Goal: Answer question/provide support: Answer question/provide support

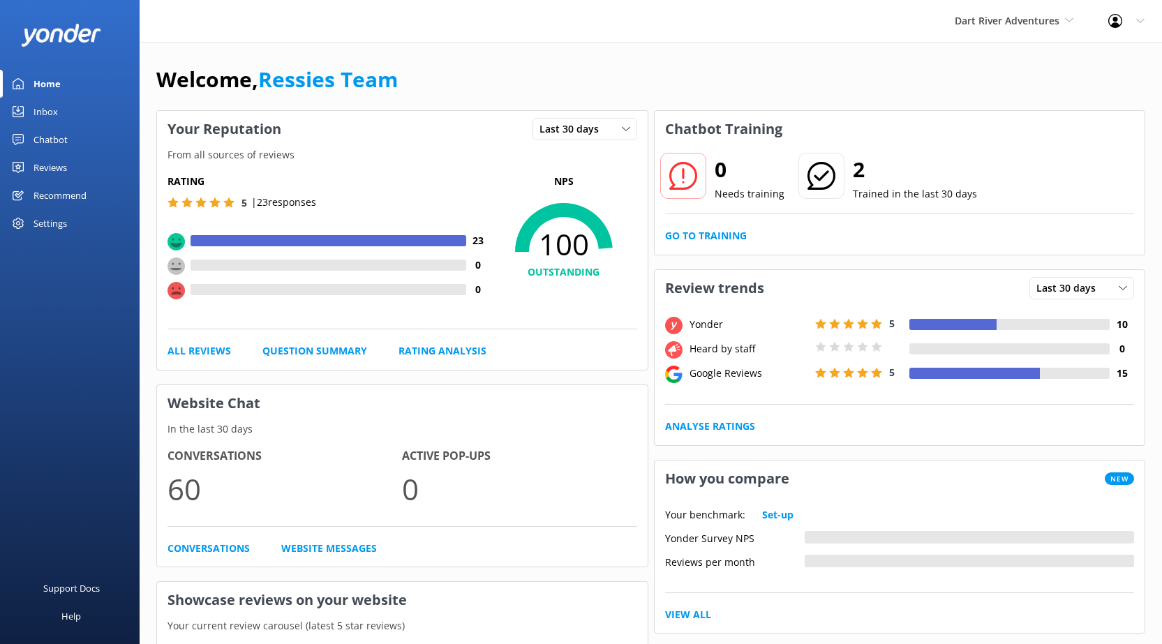
click at [80, 138] on link "Chatbot" at bounding box center [70, 140] width 140 height 28
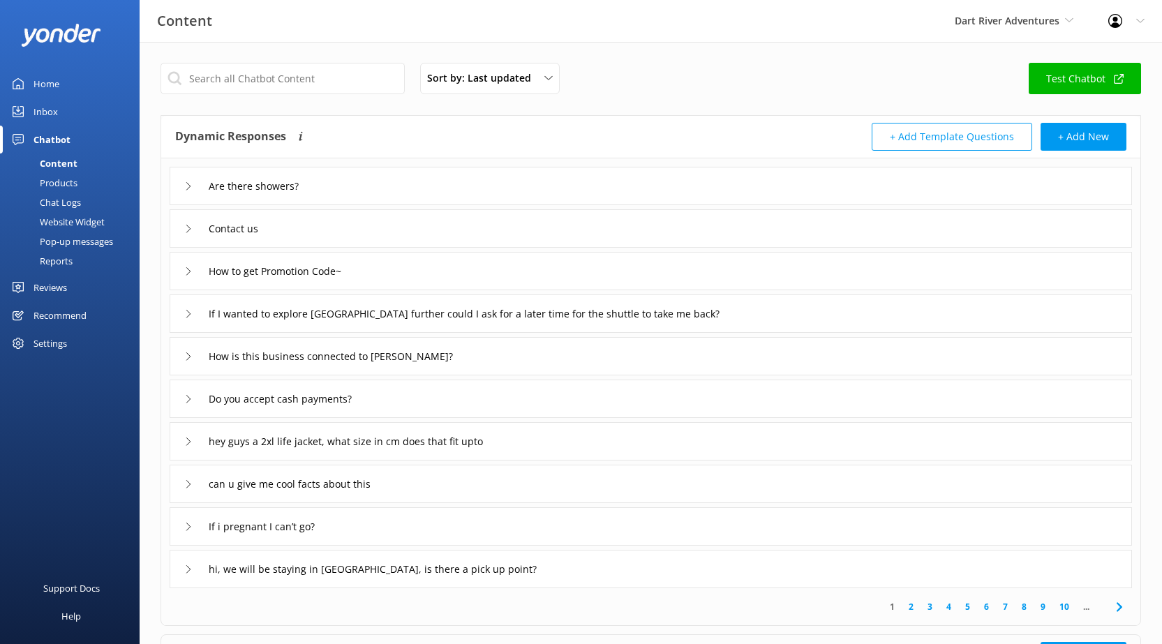
click at [56, 131] on div "Chatbot" at bounding box center [52, 140] width 37 height 28
click at [55, 99] on div "Inbox" at bounding box center [46, 112] width 24 height 28
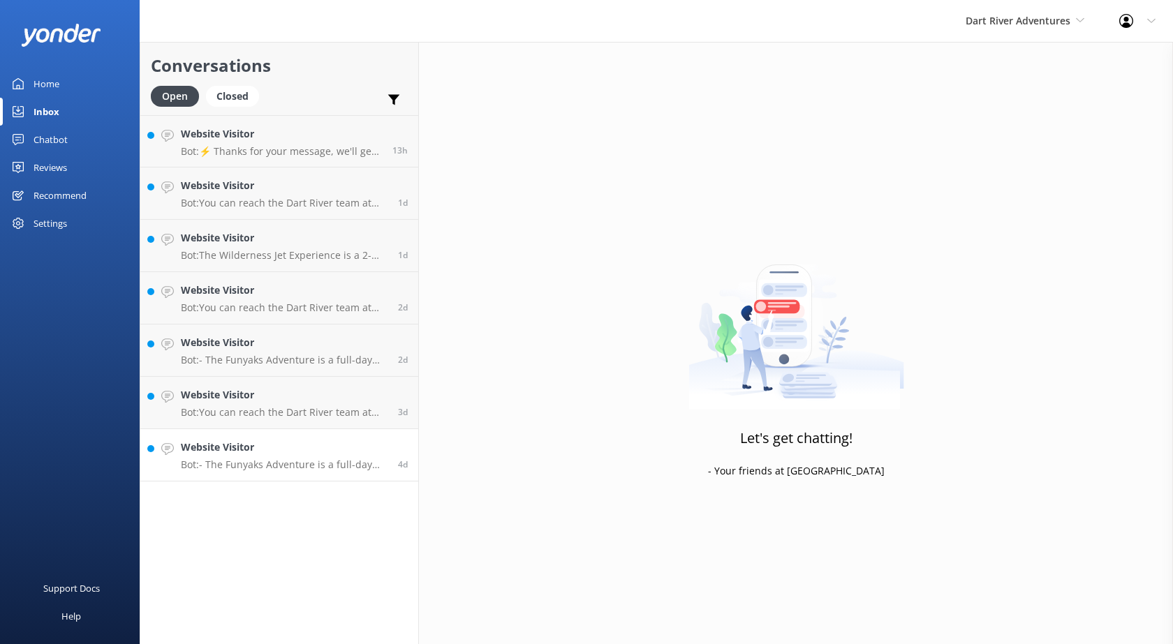
click at [266, 453] on h4 "Website Visitor" at bounding box center [284, 447] width 207 height 15
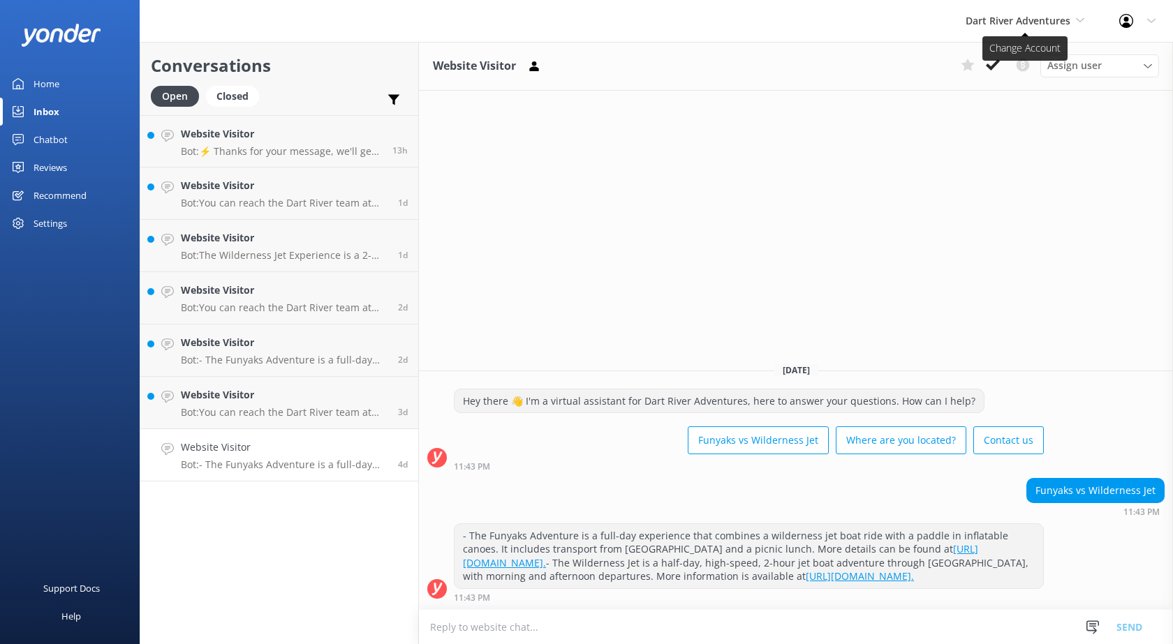
click at [1006, 25] on span "Dart River Adventures" at bounding box center [1017, 20] width 105 height 13
click at [982, 57] on link "Shotover Jet" at bounding box center [1018, 59] width 140 height 34
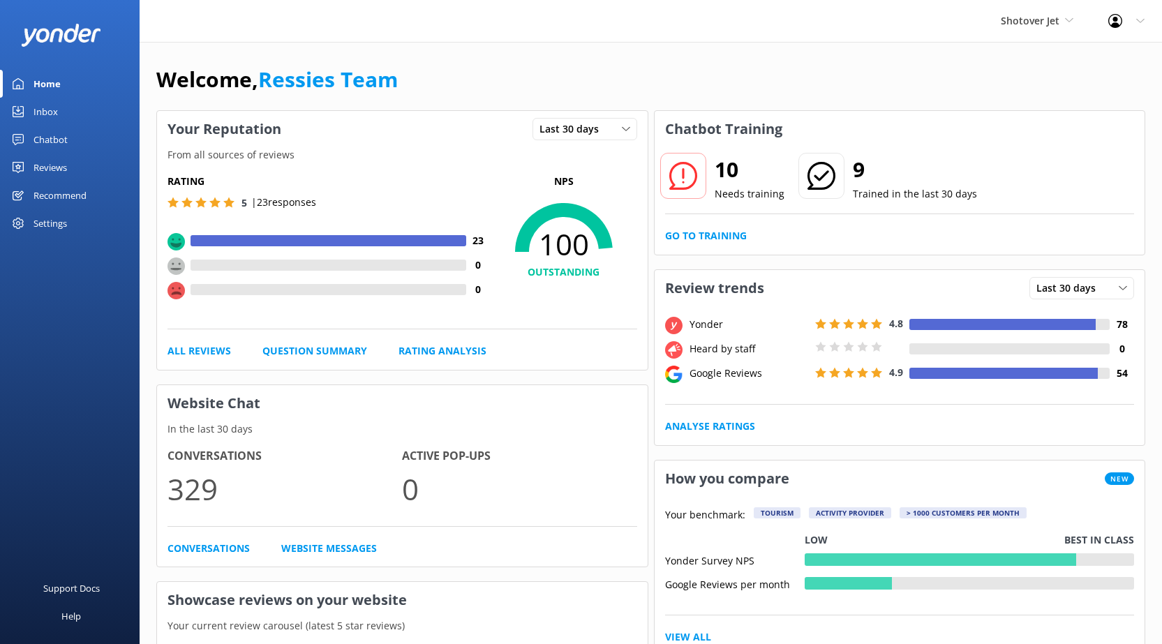
click at [56, 107] on div "Inbox" at bounding box center [46, 112] width 24 height 28
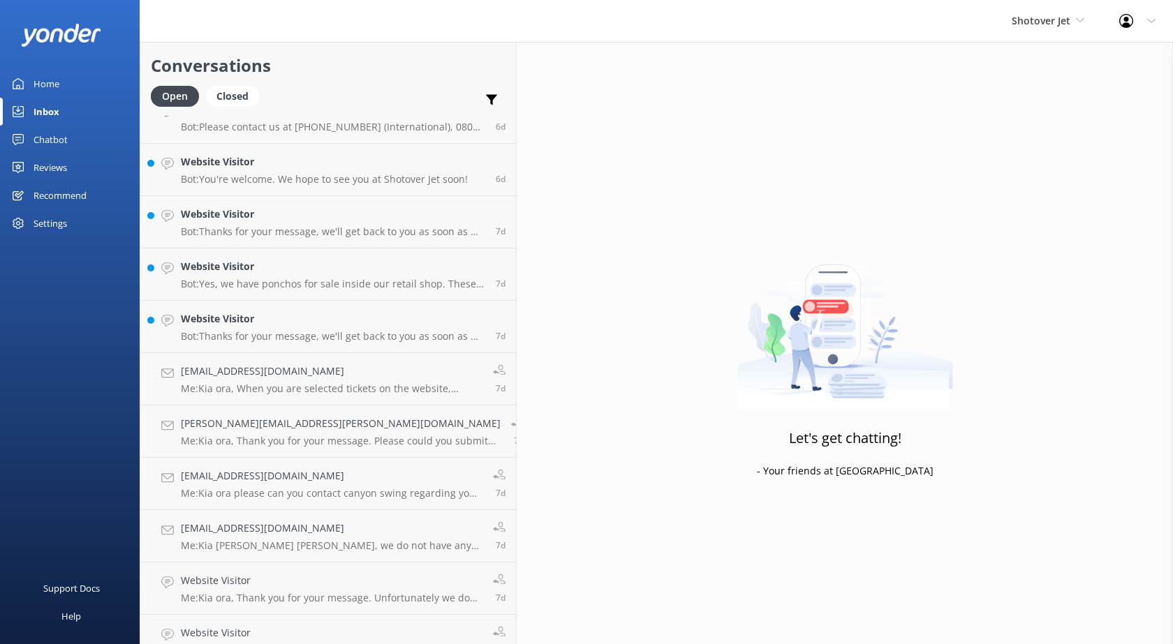
scroll to position [4653, 0]
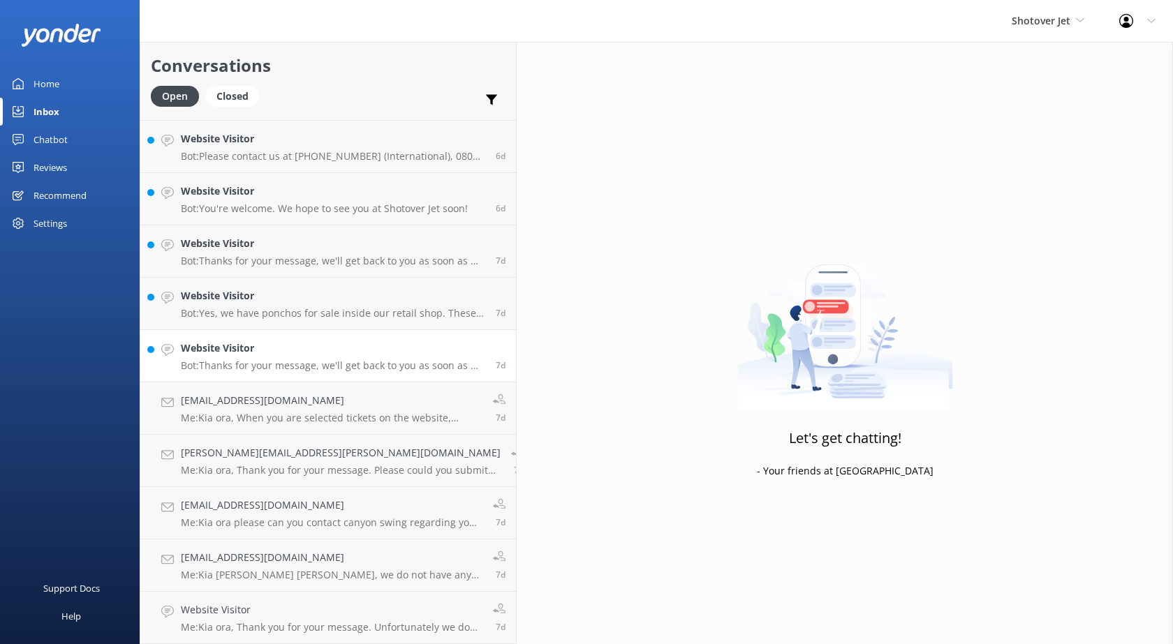
click at [265, 332] on link "Website Visitor Bot: Thanks for your message, we'll get back to you as soon as …" at bounding box center [328, 356] width 376 height 52
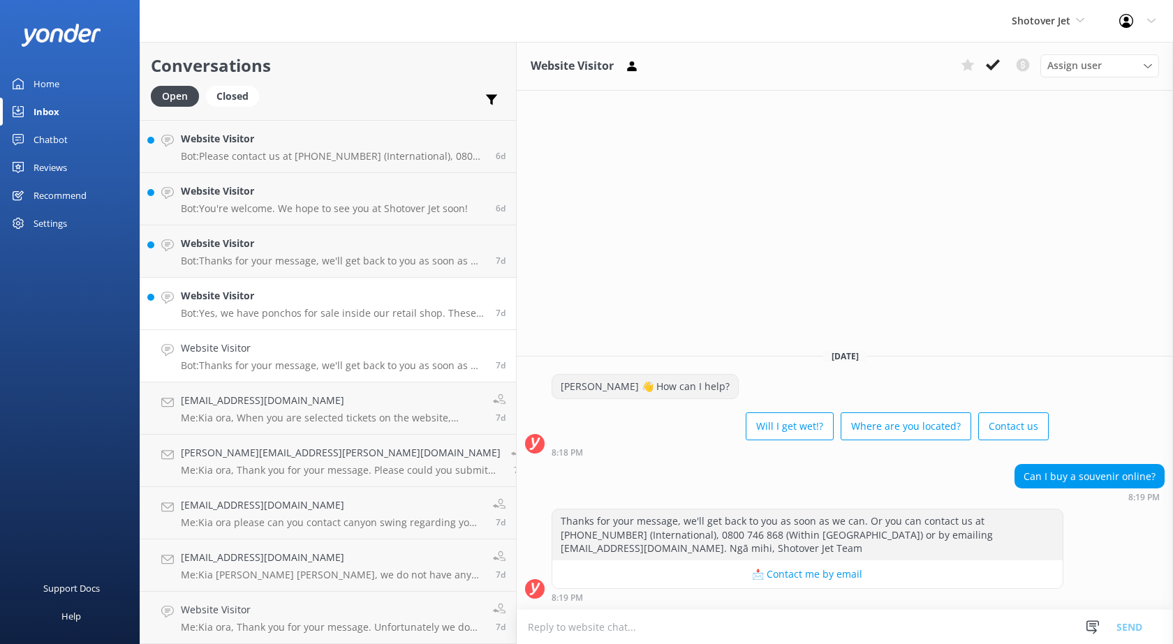
click at [269, 299] on h4 "Website Visitor" at bounding box center [333, 295] width 304 height 15
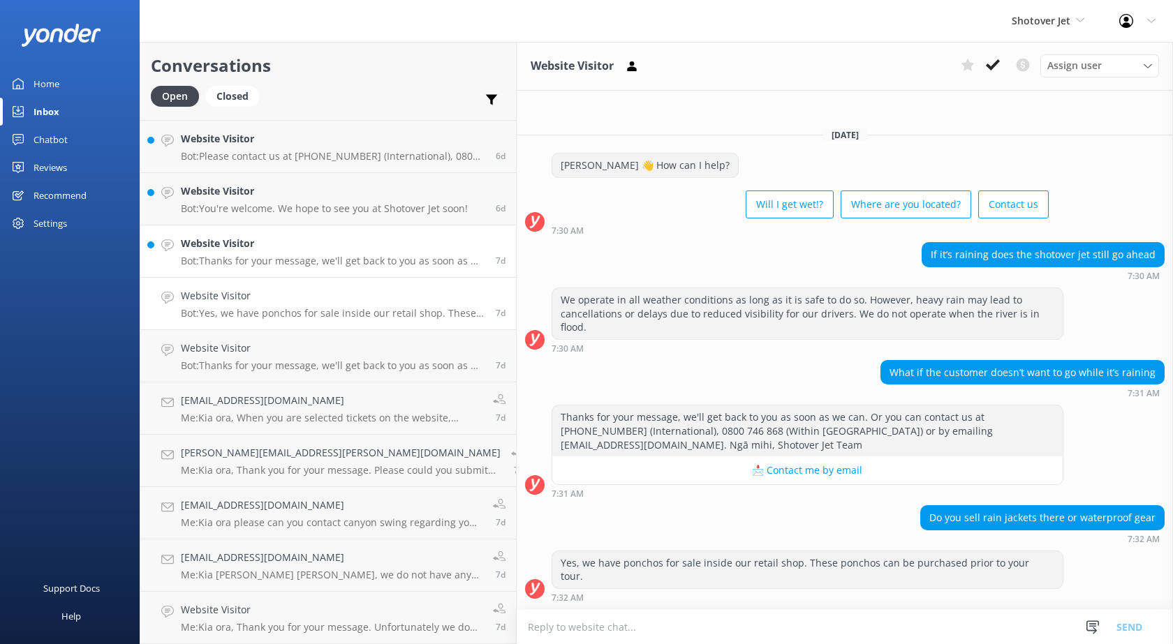
click at [270, 252] on div "Website Visitor Bot: Thanks for your message, we'll get back to you as soon as …" at bounding box center [333, 251] width 304 height 31
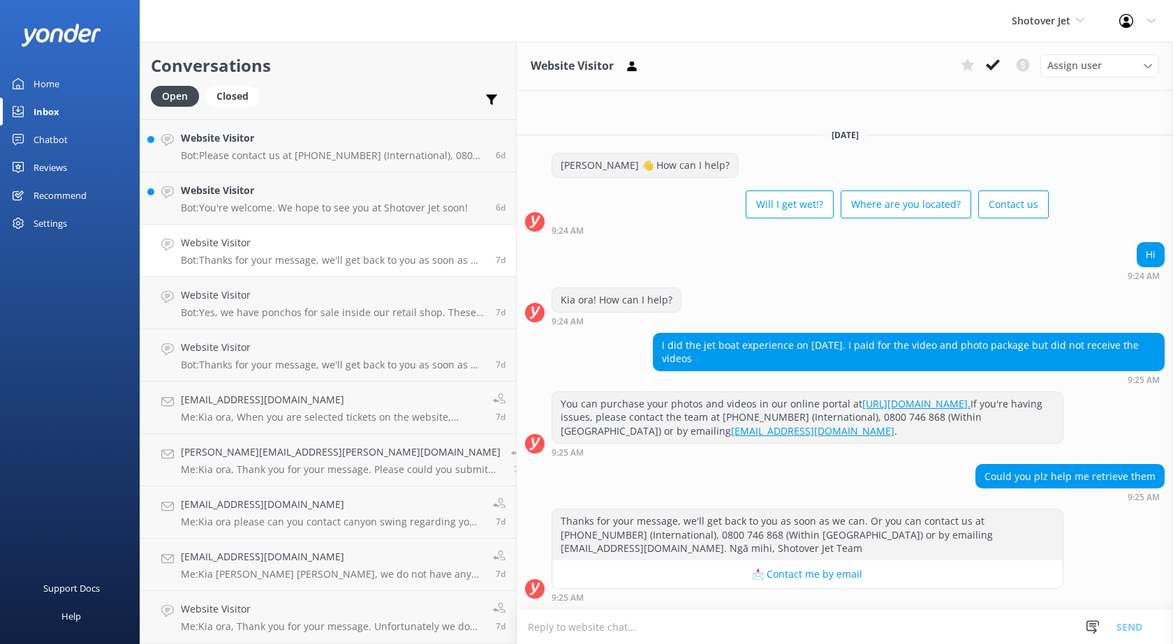
scroll to position [4482, 0]
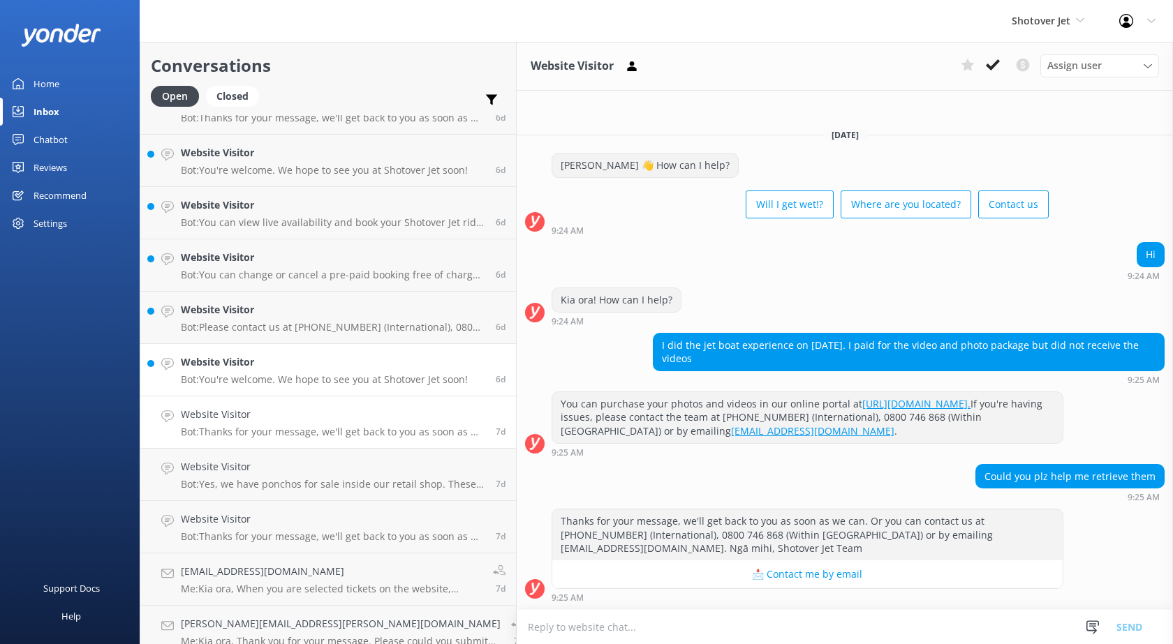
click at [302, 372] on div "Website Visitor Bot: You're welcome. We hope to see you at Shotover Jet soon!" at bounding box center [324, 370] width 287 height 31
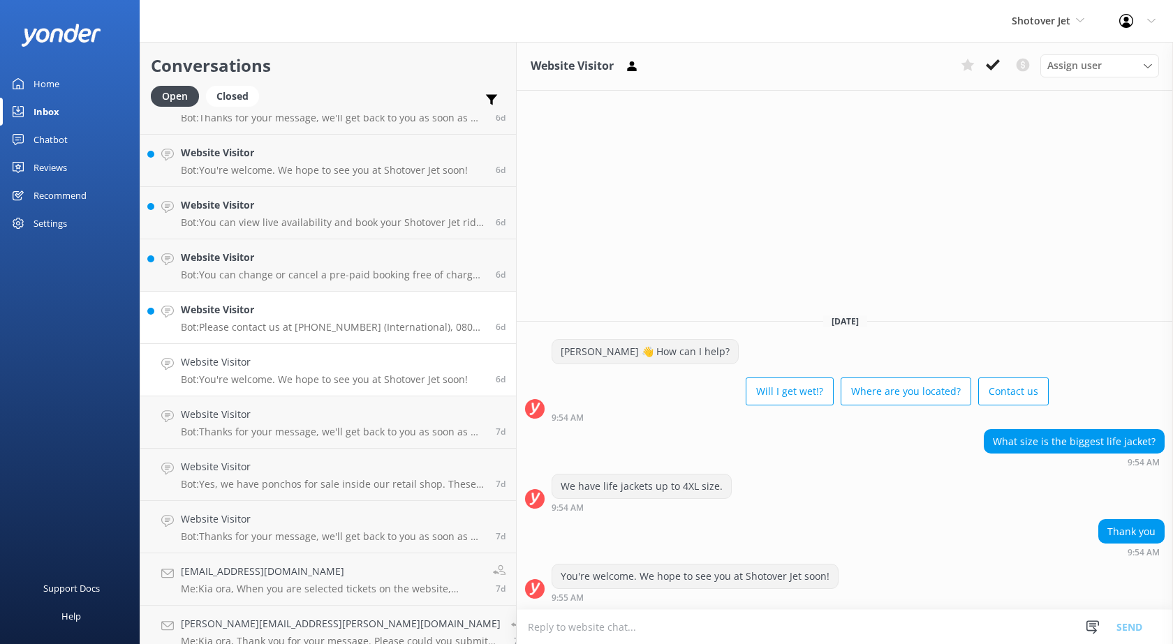
click at [323, 321] on p "Bot: Please contact us at [PHONE_NUMBER] (International), 0800 746 868 (Within …" at bounding box center [333, 327] width 304 height 13
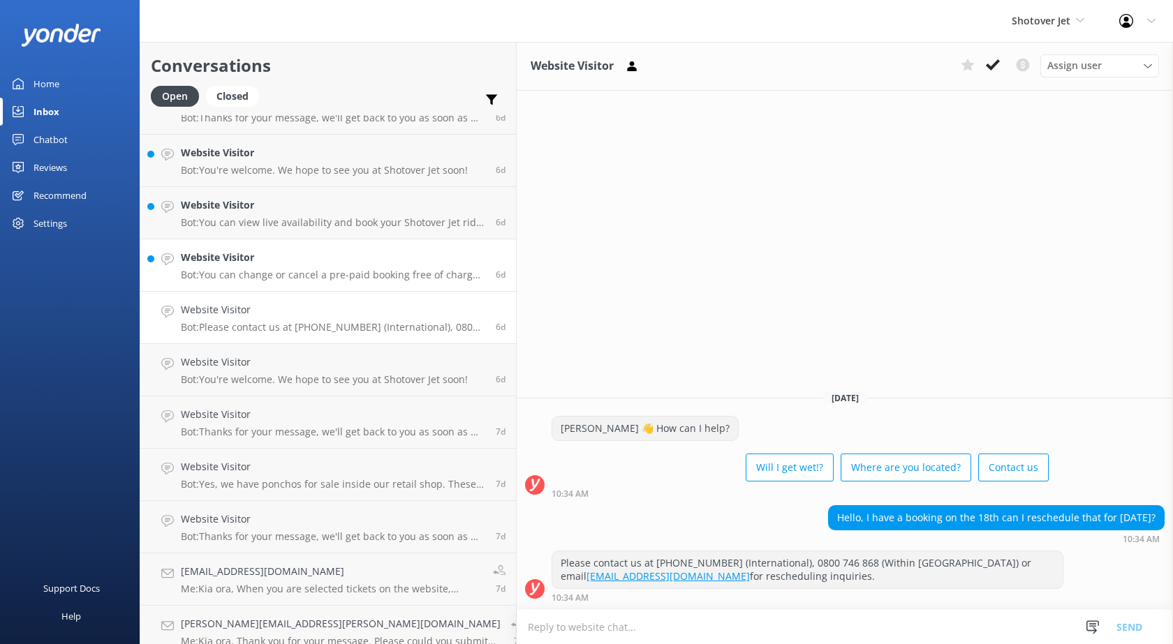
drag, startPoint x: 248, startPoint y: 260, endPoint x: 255, endPoint y: 243, distance: 19.1
click at [248, 260] on h4 "Website Visitor" at bounding box center [333, 257] width 304 height 15
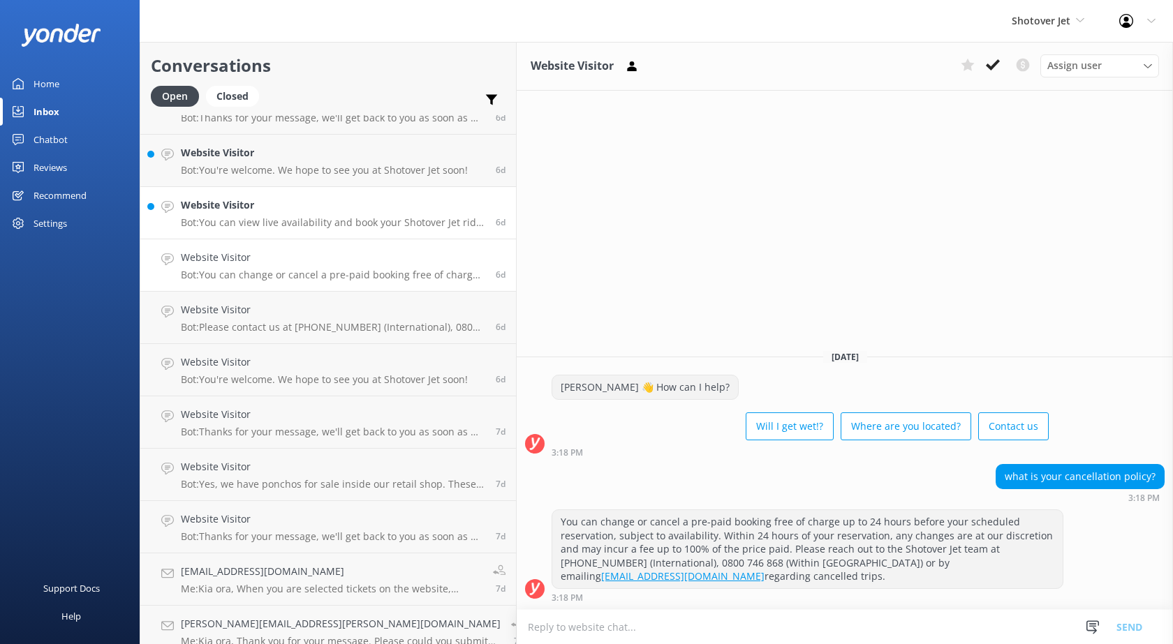
click at [271, 204] on h4 "Website Visitor" at bounding box center [333, 205] width 304 height 15
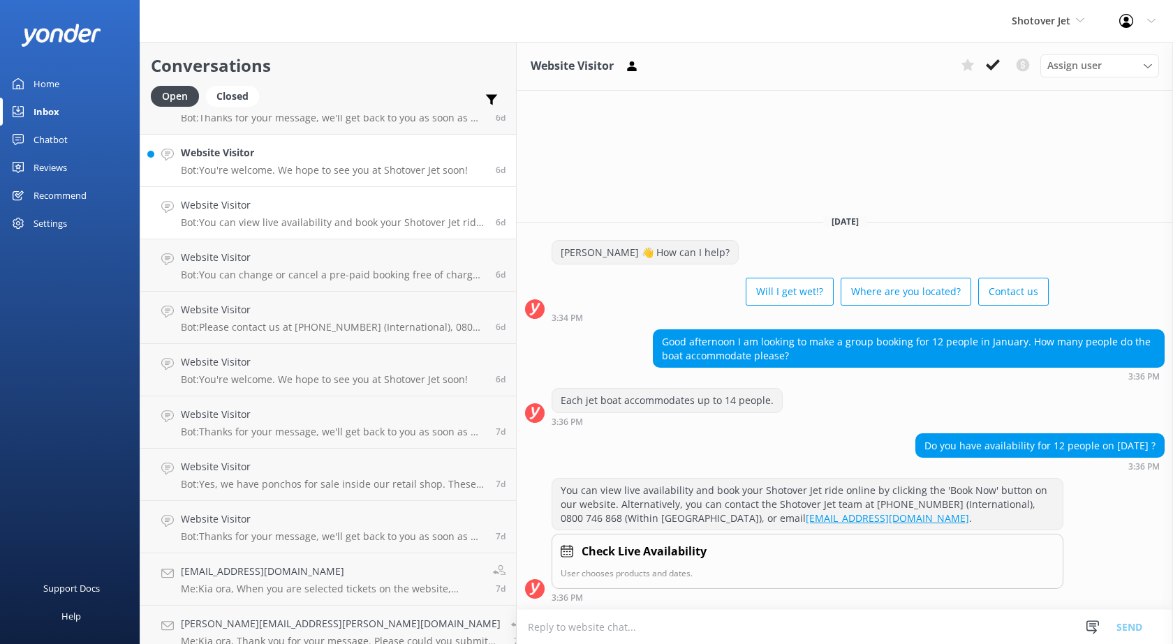
click at [240, 160] on h4 "Website Visitor" at bounding box center [324, 152] width 287 height 15
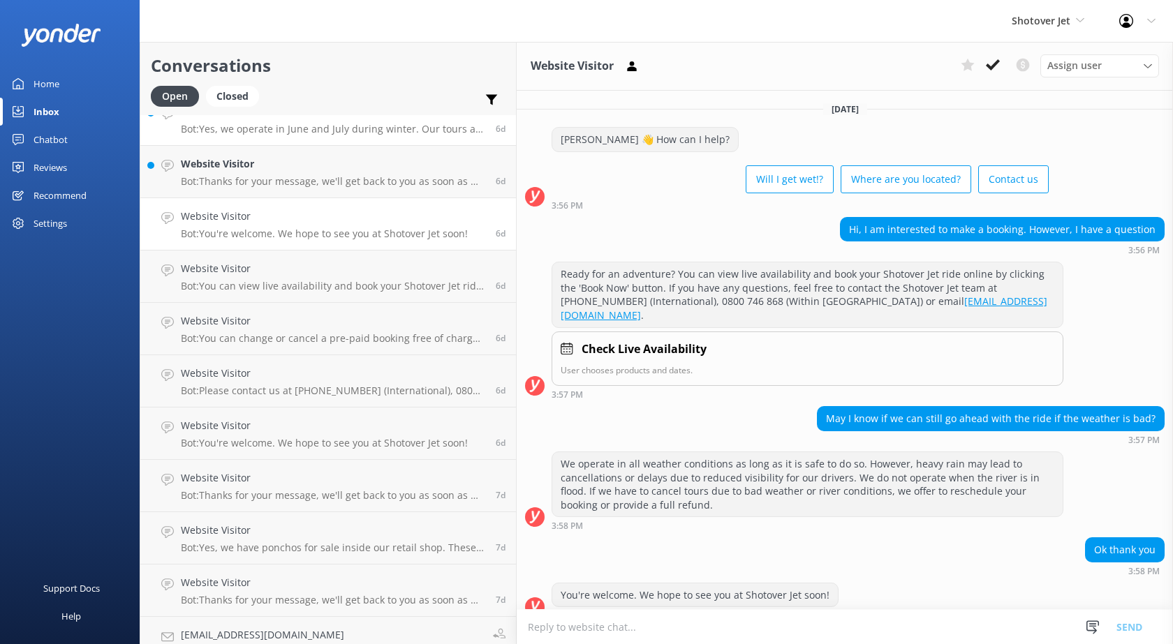
scroll to position [4343, 0]
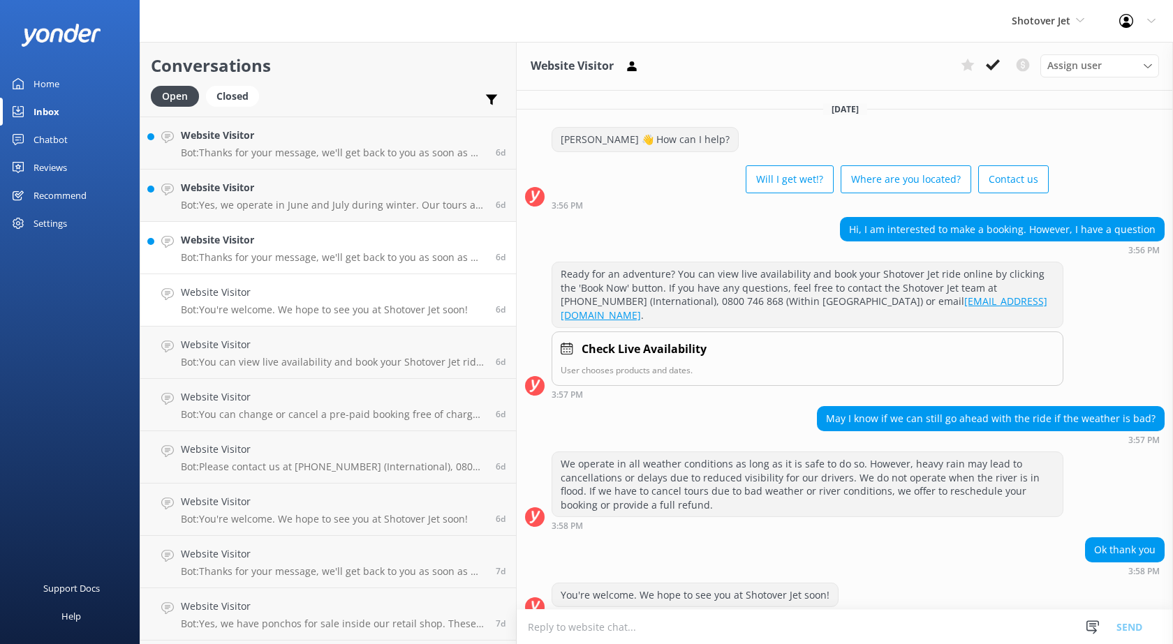
click at [230, 250] on div "Website Visitor Bot: Thanks for your message, we'll get back to you as soon as …" at bounding box center [333, 247] width 304 height 31
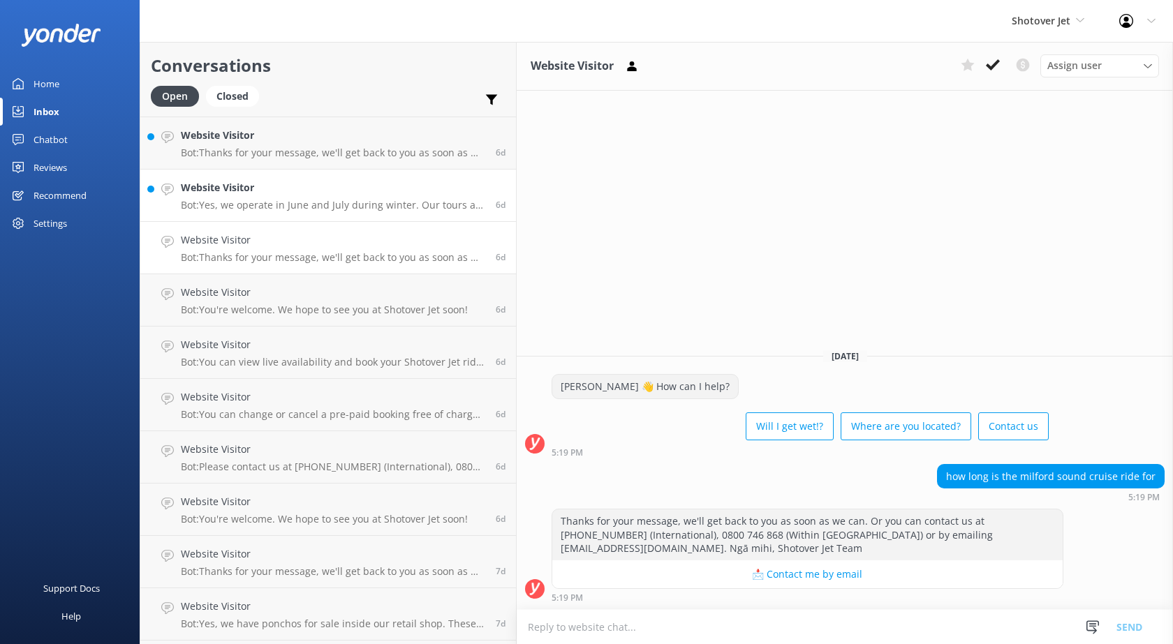
click at [256, 193] on h4 "Website Visitor" at bounding box center [333, 187] width 304 height 15
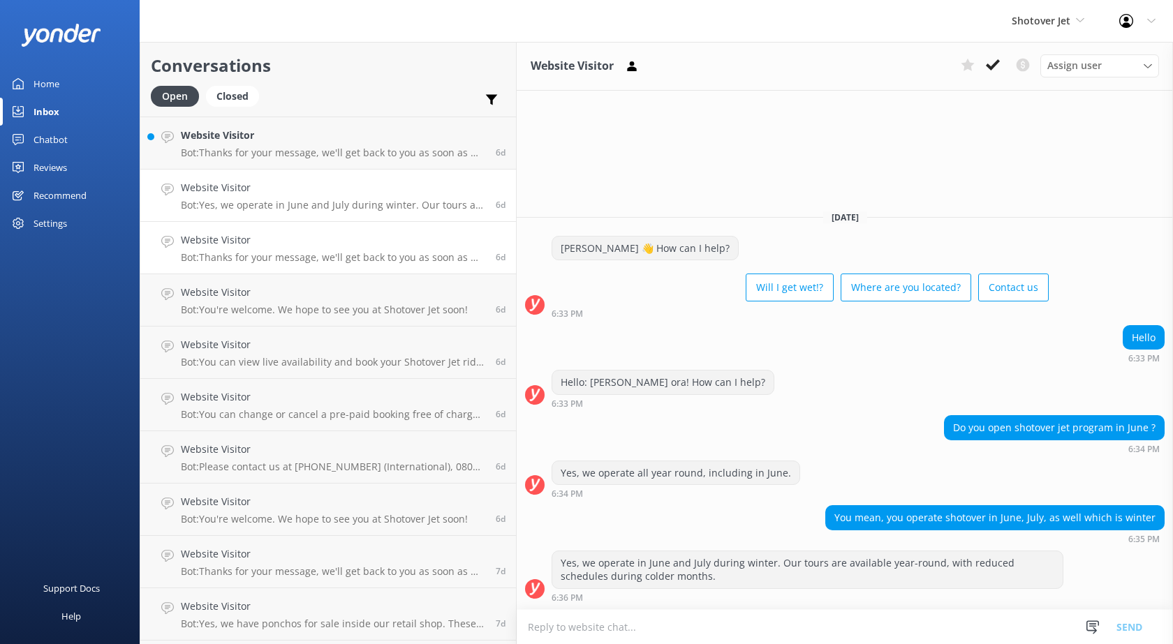
scroll to position [4273, 0]
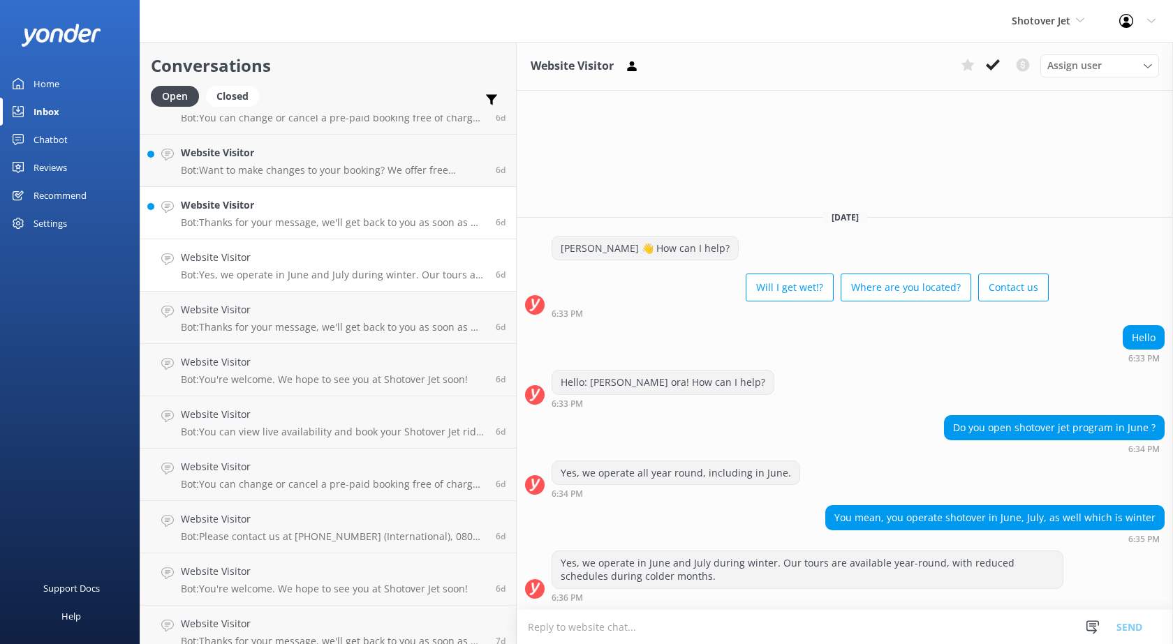
click at [284, 220] on p "Bot: Thanks for your message, we'll get back to you as soon as we can. Or you c…" at bounding box center [333, 222] width 304 height 13
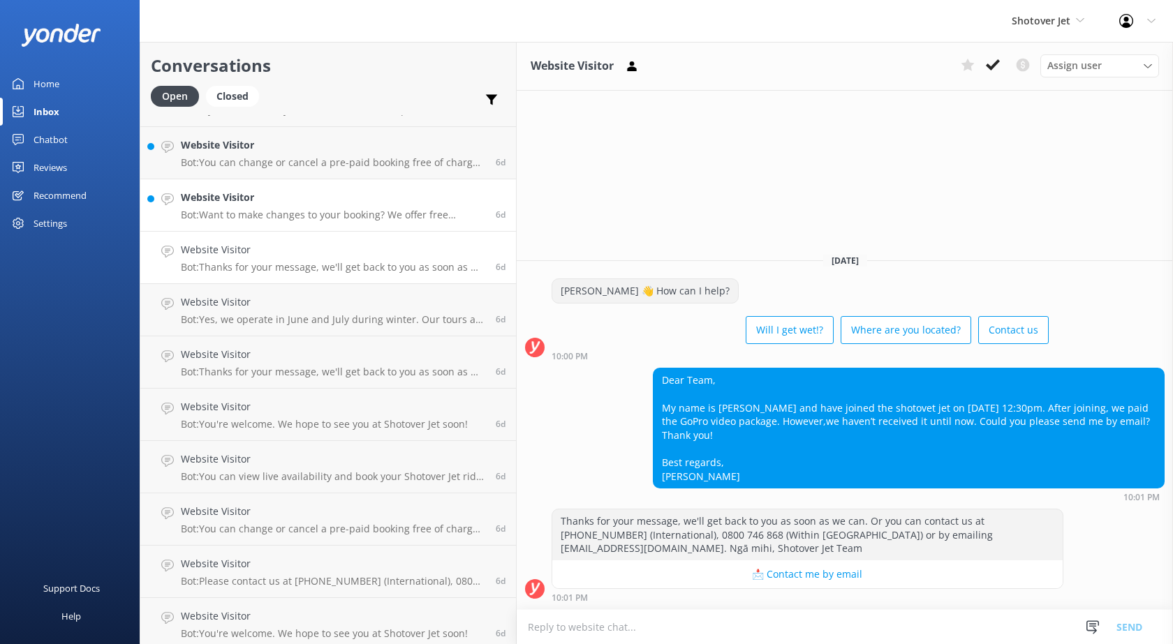
scroll to position [4203, 0]
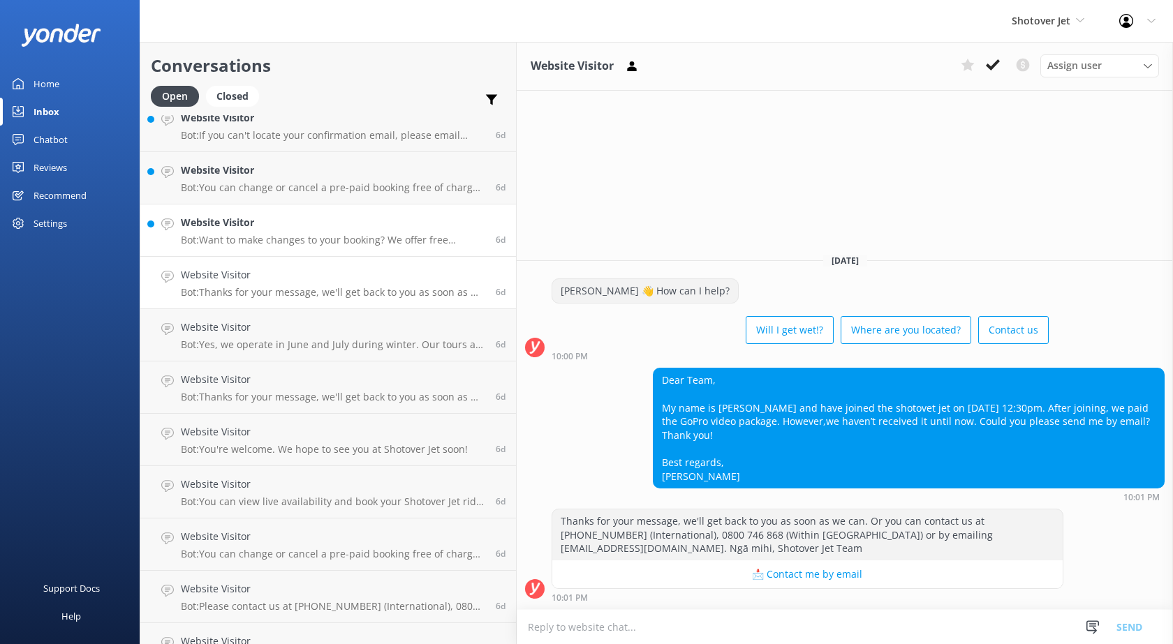
click at [273, 232] on div "Website Visitor Bot: Want to make changes to your booking? We offer free cancel…" at bounding box center [333, 230] width 304 height 31
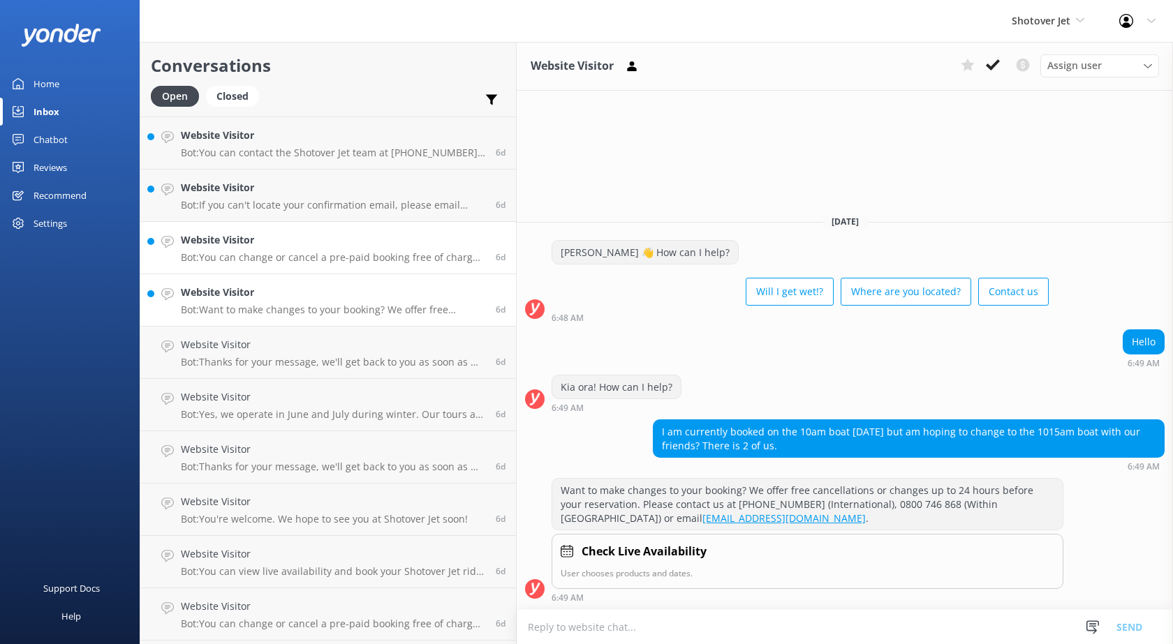
click at [283, 235] on h4 "Website Visitor" at bounding box center [333, 239] width 304 height 15
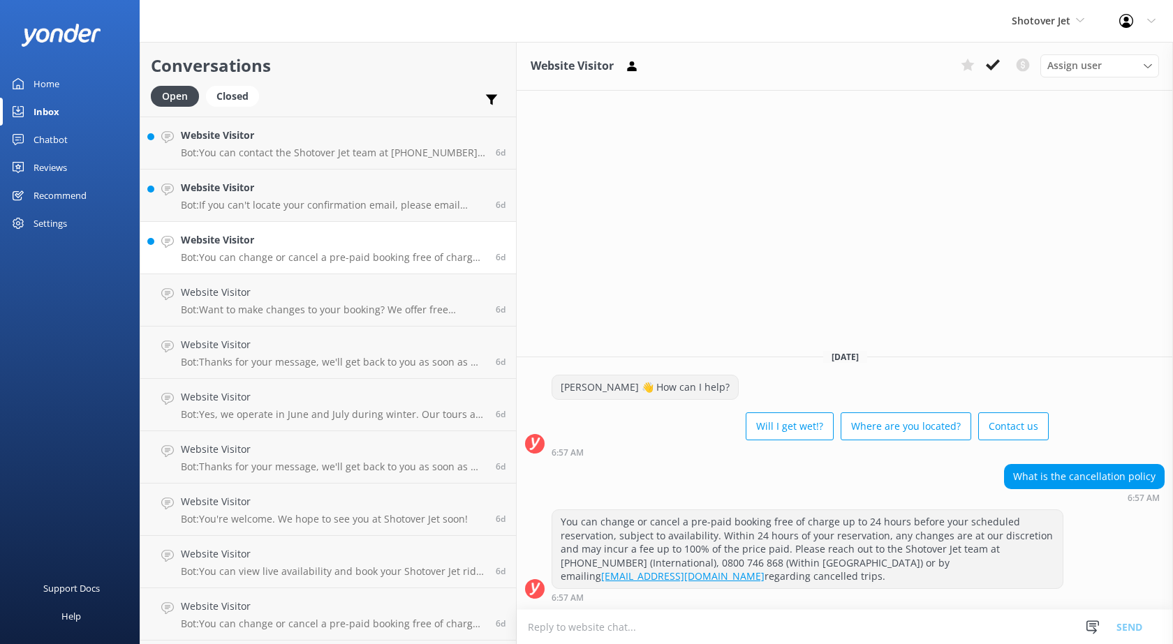
scroll to position [4063, 0]
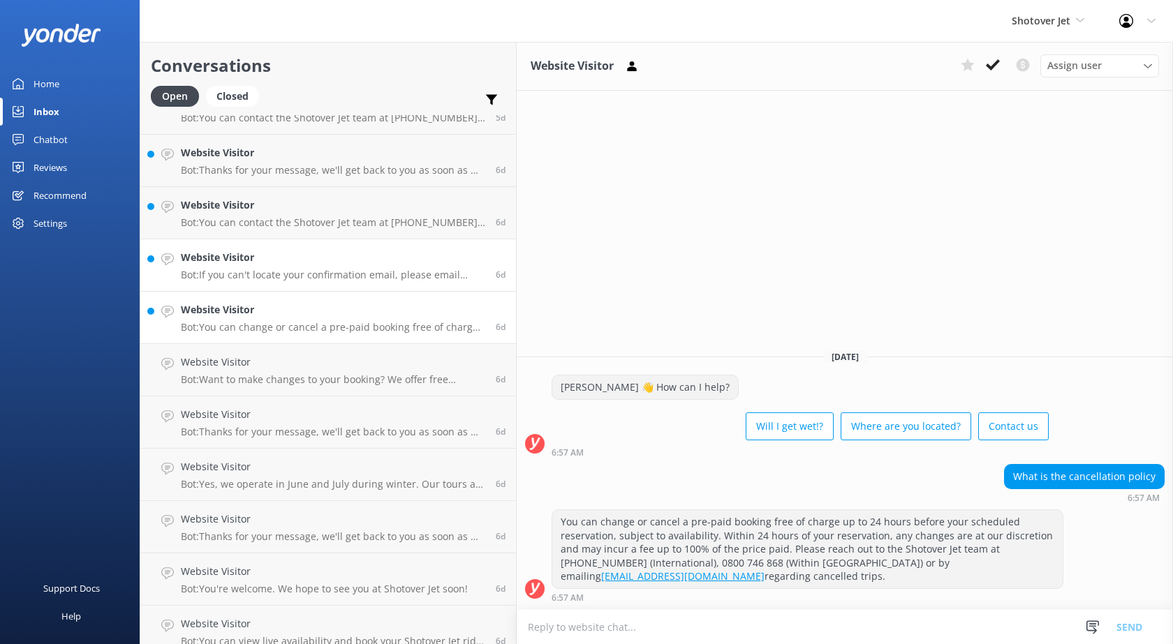
click at [276, 255] on h4 "Website Visitor" at bounding box center [333, 257] width 304 height 15
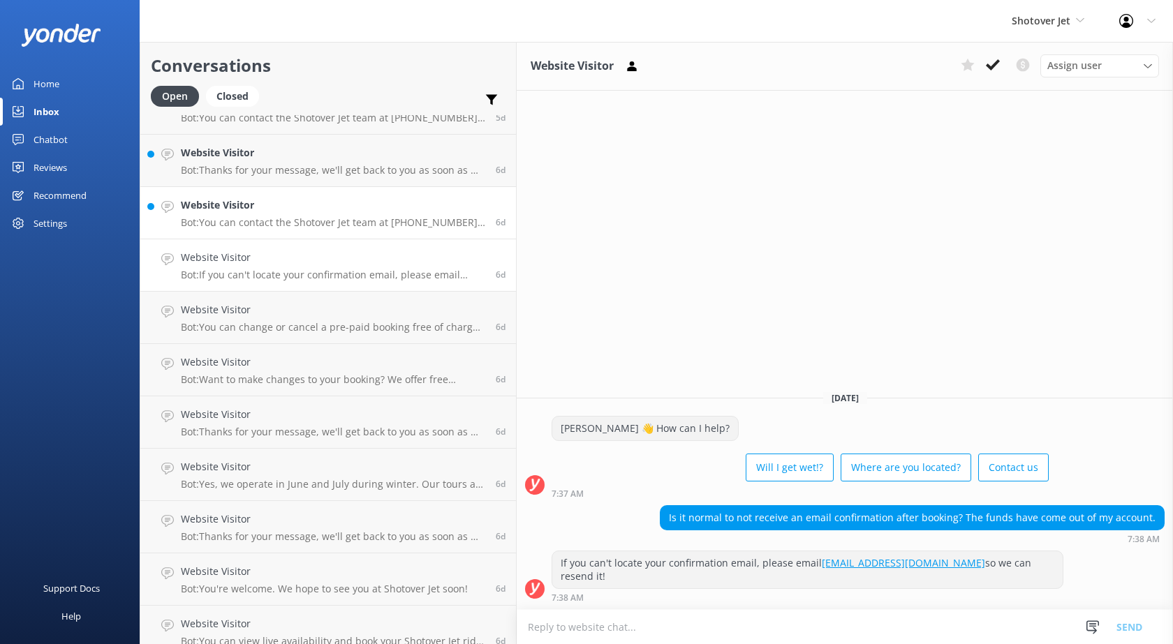
click at [283, 226] on p "Bot: You can contact the Shotover Jet team at [PHONE_NUMBER] (International), 0…" at bounding box center [333, 222] width 304 height 13
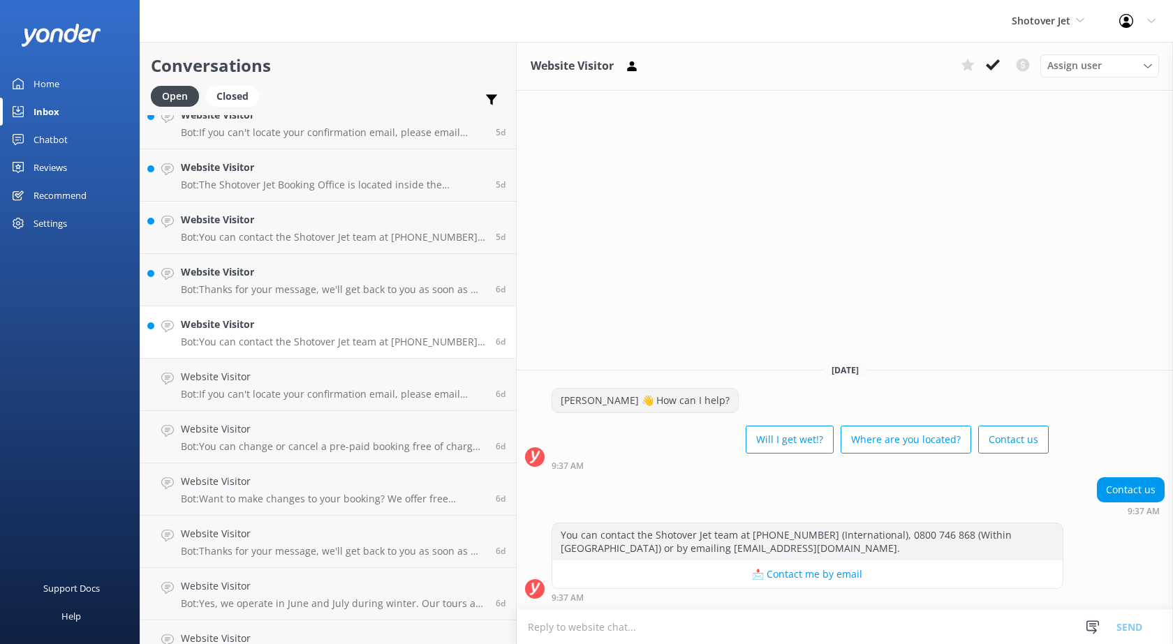
scroll to position [3924, 0]
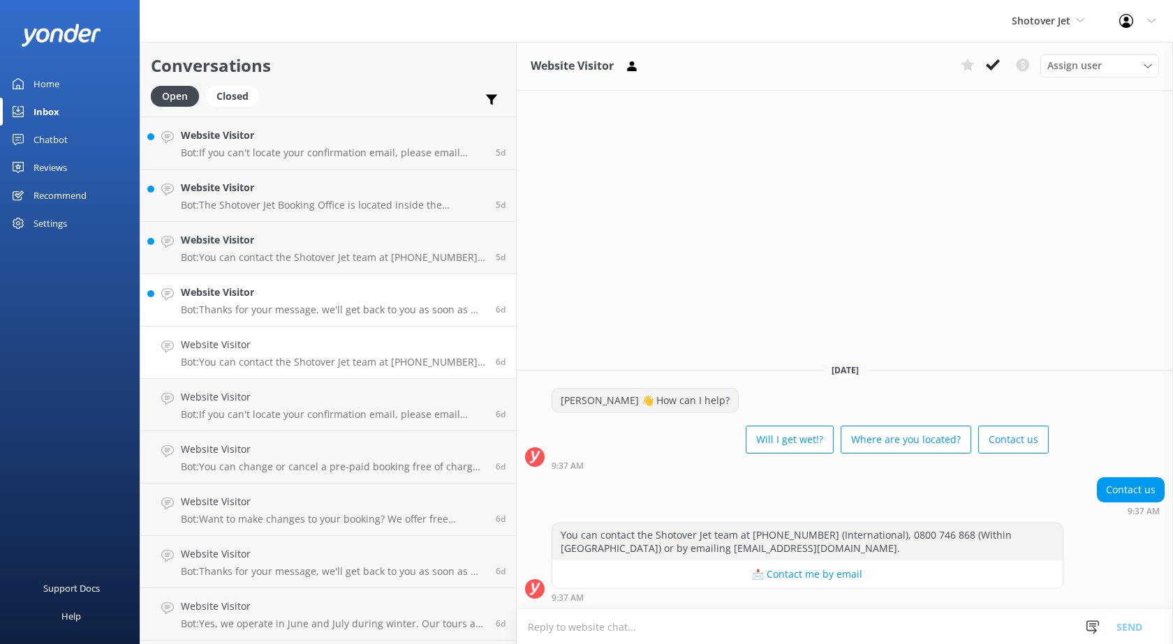
click at [263, 313] on p "Bot: Thanks for your message, we'll get back to you as soon as we can. Or you c…" at bounding box center [333, 310] width 304 height 13
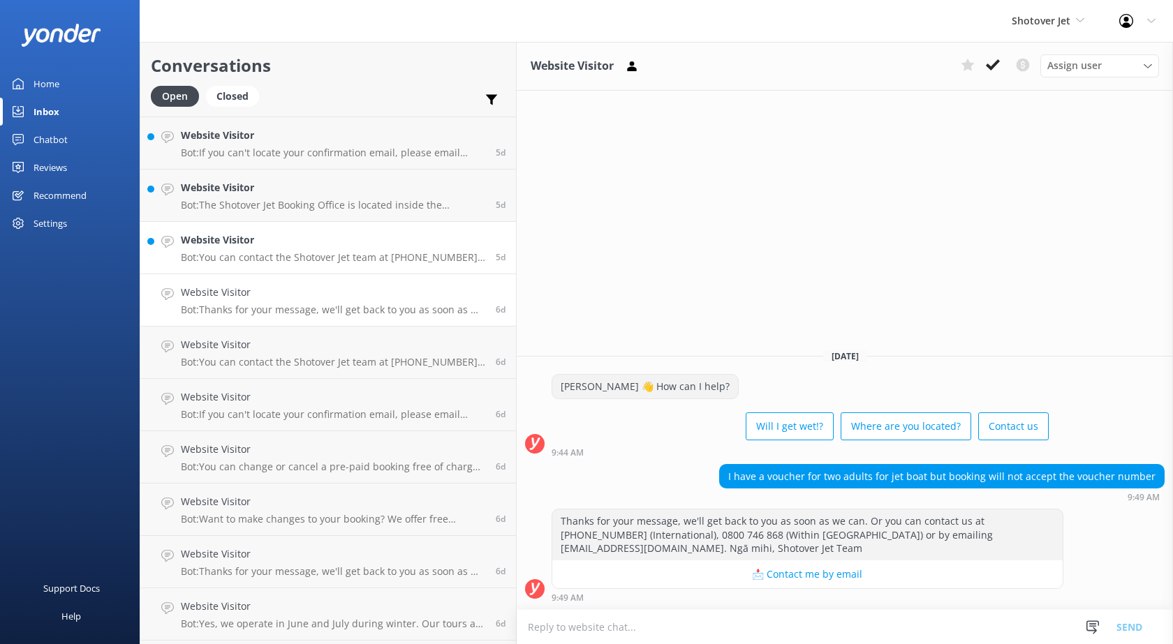
click at [277, 241] on h4 "Website Visitor" at bounding box center [333, 239] width 304 height 15
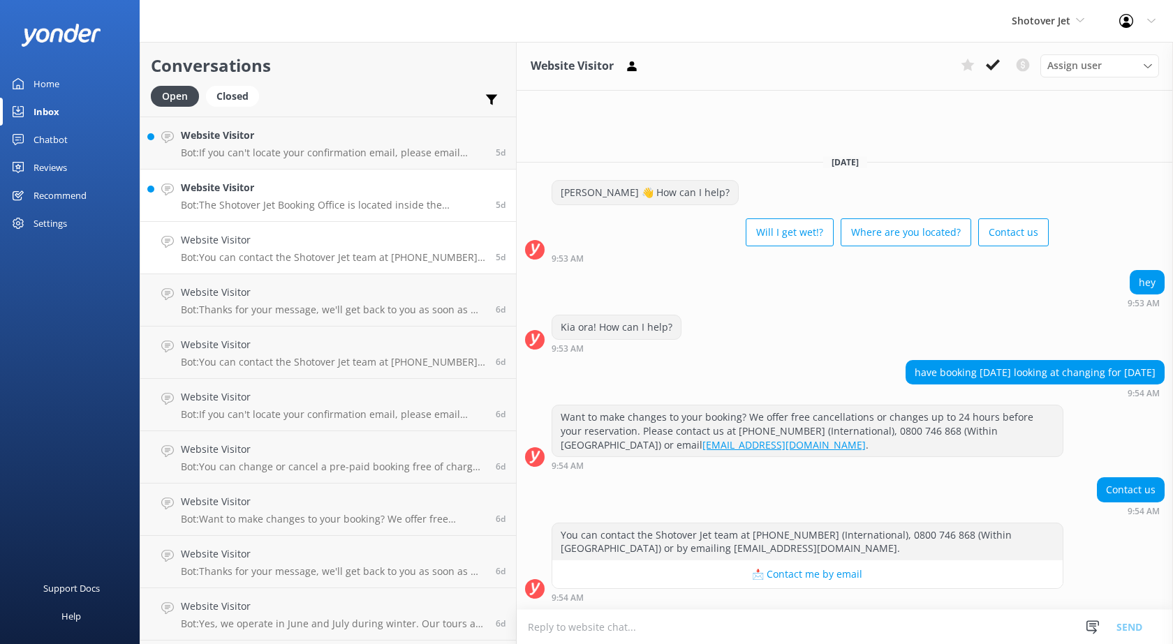
click at [274, 184] on h4 "Website Visitor" at bounding box center [333, 187] width 304 height 15
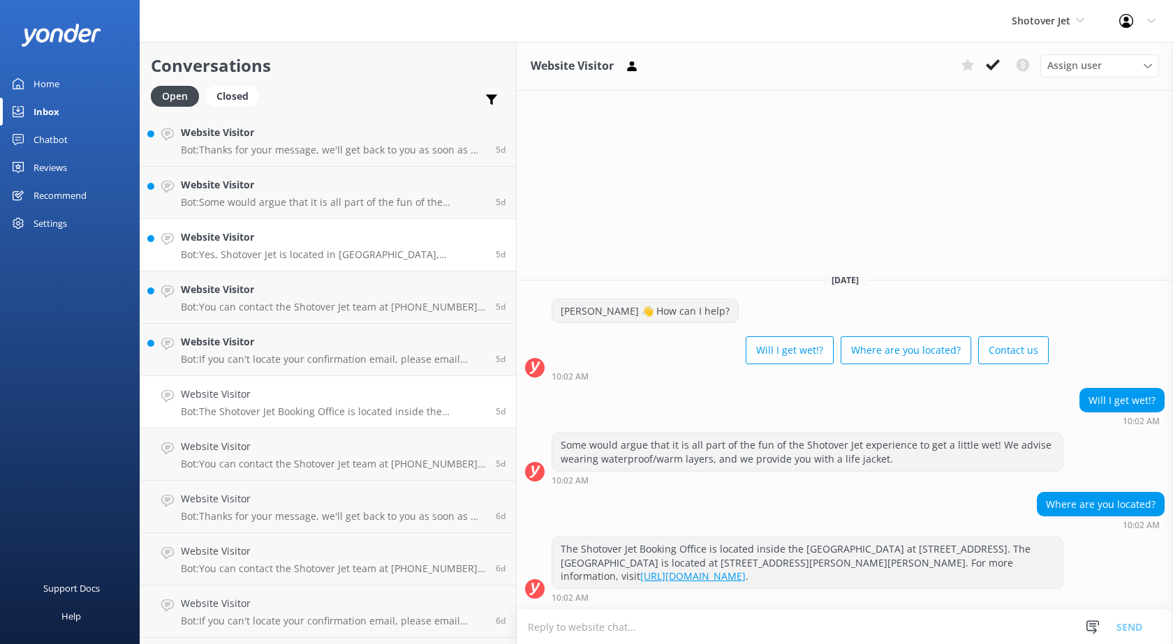
scroll to position [3715, 0]
click at [245, 343] on h4 "Website Visitor" at bounding box center [333, 344] width 304 height 15
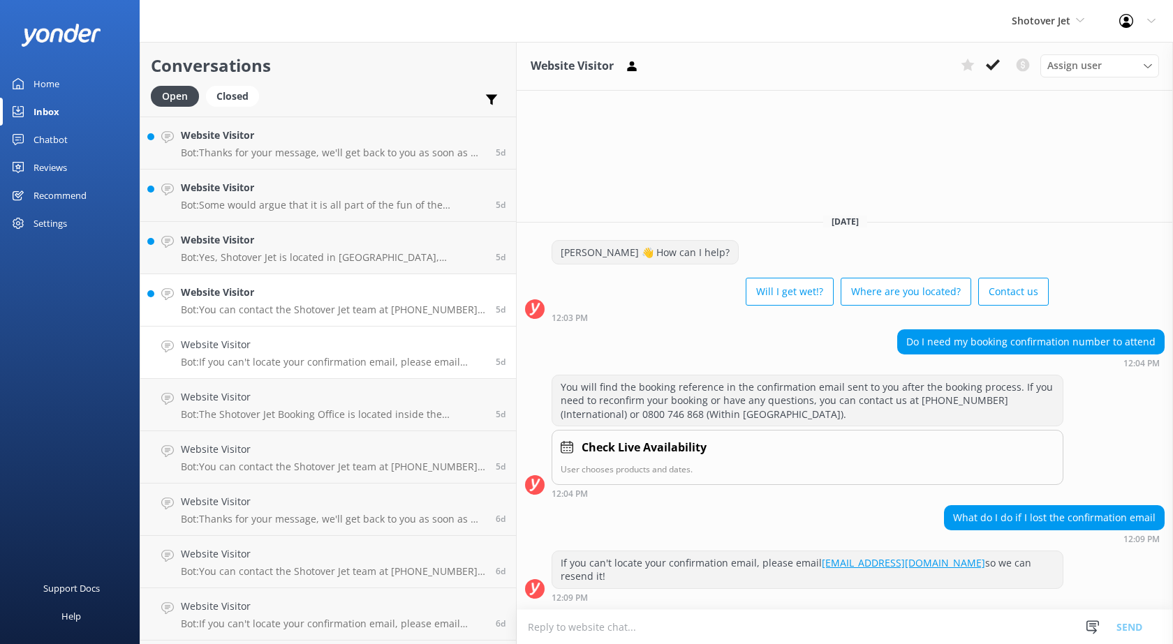
click at [251, 290] on h4 "Website Visitor" at bounding box center [333, 292] width 304 height 15
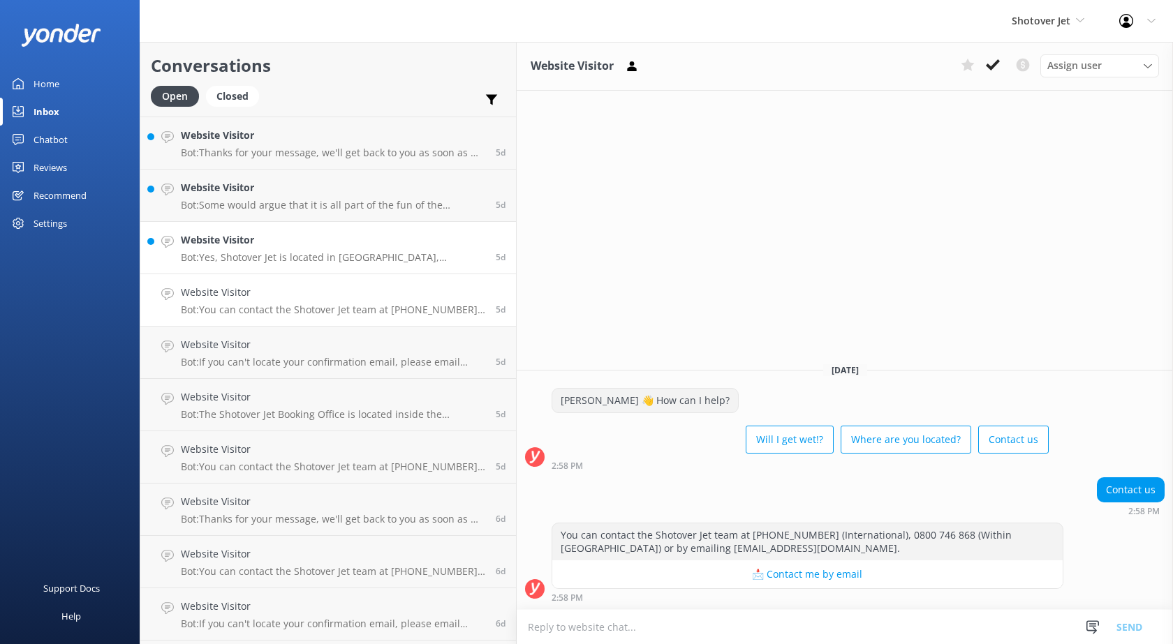
click at [274, 251] on p "Bot: Yes, Shotover Jet is located in [GEOGRAPHIC_DATA], [GEOGRAPHIC_DATA]." at bounding box center [333, 257] width 304 height 13
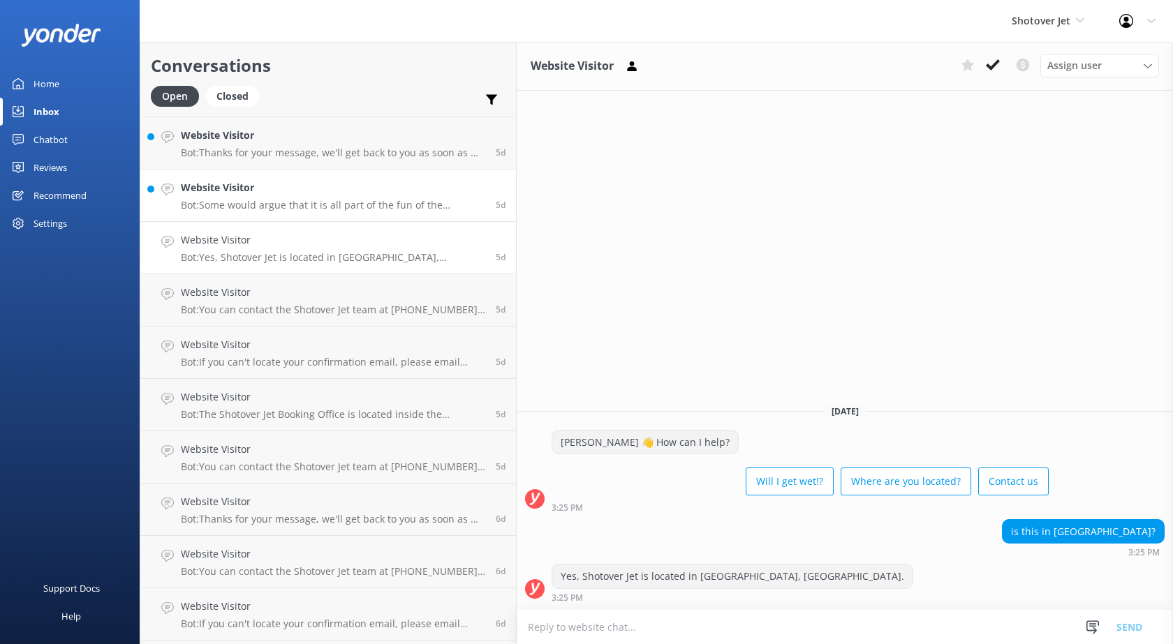
click at [257, 200] on p "Bot: Some would argue that it is all part of the fun of the Shotover Jet experi…" at bounding box center [333, 205] width 304 height 13
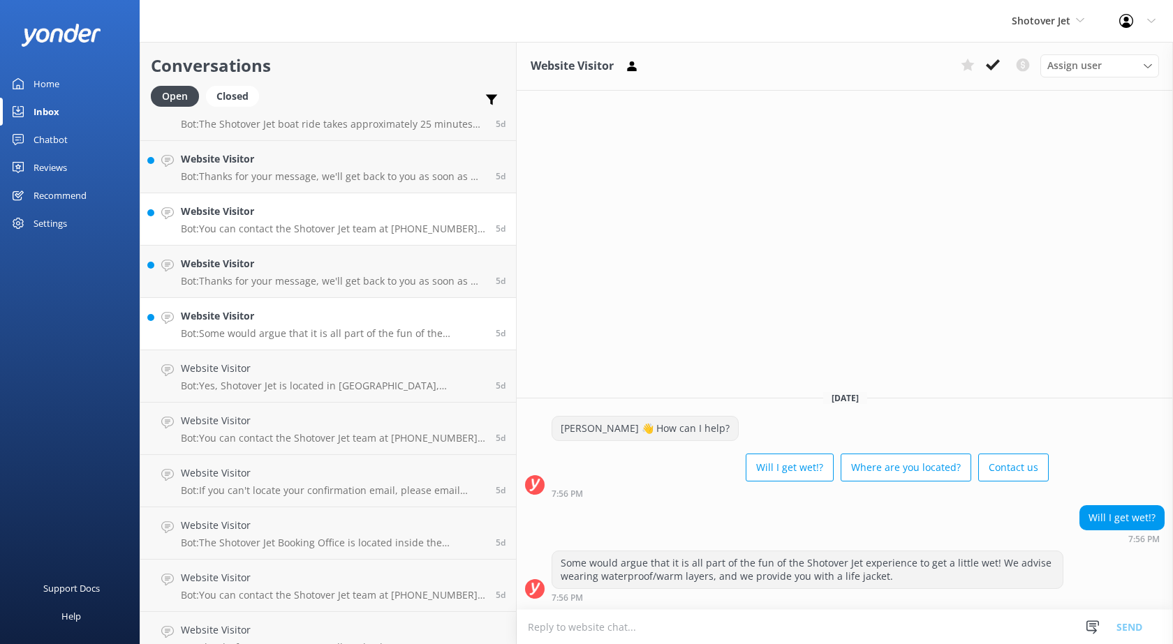
scroll to position [3575, 0]
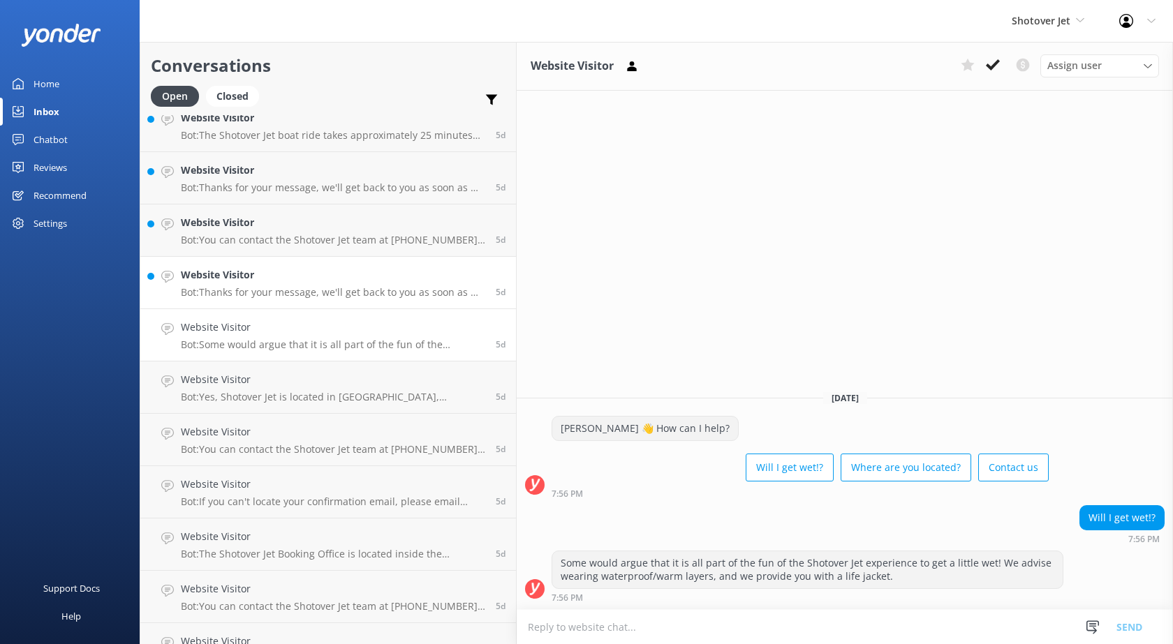
click at [257, 299] on link "Website Visitor Bot: Thanks for your message, we'll get back to you as soon as …" at bounding box center [328, 283] width 376 height 52
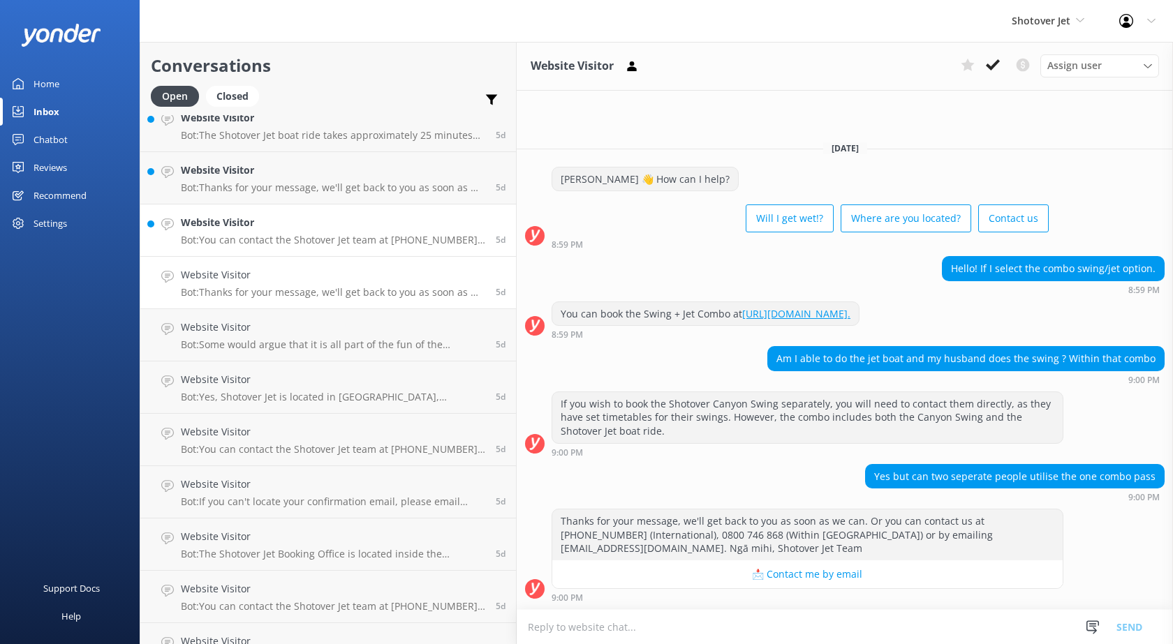
click at [277, 231] on div "Website Visitor Bot: You can contact the Shotover Jet team at [PHONE_NUMBER] (I…" at bounding box center [333, 230] width 304 height 31
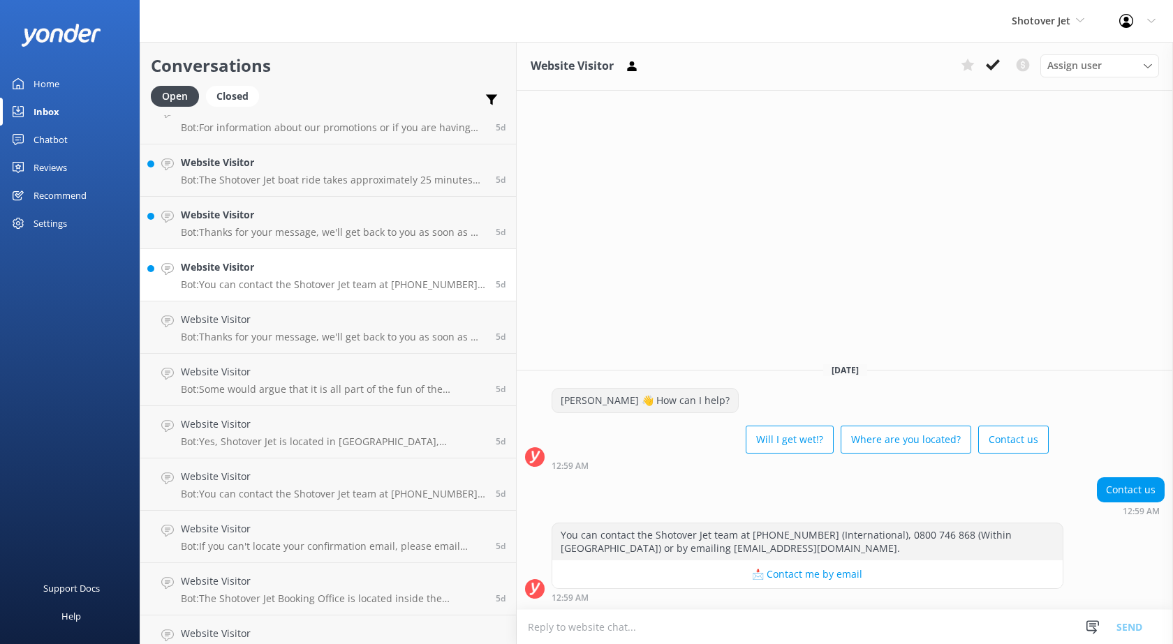
scroll to position [3505, 0]
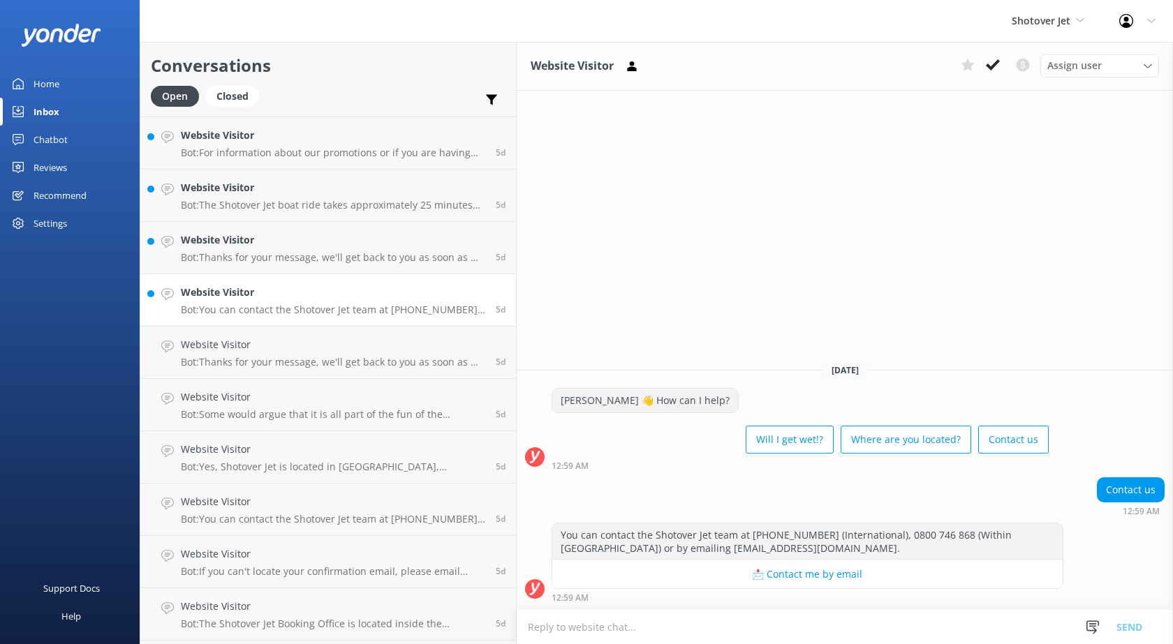
click at [277, 231] on link "Website Visitor Bot: Thanks for your message, we'll get back to you as soon as …" at bounding box center [328, 248] width 376 height 52
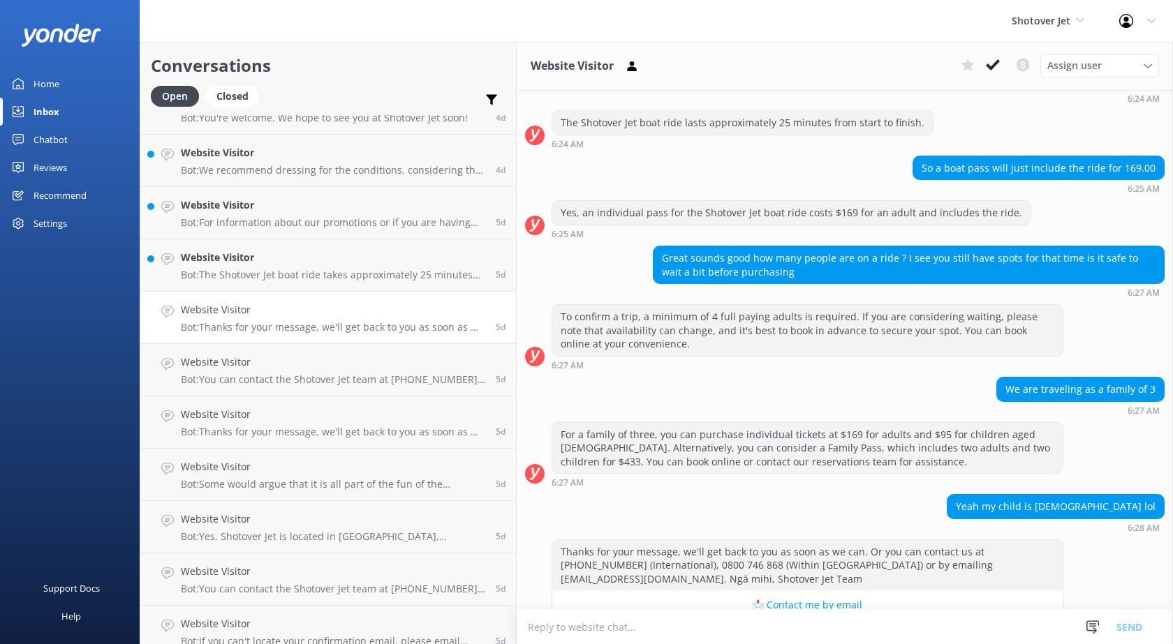
scroll to position [154, 0]
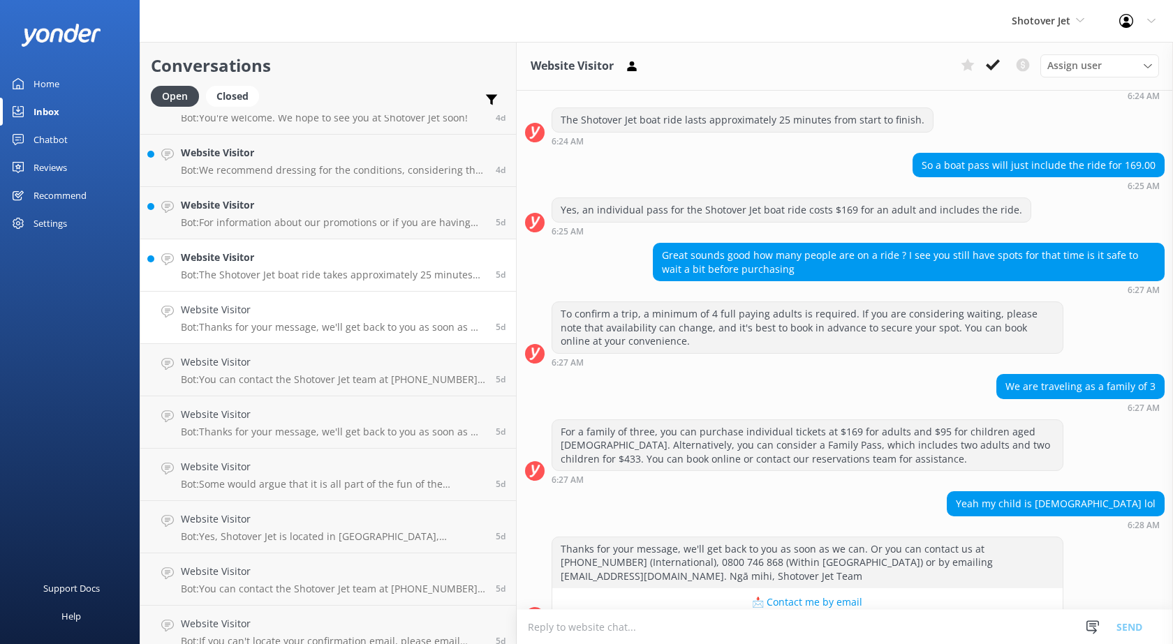
click at [264, 274] on p "Bot: The Shotover Jet boat ride takes approximately 25 minutes from start to fi…" at bounding box center [333, 275] width 304 height 13
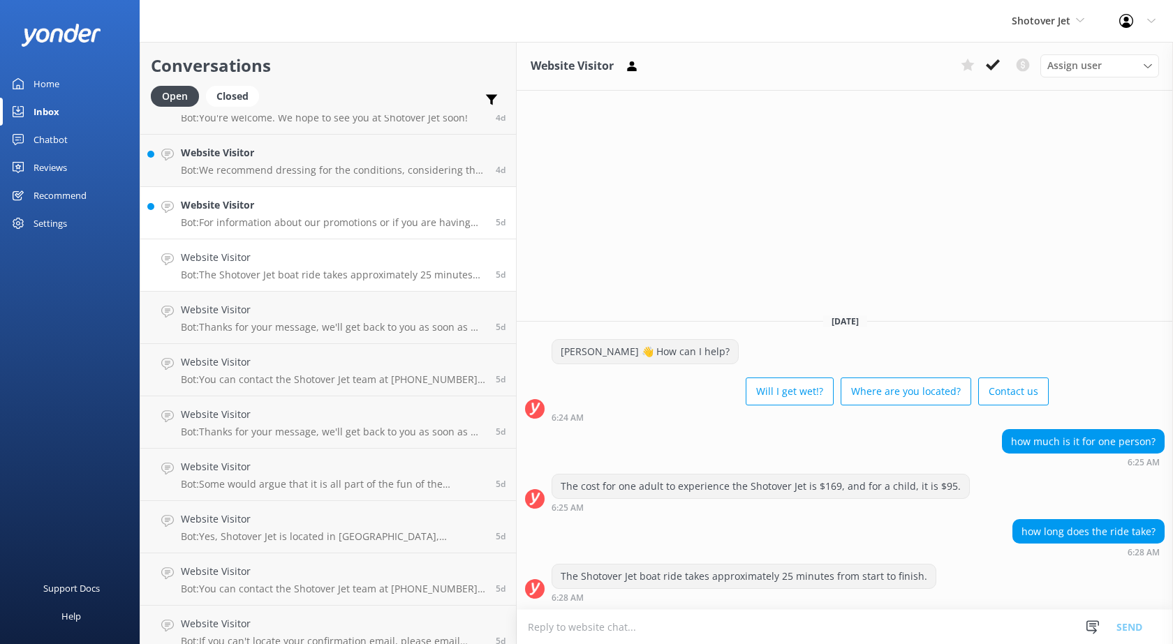
click at [272, 224] on p "Bot: For information about our promotions or if you are having issues accessing…" at bounding box center [333, 222] width 304 height 13
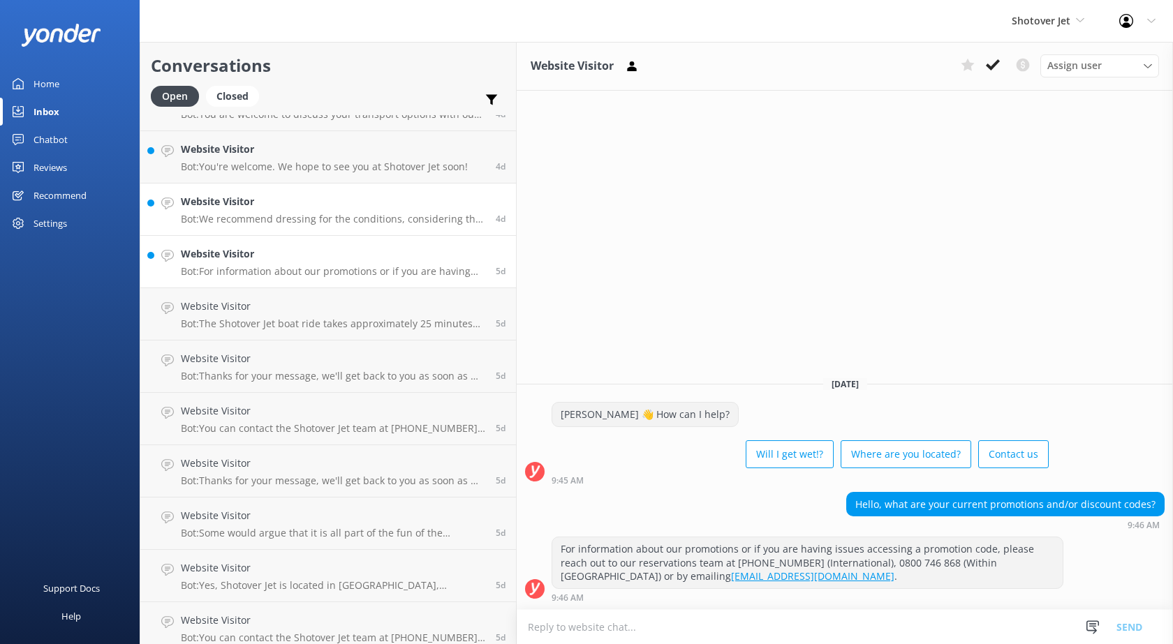
scroll to position [3366, 0]
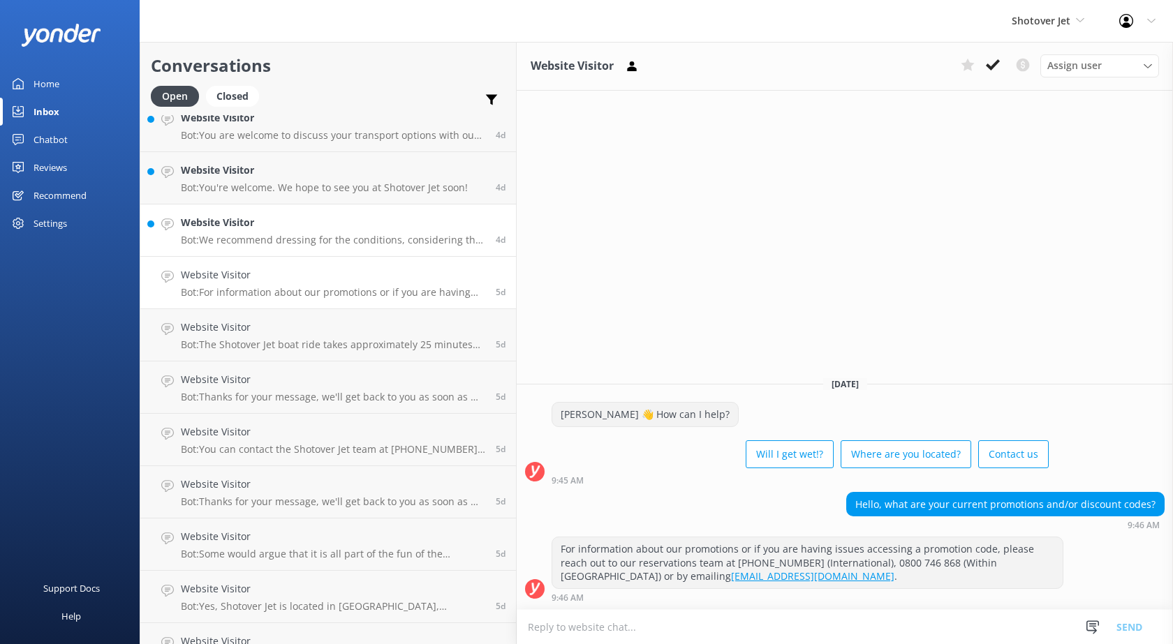
click at [276, 230] on h4 "Website Visitor" at bounding box center [333, 222] width 304 height 15
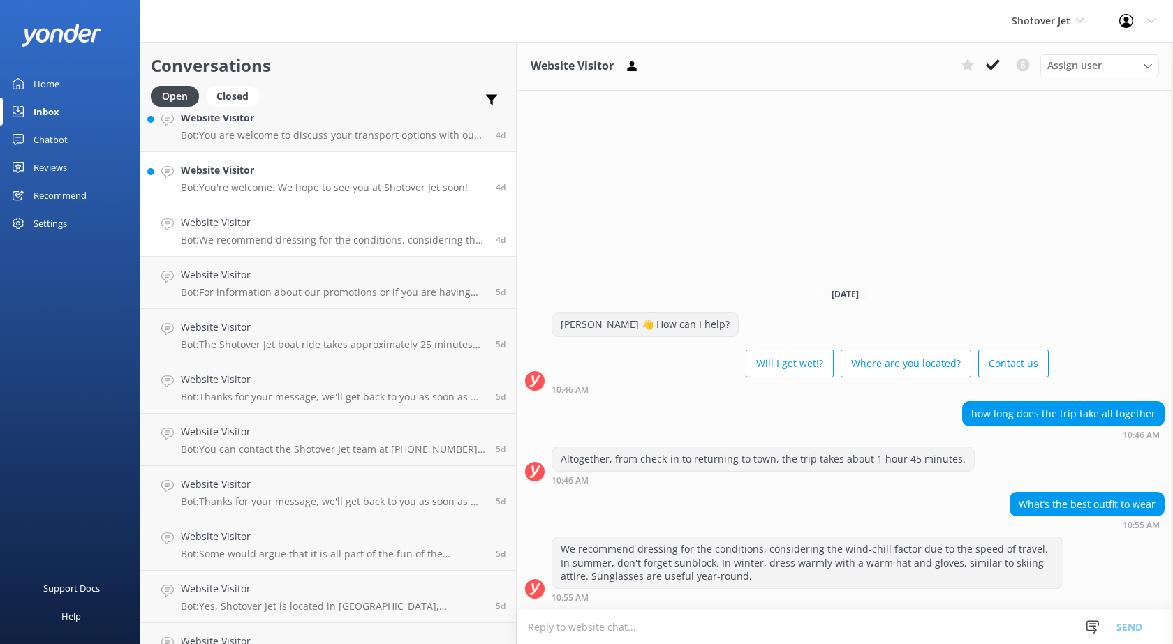
click at [276, 184] on p "Bot: You're welcome. We hope to see you at Shotover Jet soon!" at bounding box center [324, 187] width 287 height 13
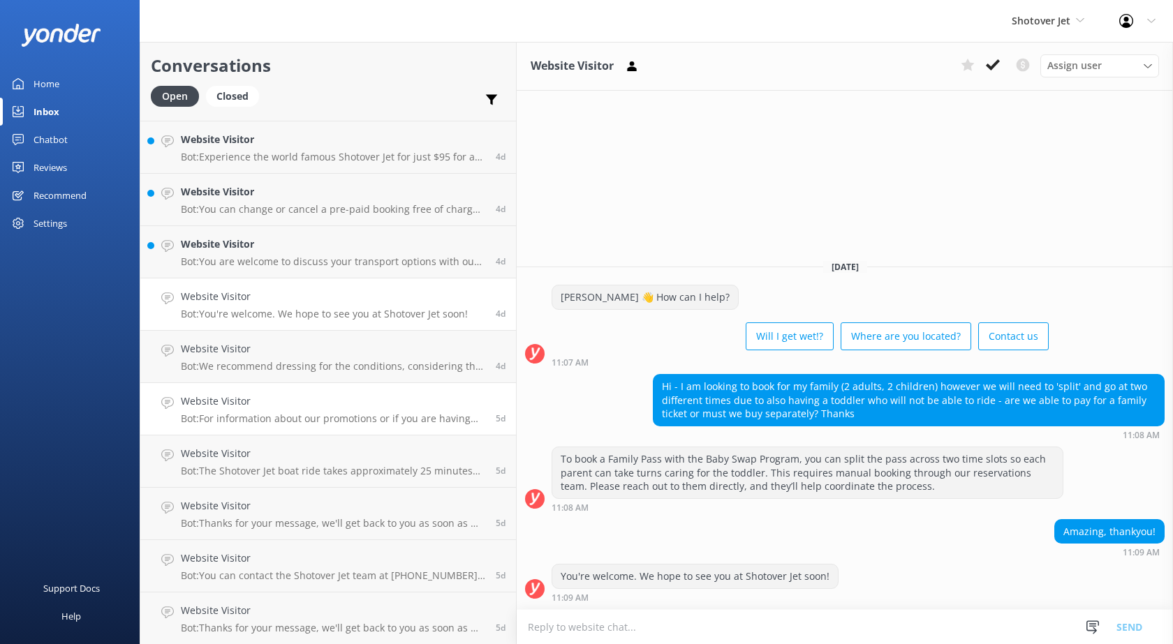
scroll to position [3156, 0]
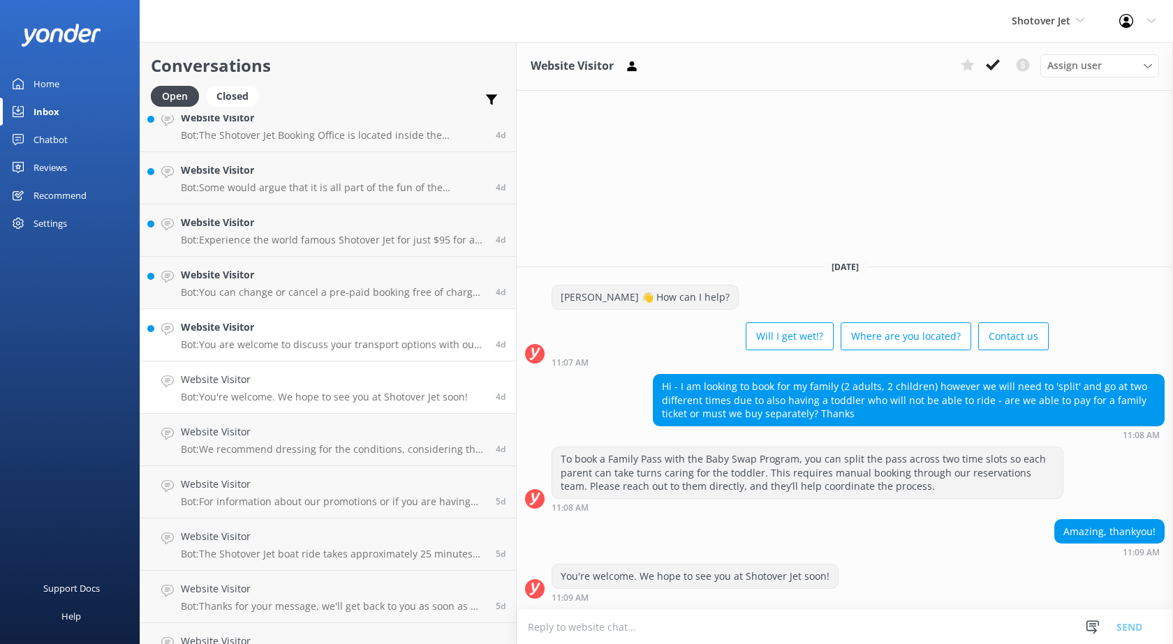
click at [270, 343] on p "Bot: You are welcome to discuss your transport options with our team on the day…" at bounding box center [333, 345] width 304 height 13
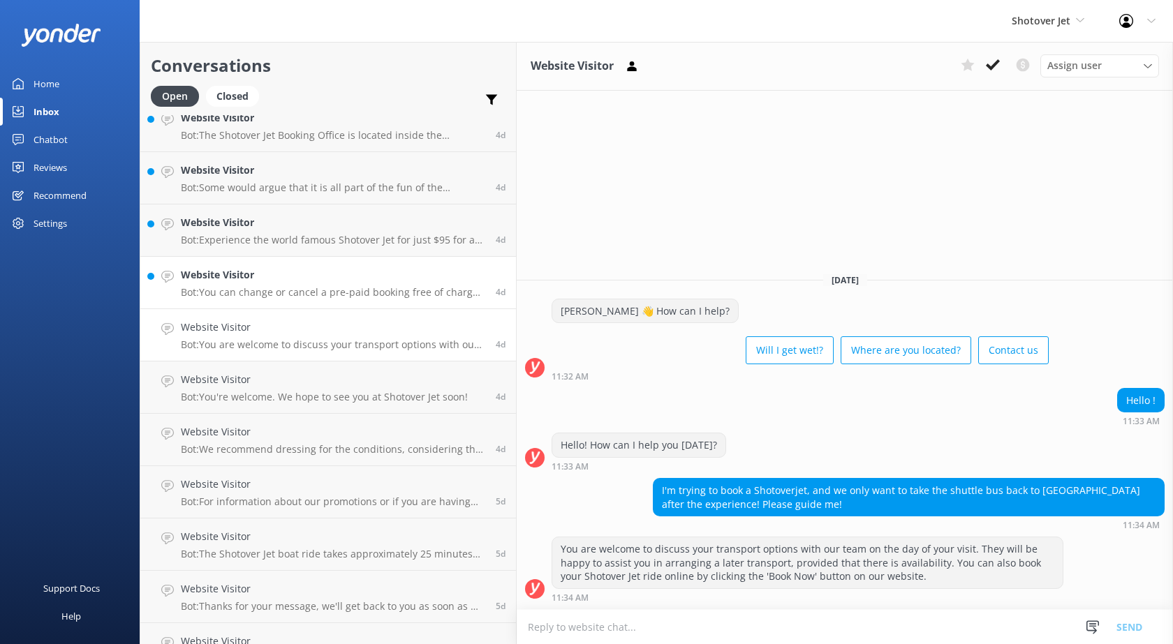
click at [269, 277] on h4 "Website Visitor" at bounding box center [333, 274] width 304 height 15
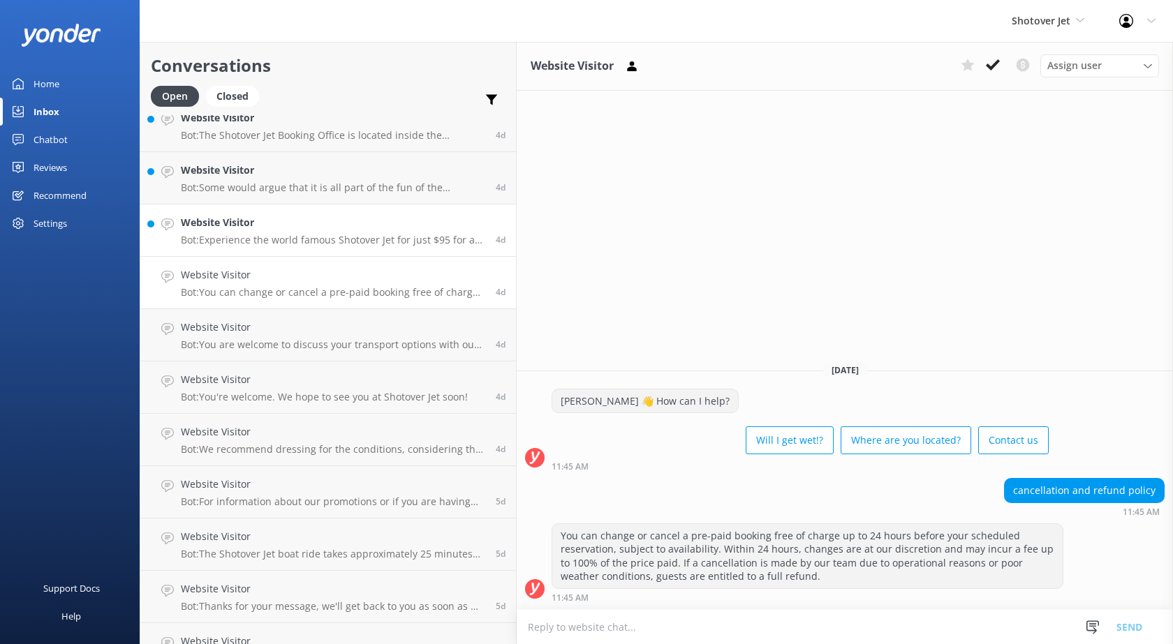
click at [285, 248] on link "Website Visitor Bot: Experience the world famous Shotover Jet for just $95 for …" at bounding box center [328, 231] width 376 height 52
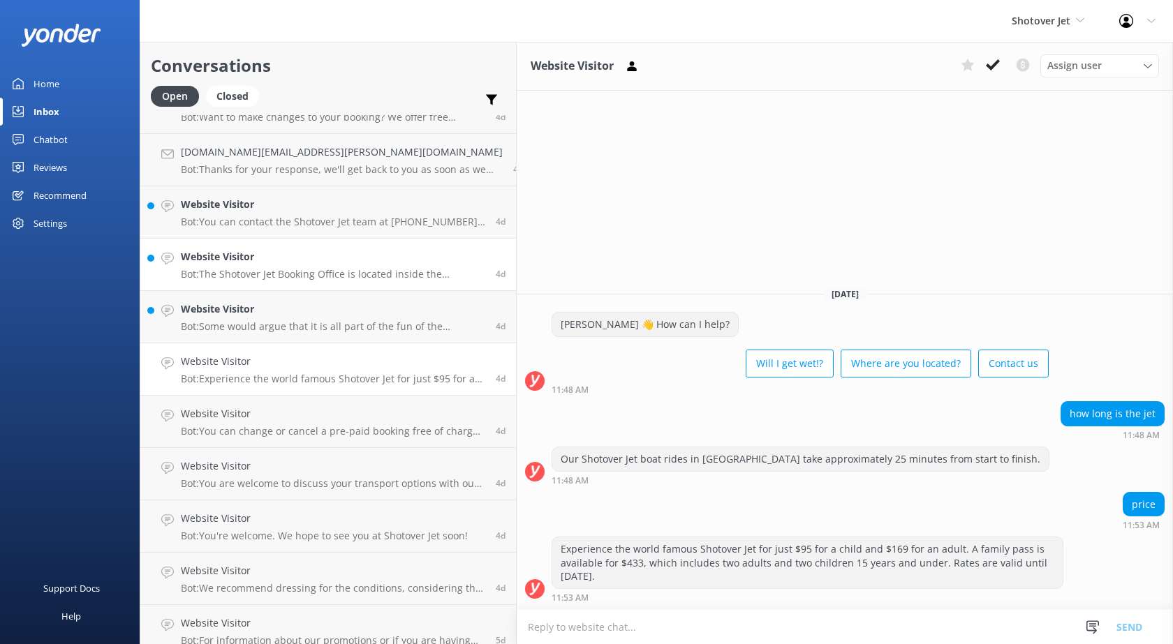
scroll to position [3017, 0]
click at [251, 302] on h4 "Website Visitor" at bounding box center [333, 309] width 304 height 15
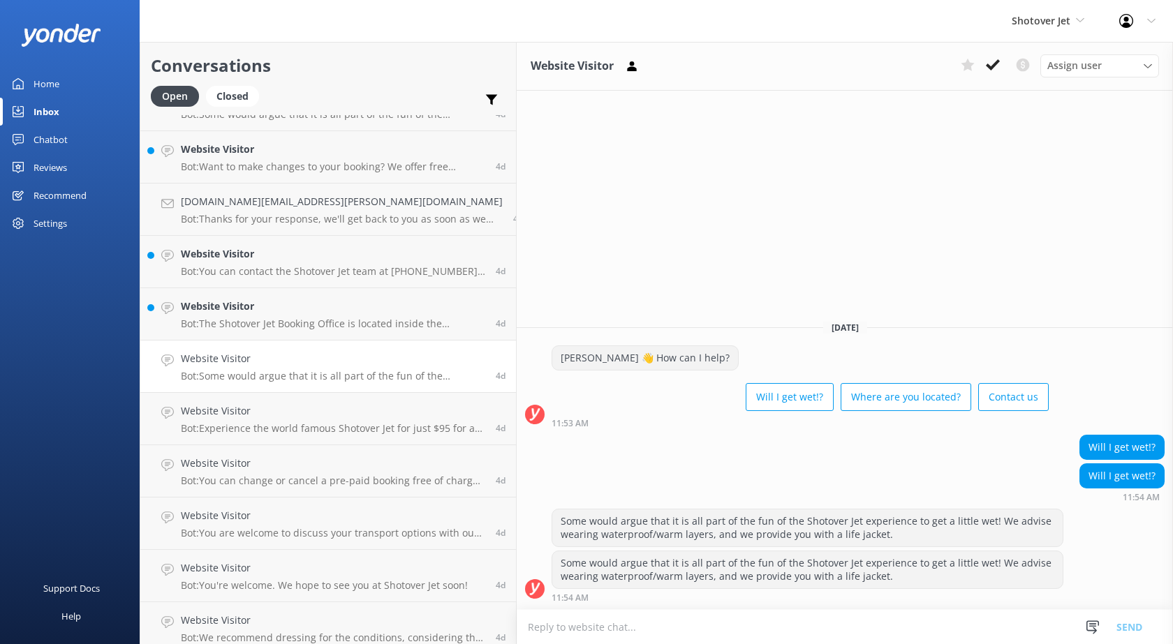
scroll to position [2947, 0]
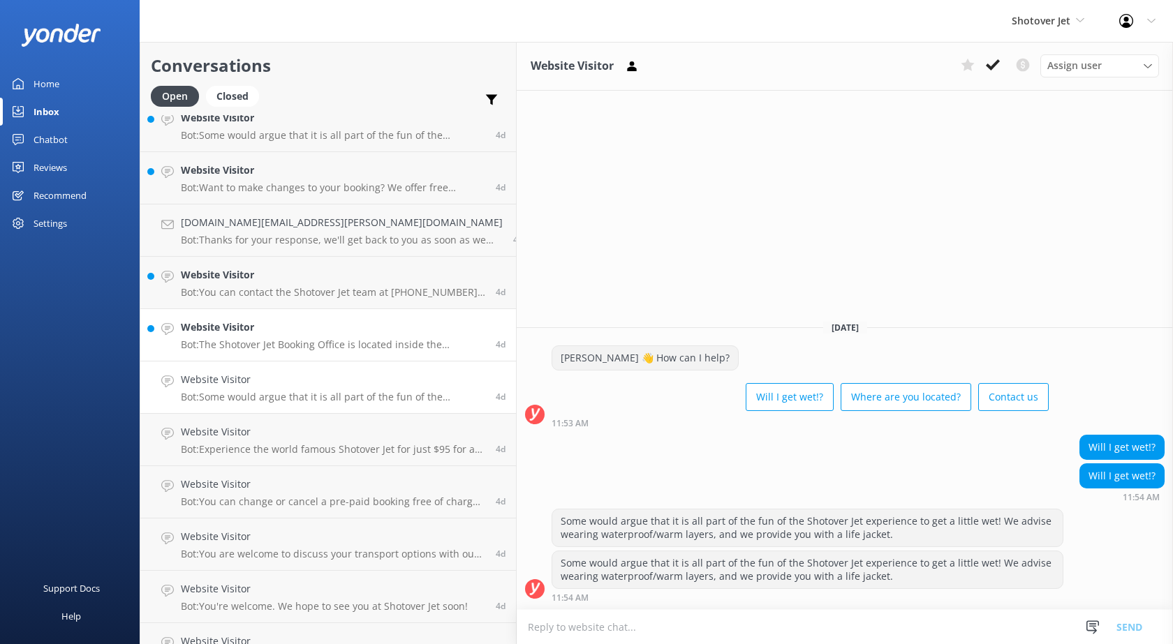
click at [231, 339] on p "Bot: The Shotover Jet Booking Office is located inside the [GEOGRAPHIC_DATA] at…" at bounding box center [333, 345] width 304 height 13
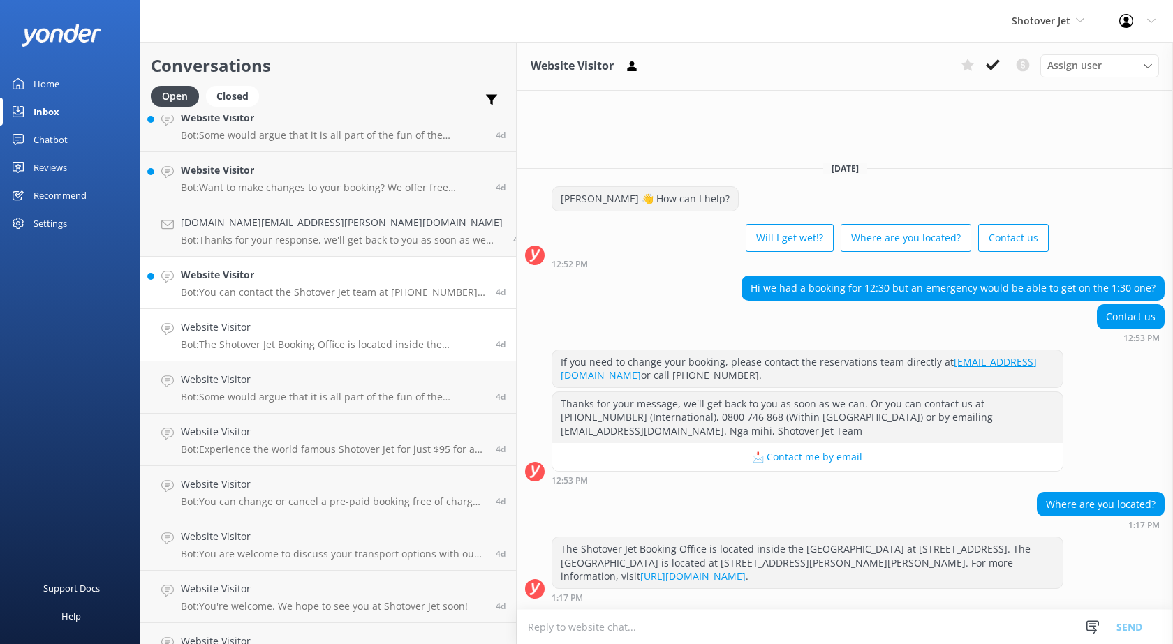
click at [248, 276] on h4 "Website Visitor" at bounding box center [333, 274] width 304 height 15
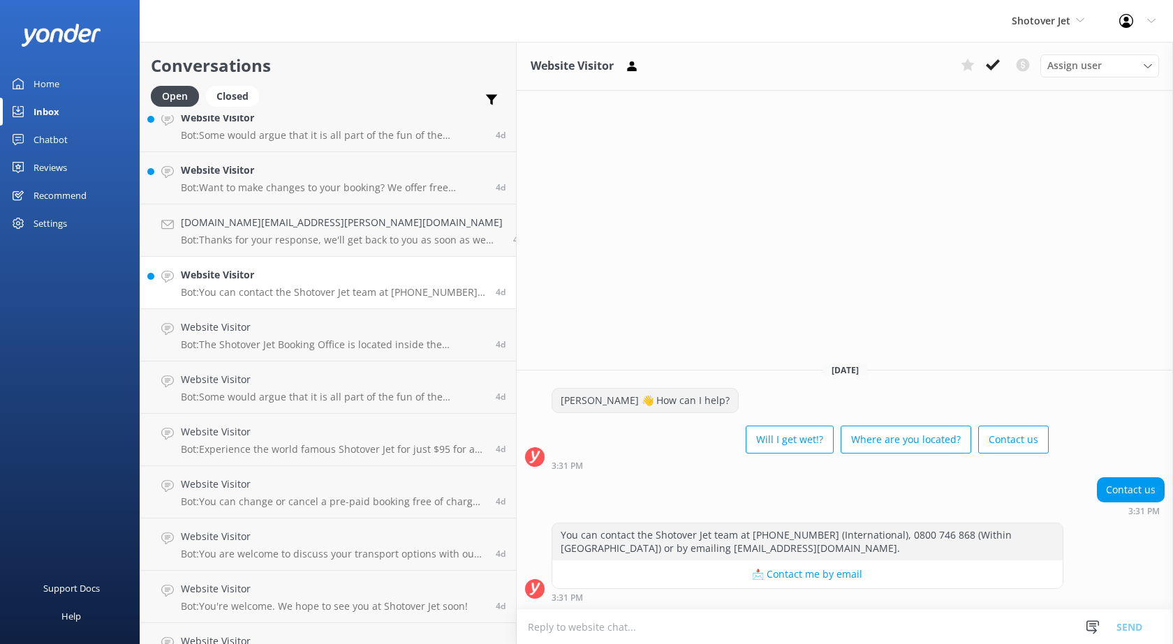
scroll to position [2877, 0]
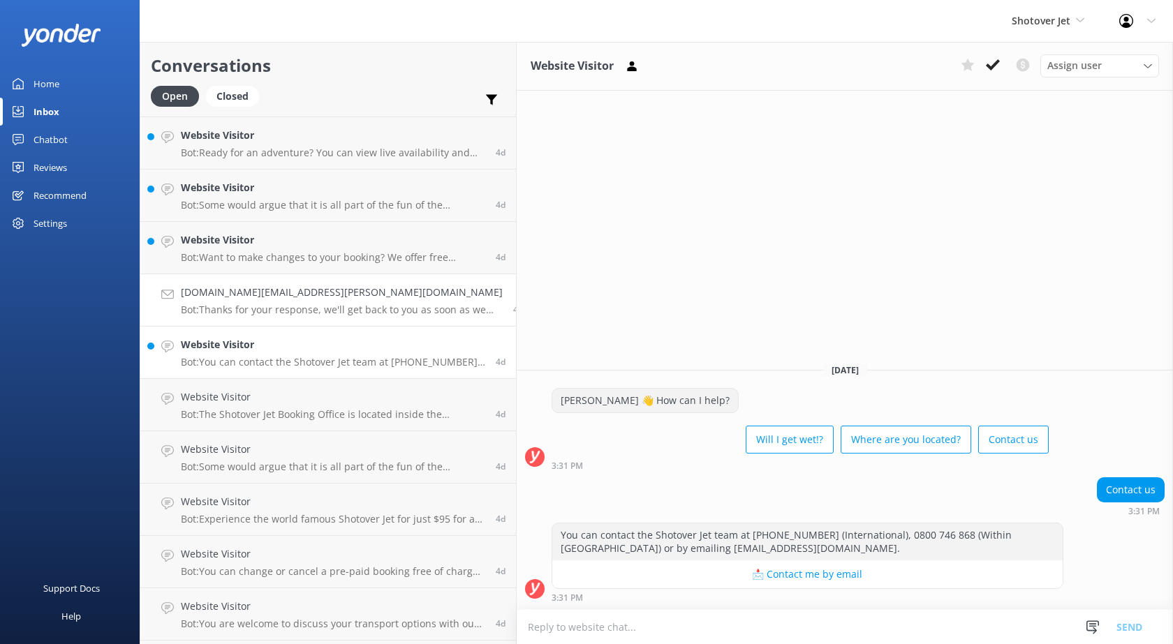
click at [245, 288] on h4 "[DOMAIN_NAME][EMAIL_ADDRESS][PERSON_NAME][DOMAIN_NAME]" at bounding box center [342, 292] width 322 height 15
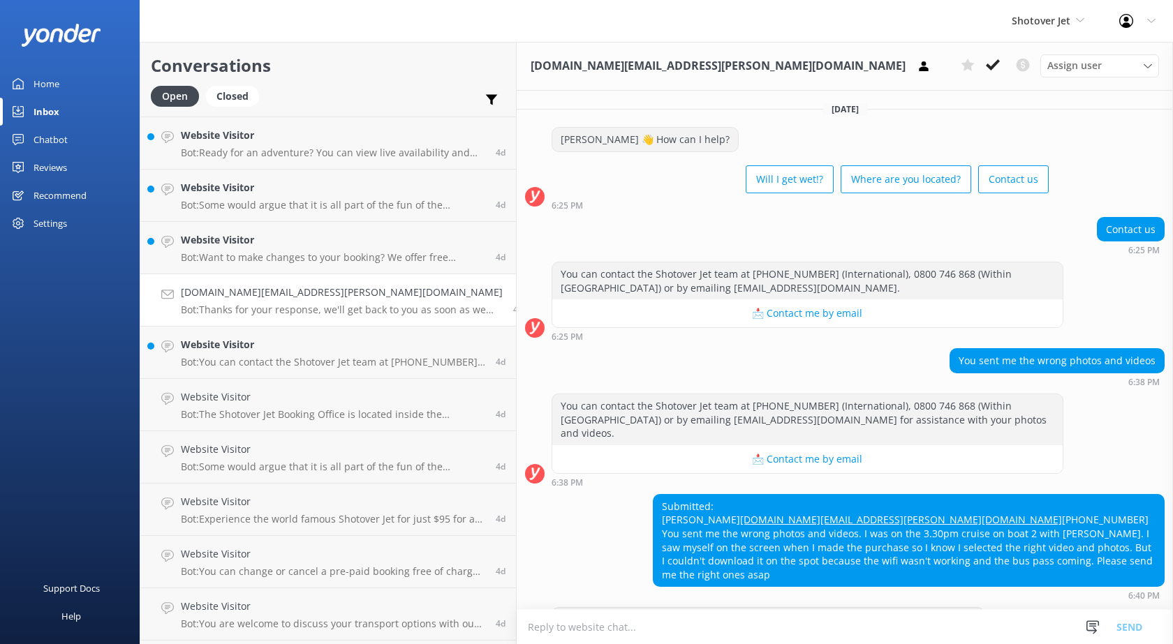
scroll to position [57, 0]
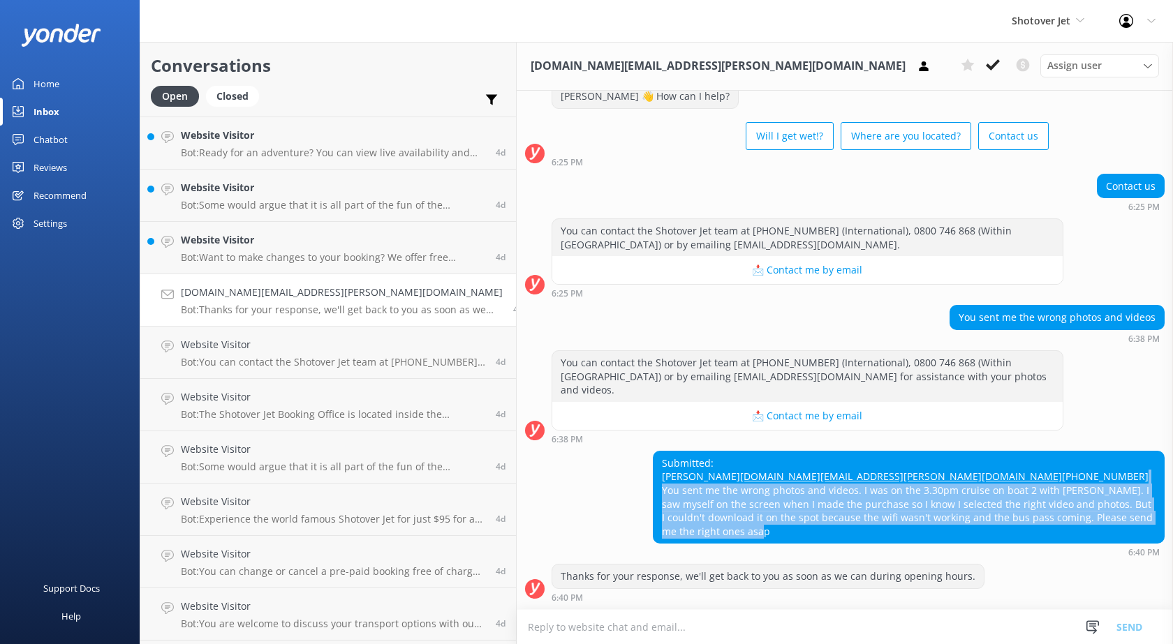
drag, startPoint x: 580, startPoint y: 489, endPoint x: 983, endPoint y: 545, distance: 406.7
click at [983, 545] on div "Submitted: [PERSON_NAME] [PERSON_NAME][DOMAIN_NAME][EMAIL_ADDRESS][PERSON_NAME]…" at bounding box center [909, 504] width 512 height 107
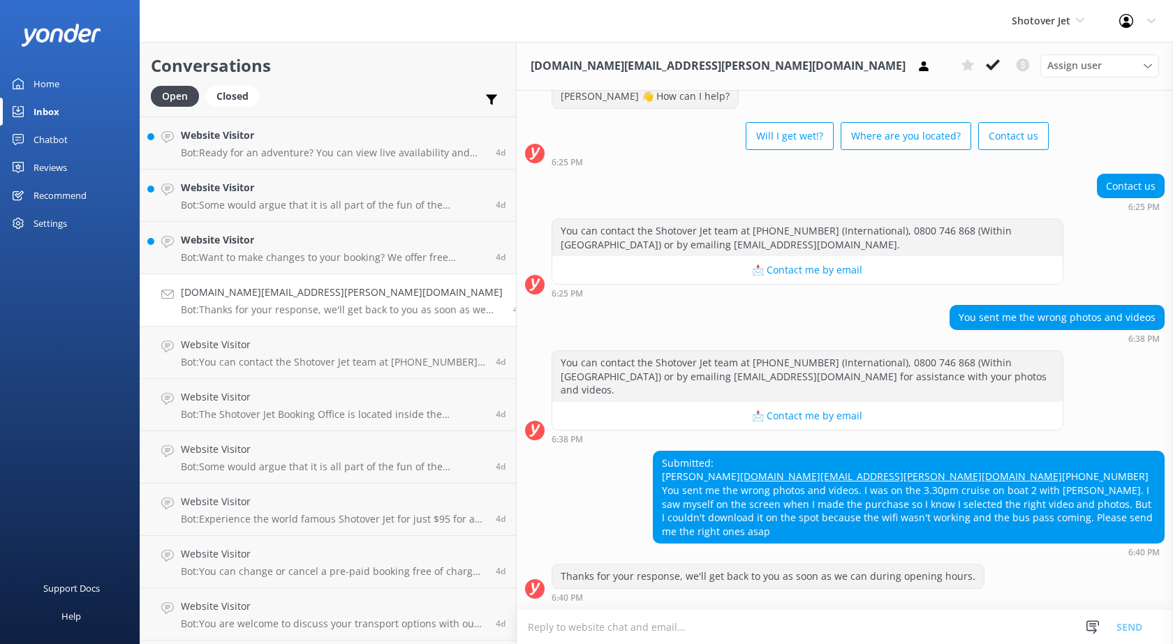
click at [775, 470] on div "Submitted: [PERSON_NAME] [PERSON_NAME][DOMAIN_NAME][EMAIL_ADDRESS][PERSON_NAME]…" at bounding box center [908, 498] width 510 height 92
drag, startPoint x: 731, startPoint y: 466, endPoint x: 577, endPoint y: 465, distance: 154.3
click at [653, 465] on div "Submitted: [PERSON_NAME] [PERSON_NAME][DOMAIN_NAME][EMAIL_ADDRESS][PERSON_NAME]…" at bounding box center [908, 498] width 510 height 92
copy link "[DOMAIN_NAME][EMAIL_ADDRESS][PERSON_NAME][DOMAIN_NAME]"
click at [238, 235] on h4 "Website Visitor" at bounding box center [333, 239] width 304 height 15
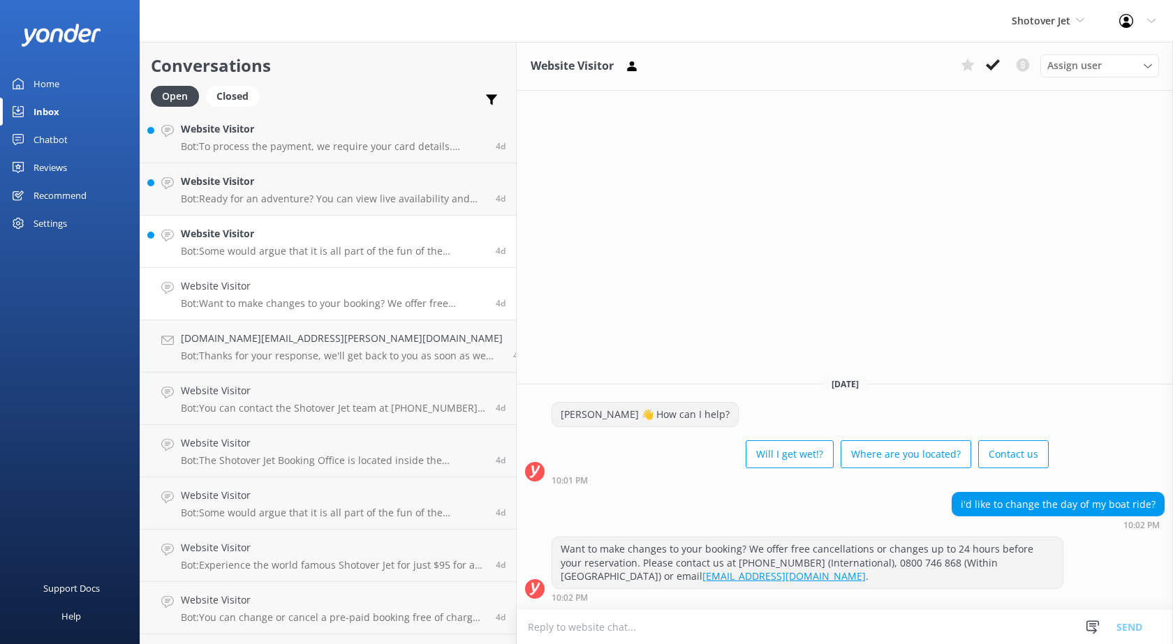
scroll to position [2807, 0]
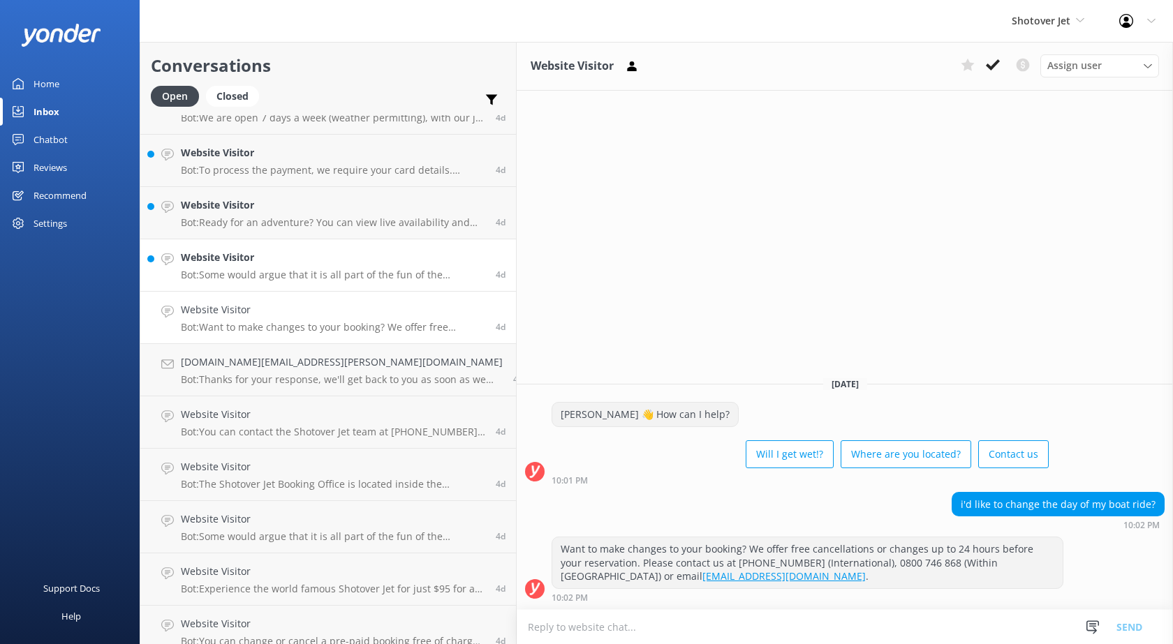
click at [245, 269] on p "Bot: Some would argue that it is all part of the fun of the Shotover Jet experi…" at bounding box center [333, 275] width 304 height 13
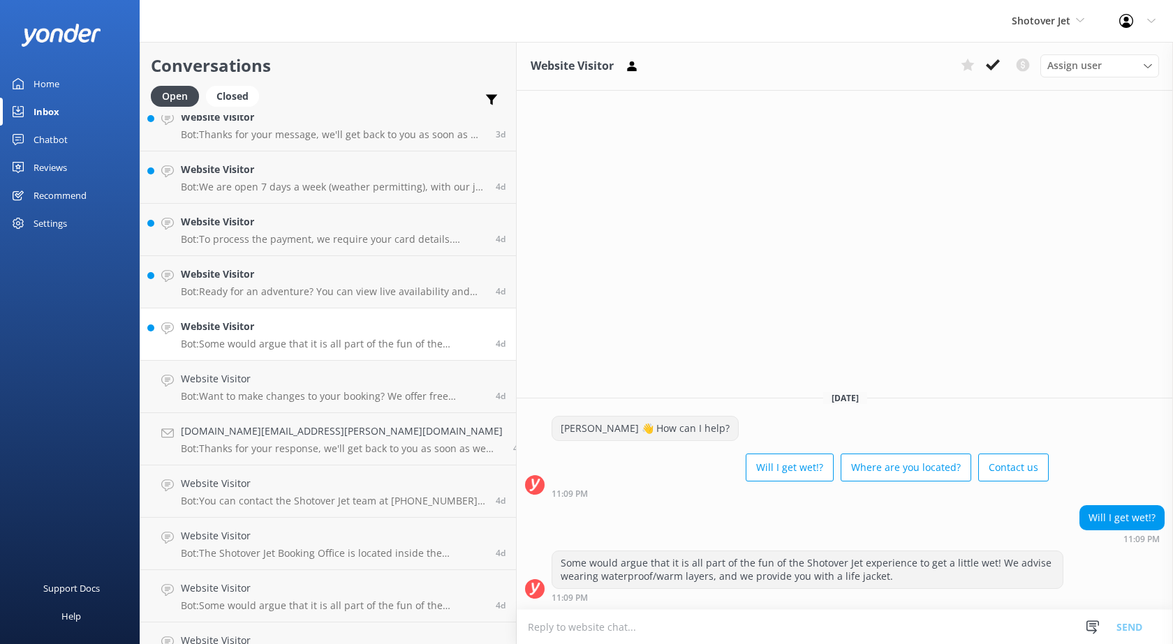
scroll to position [2737, 0]
click at [246, 322] on h4 "Website Visitor" at bounding box center [333, 327] width 304 height 15
click at [251, 288] on p "Bot: Ready for an adventure? You can view live availability and book your Shoto…" at bounding box center [333, 292] width 304 height 13
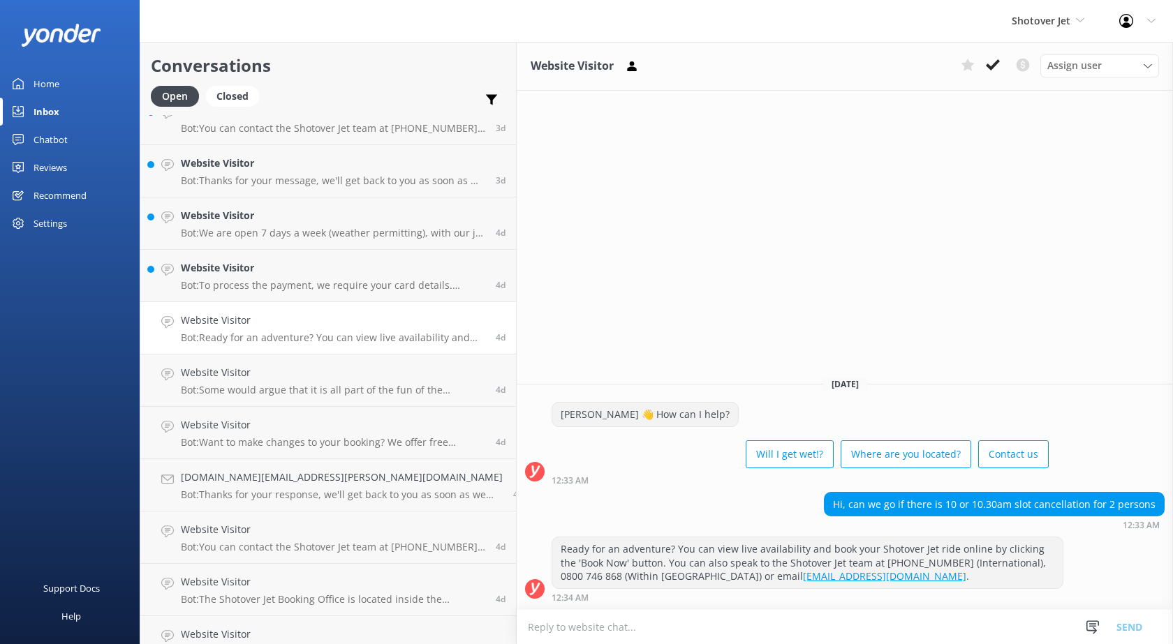
scroll to position [2668, 0]
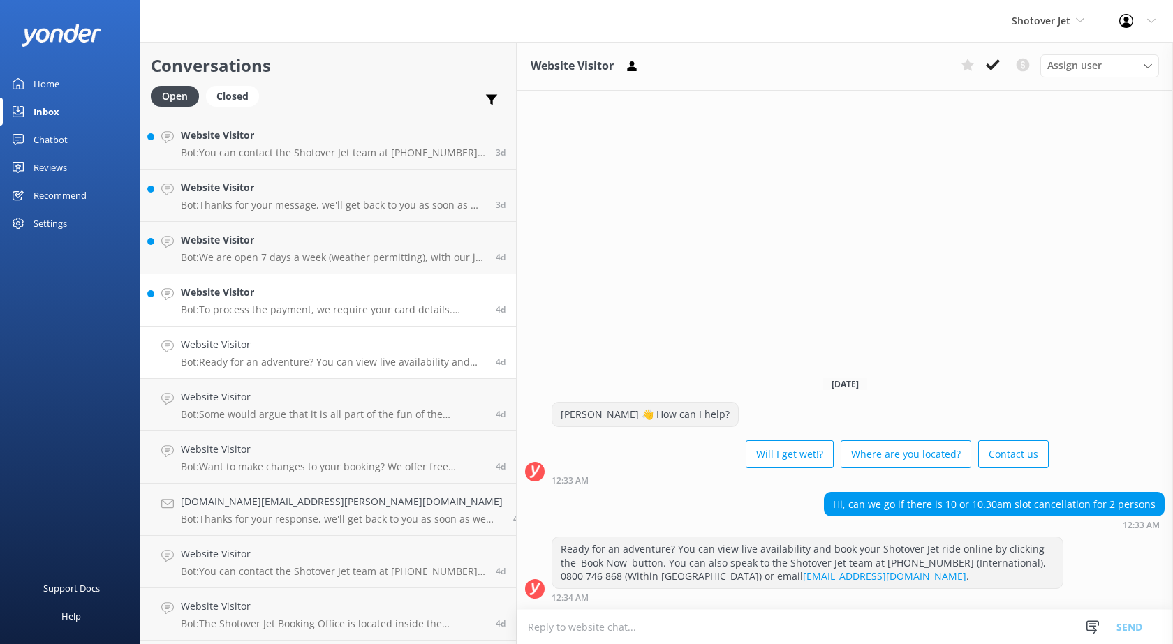
click at [242, 302] on div "Website Visitor Bot: To process the payment, we require your card details. Alte…" at bounding box center [333, 300] width 304 height 31
click at [251, 253] on p "Bot: We are open 7 days a week (weather permitting), with our jet boats operati…" at bounding box center [333, 257] width 304 height 13
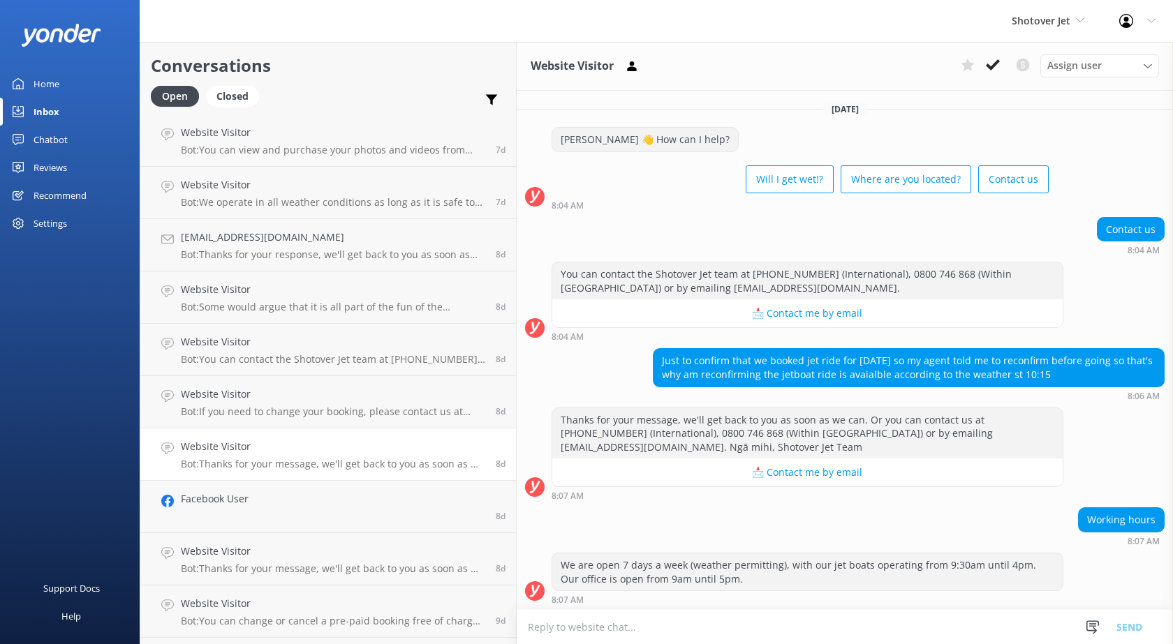
scroll to position [5281, 0]
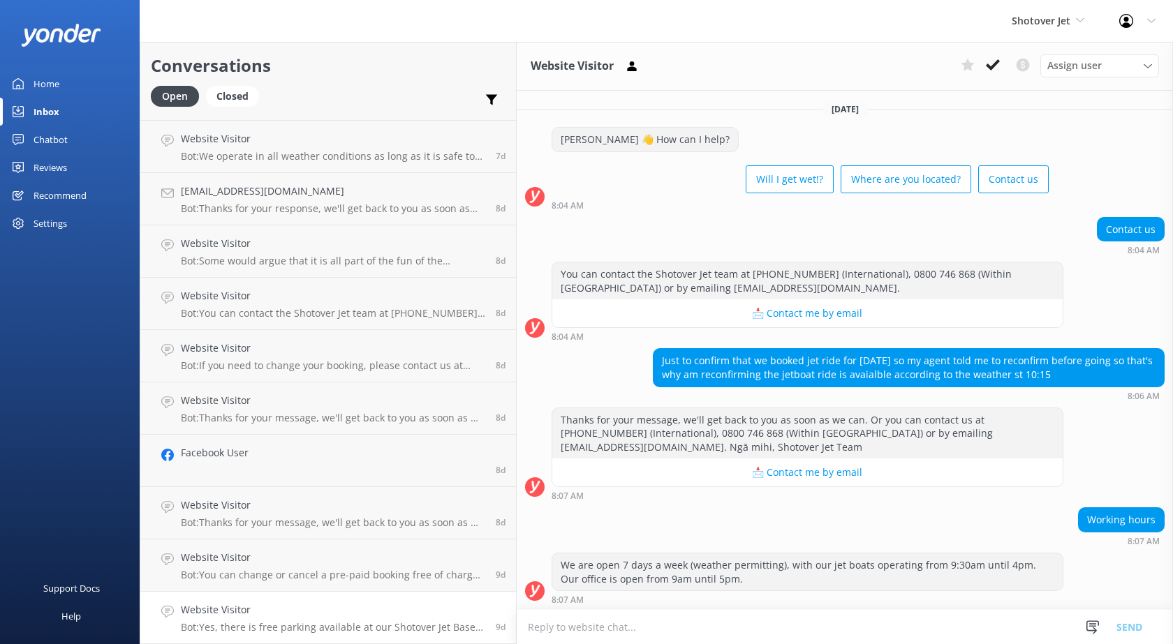
click at [249, 609] on h4 "Website Visitor" at bounding box center [333, 609] width 304 height 15
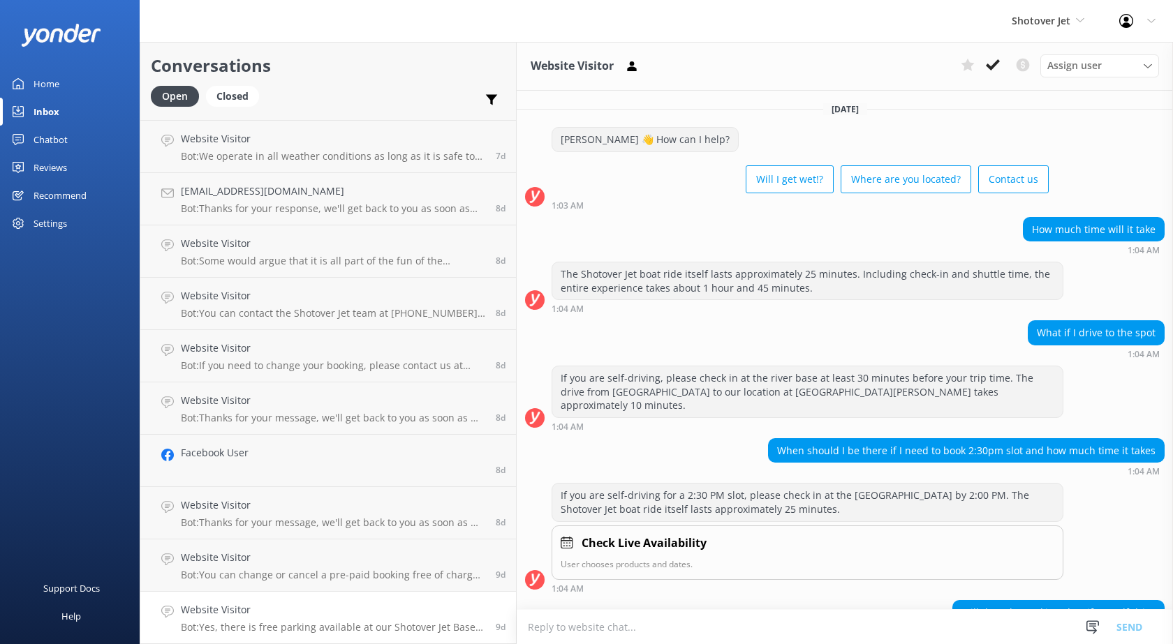
scroll to position [248, 0]
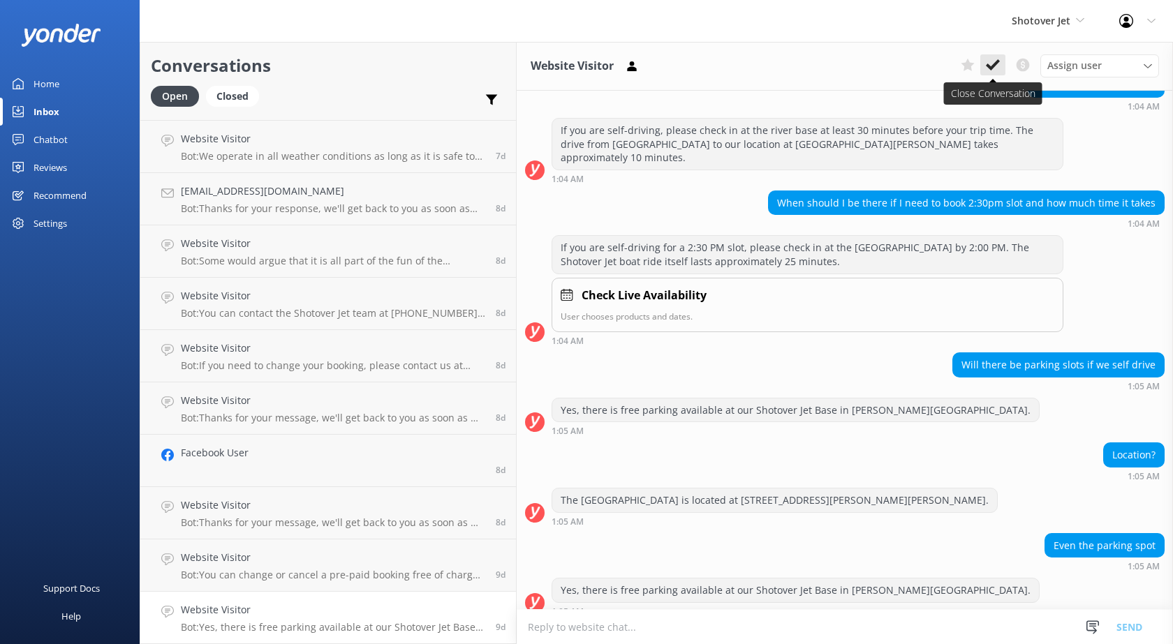
click at [986, 66] on icon at bounding box center [993, 65] width 14 height 14
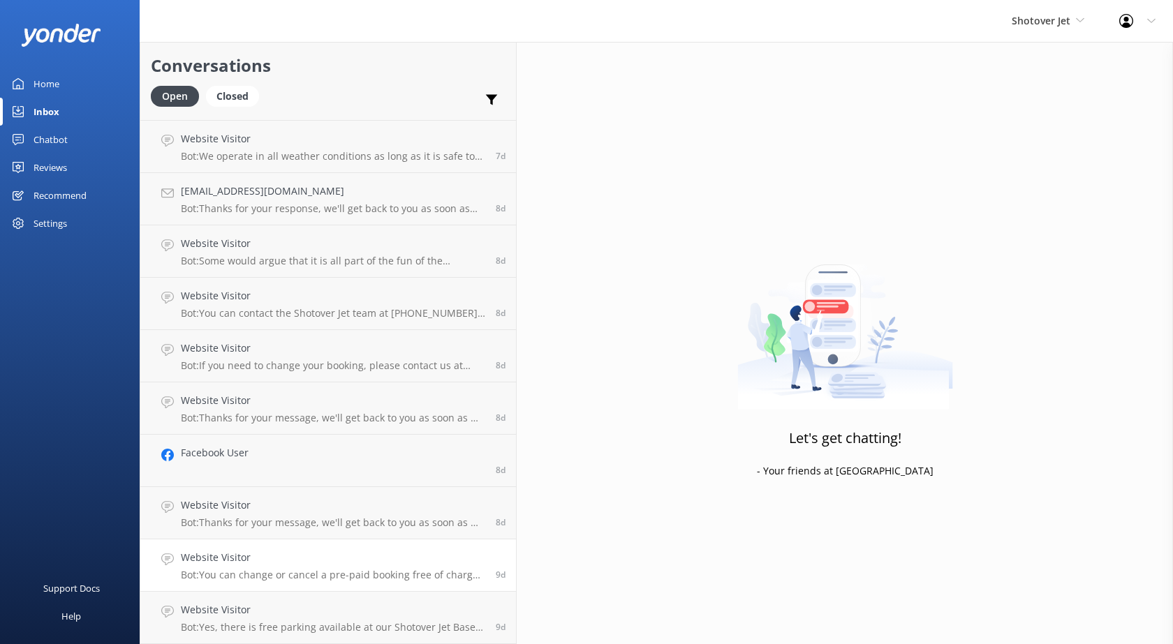
click at [290, 582] on link "Website Visitor Bot: You can change or cancel a pre-paid booking free of charge…" at bounding box center [328, 566] width 376 height 52
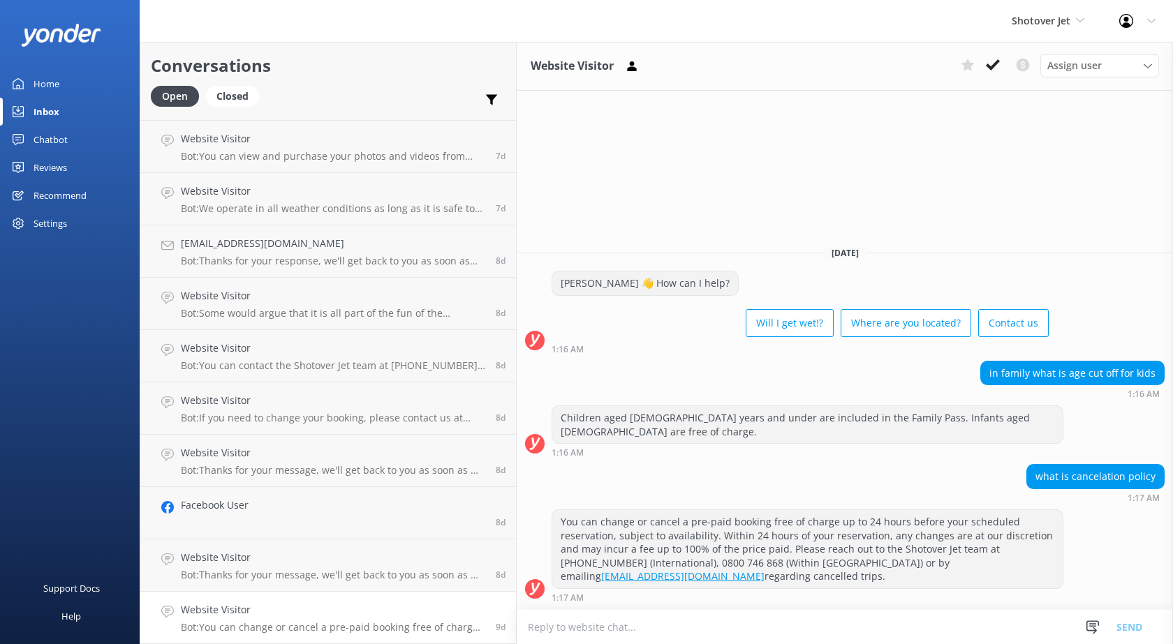
scroll to position [5229, 0]
click at [983, 67] on button at bounding box center [992, 64] width 25 height 21
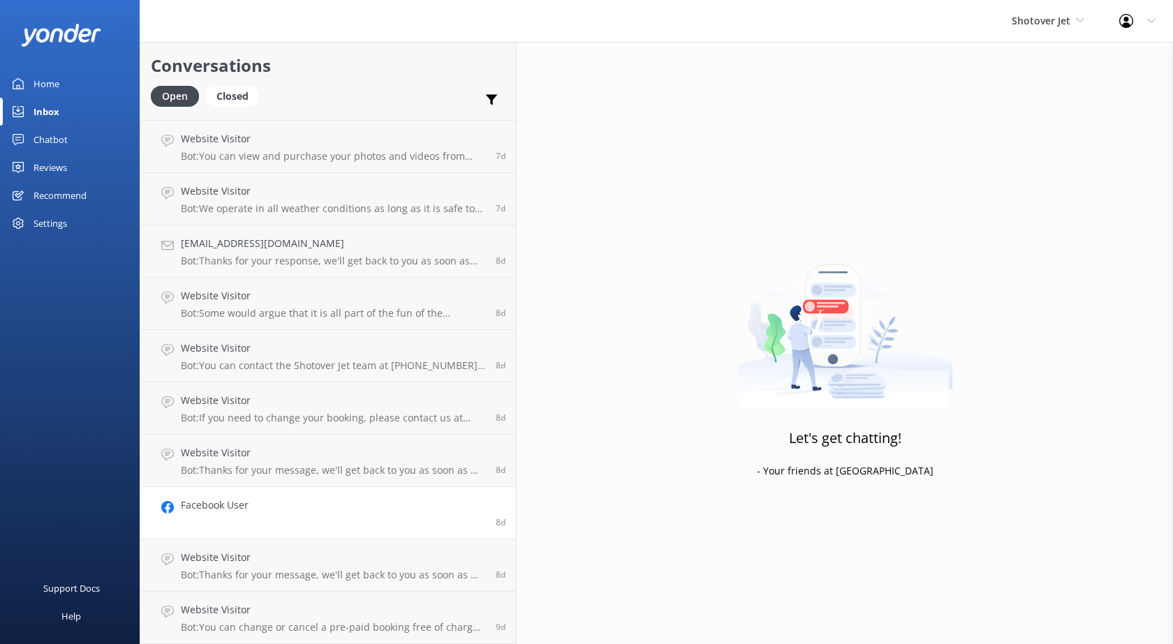
scroll to position [5177, 0]
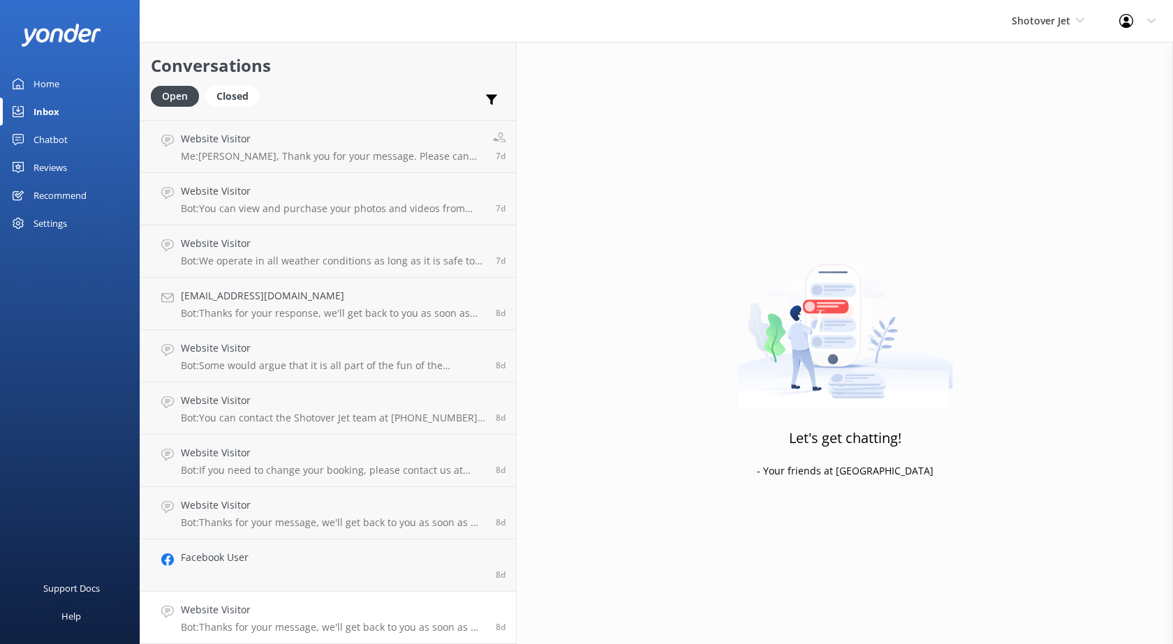
click at [292, 611] on h4 "Website Visitor" at bounding box center [333, 609] width 304 height 15
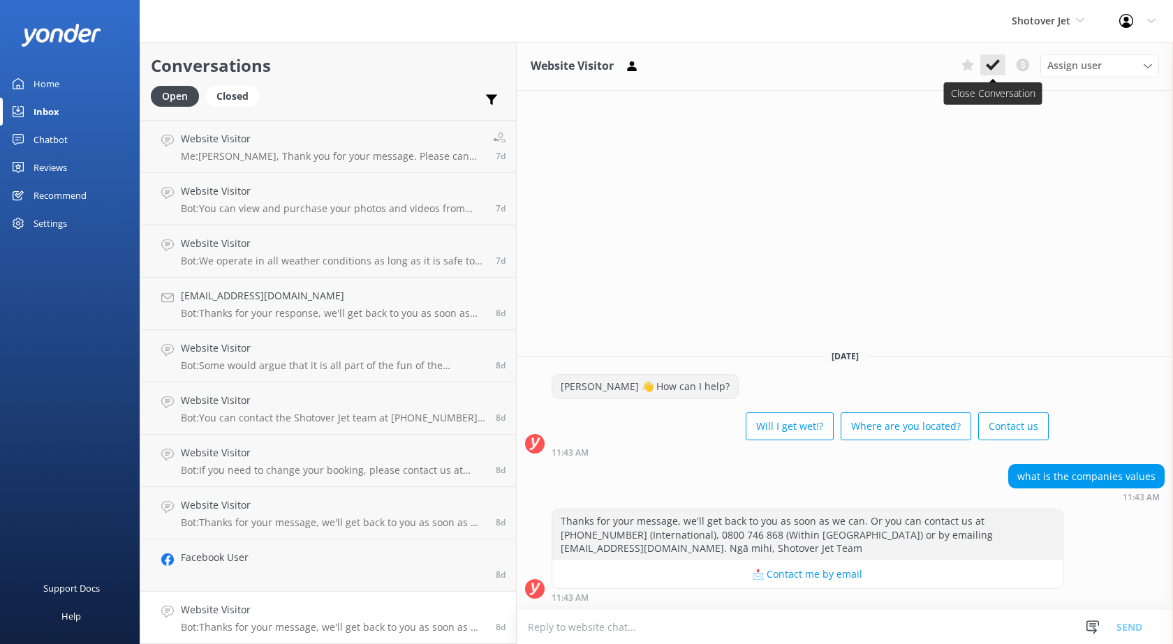
click at [986, 66] on icon at bounding box center [993, 65] width 14 height 14
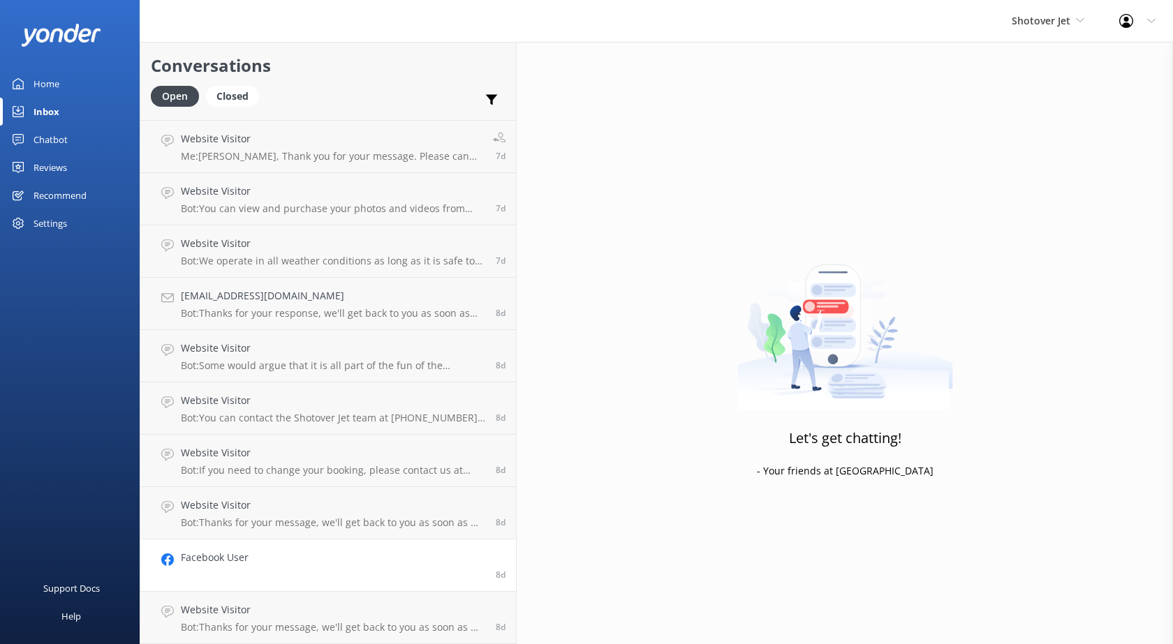
click at [257, 572] on link "Facebook User 8d" at bounding box center [328, 566] width 376 height 52
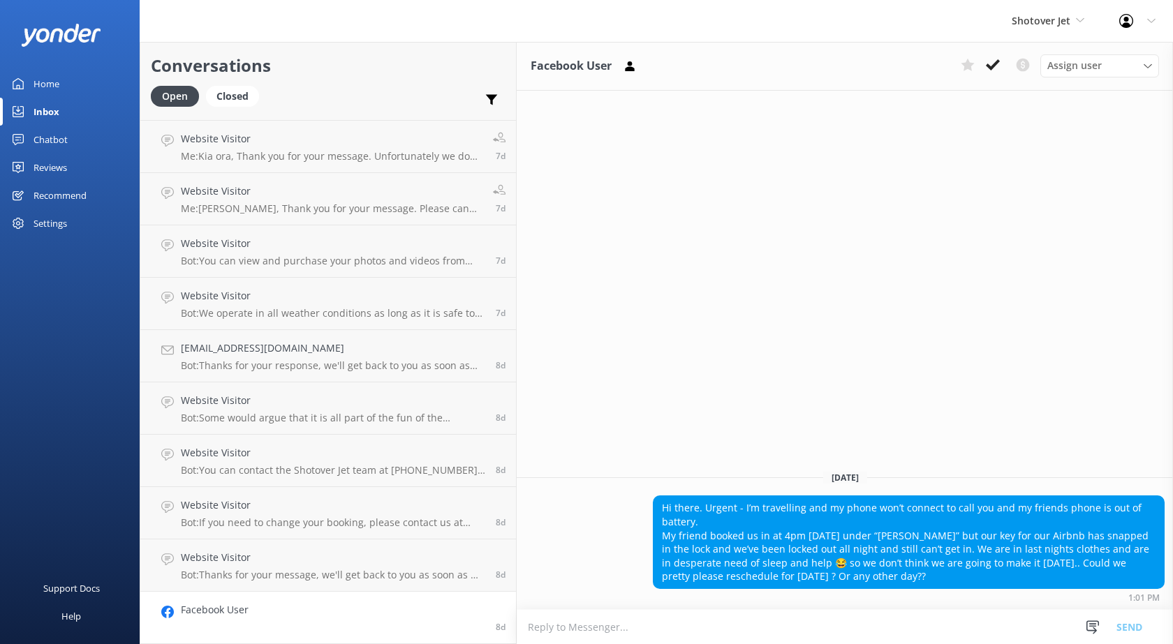
scroll to position [5124, 0]
click at [972, 62] on icon at bounding box center [967, 65] width 14 height 14
click at [976, 63] on button at bounding box center [967, 64] width 25 height 21
click at [992, 63] on icon at bounding box center [993, 65] width 14 height 14
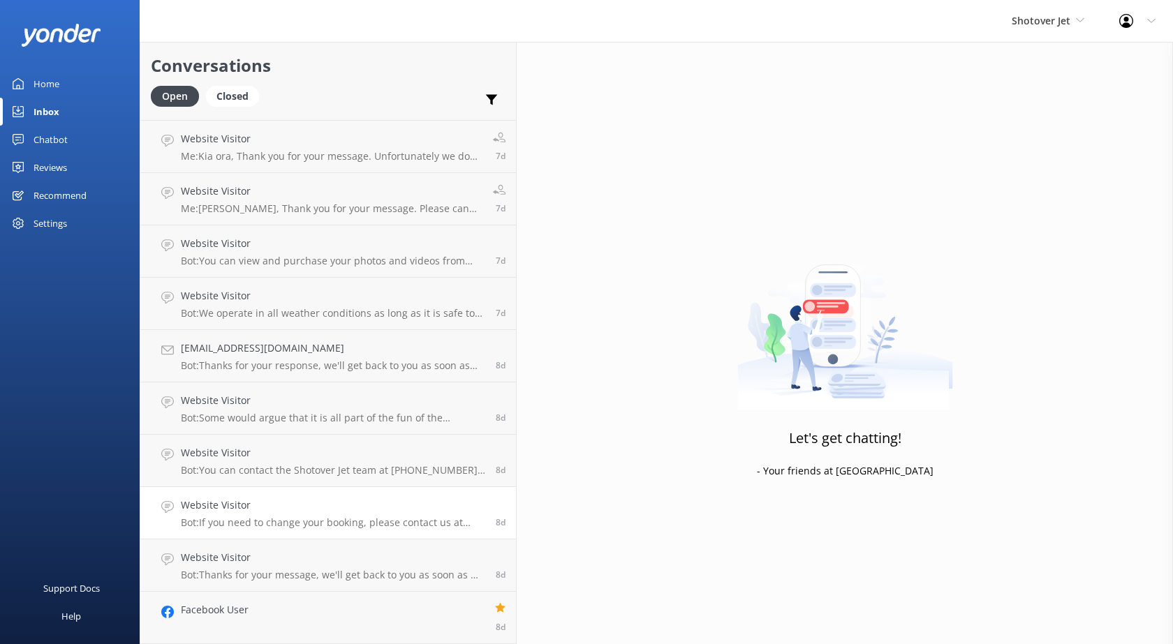
scroll to position [5072, 0]
click at [233, 613] on h4 "Website Visitor" at bounding box center [333, 609] width 304 height 15
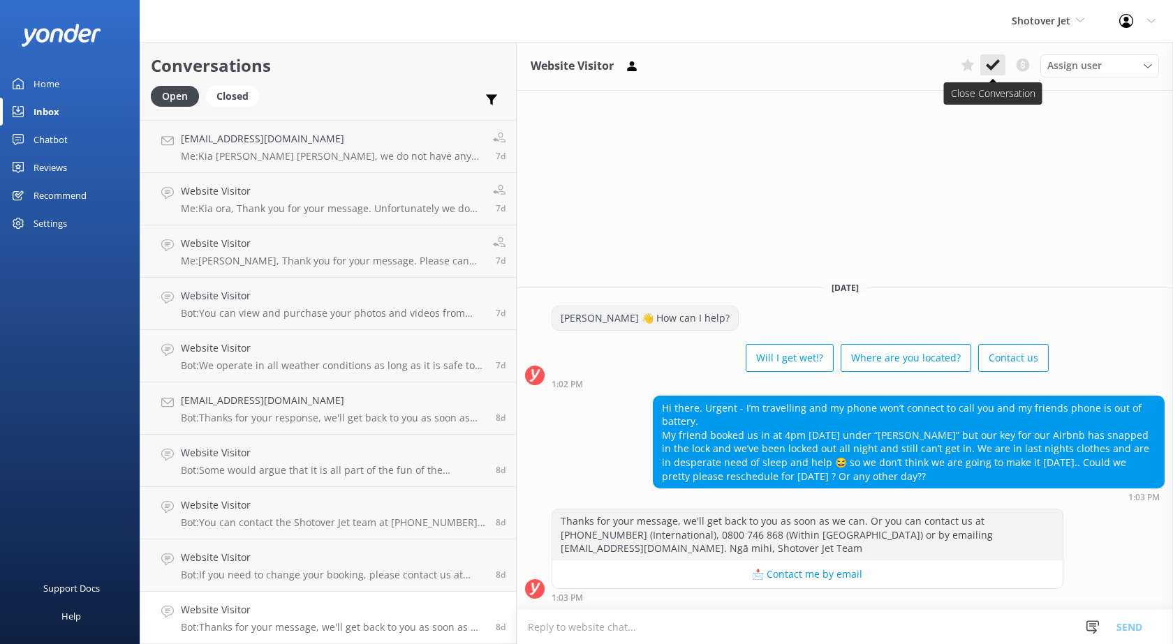
click at [995, 68] on icon at bounding box center [993, 65] width 14 height 14
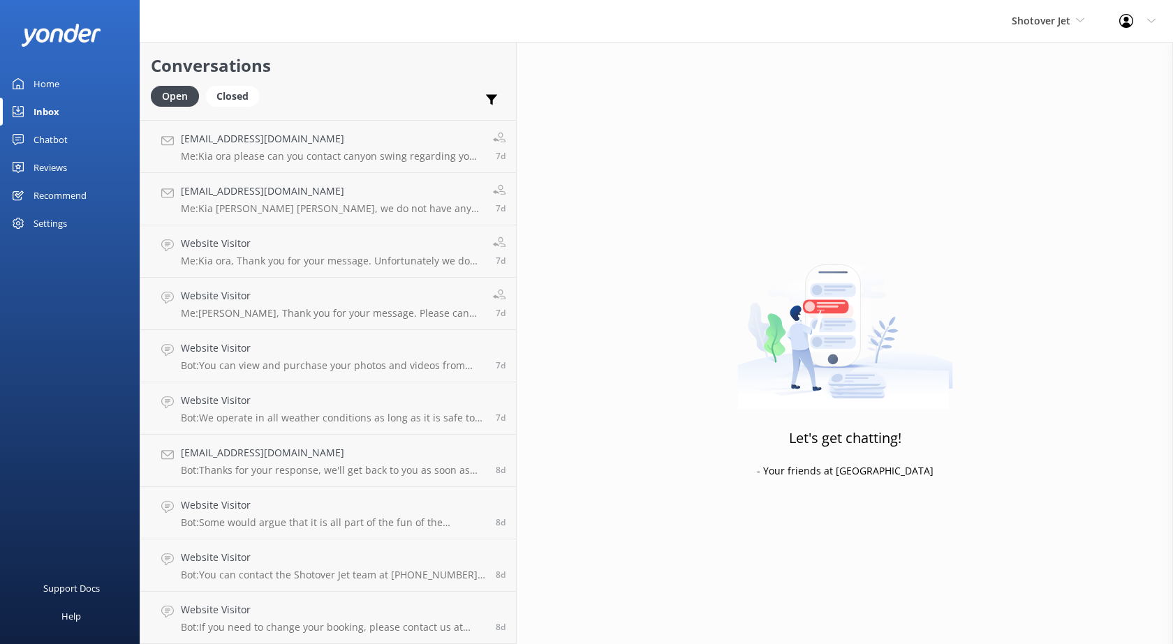
scroll to position [5020, 0]
click at [289, 611] on h4 "Website Visitor" at bounding box center [333, 609] width 304 height 15
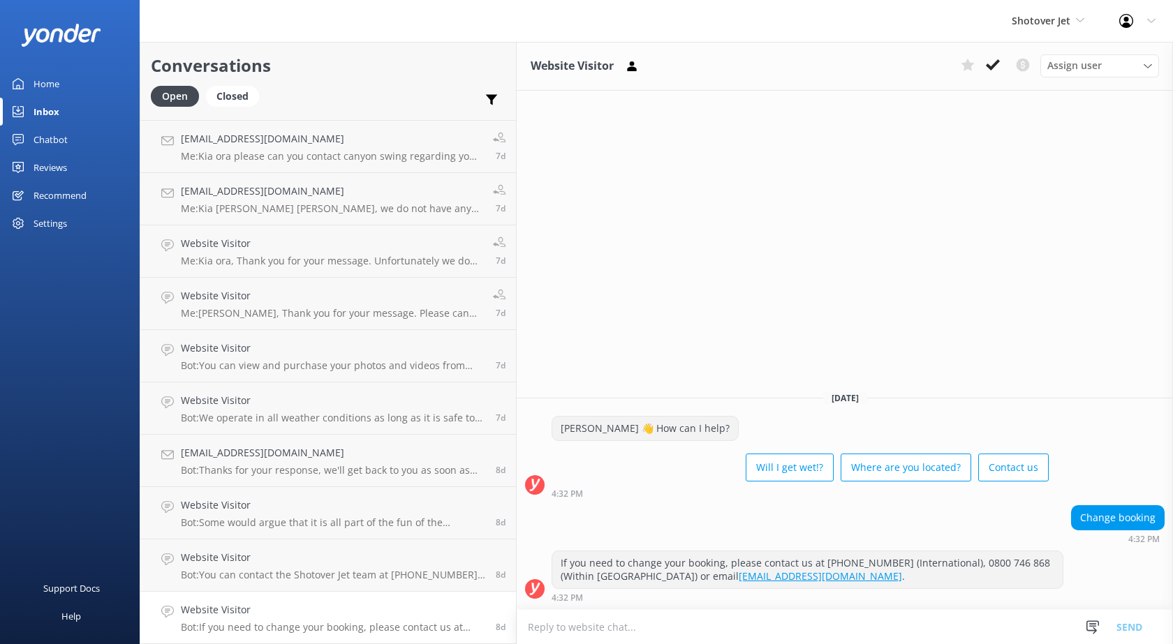
click at [297, 600] on link "Website Visitor Bot: If you need to change your booking, please contact us at […" at bounding box center [328, 618] width 376 height 52
click at [987, 73] on button at bounding box center [992, 64] width 25 height 21
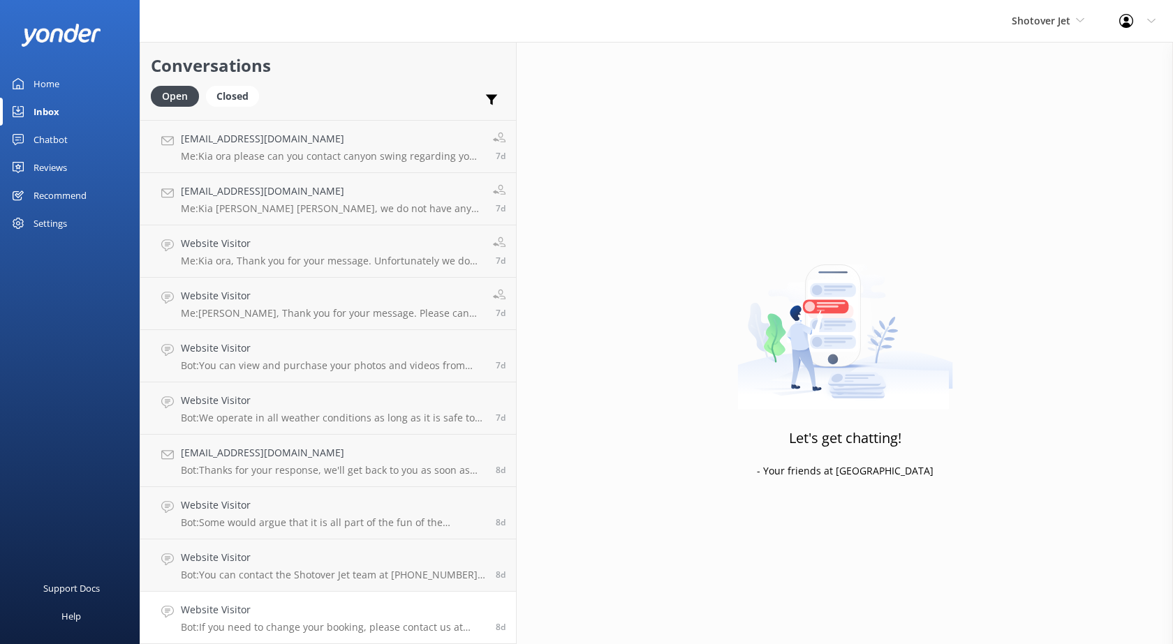
click at [272, 607] on h4 "Website Visitor" at bounding box center [333, 609] width 304 height 15
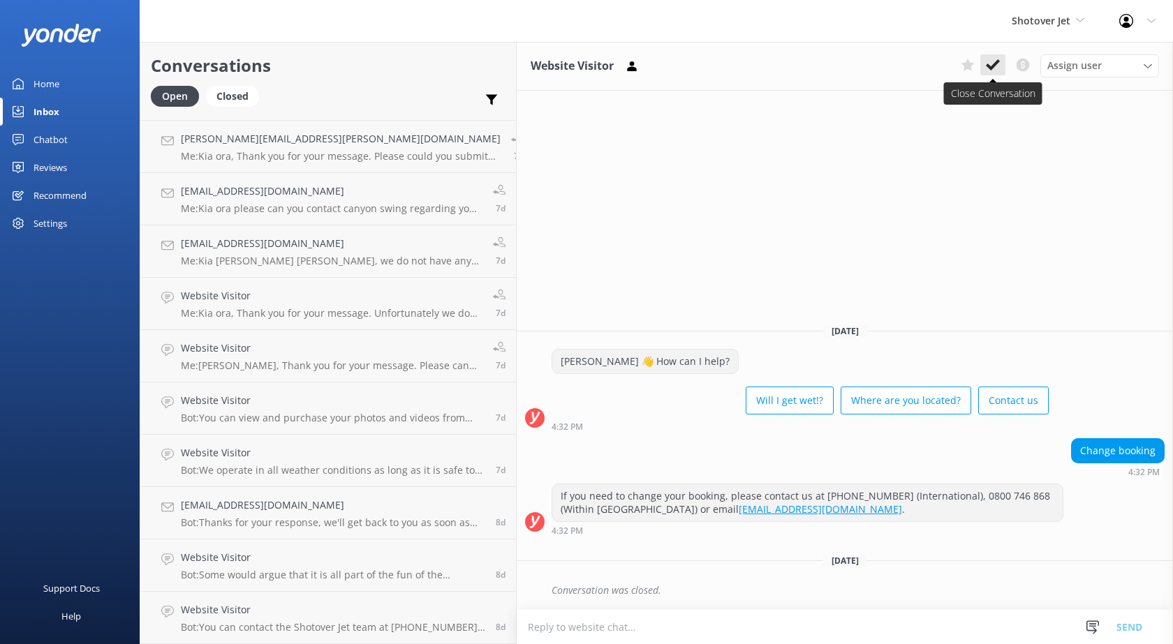
scroll to position [4967, 0]
click at [239, 567] on div "Website Visitor Bot: Some would argue that it is all part of the fun of the Sho…" at bounding box center [333, 565] width 304 height 31
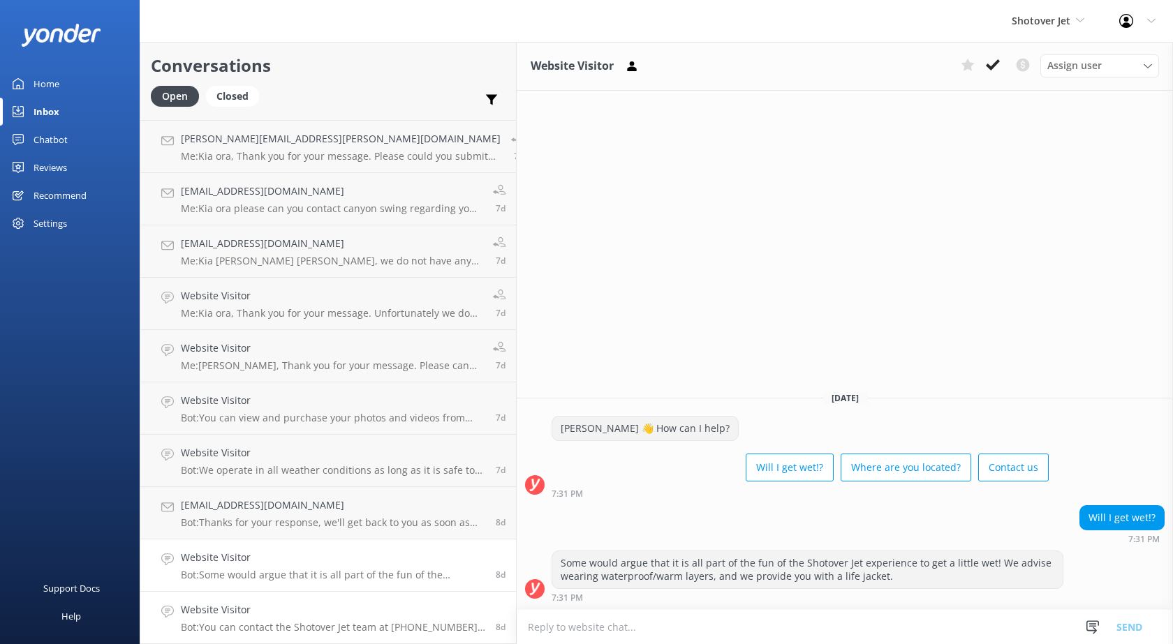
click at [269, 610] on h4 "Website Visitor" at bounding box center [333, 609] width 304 height 15
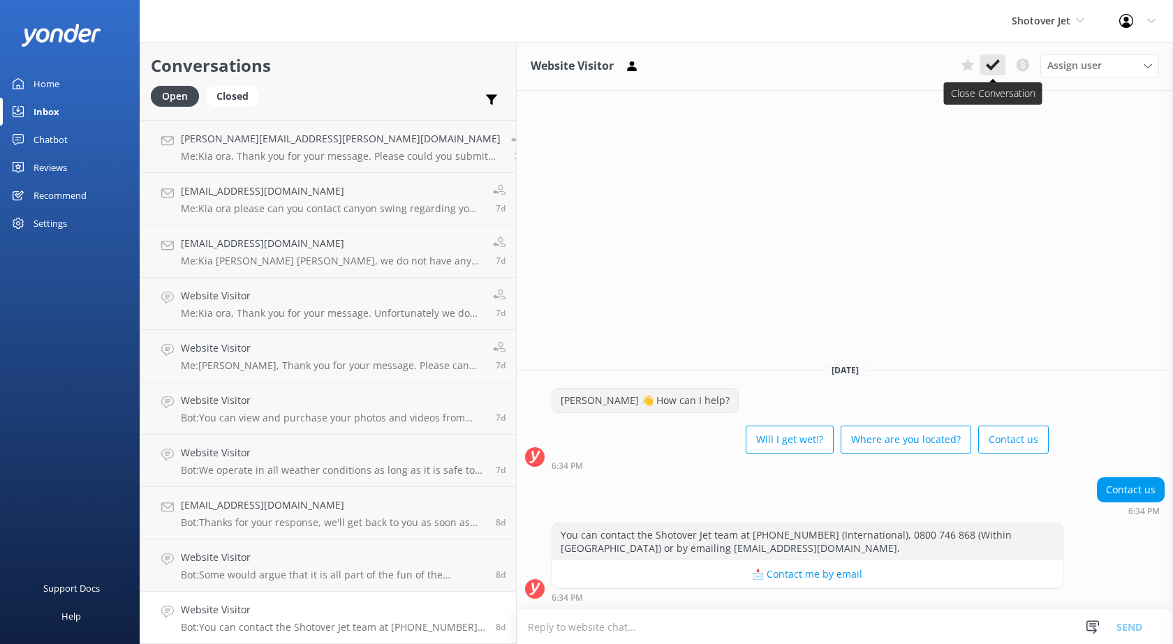
click at [1001, 64] on button at bounding box center [992, 64] width 25 height 21
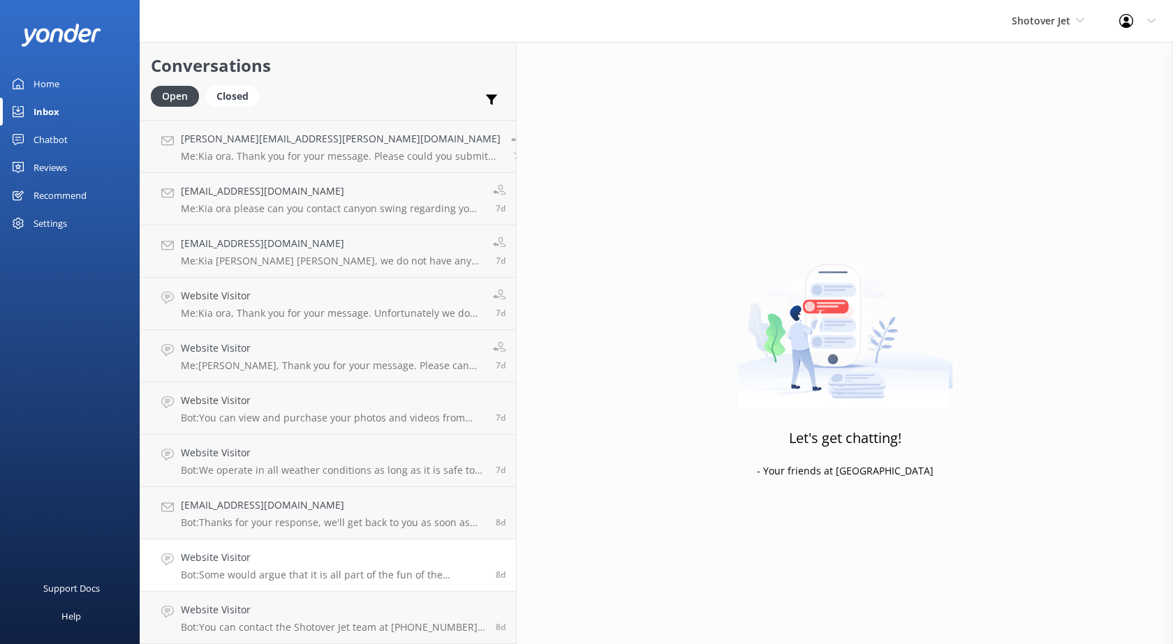
click at [290, 565] on h4 "Website Visitor" at bounding box center [333, 557] width 304 height 15
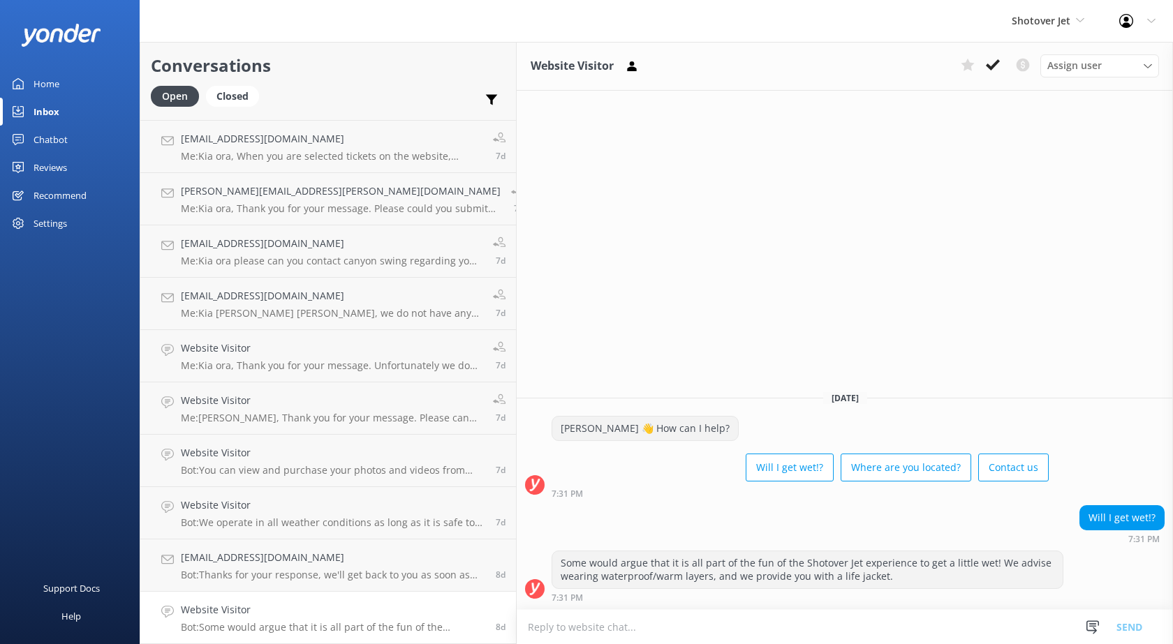
scroll to position [4915, 0]
click at [992, 66] on use at bounding box center [993, 64] width 14 height 11
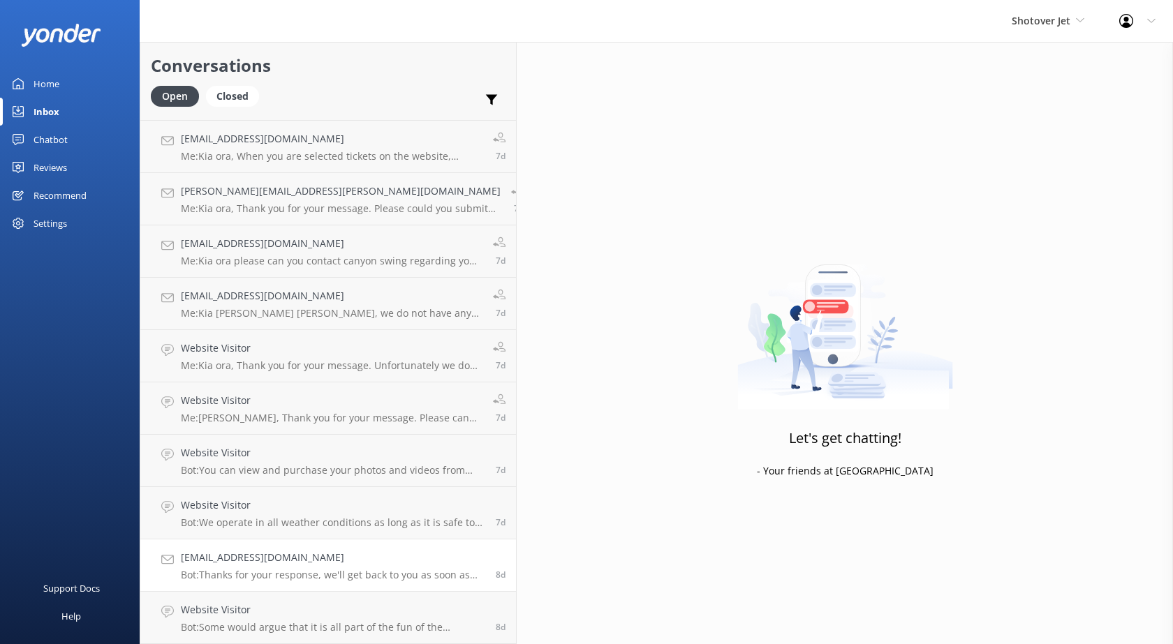
drag, startPoint x: 244, startPoint y: 572, endPoint x: 291, endPoint y: 563, distance: 48.3
click at [244, 572] on p "Bot: Thanks for your response, we'll get back to you as soon as we can during o…" at bounding box center [333, 575] width 304 height 13
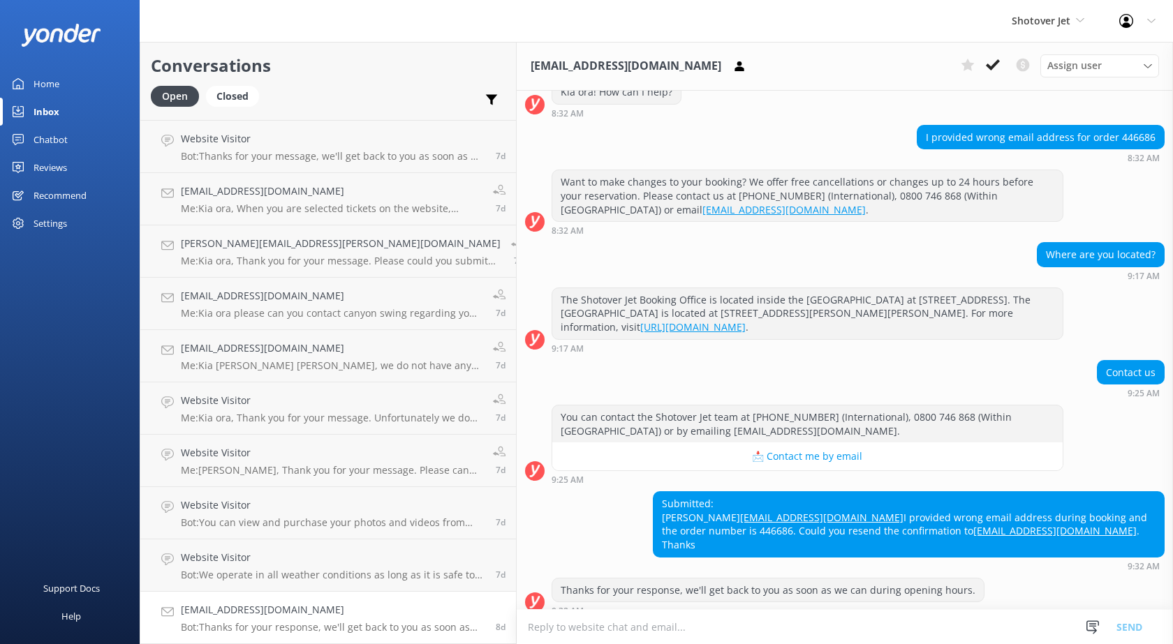
scroll to position [4863, 0]
click at [988, 68] on icon at bounding box center [993, 65] width 14 height 14
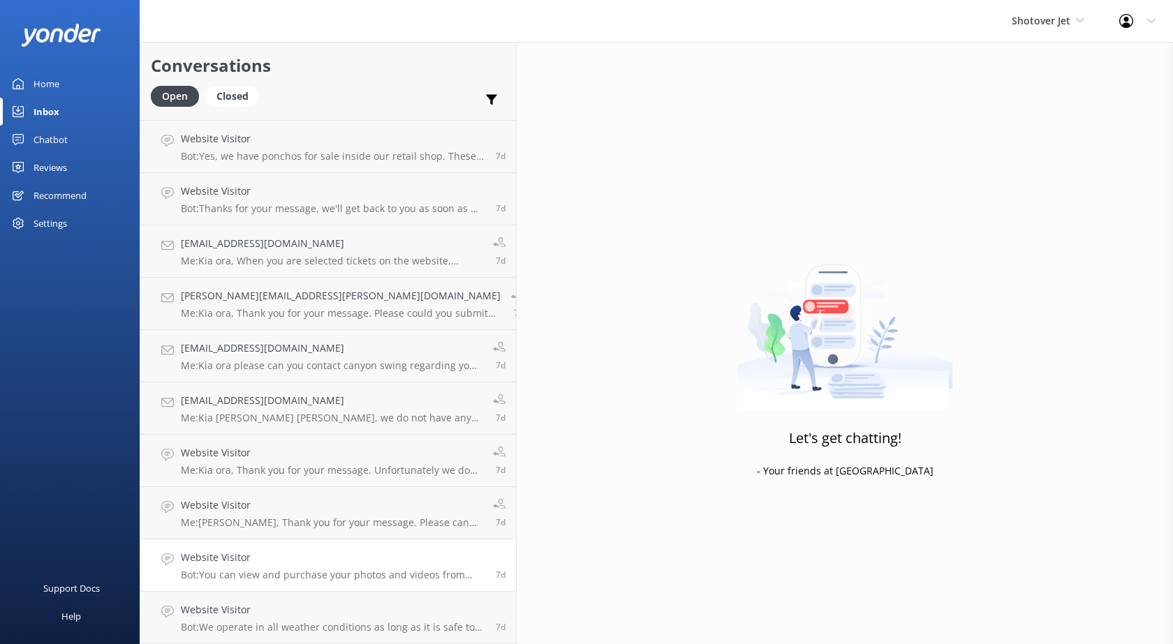
scroll to position [4810, 0]
click at [232, 616] on h4 "Website Visitor" at bounding box center [333, 609] width 304 height 15
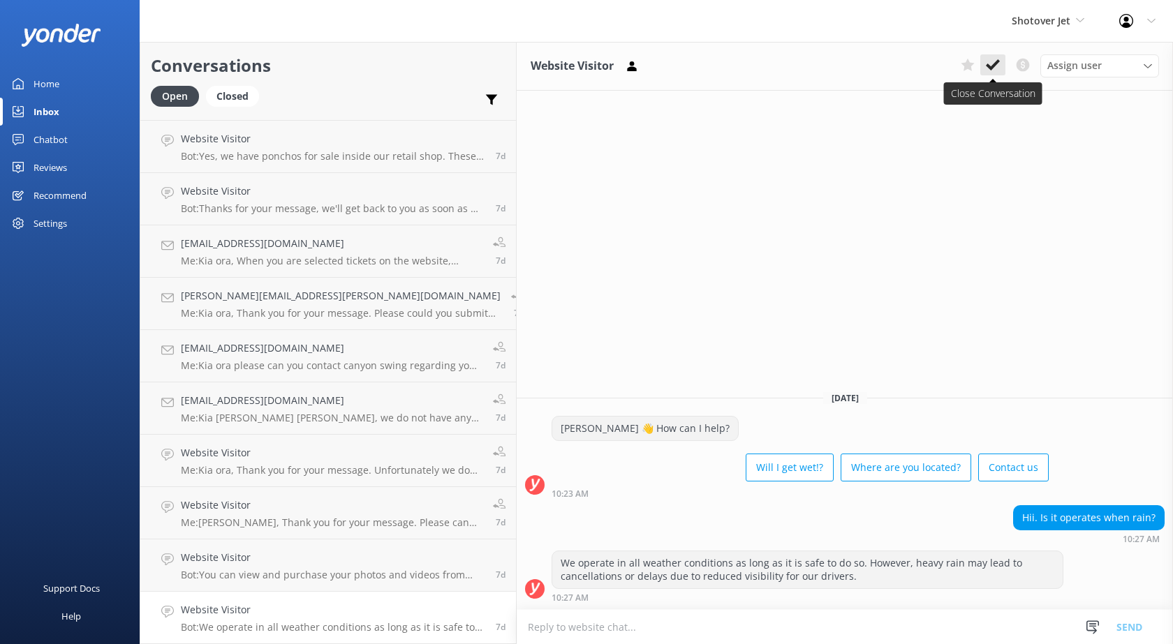
click at [994, 61] on icon at bounding box center [993, 65] width 14 height 14
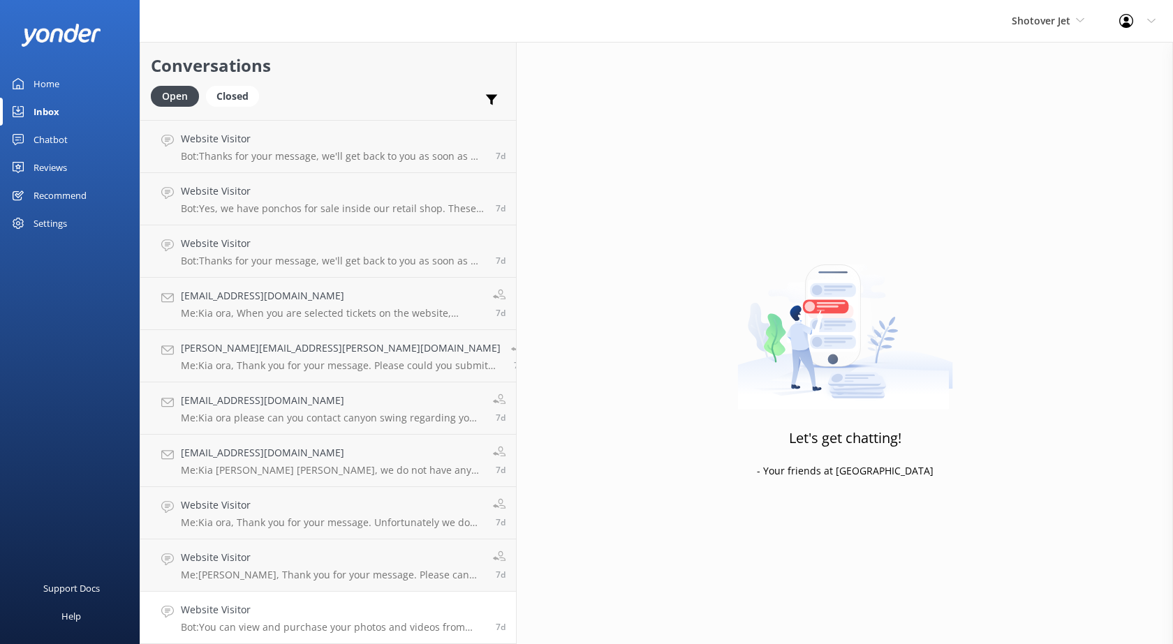
scroll to position [4758, 0]
click at [265, 609] on h4 "Website Visitor" at bounding box center [333, 609] width 304 height 15
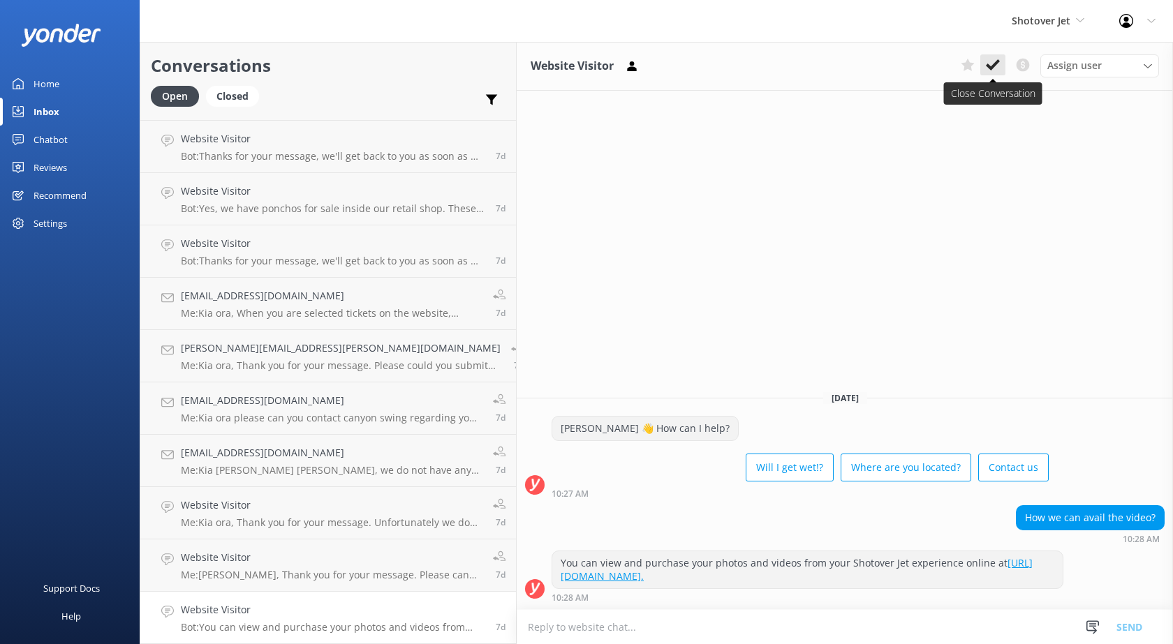
click at [992, 63] on icon at bounding box center [993, 65] width 14 height 14
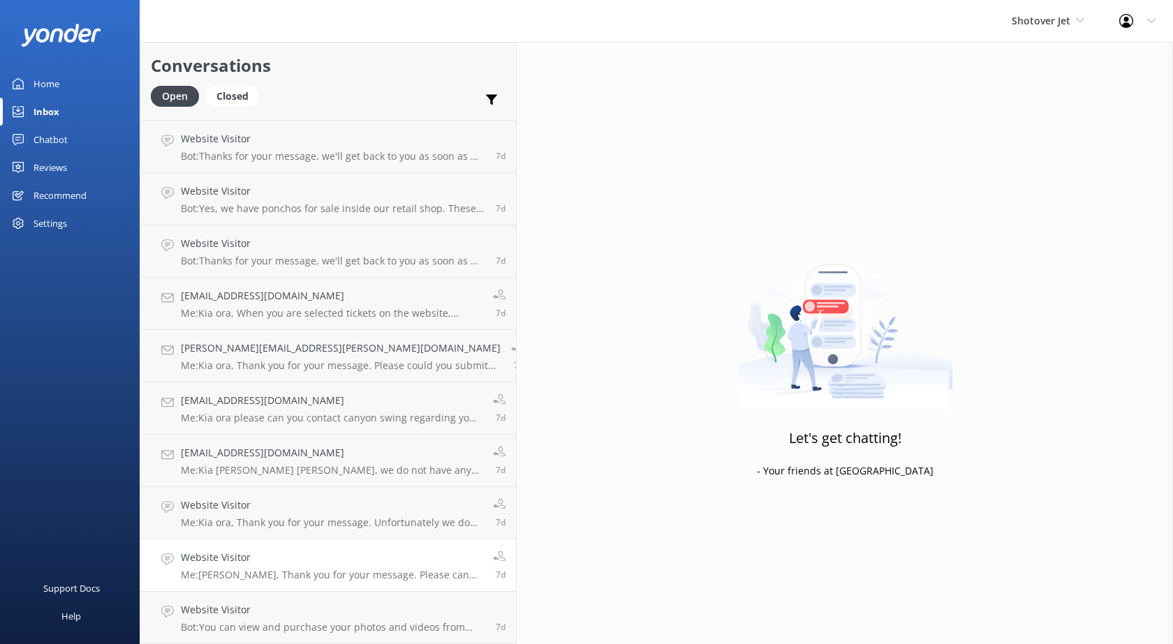
drag, startPoint x: 183, startPoint y: 612, endPoint x: 193, endPoint y: 611, distance: 10.5
click at [240, 612] on h4 "Website Visitor" at bounding box center [332, 609] width 302 height 15
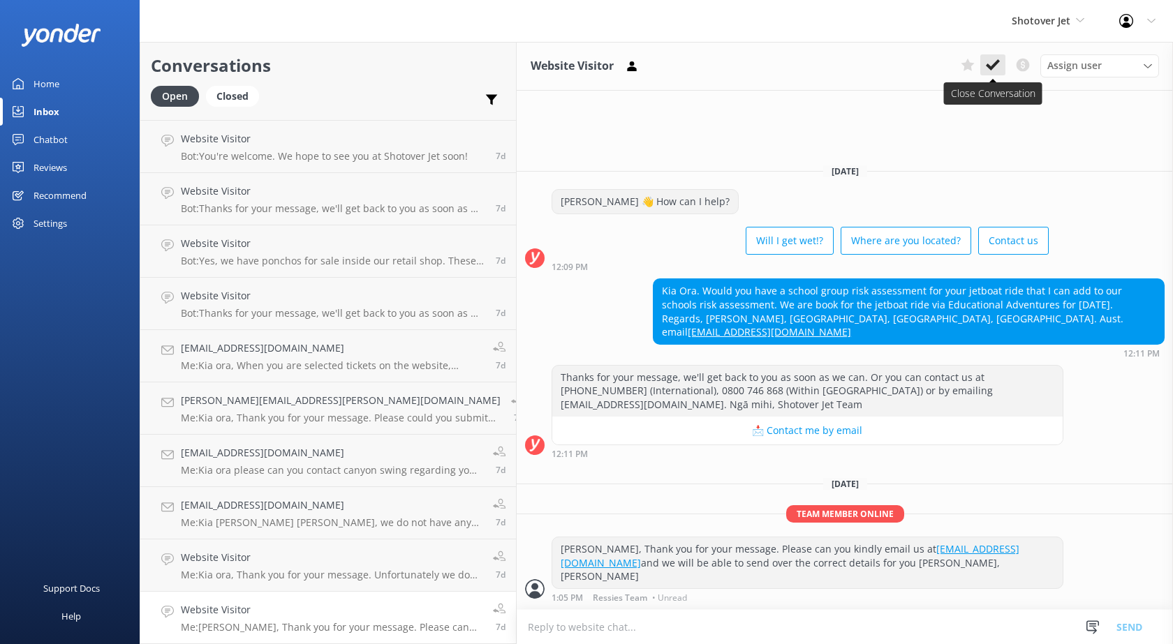
click at [995, 67] on icon at bounding box center [993, 65] width 14 height 14
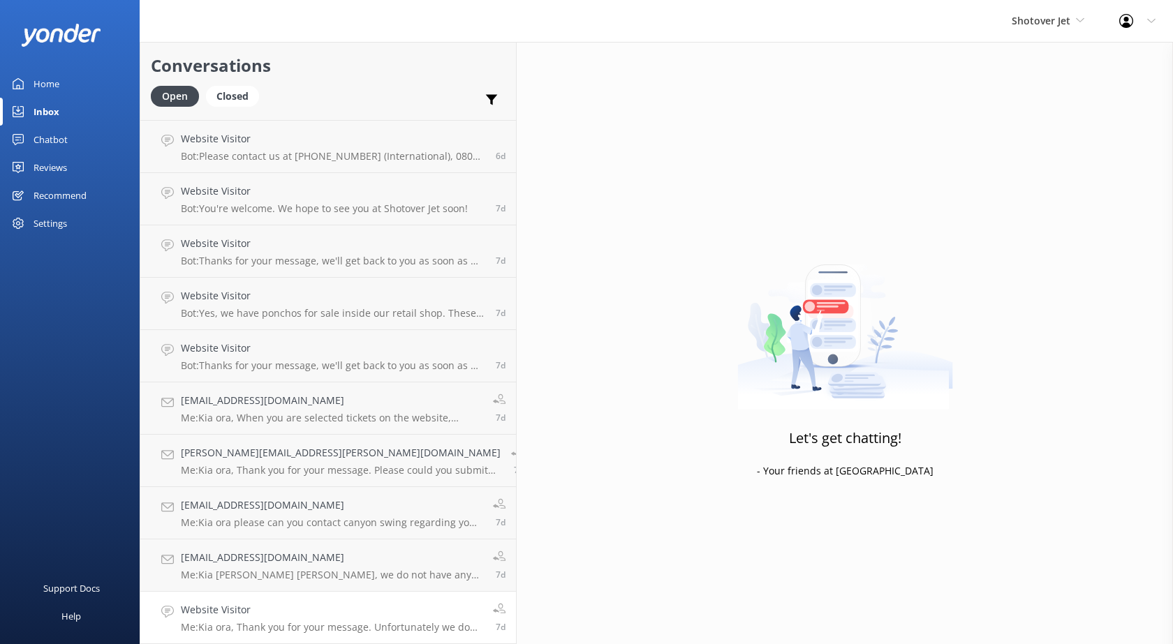
scroll to position [4653, 0]
click at [284, 605] on h4 "Website Visitor" at bounding box center [332, 609] width 302 height 15
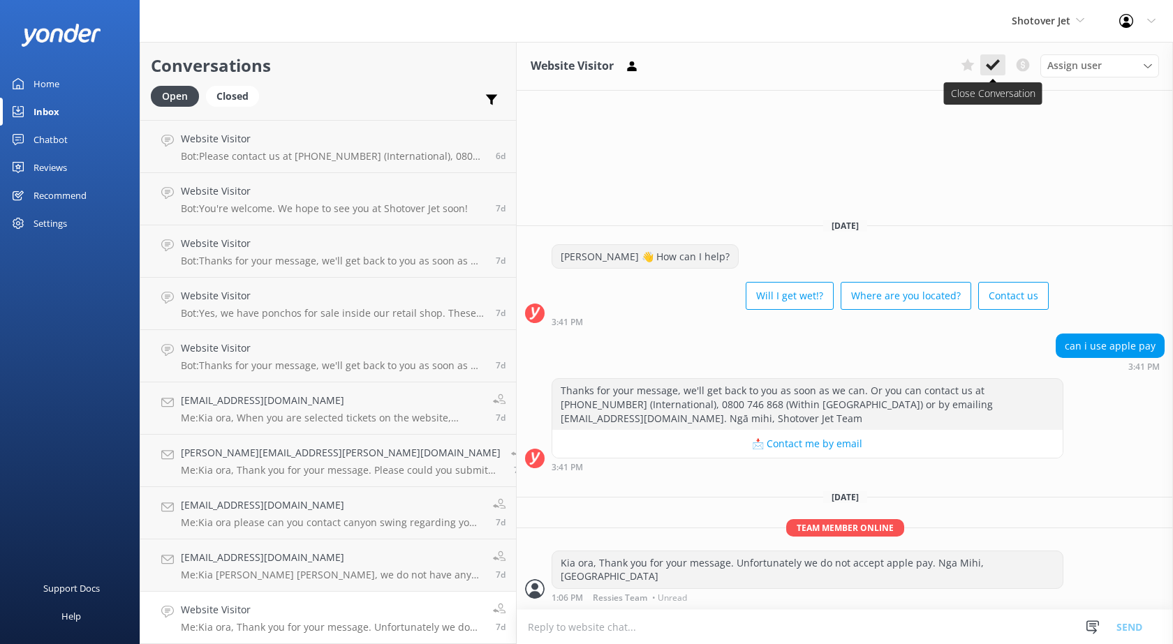
click at [986, 70] on icon at bounding box center [993, 65] width 14 height 14
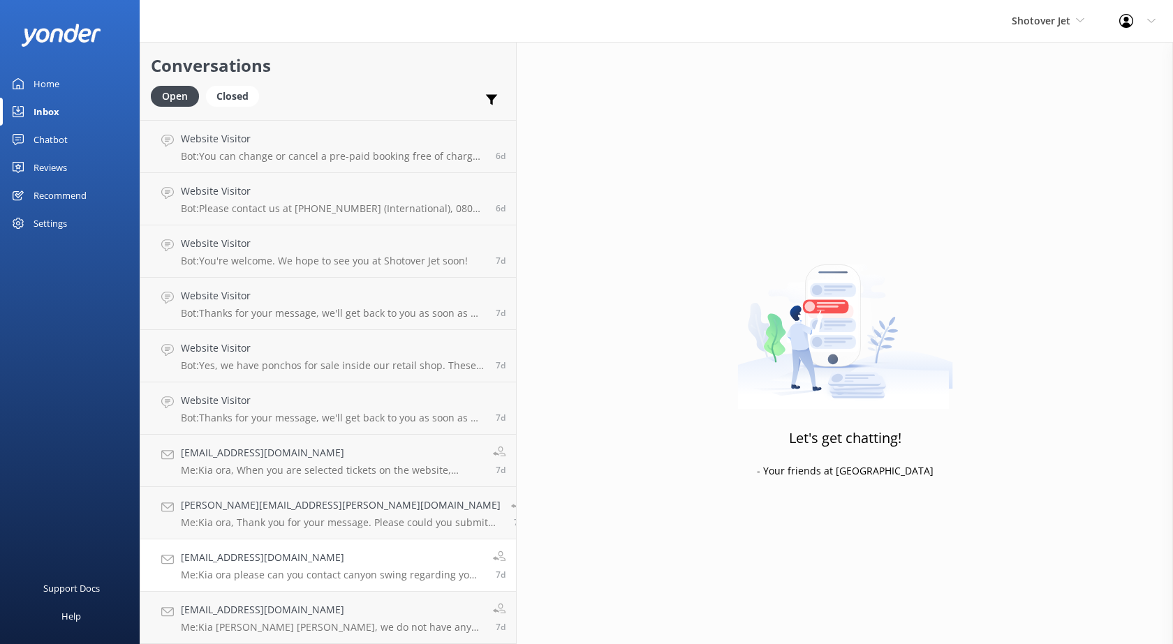
scroll to position [4601, 0]
click at [253, 571] on p "Me: Kia ora please can you contact canyon swing regarding your query as we are …" at bounding box center [332, 575] width 302 height 13
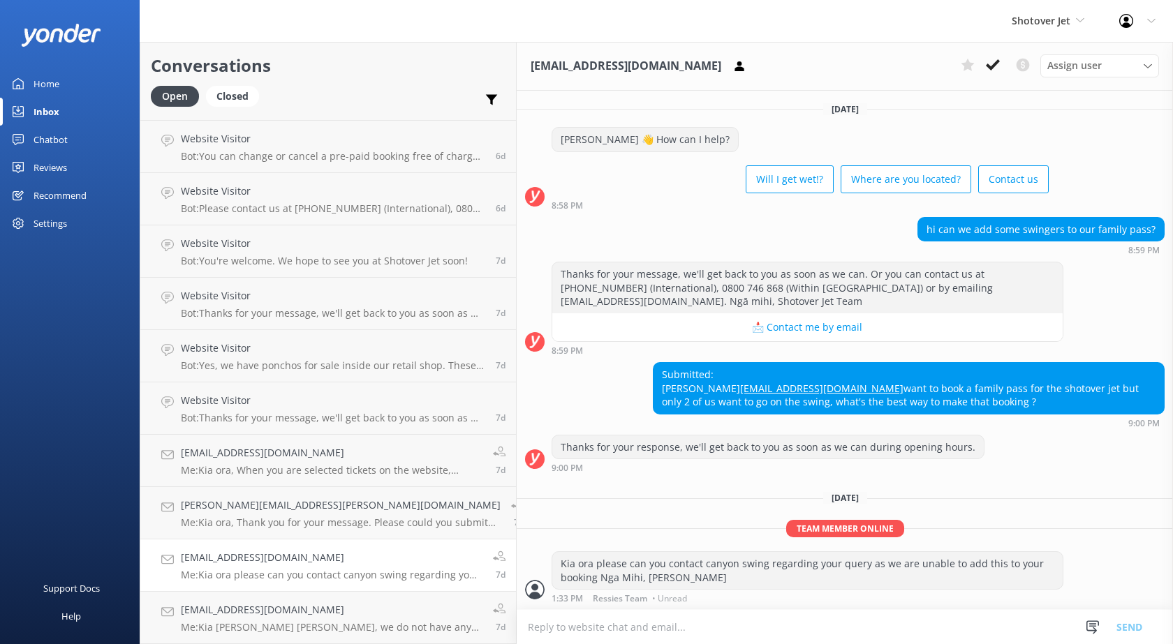
scroll to position [45, 0]
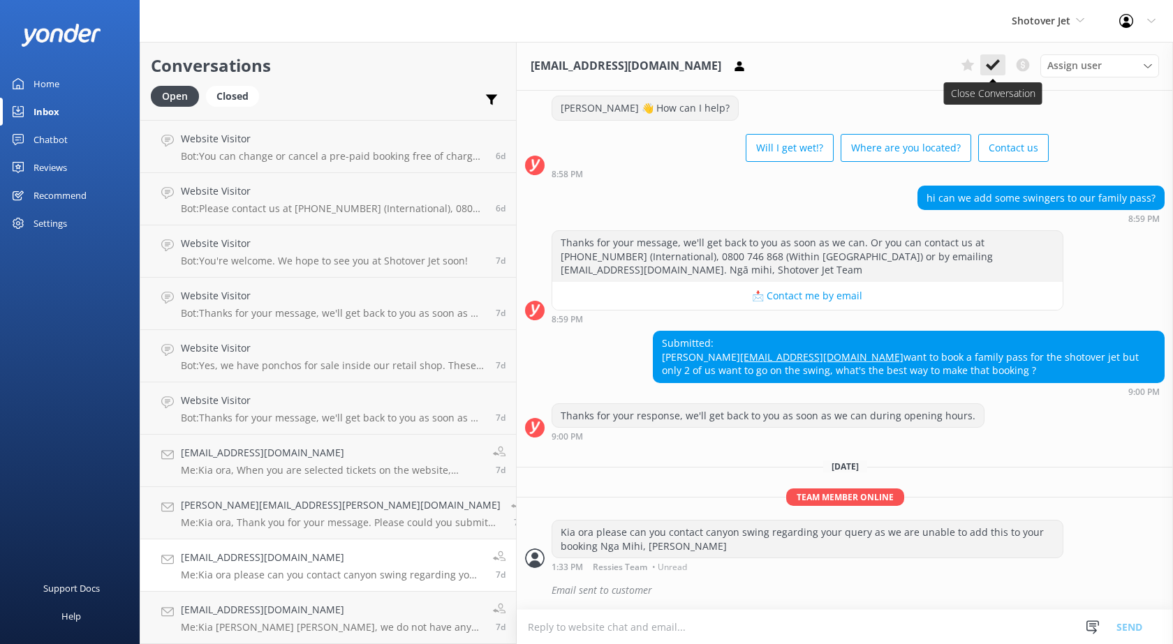
click at [992, 64] on icon at bounding box center [993, 65] width 14 height 14
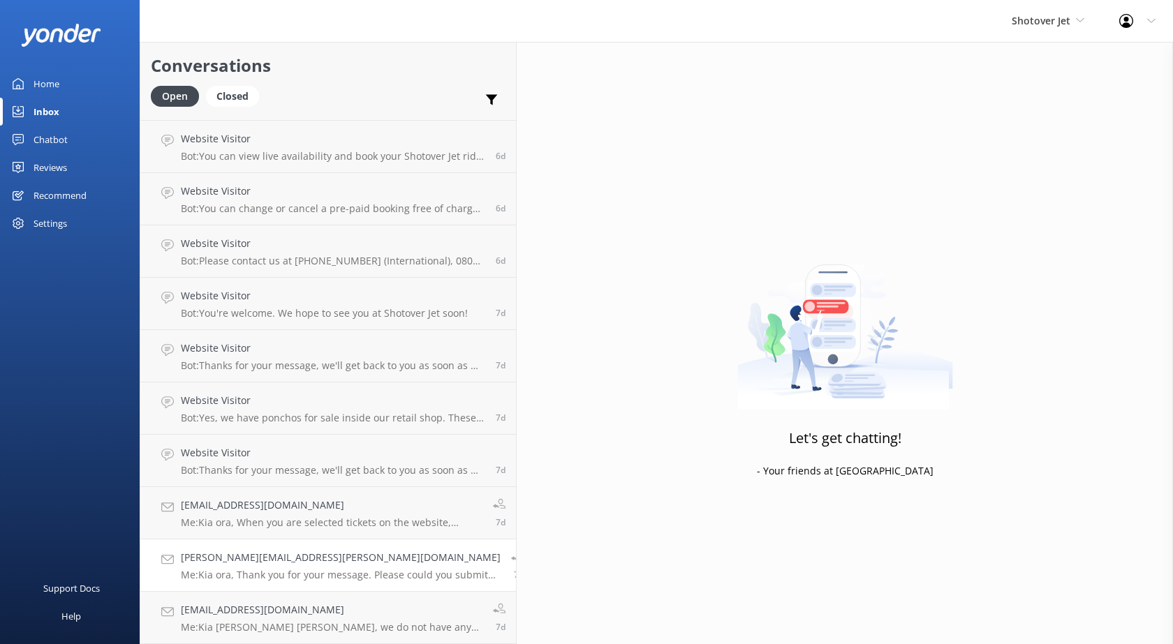
scroll to position [4549, 0]
click at [258, 610] on h4 "[EMAIL_ADDRESS][DOMAIN_NAME]" at bounding box center [332, 609] width 302 height 15
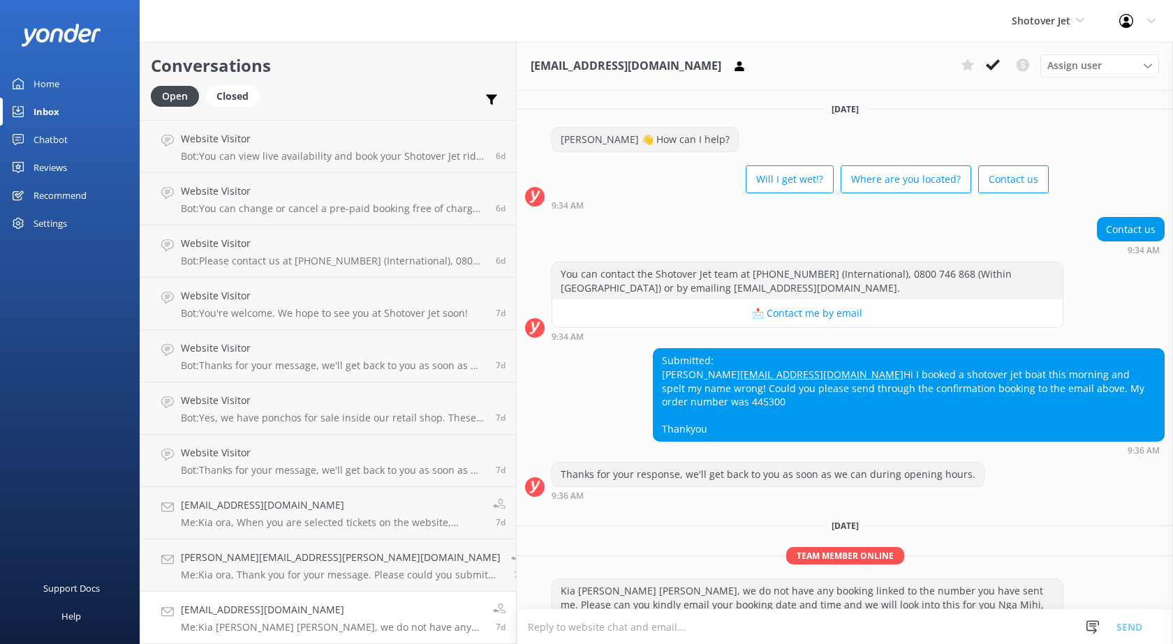
scroll to position [72, 0]
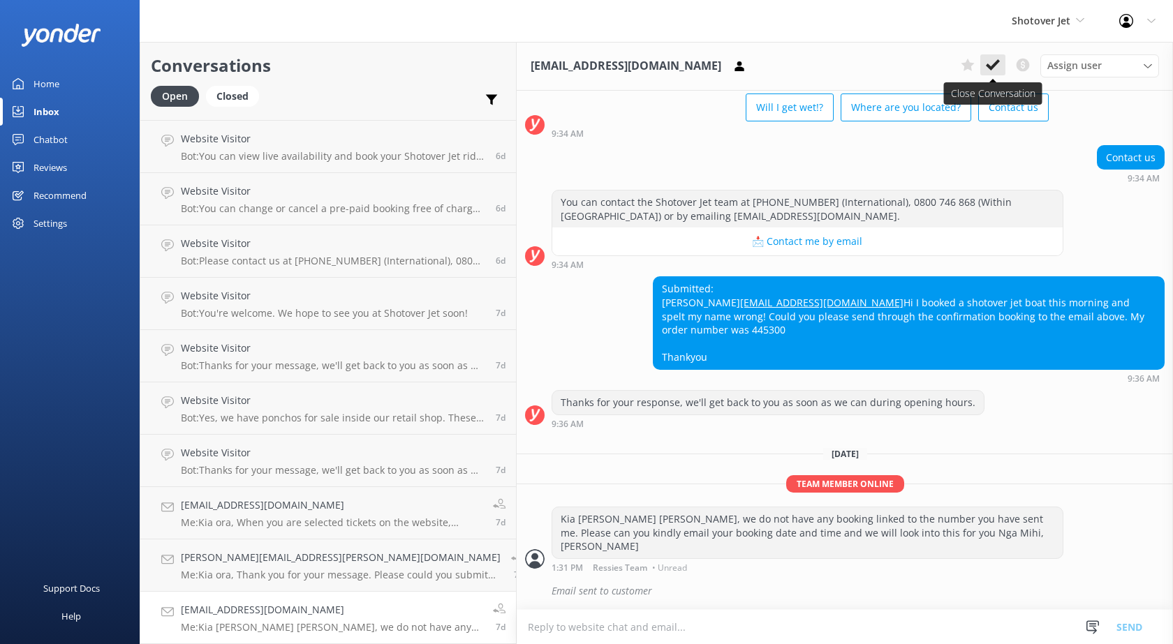
click at [997, 60] on use at bounding box center [993, 64] width 14 height 11
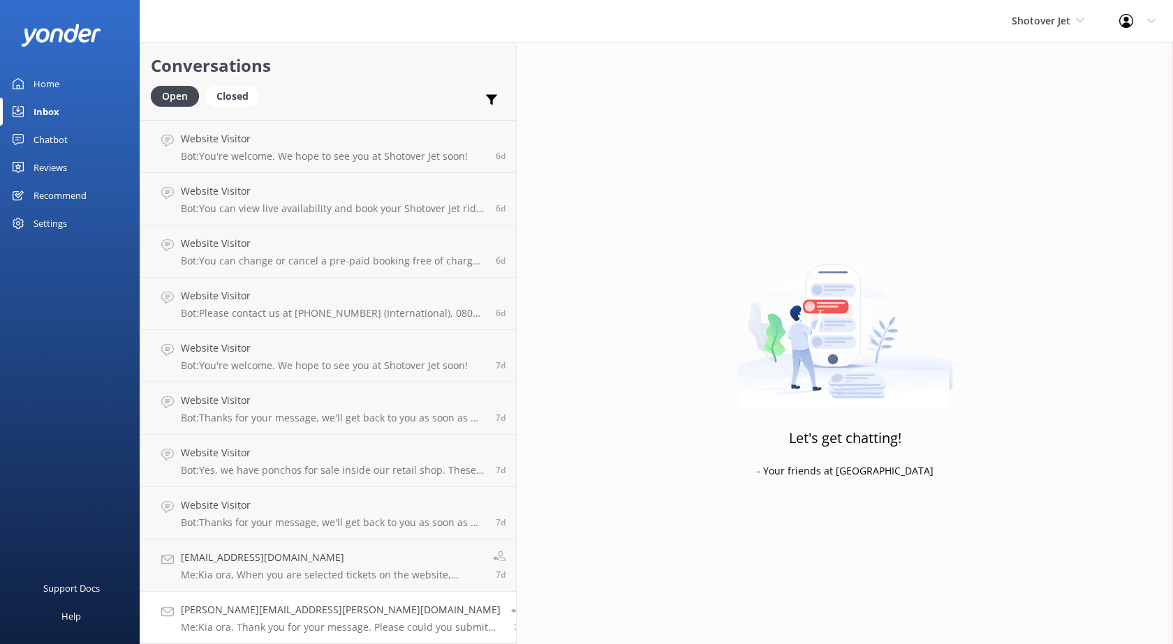
scroll to position [4496, 0]
click at [273, 607] on h4 "[PERSON_NAME][EMAIL_ADDRESS][PERSON_NAME][DOMAIN_NAME]" at bounding box center [341, 609] width 320 height 15
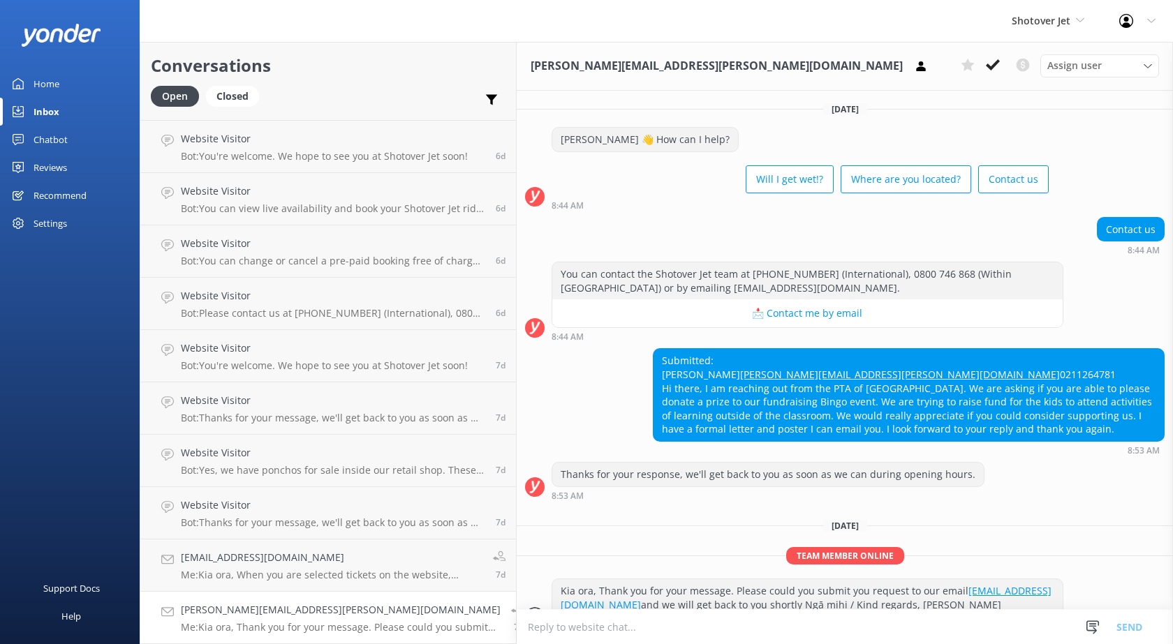
scroll to position [86, 0]
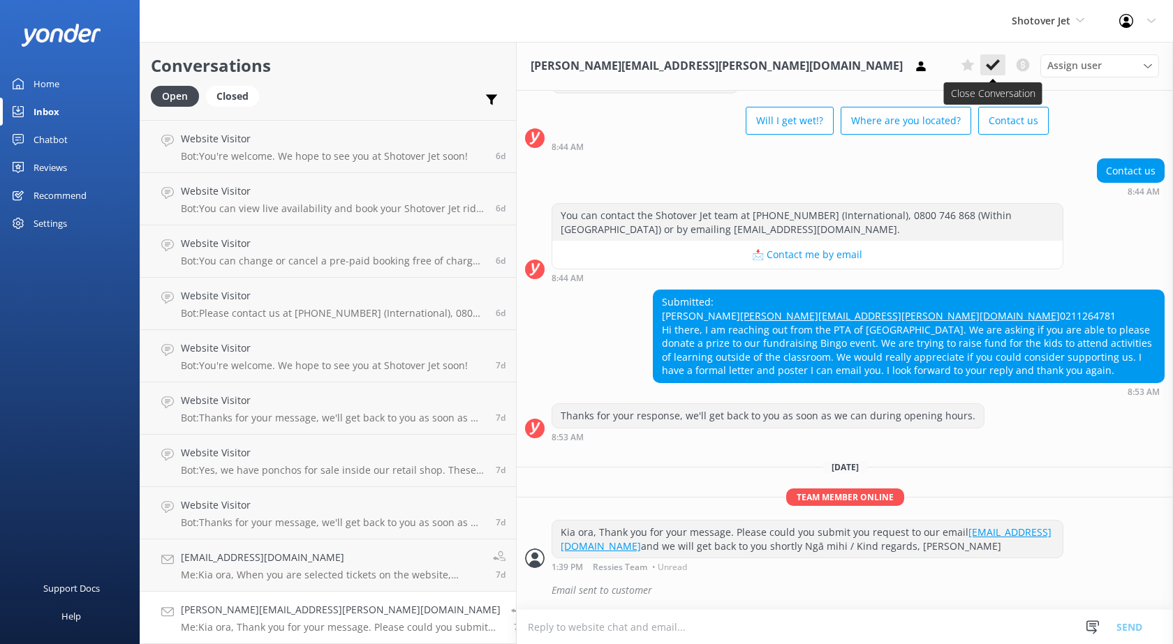
click at [989, 66] on use at bounding box center [993, 64] width 14 height 11
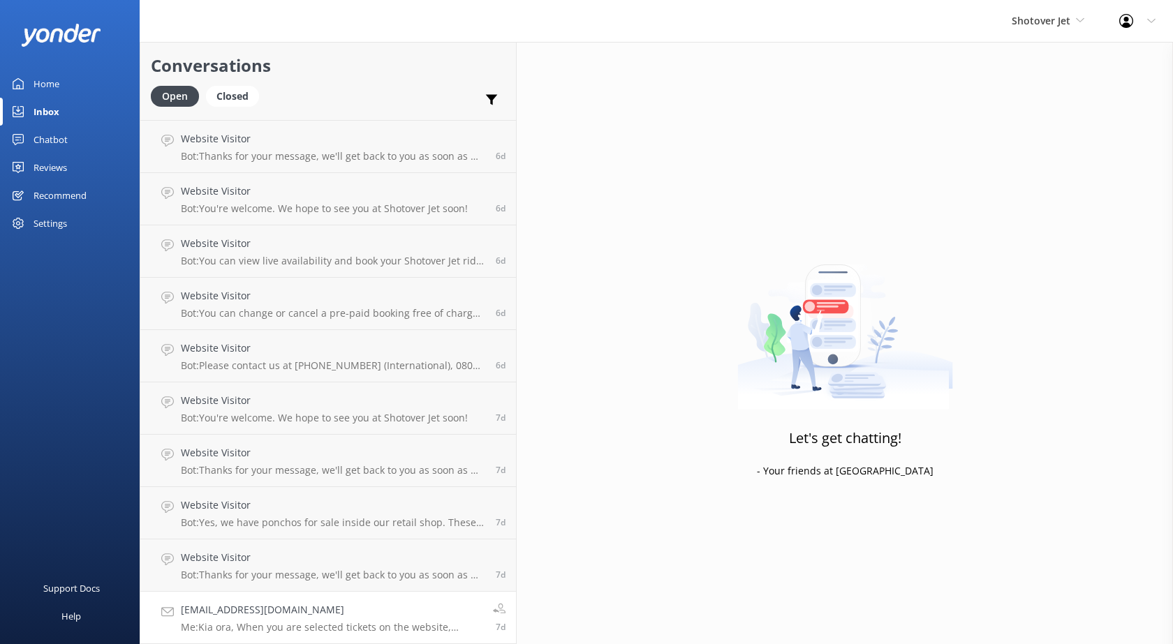
scroll to position [4444, 0]
drag, startPoint x: 275, startPoint y: 614, endPoint x: 405, endPoint y: 588, distance: 132.4
click at [276, 614] on h4 "[EMAIL_ADDRESS][DOMAIN_NAME]" at bounding box center [332, 609] width 302 height 15
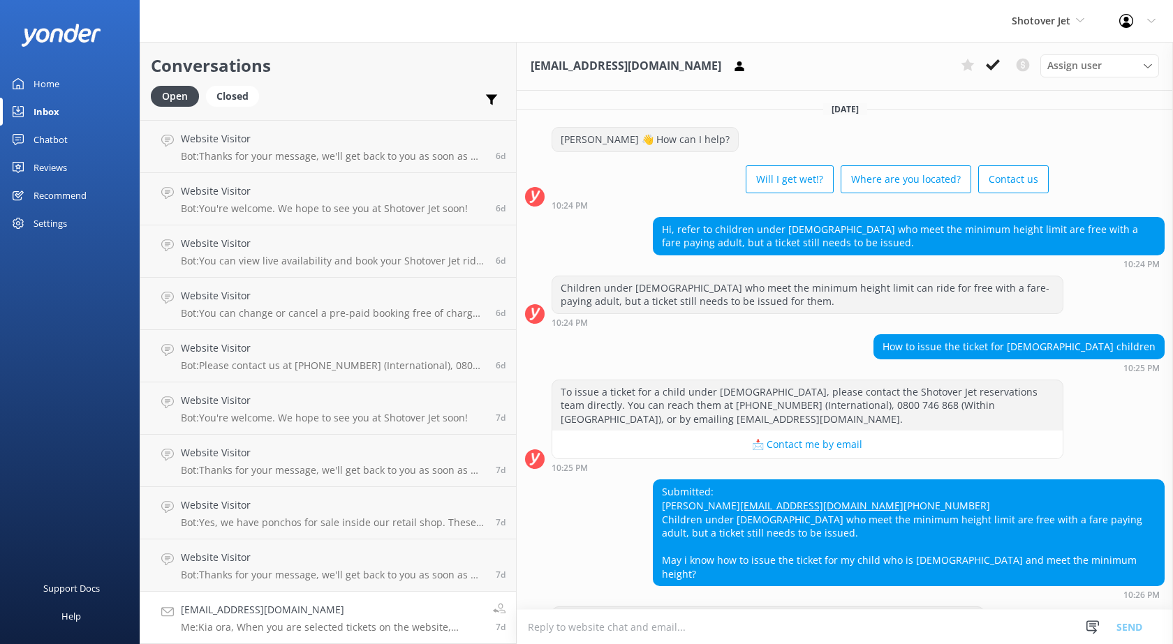
scroll to position [203, 0]
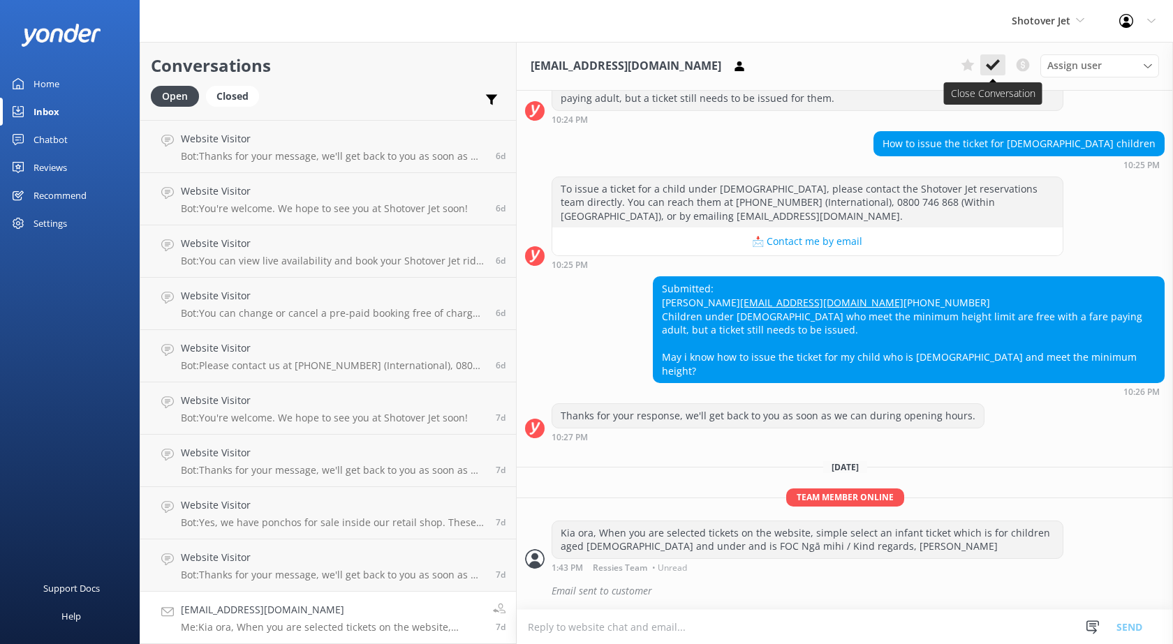
click at [992, 70] on icon at bounding box center [993, 65] width 14 height 14
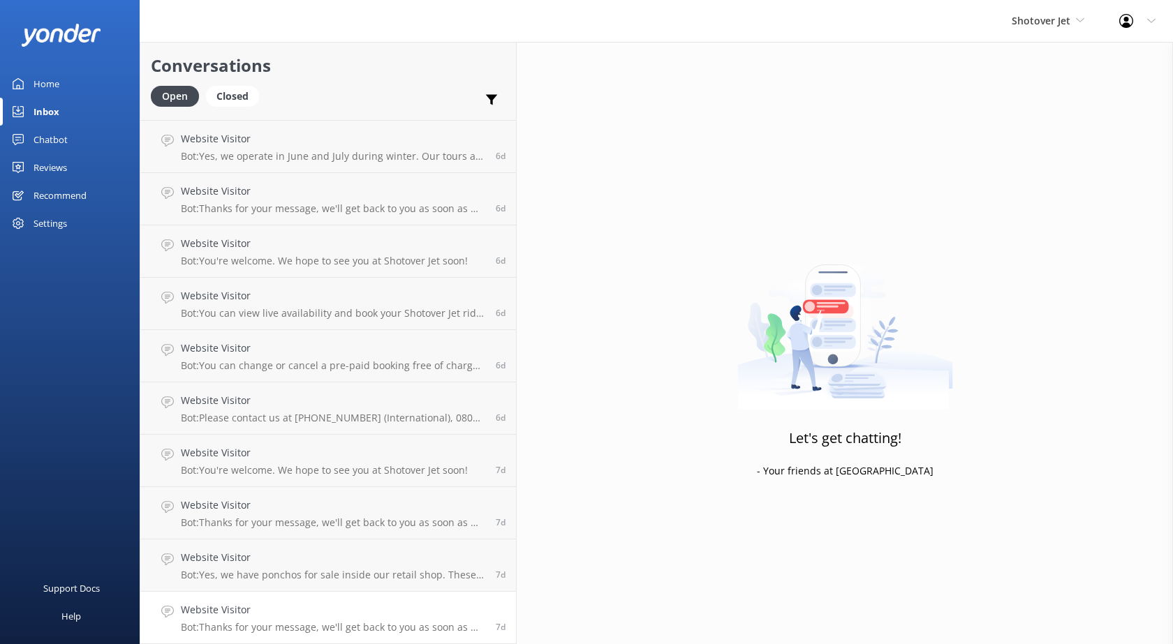
scroll to position [4392, 0]
click at [224, 575] on p "Bot: Yes, we have ponchos for sale inside our retail shop. These ponchos can be…" at bounding box center [333, 575] width 304 height 13
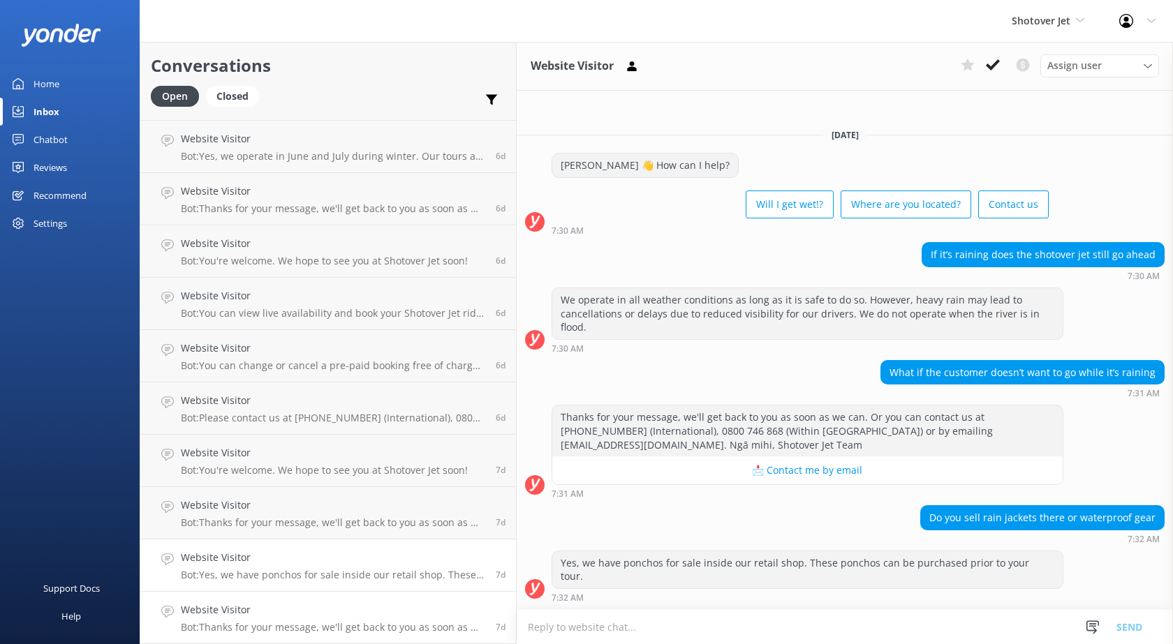
click at [218, 602] on link "Website Visitor Bot: Thanks for your message, we'll get back to you as soon as …" at bounding box center [328, 618] width 376 height 52
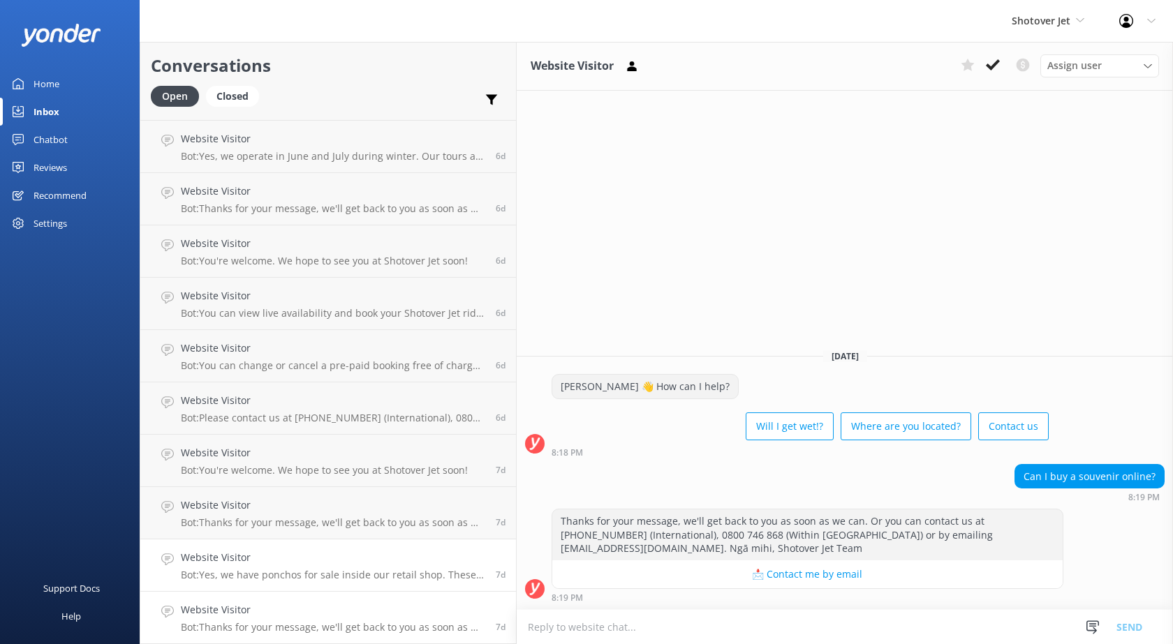
click at [285, 554] on h4 "Website Visitor" at bounding box center [333, 557] width 304 height 15
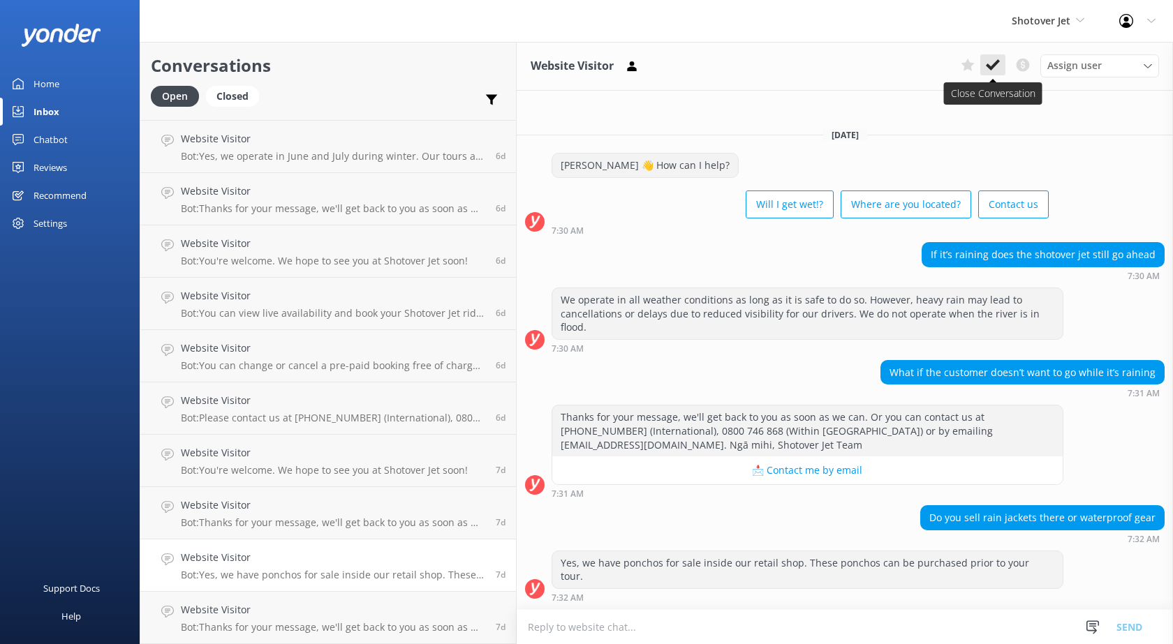
click at [995, 69] on icon at bounding box center [993, 65] width 14 height 14
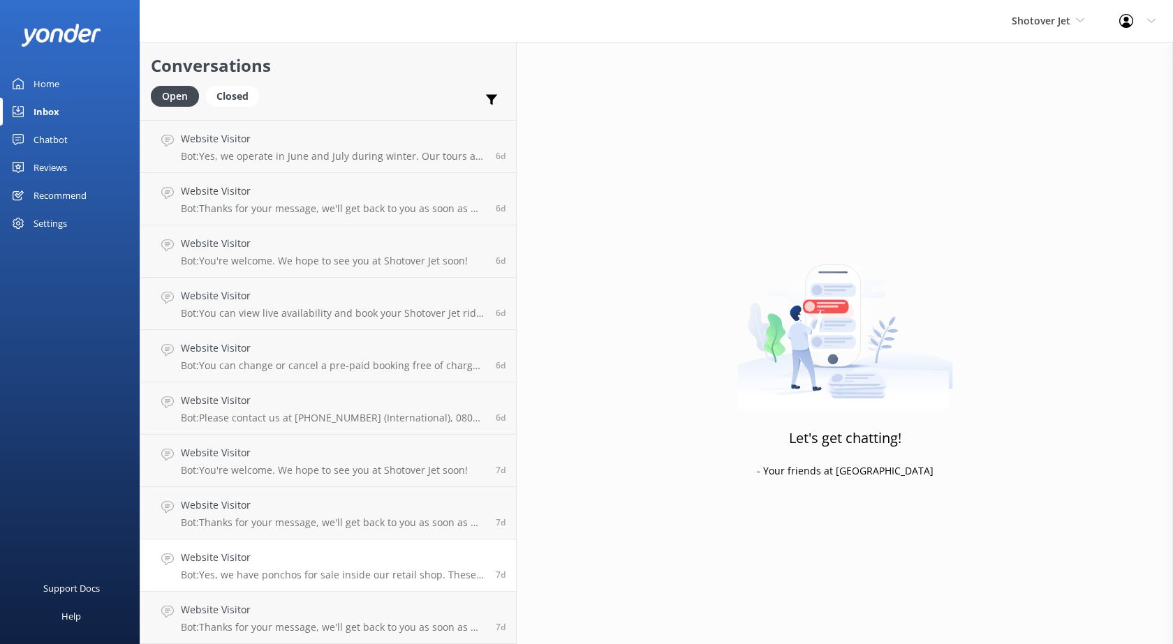
click at [261, 583] on link "Website Visitor Bot: Yes, we have ponchos for sale inside our retail shop. Thes…" at bounding box center [328, 566] width 376 height 52
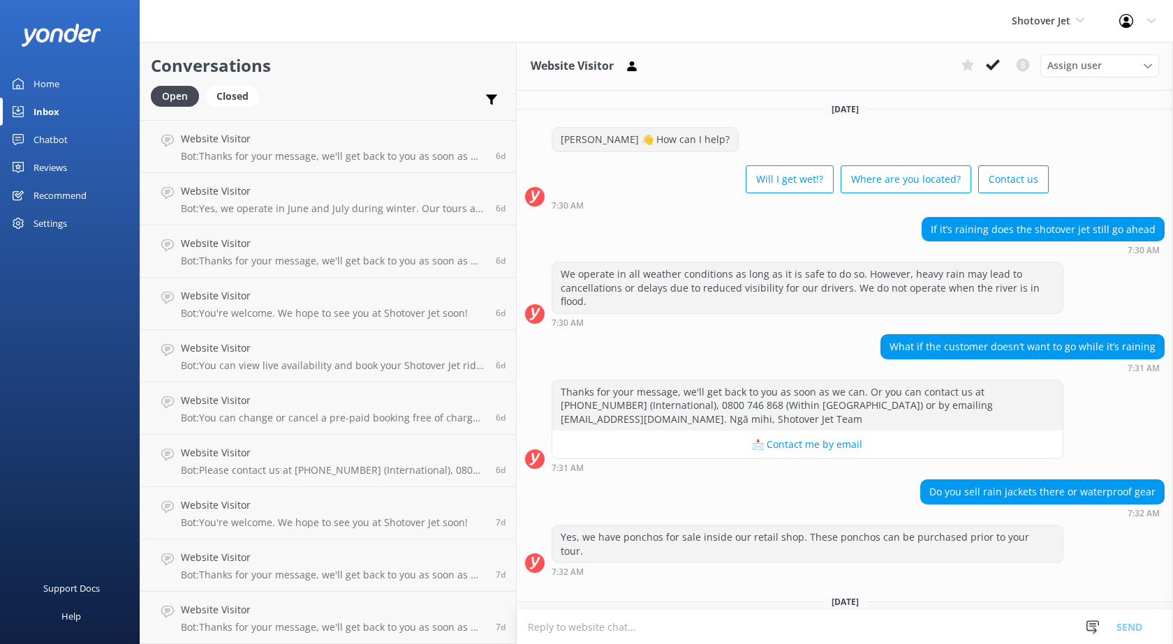
scroll to position [4339, 0]
click at [292, 513] on h4 "Website Visitor" at bounding box center [324, 505] width 287 height 15
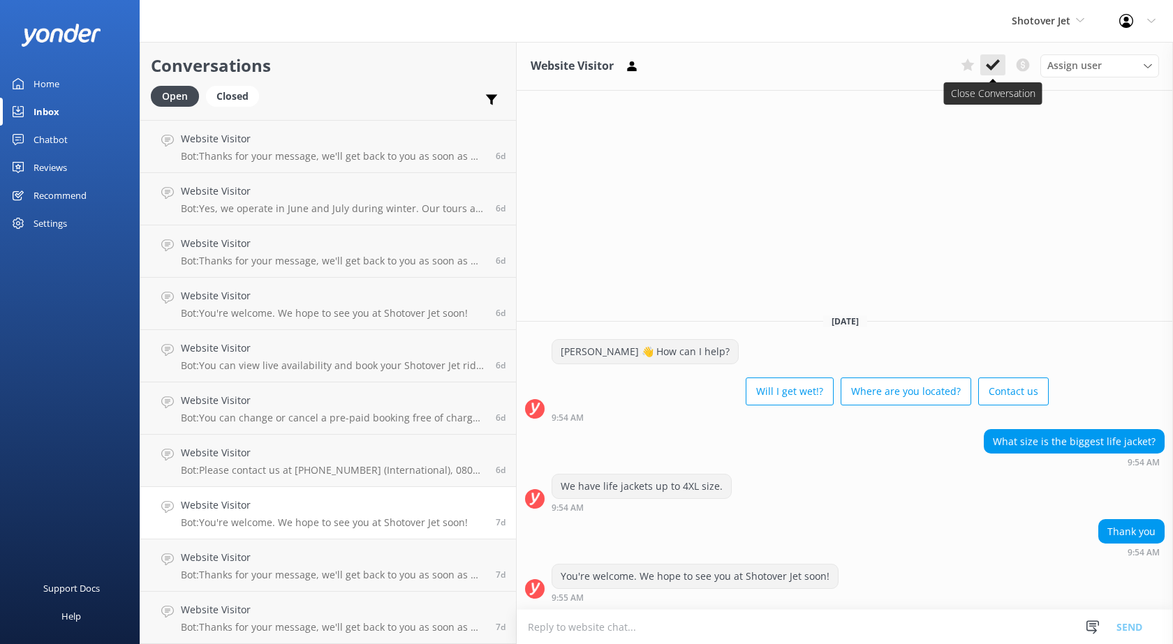
click at [995, 67] on icon at bounding box center [993, 65] width 14 height 14
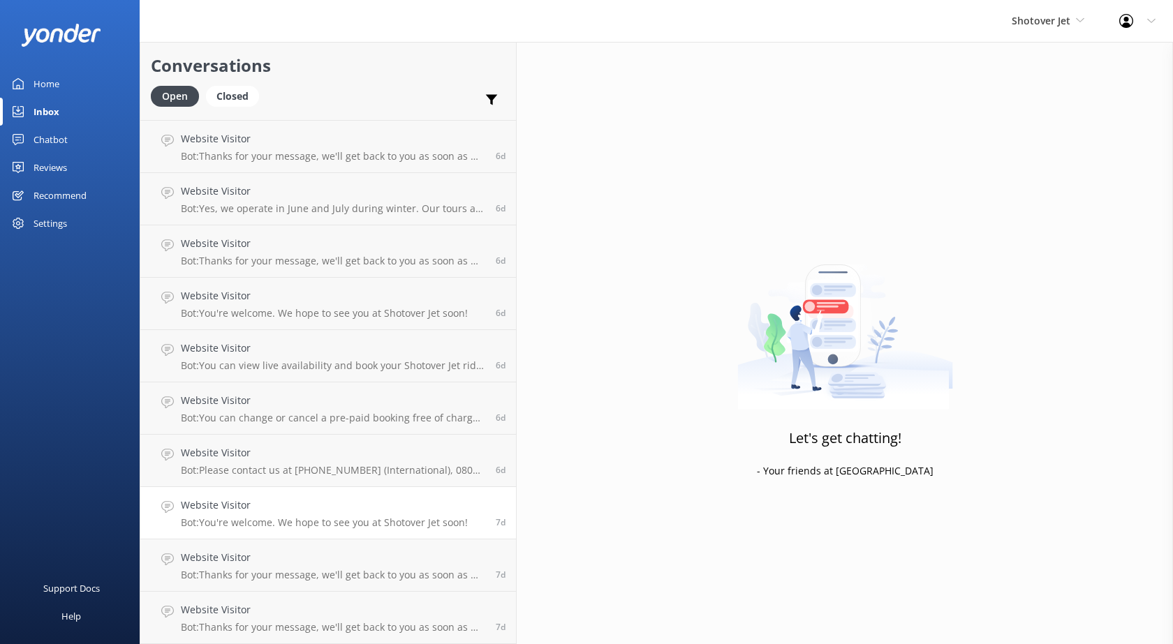
scroll to position [4287, 0]
click at [238, 574] on p "Bot: Thanks for your message, we'll get back to you as soon as we can. Or you c…" at bounding box center [333, 575] width 304 height 13
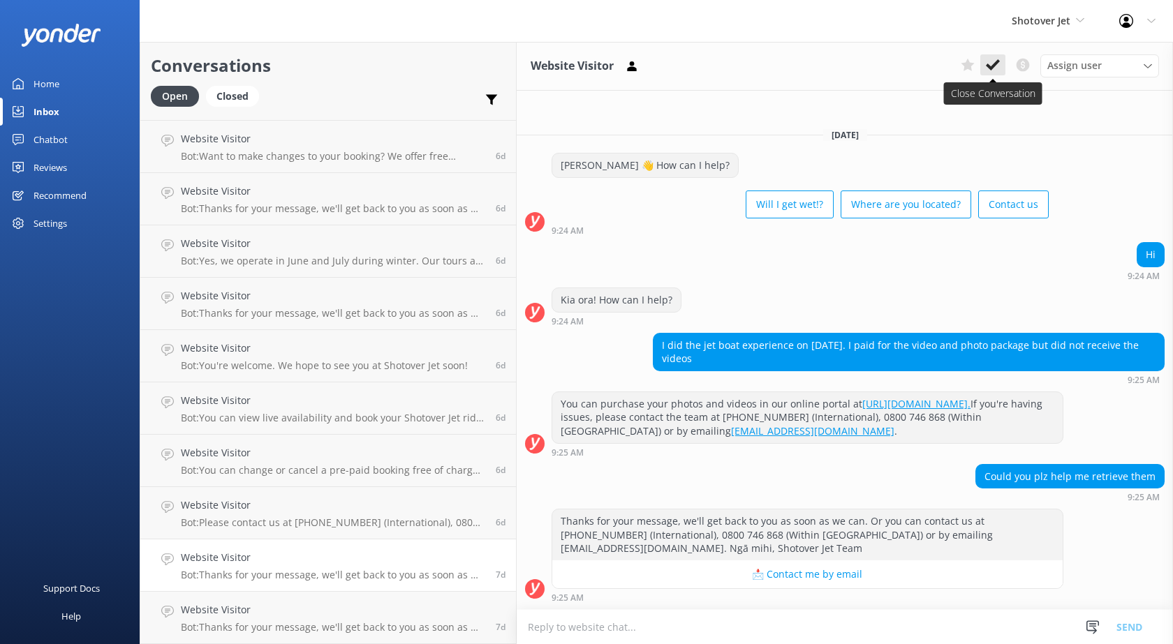
click at [992, 61] on icon at bounding box center [993, 65] width 14 height 14
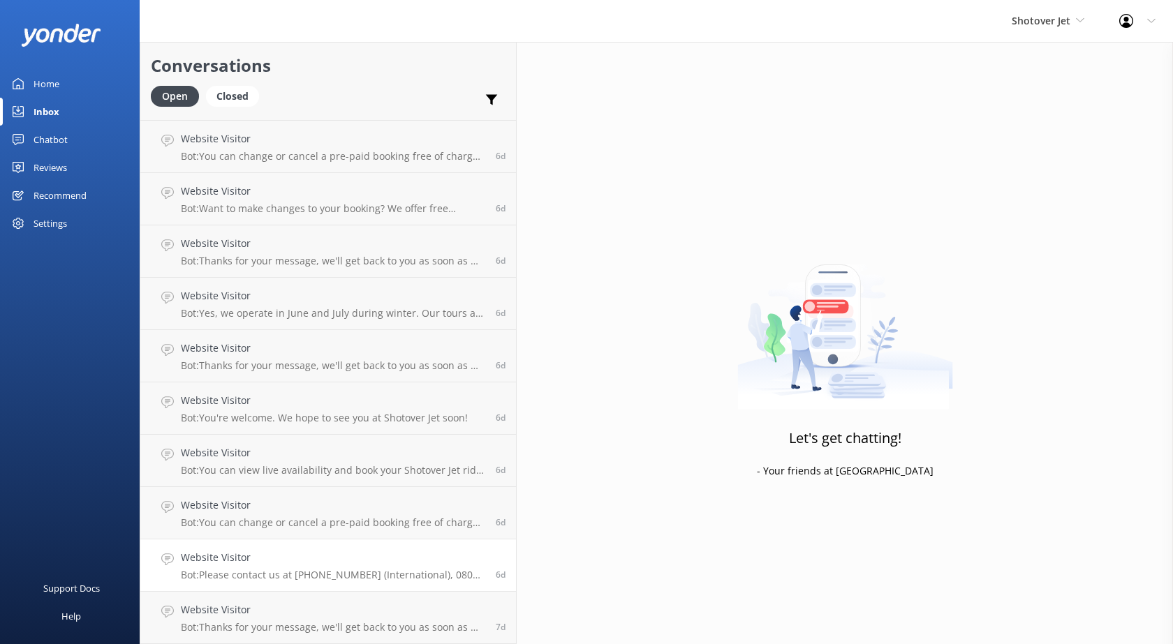
scroll to position [4234, 0]
click at [244, 567] on div "Website Visitor Bot: Please contact us at [PHONE_NUMBER] (International), 0800 …" at bounding box center [333, 565] width 304 height 31
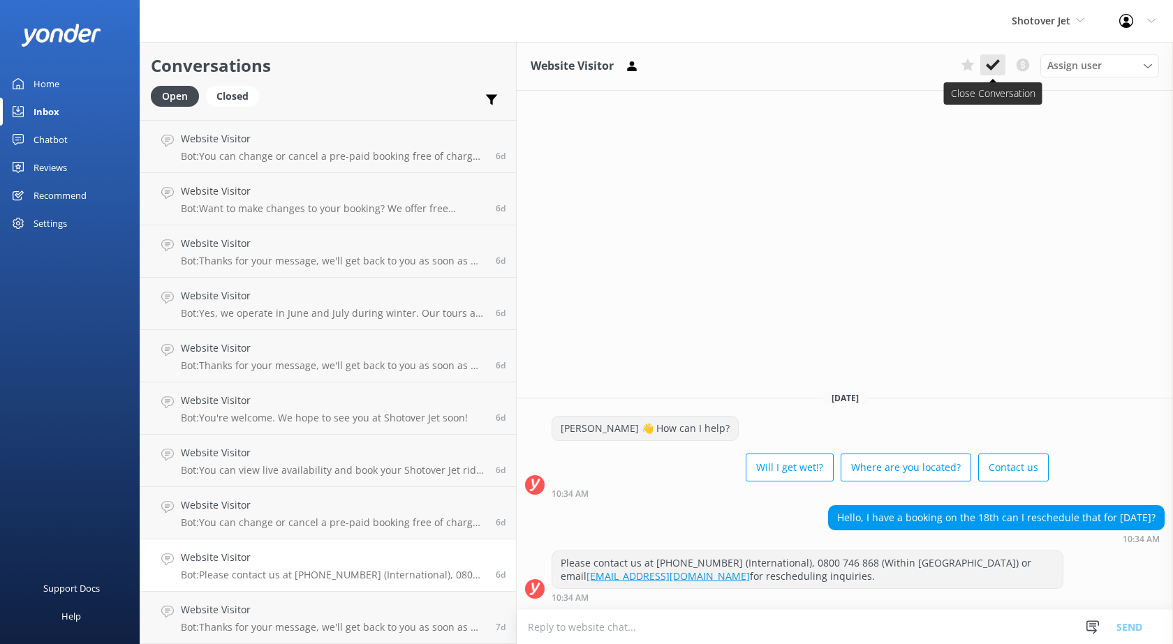
click at [989, 64] on icon at bounding box center [993, 65] width 14 height 14
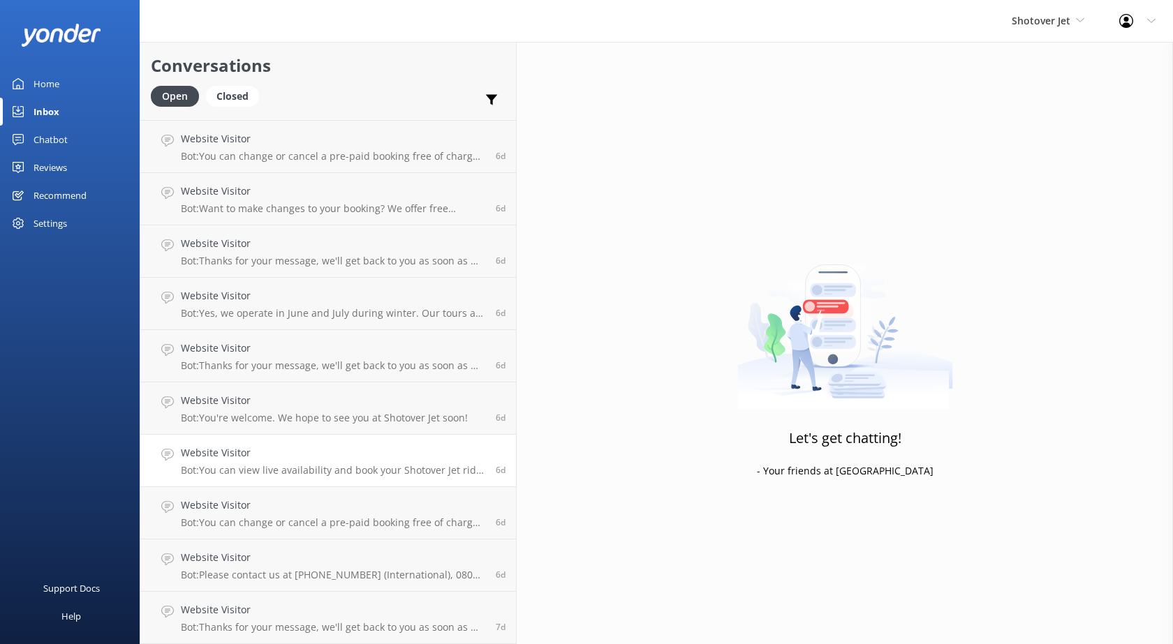
scroll to position [4182, 0]
click at [247, 580] on p "Bot: You can change or cancel a pre-paid booking free of charge up to 24 hours …" at bounding box center [333, 575] width 304 height 13
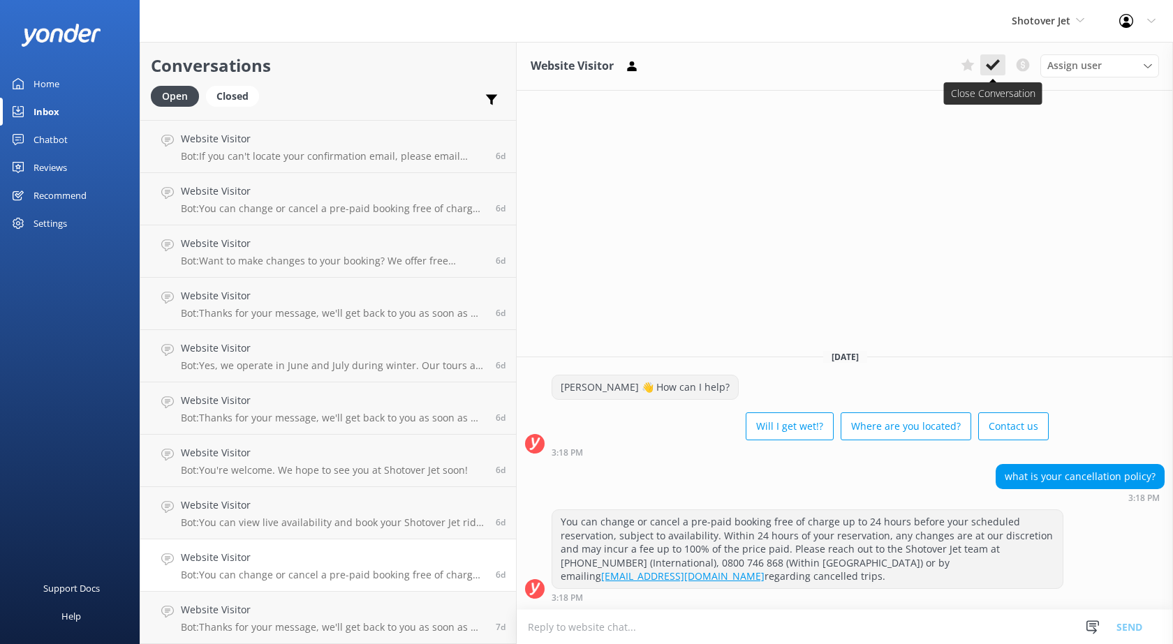
click at [999, 65] on button at bounding box center [992, 64] width 25 height 21
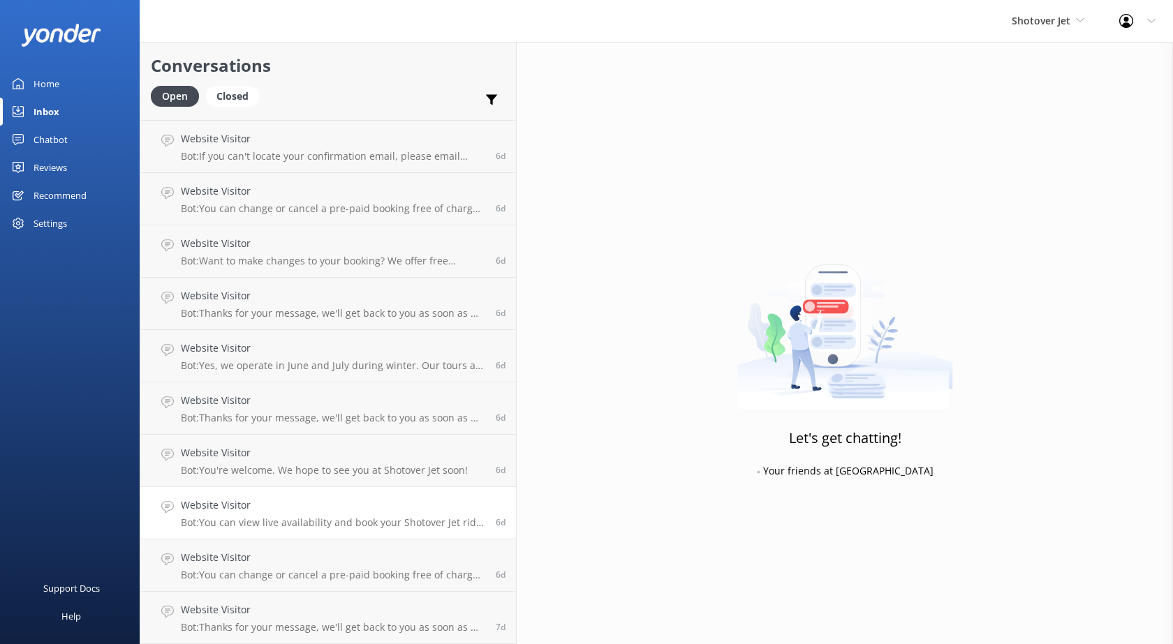
scroll to position [4130, 0]
click at [248, 559] on h4 "Website Visitor" at bounding box center [333, 557] width 304 height 15
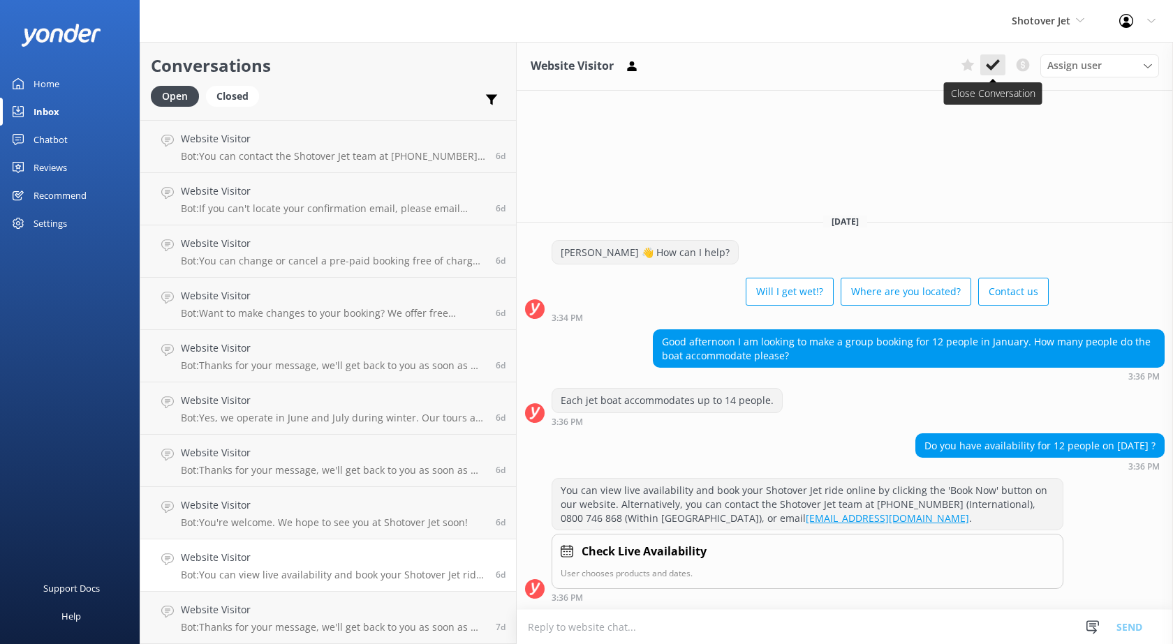
click at [1002, 64] on button at bounding box center [992, 64] width 25 height 21
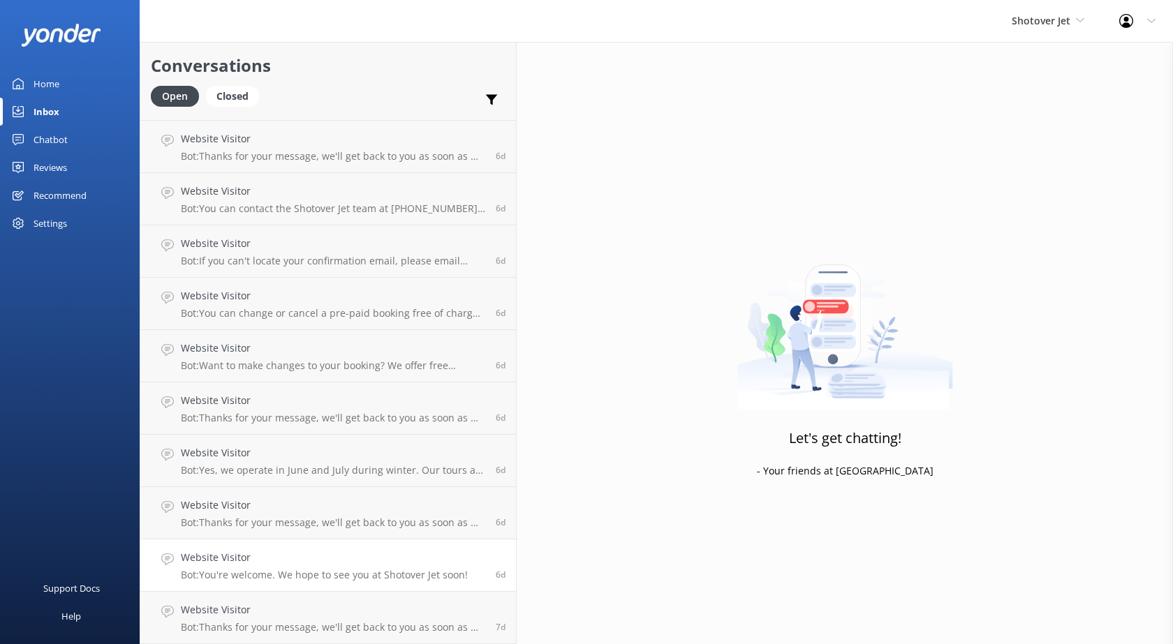
scroll to position [4077, 0]
drag, startPoint x: 276, startPoint y: 620, endPoint x: 281, endPoint y: 612, distance: 9.5
click at [276, 620] on div "Website Visitor Bot: Thanks for your message, we'll get back to you as soon as …" at bounding box center [333, 617] width 304 height 31
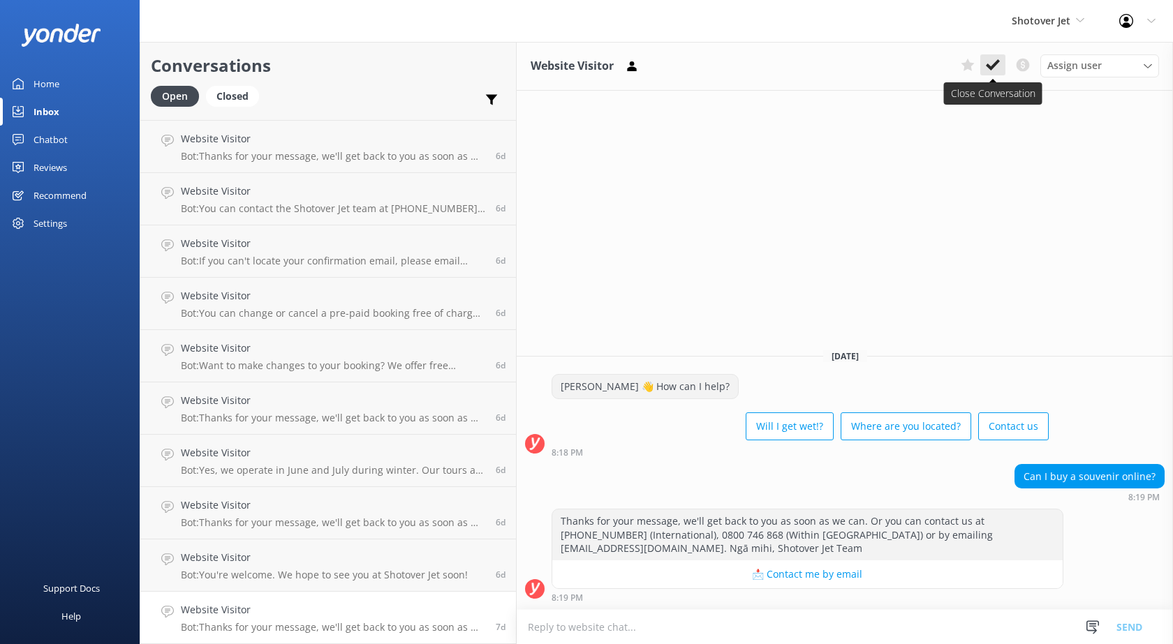
click at [995, 67] on icon at bounding box center [993, 65] width 14 height 14
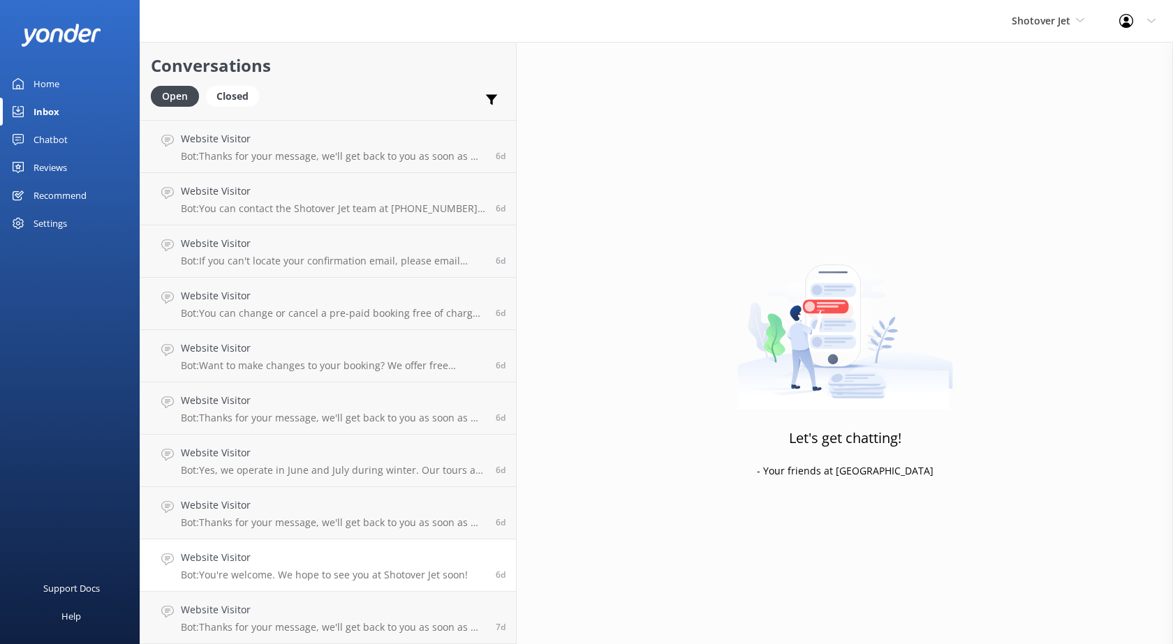
click at [283, 572] on p "Bot: You're welcome. We hope to see you at Shotover Jet soon!" at bounding box center [324, 575] width 287 height 13
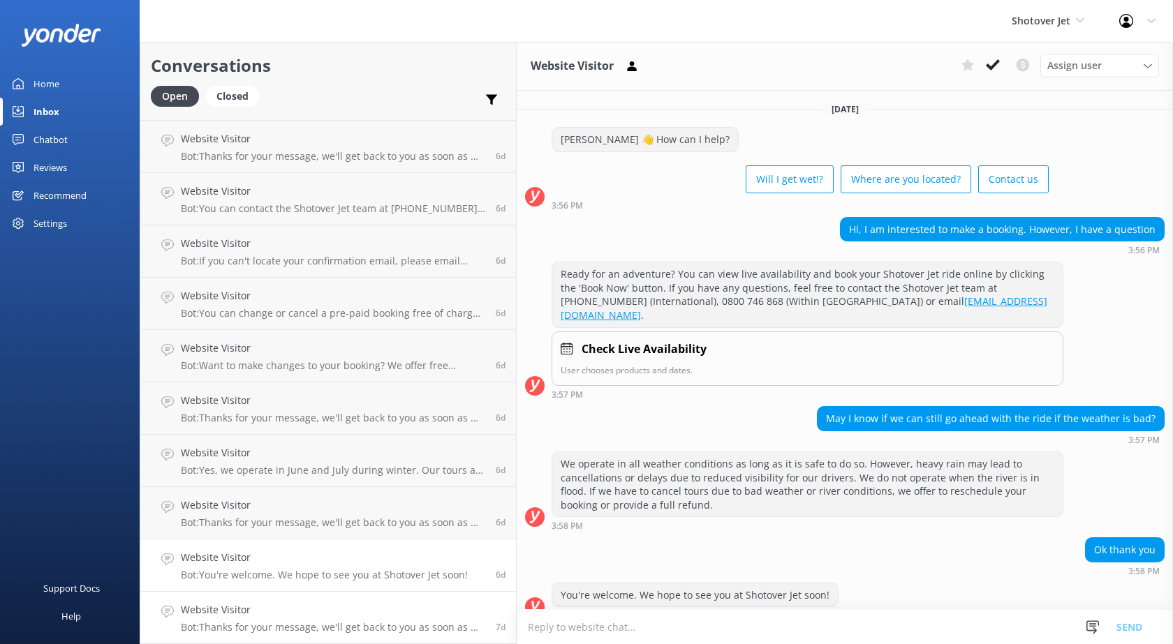
click at [276, 611] on h4 "Website Visitor" at bounding box center [333, 609] width 304 height 15
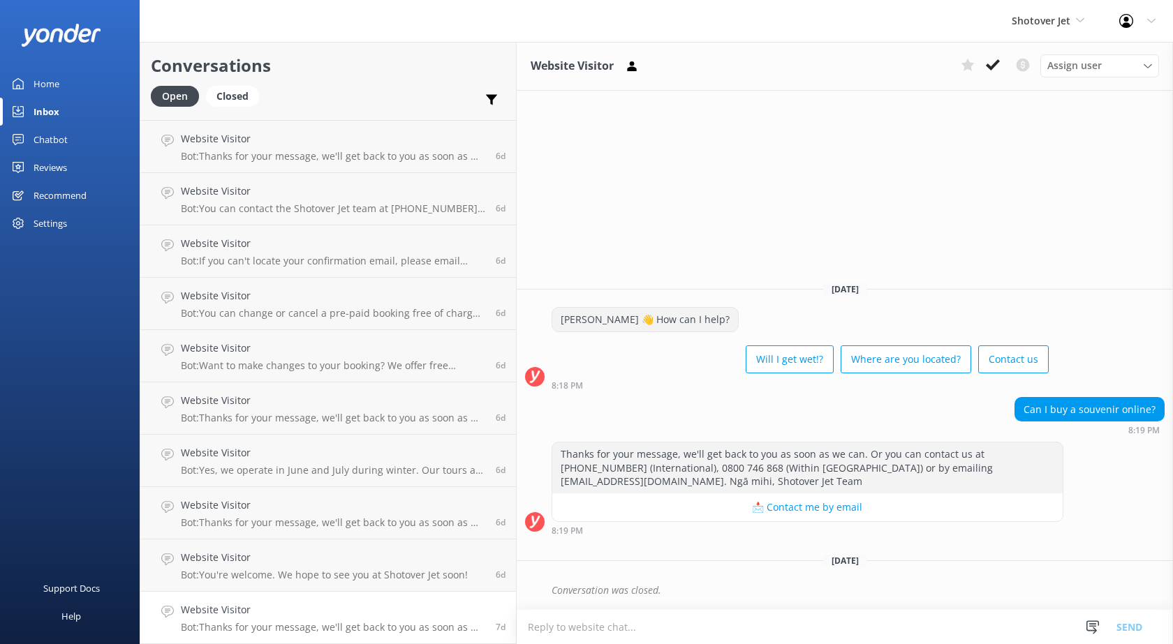
scroll to position [4025, 0]
click at [243, 574] on p "Bot: Thanks for your message, we'll get back to you as soon as we can. Or you c…" at bounding box center [333, 575] width 304 height 13
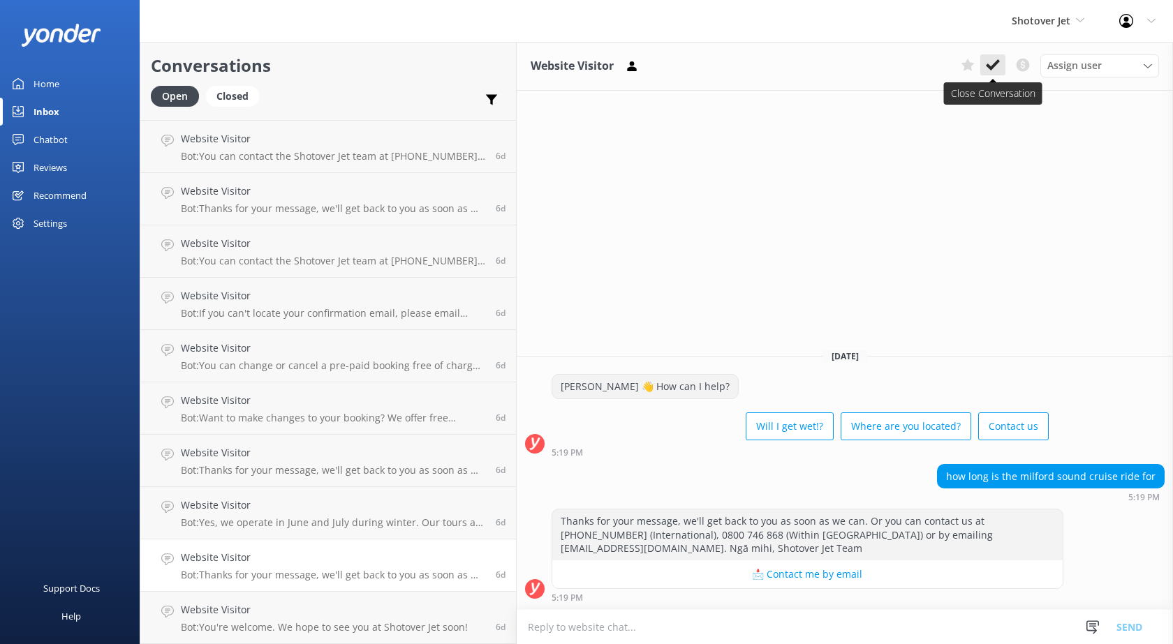
click at [994, 74] on button at bounding box center [992, 64] width 25 height 21
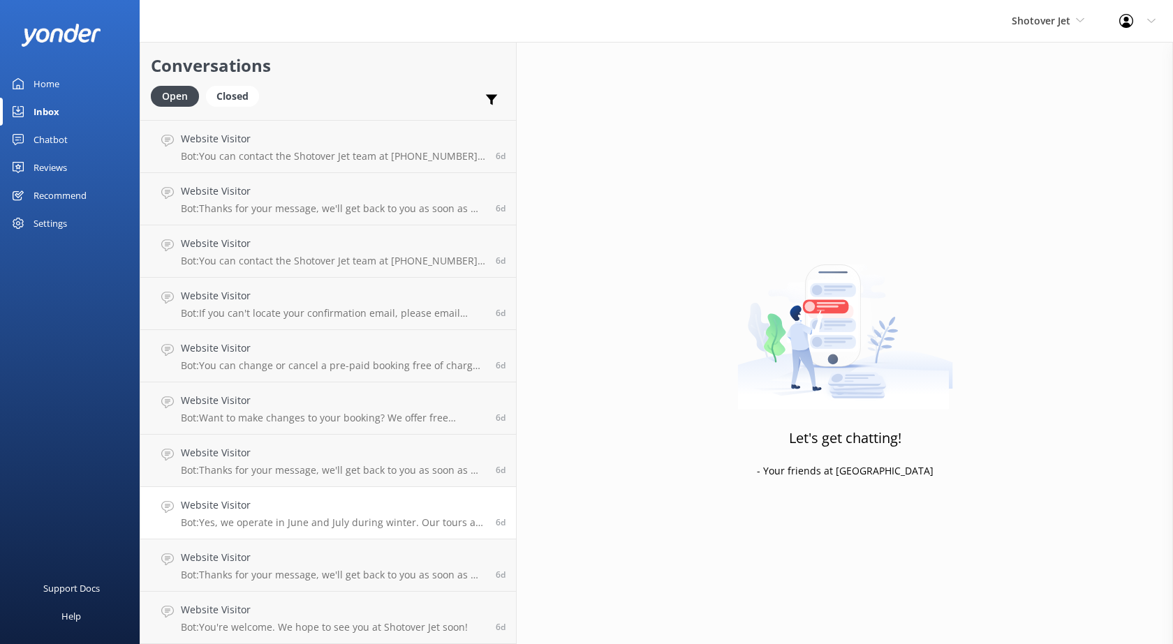
scroll to position [3973, 0]
click at [223, 621] on p "Bot: You're welcome. We hope to see you at Shotover Jet soon!" at bounding box center [324, 627] width 287 height 13
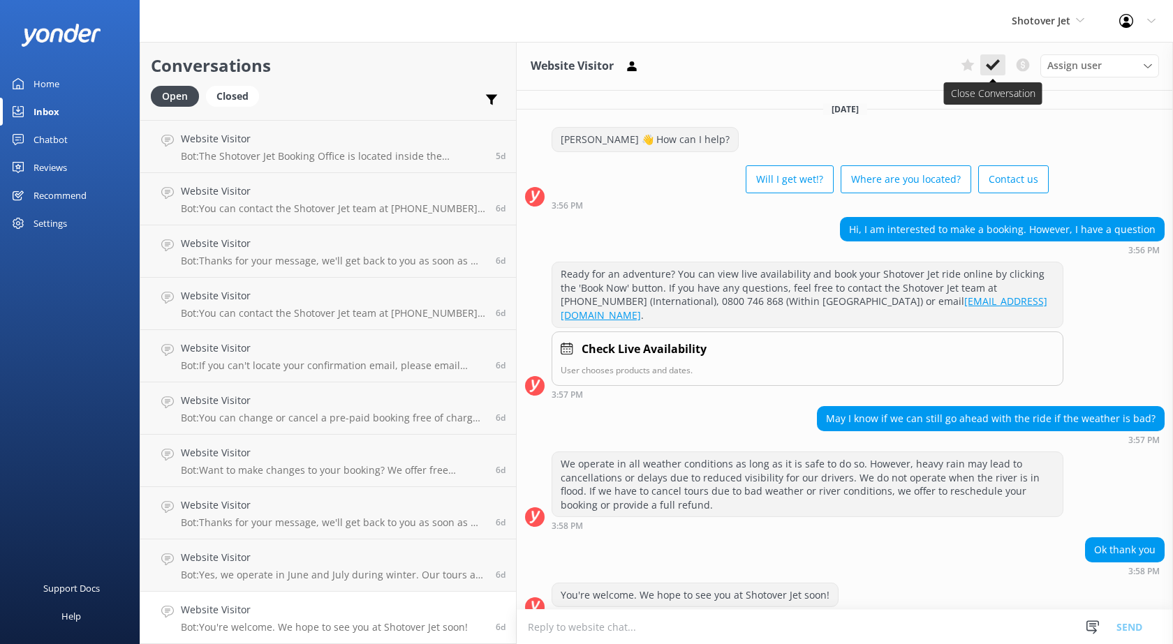
click at [995, 66] on use at bounding box center [993, 64] width 14 height 11
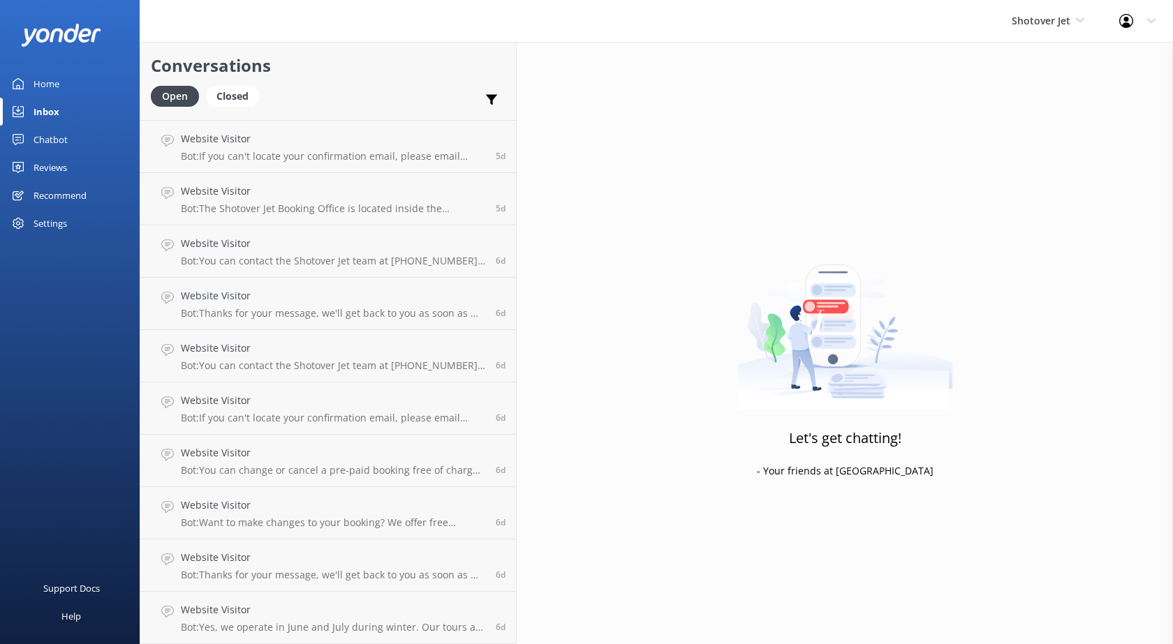
scroll to position [3920, 0]
click at [274, 607] on h4 "Website Visitor" at bounding box center [333, 609] width 304 height 15
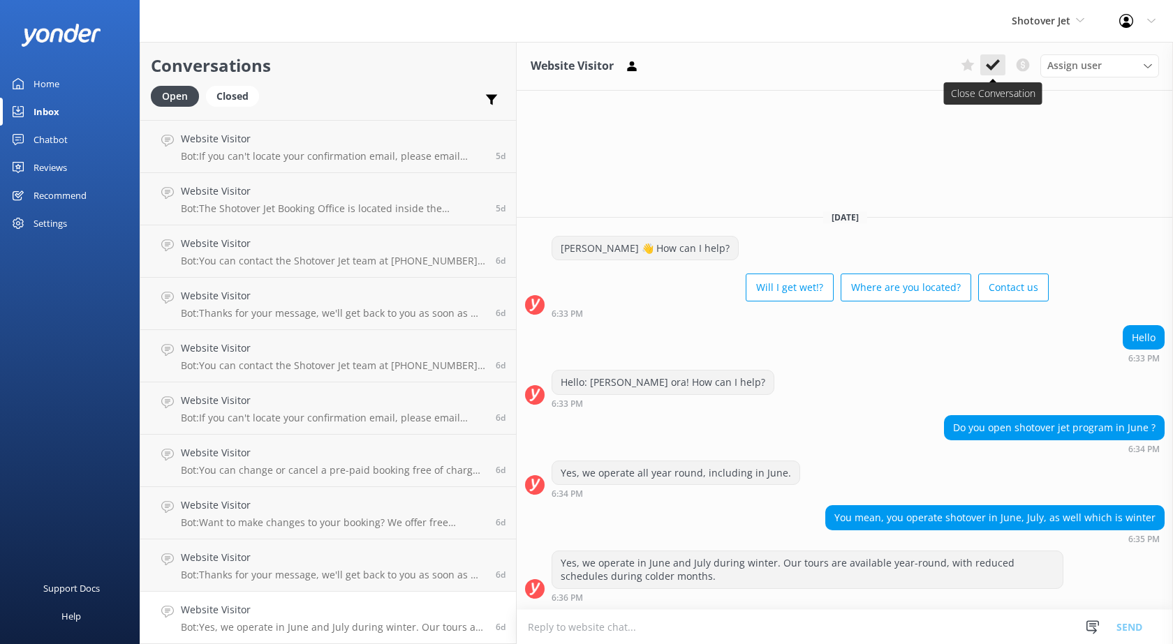
click at [997, 69] on icon at bounding box center [993, 65] width 14 height 14
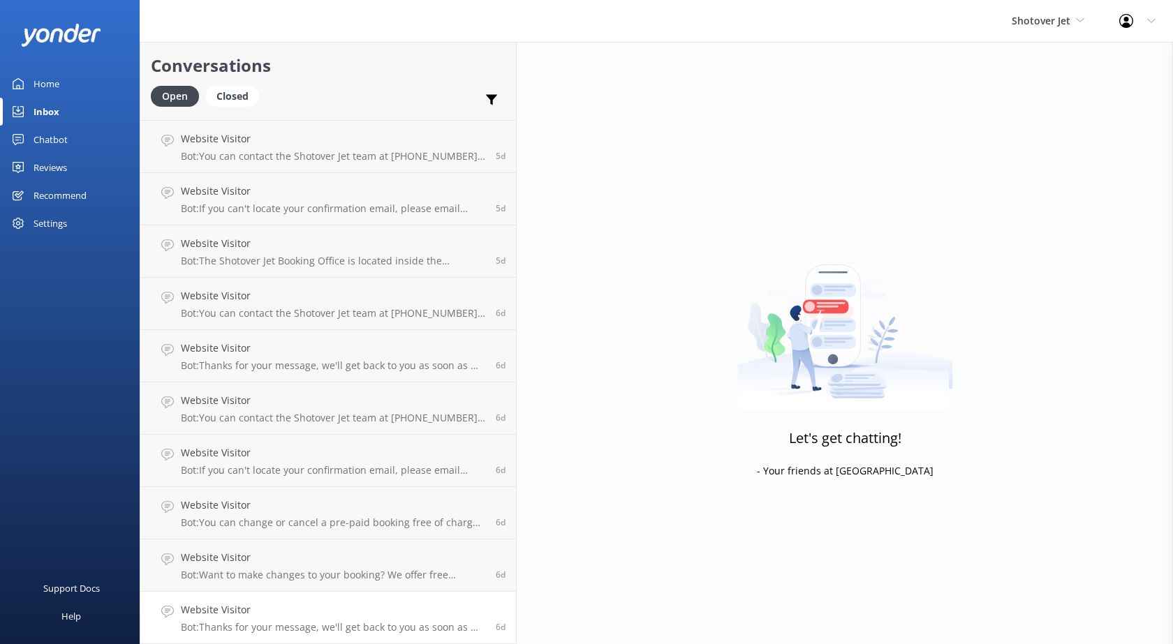
scroll to position [3868, 0]
click at [263, 569] on p "Bot: Want to make changes to your booking? We offer free cancellations or chang…" at bounding box center [333, 575] width 304 height 13
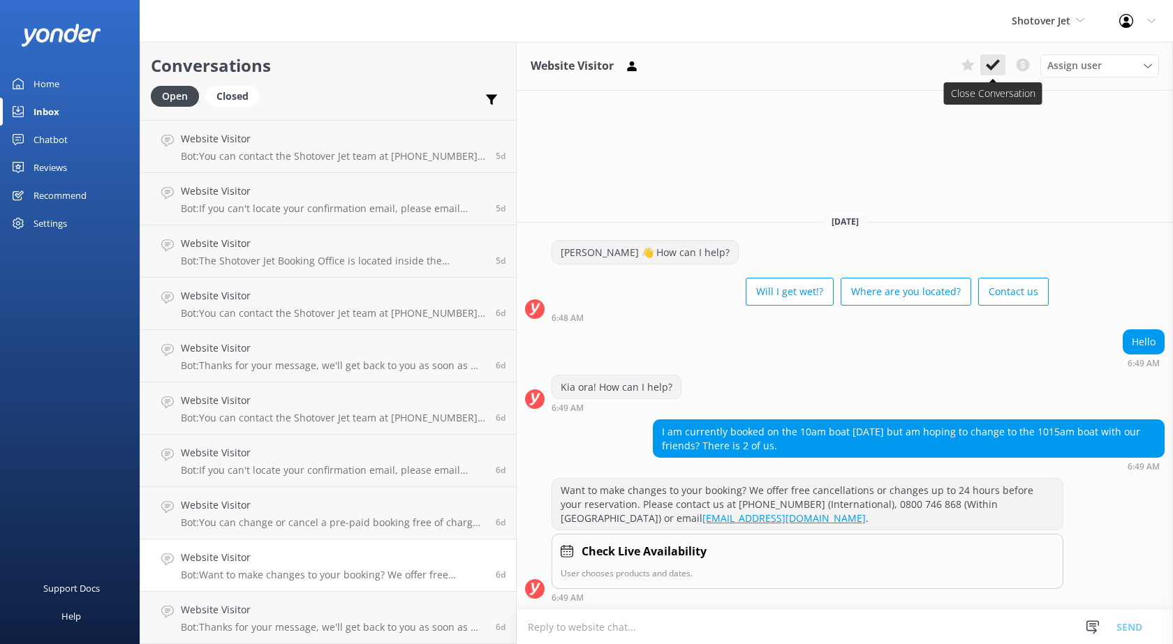
click at [990, 70] on icon at bounding box center [993, 65] width 14 height 14
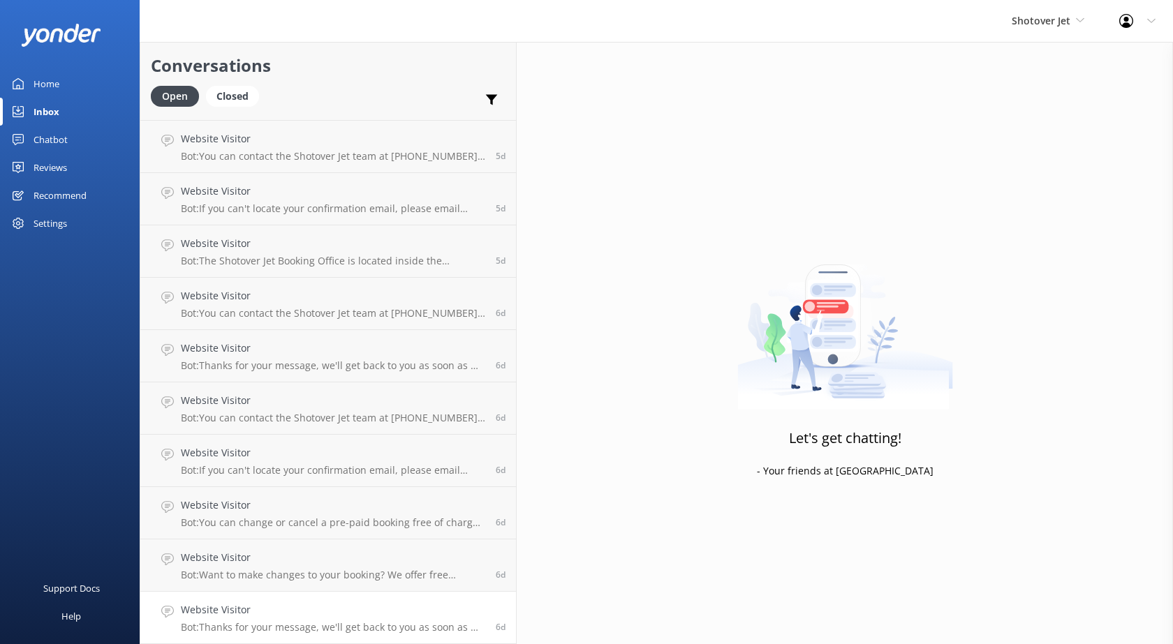
click at [292, 604] on h4 "Website Visitor" at bounding box center [333, 609] width 304 height 15
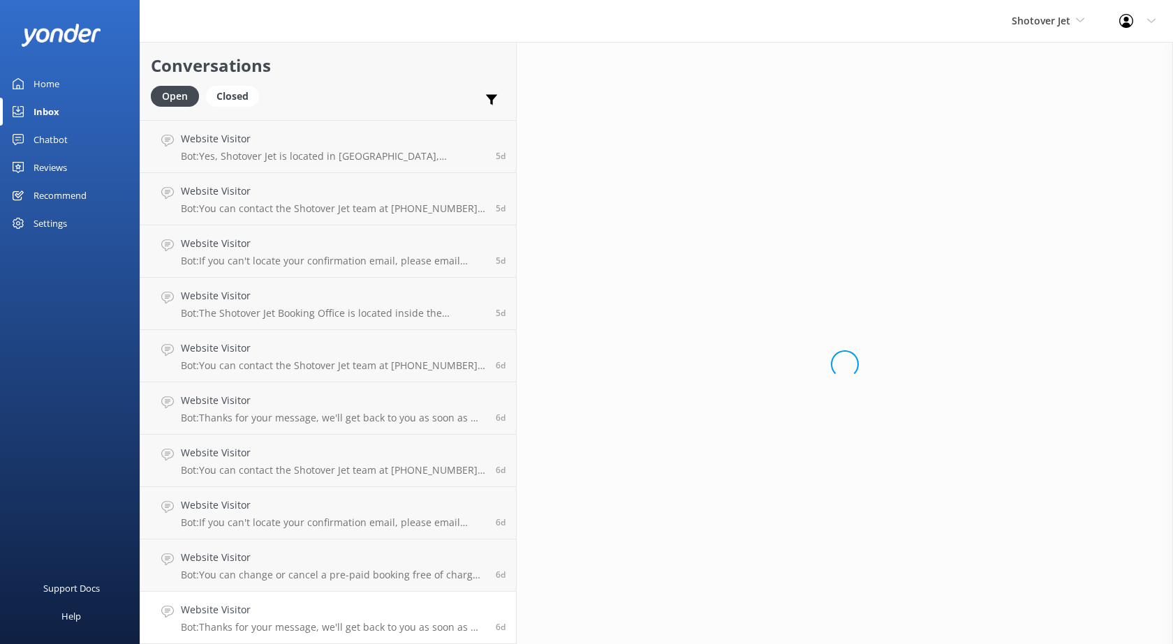
scroll to position [3816, 0]
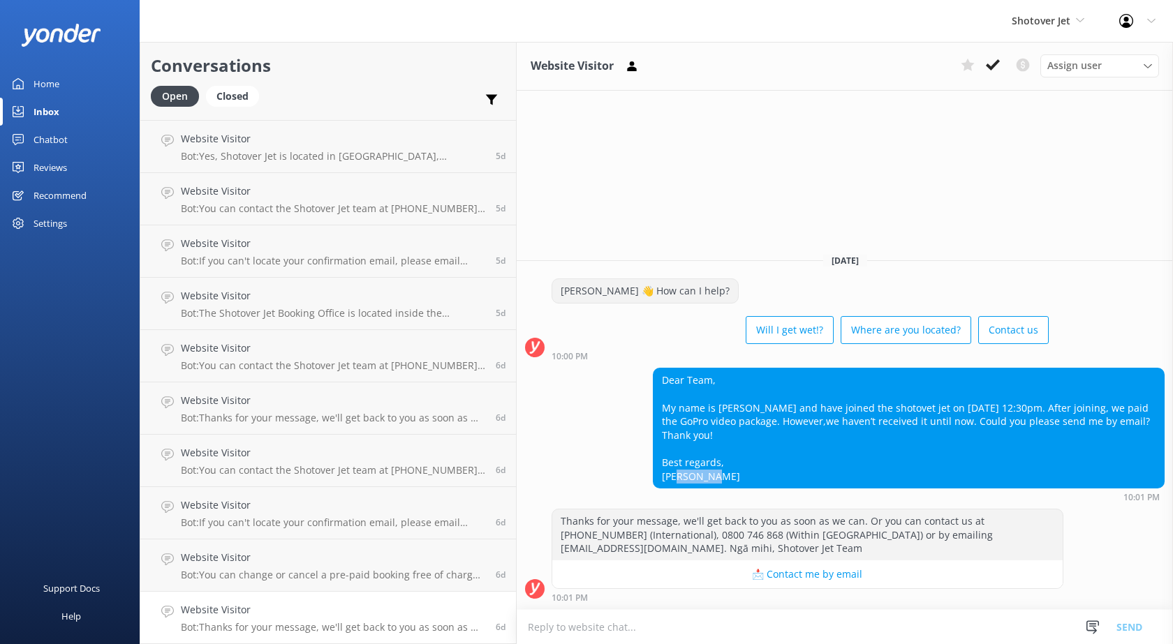
drag, startPoint x: 632, startPoint y: 493, endPoint x: 584, endPoint y: 491, distance: 47.5
click at [653, 488] on div "Dear Team, My name is [PERSON_NAME] and have joined the shotovet jet on [DATE] …" at bounding box center [908, 428] width 510 height 119
copy div "[PERSON_NAME]"
click at [996, 61] on use at bounding box center [993, 64] width 14 height 11
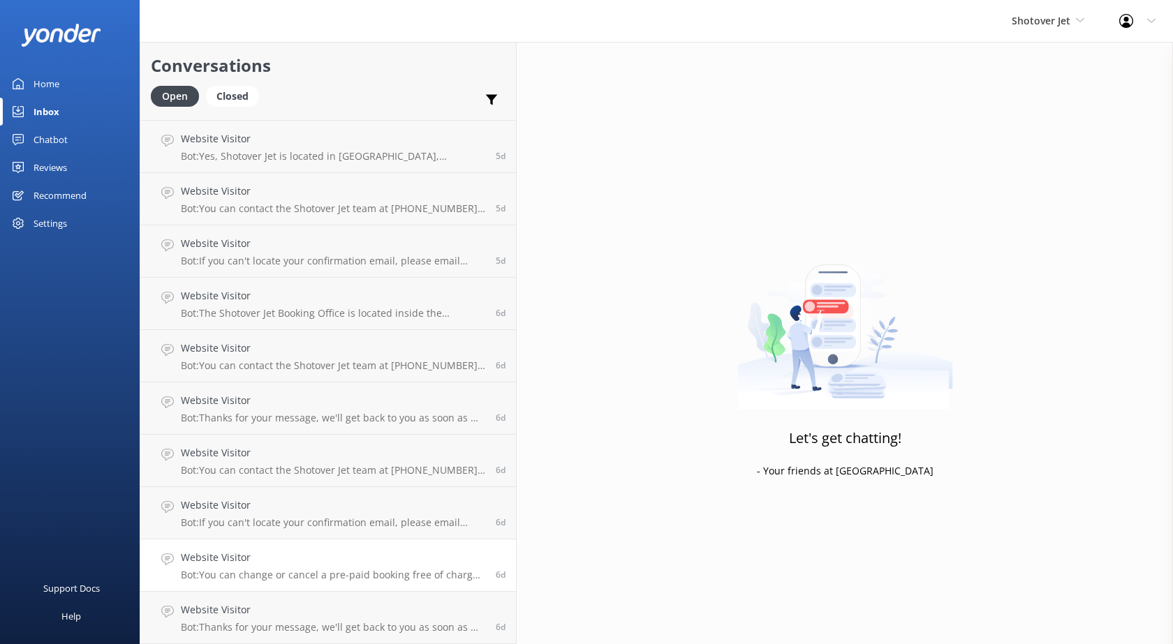
click at [288, 565] on h4 "Website Visitor" at bounding box center [333, 557] width 304 height 15
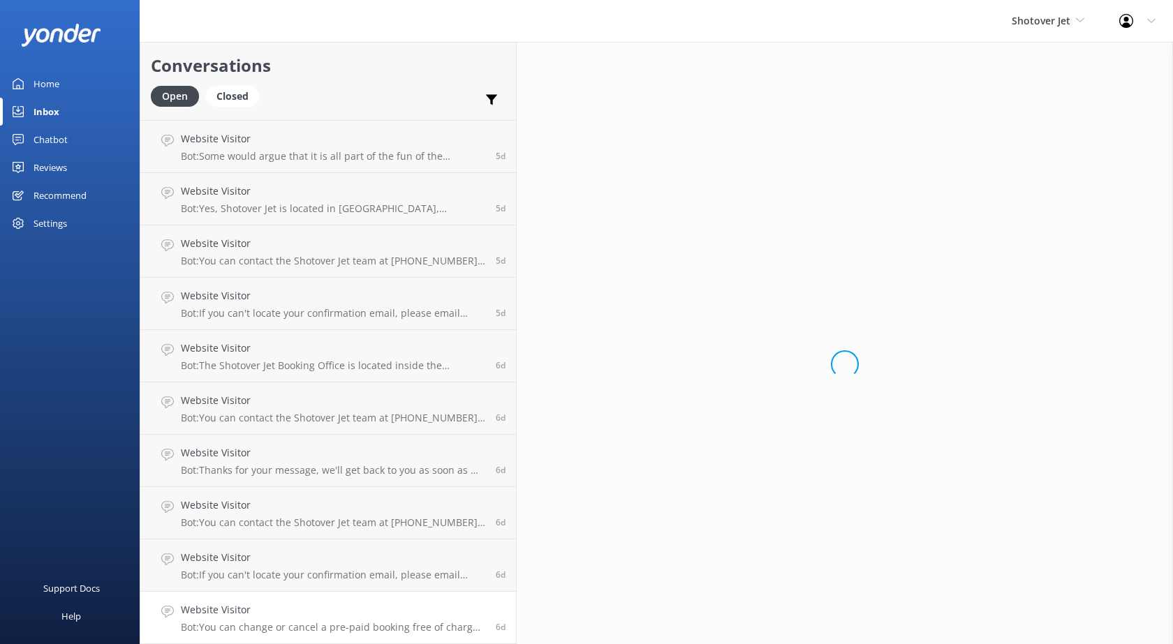
scroll to position [3763, 0]
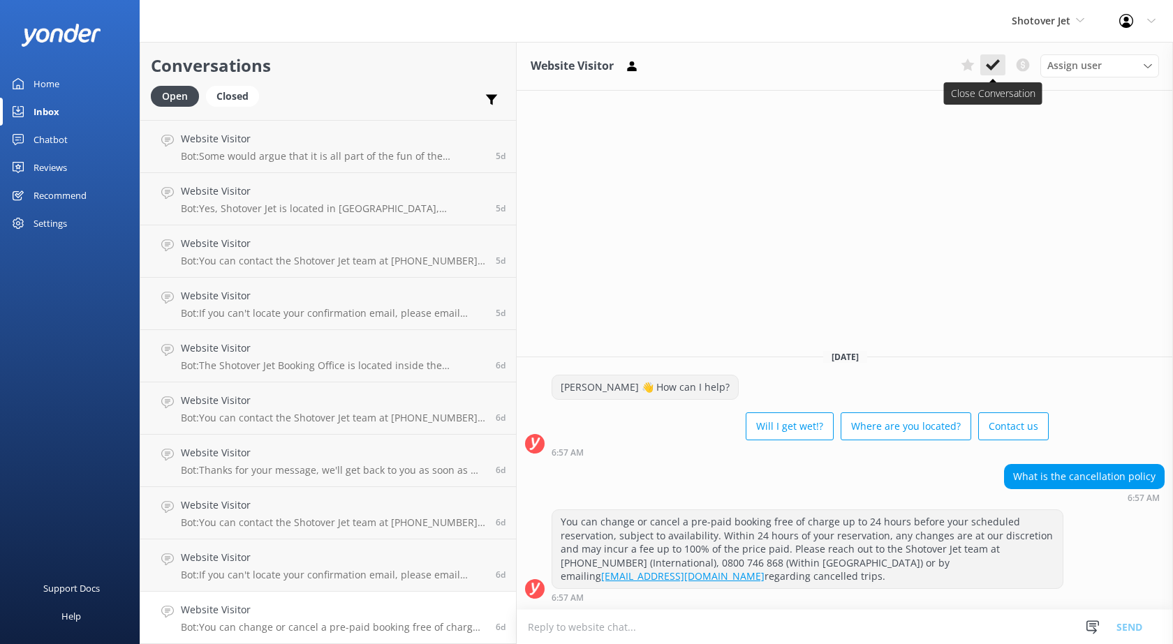
click at [991, 68] on use at bounding box center [993, 64] width 14 height 11
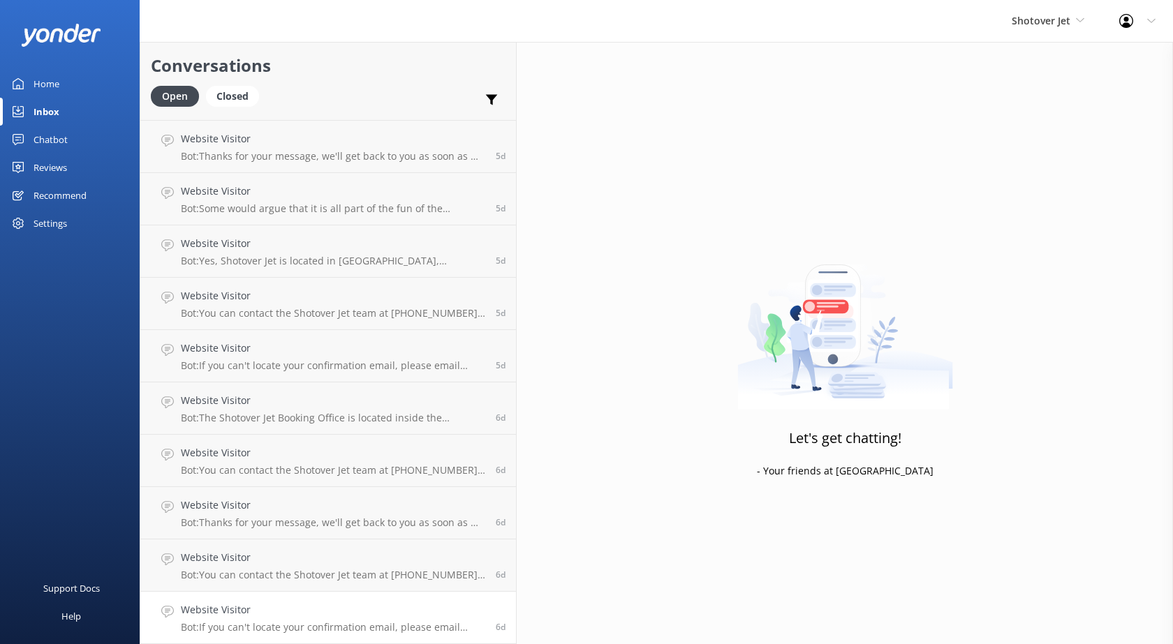
scroll to position [3711, 0]
click at [276, 620] on div "Website Visitor Bot: If you can't locate your confirmation email, please email …" at bounding box center [333, 617] width 304 height 31
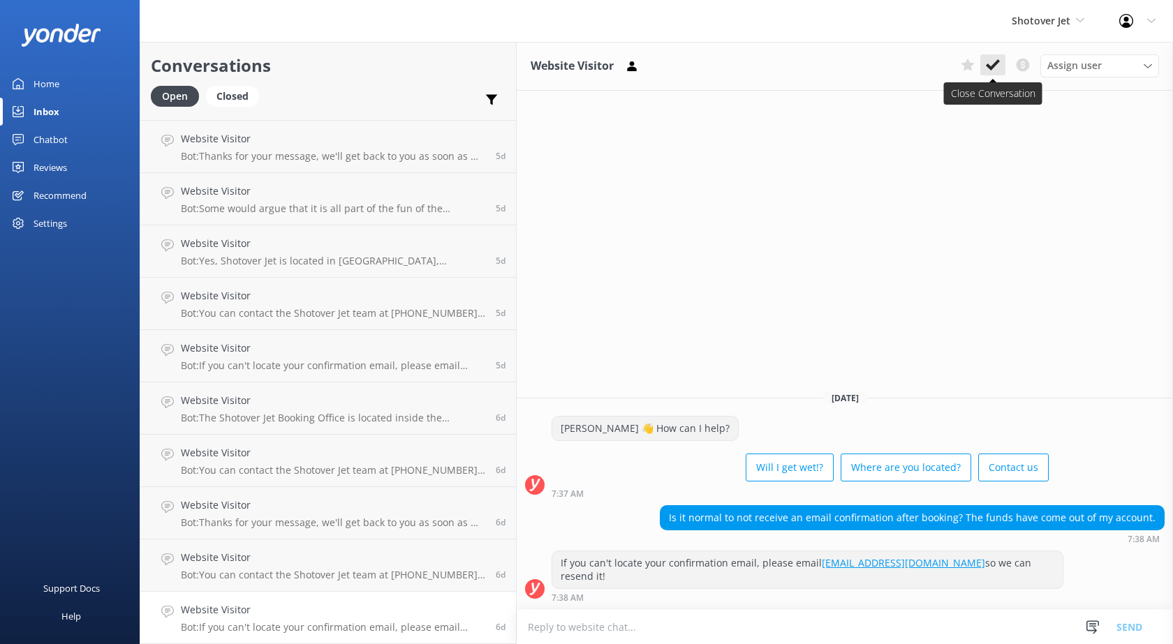
click at [986, 67] on icon at bounding box center [993, 65] width 14 height 14
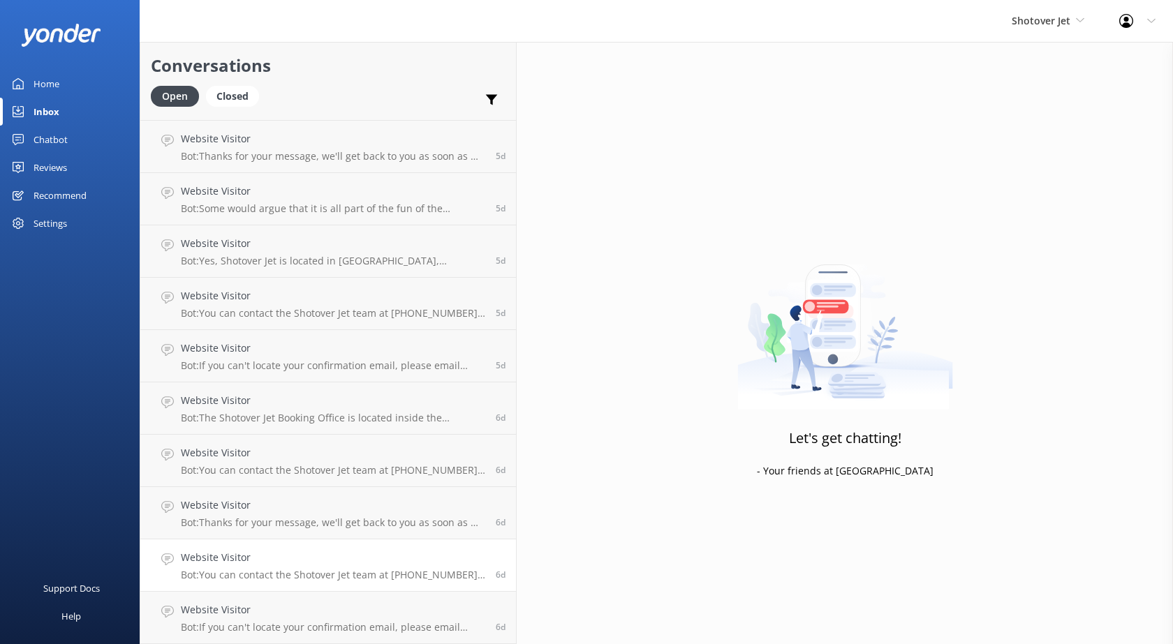
scroll to position [3659, 0]
click at [246, 614] on h4 "Website Visitor" at bounding box center [333, 609] width 304 height 15
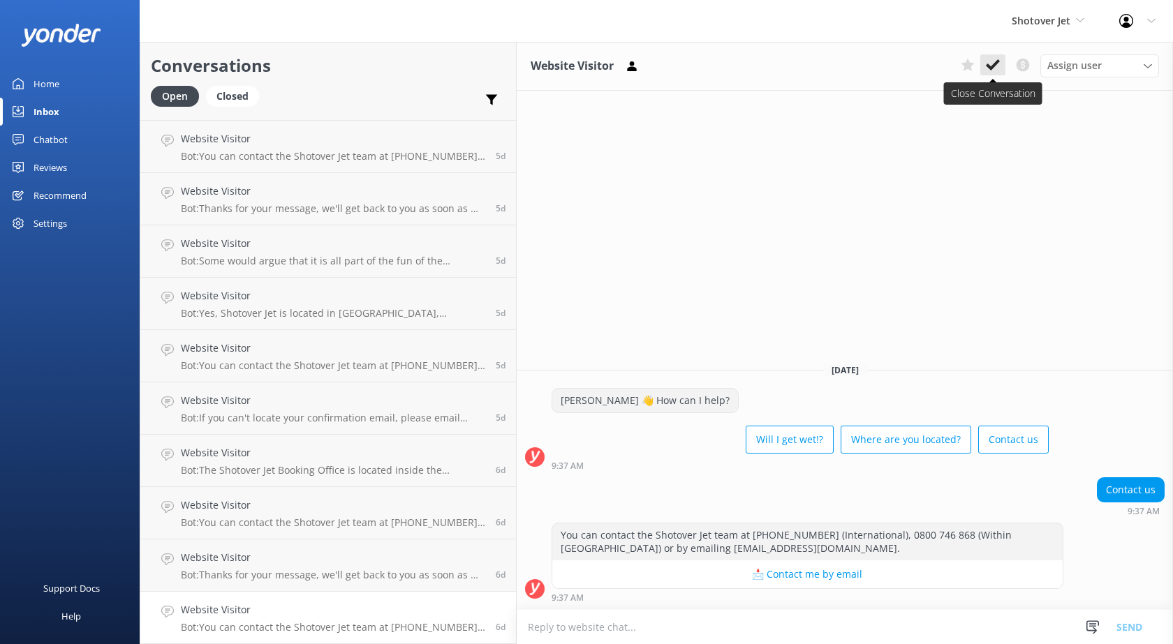
click at [989, 72] on icon at bounding box center [993, 65] width 14 height 14
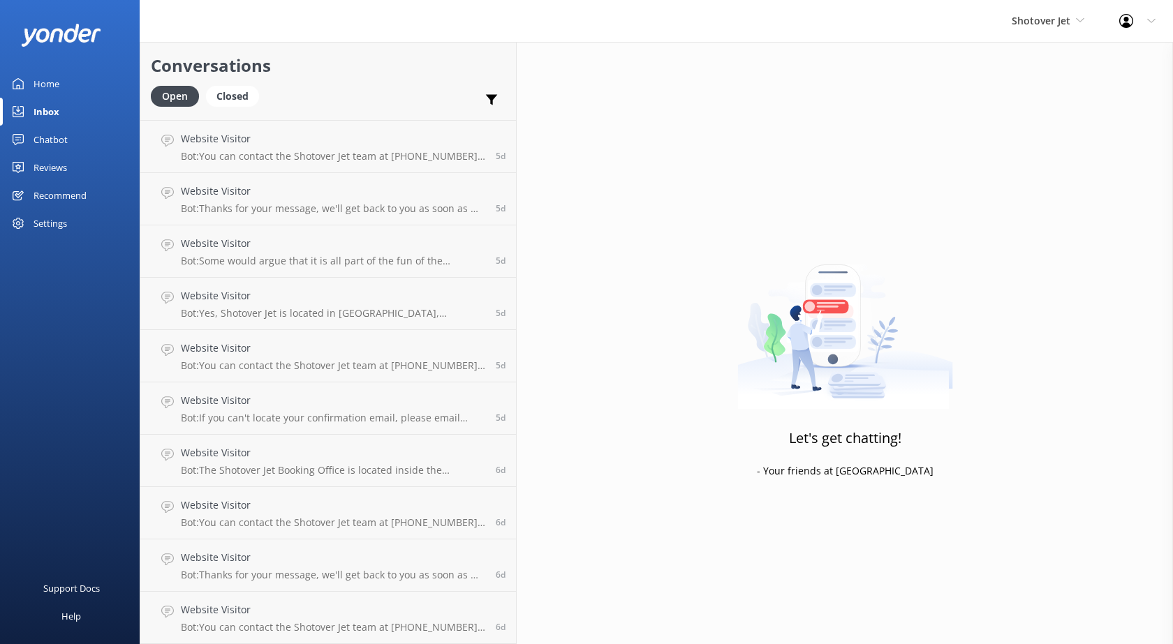
scroll to position [3606, 0]
click at [242, 613] on h4 "Website Visitor" at bounding box center [333, 609] width 304 height 15
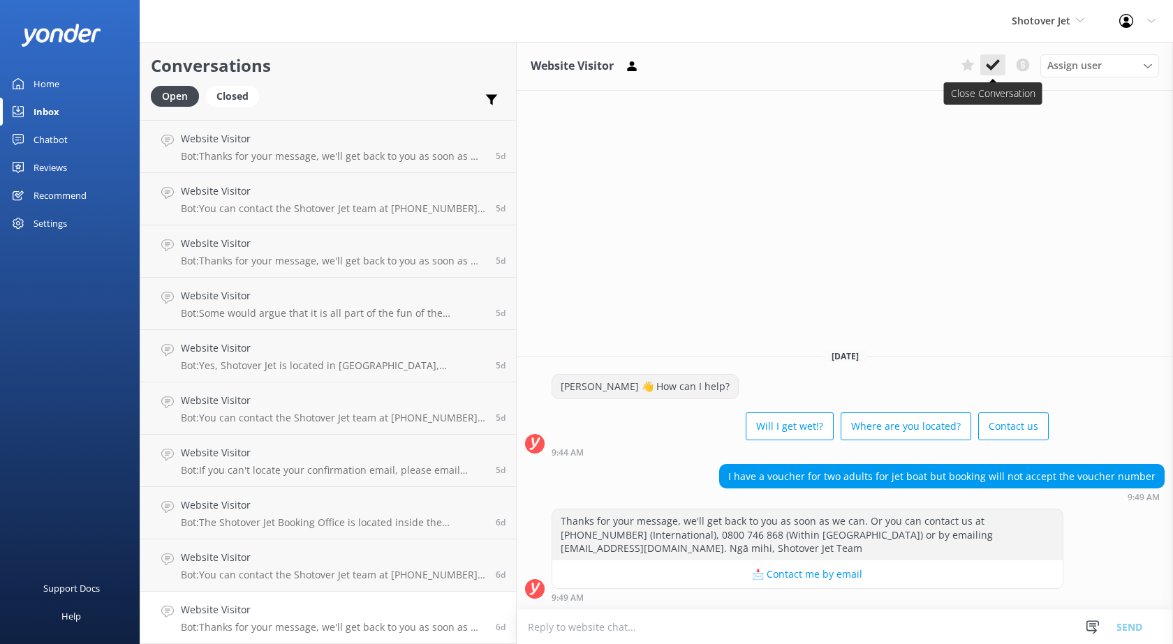
click at [984, 70] on button at bounding box center [992, 64] width 25 height 21
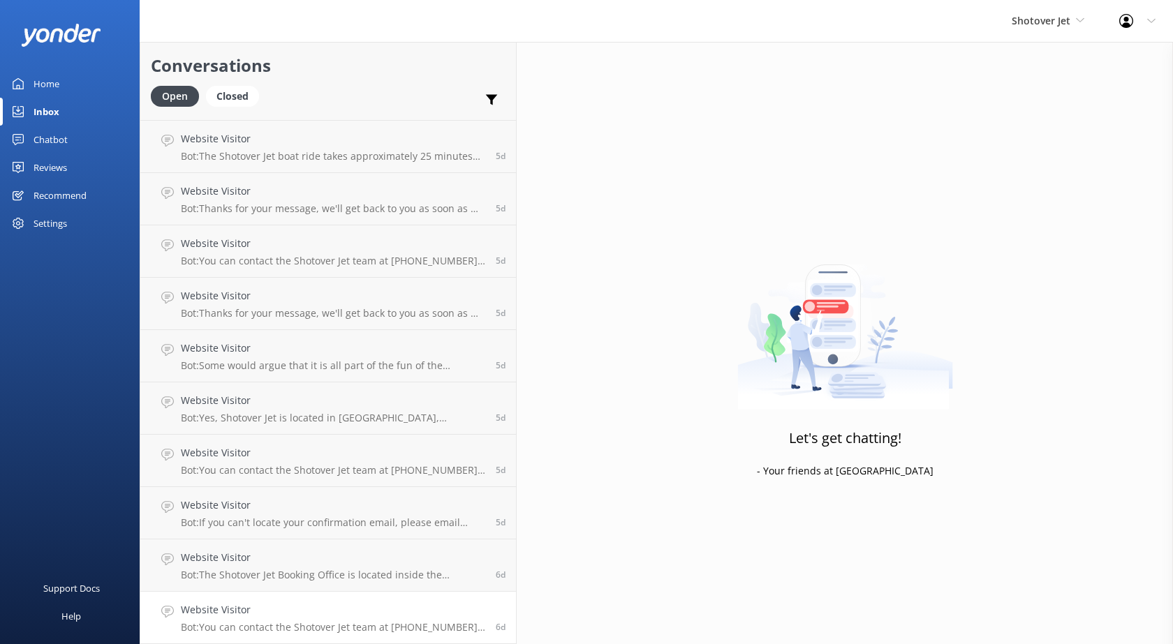
scroll to position [3554, 0]
click at [334, 604] on h4 "Website Visitor" at bounding box center [333, 609] width 304 height 15
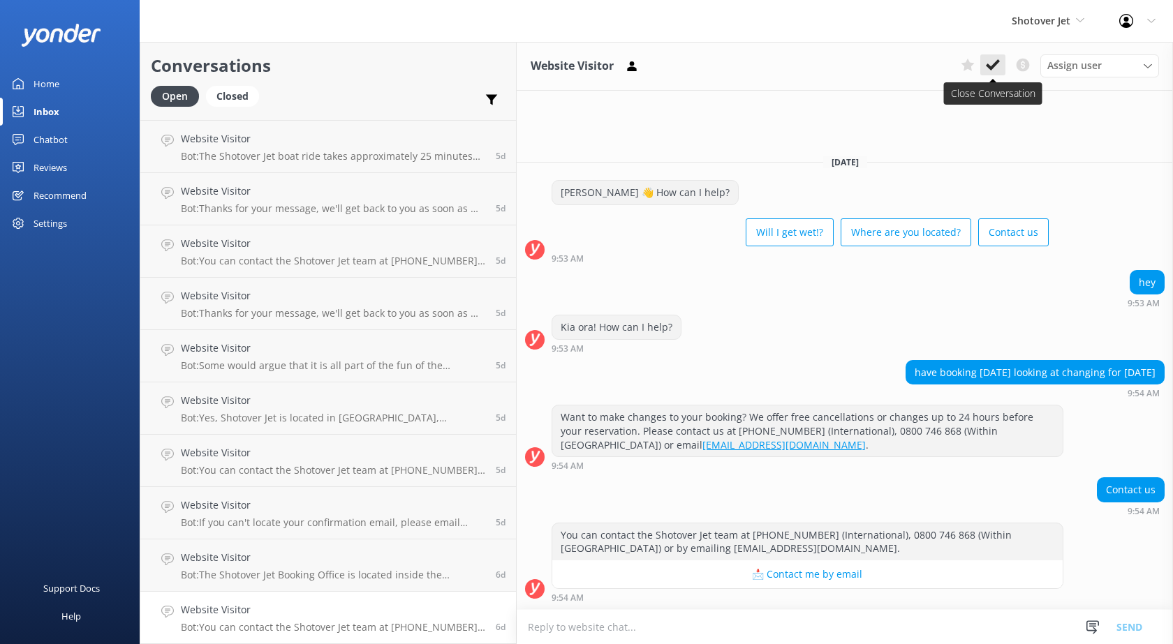
click at [990, 66] on icon at bounding box center [993, 65] width 14 height 14
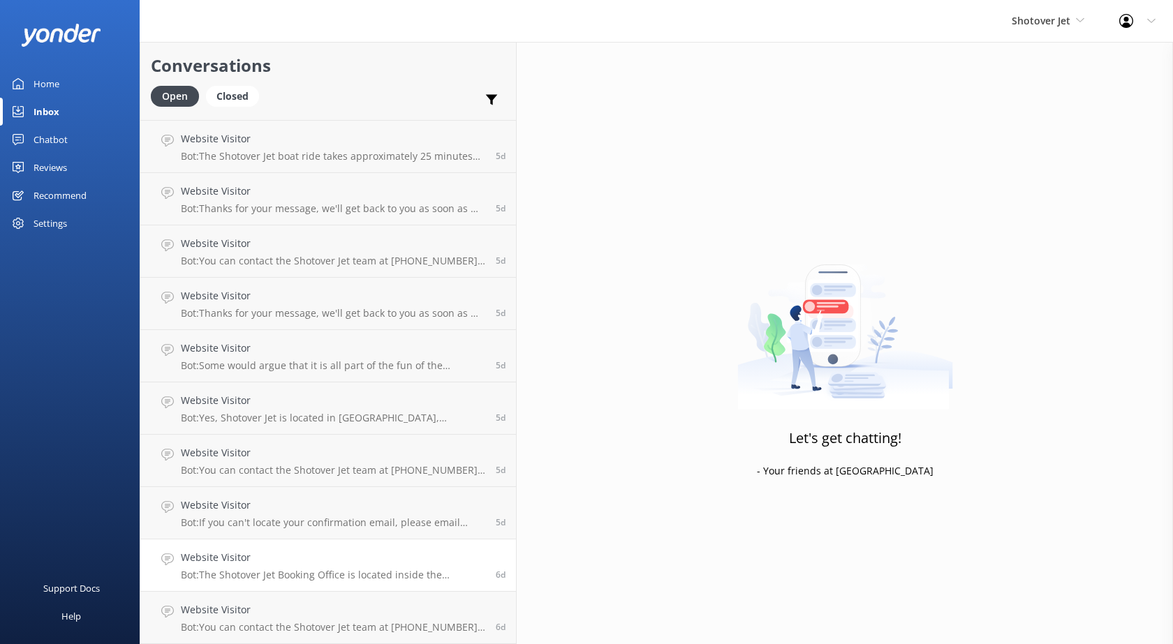
scroll to position [3502, 0]
click at [289, 604] on h4 "Website Visitor" at bounding box center [333, 609] width 304 height 15
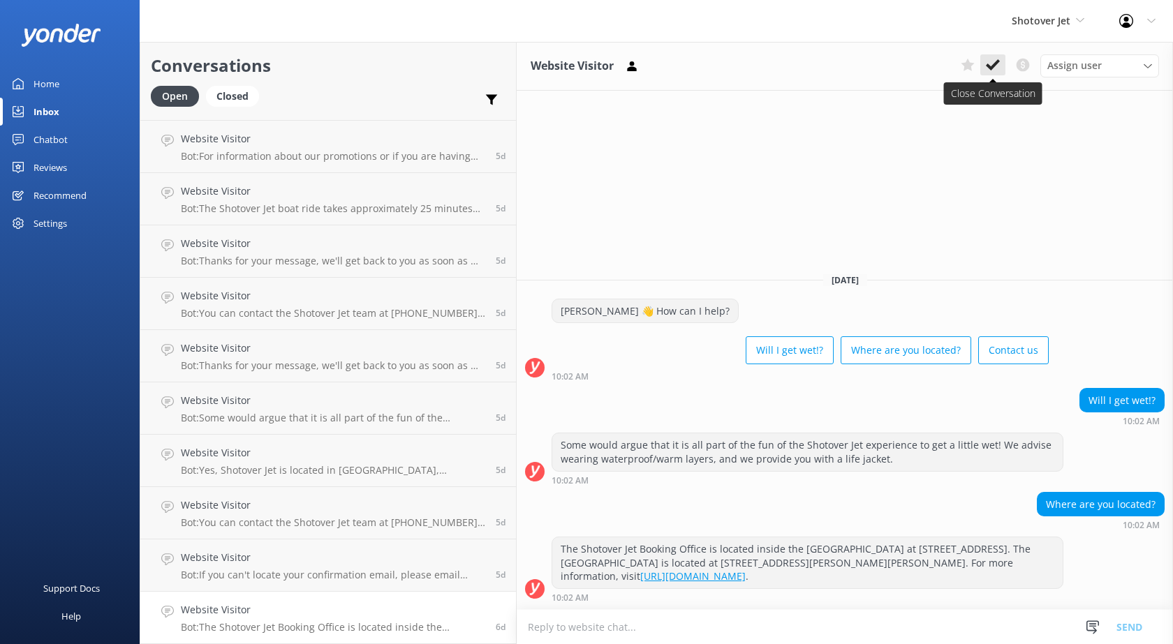
click at [986, 55] on button at bounding box center [992, 64] width 25 height 21
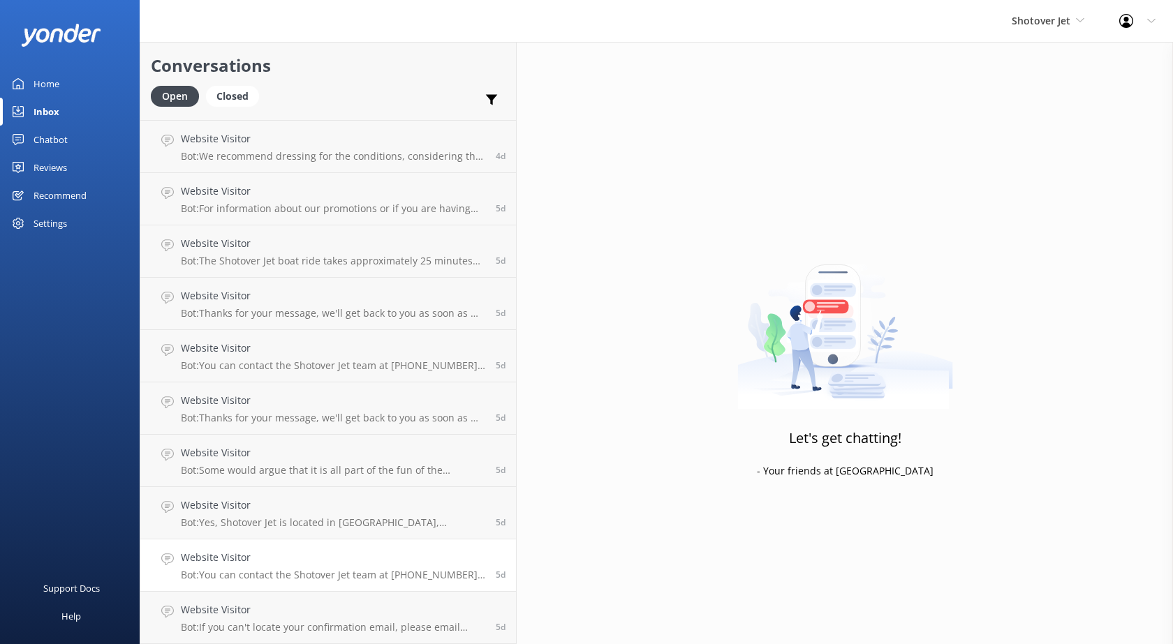
scroll to position [3449, 0]
click at [257, 609] on h4 "Website Visitor" at bounding box center [333, 609] width 304 height 15
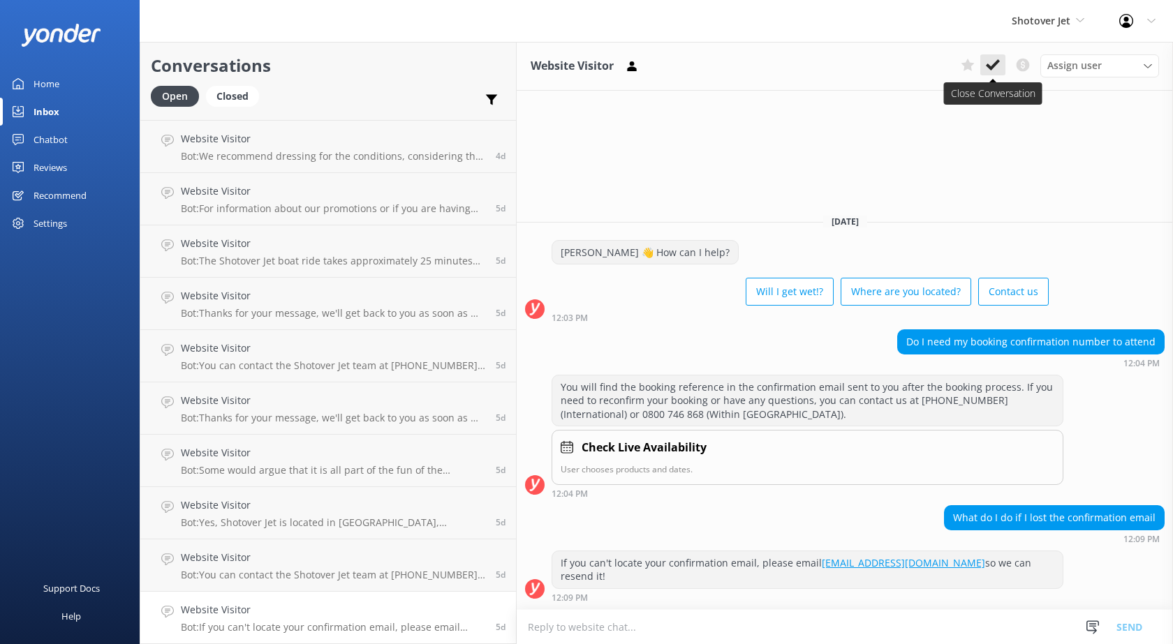
click at [986, 59] on icon at bounding box center [993, 65] width 14 height 14
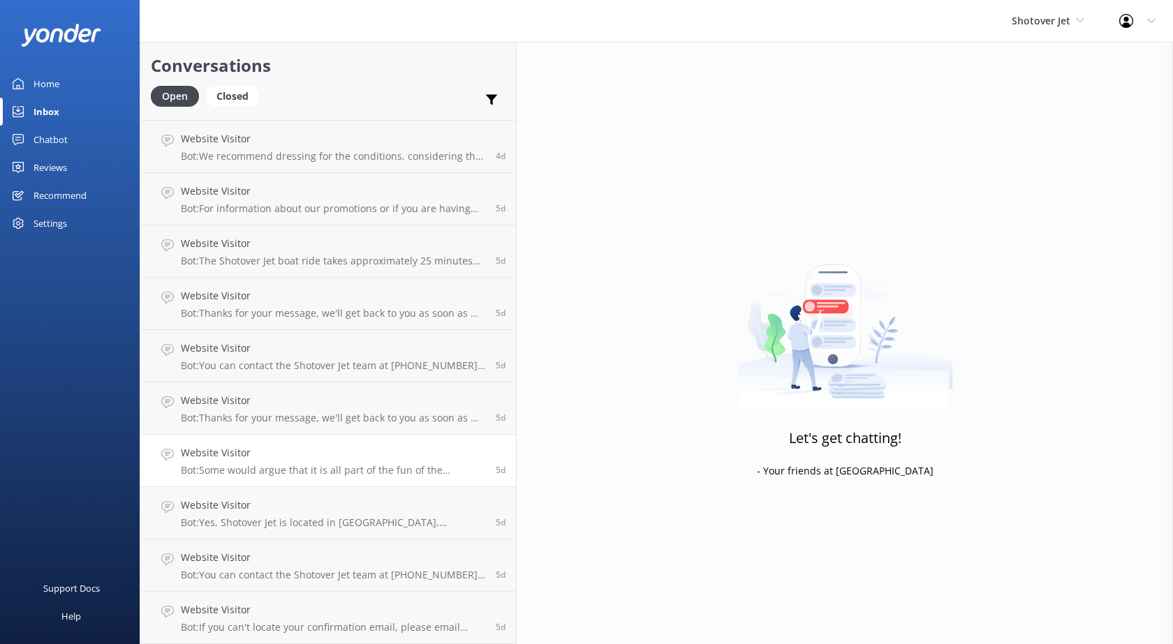
scroll to position [3397, 0]
click at [250, 623] on p "Bot: You can contact the Shotover Jet team at [PHONE_NUMBER] (International), 0…" at bounding box center [333, 627] width 304 height 13
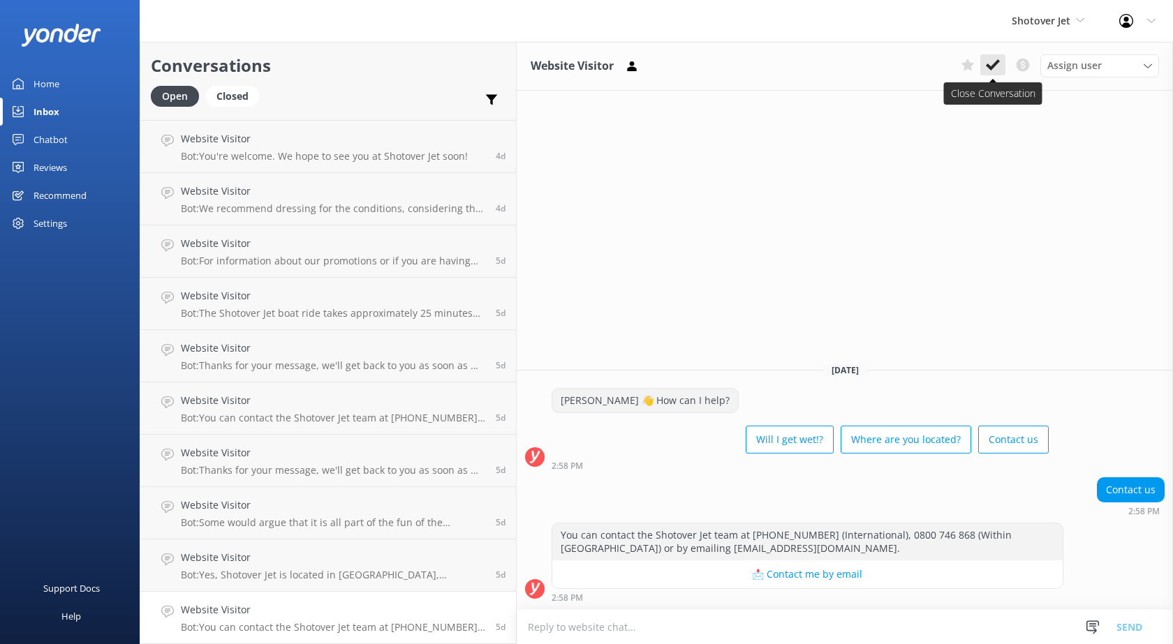
click at [995, 68] on icon at bounding box center [993, 65] width 14 height 14
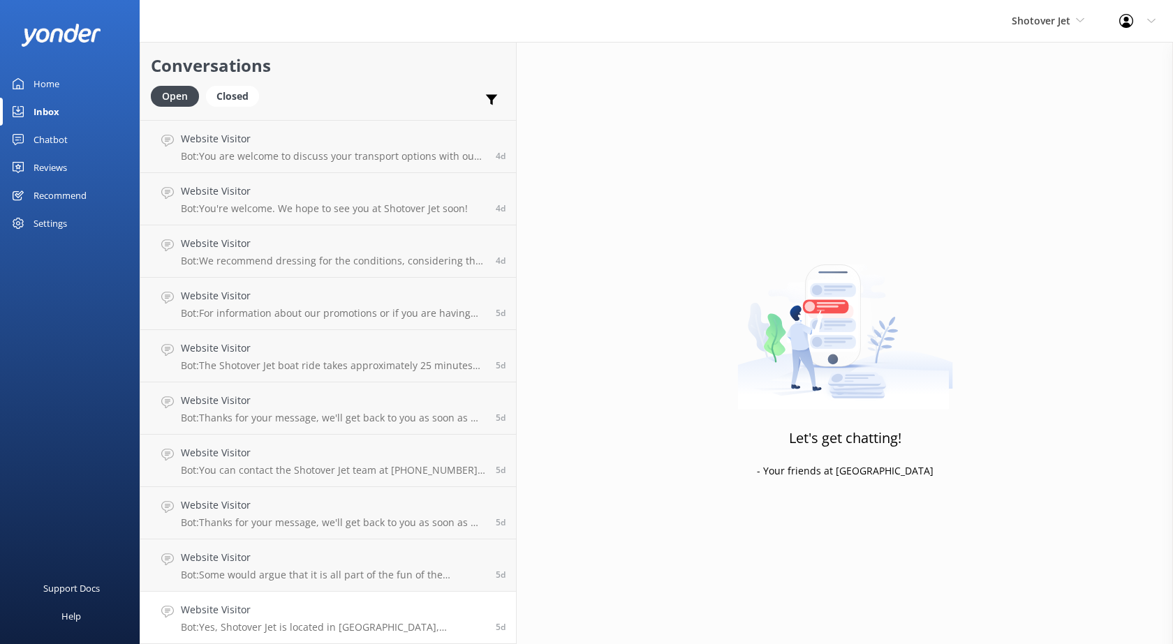
scroll to position [3345, 0]
click at [264, 623] on p "Bot: Yes, Shotover Jet is located in [GEOGRAPHIC_DATA], [GEOGRAPHIC_DATA]." at bounding box center [333, 627] width 304 height 13
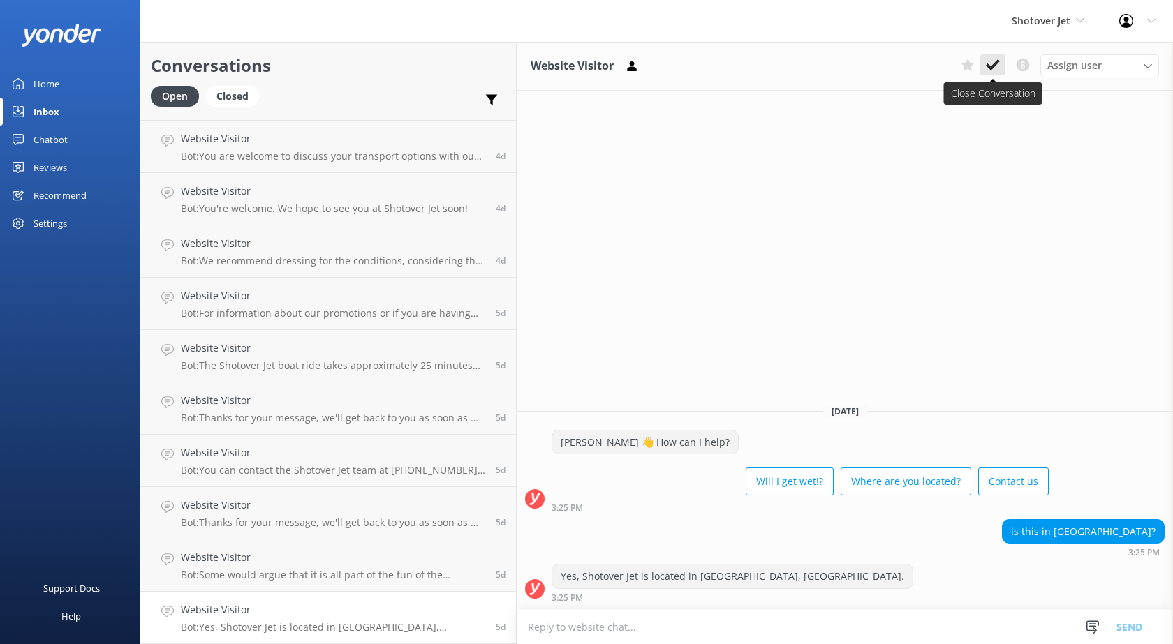
click at [998, 69] on icon at bounding box center [993, 65] width 14 height 14
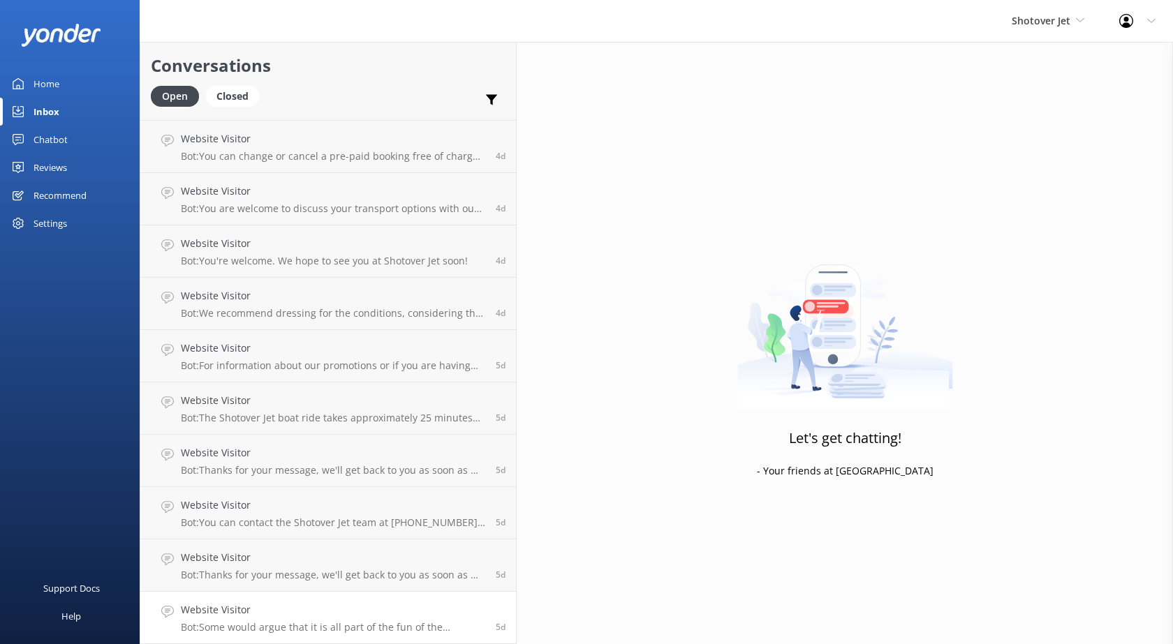
scroll to position [3292, 0]
click at [237, 603] on h4 "Website Visitor" at bounding box center [333, 609] width 304 height 15
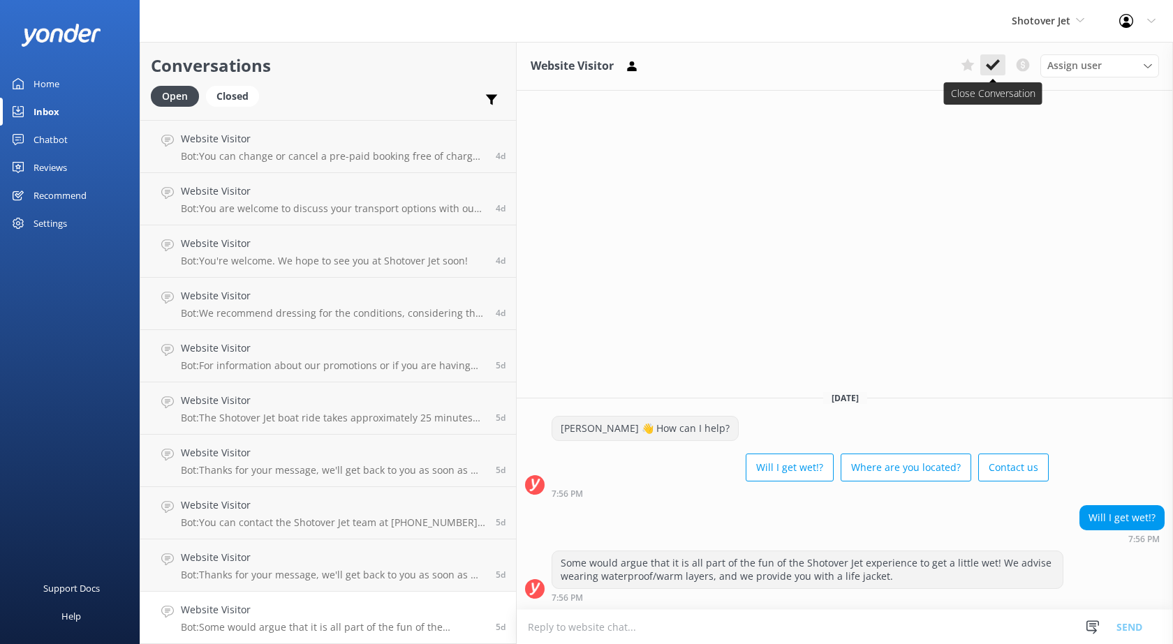
click at [989, 67] on use at bounding box center [993, 64] width 14 height 11
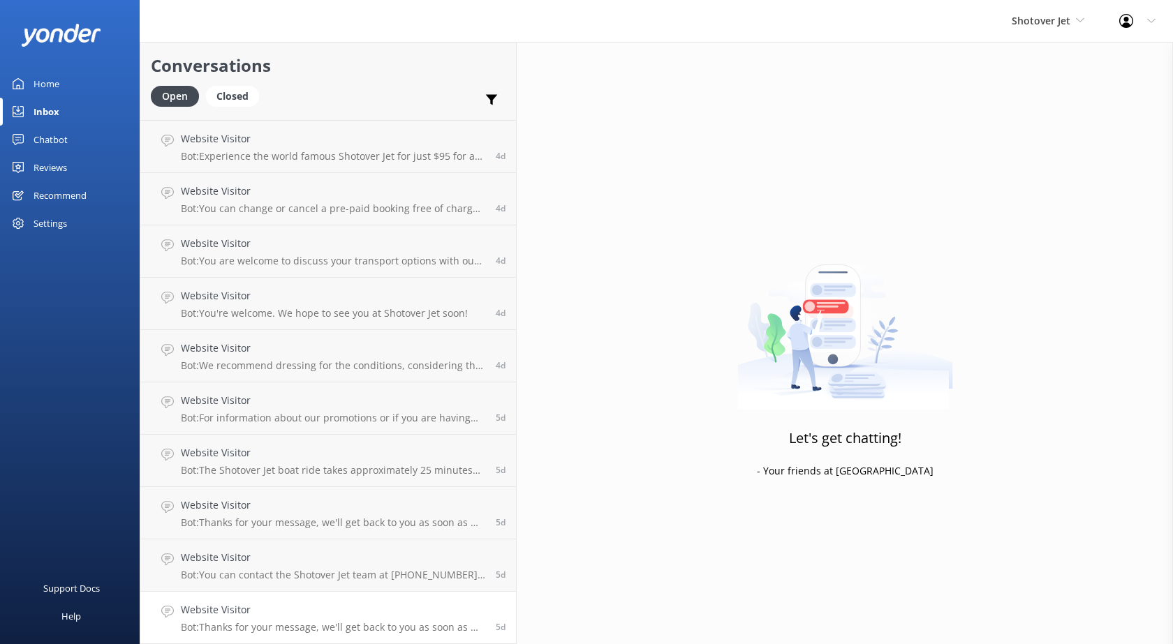
scroll to position [3240, 0]
click at [266, 607] on h4 "Website Visitor" at bounding box center [333, 609] width 304 height 15
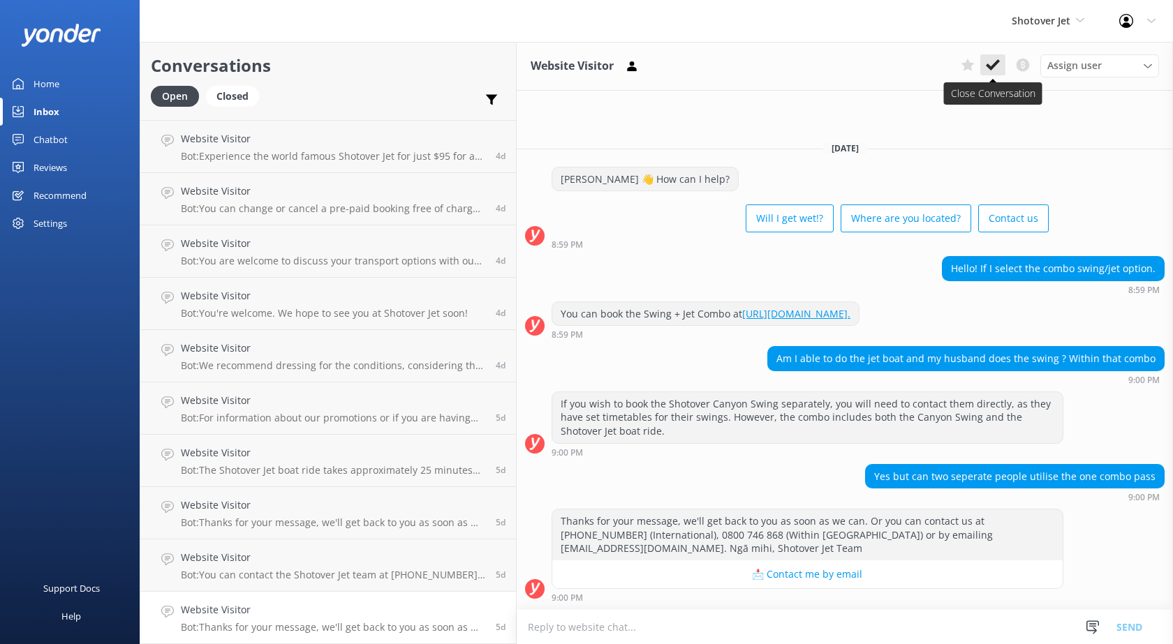
click at [990, 67] on use at bounding box center [993, 64] width 14 height 11
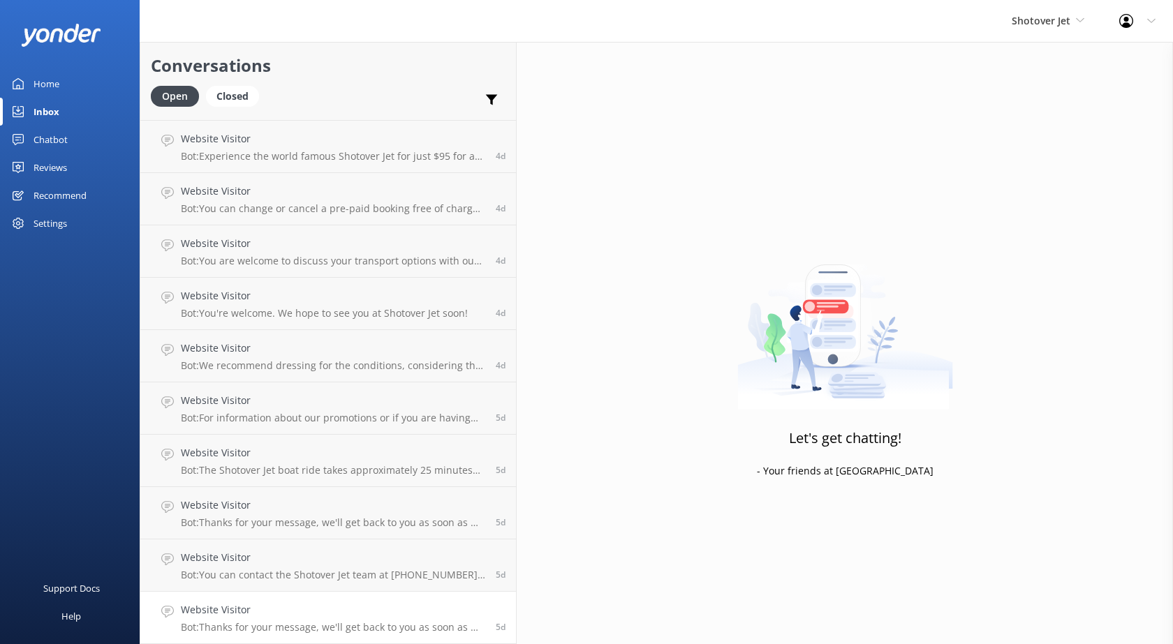
click at [253, 613] on h4 "Website Visitor" at bounding box center [333, 609] width 304 height 15
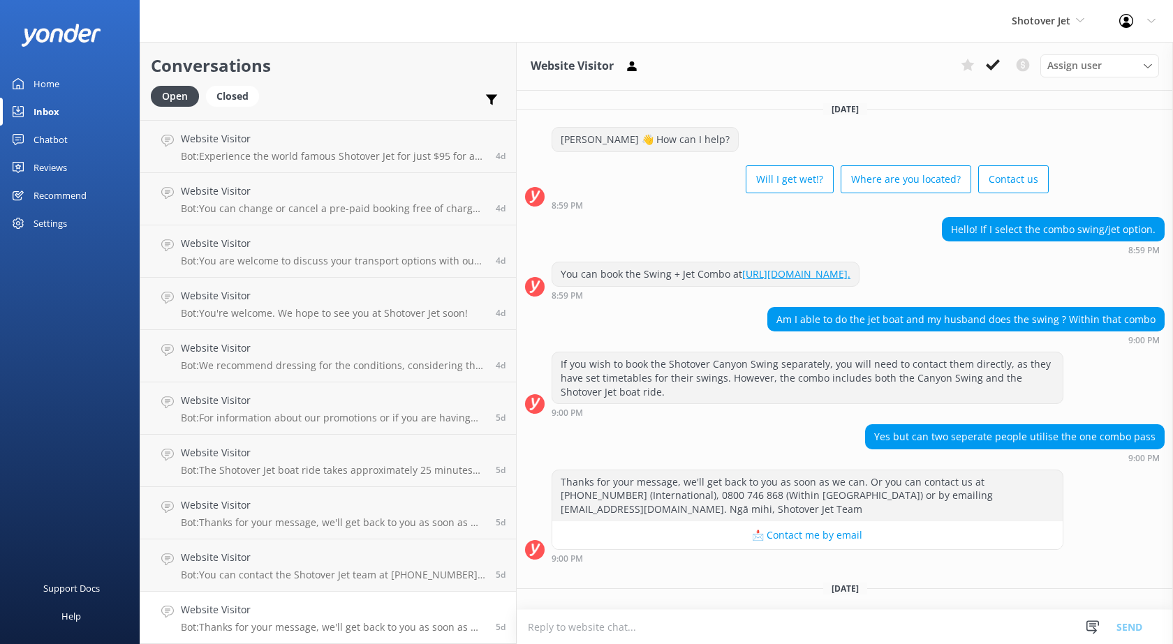
scroll to position [3188, 0]
click at [257, 583] on link "Website Visitor Bot: Thanks for your message, we'll get back to you as soon as …" at bounding box center [328, 566] width 376 height 52
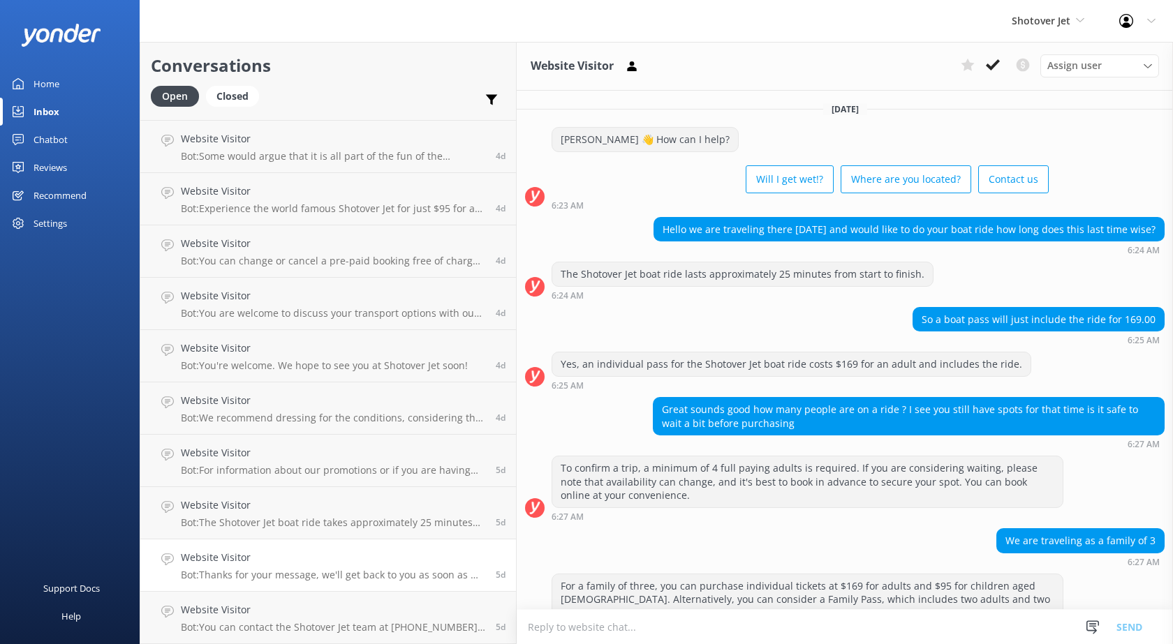
scroll to position [154, 0]
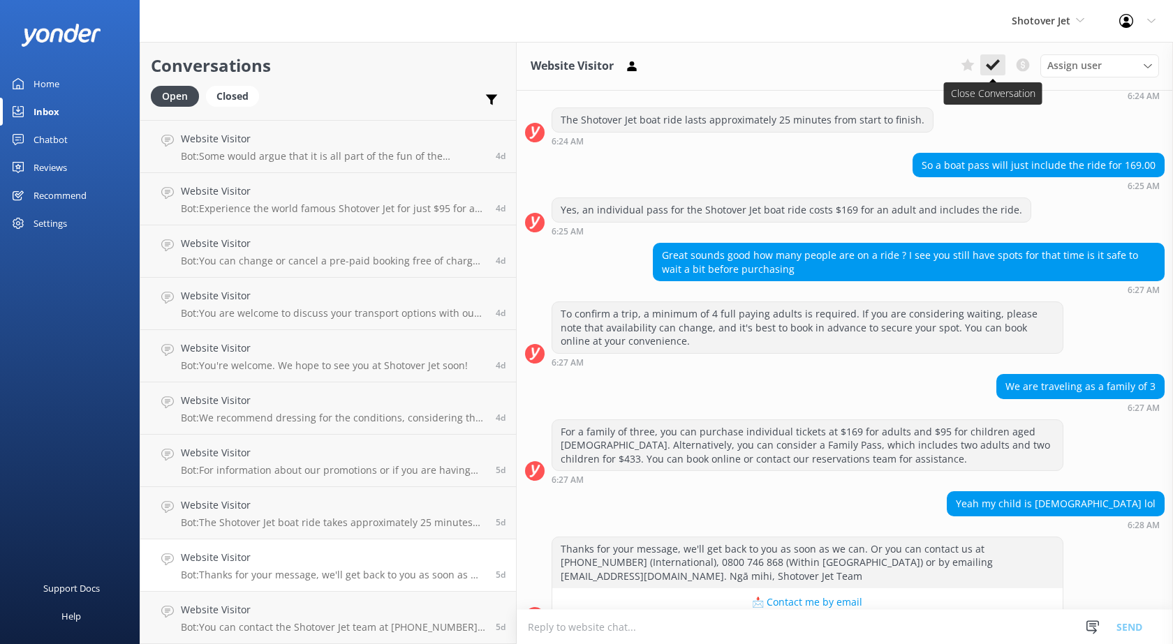
click at [998, 68] on icon at bounding box center [993, 65] width 14 height 14
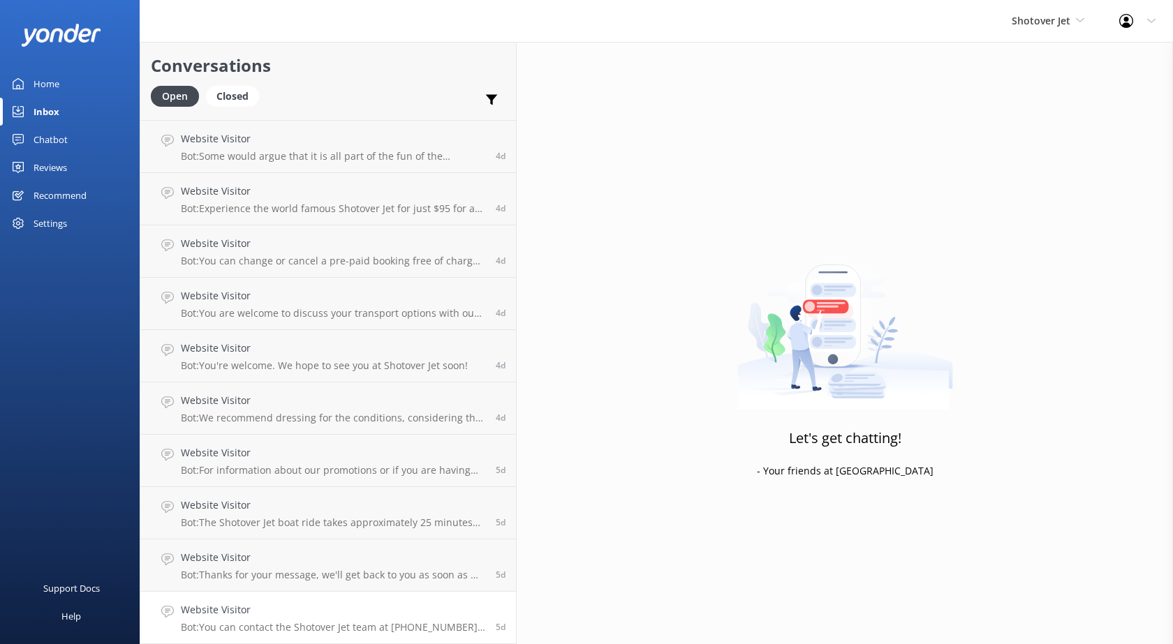
scroll to position [3135, 0]
click at [246, 616] on h4 "Website Visitor" at bounding box center [333, 609] width 304 height 15
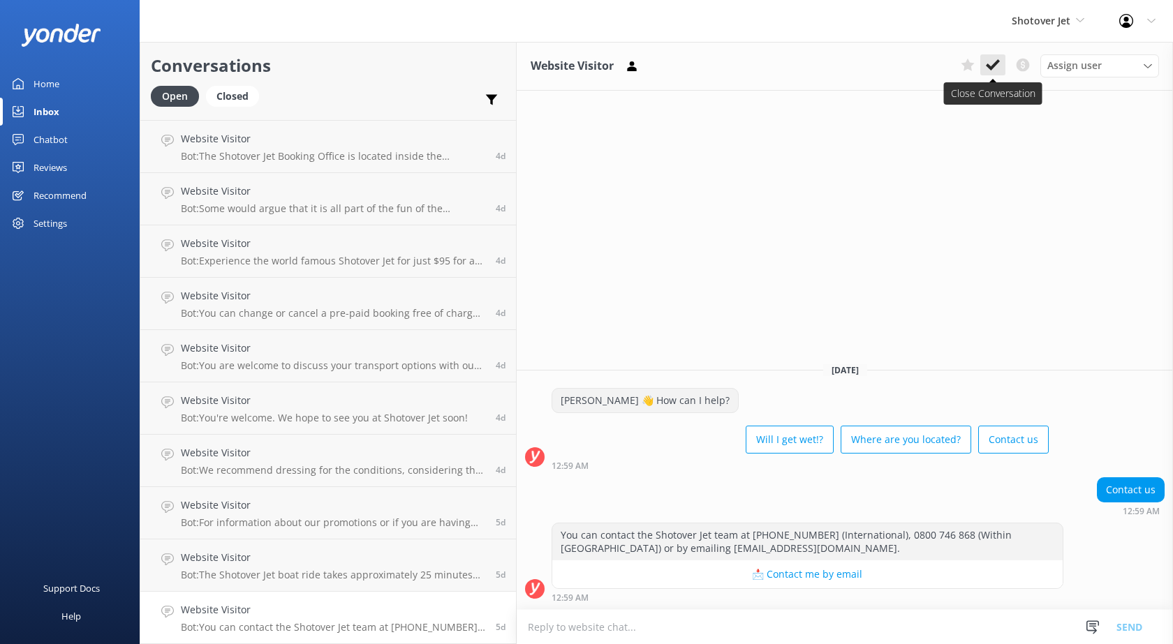
click at [994, 72] on icon at bounding box center [993, 65] width 14 height 14
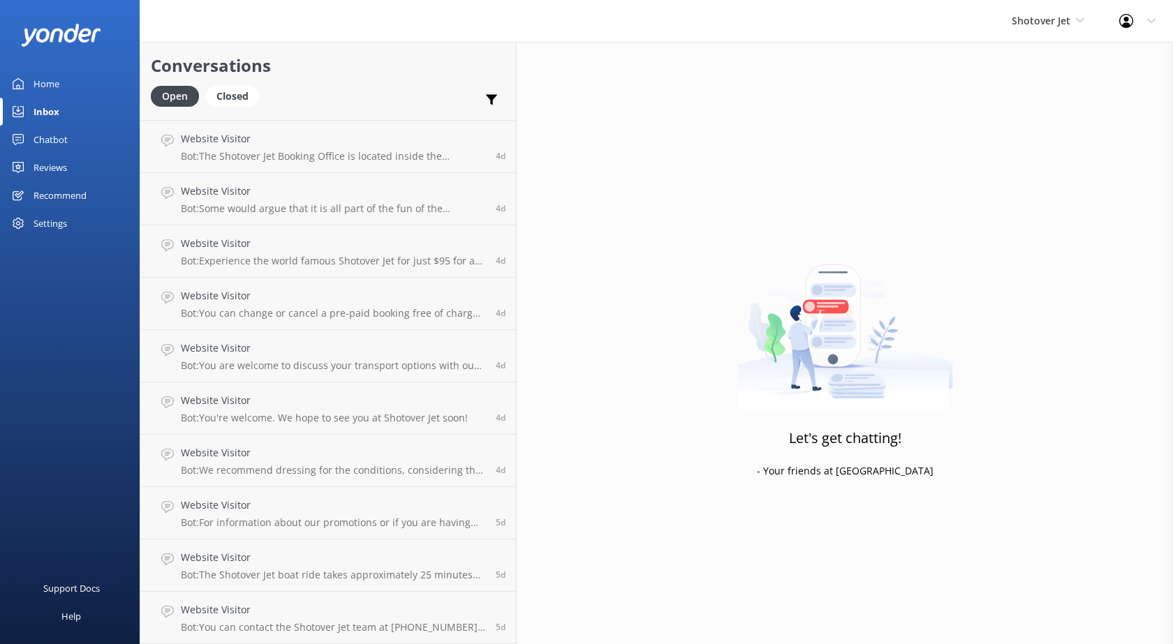
scroll to position [3083, 0]
click at [307, 609] on h4 "Website Visitor" at bounding box center [333, 609] width 304 height 15
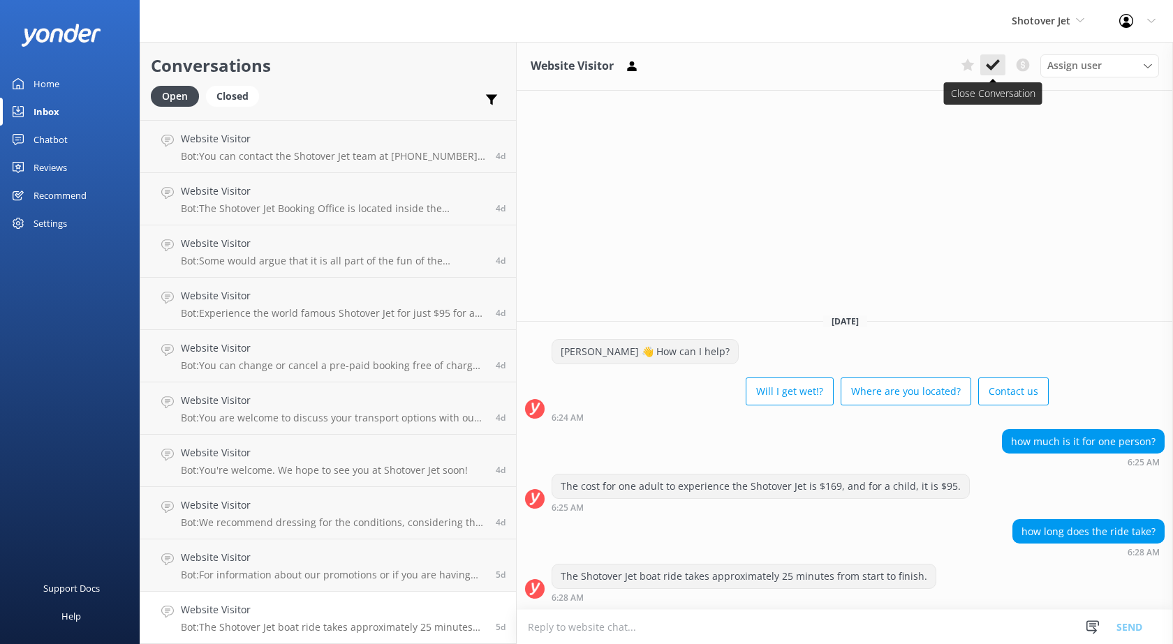
click at [998, 68] on icon at bounding box center [993, 65] width 14 height 14
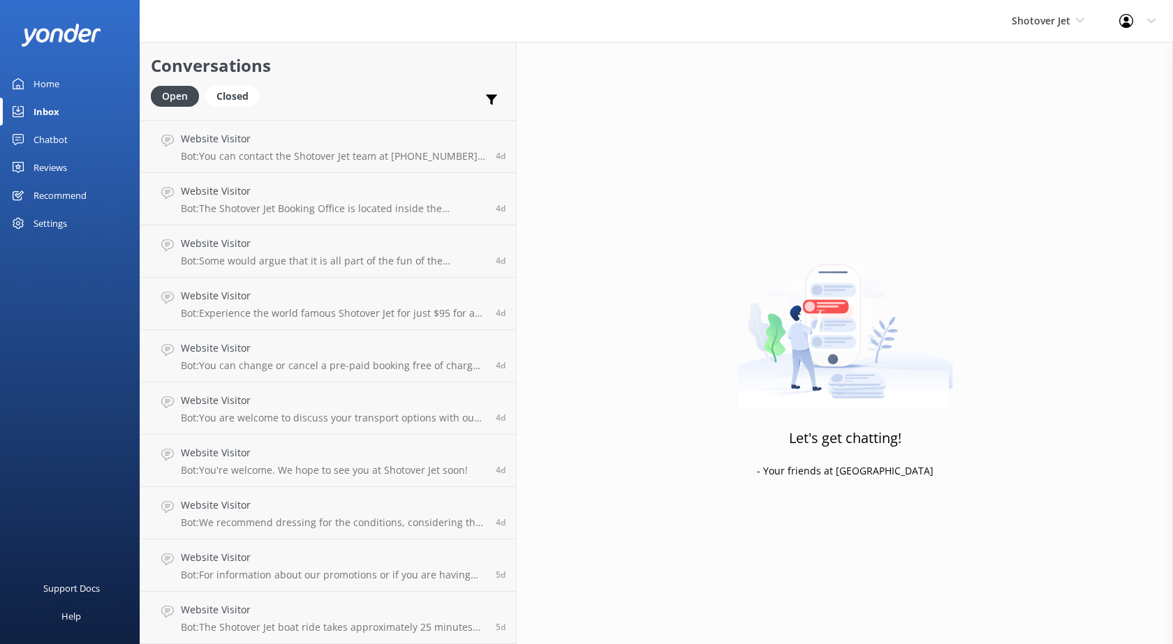
scroll to position [3031, 0]
click at [244, 610] on h4 "Website Visitor" at bounding box center [333, 609] width 304 height 15
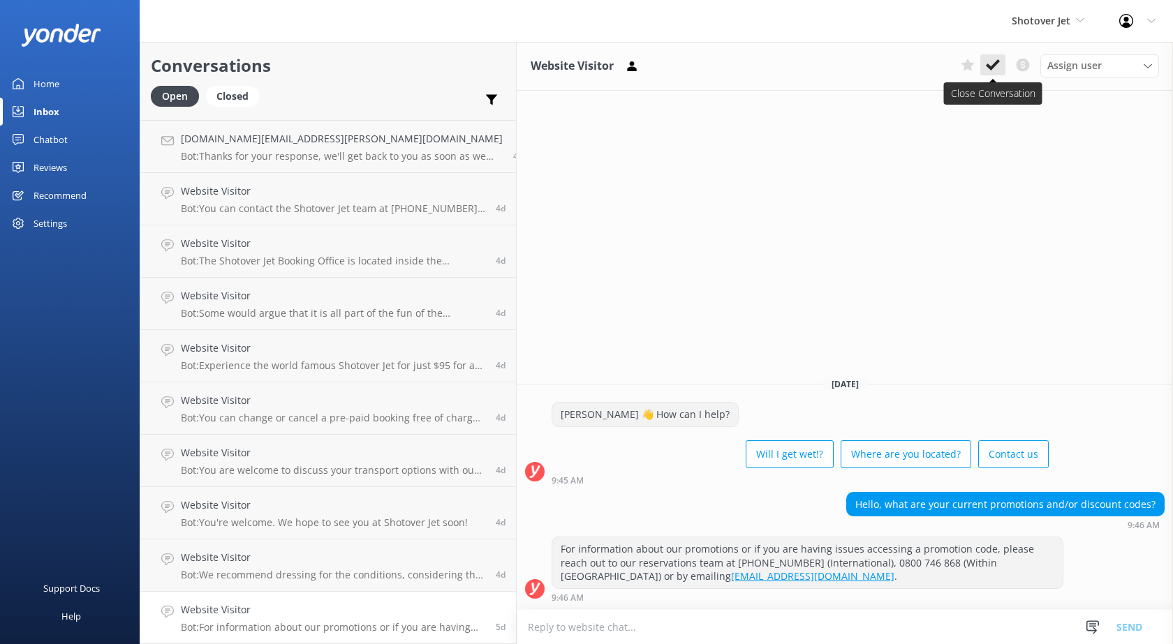
click at [993, 64] on icon at bounding box center [993, 65] width 14 height 14
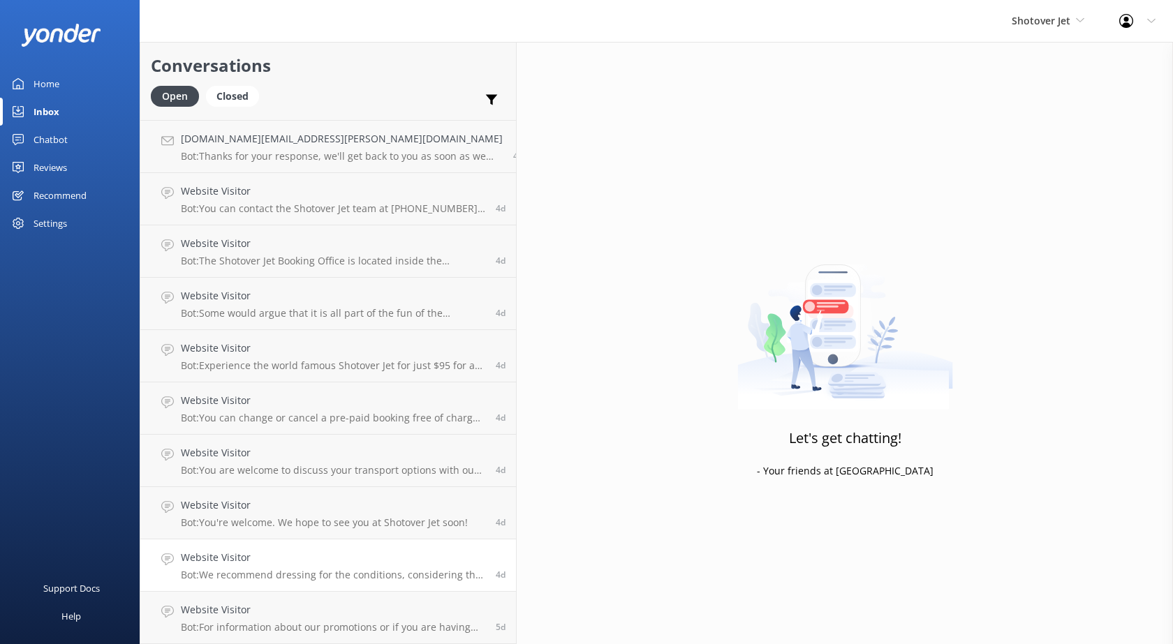
scroll to position [2978, 0]
click at [250, 618] on div "Website Visitor Bot: We recommend dressing for the conditions, considering the …" at bounding box center [333, 617] width 304 height 31
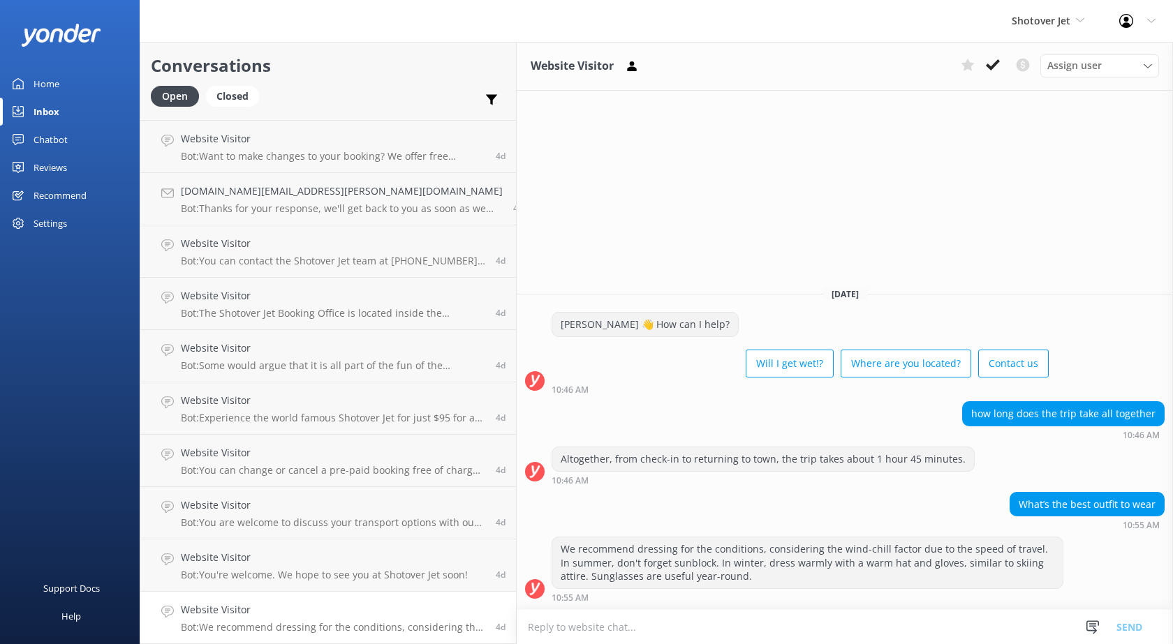
click at [996, 64] on use at bounding box center [993, 64] width 14 height 11
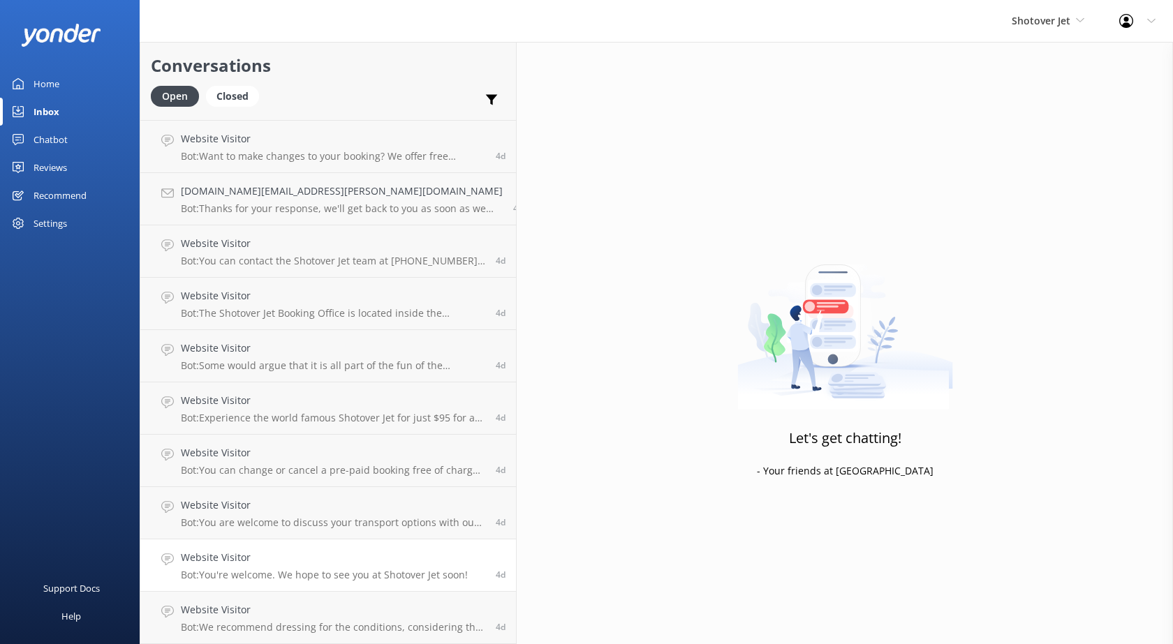
scroll to position [2926, 0]
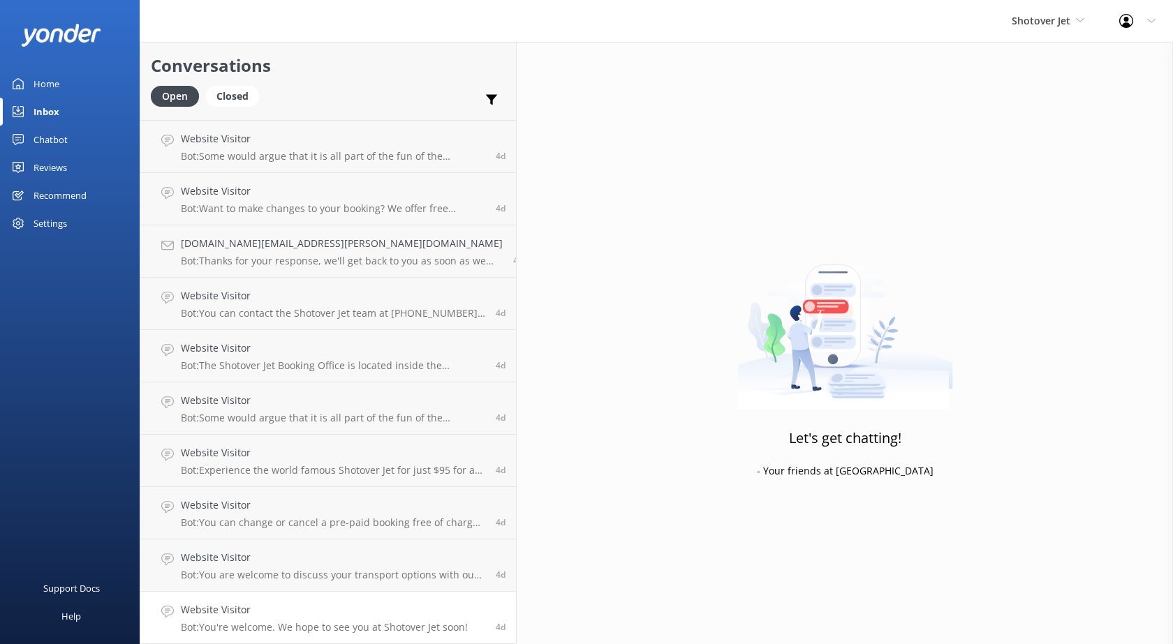
click at [309, 612] on h4 "Website Visitor" at bounding box center [324, 609] width 287 height 15
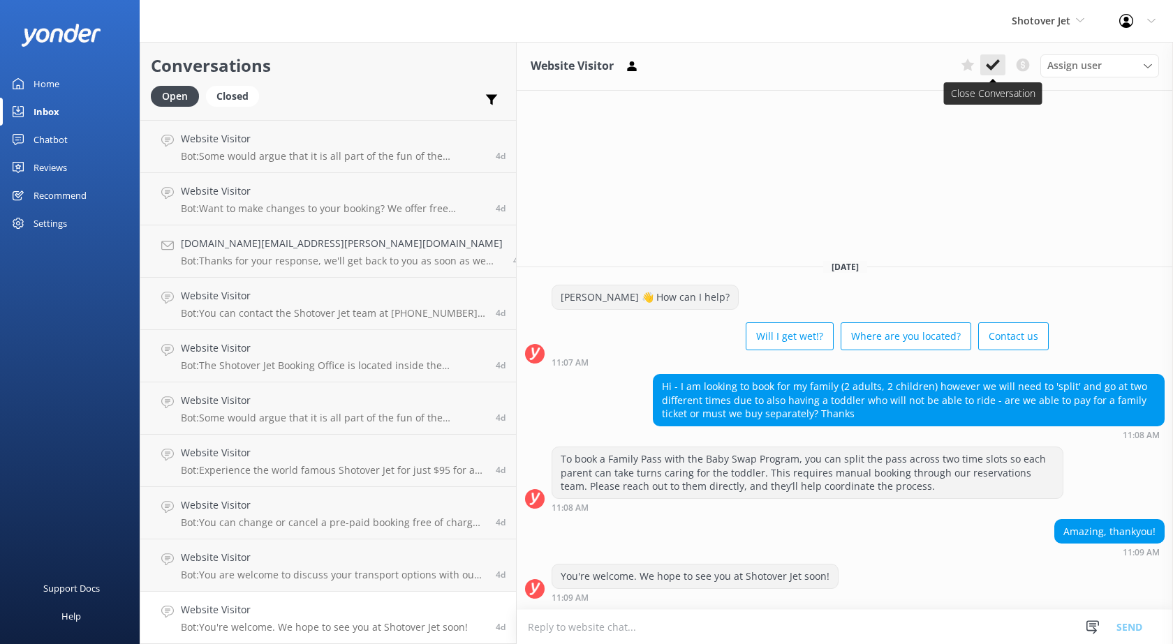
click at [990, 70] on icon at bounding box center [993, 65] width 14 height 14
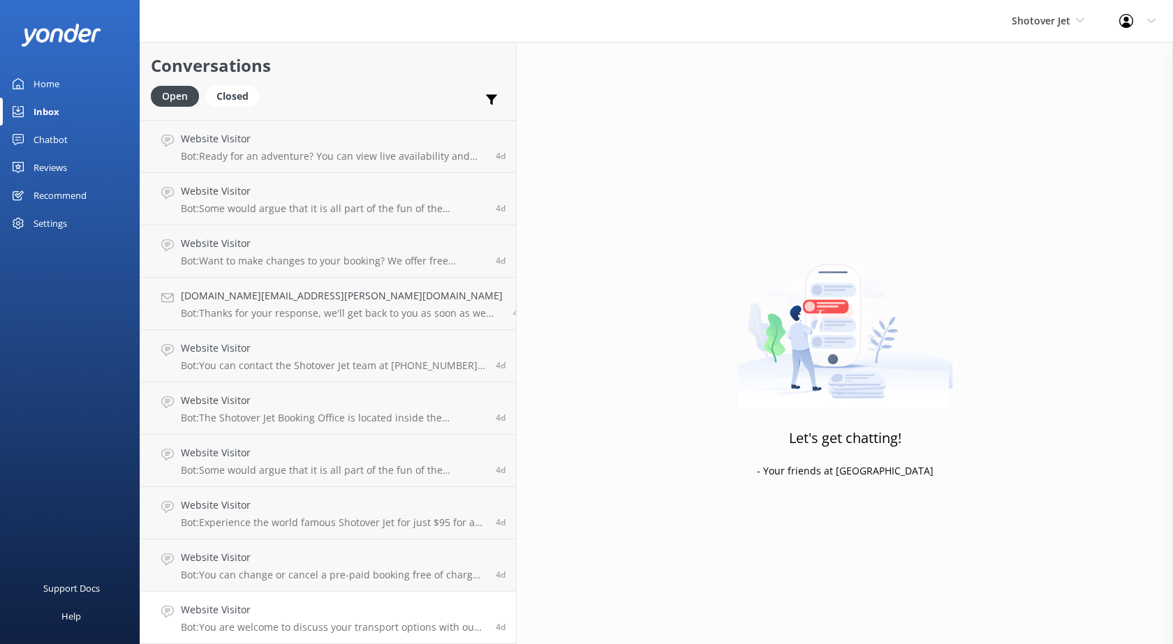
scroll to position [2873, 0]
click at [272, 618] on div "Website Visitor Bot: You are welcome to discuss your transport options with our…" at bounding box center [333, 617] width 304 height 31
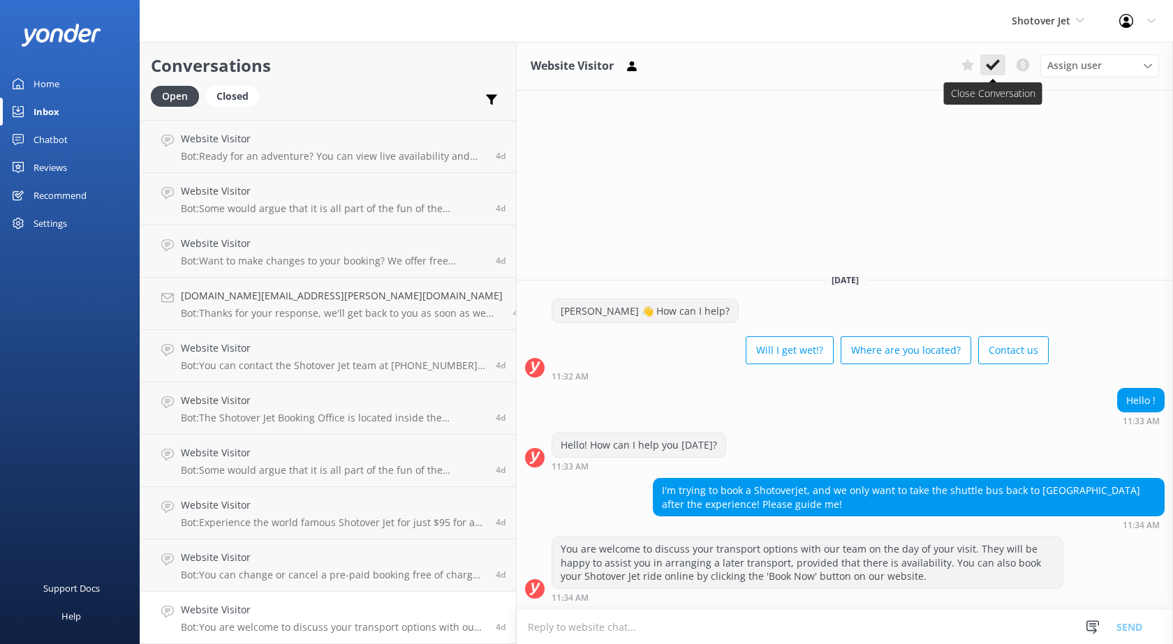
click at [983, 64] on button at bounding box center [992, 64] width 25 height 21
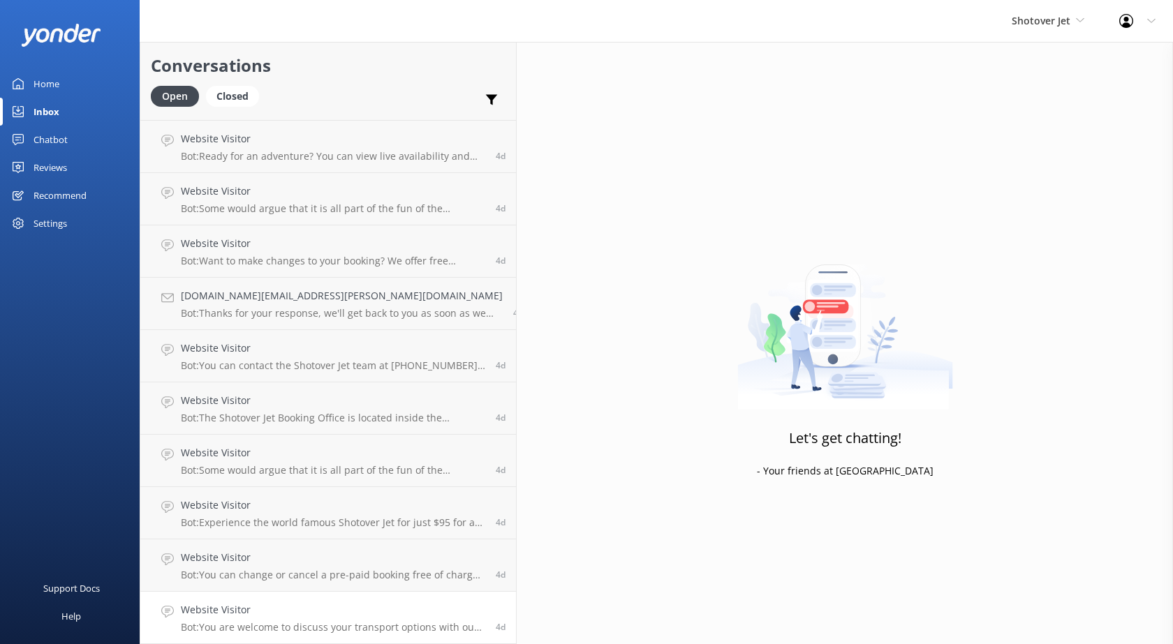
scroll to position [2821, 0]
click at [223, 613] on h4 "Website Visitor" at bounding box center [333, 609] width 304 height 15
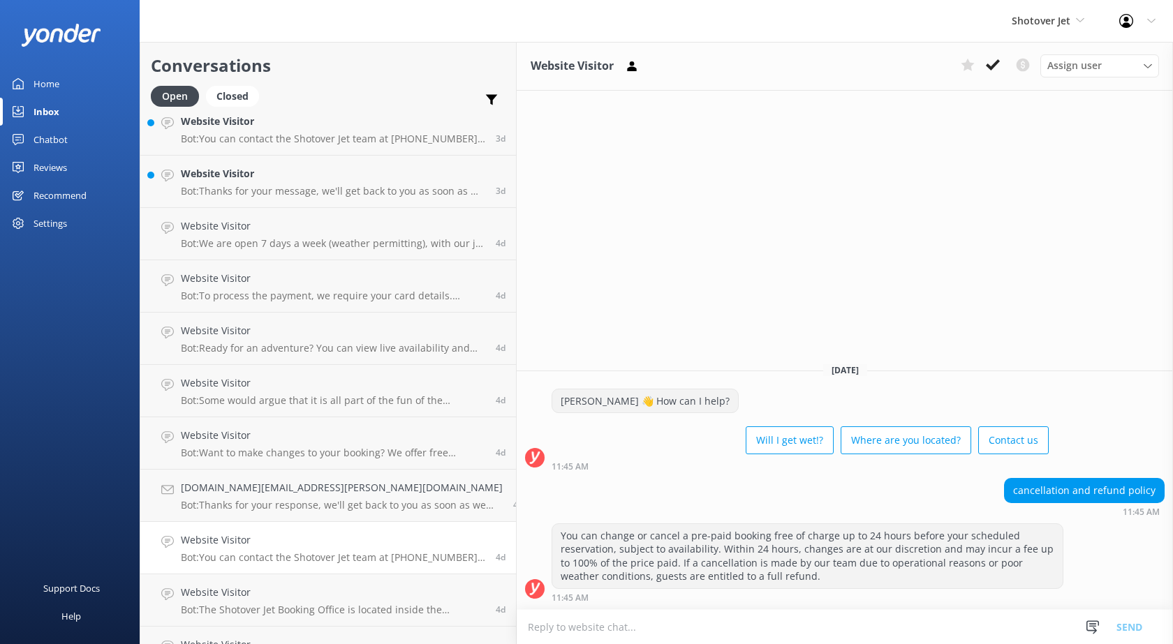
scroll to position [2821, 0]
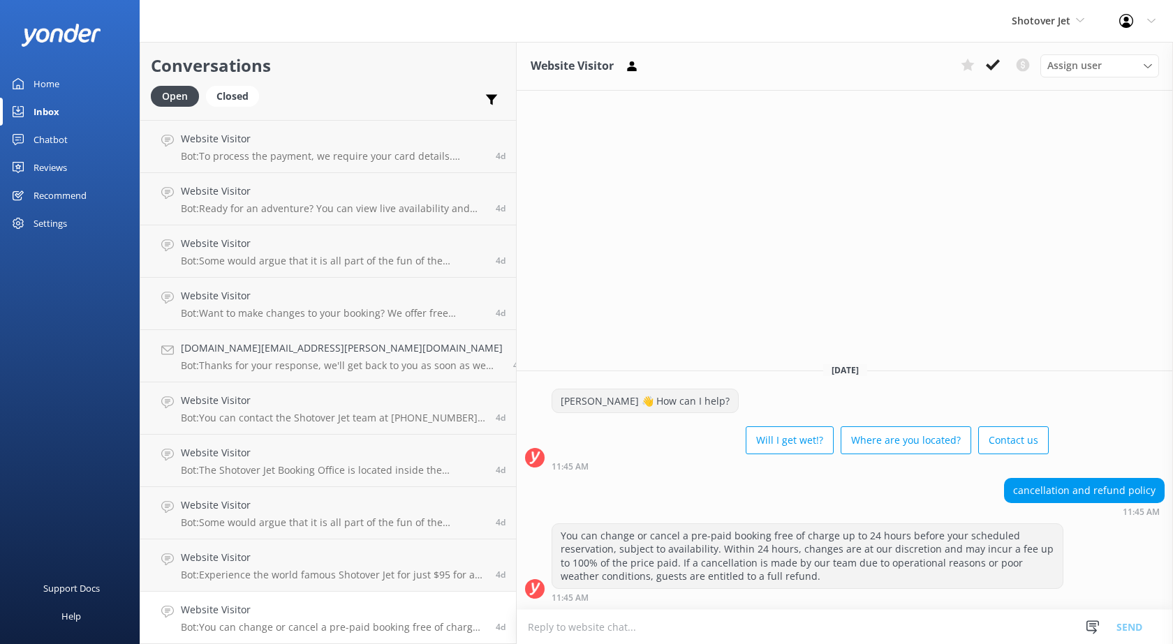
click at [995, 54] on button at bounding box center [992, 64] width 25 height 21
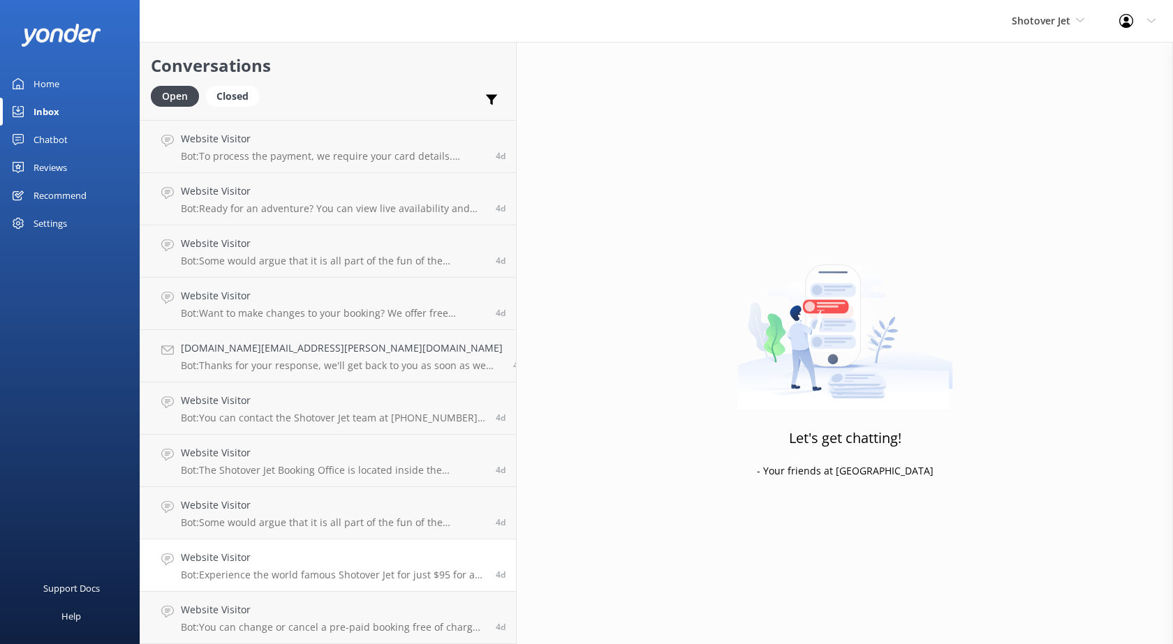
scroll to position [2769, 0]
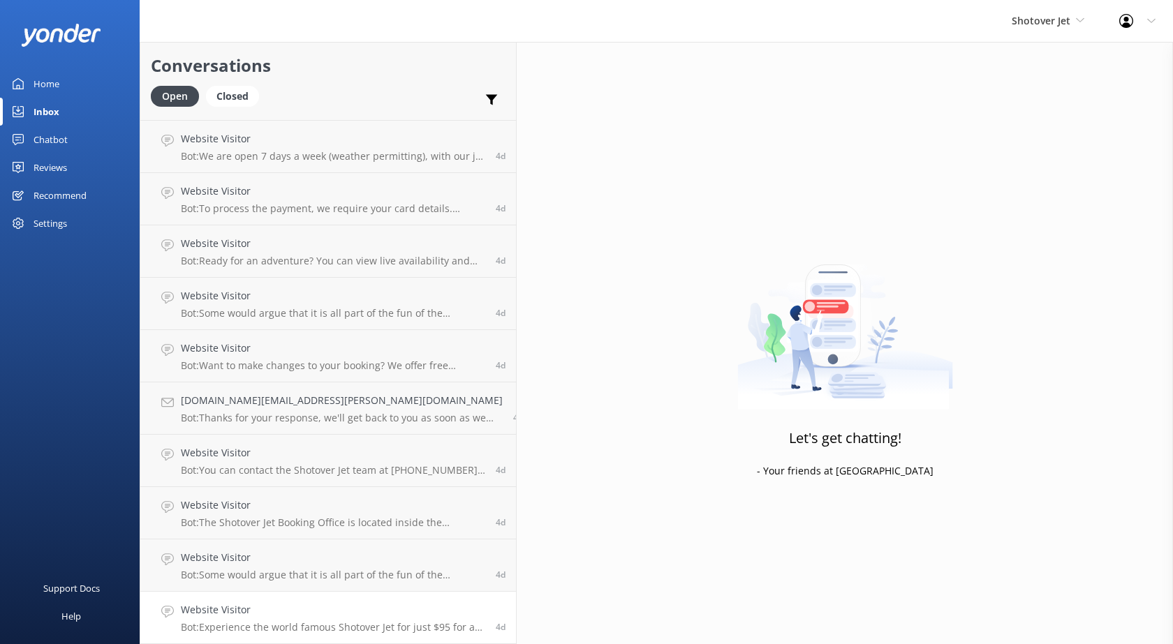
click at [269, 614] on h4 "Website Visitor" at bounding box center [333, 609] width 304 height 15
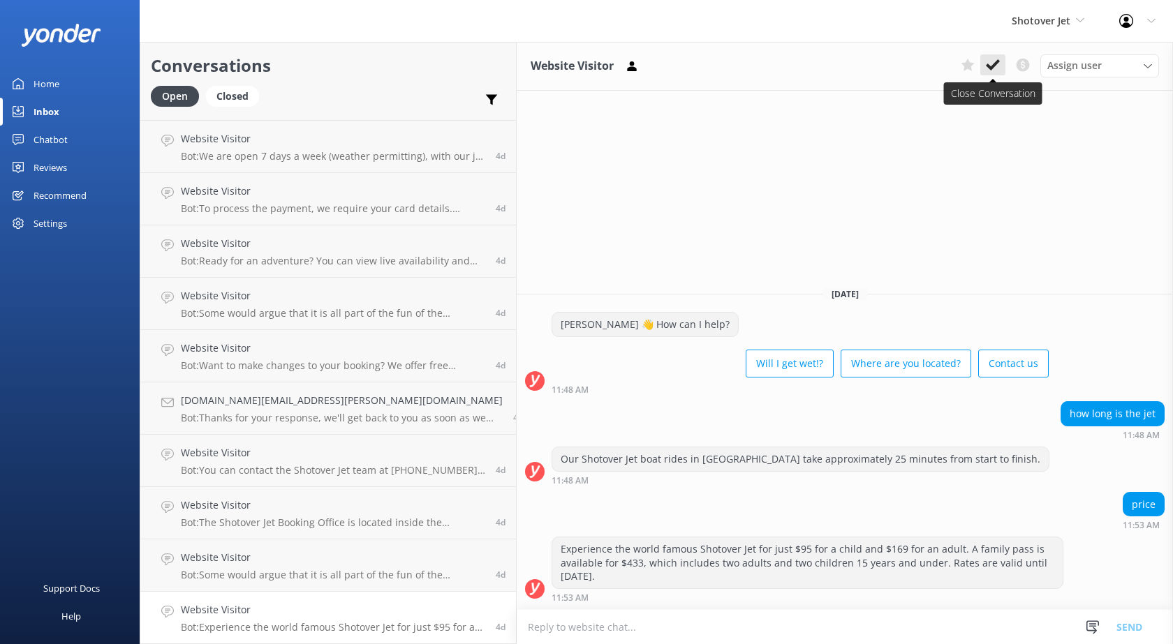
click at [984, 61] on button at bounding box center [992, 64] width 25 height 21
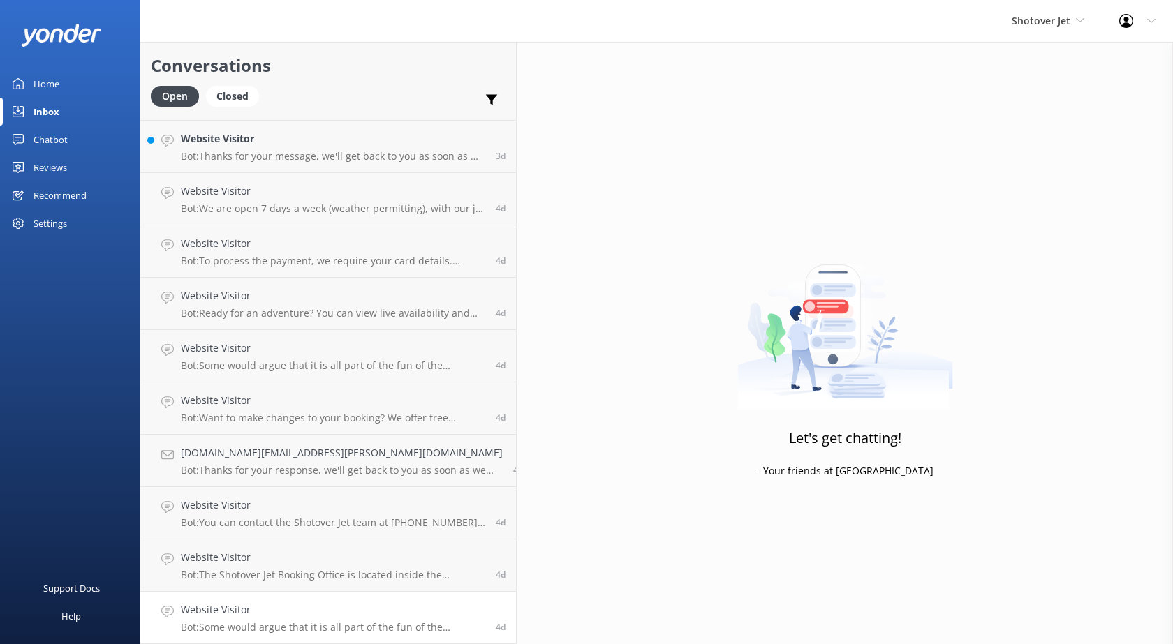
scroll to position [2716, 0]
click at [330, 622] on p "Bot: Some would argue that it is all part of the fun of the Shotover Jet experi…" at bounding box center [333, 627] width 304 height 13
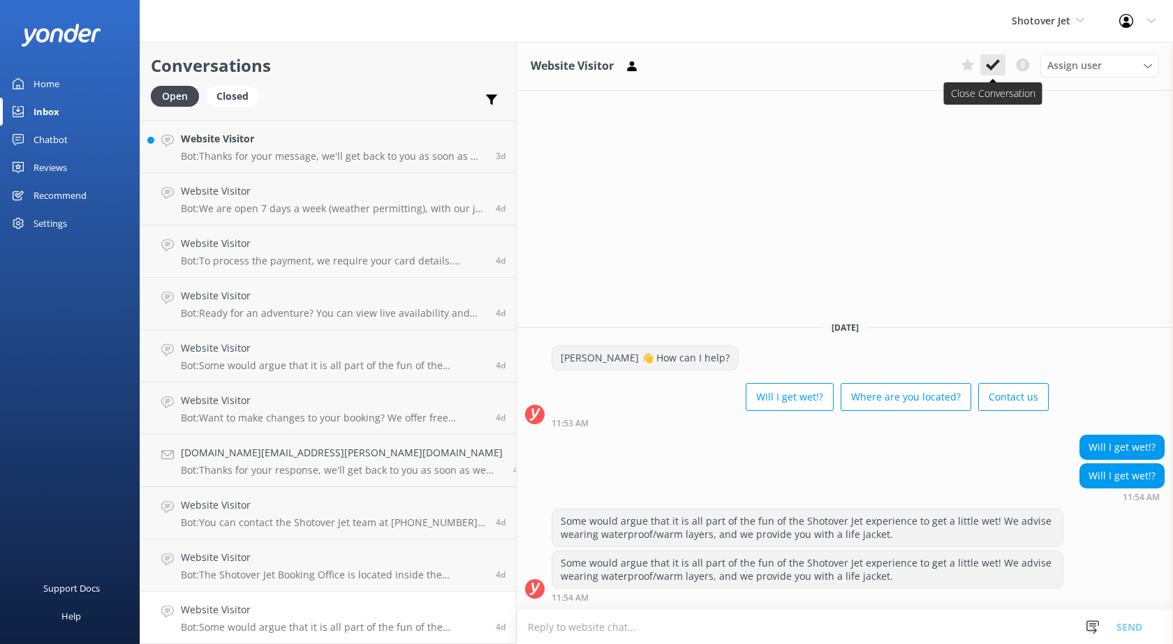
click at [989, 64] on icon at bounding box center [993, 65] width 14 height 14
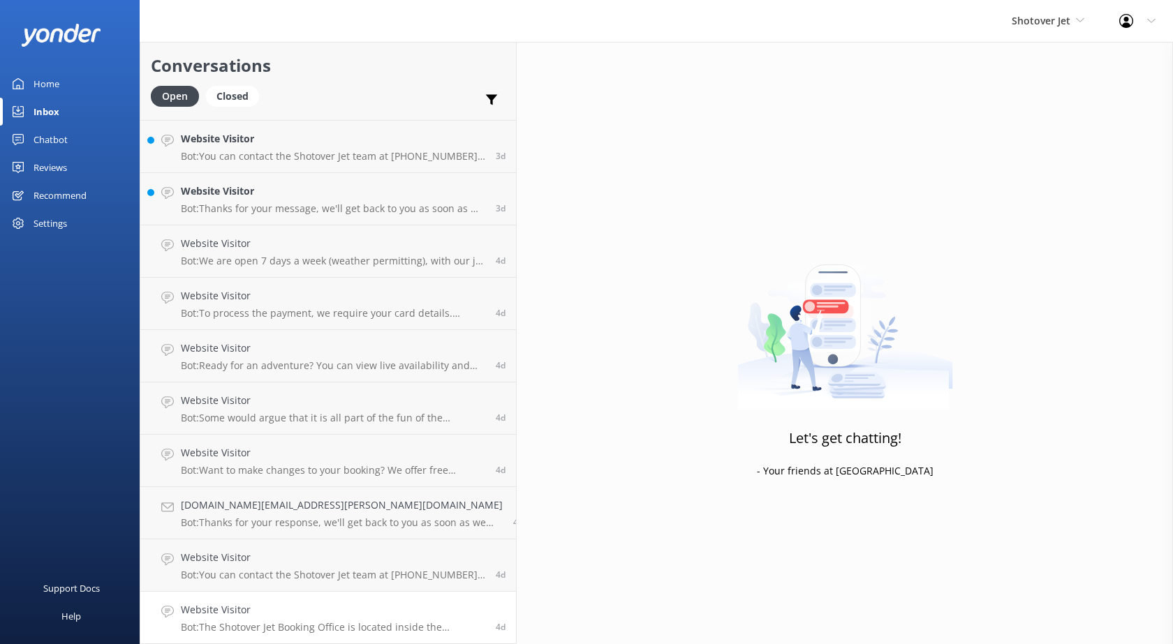
scroll to position [2664, 0]
click at [244, 608] on h4 "Website Visitor" at bounding box center [333, 609] width 304 height 15
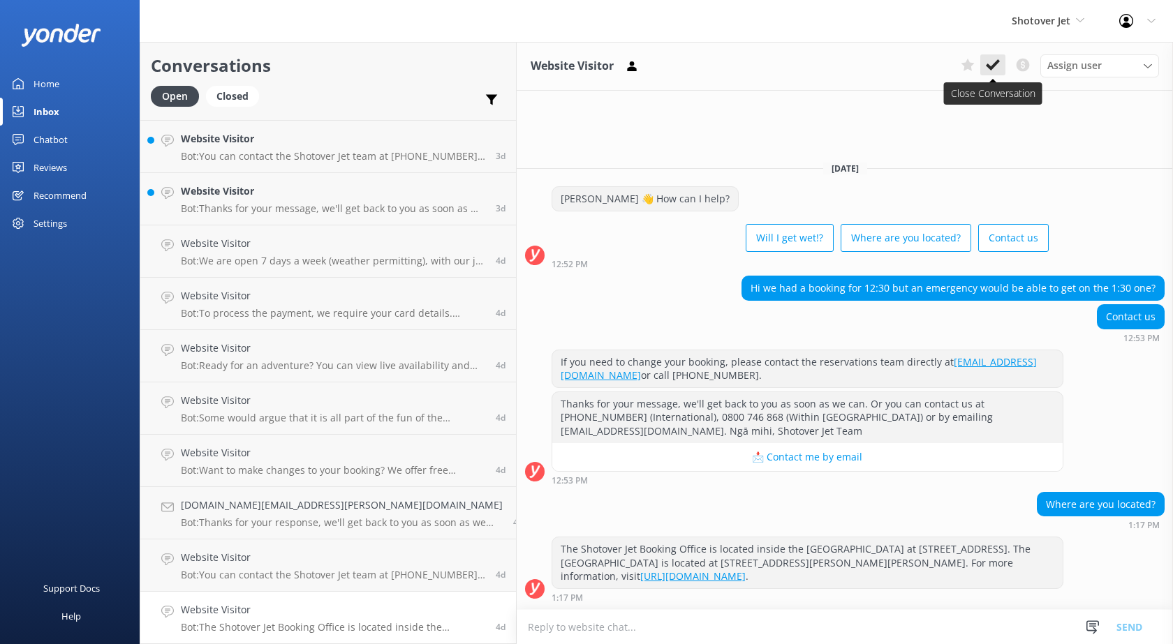
click at [993, 57] on button at bounding box center [992, 64] width 25 height 21
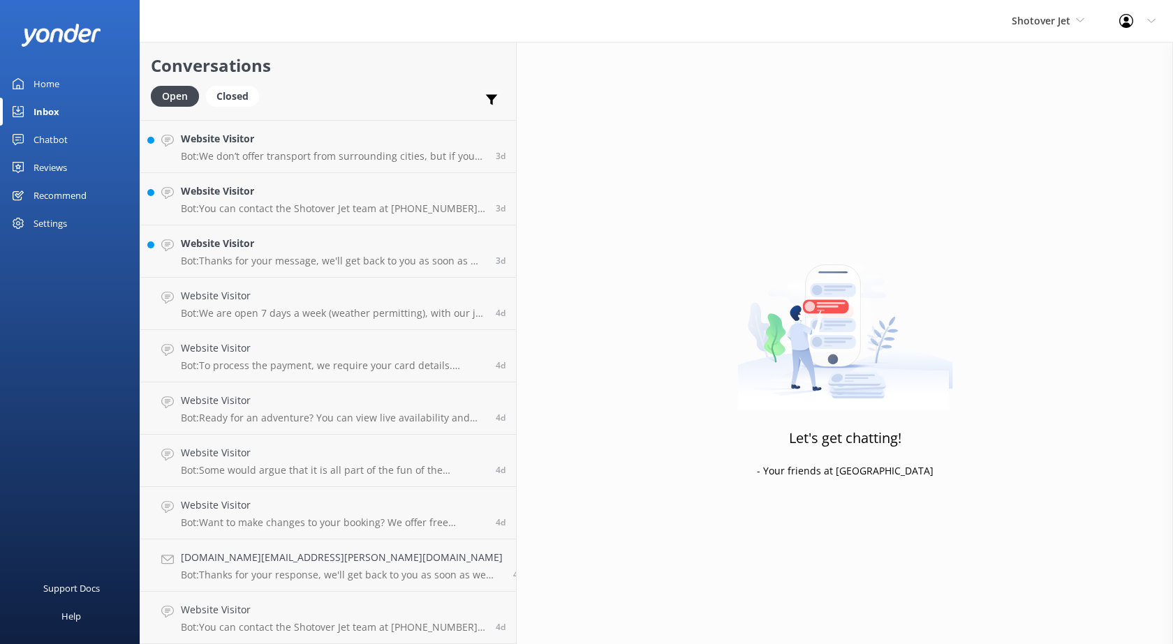
scroll to position [2612, 0]
click at [172, 606] on icon at bounding box center [167, 612] width 13 height 13
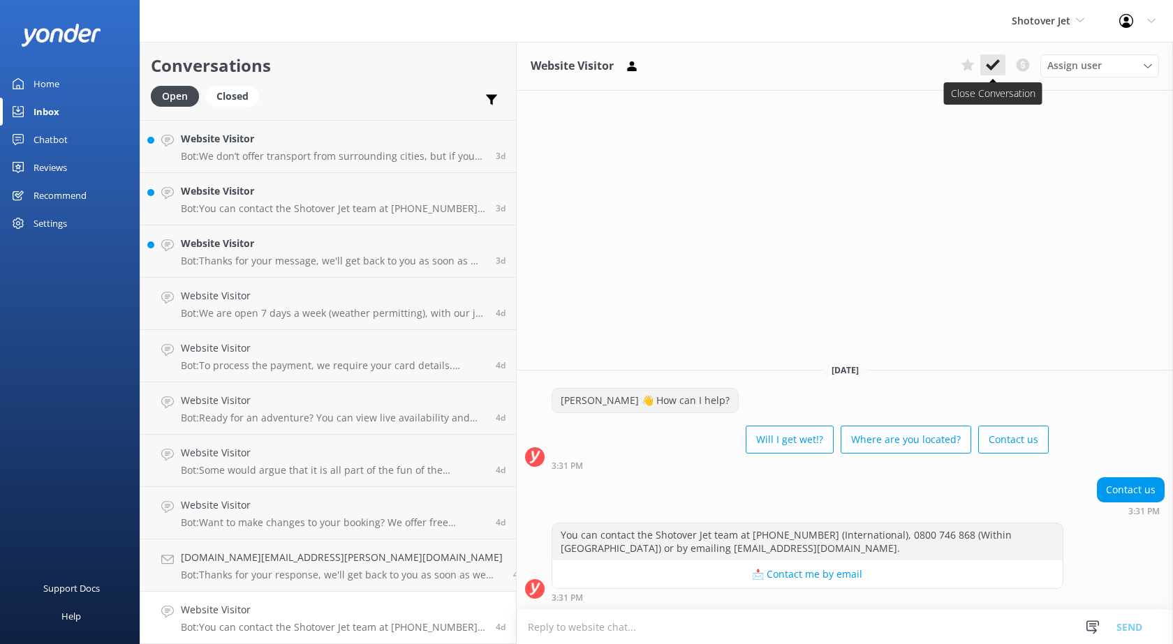
click at [983, 70] on button at bounding box center [992, 64] width 25 height 21
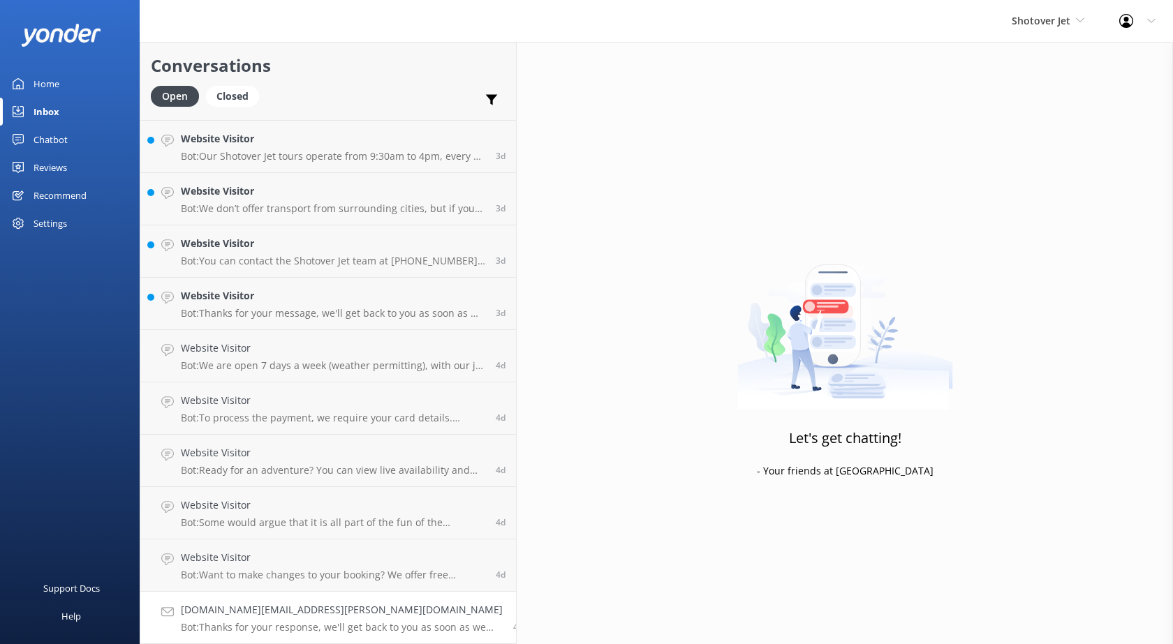
scroll to position [2559, 0]
click at [213, 614] on h4 "[DOMAIN_NAME][EMAIL_ADDRESS][PERSON_NAME][DOMAIN_NAME]" at bounding box center [342, 609] width 322 height 15
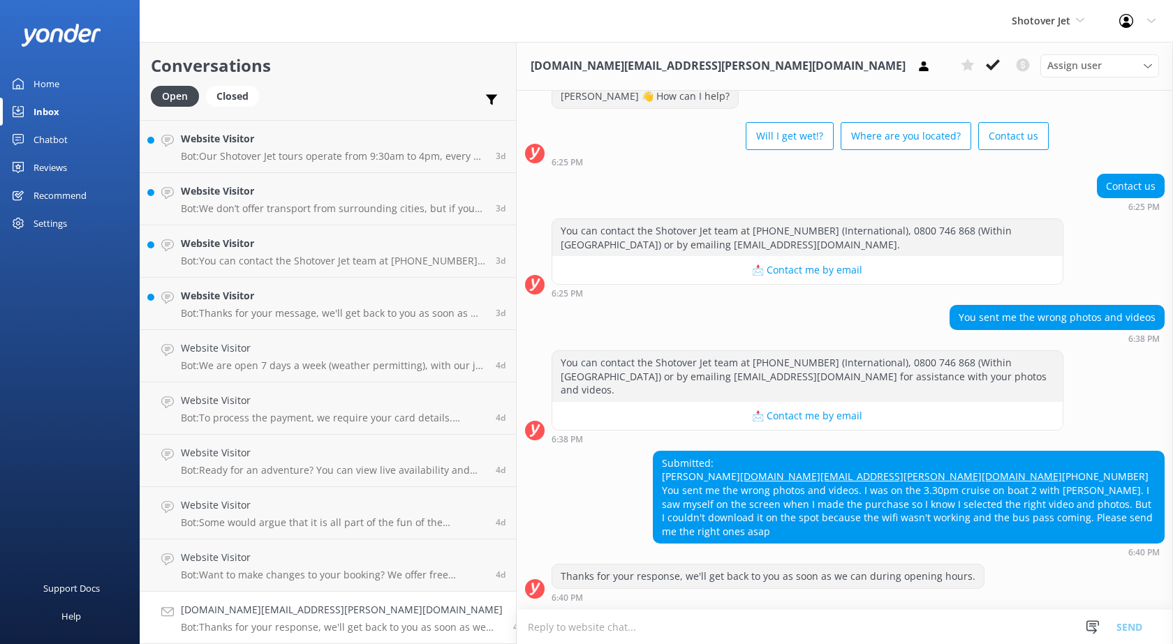
scroll to position [57, 0]
drag, startPoint x: 722, startPoint y: 462, endPoint x: 576, endPoint y: 465, distance: 145.9
click at [653, 465] on div "Submitted: [PERSON_NAME] [PERSON_NAME][DOMAIN_NAME][EMAIL_ADDRESS][PERSON_NAME]…" at bounding box center [908, 498] width 510 height 92
copy link "[DOMAIN_NAME][EMAIL_ADDRESS][PERSON_NAME][DOMAIN_NAME]"
click at [991, 68] on use at bounding box center [993, 64] width 14 height 11
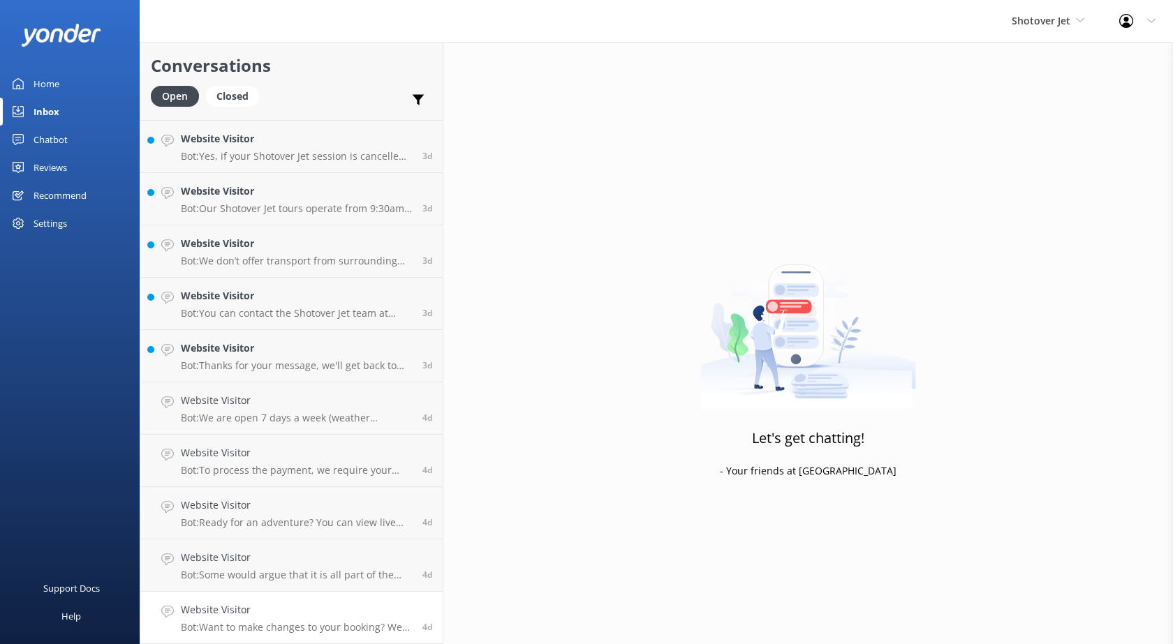
scroll to position [2507, 0]
click at [207, 616] on h4 "Website Visitor" at bounding box center [296, 609] width 231 height 15
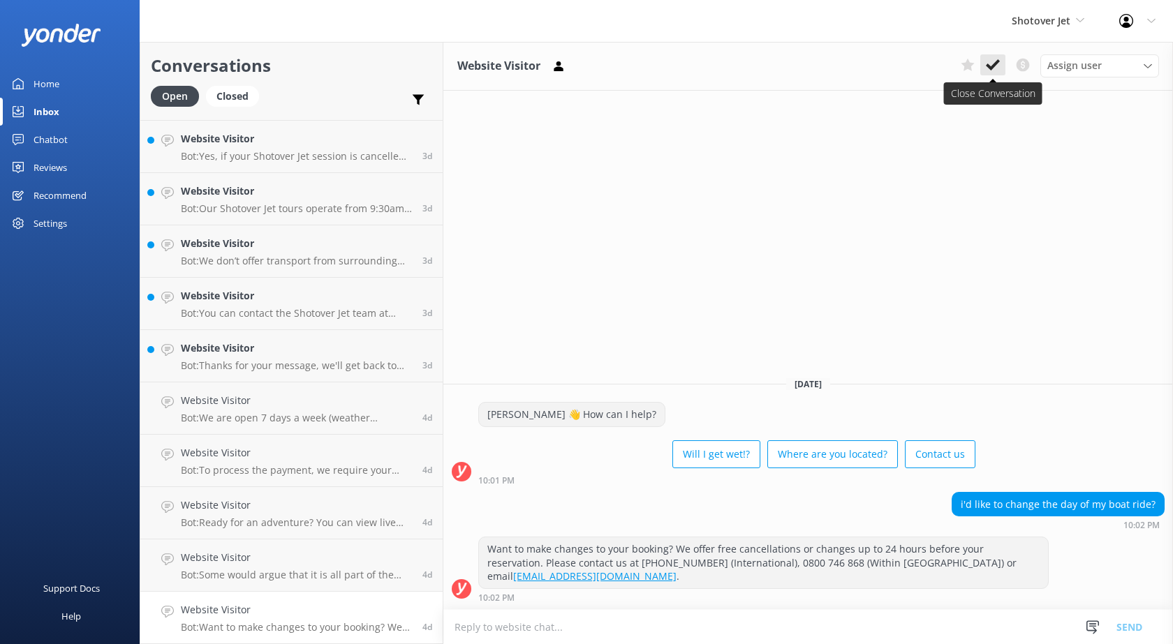
click at [992, 70] on icon at bounding box center [993, 65] width 14 height 14
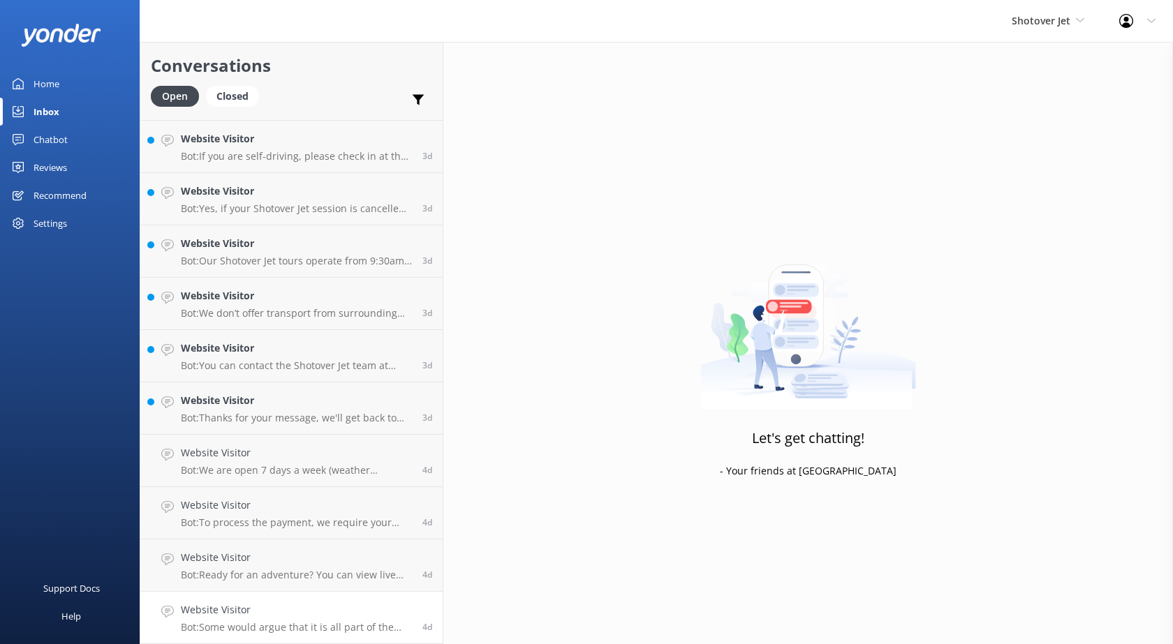
scroll to position [2455, 0]
click at [254, 609] on h4 "Website Visitor" at bounding box center [296, 609] width 231 height 15
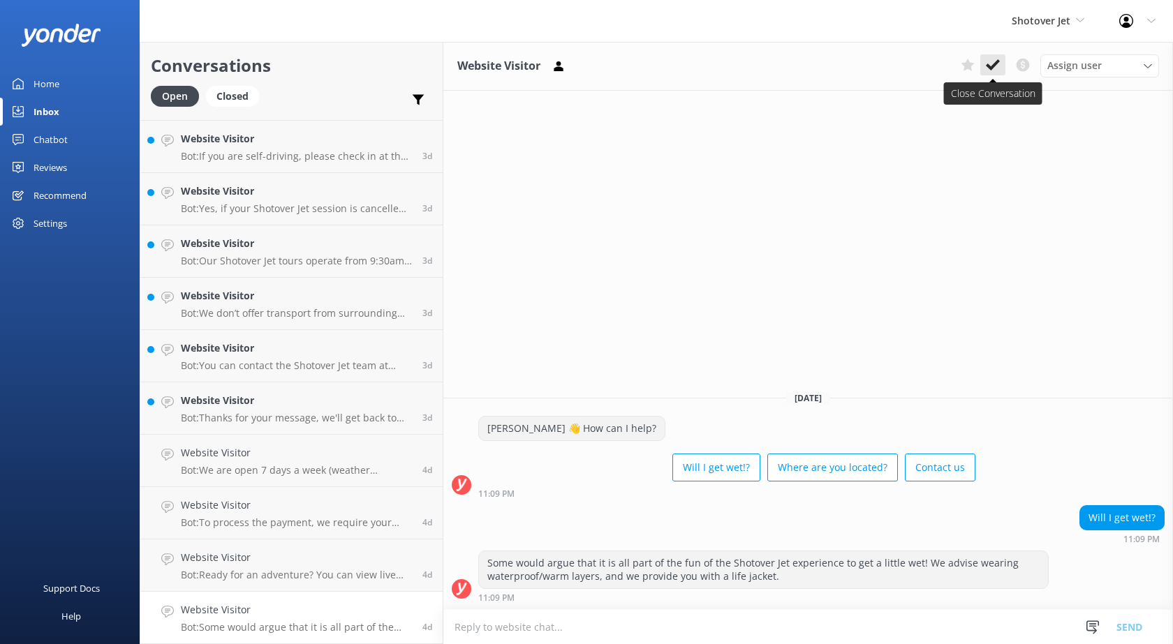
click at [992, 66] on use at bounding box center [993, 64] width 14 height 11
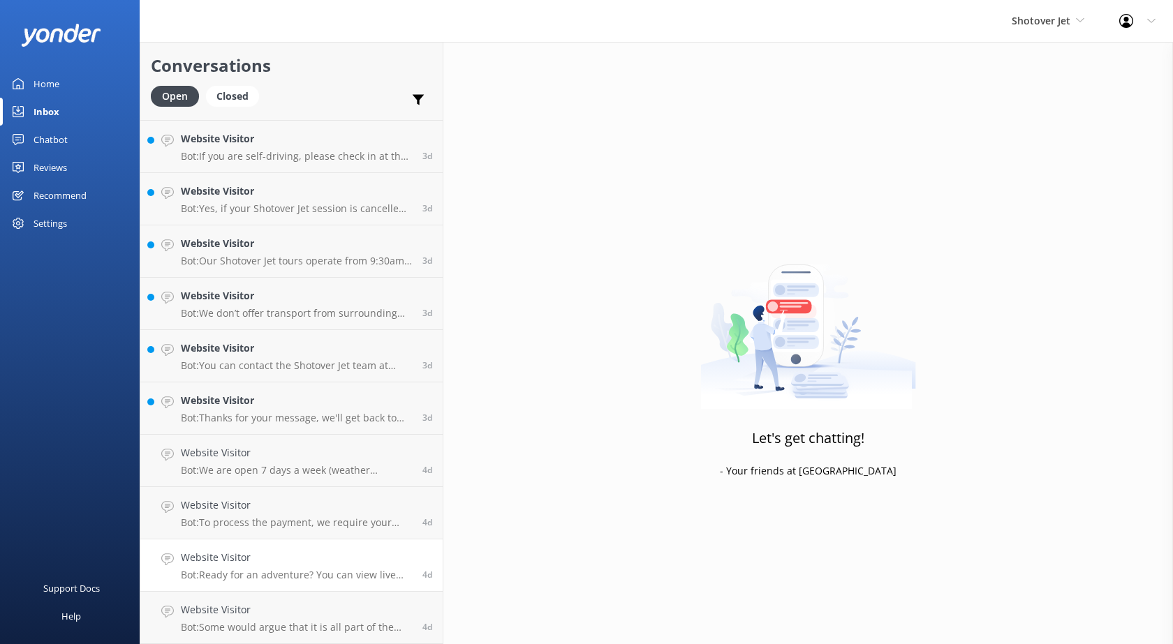
scroll to position [2402, 0]
click at [289, 617] on h4 "Website Visitor" at bounding box center [296, 609] width 231 height 15
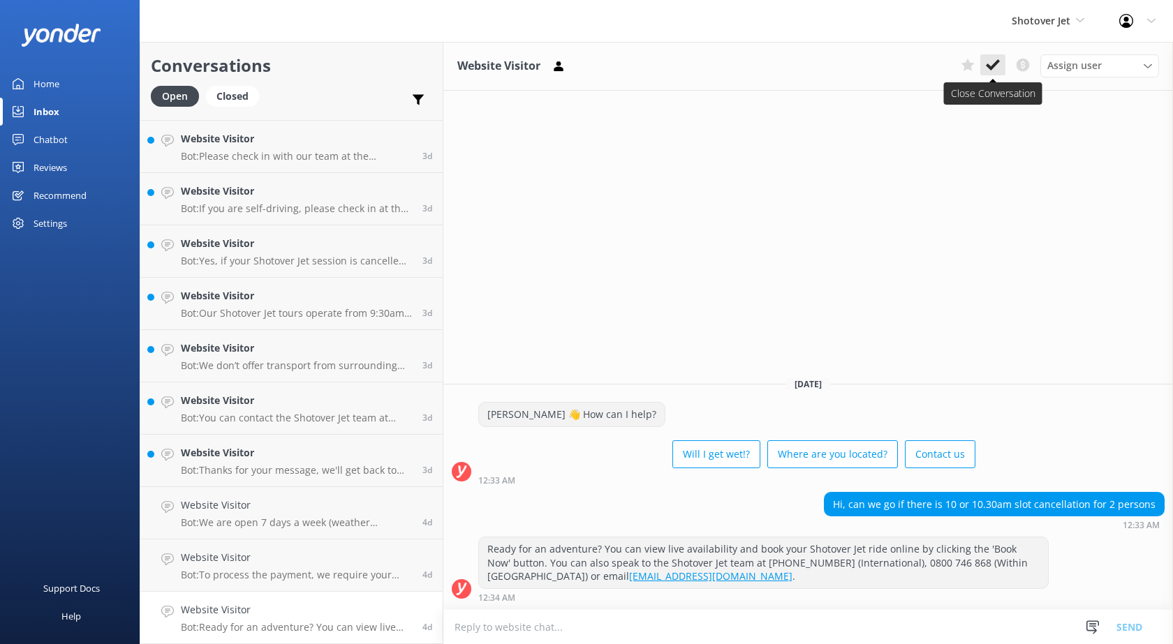
click at [990, 64] on icon at bounding box center [993, 65] width 14 height 14
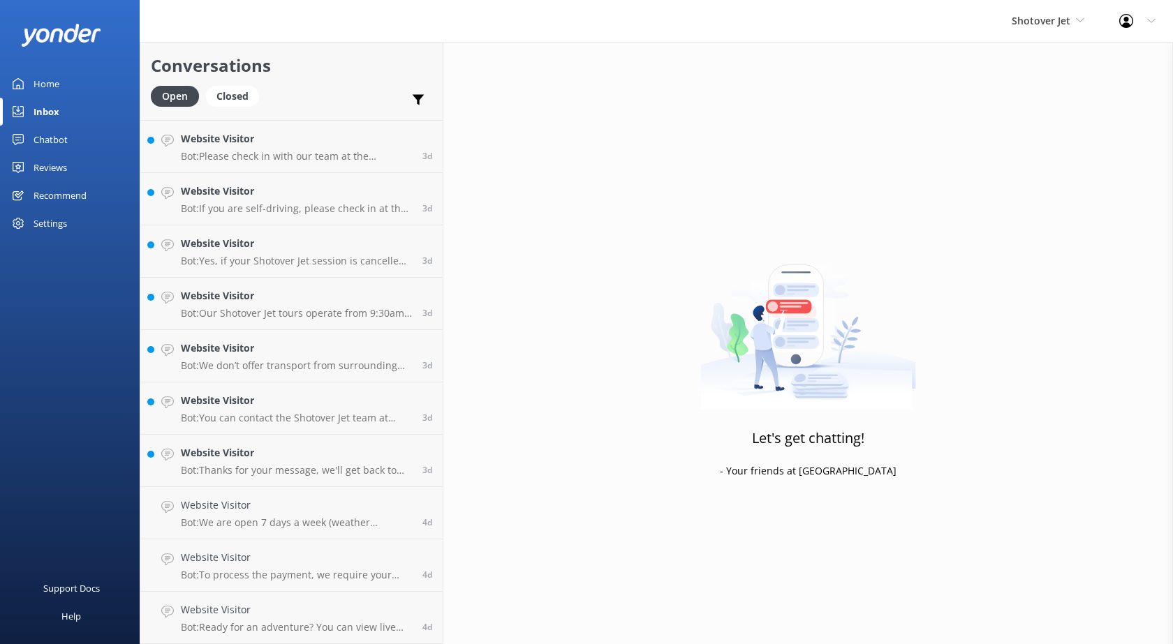
scroll to position [2350, 0]
click at [175, 613] on link "Website Visitor Bot: To process the payment, we require your card details. Alte…" at bounding box center [291, 618] width 302 height 52
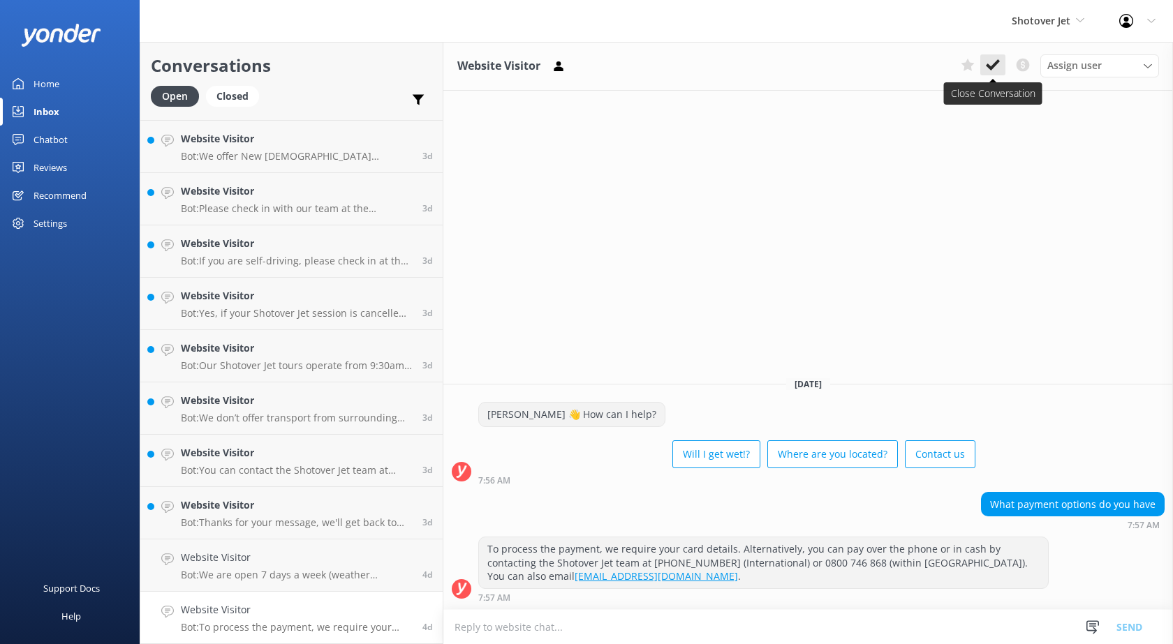
click at [996, 64] on use at bounding box center [993, 64] width 14 height 11
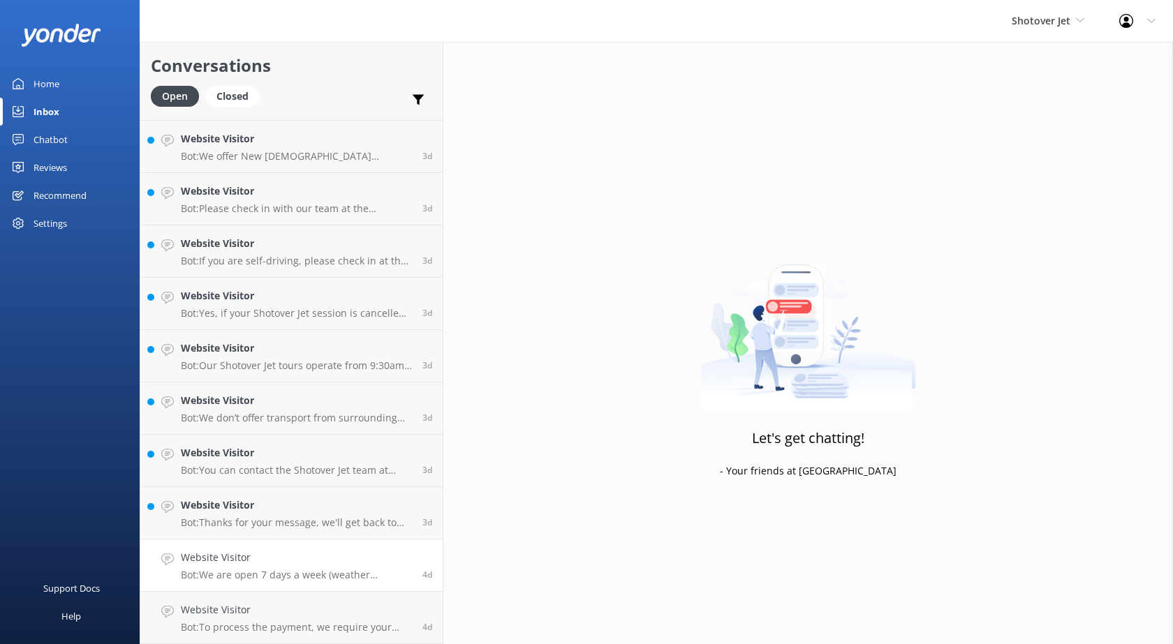
scroll to position [2298, 0]
click at [167, 622] on link "Website Visitor Bot: We are open 7 days a week (weather permitting), with our j…" at bounding box center [291, 618] width 302 height 52
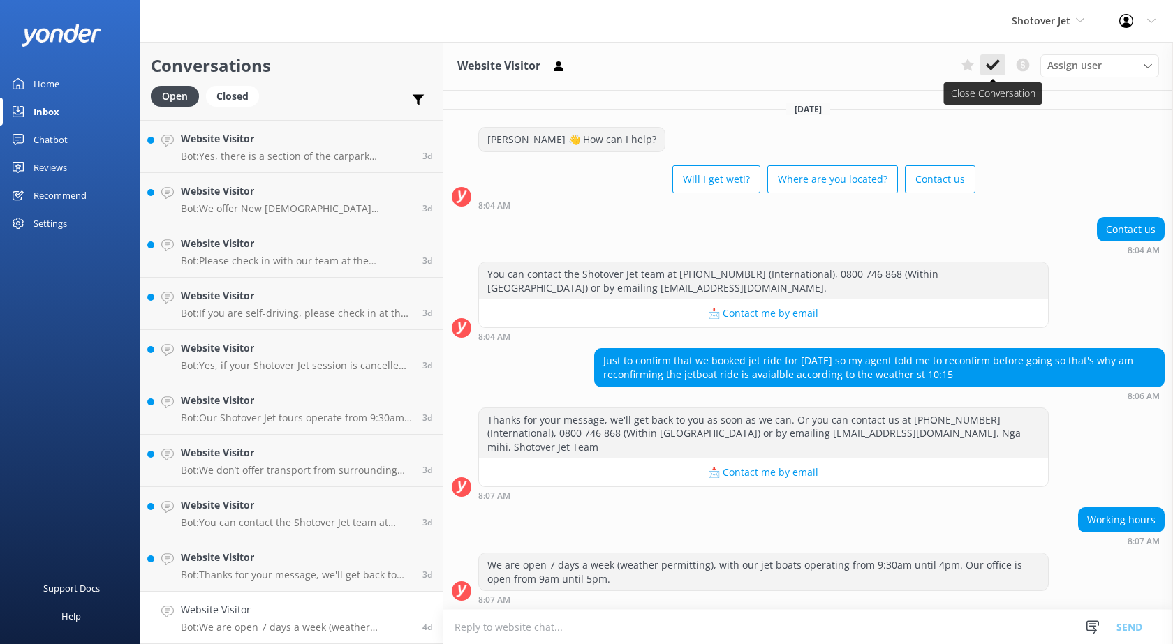
click at [999, 66] on icon at bounding box center [993, 65] width 14 height 14
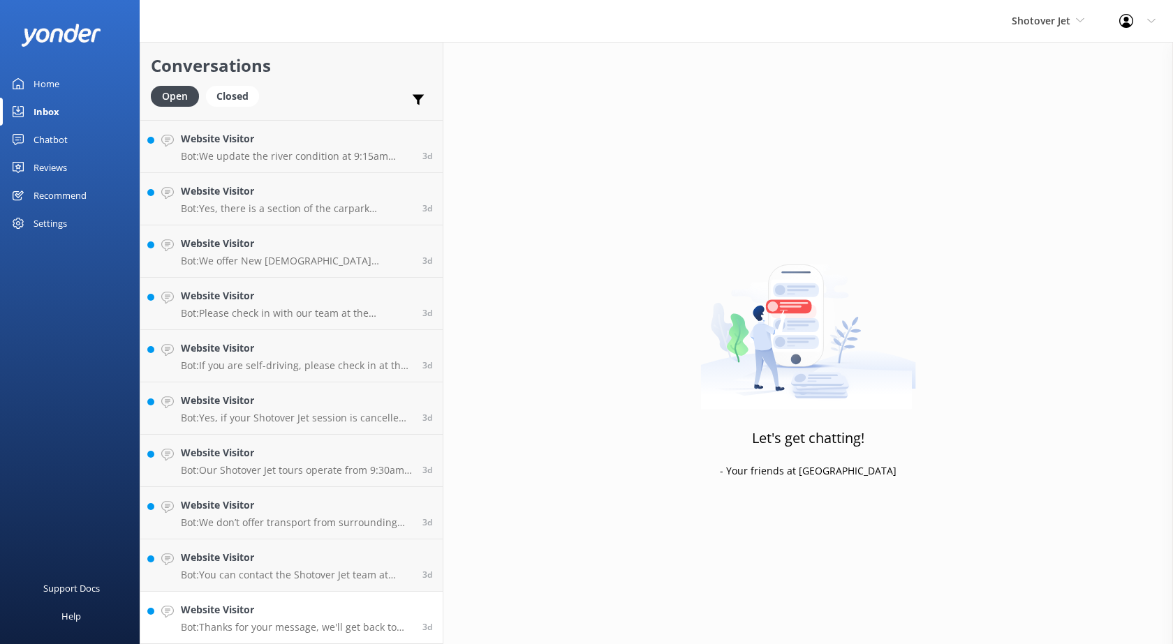
scroll to position [2245, 0]
click at [237, 620] on div "Website Visitor Bot: Thanks for your message, we'll get back to you as soon as …" at bounding box center [296, 617] width 231 height 31
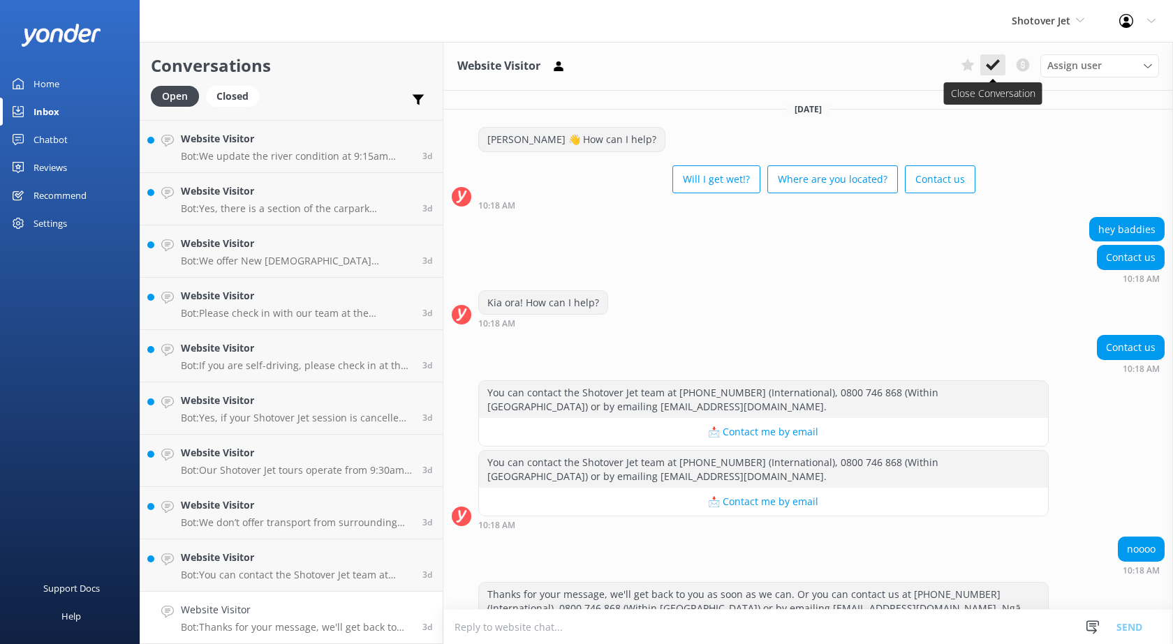
click at [997, 66] on icon at bounding box center [993, 65] width 14 height 14
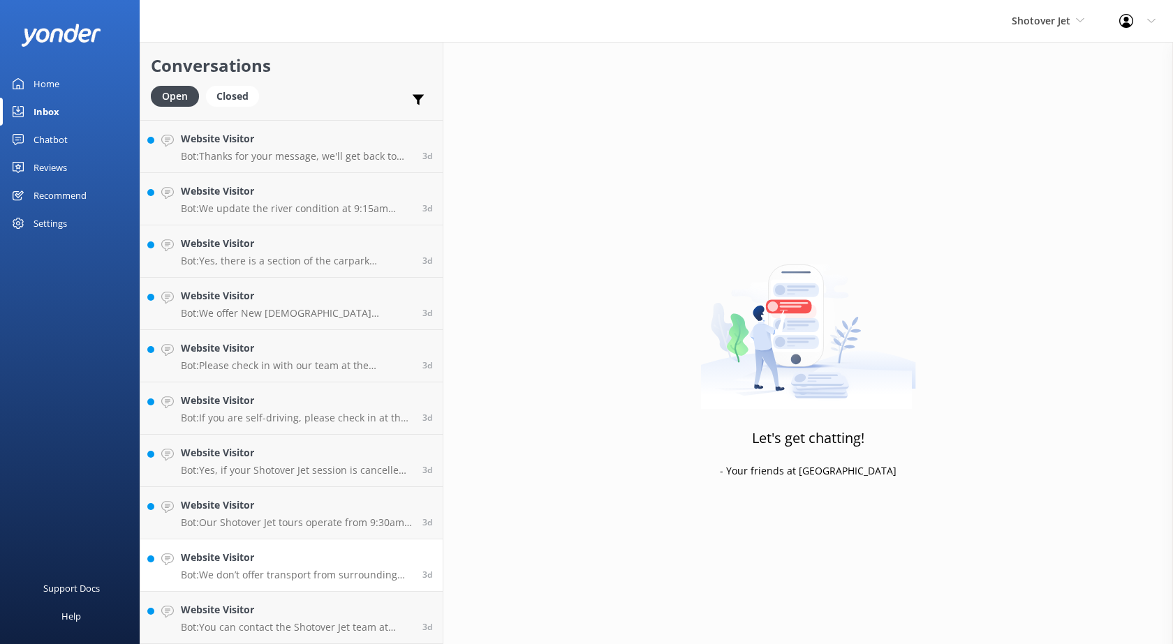
scroll to position [2193, 0]
click at [244, 612] on h4 "Website Visitor" at bounding box center [296, 609] width 231 height 15
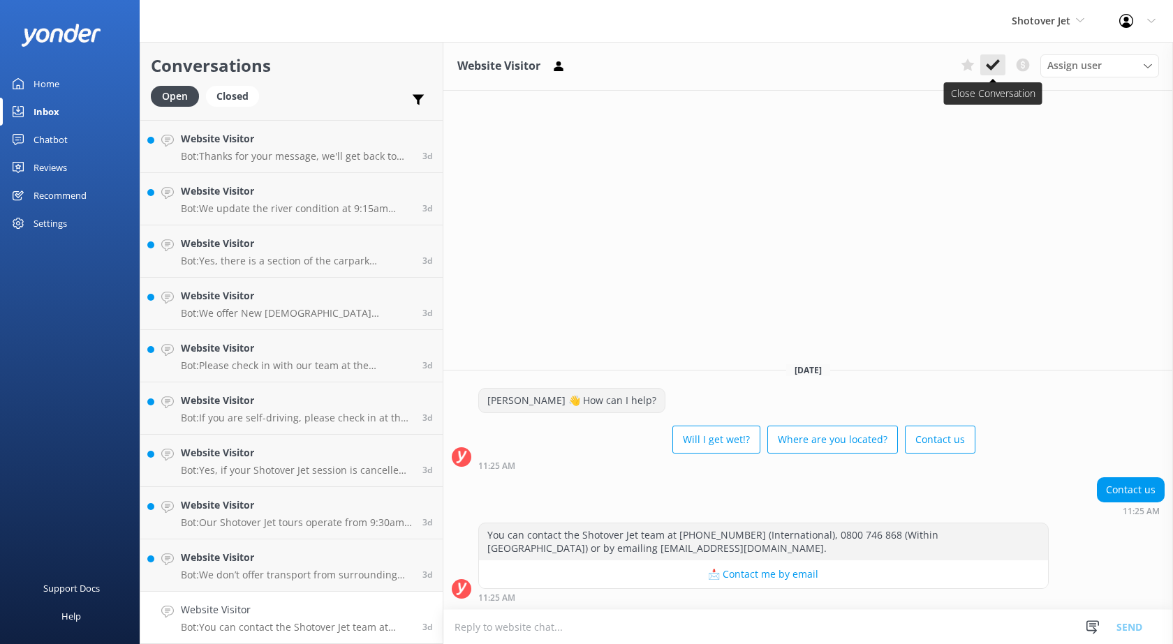
click at [996, 67] on icon at bounding box center [993, 65] width 14 height 14
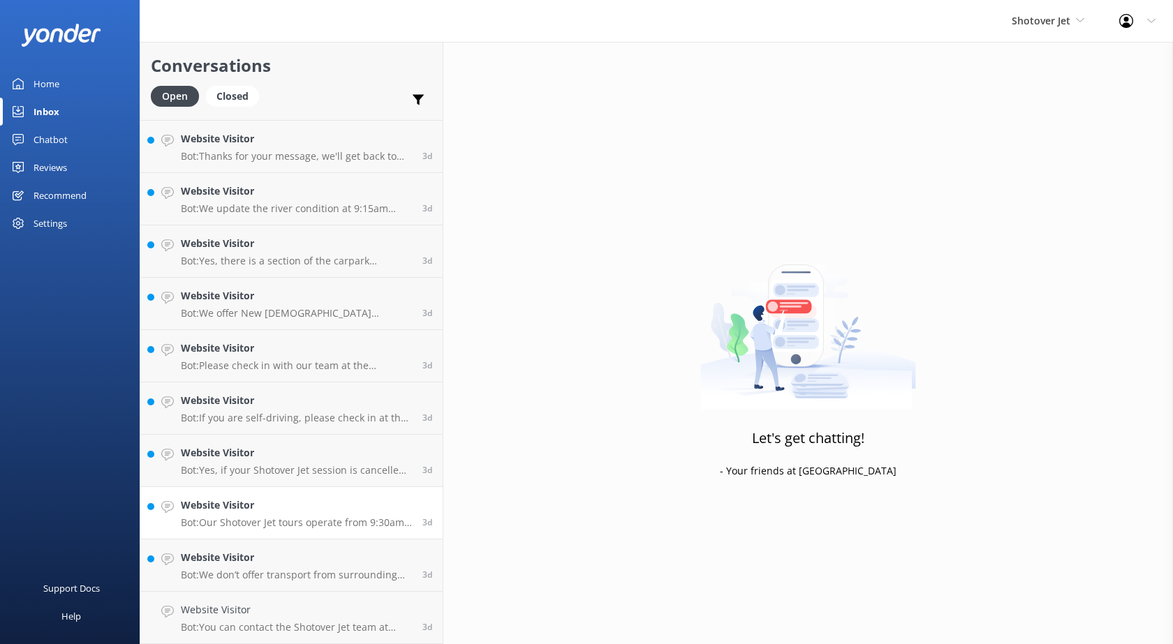
scroll to position [2141, 0]
click at [223, 614] on h4 "Website Visitor" at bounding box center [296, 609] width 231 height 15
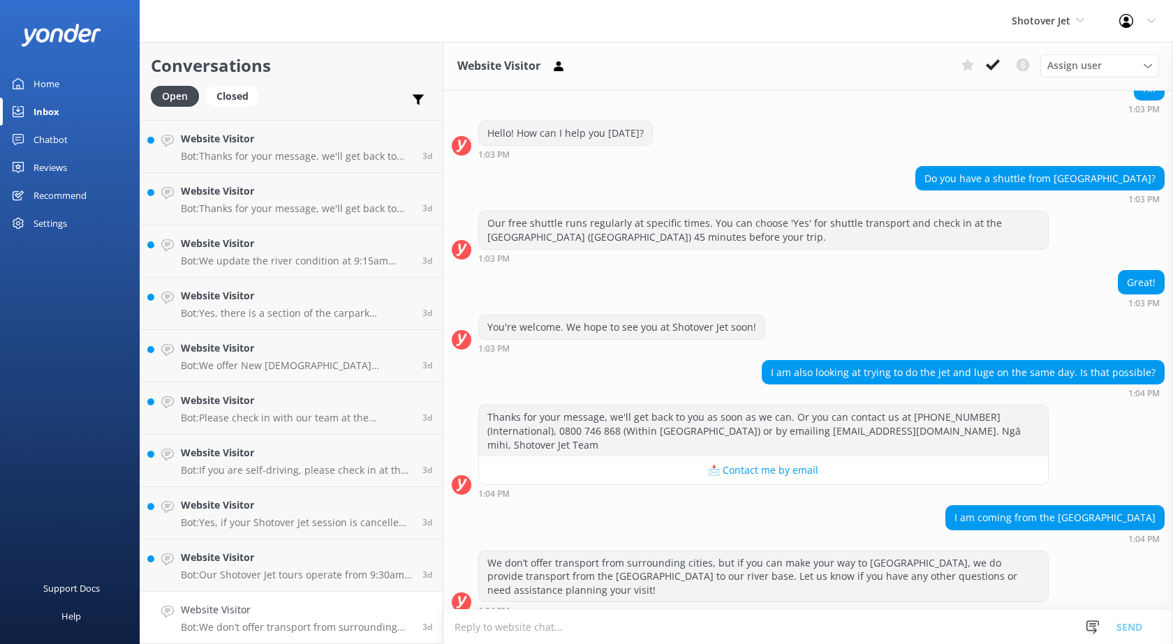
scroll to position [71, 0]
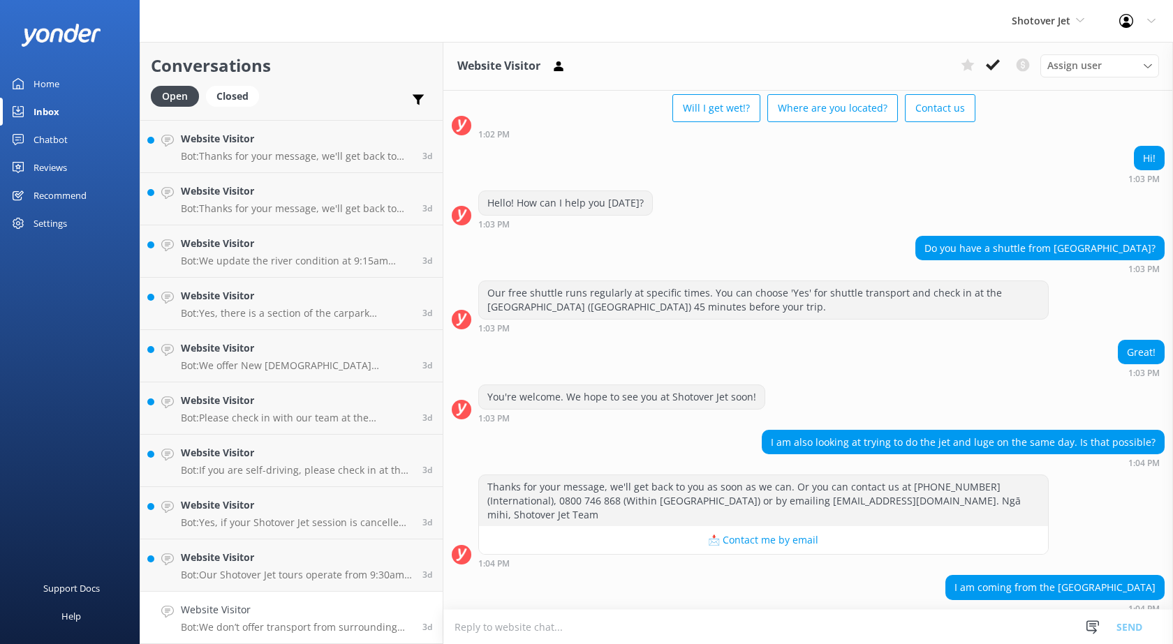
click at [991, 52] on div "Website Visitor Assign user [PERSON_NAME] Ressies Team [PERSON_NAME] [PERSON_NA…" at bounding box center [807, 66] width 729 height 49
click at [988, 66] on use at bounding box center [993, 64] width 14 height 11
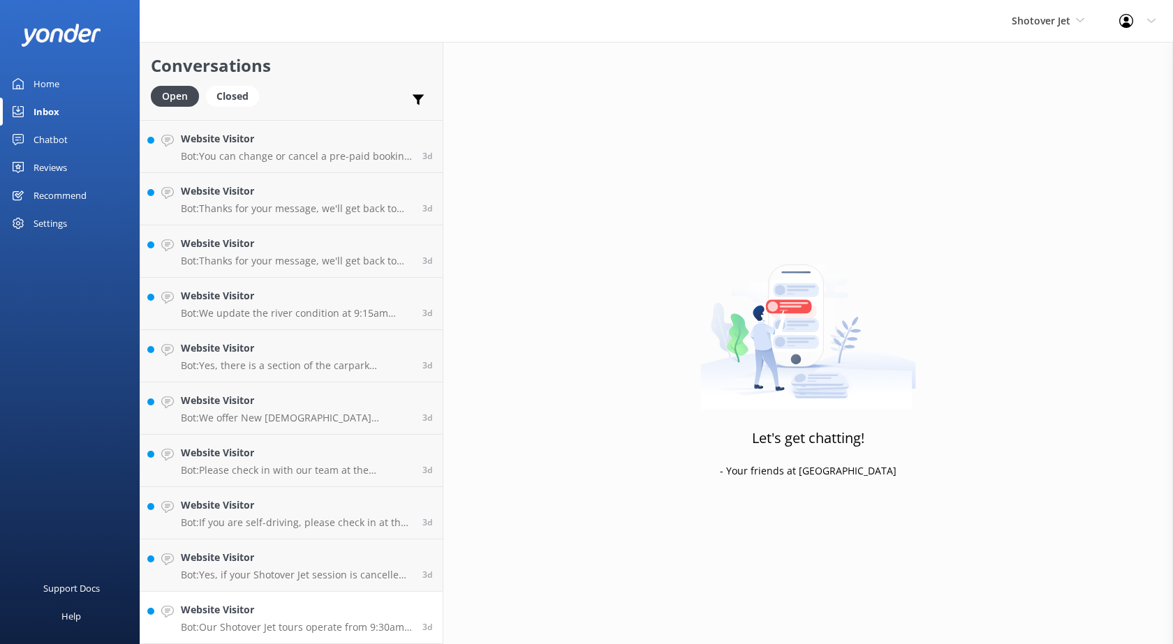
scroll to position [2088, 0]
click at [240, 609] on h4 "Website Visitor" at bounding box center [296, 609] width 231 height 15
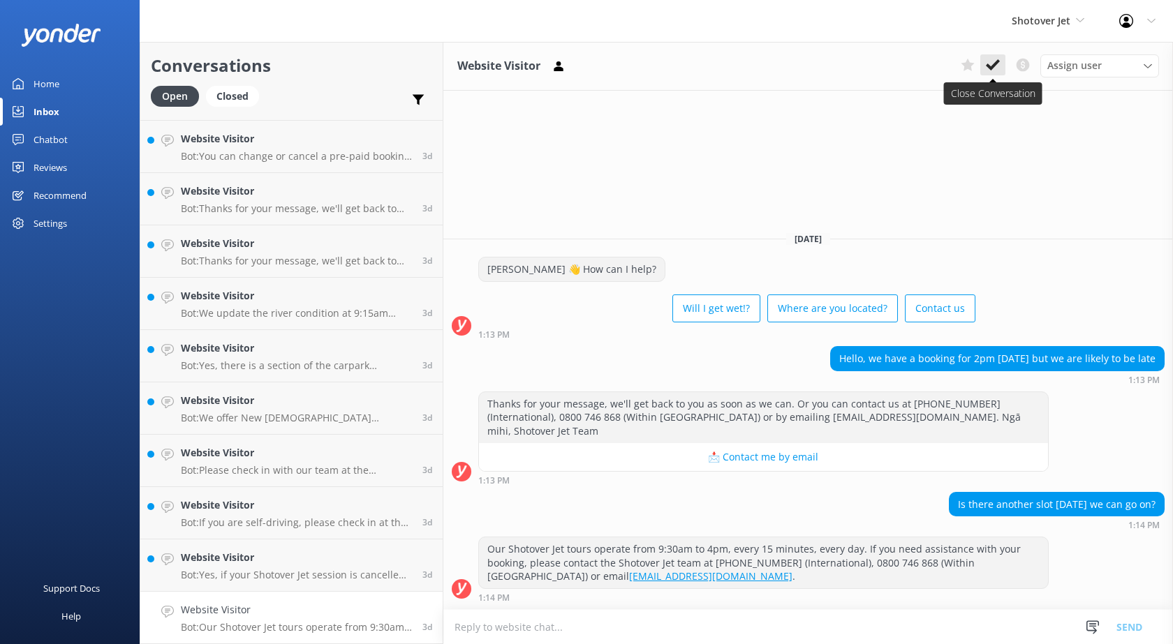
click at [995, 63] on use at bounding box center [993, 64] width 14 height 11
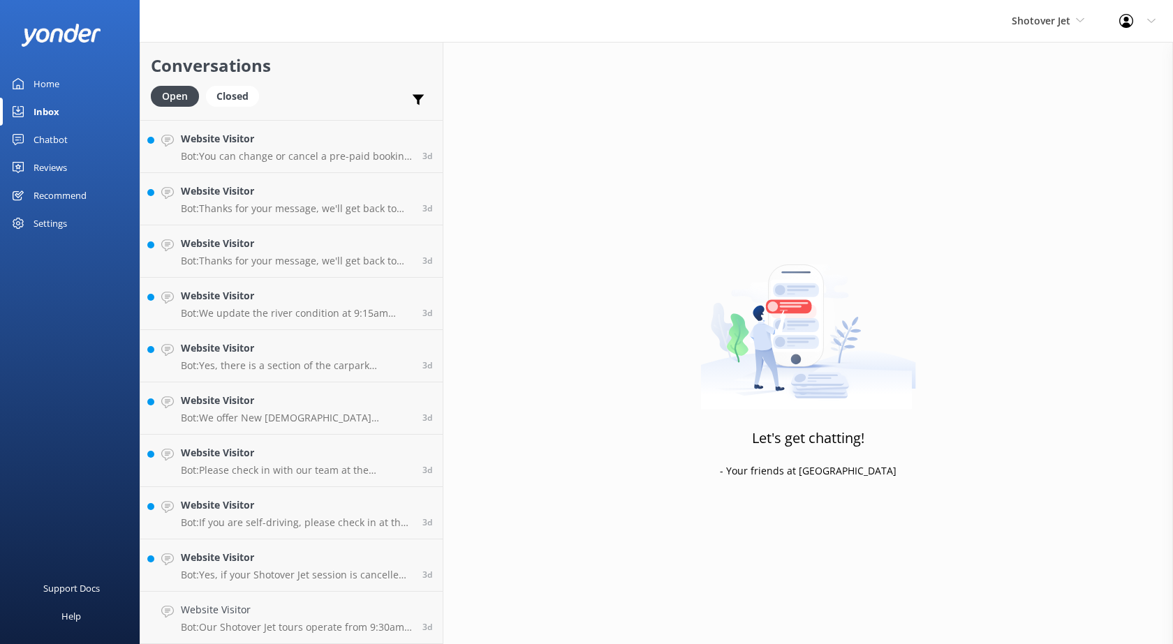
scroll to position [2036, 0]
click at [186, 621] on p "Bot: Yes, if your Shotover Jet session is cancelled due to weather, you are ent…" at bounding box center [296, 627] width 231 height 13
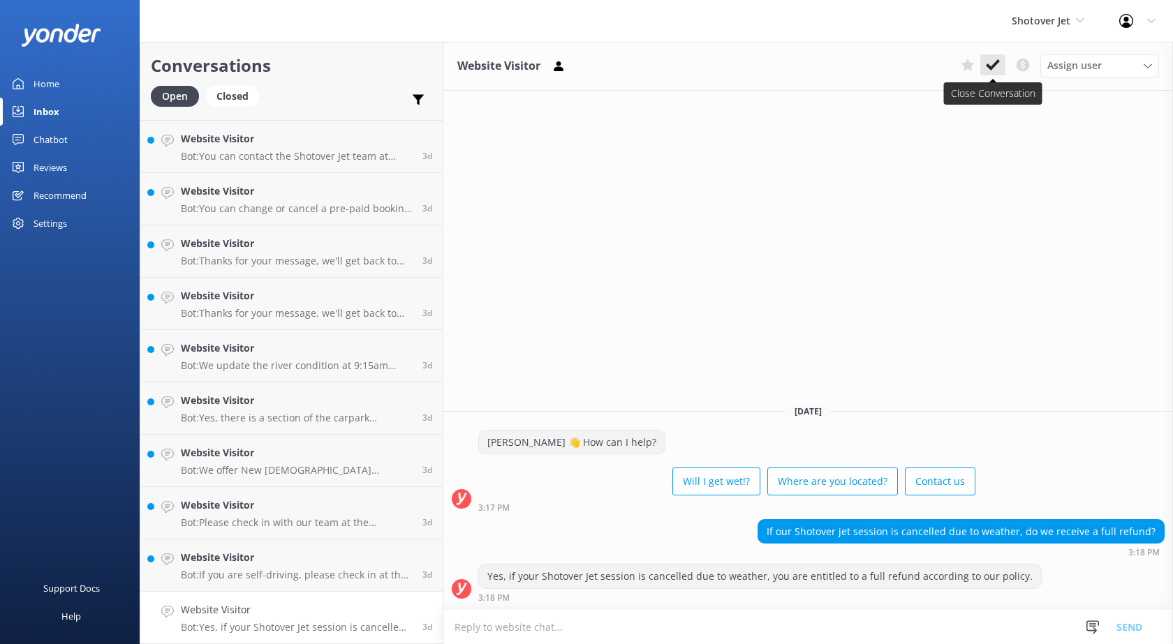
click at [999, 72] on icon at bounding box center [993, 65] width 14 height 14
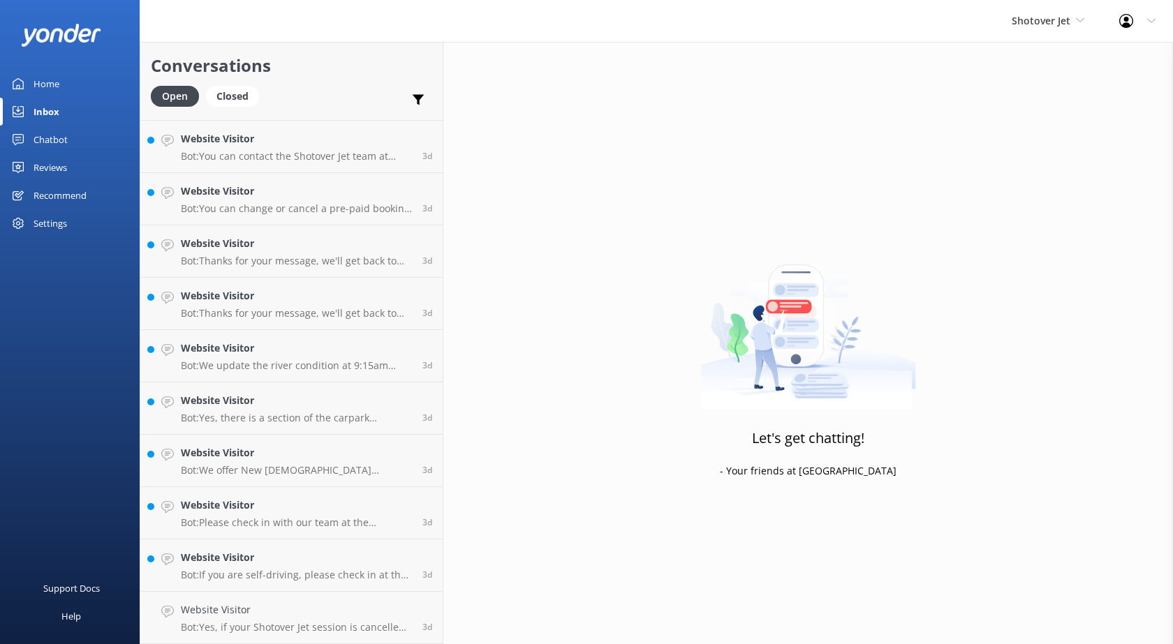
scroll to position [1984, 0]
click at [246, 606] on h4 "Website Visitor" at bounding box center [296, 609] width 231 height 15
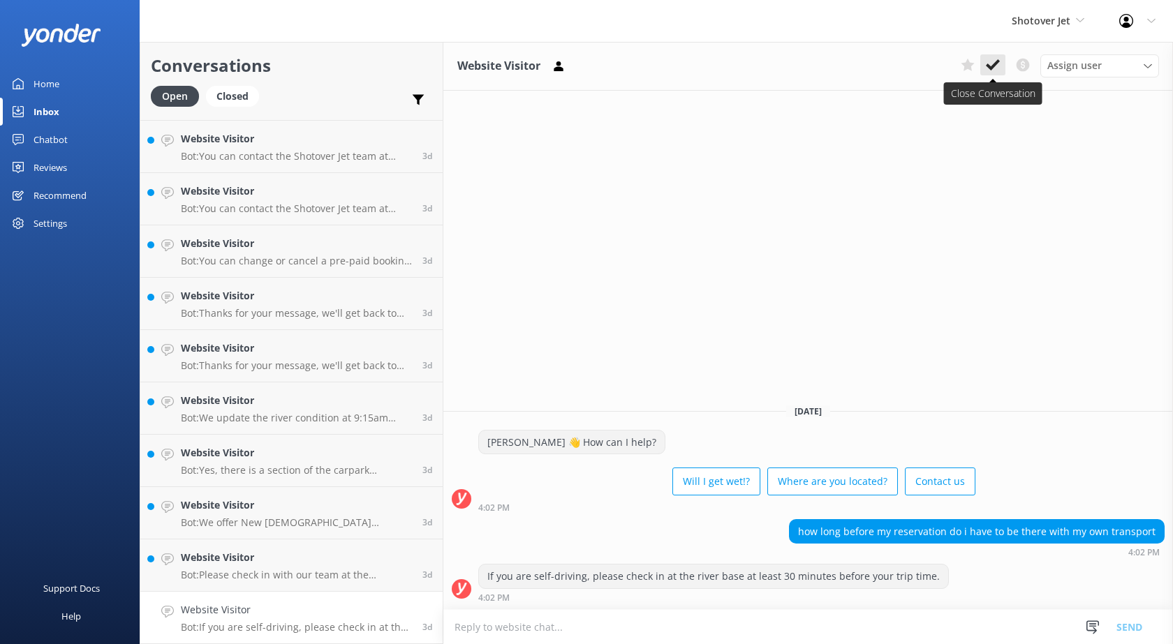
click at [986, 59] on button at bounding box center [992, 64] width 25 height 21
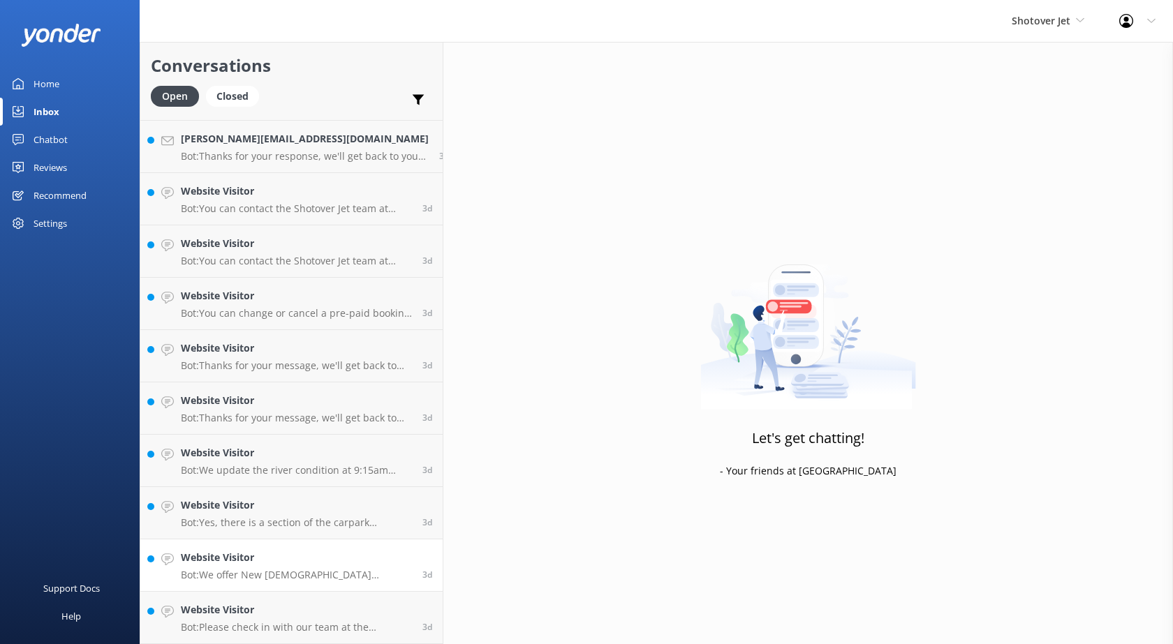
scroll to position [1931, 0]
click at [228, 611] on h4 "Website Visitor" at bounding box center [296, 609] width 231 height 15
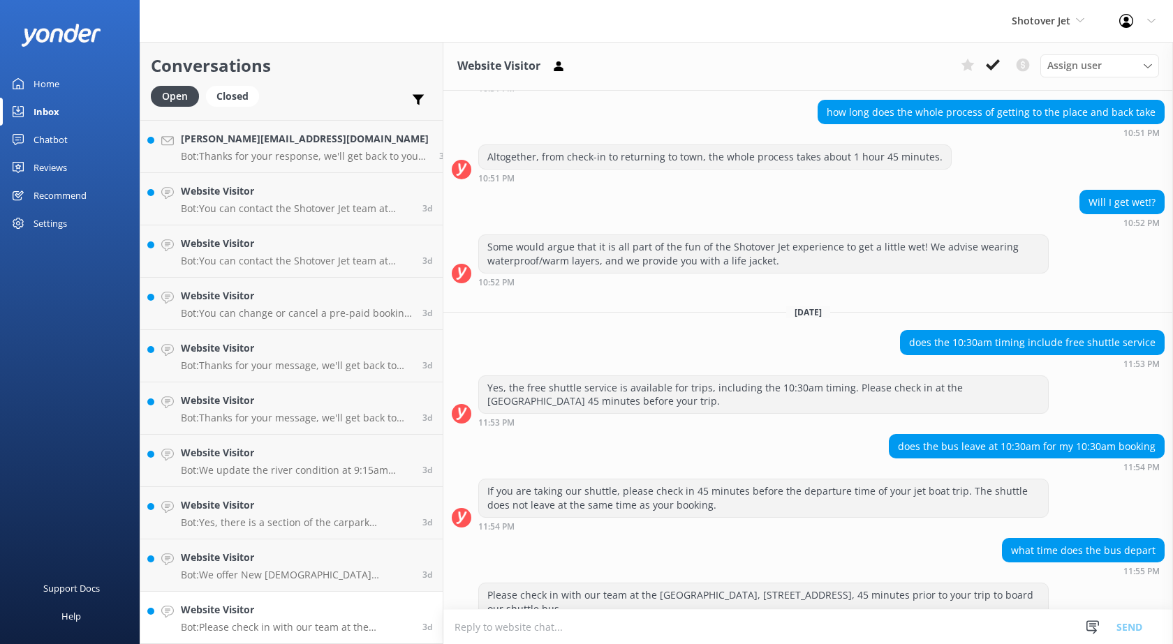
scroll to position [136, 0]
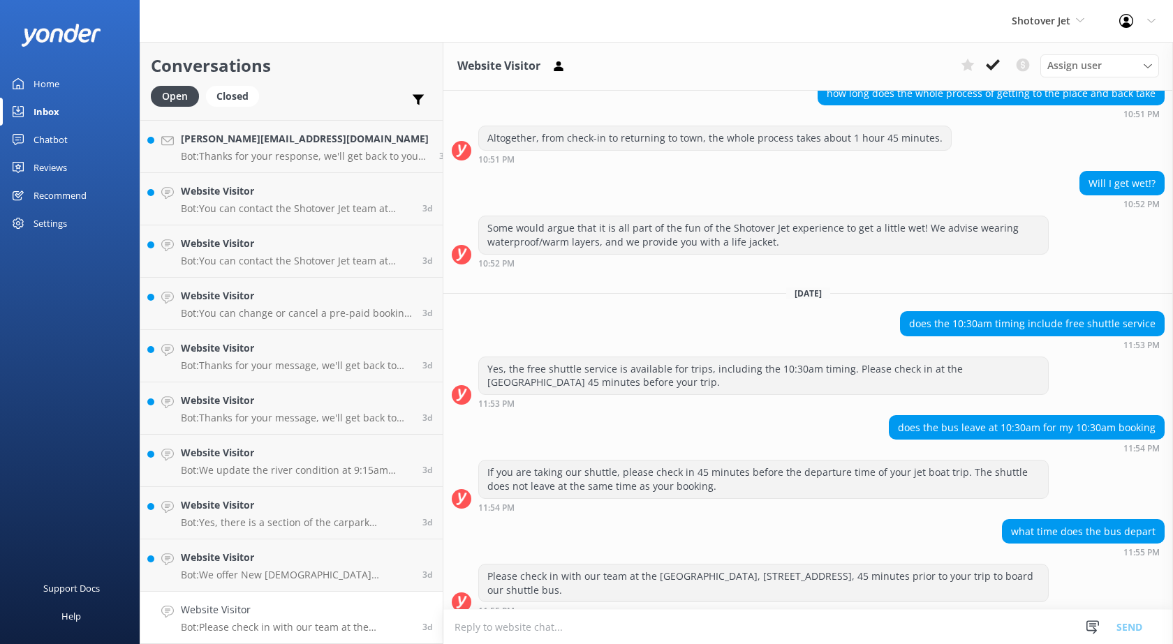
click at [992, 52] on div "Website Visitor Assign user [PERSON_NAME] Ressies Team [PERSON_NAME] [PERSON_NA…" at bounding box center [807, 66] width 729 height 49
click at [988, 66] on use at bounding box center [993, 64] width 14 height 11
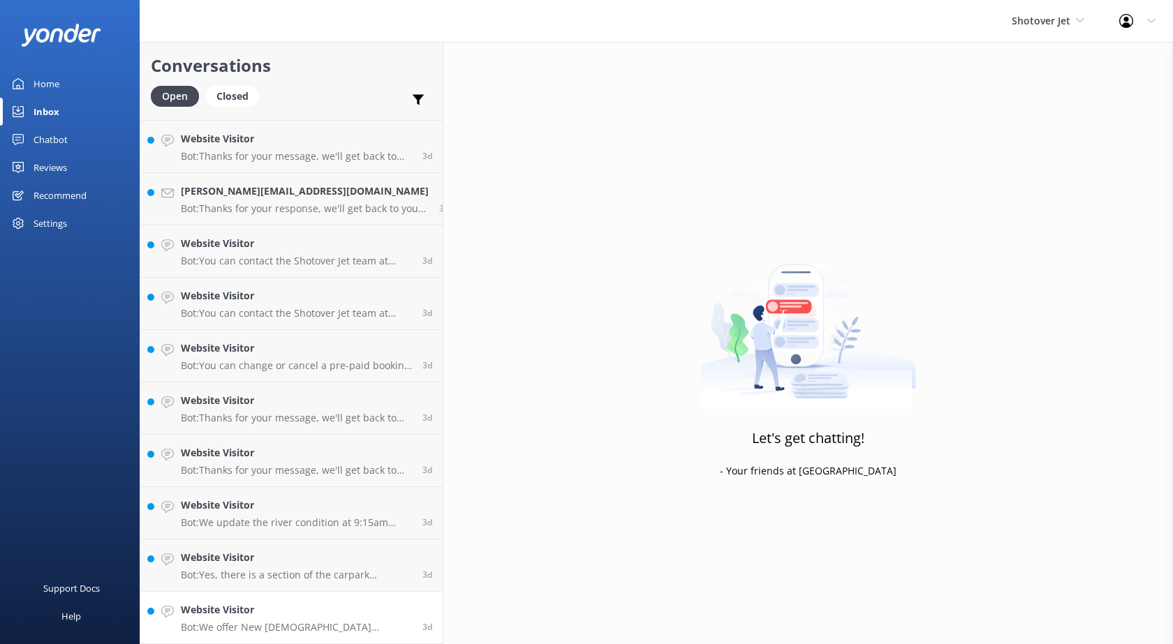
scroll to position [1879, 0]
click at [288, 602] on h4 "Website Visitor" at bounding box center [296, 609] width 231 height 15
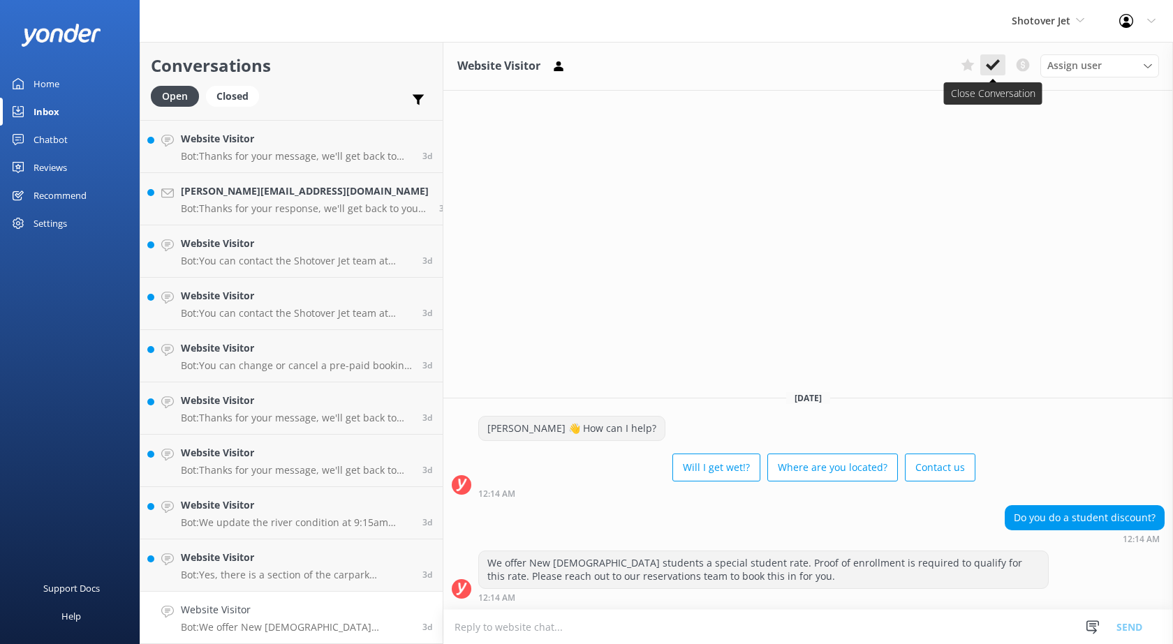
click at [993, 62] on icon at bounding box center [993, 65] width 14 height 14
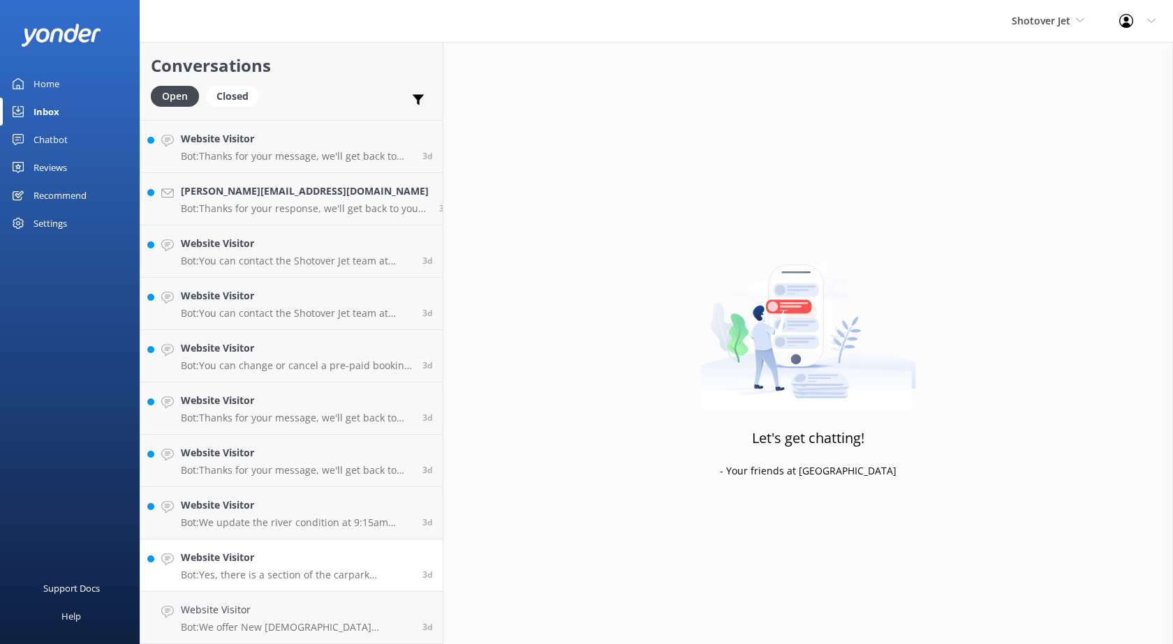
scroll to position [1827, 0]
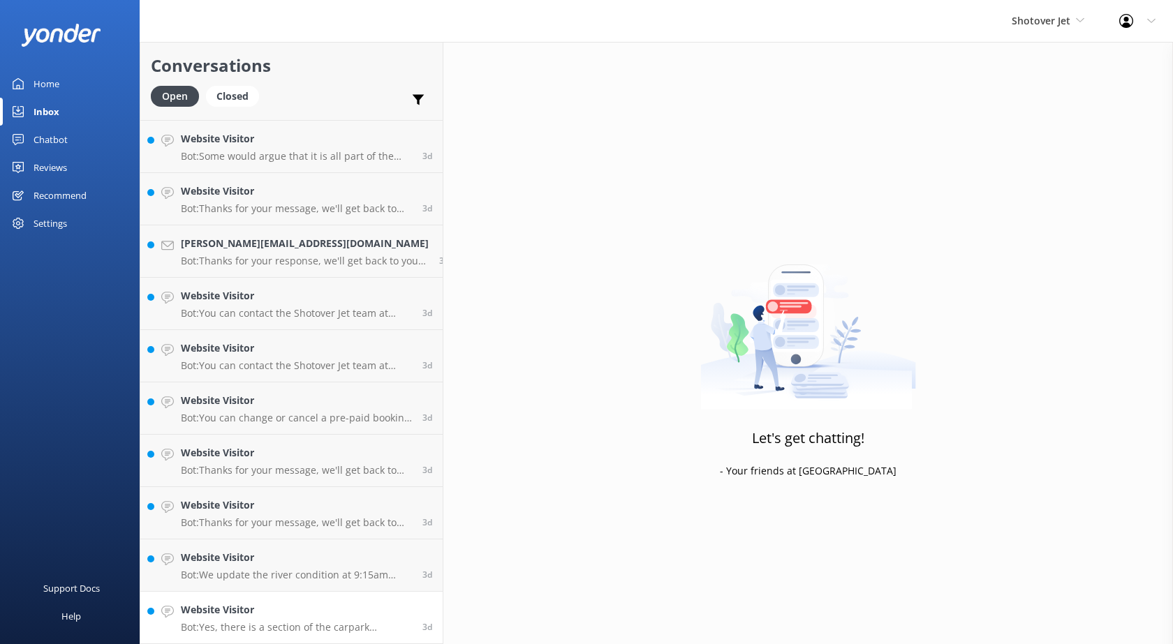
click at [235, 619] on div "Website Visitor Bot: Yes, there is a section of the carpark designated for camp…" at bounding box center [296, 617] width 231 height 31
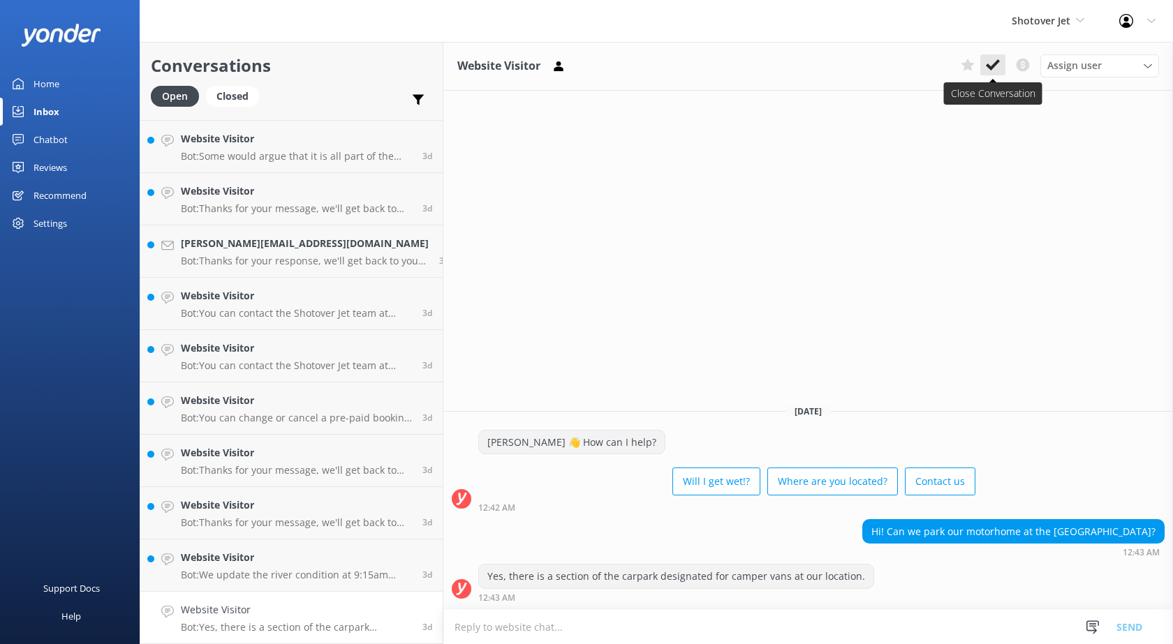
click at [995, 64] on use at bounding box center [993, 64] width 14 height 11
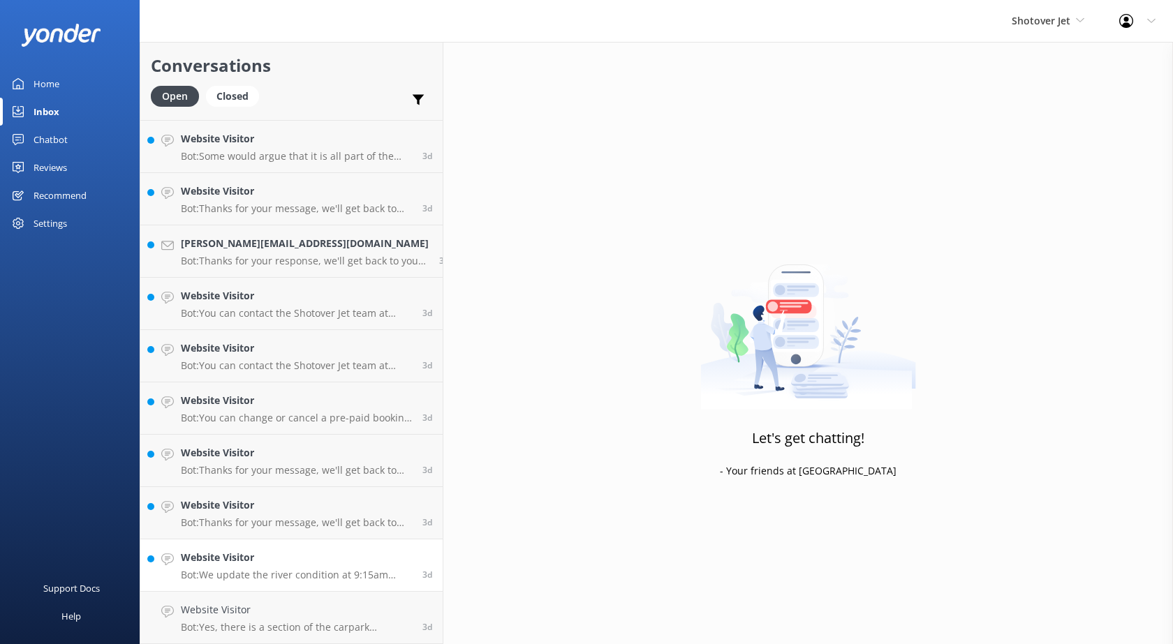
scroll to position [1774, 0]
click at [277, 609] on h4 "Website Visitor" at bounding box center [296, 609] width 231 height 15
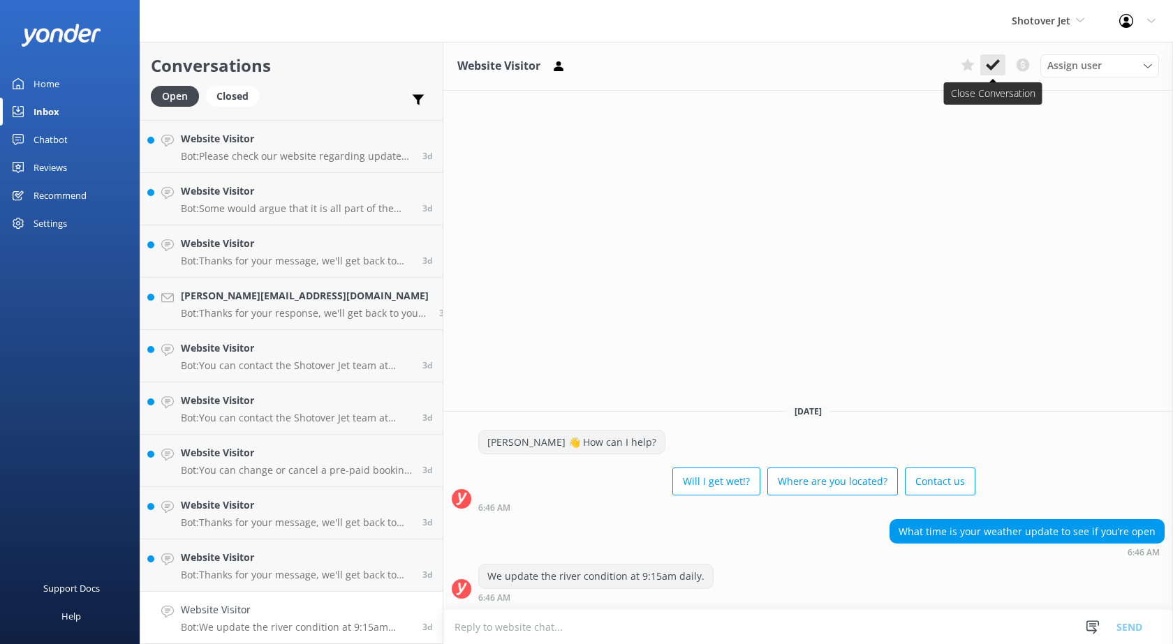
click at [991, 63] on icon at bounding box center [993, 65] width 14 height 14
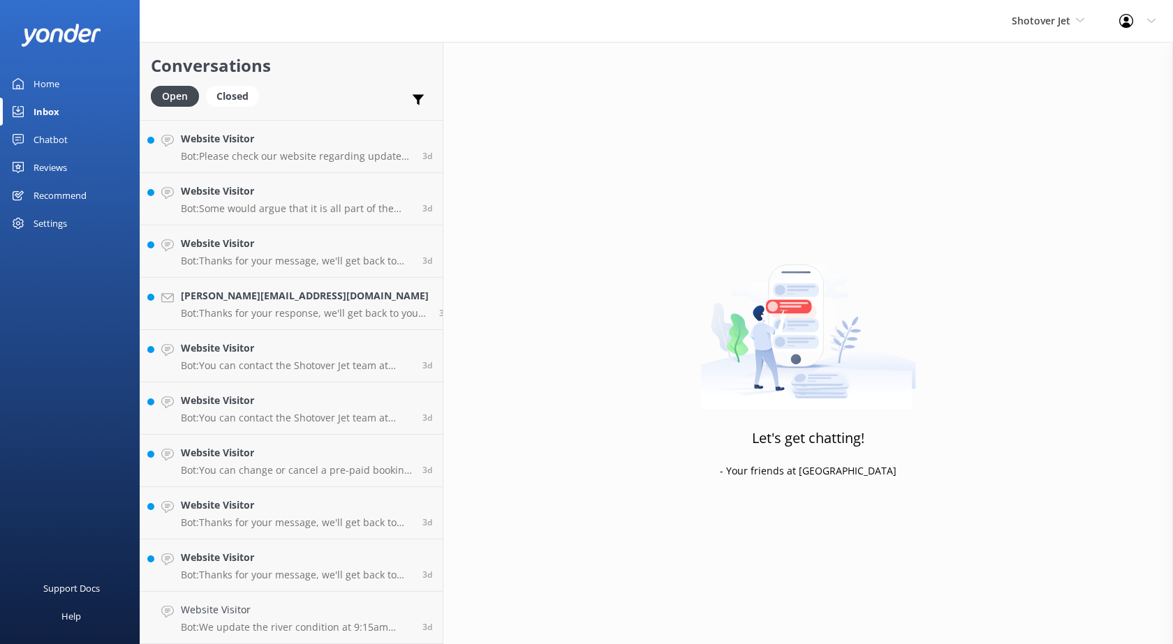
scroll to position [1722, 0]
click at [248, 611] on h4 "Website Visitor" at bounding box center [296, 609] width 231 height 15
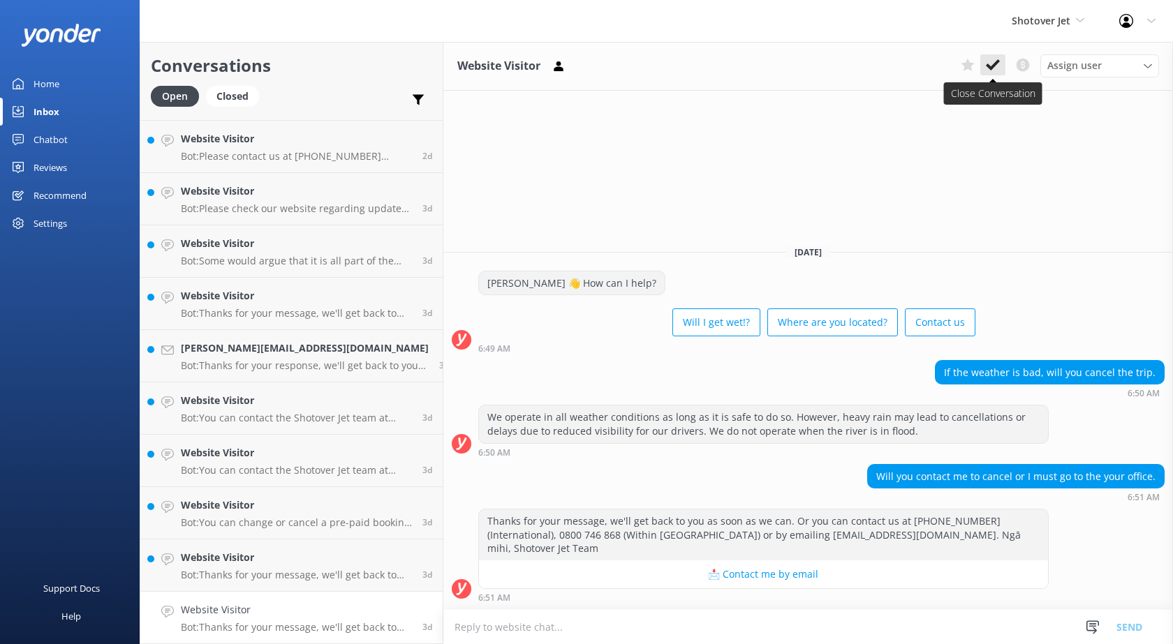
click at [981, 66] on button at bounding box center [992, 64] width 25 height 21
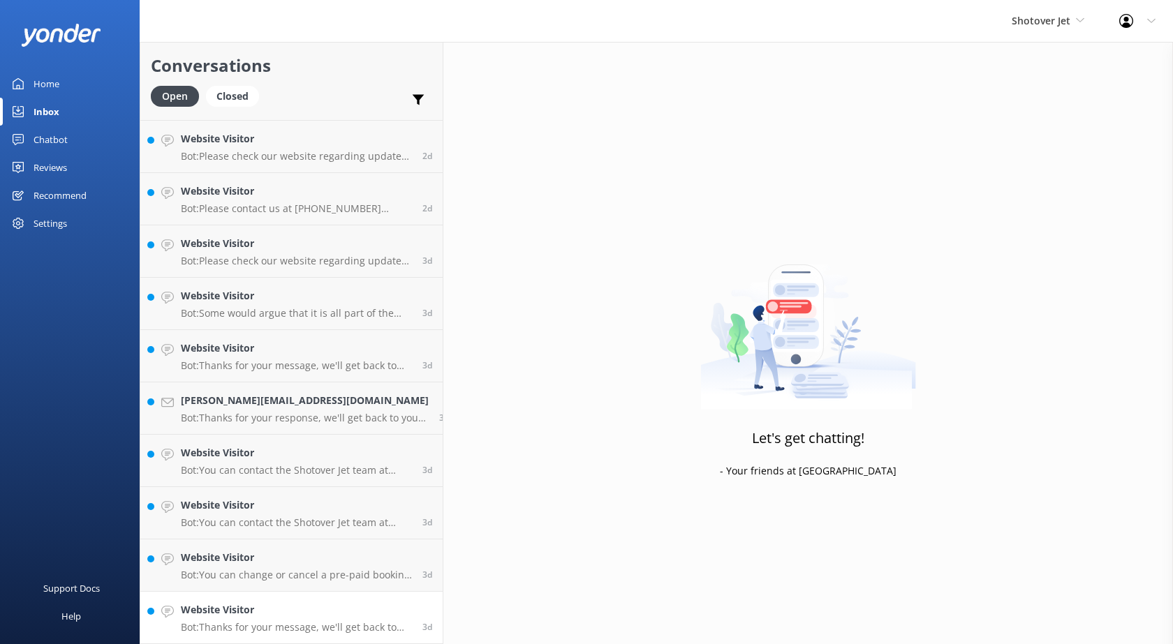
scroll to position [1670, 0]
click at [237, 608] on h4 "Website Visitor" at bounding box center [296, 609] width 231 height 15
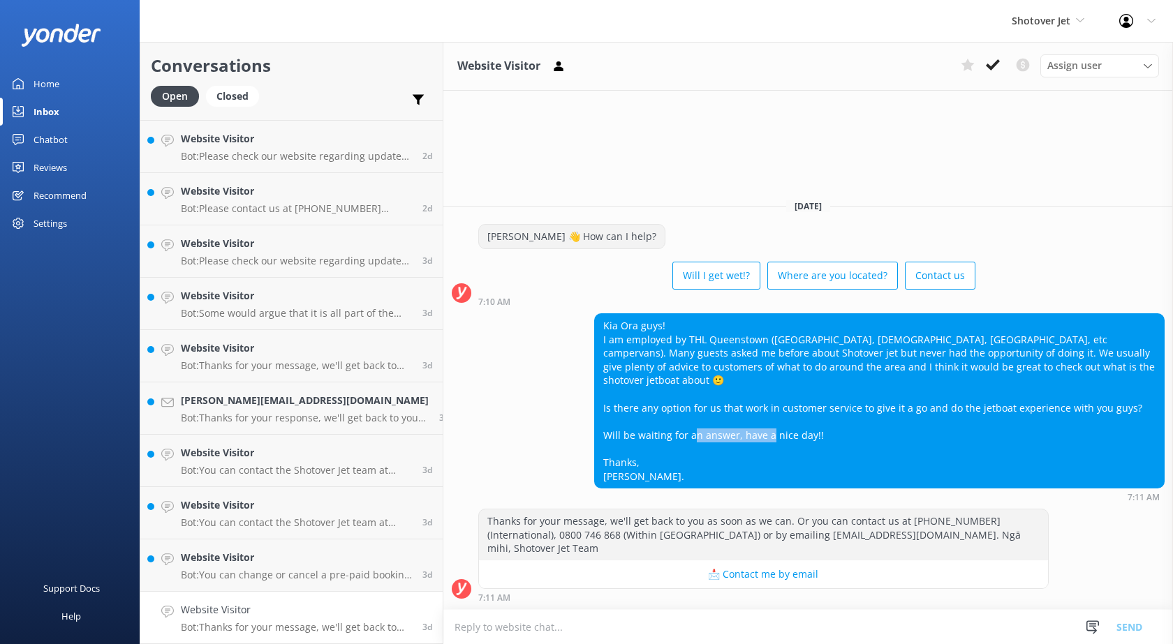
drag, startPoint x: 655, startPoint y: 486, endPoint x: 574, endPoint y: 498, distance: 82.5
click at [574, 498] on div "Kia Ora guys! I am employed by THL Queenstown ([GEOGRAPHIC_DATA], [DEMOGRAPHIC_…" at bounding box center [807, 407] width 729 height 188
copy div "[PERSON_NAME]."
click at [992, 64] on icon at bounding box center [993, 65] width 14 height 14
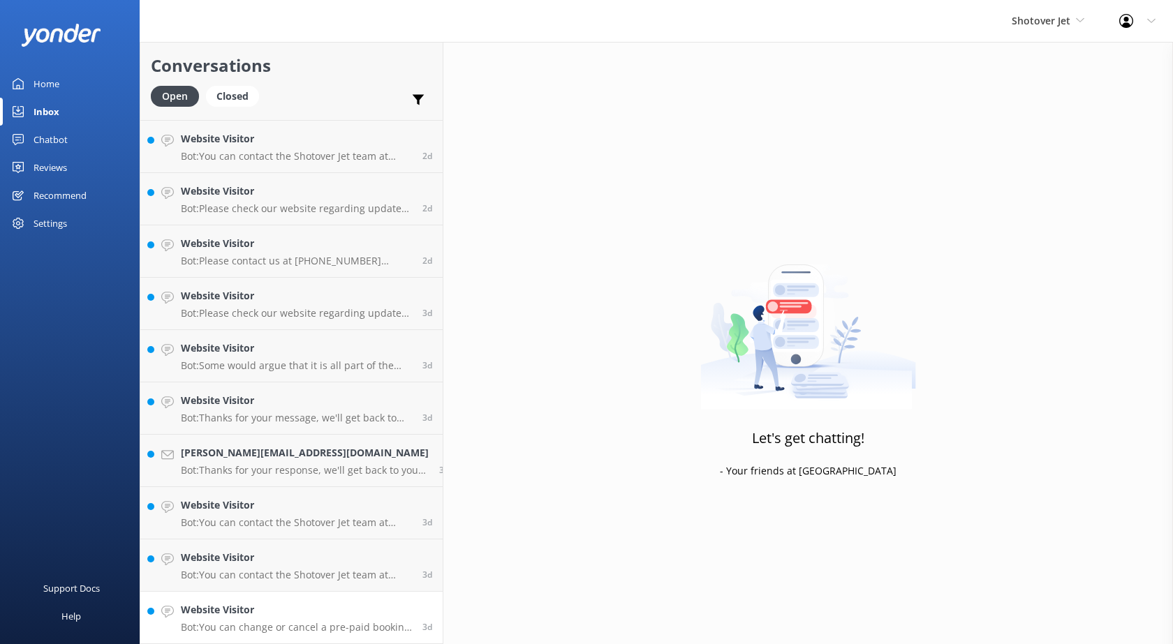
scroll to position [1617, 0]
click at [285, 618] on h4 "Website Visitor" at bounding box center [296, 609] width 231 height 15
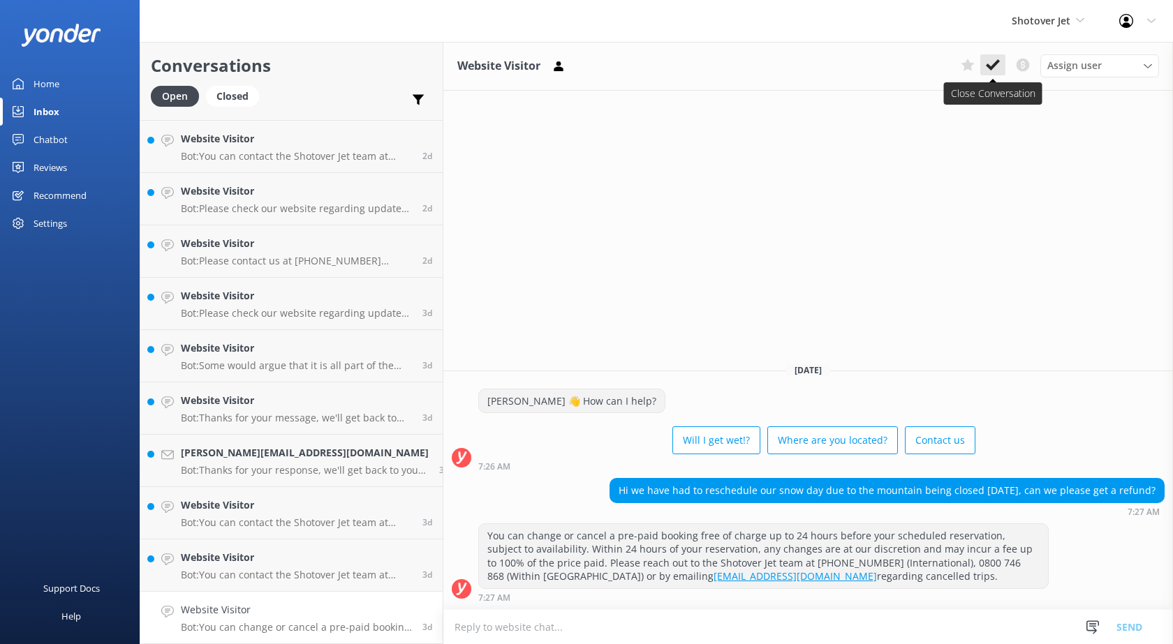
click at [990, 70] on use at bounding box center [993, 64] width 14 height 11
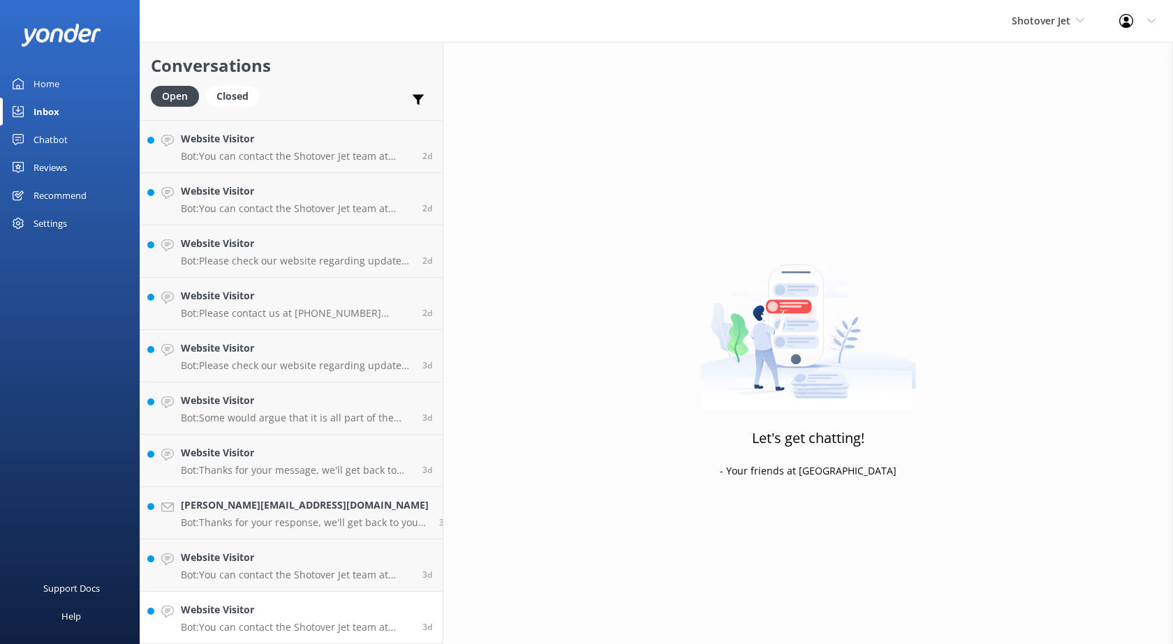
scroll to position [1565, 0]
click at [272, 603] on h4 "Website Visitor" at bounding box center [296, 609] width 231 height 15
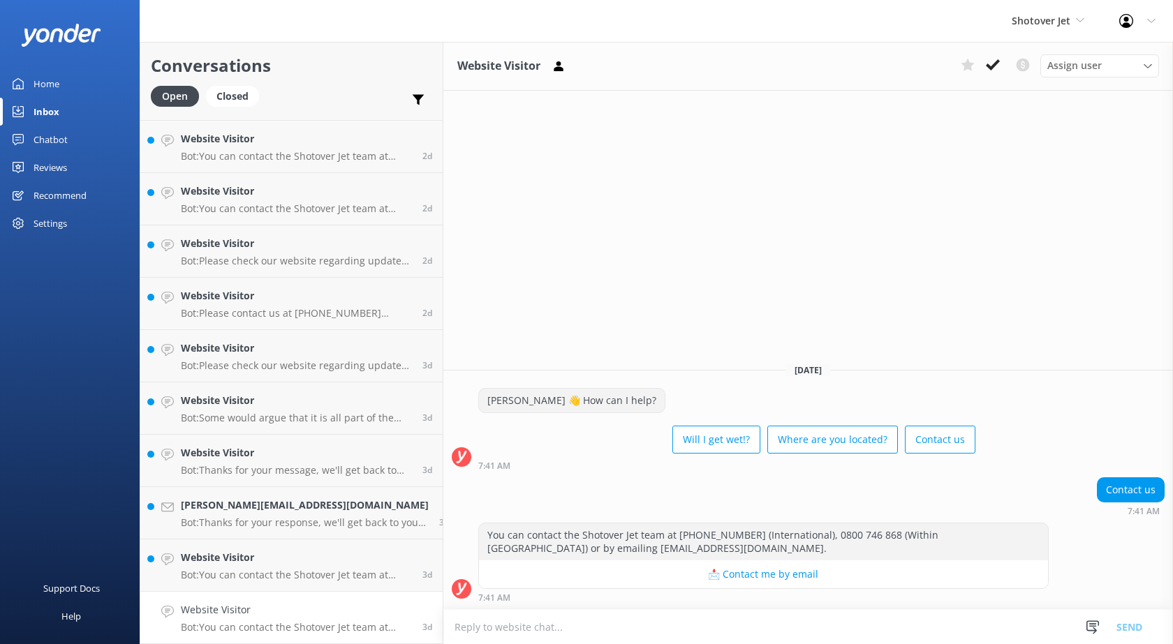
drag, startPoint x: 986, startPoint y: 66, endPoint x: 981, endPoint y: 84, distance: 19.7
click at [986, 66] on use at bounding box center [993, 64] width 14 height 11
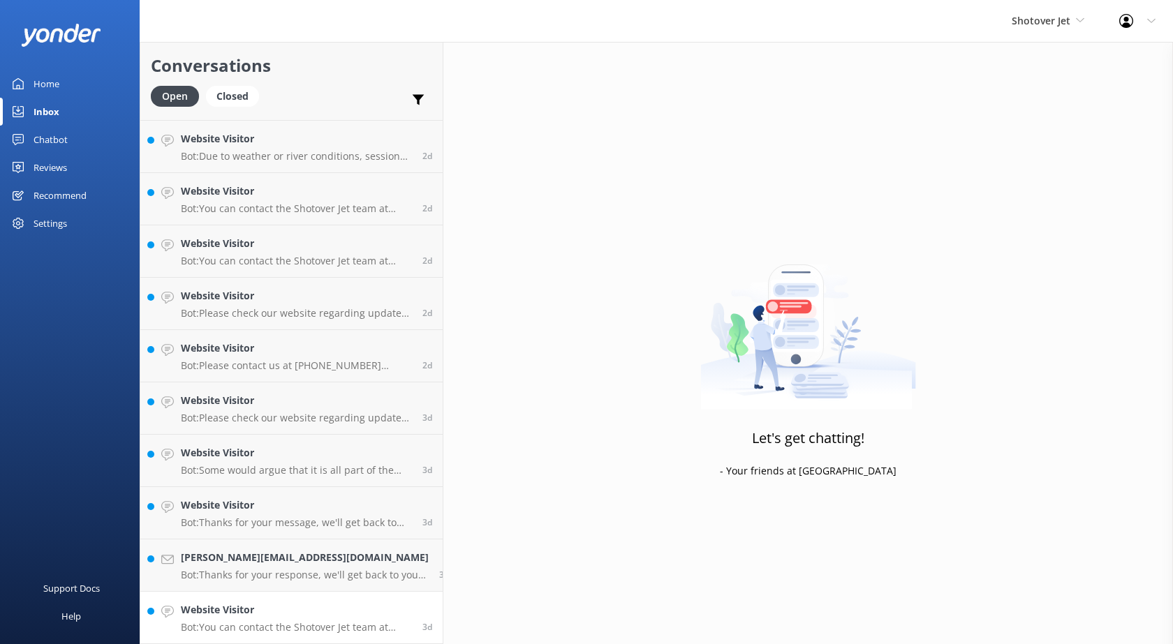
scroll to position [1512, 0]
click at [208, 613] on h4 "Website Visitor" at bounding box center [296, 609] width 231 height 15
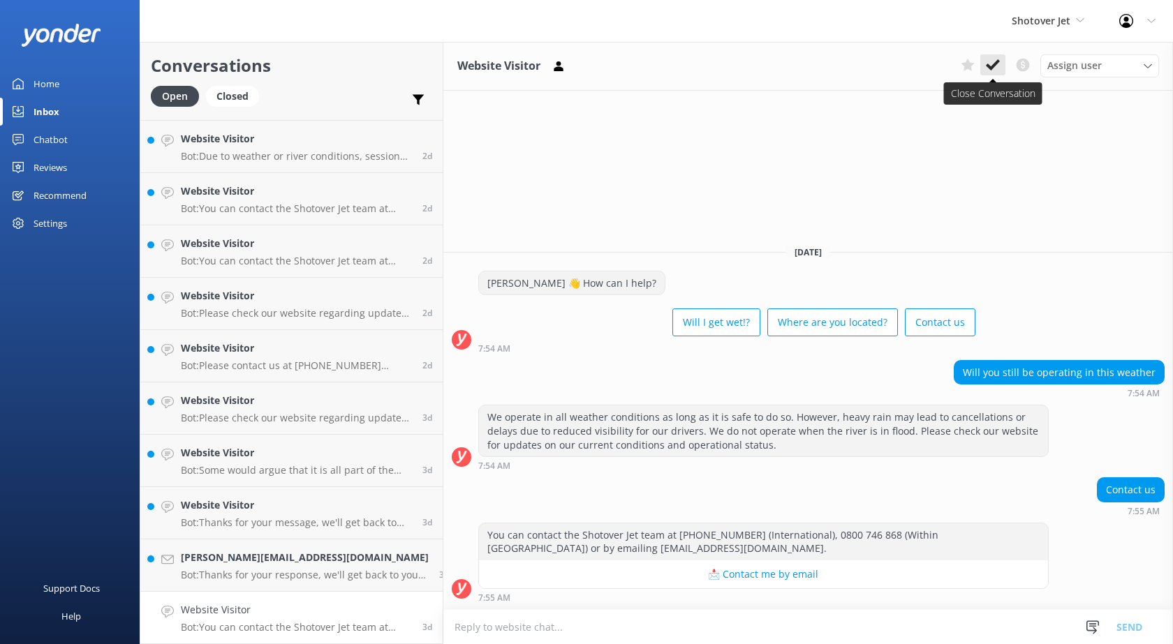
click at [984, 69] on button at bounding box center [992, 64] width 25 height 21
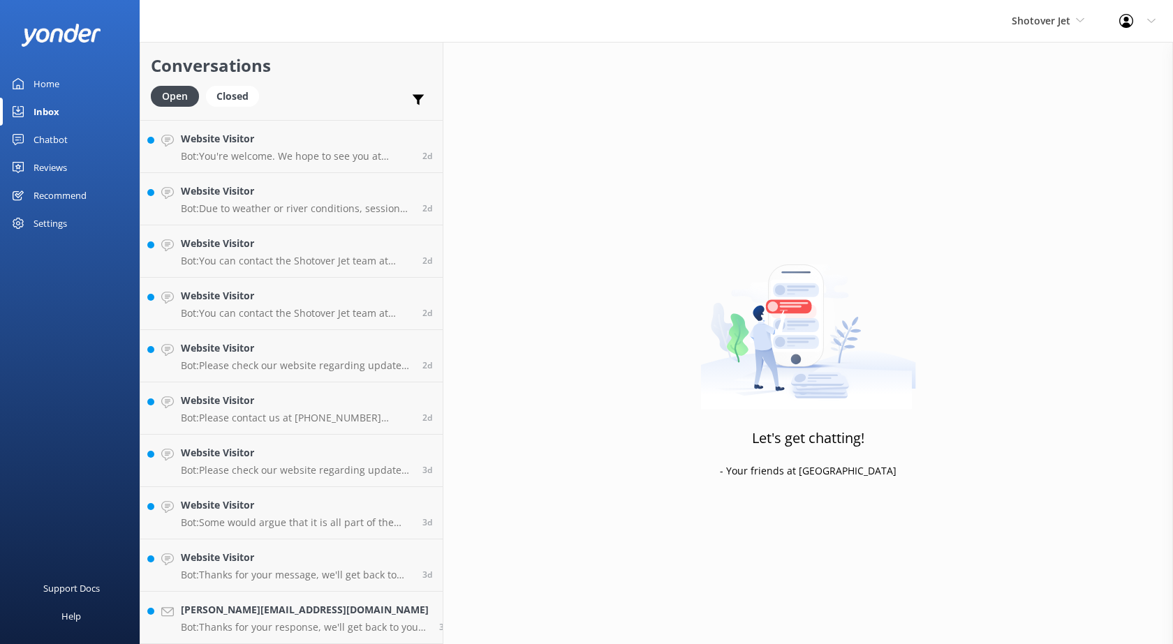
scroll to position [1460, 0]
click at [277, 614] on h4 "[PERSON_NAME][EMAIL_ADDRESS][DOMAIN_NAME]" at bounding box center [305, 609] width 248 height 15
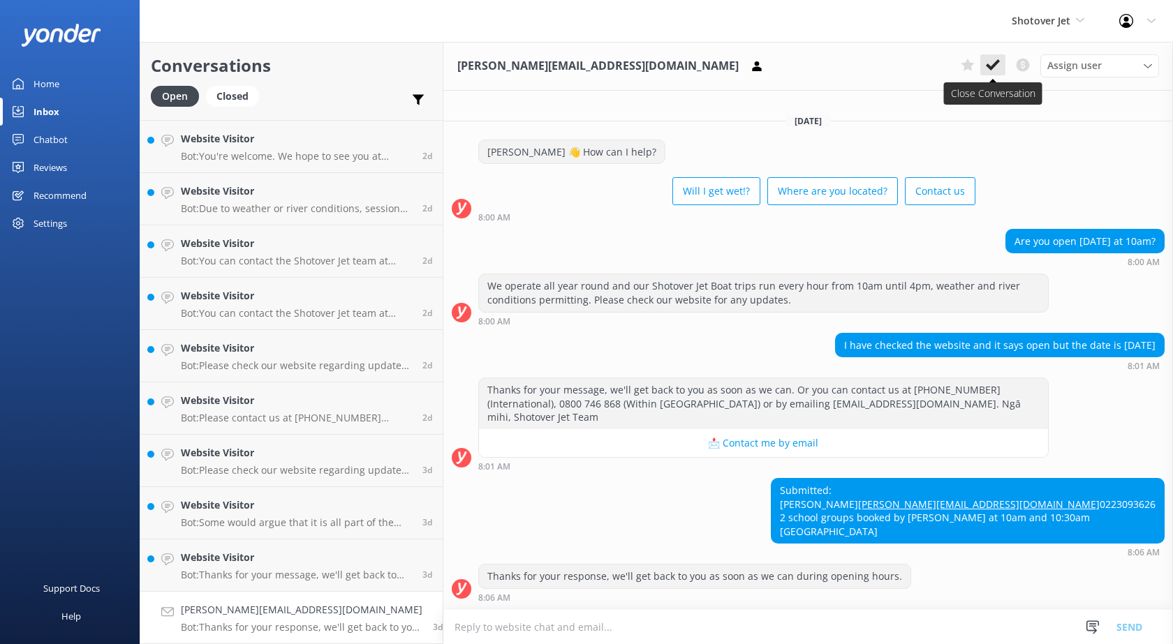
click at [990, 69] on use at bounding box center [993, 64] width 14 height 11
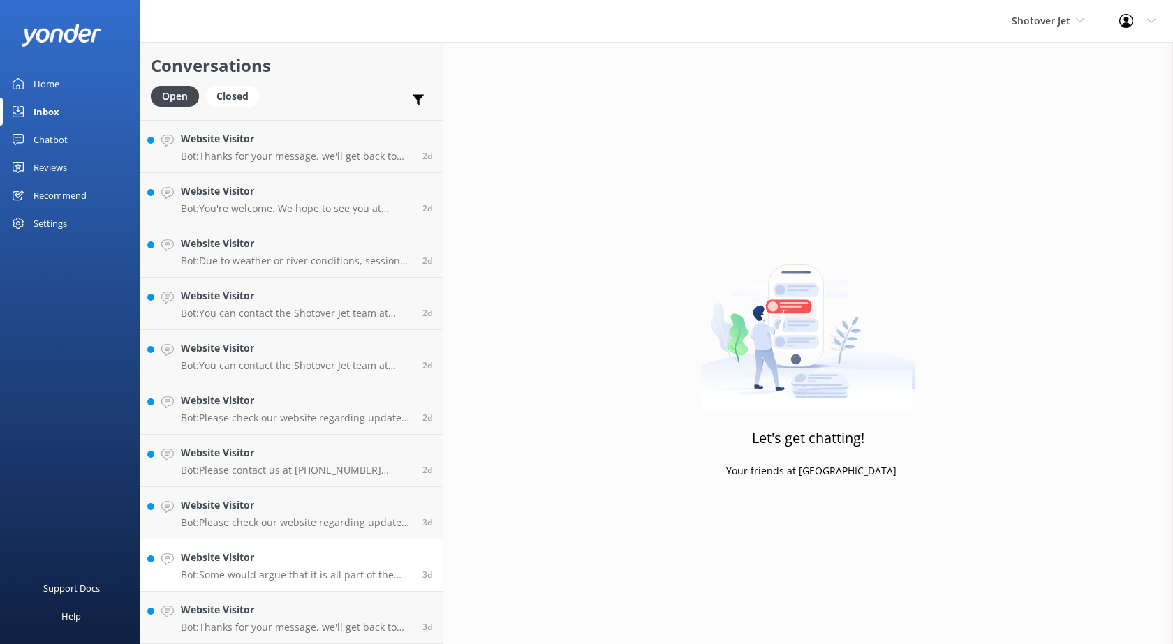
scroll to position [1408, 0]
click at [269, 600] on link "Website Visitor Bot: Thanks for your message, we'll get back to you as soon as …" at bounding box center [291, 618] width 302 height 52
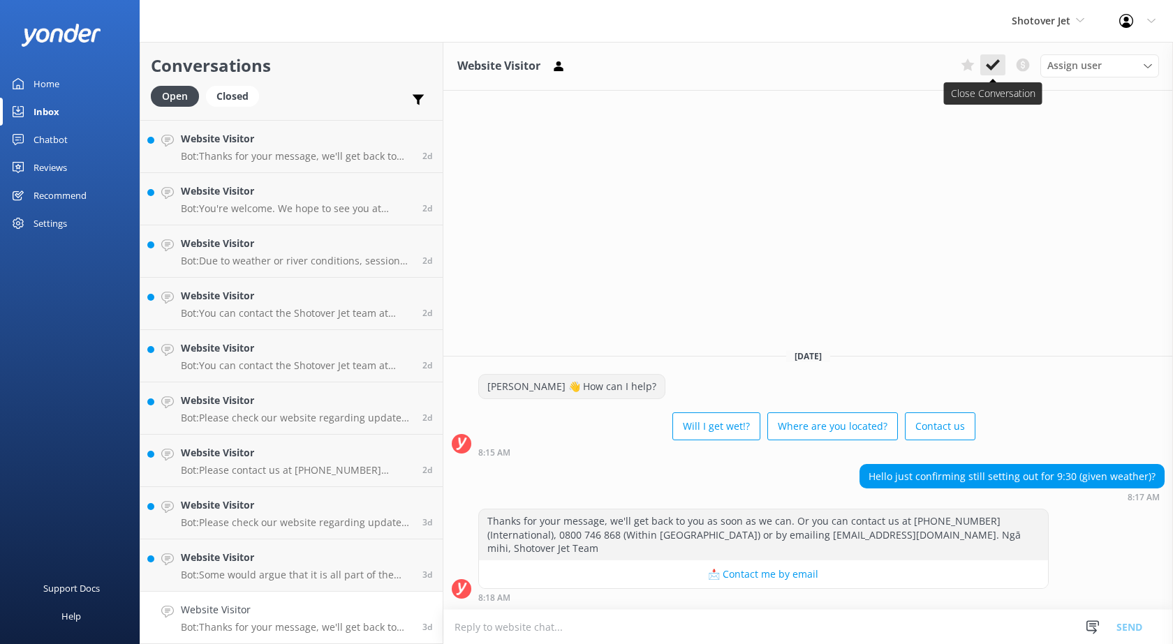
click at [988, 65] on use at bounding box center [993, 64] width 14 height 11
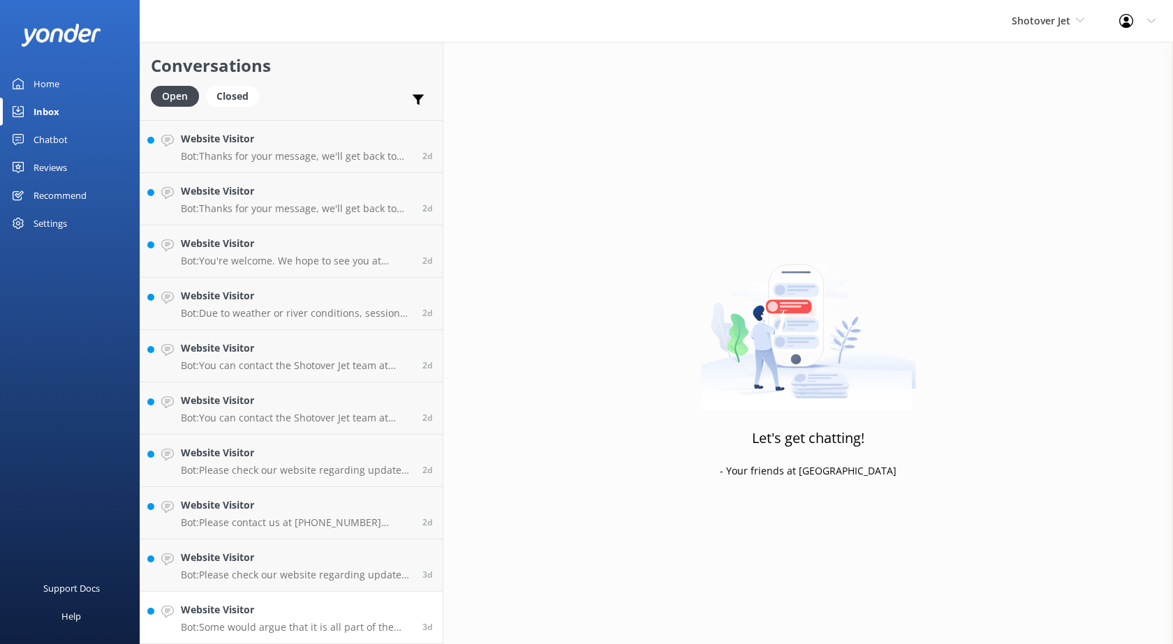
scroll to position [1355, 0]
click at [276, 614] on h4 "Website Visitor" at bounding box center [296, 609] width 231 height 15
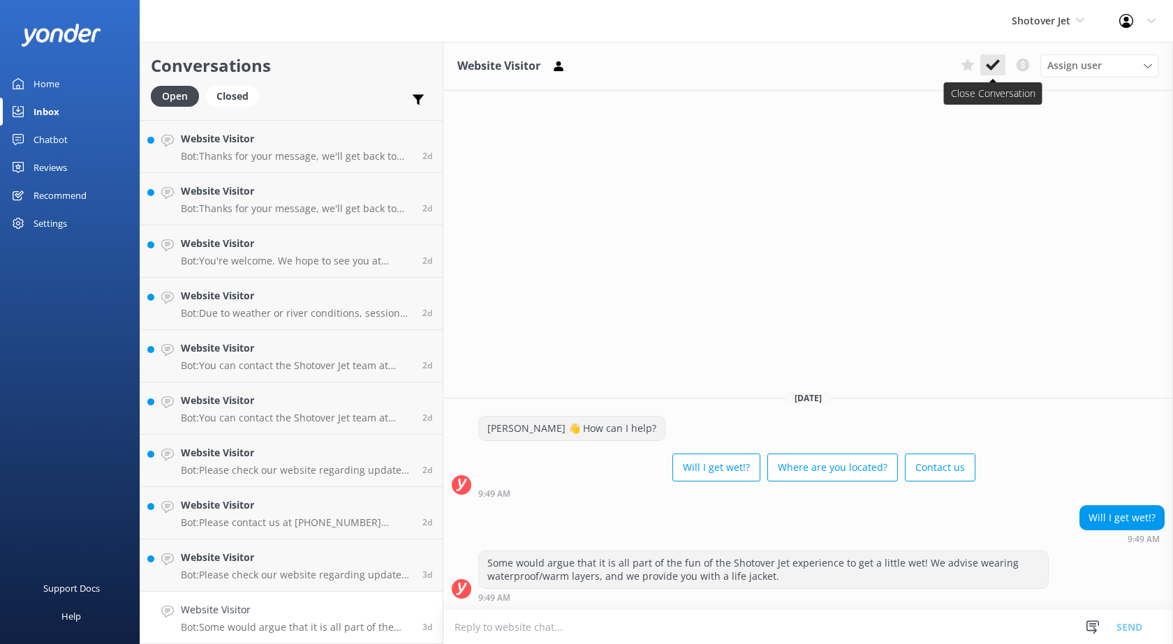
click at [981, 69] on button at bounding box center [992, 64] width 25 height 21
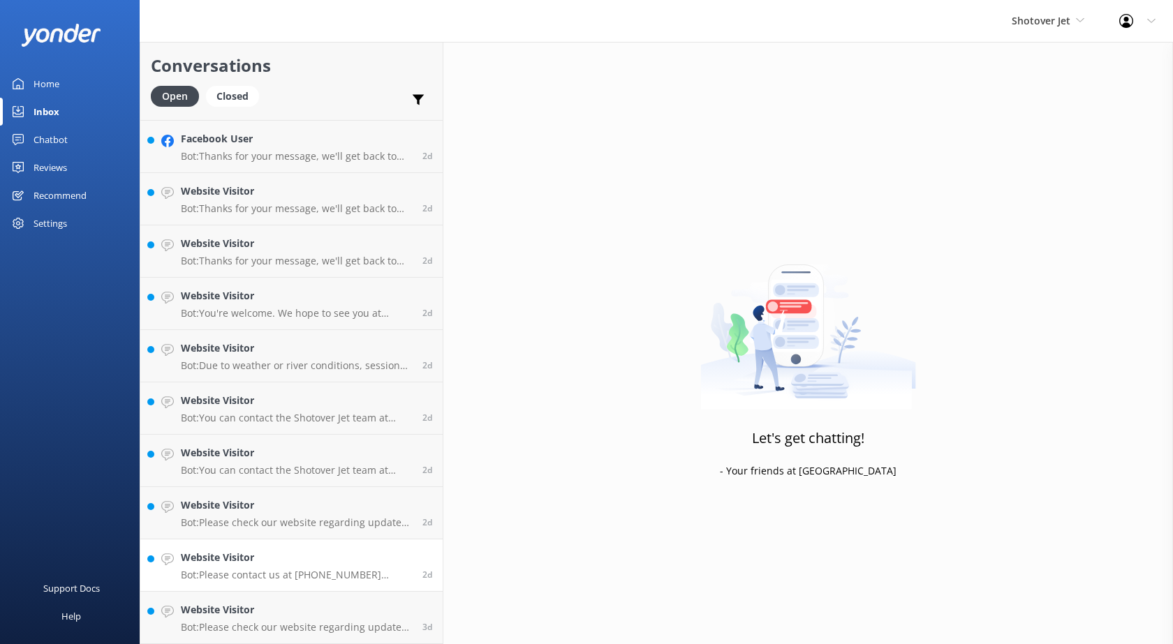
scroll to position [1303, 0]
click at [214, 624] on p "Bot: Please check our website regarding updates on our current conditions & ope…" at bounding box center [296, 627] width 231 height 13
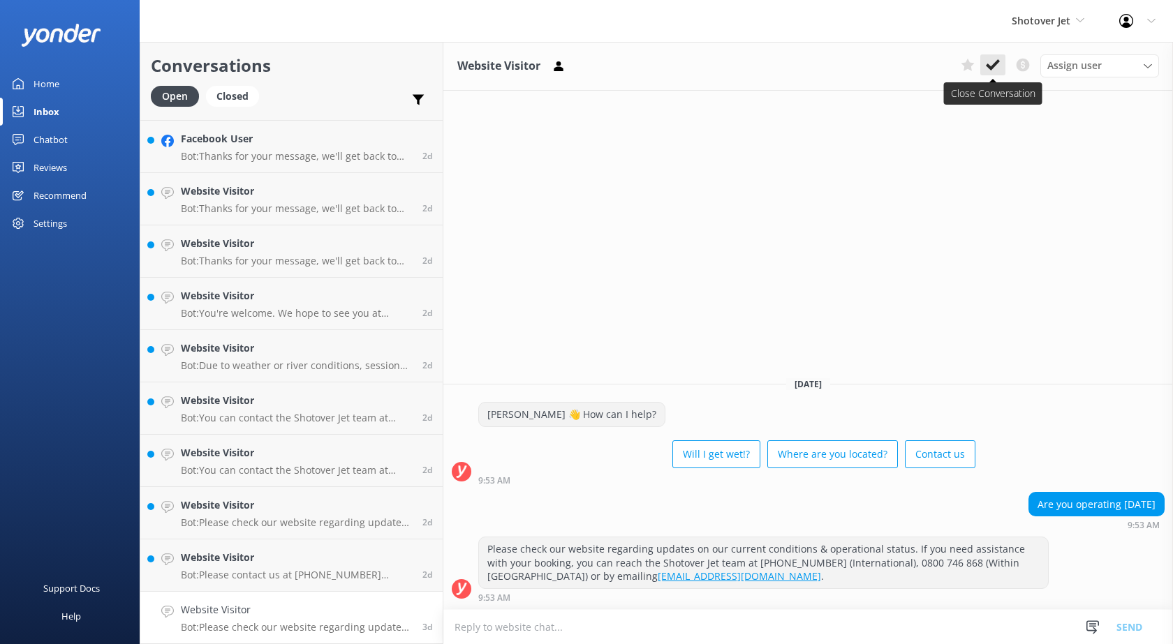
click at [993, 64] on use at bounding box center [993, 64] width 14 height 11
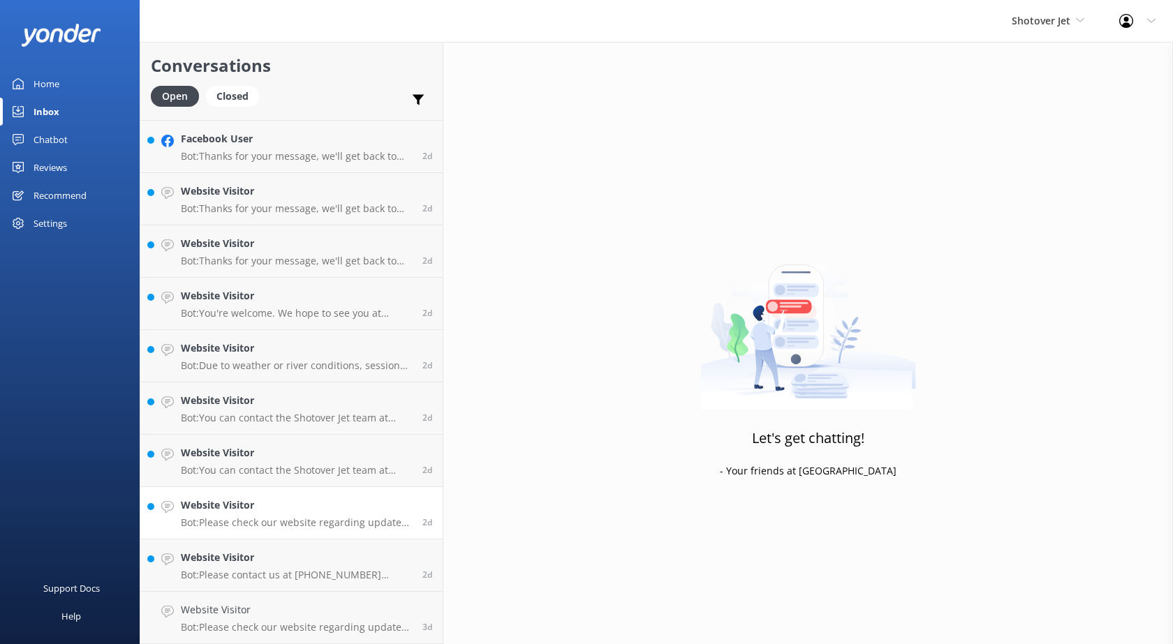
scroll to position [1251, 0]
click at [240, 614] on h4 "Website Visitor" at bounding box center [296, 609] width 231 height 15
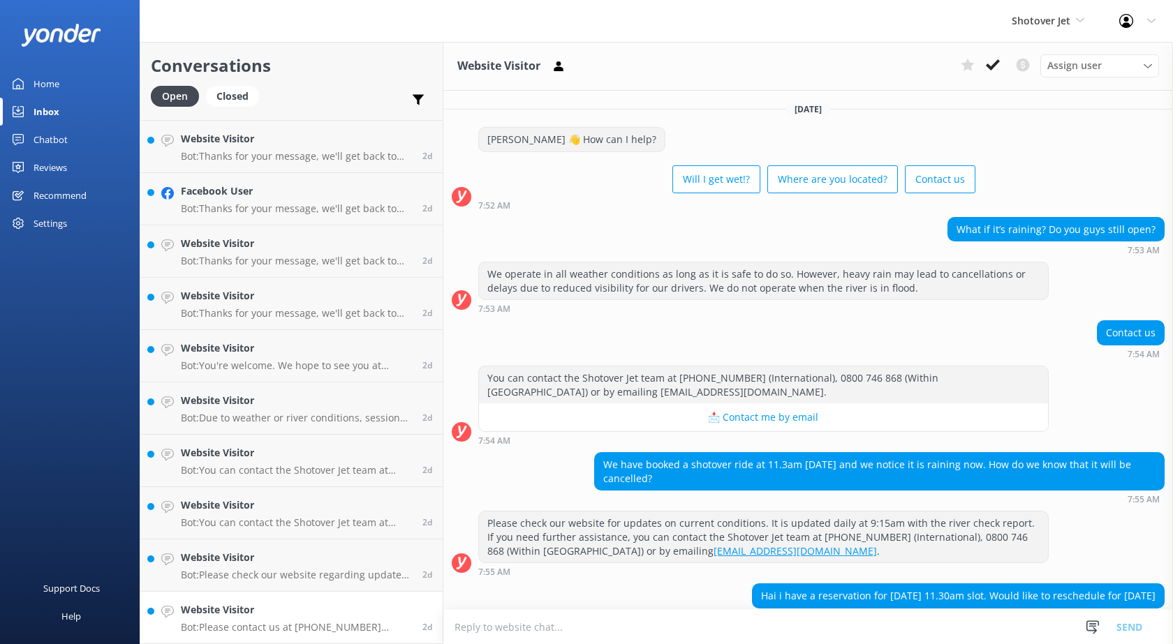
scroll to position [64, 0]
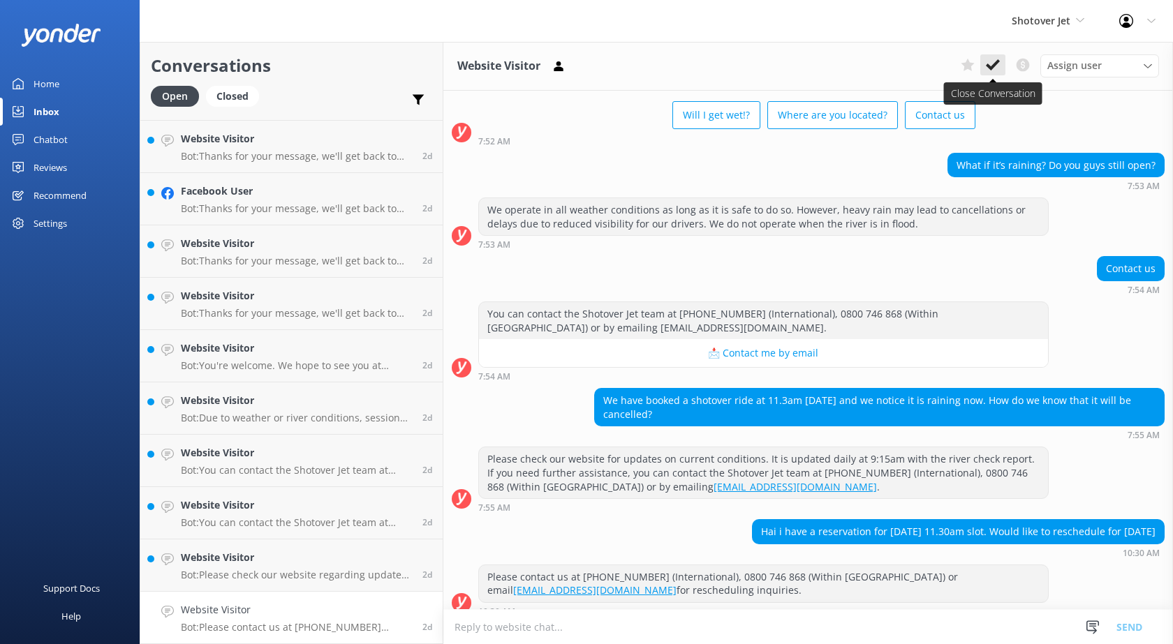
click at [990, 68] on use at bounding box center [993, 64] width 14 height 11
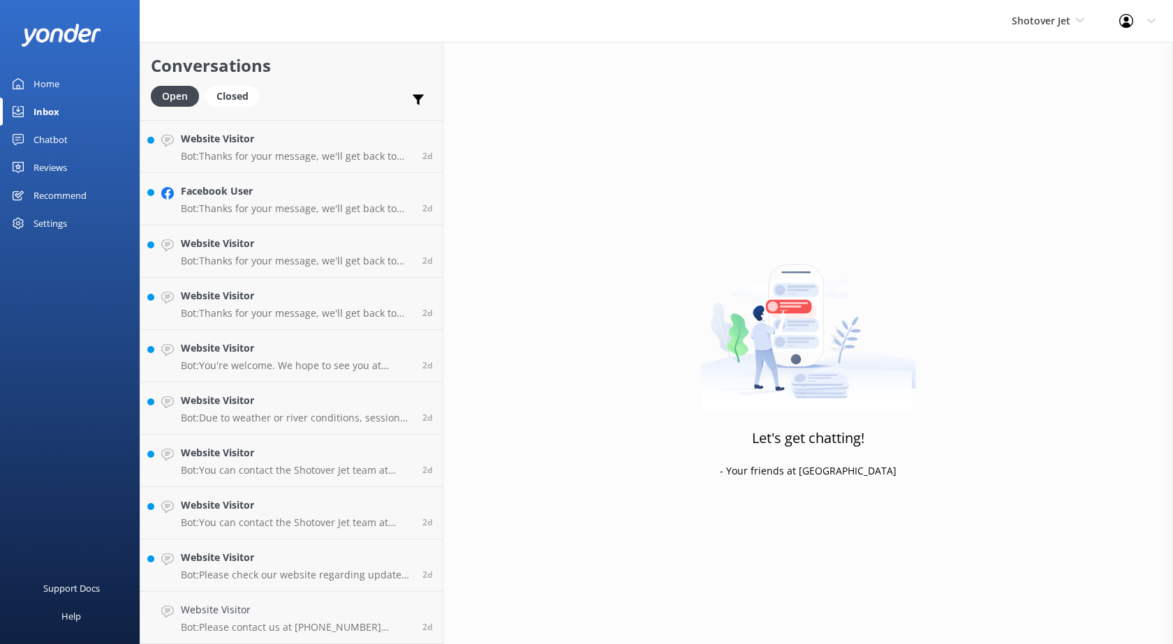
scroll to position [1198, 0]
click at [286, 619] on div "Website Visitor Bot: Please check our website regarding updates on our current …" at bounding box center [296, 617] width 231 height 31
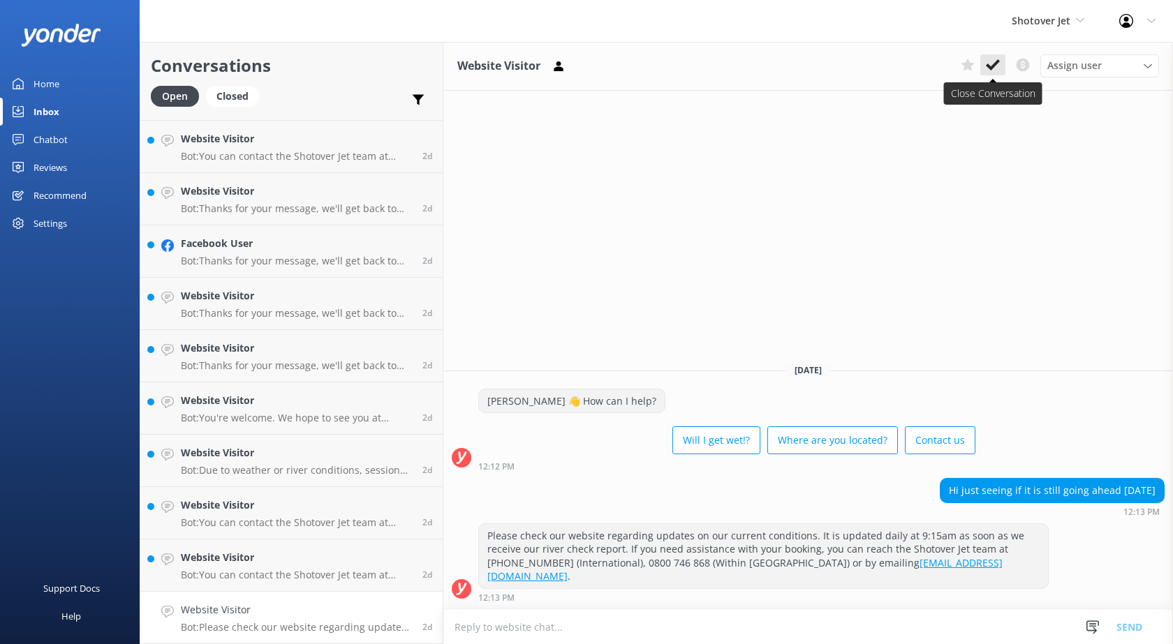
click at [988, 70] on icon at bounding box center [993, 65] width 14 height 14
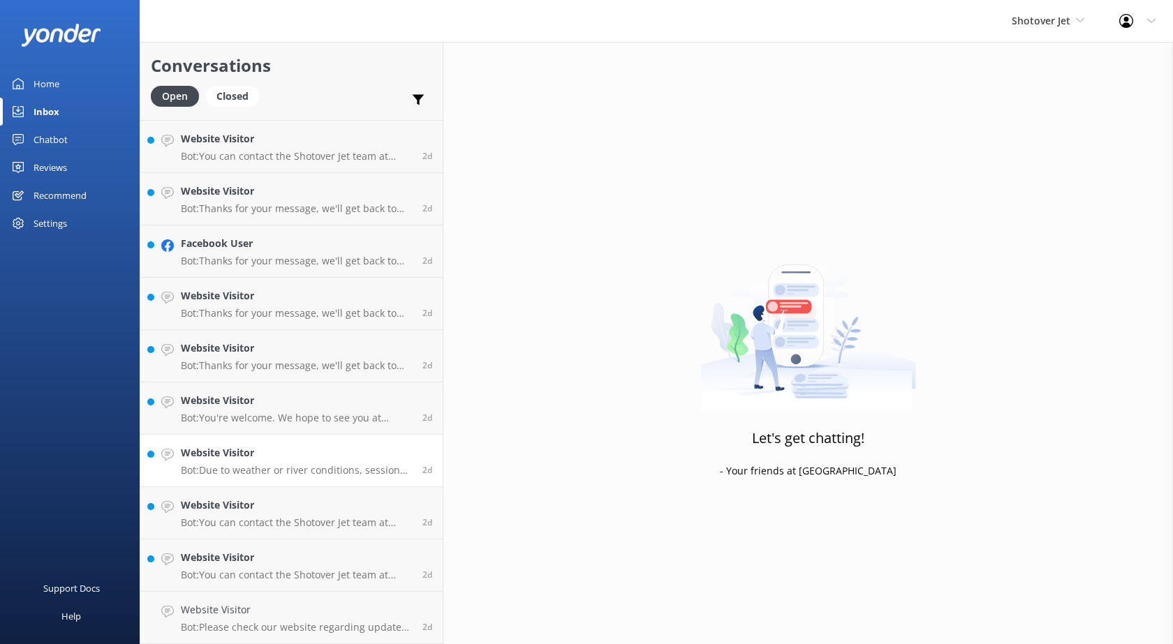
scroll to position [1146, 0]
click at [249, 617] on h4 "Website Visitor" at bounding box center [296, 609] width 231 height 15
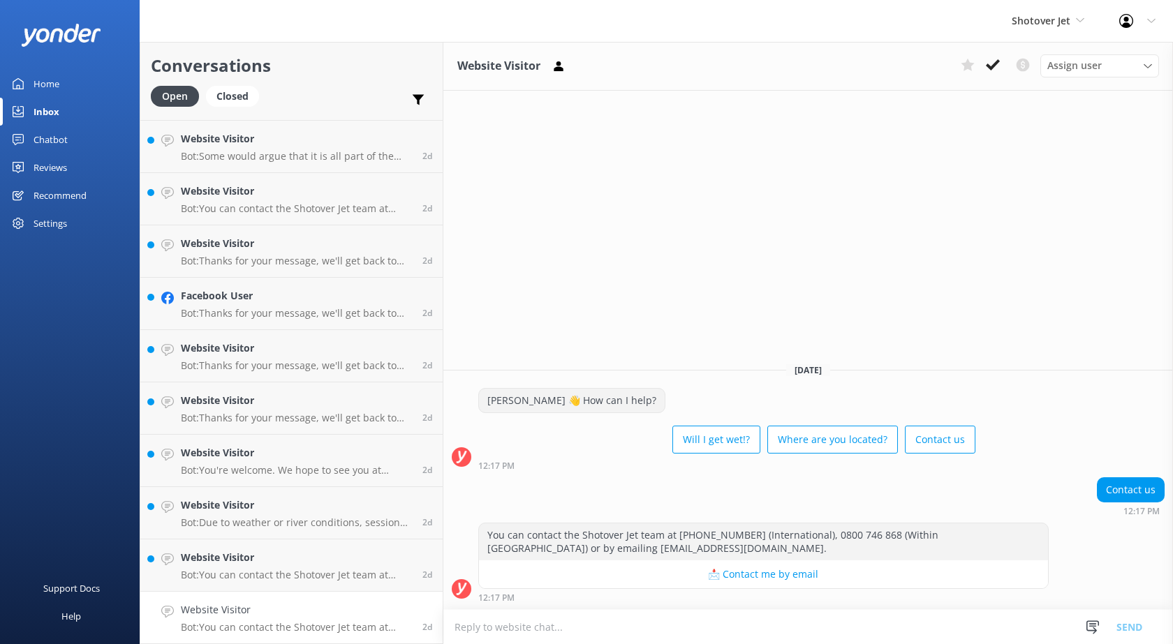
drag, startPoint x: 990, startPoint y: 69, endPoint x: 862, endPoint y: 139, distance: 145.6
click at [990, 71] on icon at bounding box center [993, 65] width 14 height 14
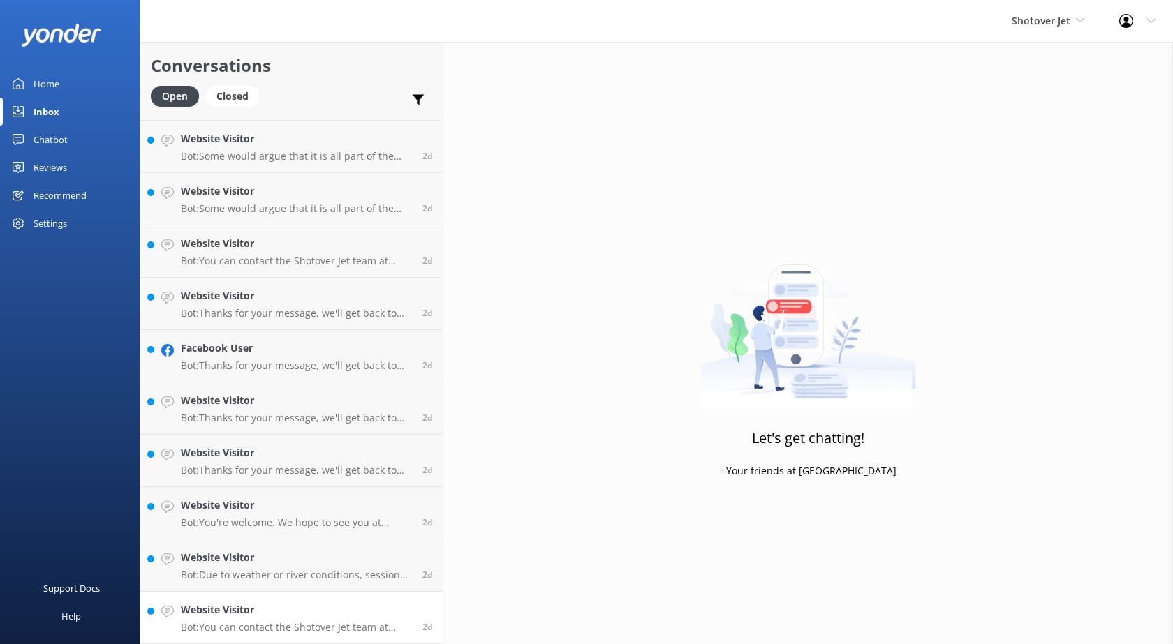
scroll to position [1094, 0]
click at [253, 604] on h4 "Website Visitor" at bounding box center [296, 609] width 231 height 15
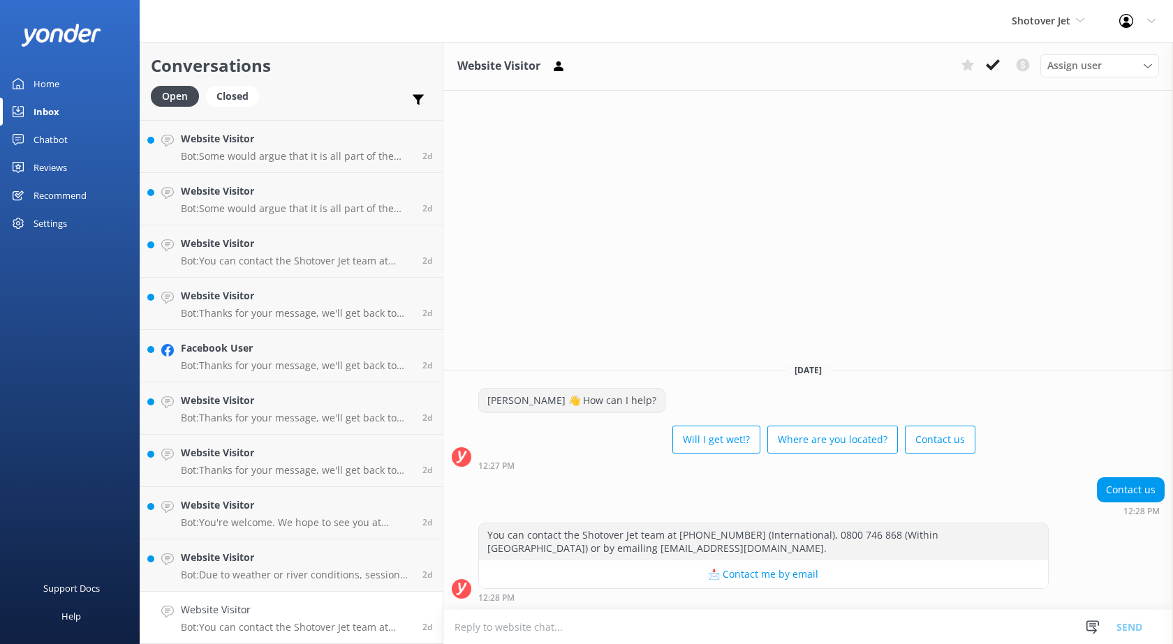
click at [988, 66] on use at bounding box center [993, 64] width 14 height 11
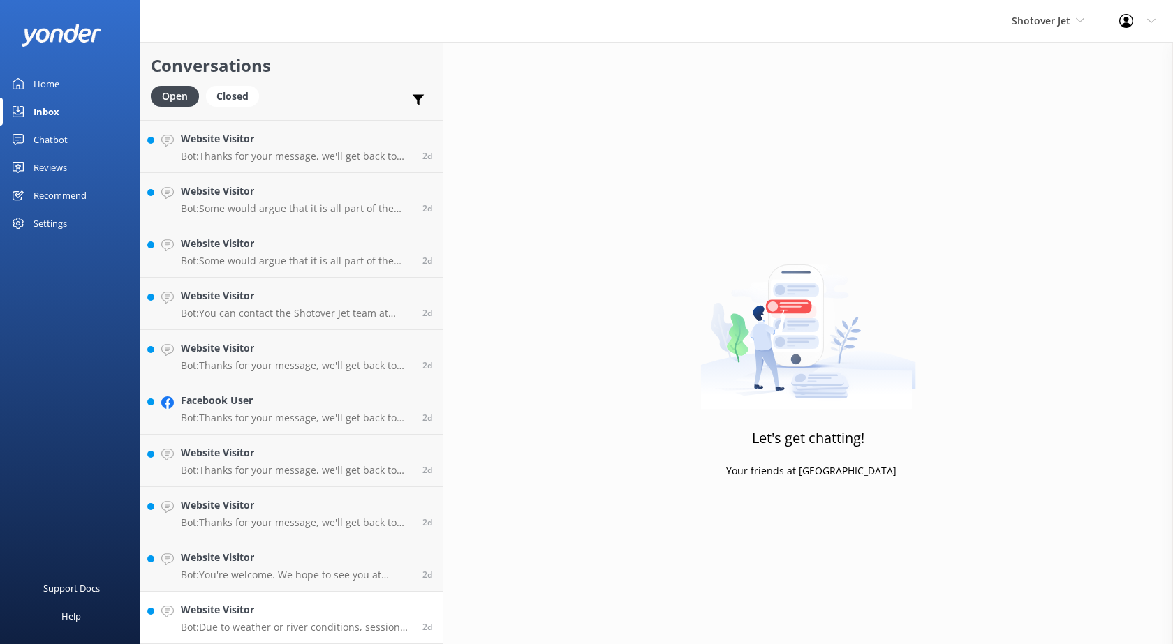
scroll to position [1041, 0]
click at [246, 626] on p "Bot: Due to weather or river conditions, sessions may be cancelled or on hold. …" at bounding box center [296, 627] width 231 height 13
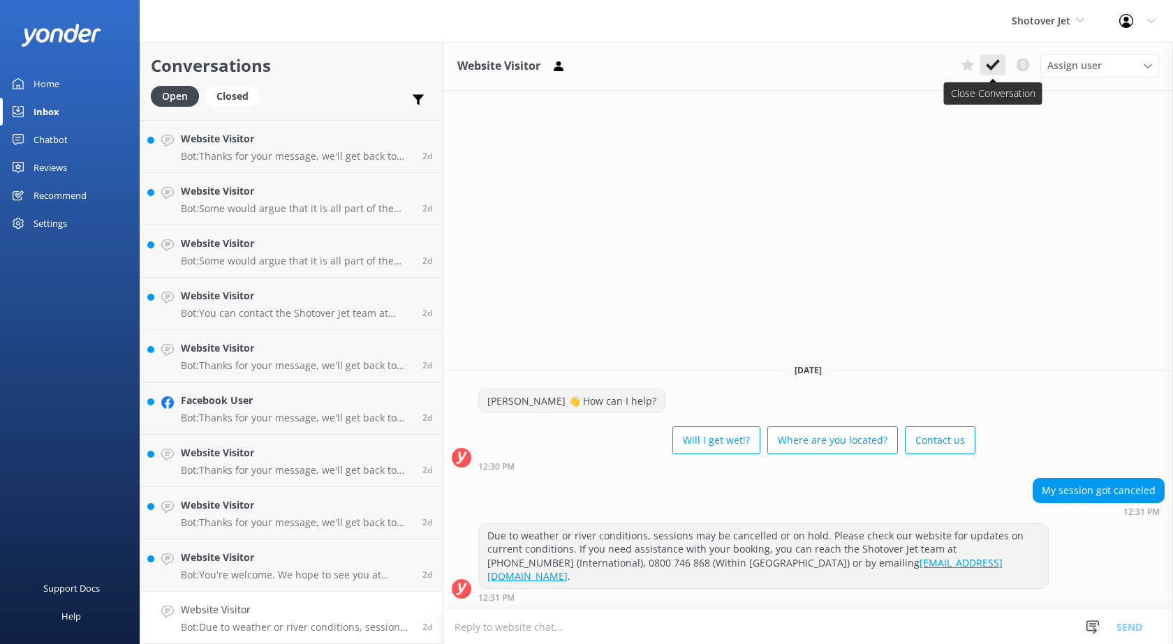
click at [995, 66] on use at bounding box center [993, 64] width 14 height 11
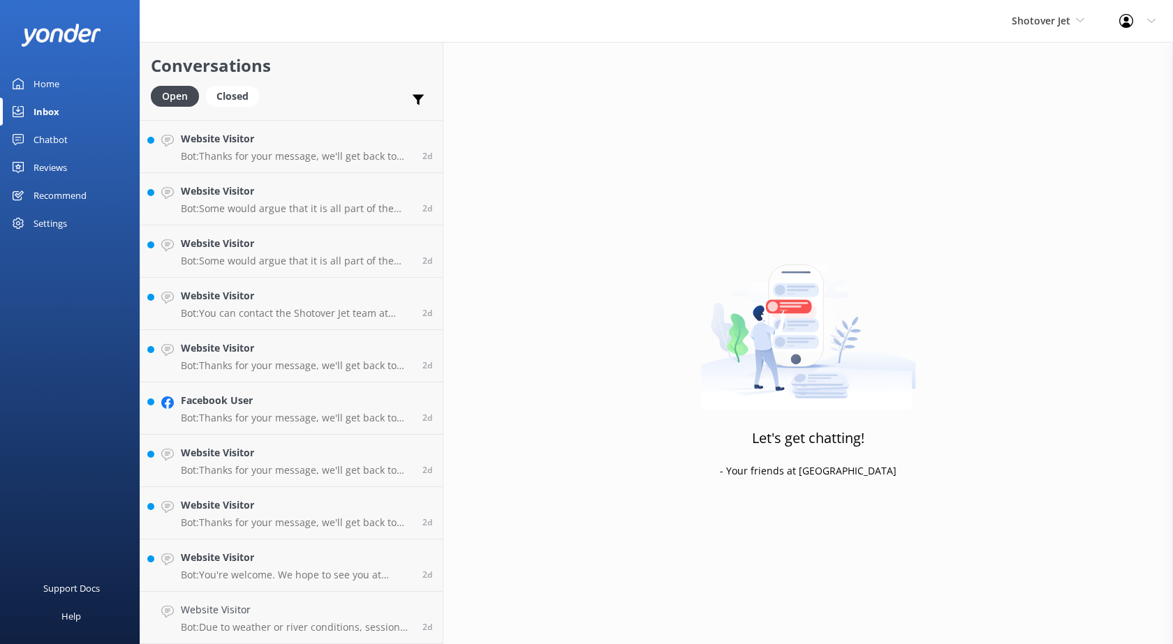
scroll to position [989, 0]
click at [328, 620] on div "Website Visitor Bot: You're welcome. We hope to see you at Shotover Jet soon!" at bounding box center [296, 617] width 231 height 31
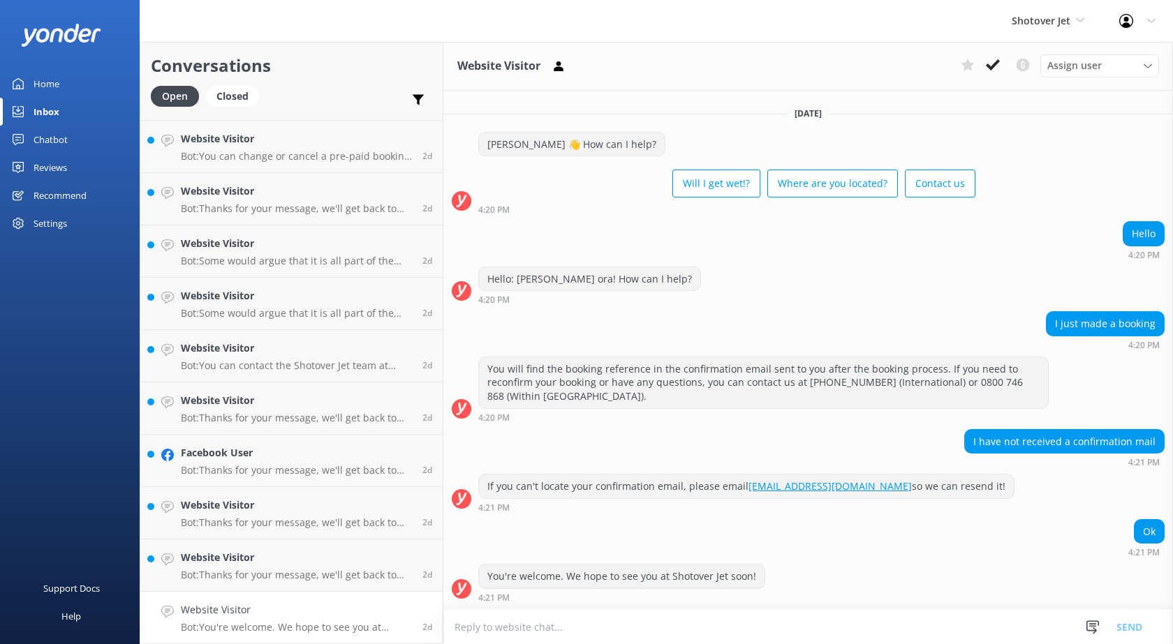
drag, startPoint x: 1000, startPoint y: 68, endPoint x: 983, endPoint y: 76, distance: 18.7
click at [1000, 70] on button at bounding box center [992, 64] width 25 height 21
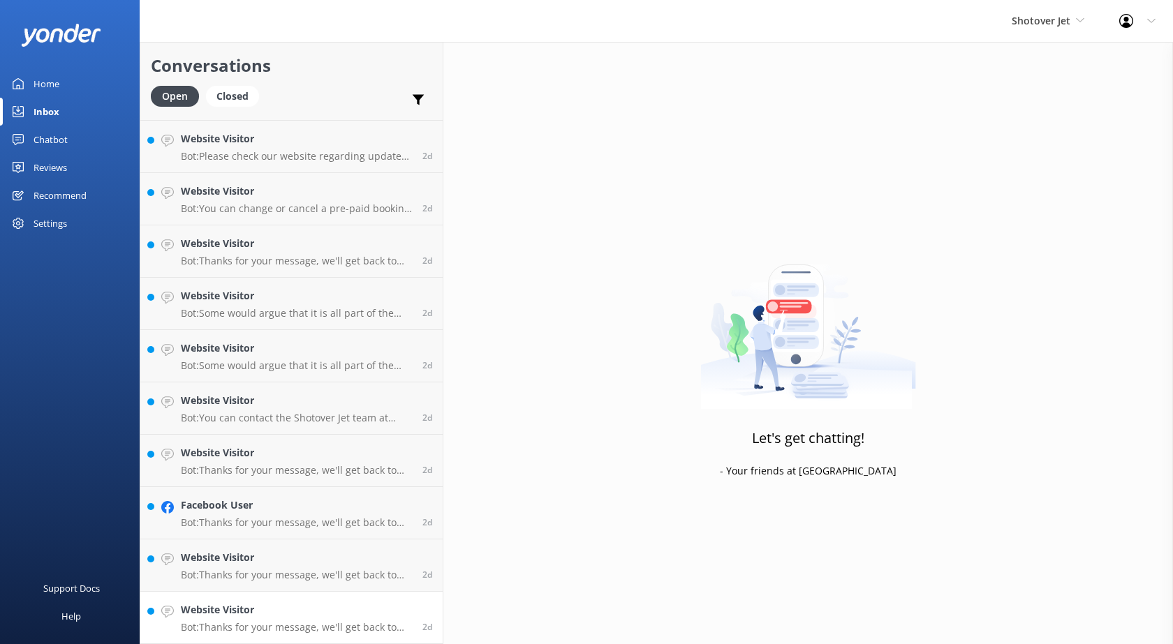
scroll to position [937, 0]
click at [226, 604] on h4 "Website Visitor" at bounding box center [296, 609] width 231 height 15
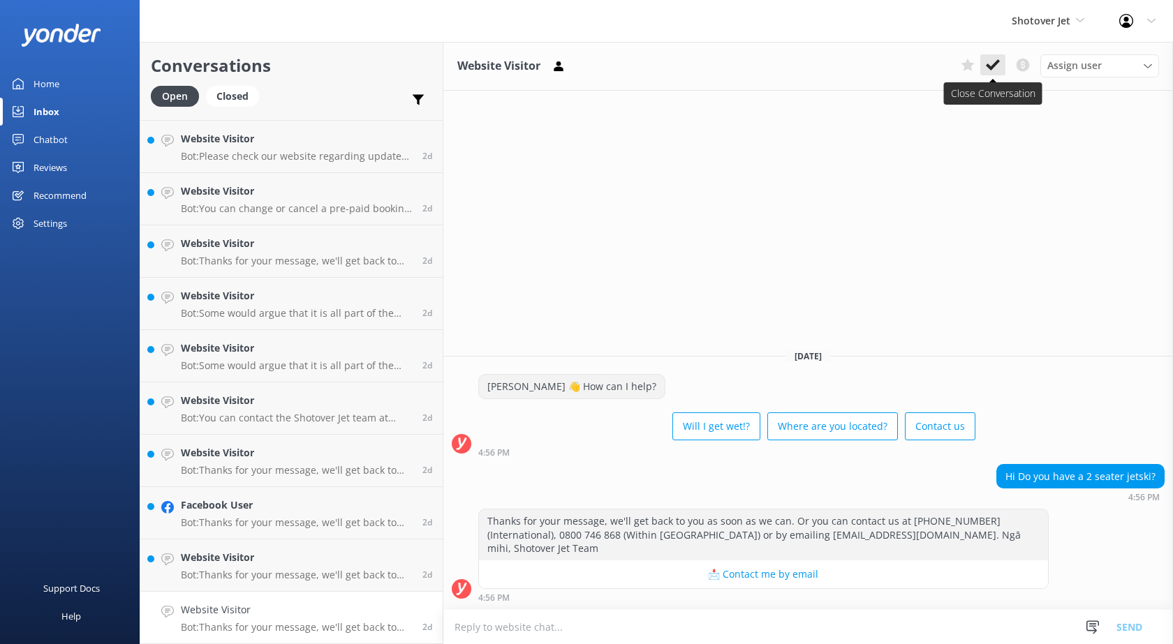
click at [990, 69] on use at bounding box center [993, 64] width 14 height 11
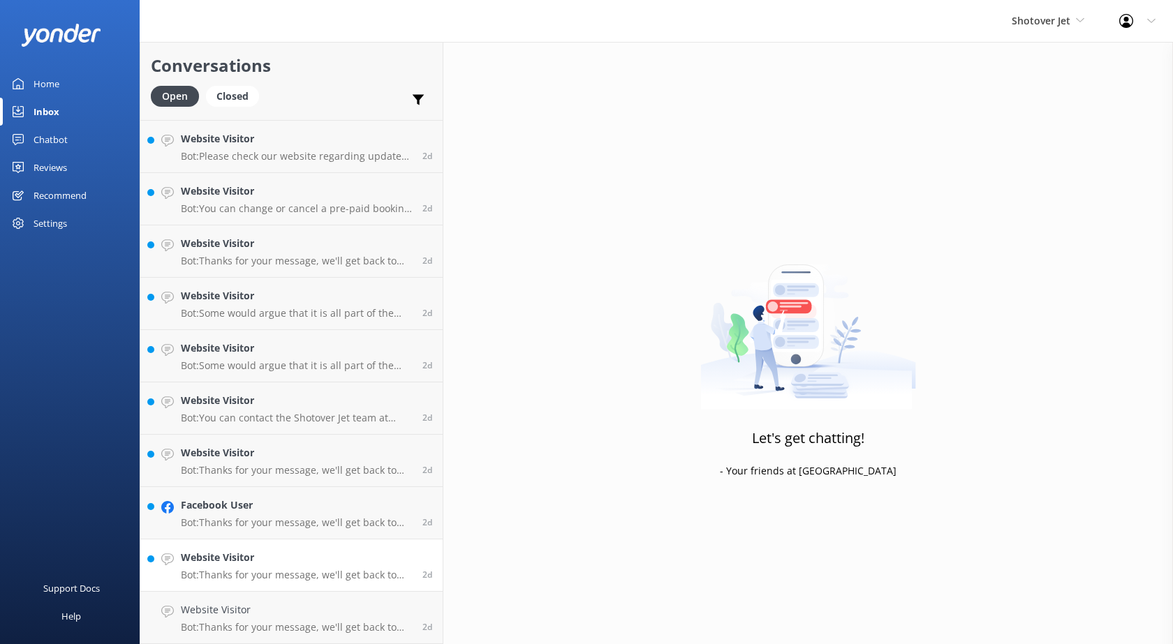
scroll to position [884, 0]
click at [243, 619] on div "Website Visitor Bot: Thanks for your message, we'll get back to you as soon as …" at bounding box center [296, 617] width 231 height 31
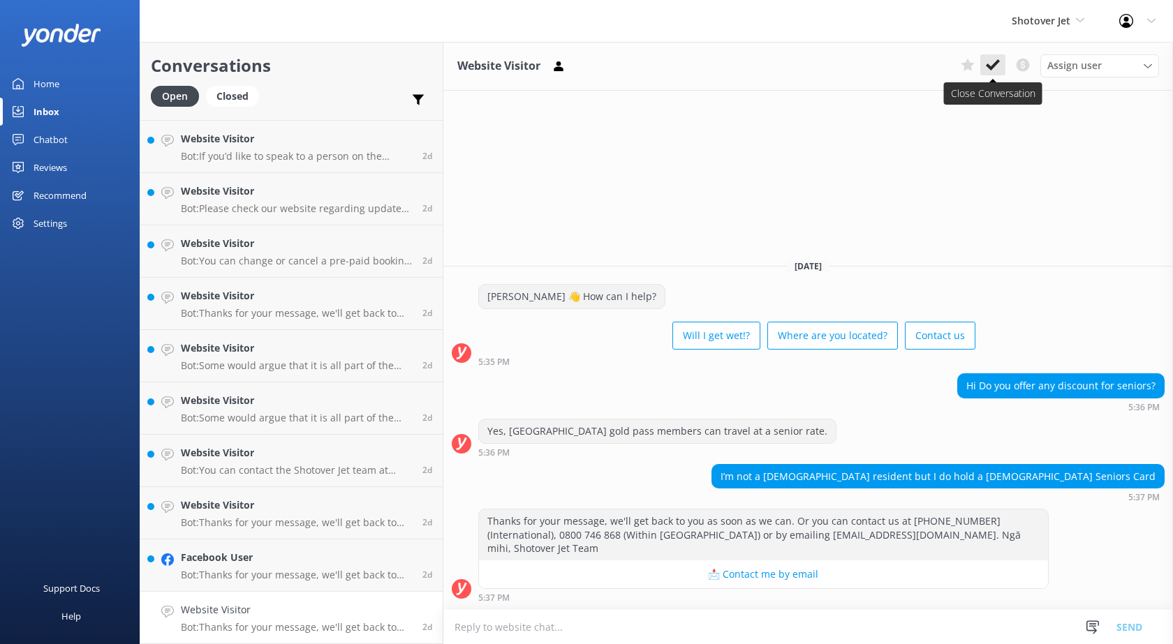
click at [987, 66] on use at bounding box center [993, 64] width 14 height 11
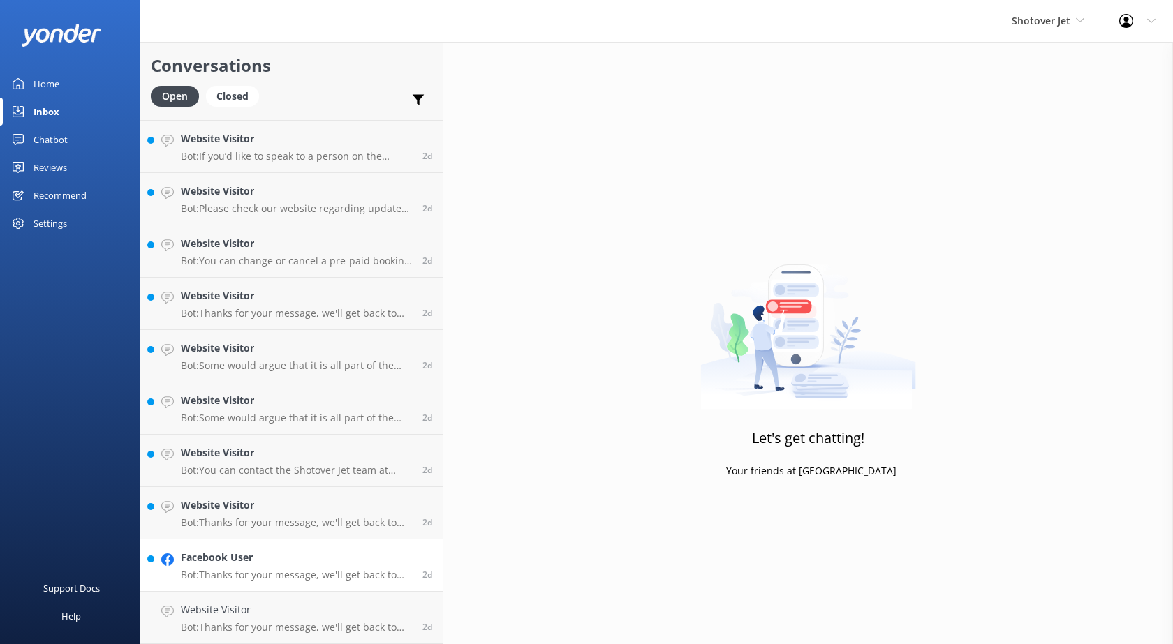
scroll to position [832, 0]
click at [309, 603] on h4 "Facebook User" at bounding box center [296, 609] width 231 height 15
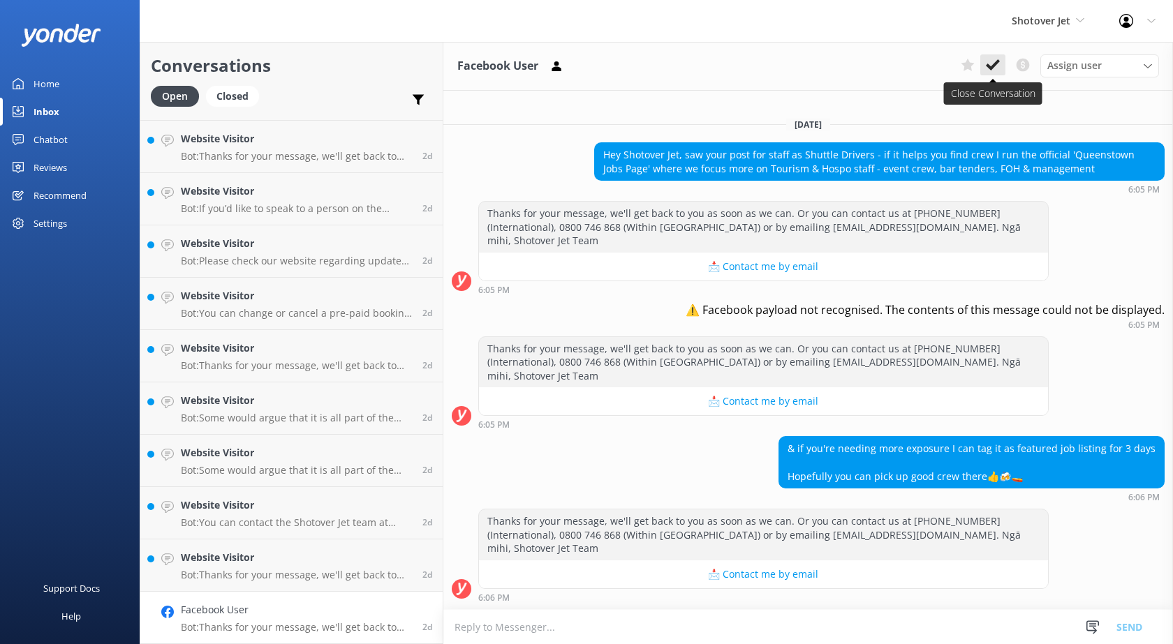
click at [990, 60] on icon at bounding box center [993, 65] width 14 height 14
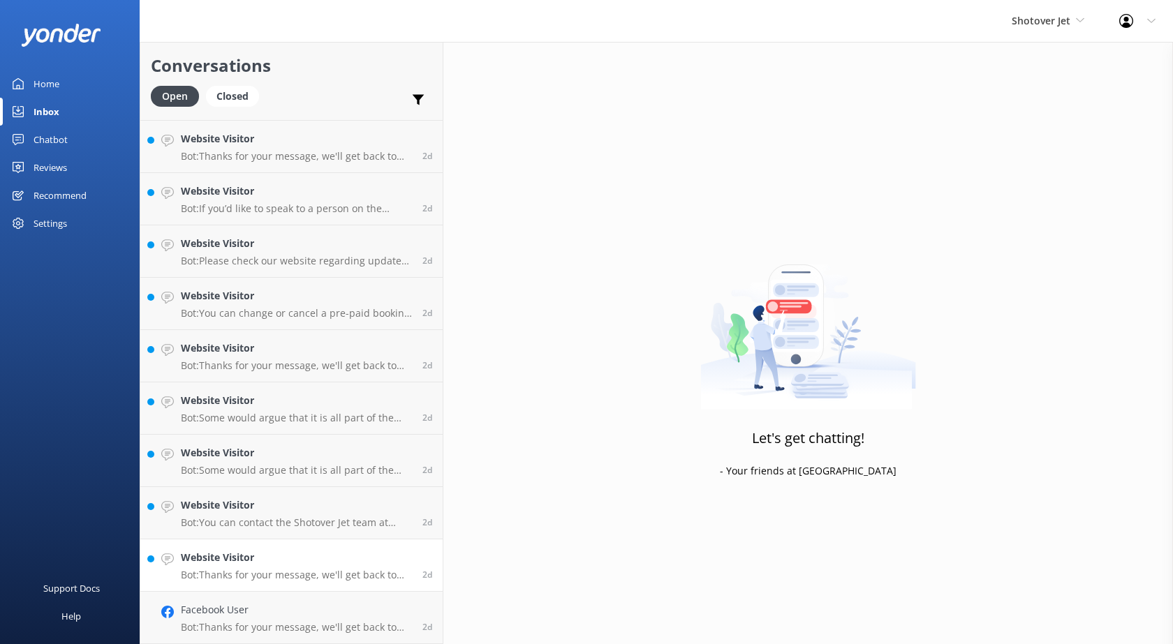
scroll to position [780, 0]
click at [282, 602] on h4 "Website Visitor" at bounding box center [296, 609] width 231 height 15
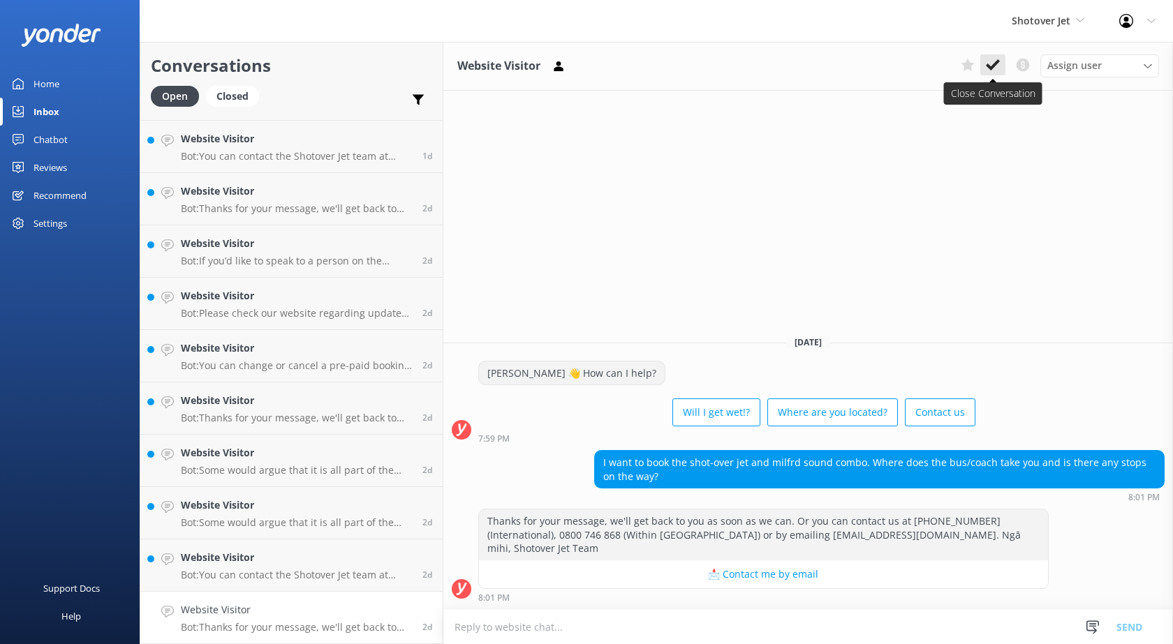
click at [999, 61] on icon at bounding box center [993, 65] width 14 height 14
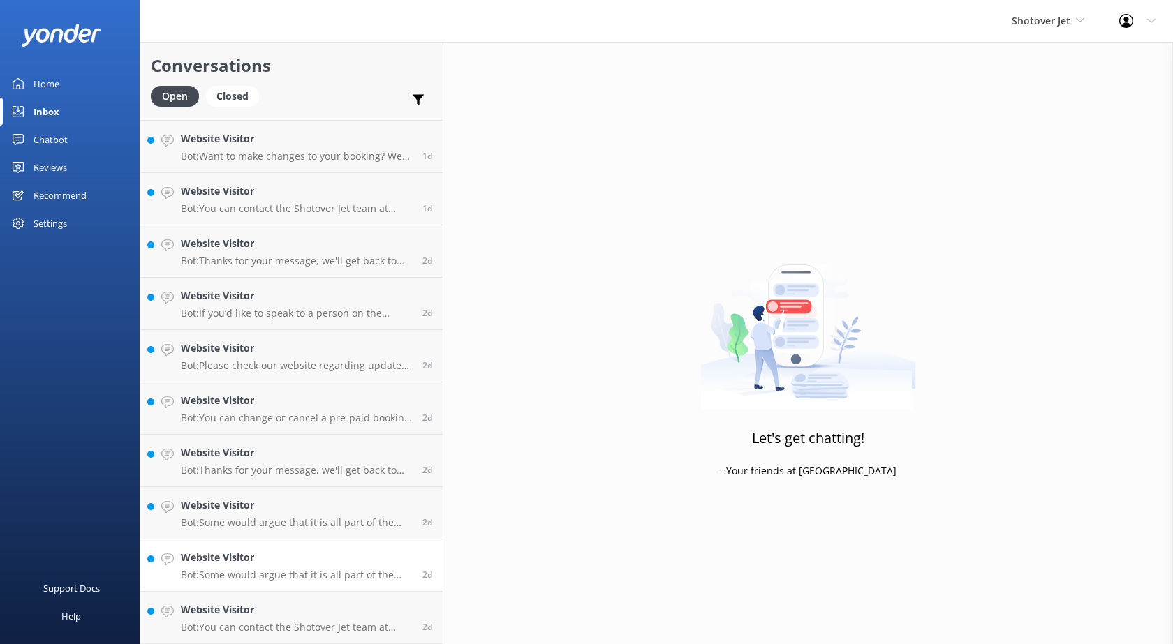
scroll to position [727, 0]
click at [230, 602] on h4 "Website Visitor" at bounding box center [296, 609] width 231 height 15
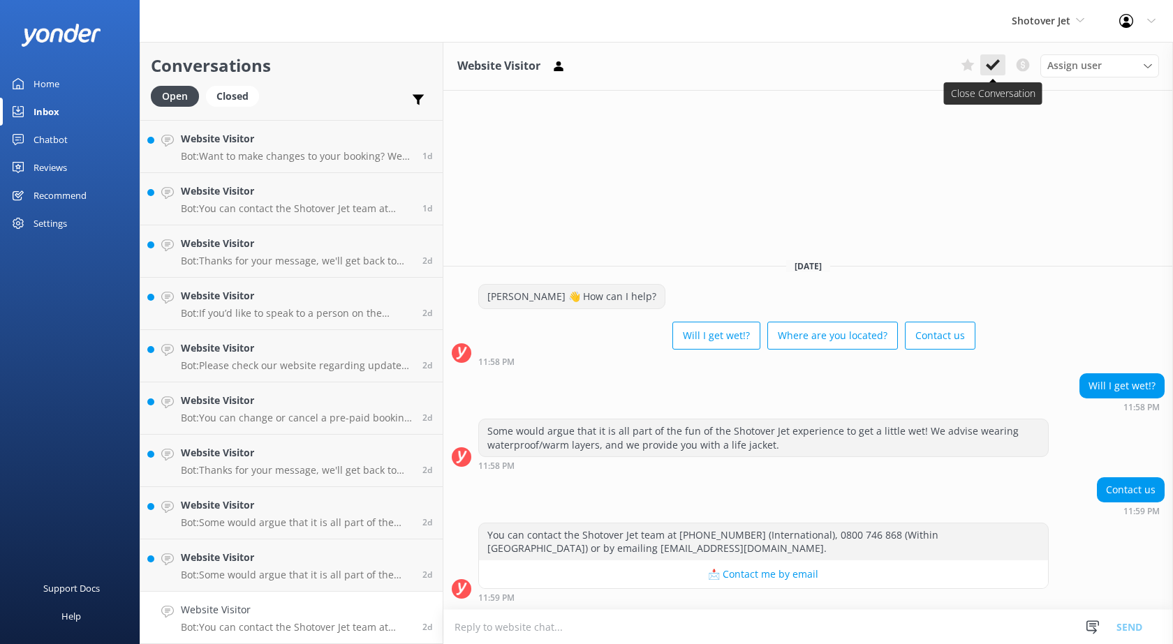
click at [990, 61] on icon at bounding box center [993, 65] width 14 height 14
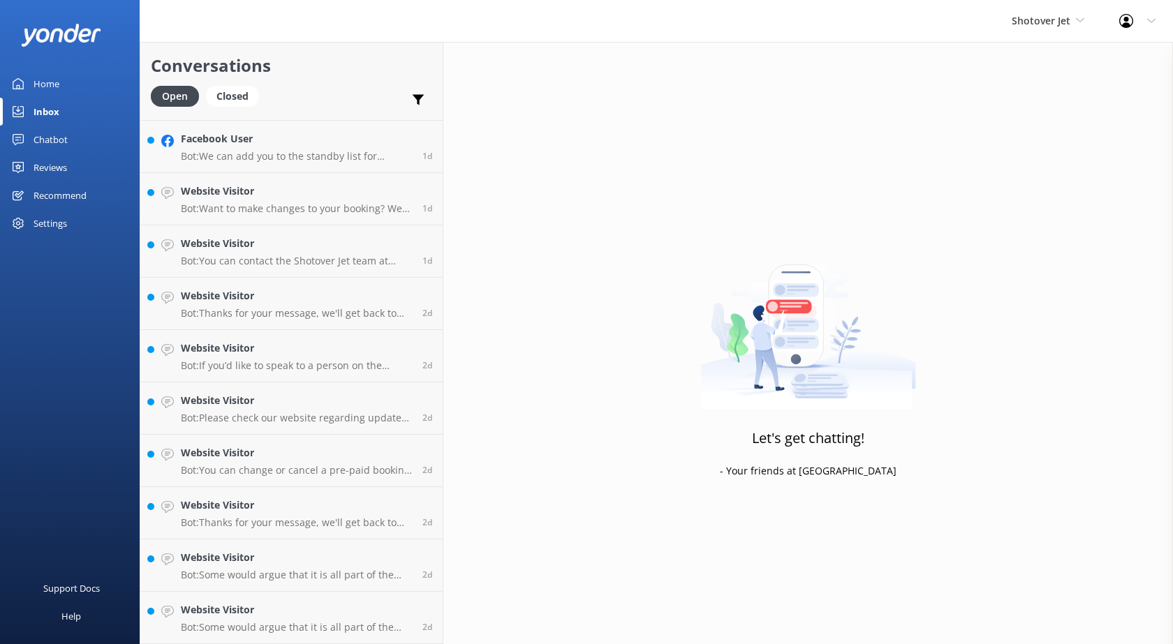
scroll to position [675, 0]
click at [244, 616] on h4 "Website Visitor" at bounding box center [296, 609] width 231 height 15
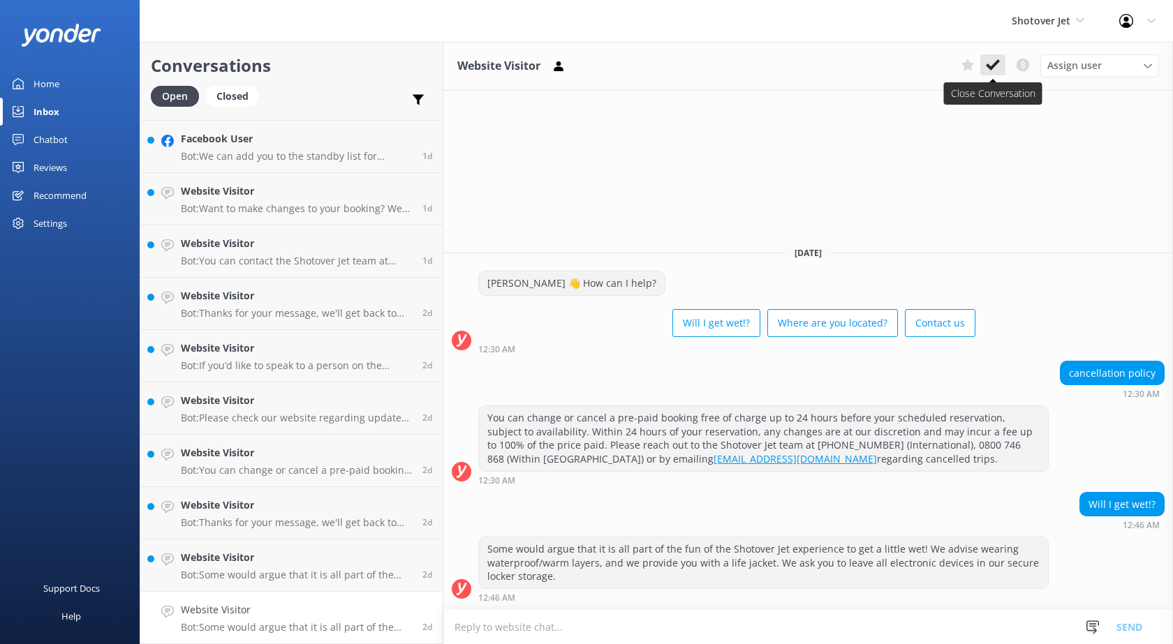
click at [994, 72] on icon at bounding box center [993, 65] width 14 height 14
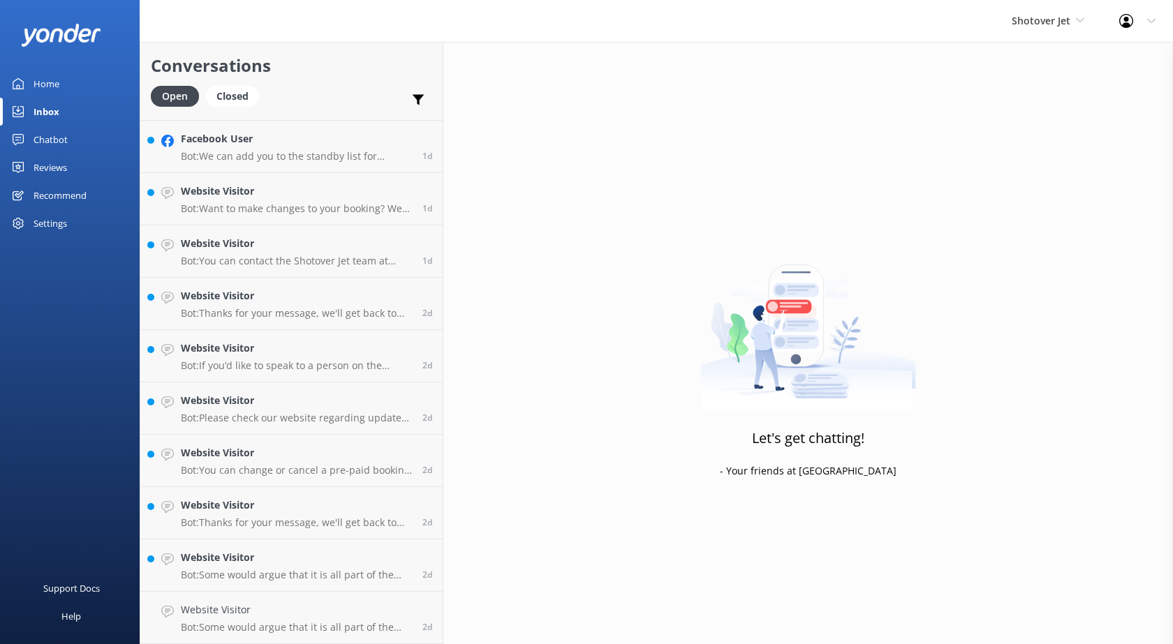
scroll to position [623, 0]
click at [283, 609] on h4 "Website Visitor" at bounding box center [296, 609] width 231 height 15
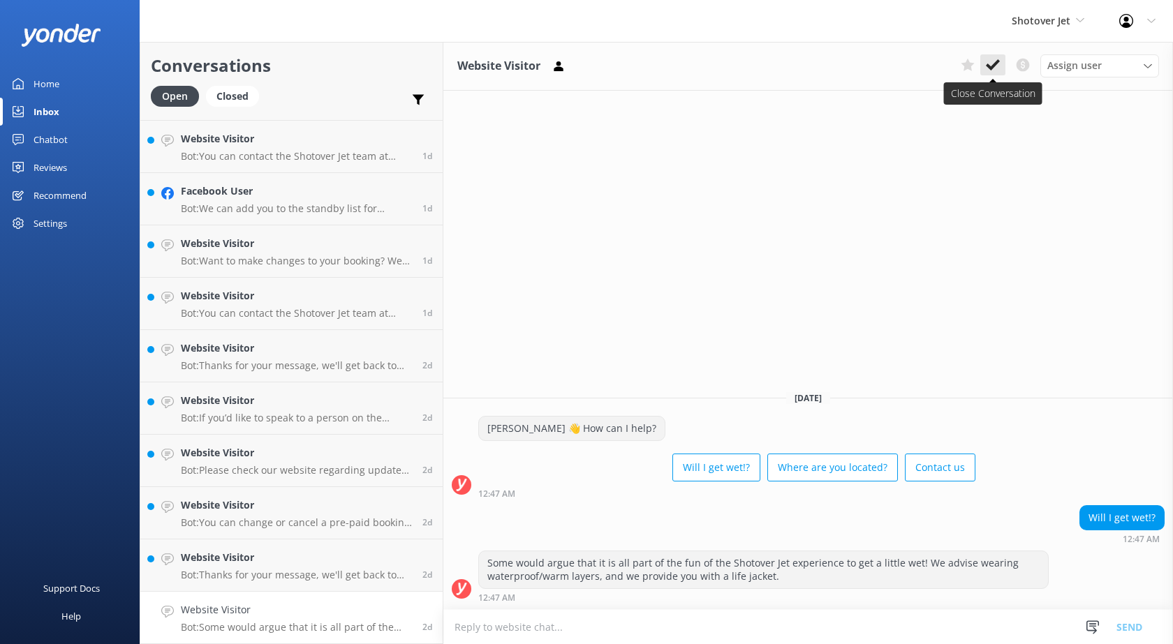
click at [986, 57] on button at bounding box center [992, 64] width 25 height 21
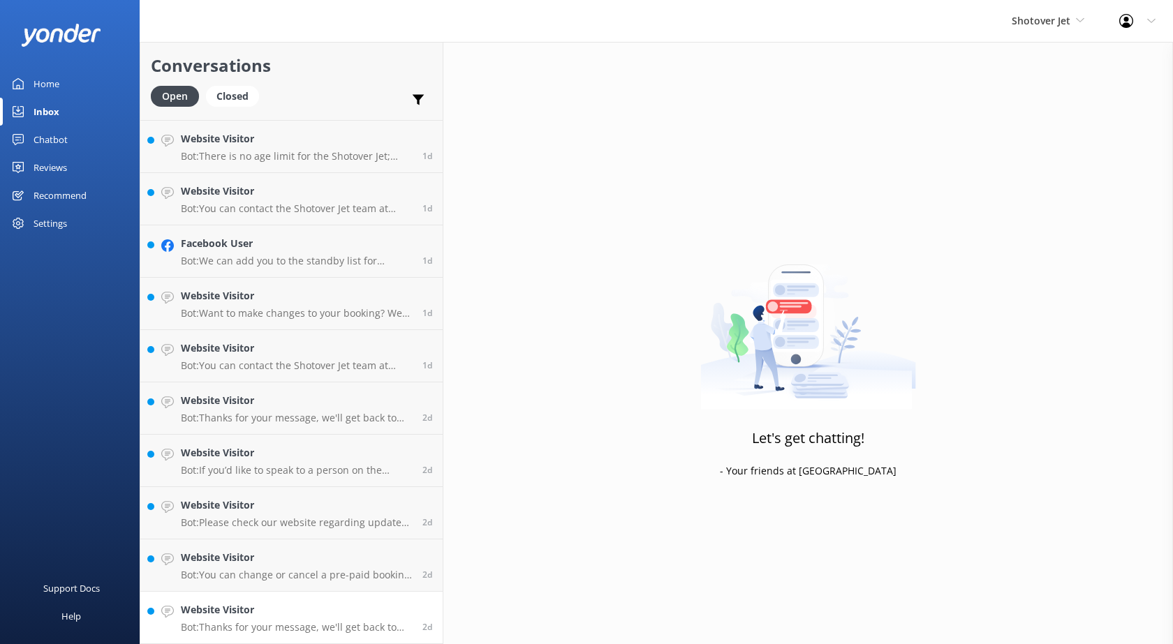
scroll to position [570, 0]
click at [224, 606] on h4 "Website Visitor" at bounding box center [296, 609] width 231 height 15
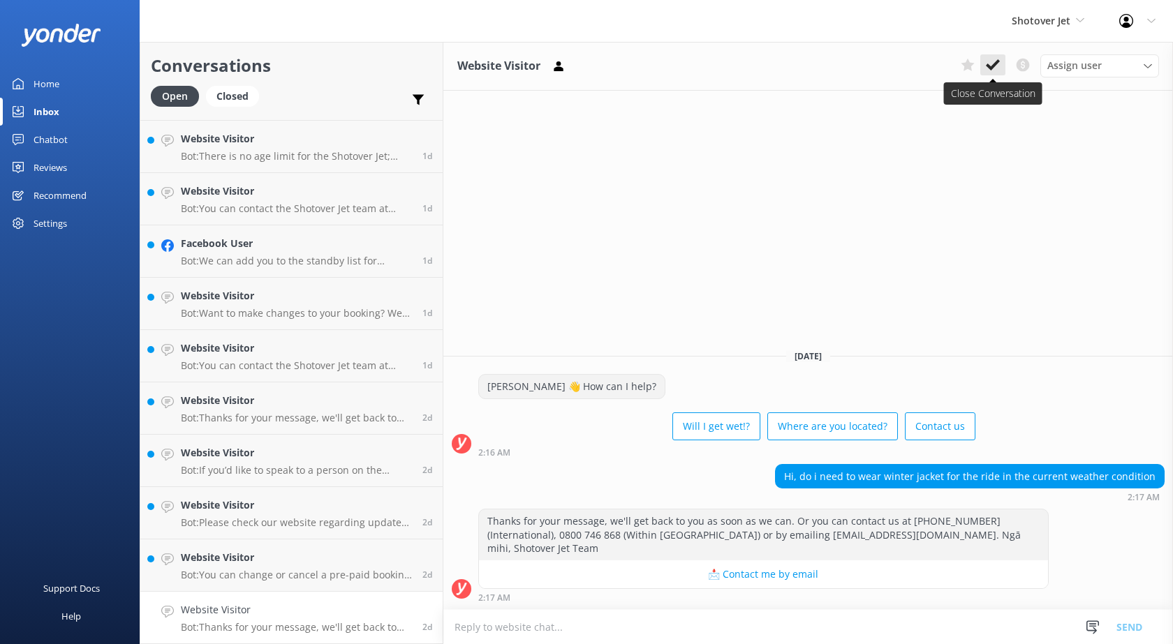
click at [997, 68] on icon at bounding box center [993, 65] width 14 height 14
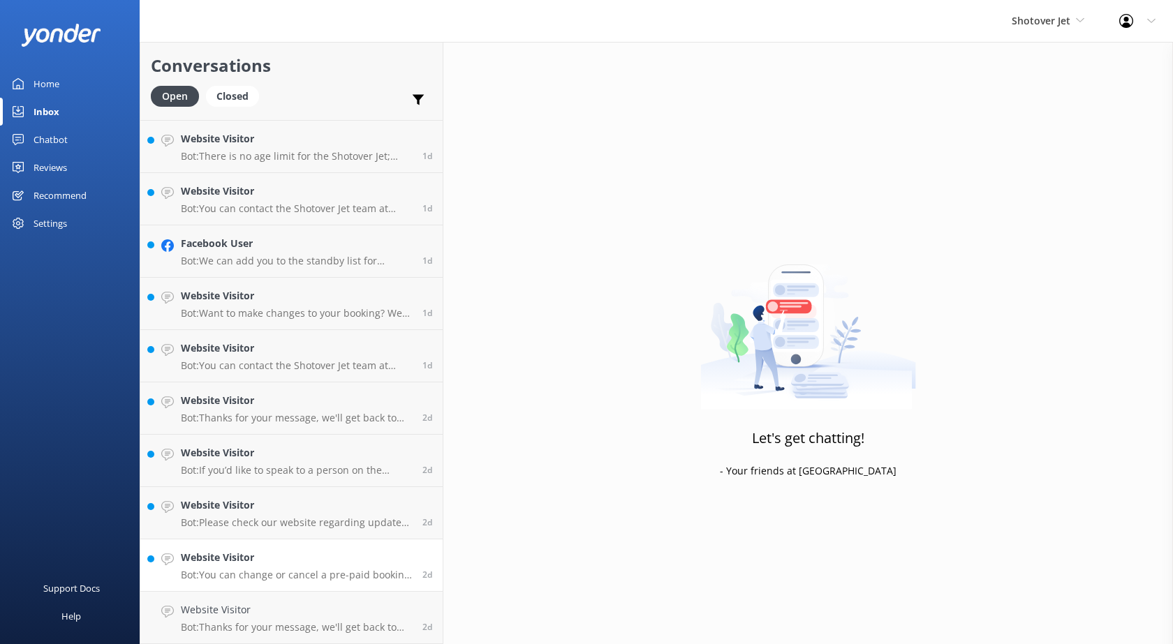
scroll to position [518, 0]
click at [275, 621] on p "Bot: You can change or cancel a pre-paid booking free of charge up to 24 hours …" at bounding box center [296, 627] width 231 height 13
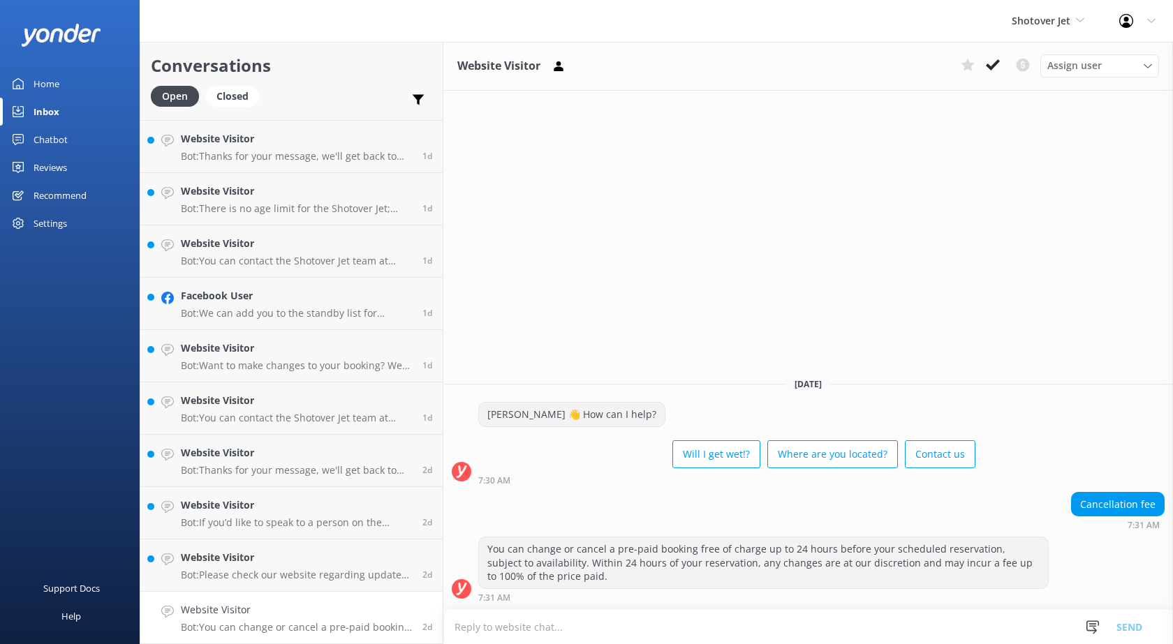
click at [995, 77] on div "Website Visitor Assign user [PERSON_NAME] Ressies Team [PERSON_NAME] [PERSON_NA…" at bounding box center [807, 66] width 729 height 49
click at [997, 64] on icon at bounding box center [993, 65] width 14 height 14
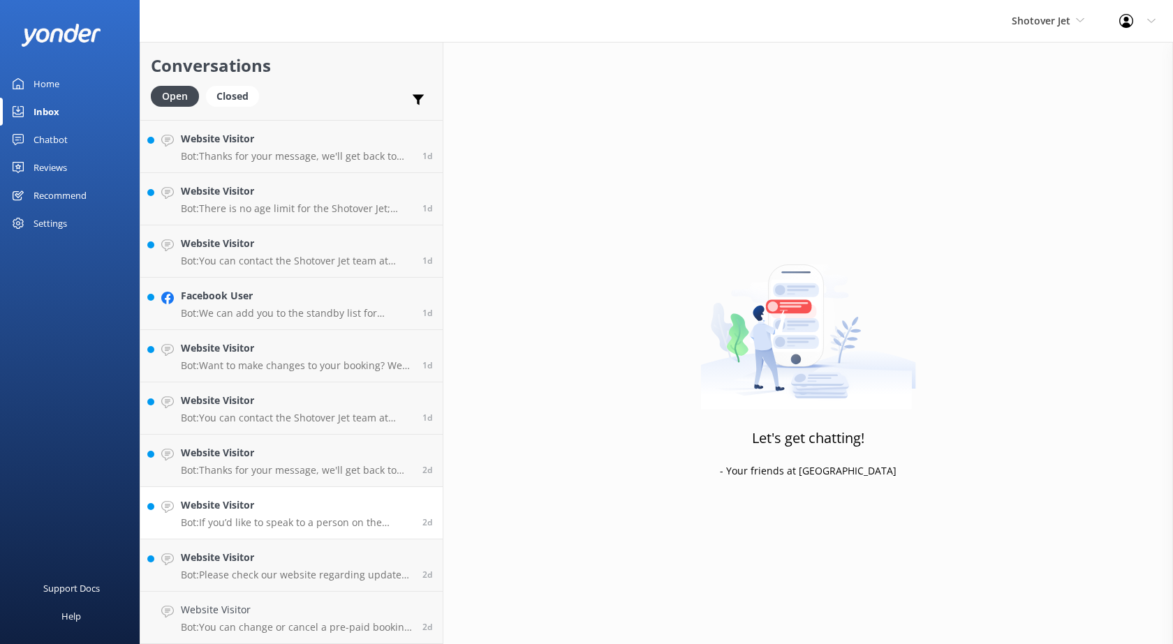
scroll to position [466, 0]
click at [257, 608] on h4 "Website Visitor" at bounding box center [296, 609] width 231 height 15
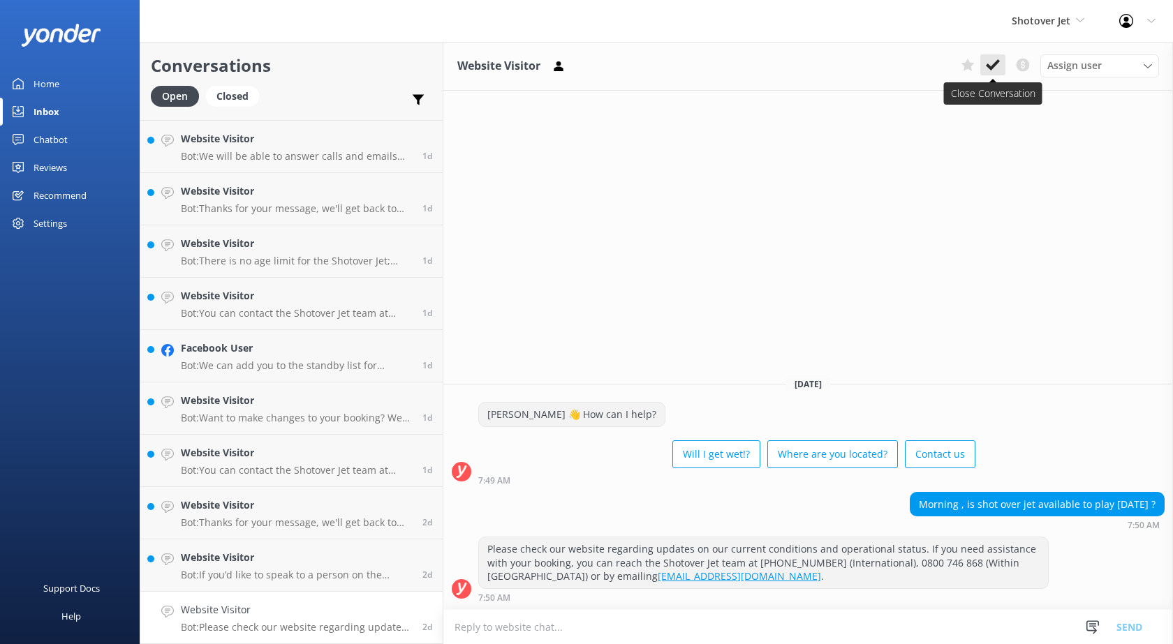
click at [987, 62] on icon at bounding box center [993, 65] width 14 height 14
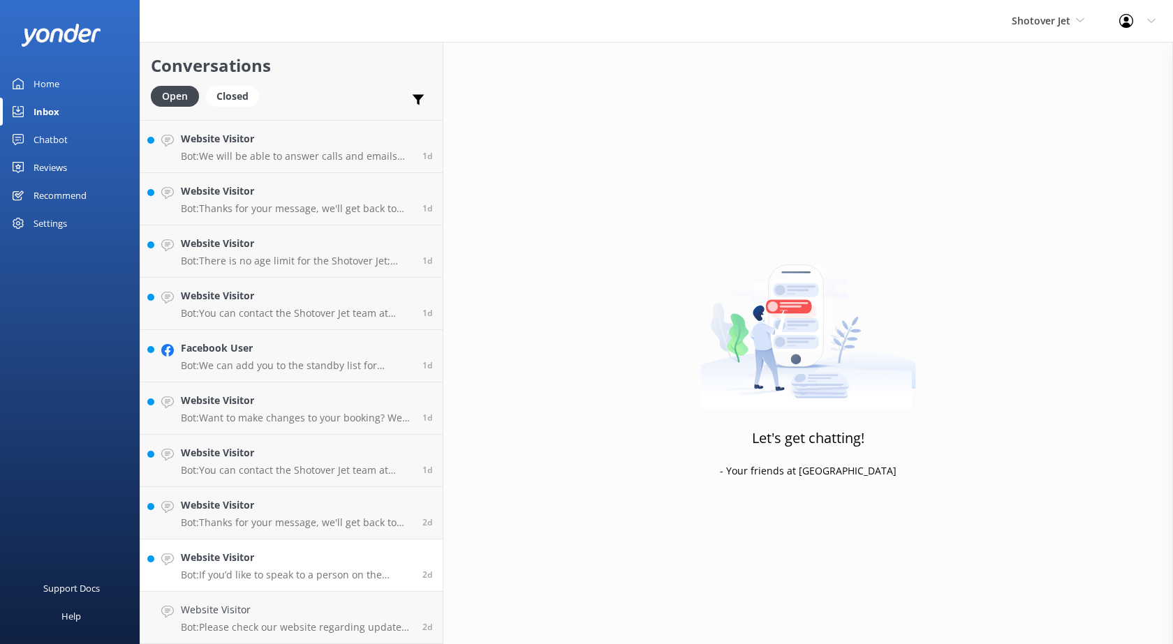
scroll to position [413, 0]
click at [285, 616] on h4 "Website Visitor" at bounding box center [296, 609] width 231 height 15
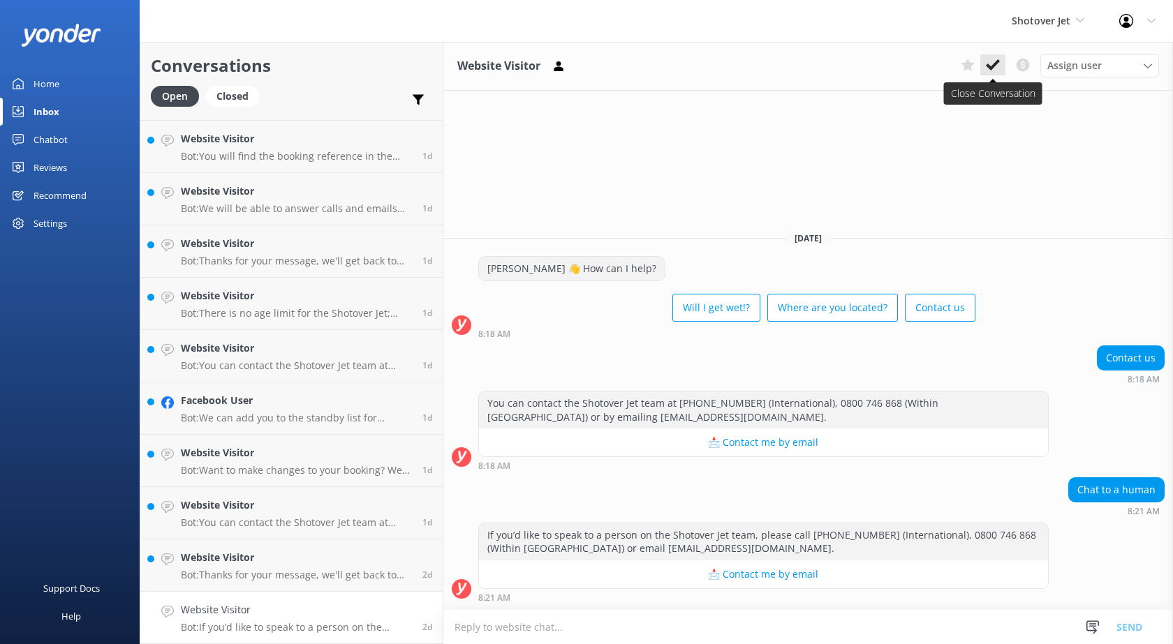
click at [992, 61] on icon at bounding box center [993, 65] width 14 height 14
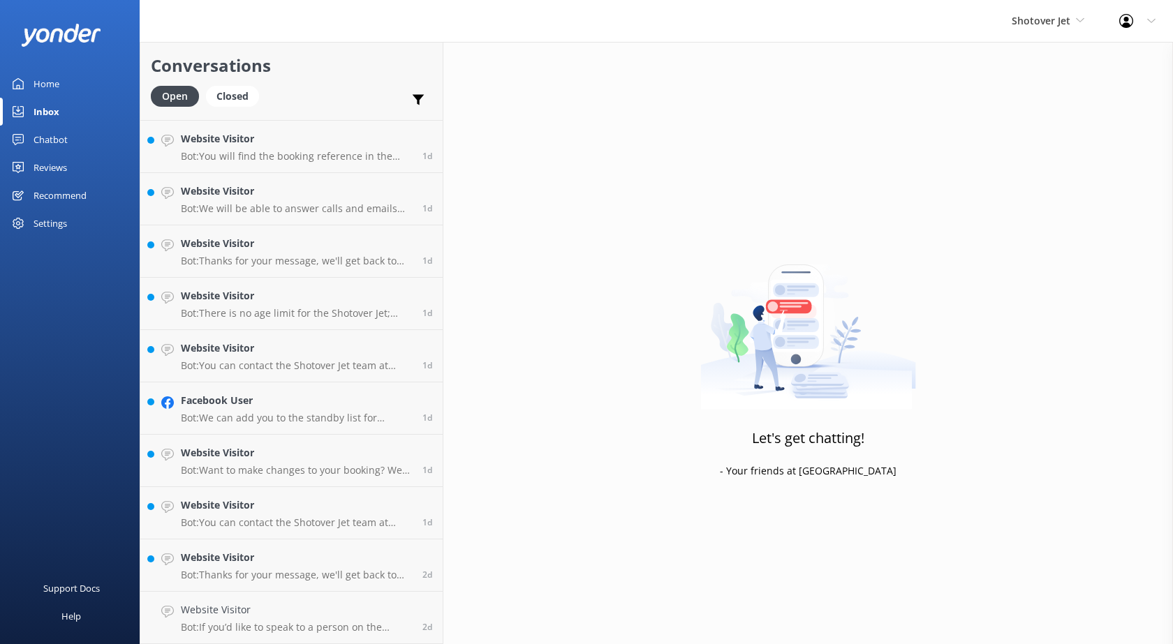
scroll to position [361, 0]
click at [227, 611] on h4 "Website Visitor" at bounding box center [296, 609] width 231 height 15
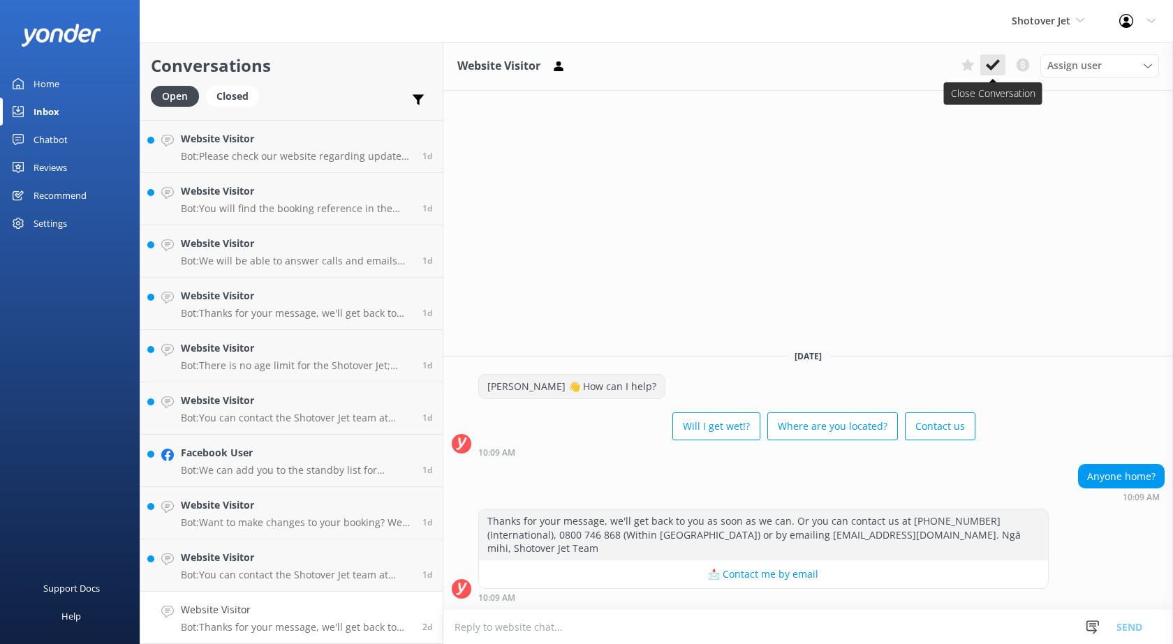
click at [1002, 61] on button at bounding box center [992, 64] width 25 height 21
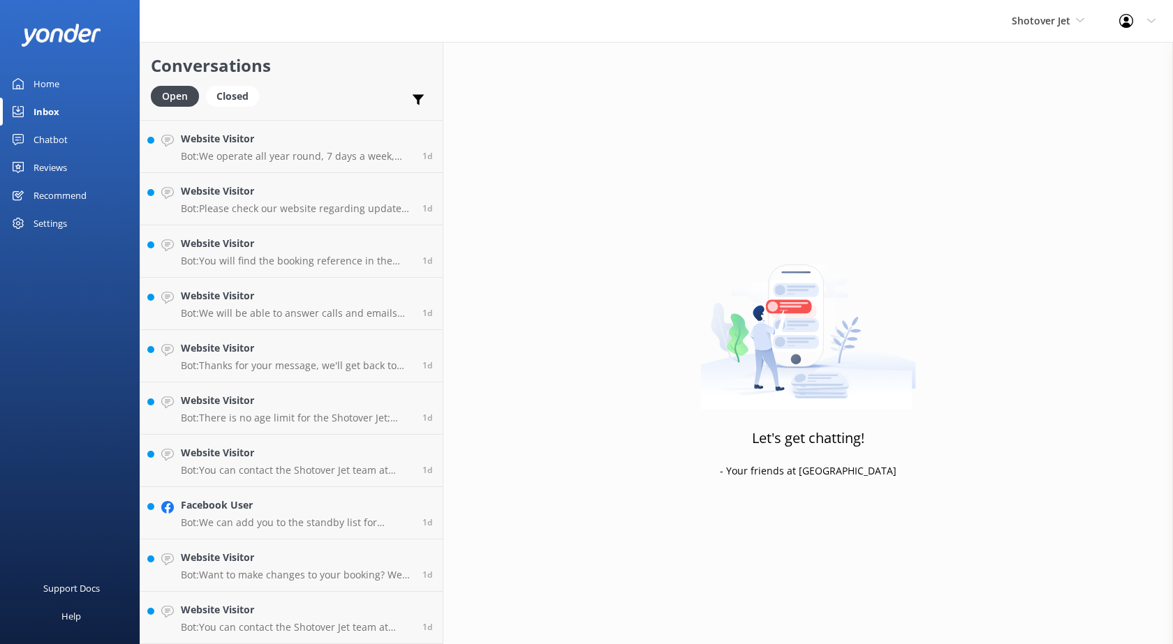
scroll to position [308, 0]
click at [266, 617] on h4 "Website Visitor" at bounding box center [296, 609] width 231 height 15
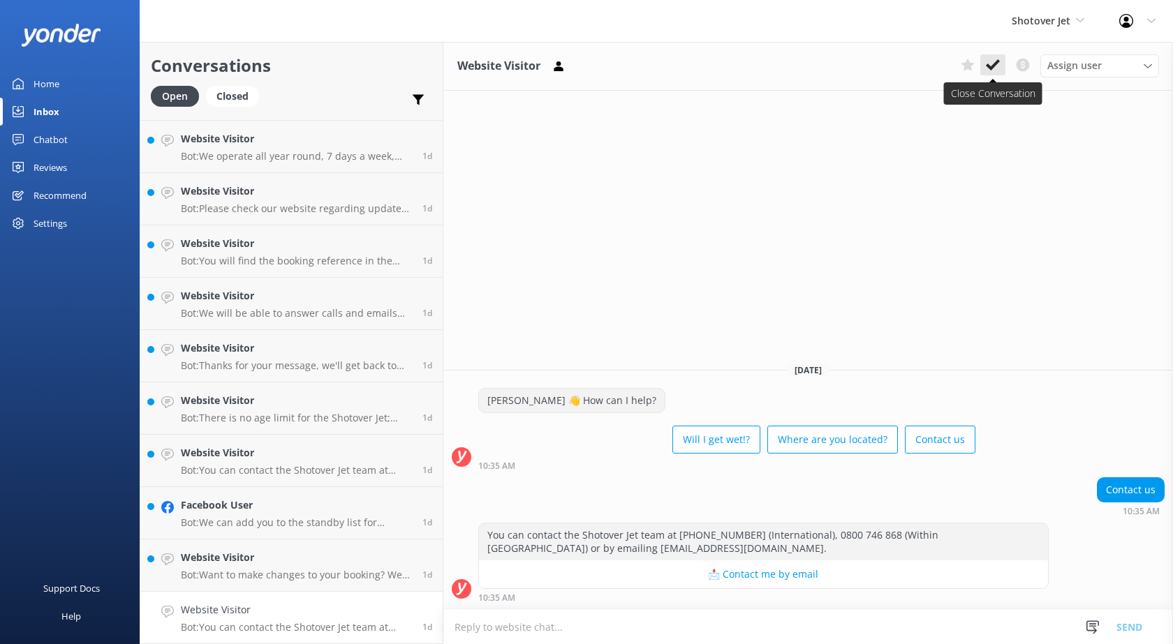
click at [982, 68] on button at bounding box center [992, 64] width 25 height 21
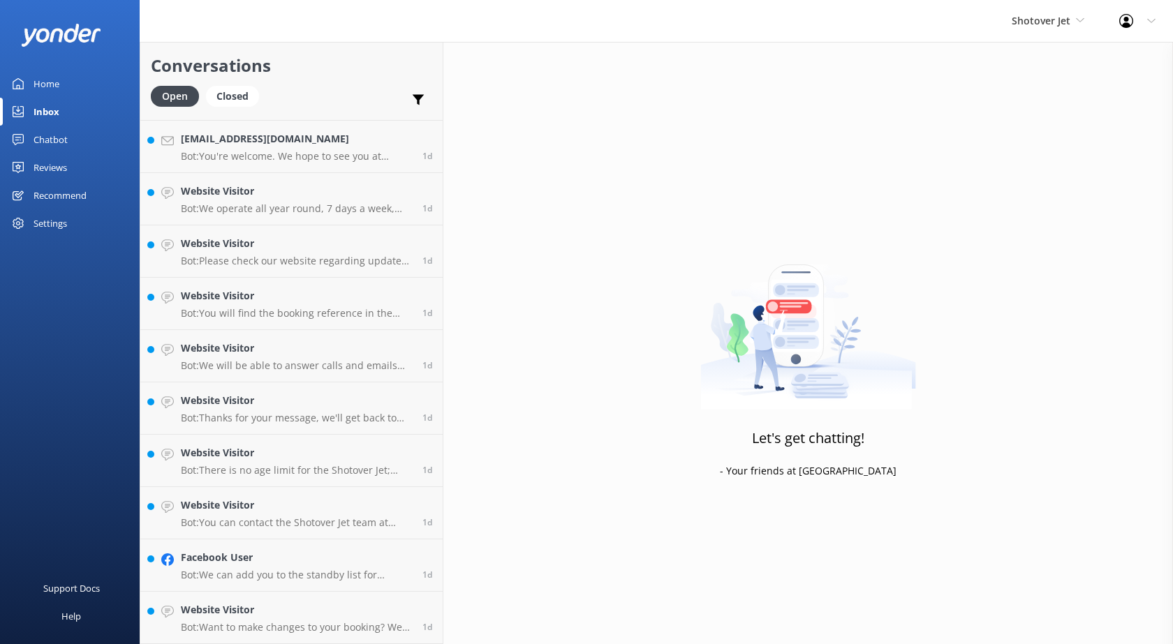
scroll to position [256, 0]
click at [195, 609] on h4 "Website Visitor" at bounding box center [296, 609] width 231 height 15
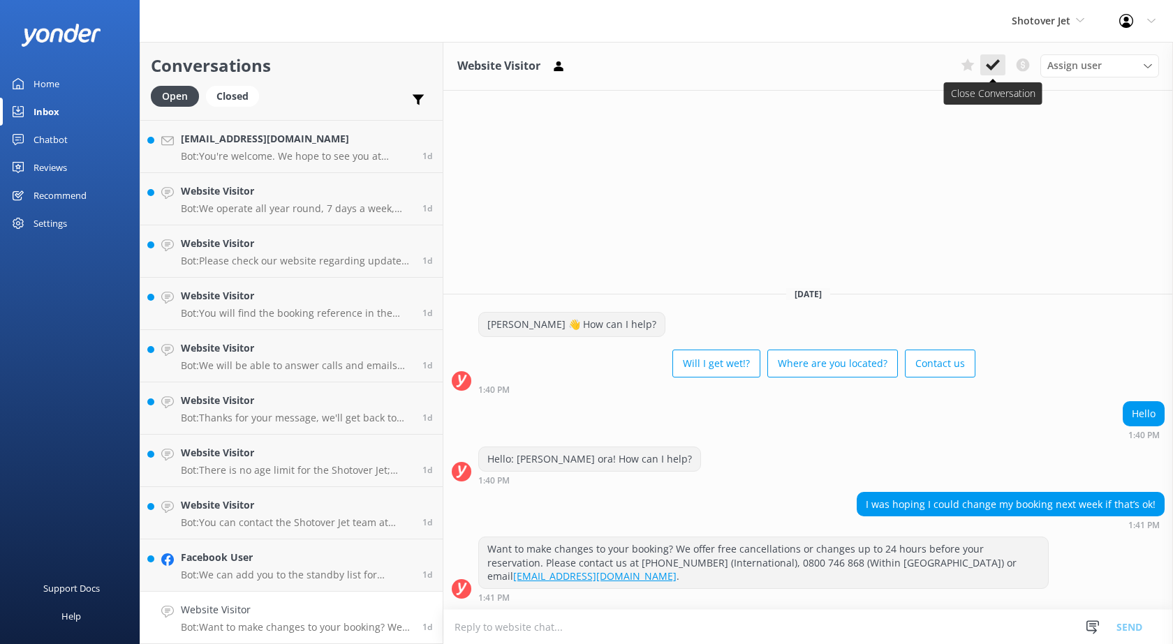
click at [999, 73] on button at bounding box center [992, 64] width 25 height 21
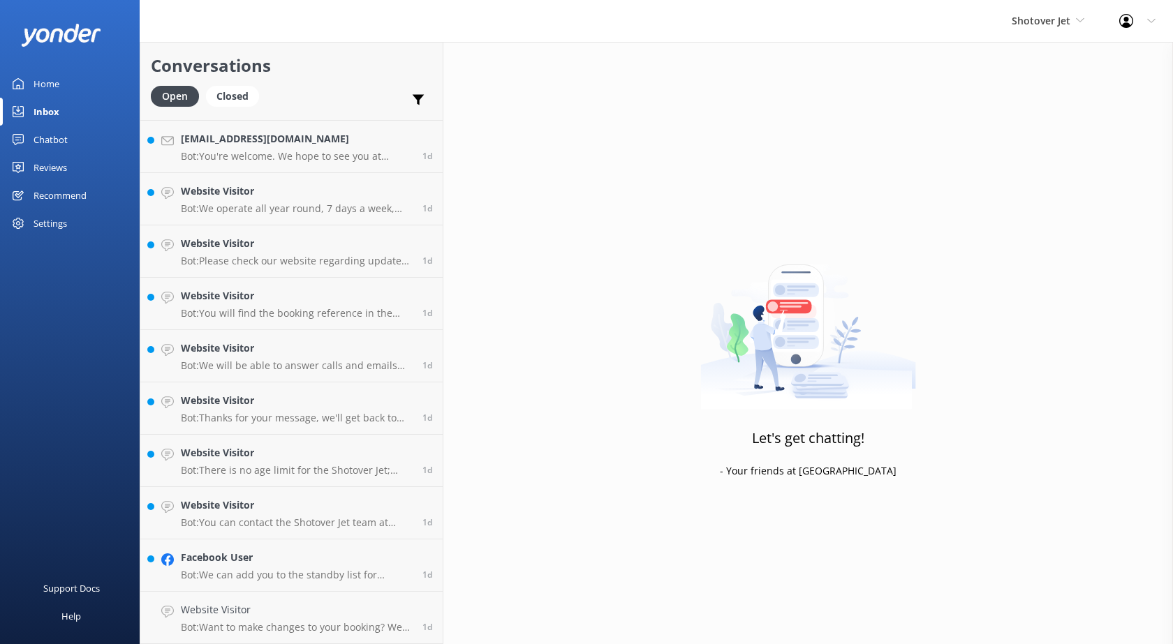
scroll to position [204, 0]
click at [244, 616] on h4 "Facebook User" at bounding box center [296, 609] width 231 height 15
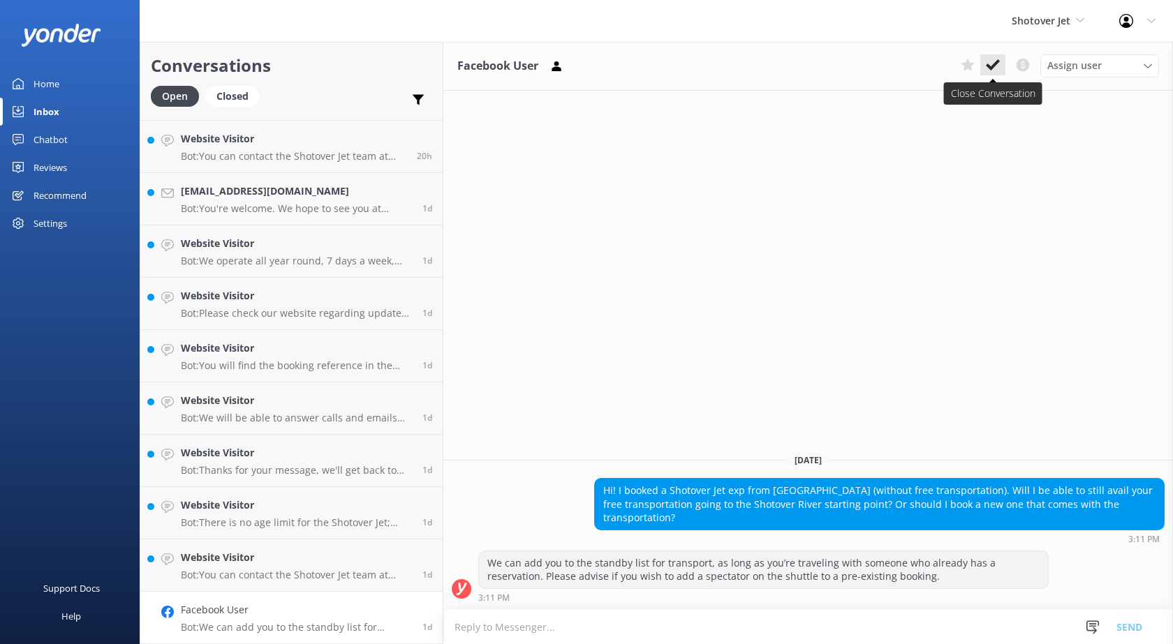
click at [984, 66] on button at bounding box center [992, 64] width 25 height 21
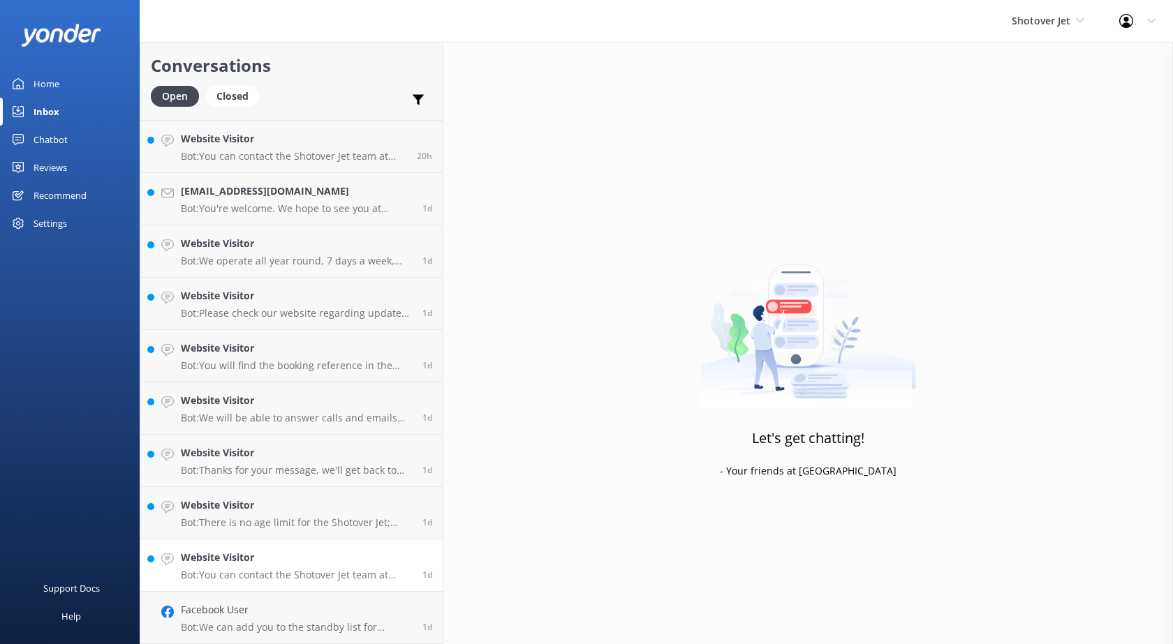
scroll to position [151, 0]
click at [211, 602] on link "Website Visitor Bot: You can contact the Shotover Jet team at [PHONE_NUMBER] (I…" at bounding box center [291, 618] width 302 height 52
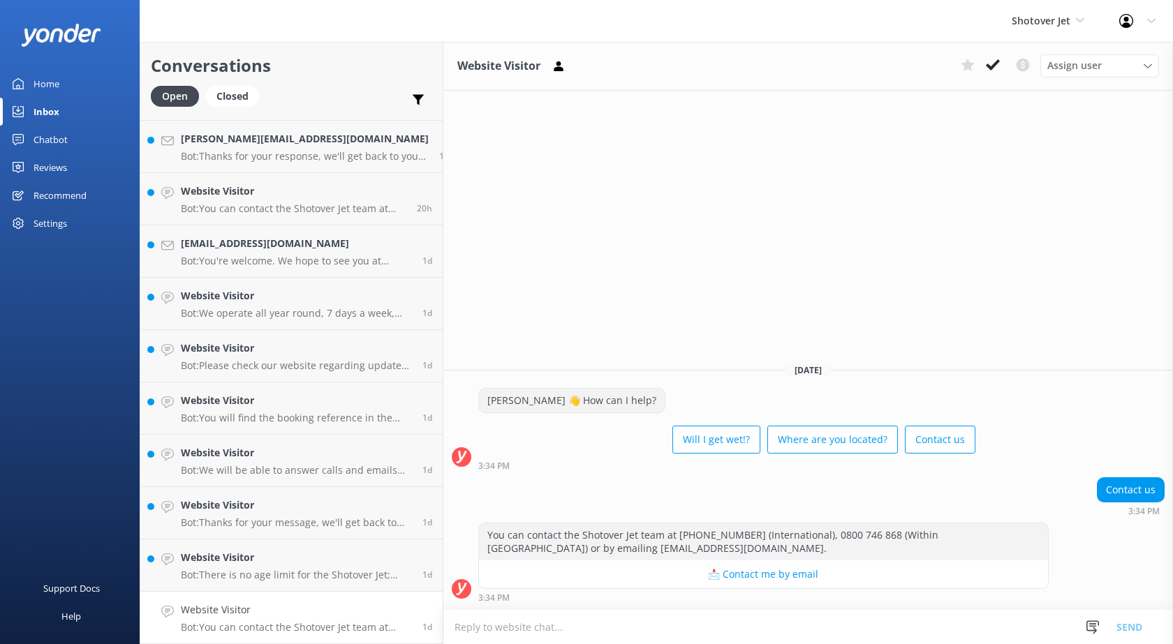
drag, startPoint x: 988, startPoint y: 65, endPoint x: 974, endPoint y: 85, distance: 24.6
click at [990, 65] on icon at bounding box center [993, 65] width 14 height 14
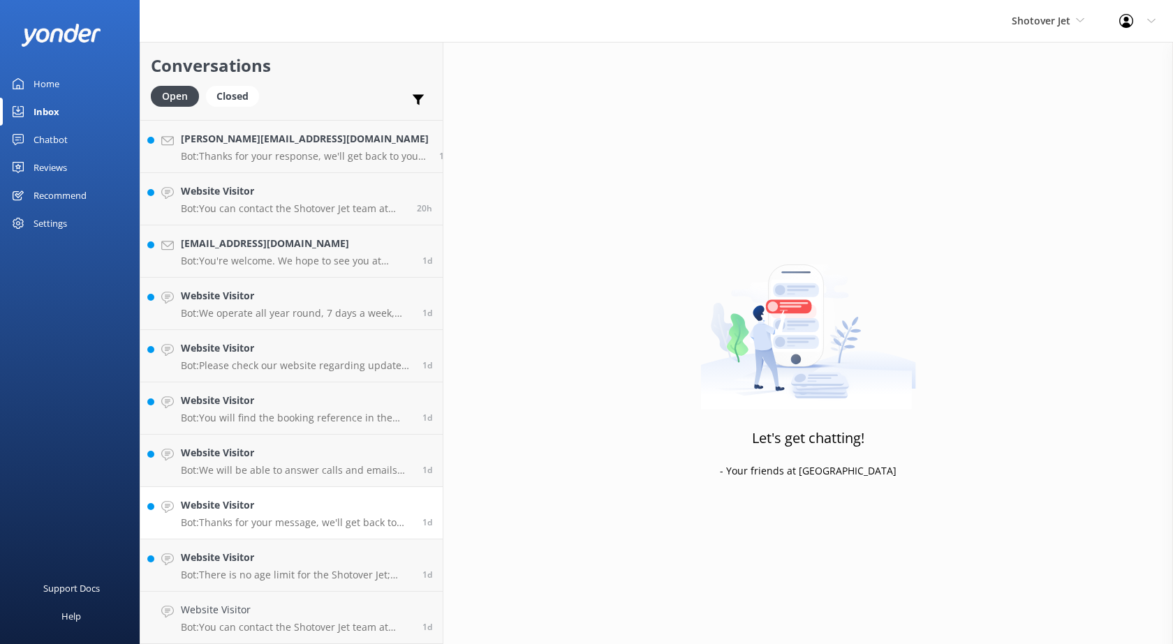
scroll to position [99, 0]
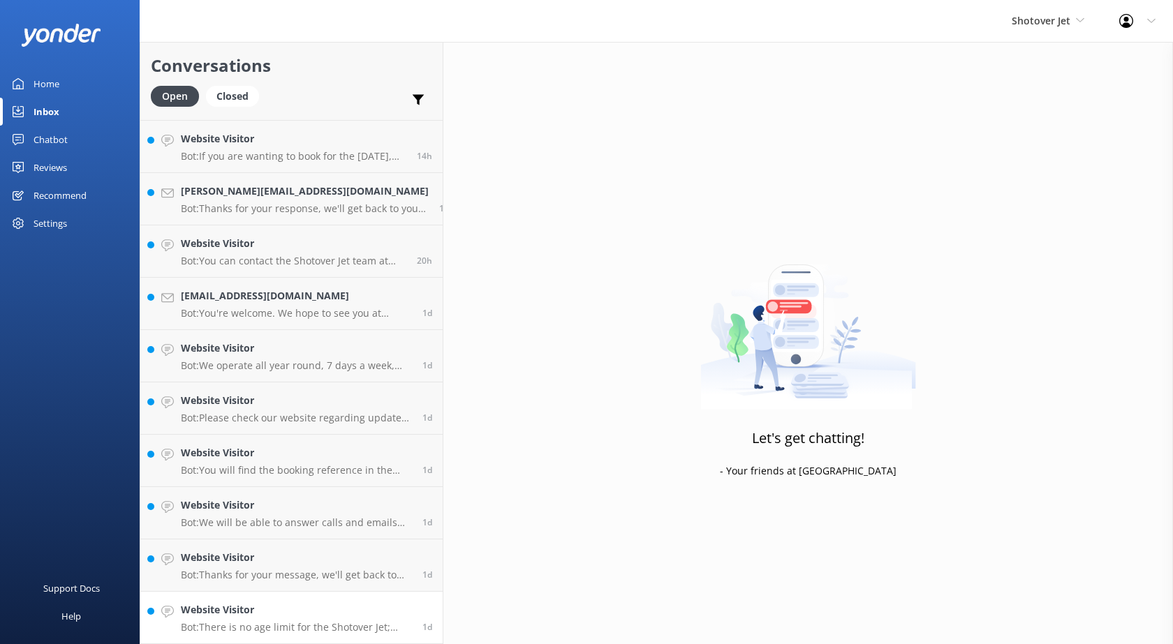
drag, startPoint x: 212, startPoint y: 610, endPoint x: 257, endPoint y: 600, distance: 45.7
click at [213, 610] on h4 "Website Visitor" at bounding box center [296, 609] width 231 height 15
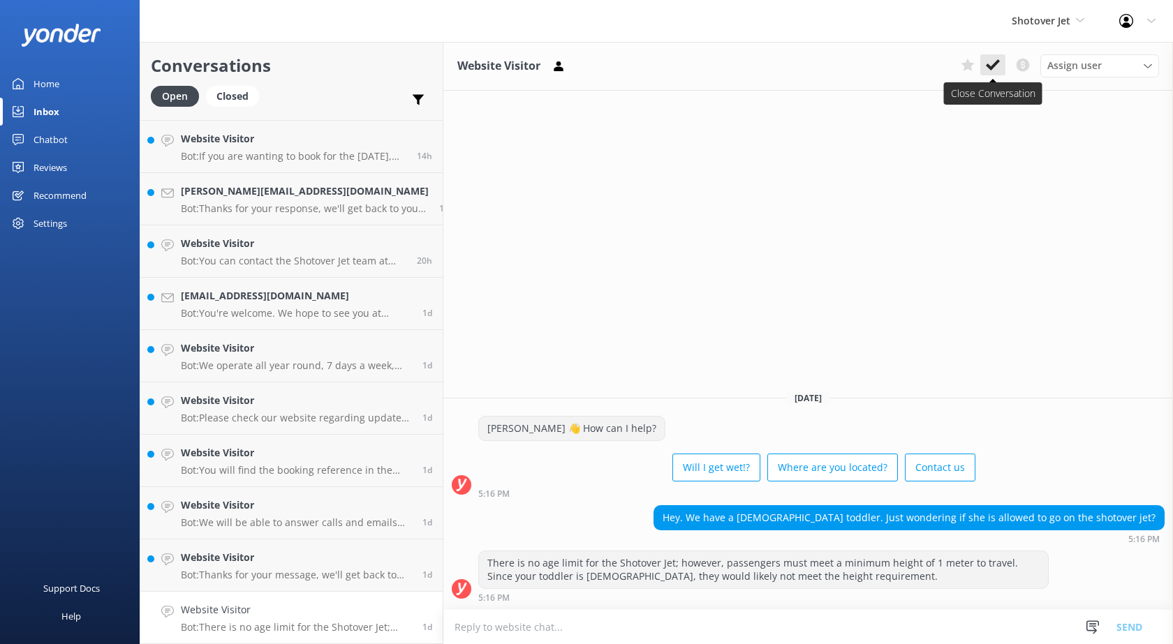
click at [997, 61] on use at bounding box center [993, 64] width 14 height 11
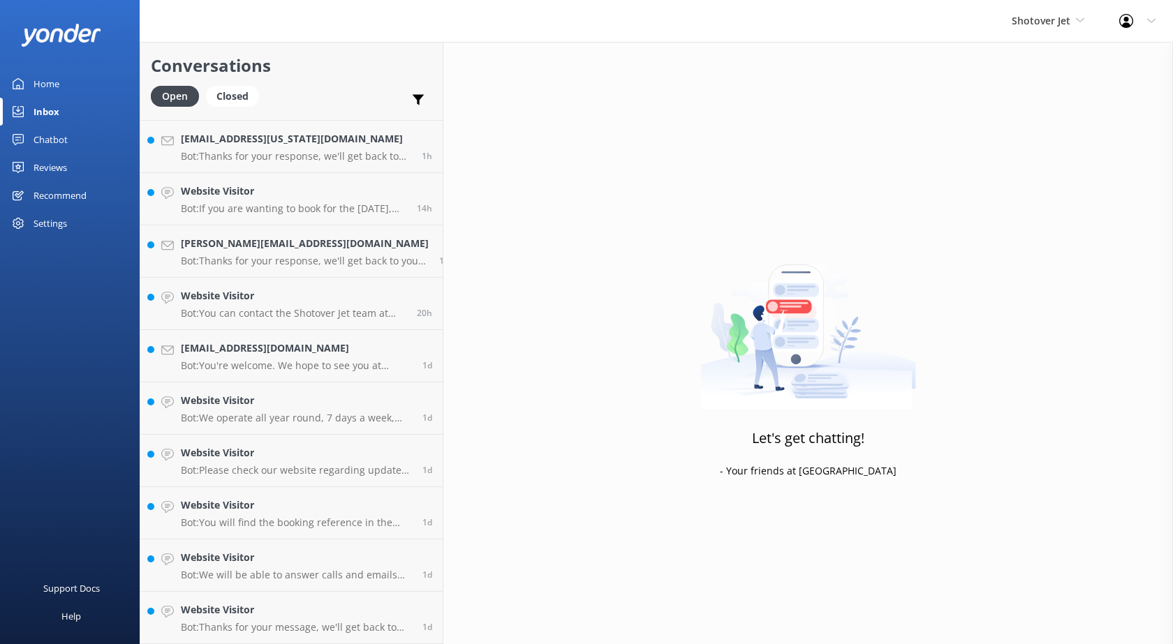
scroll to position [47, 0]
click at [174, 605] on link "Website Visitor Bot: Thanks for your message, we'll get back to you as soon as …" at bounding box center [291, 618] width 302 height 52
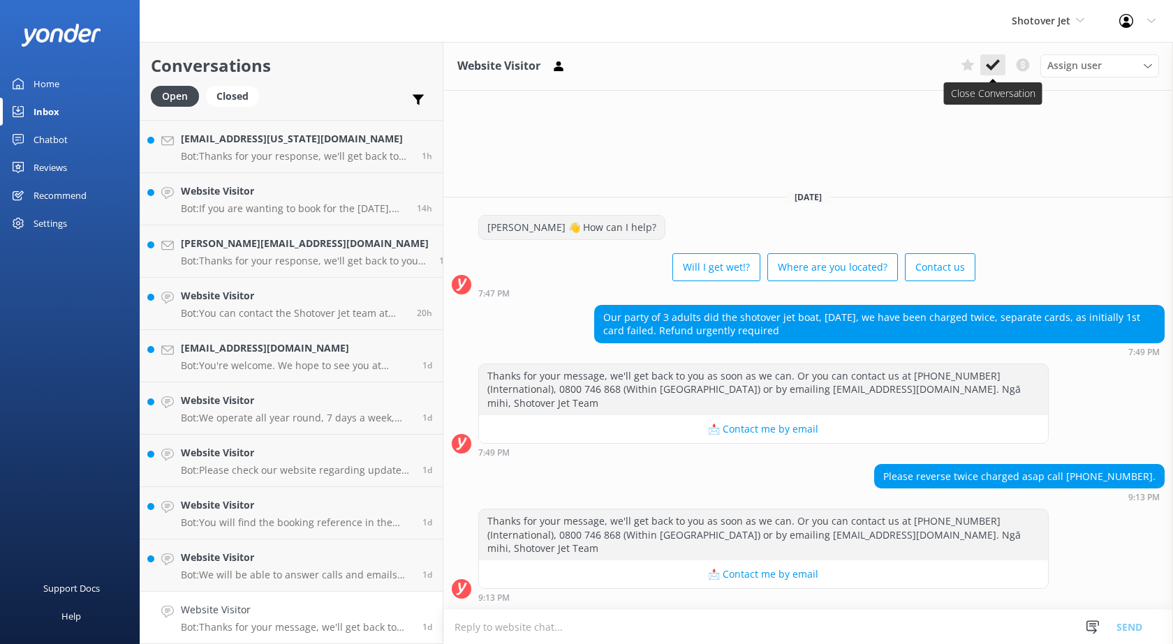
click at [995, 64] on use at bounding box center [993, 64] width 14 height 11
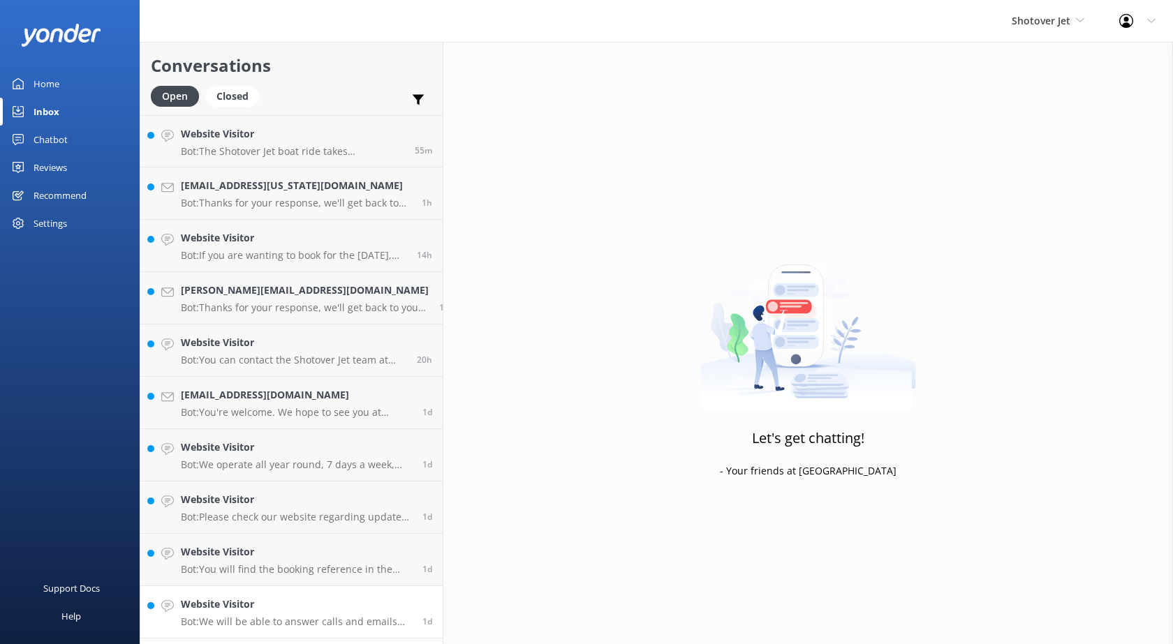
click at [290, 593] on link "Website Visitor Bot: We will be able to answer calls and emails during our open…" at bounding box center [291, 612] width 302 height 52
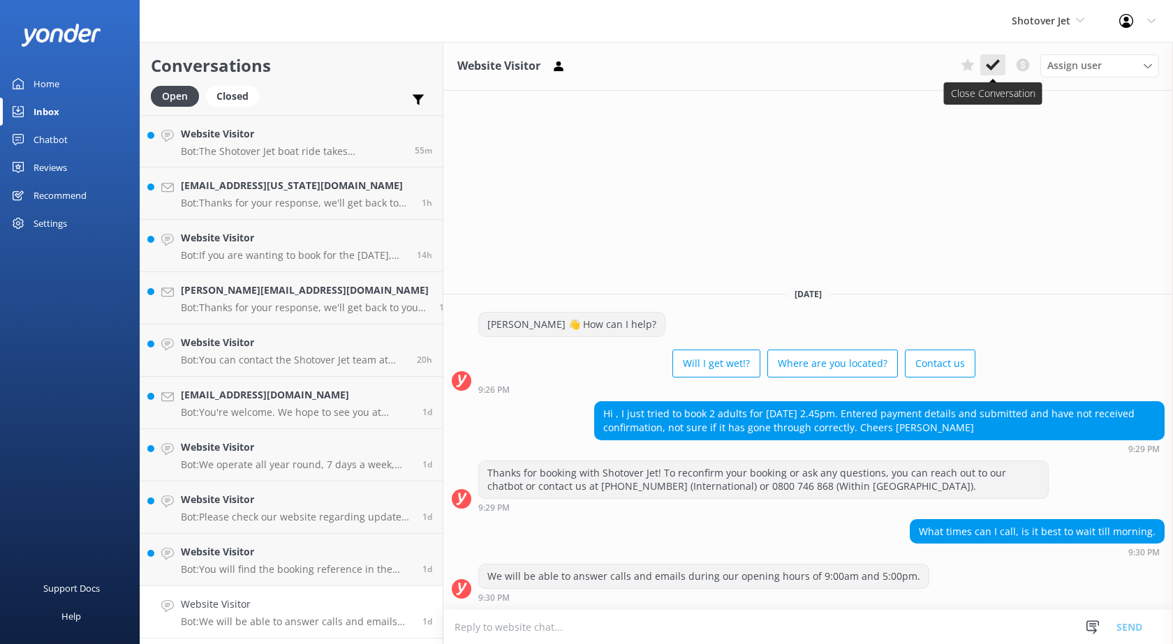
click at [994, 71] on icon at bounding box center [993, 65] width 14 height 14
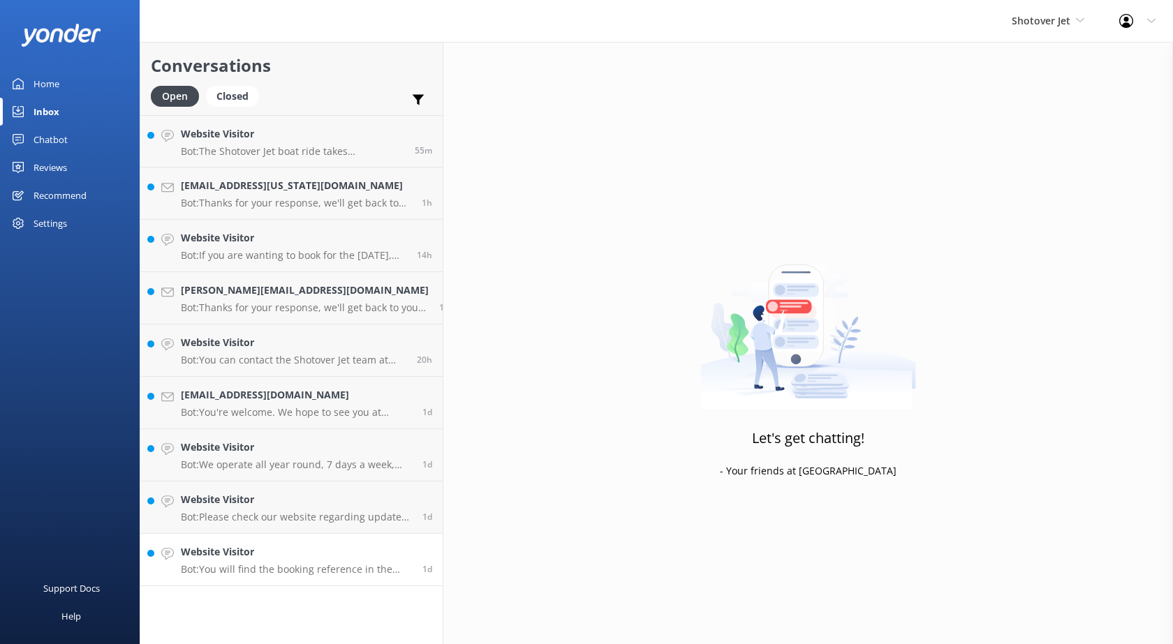
click at [262, 572] on p "Bot: You will find the booking reference in the confirmation email sent to you …" at bounding box center [296, 569] width 231 height 13
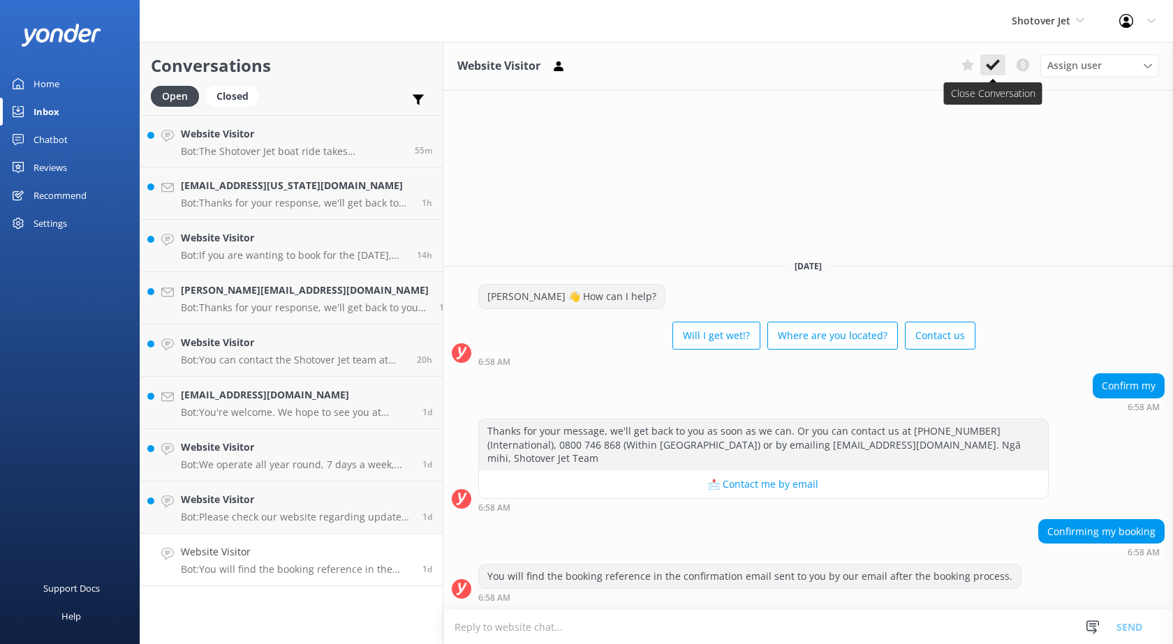
click at [999, 69] on icon at bounding box center [993, 65] width 14 height 14
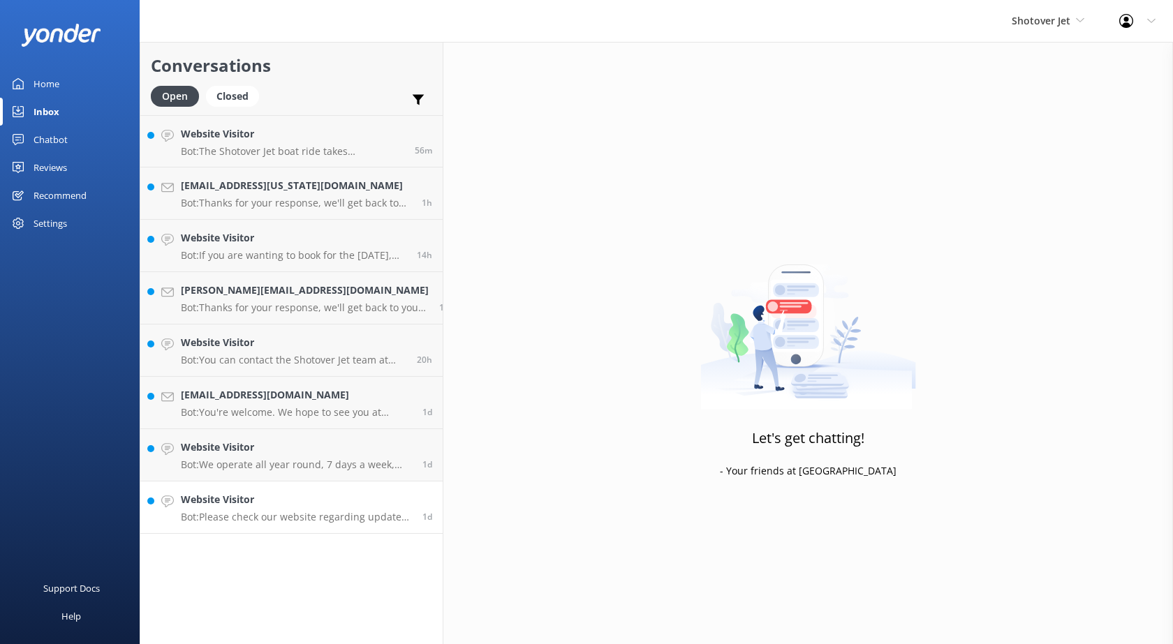
click at [237, 512] on p "Bot: Please check our website regarding updates on our current conditions. It i…" at bounding box center [296, 517] width 231 height 13
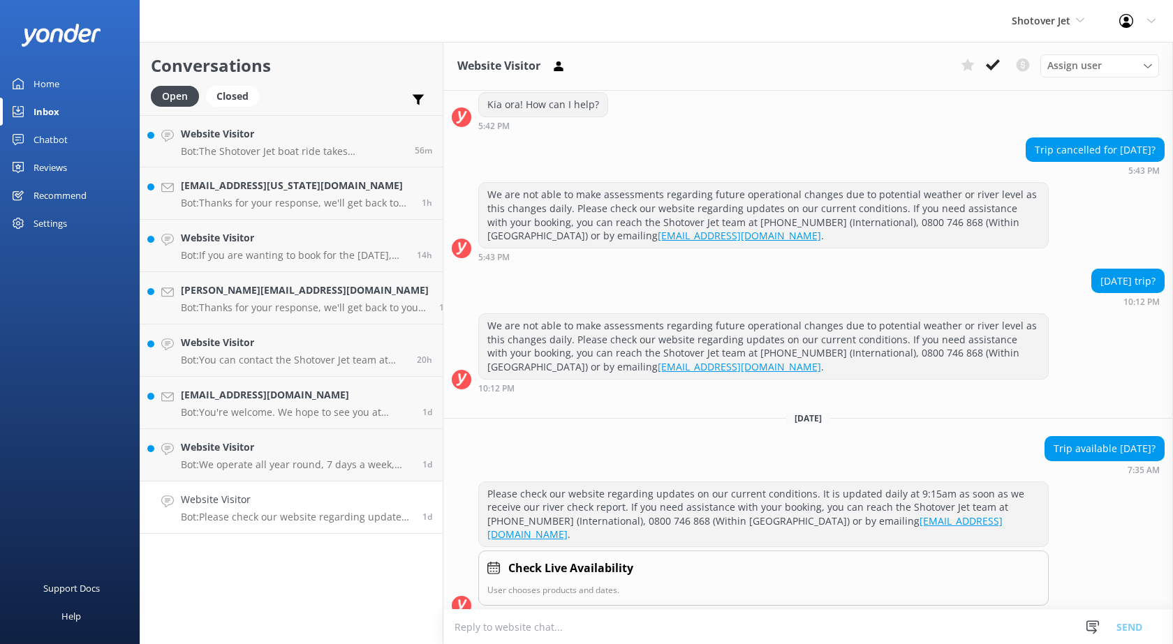
scroll to position [445, 0]
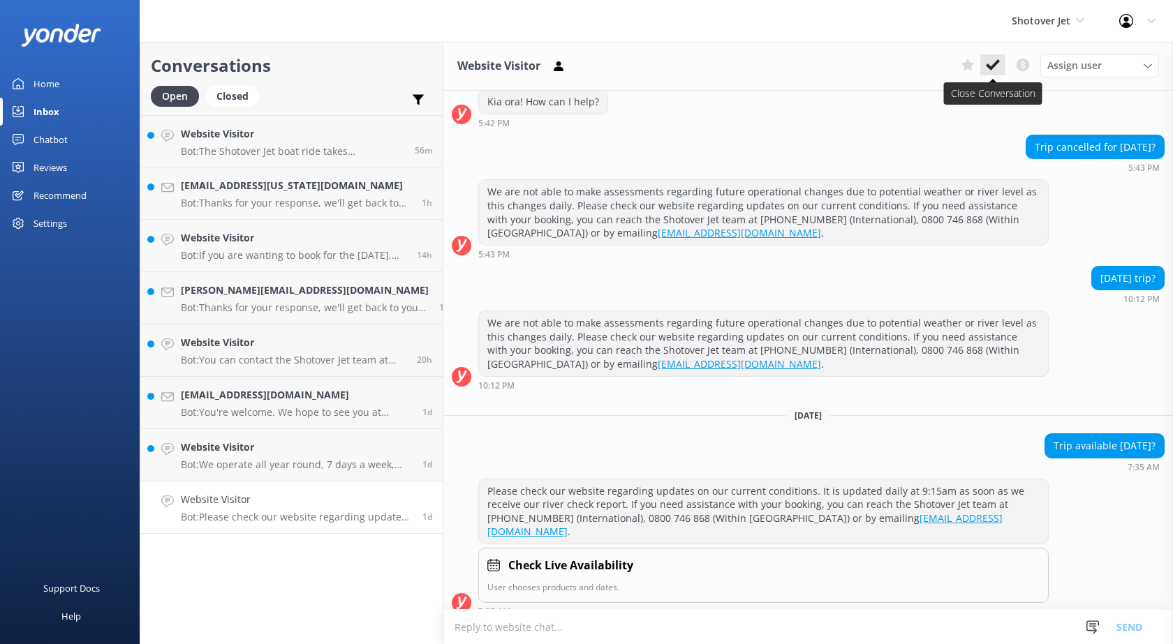
click at [1001, 67] on button at bounding box center [992, 64] width 25 height 21
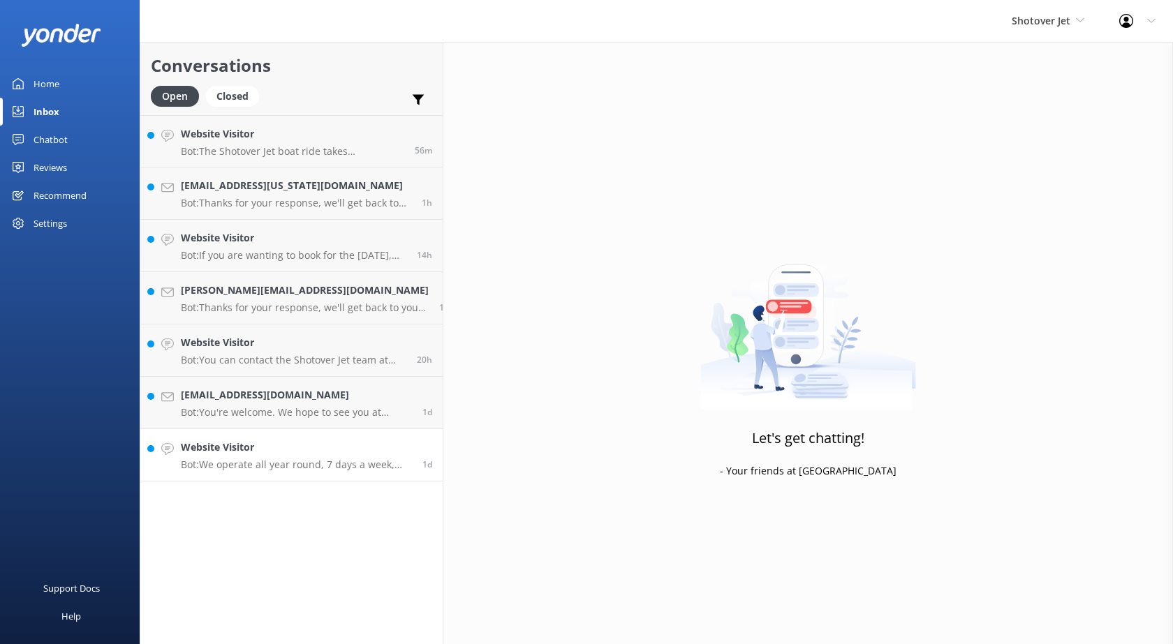
click at [295, 455] on h4 "Website Visitor" at bounding box center [296, 447] width 231 height 15
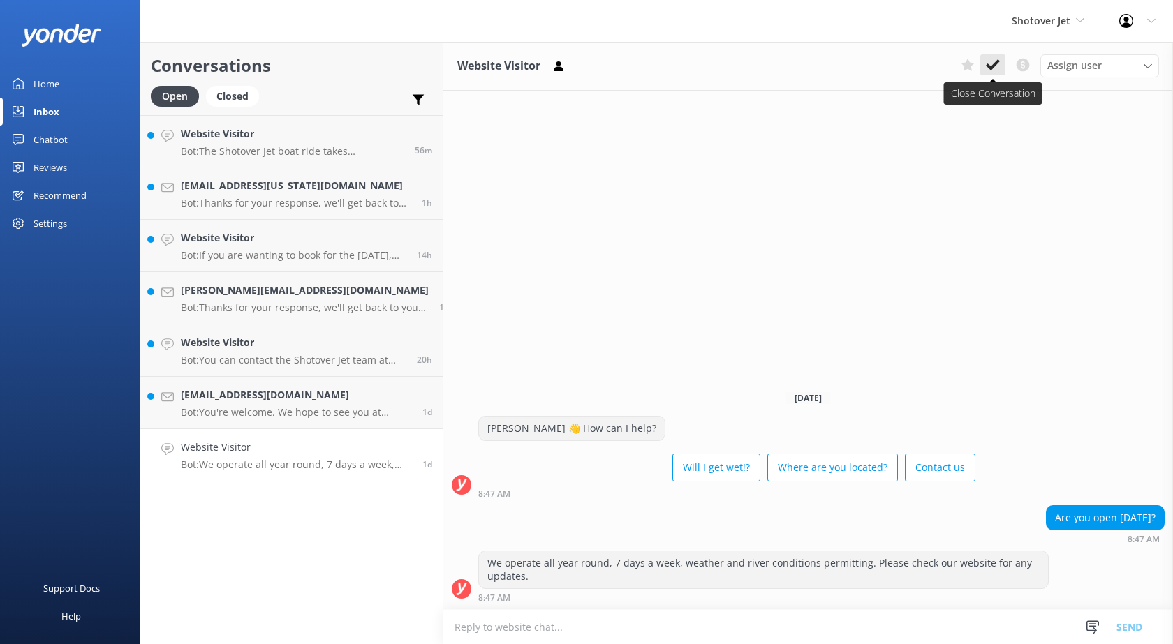
click at [993, 72] on icon at bounding box center [993, 65] width 14 height 14
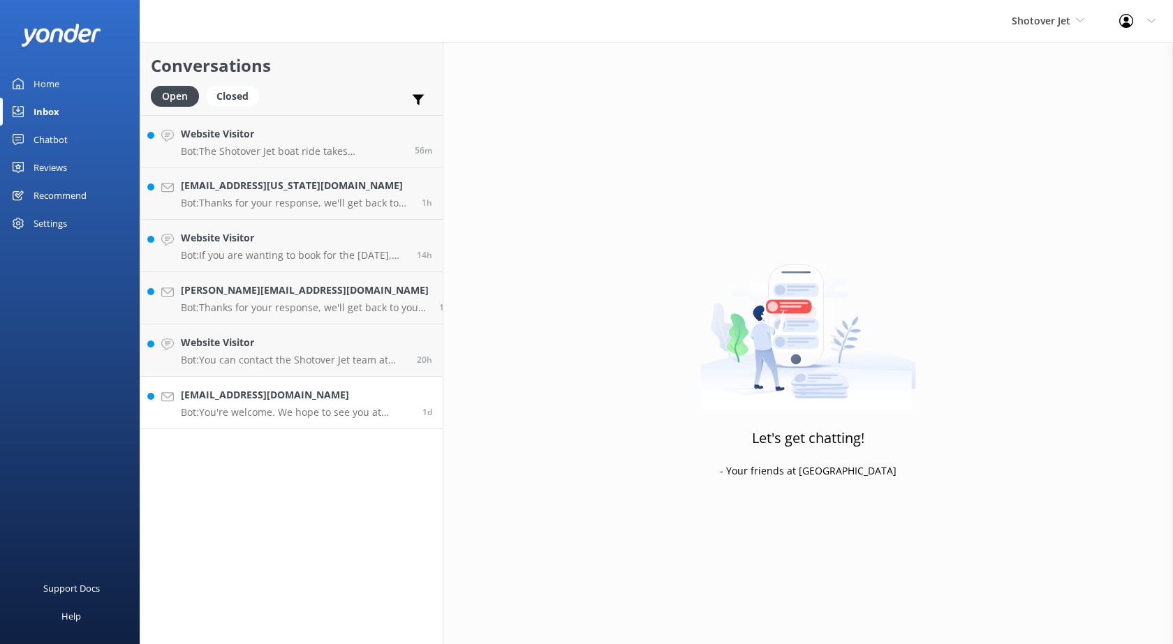
drag, startPoint x: 240, startPoint y: 403, endPoint x: 253, endPoint y: 403, distance: 13.3
click at [241, 403] on div "[EMAIL_ADDRESS][DOMAIN_NAME] Bot: You're welcome. We hope to see you at Shotove…" at bounding box center [296, 402] width 231 height 31
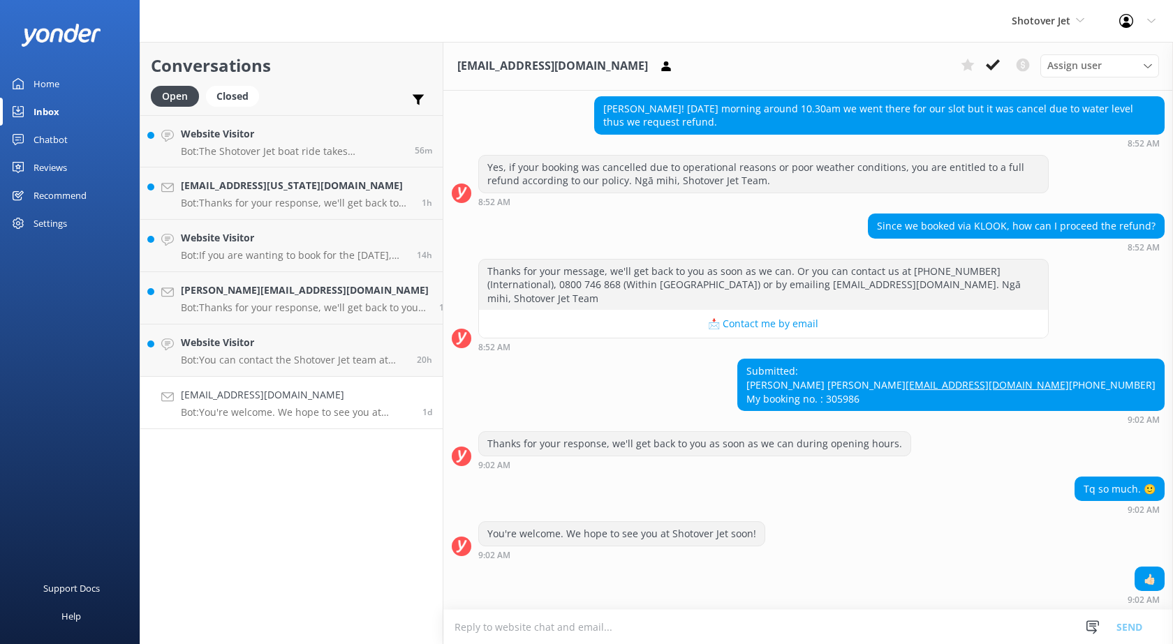
scroll to position [140, 0]
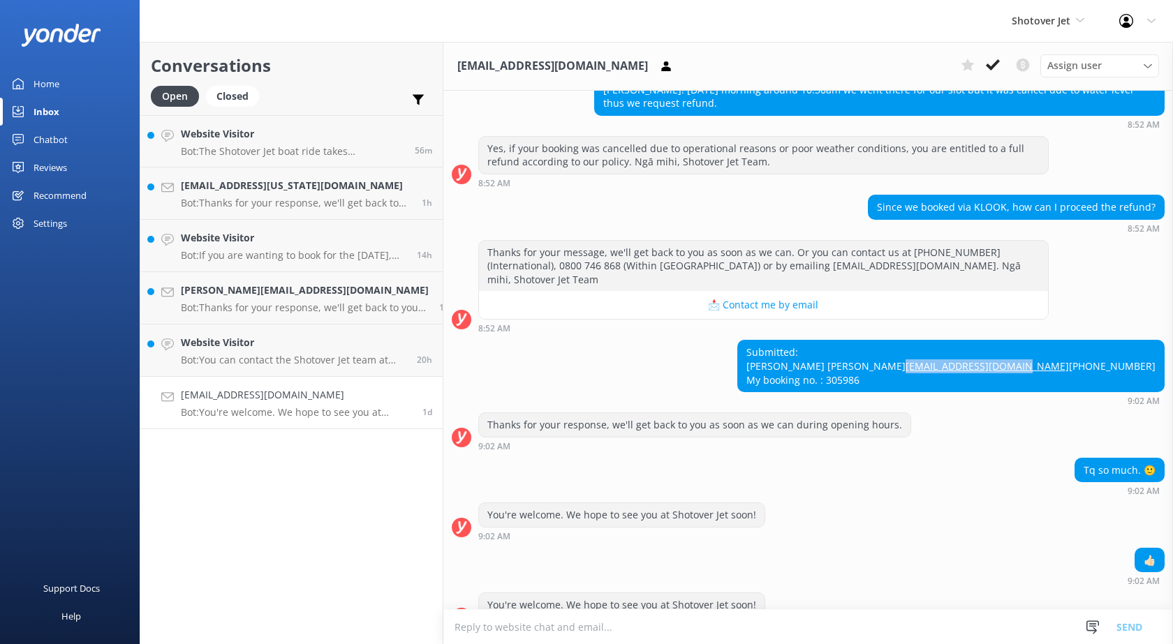
drag, startPoint x: 1018, startPoint y: 369, endPoint x: 1147, endPoint y: 369, distance: 129.1
click at [1147, 369] on div "Submitted: [PERSON_NAME] [PERSON_NAME] [EMAIL_ADDRESS][DOMAIN_NAME] [PHONE_NUMB…" at bounding box center [951, 366] width 426 height 51
copy link "[EMAIL_ADDRESS][DOMAIN_NAME]"
drag, startPoint x: 1133, startPoint y: 388, endPoint x: 1099, endPoint y: 392, distance: 34.5
click at [1099, 392] on div "Submitted: [PERSON_NAME] [PERSON_NAME] [EMAIL_ADDRESS][DOMAIN_NAME] [PHONE_NUMB…" at bounding box center [951, 366] width 426 height 51
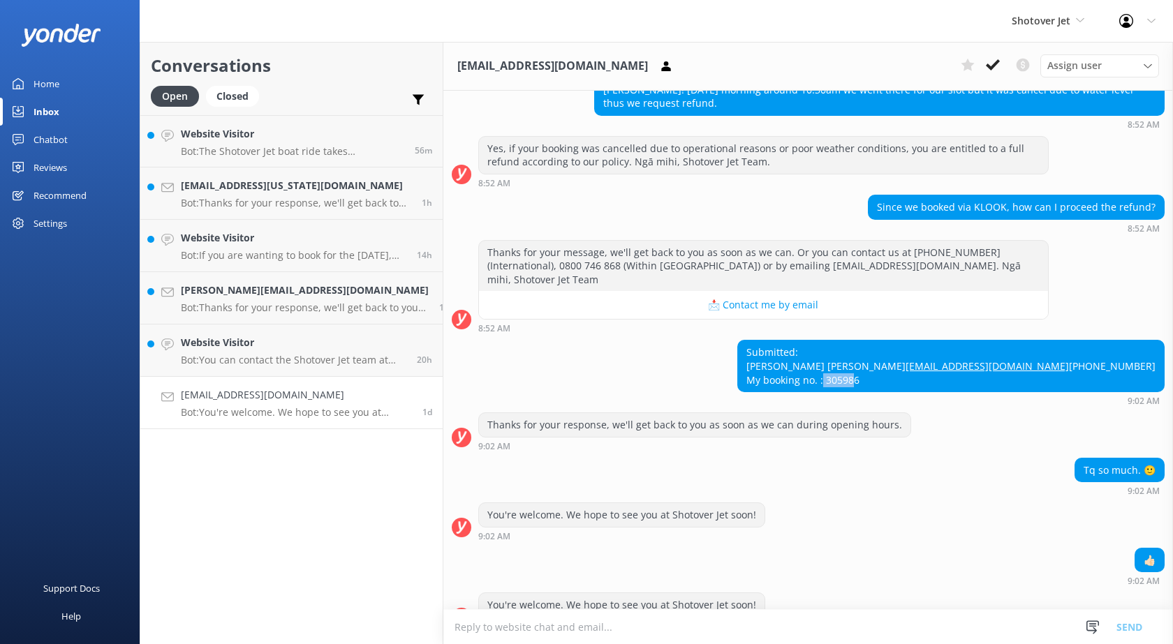
copy div "305986"
click at [260, 410] on p "Bot: You're welcome. We hope to see you at Shotover Jet soon!" at bounding box center [296, 412] width 231 height 13
click at [1000, 64] on button at bounding box center [992, 64] width 25 height 21
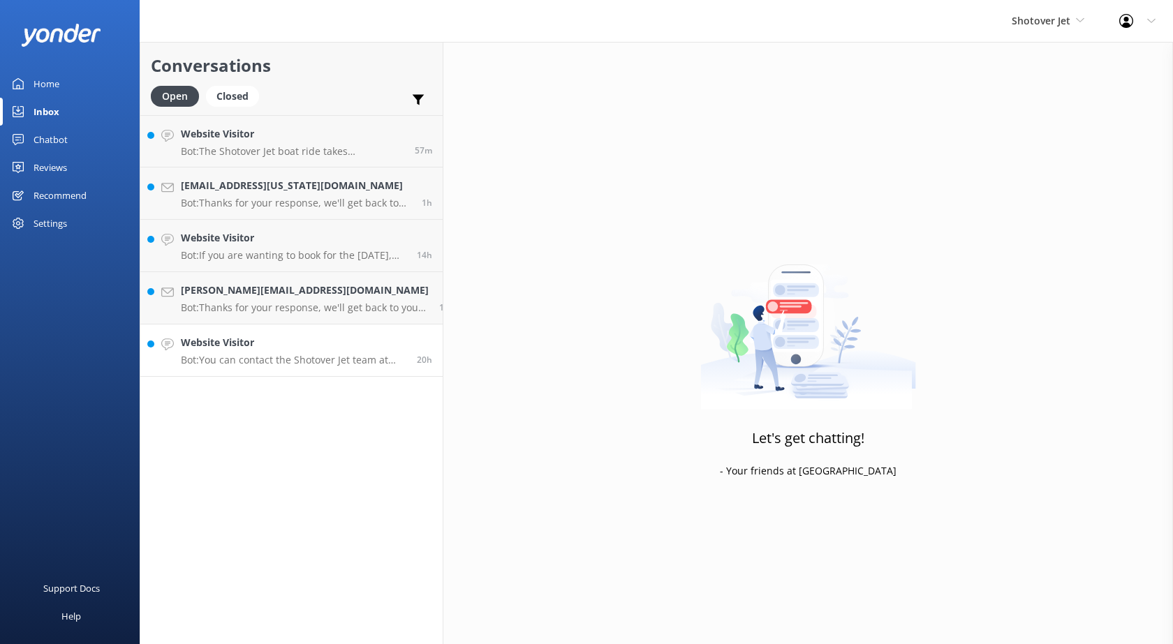
click at [220, 352] on div "Website Visitor Bot: You can contact the Shotover Jet team at [PHONE_NUMBER] (I…" at bounding box center [293, 350] width 225 height 31
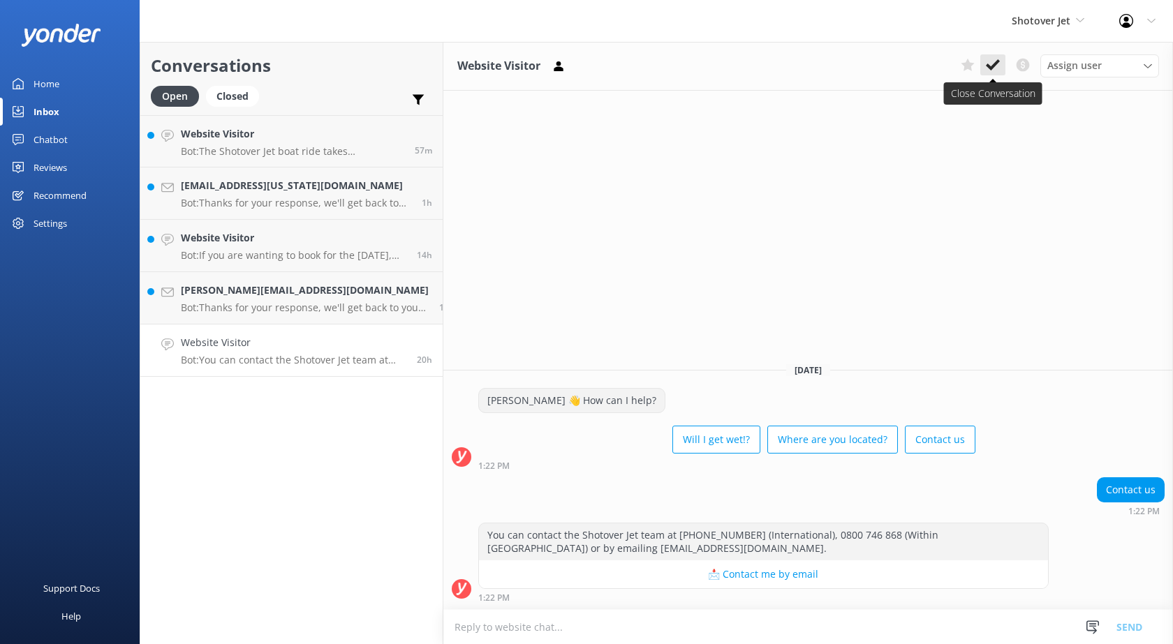
click at [990, 67] on use at bounding box center [993, 64] width 14 height 11
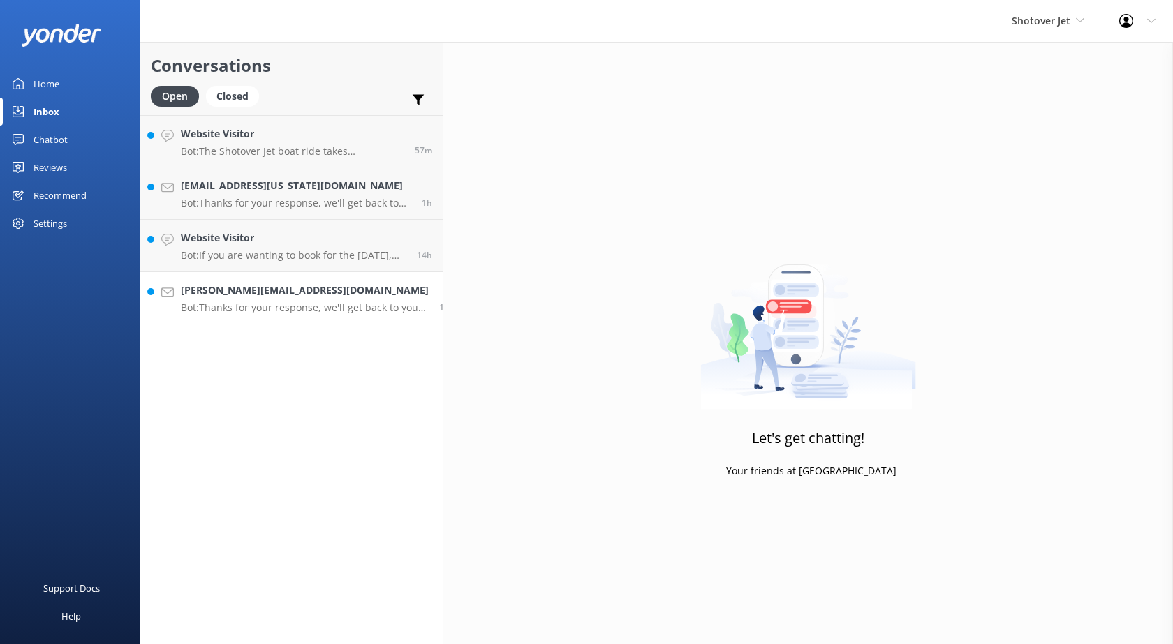
click at [193, 310] on p "Bot: Thanks for your response, we'll get back to you as soon as we can during o…" at bounding box center [305, 308] width 248 height 13
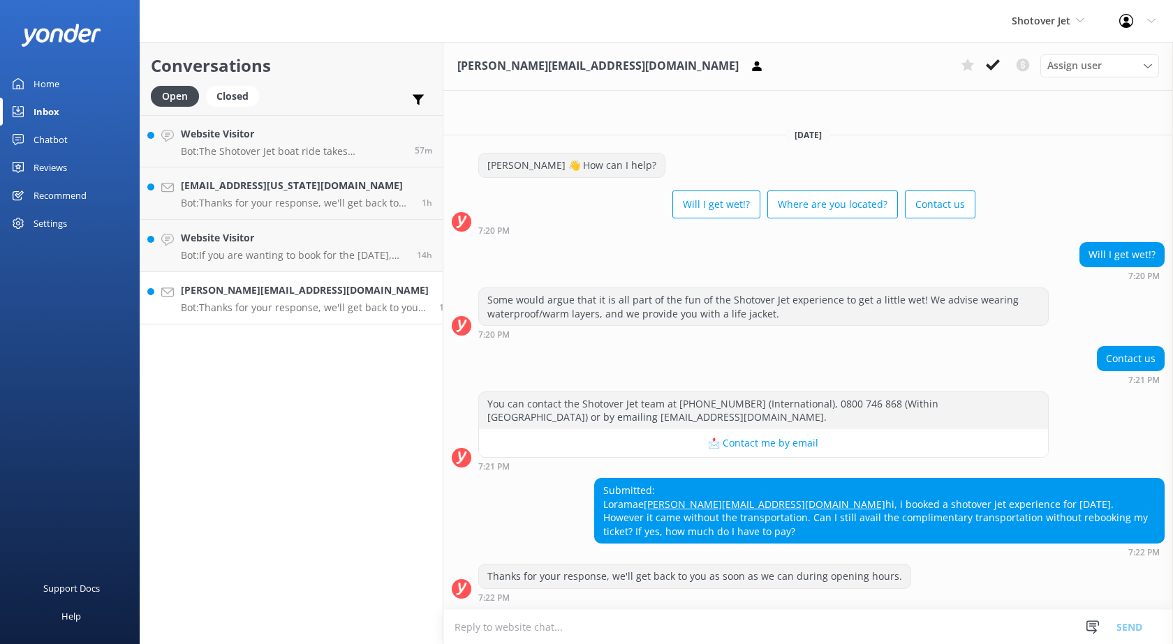
scroll to position [1, 0]
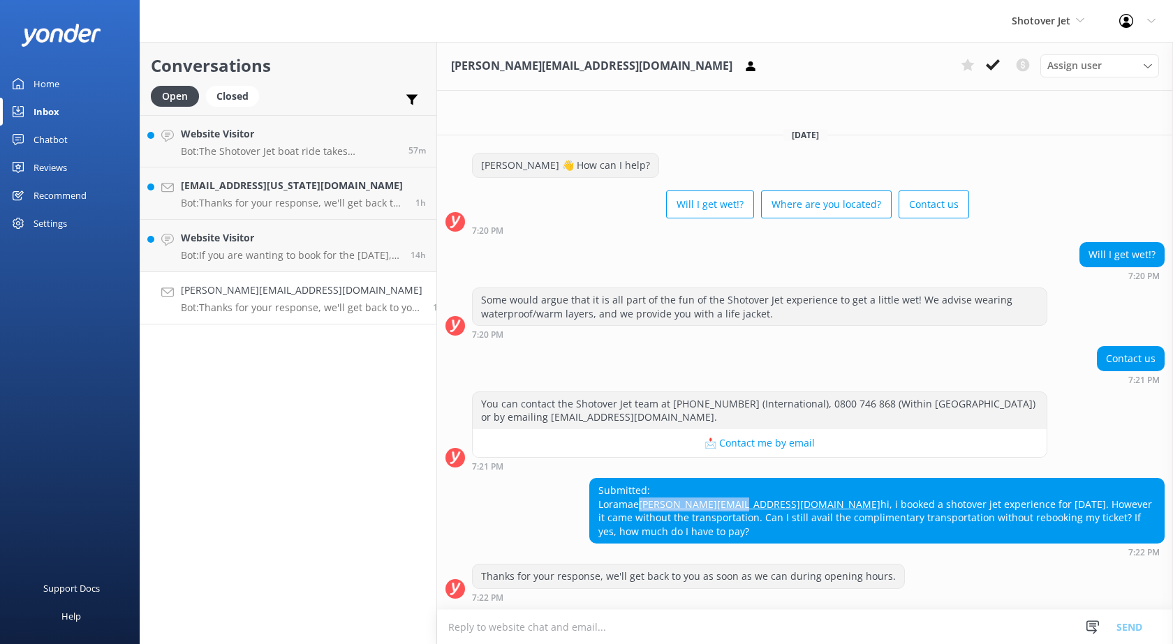
drag, startPoint x: 685, startPoint y: 484, endPoint x: 565, endPoint y: 494, distance: 119.7
click at [565, 494] on div "Submitted: Loramae [EMAIL_ADDRESS][DOMAIN_NAME] hi, i booked a shotover jet exp…" at bounding box center [805, 517] width 736 height 79
copy link "[PERSON_NAME][EMAIL_ADDRESS][DOMAIN_NAME]"
click at [237, 235] on h4 "Website Visitor" at bounding box center [290, 237] width 219 height 15
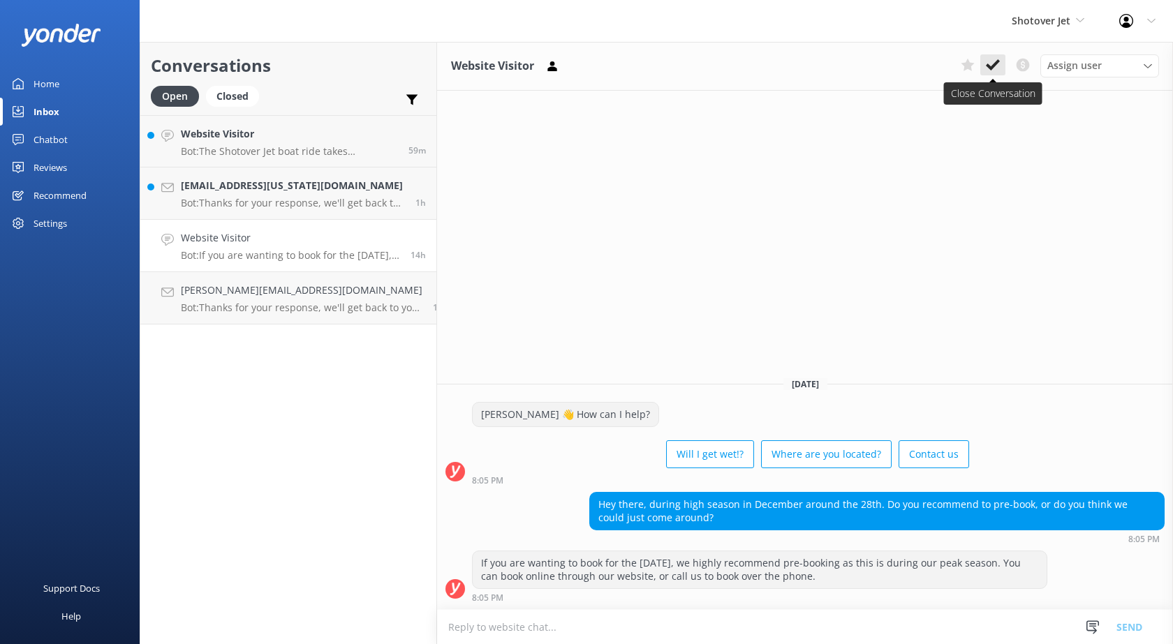
click at [991, 68] on use at bounding box center [993, 64] width 14 height 11
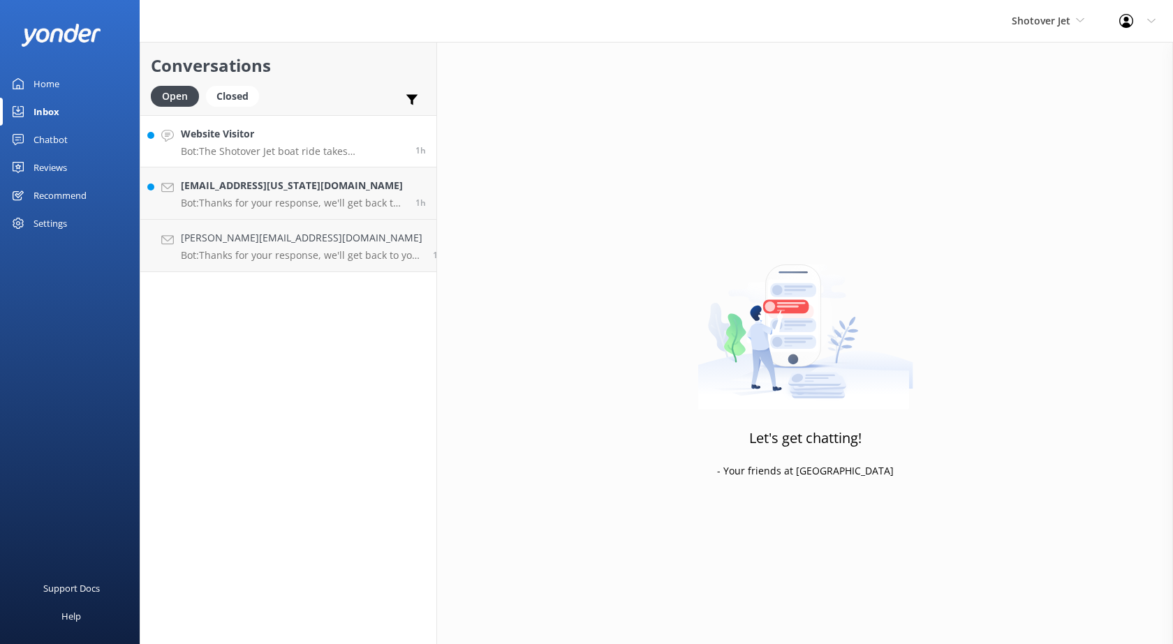
click at [244, 142] on h4 "Website Visitor" at bounding box center [293, 133] width 224 height 15
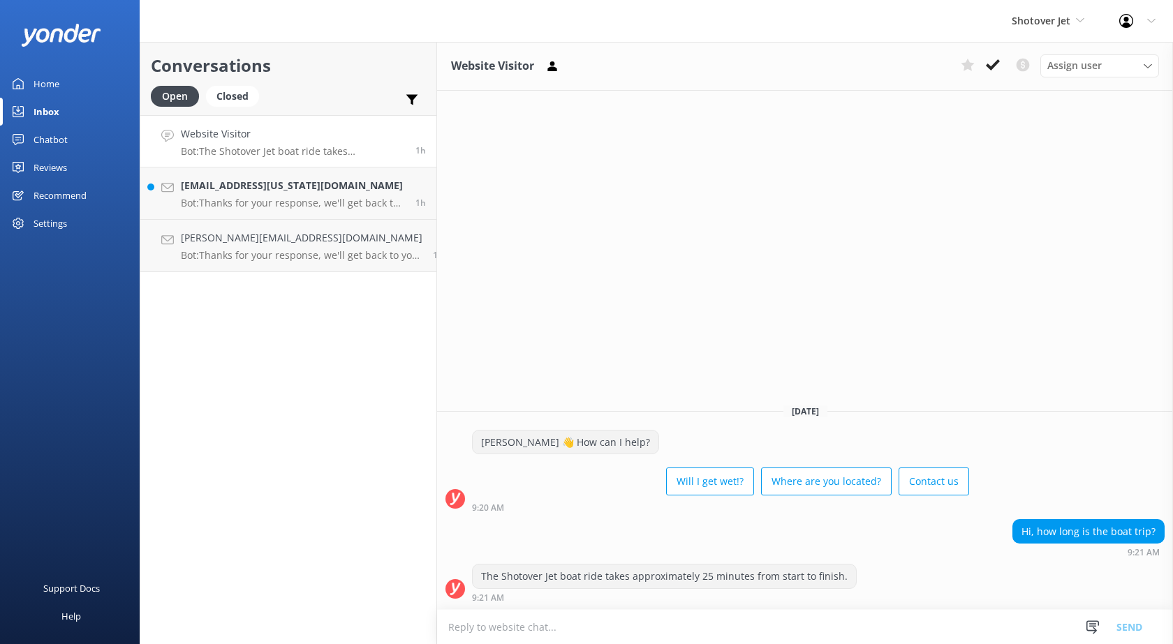
click at [982, 64] on button at bounding box center [992, 64] width 25 height 21
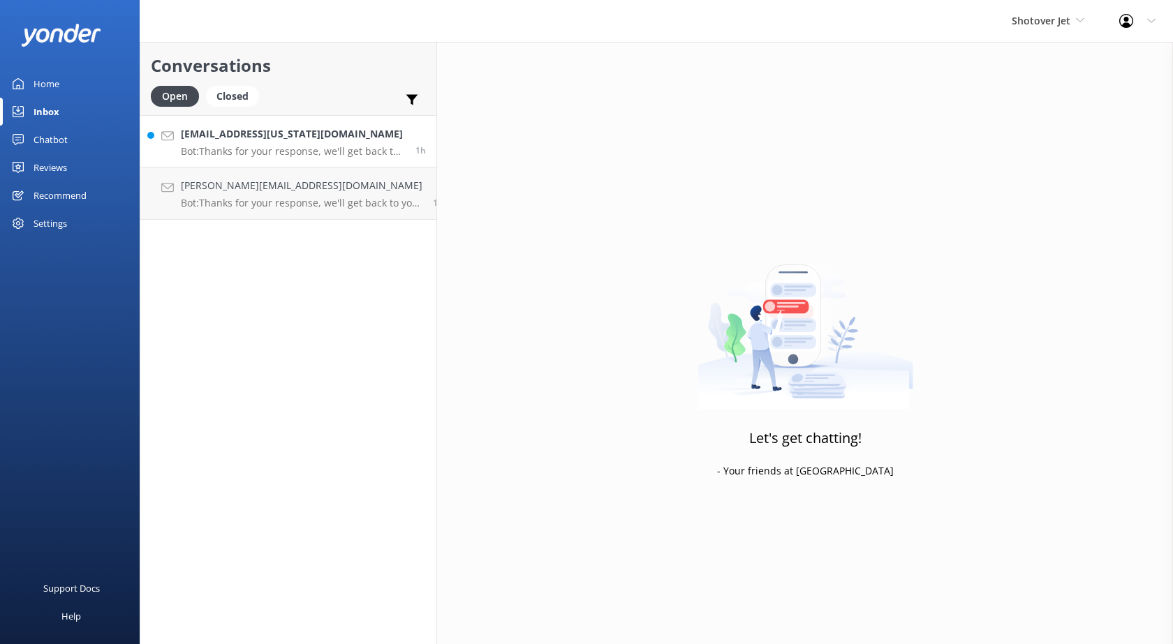
click at [239, 148] on p "Bot: Thanks for your response, we'll get back to you as soon as we can during o…" at bounding box center [293, 151] width 224 height 13
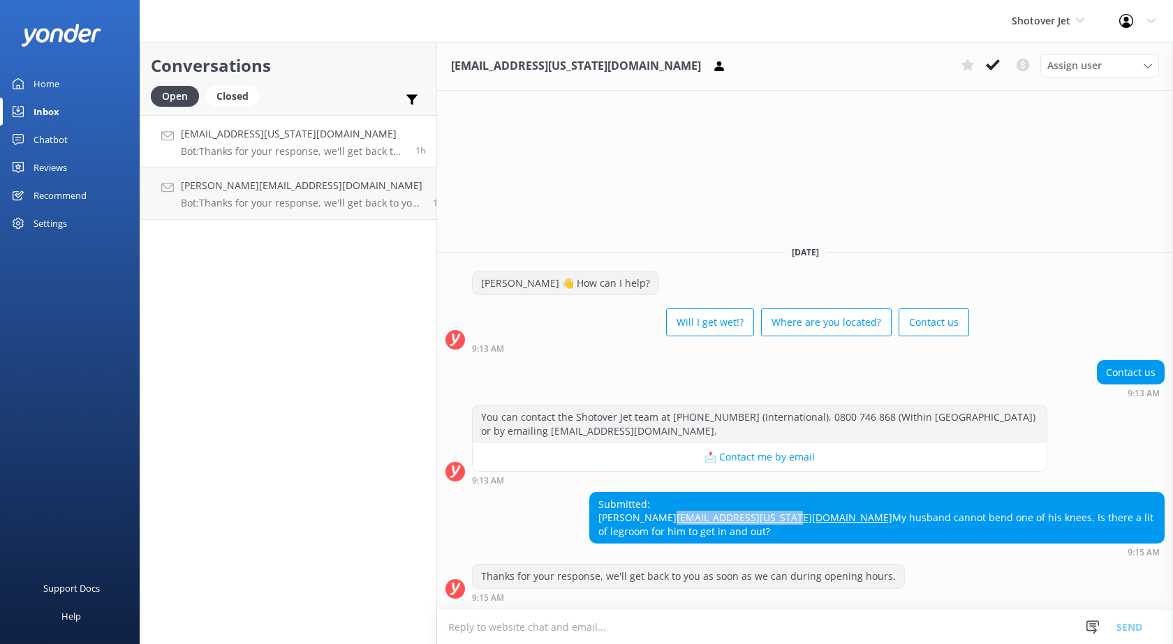
drag, startPoint x: 847, startPoint y: 517, endPoint x: 729, endPoint y: 517, distance: 118.7
click at [729, 517] on div "Submitted: [PERSON_NAME] [EMAIL_ADDRESS][US_STATE][DOMAIN_NAME] My husband cann…" at bounding box center [877, 518] width 574 height 51
copy link "[EMAIL_ADDRESS][US_STATE][DOMAIN_NAME]"
click at [636, 528] on div "Submitted: [PERSON_NAME] [EMAIL_ADDRESS][US_STATE][DOMAIN_NAME] My husband cann…" at bounding box center [805, 525] width 736 height 66
drag, startPoint x: 1154, startPoint y: 530, endPoint x: 713, endPoint y: 537, distance: 441.9
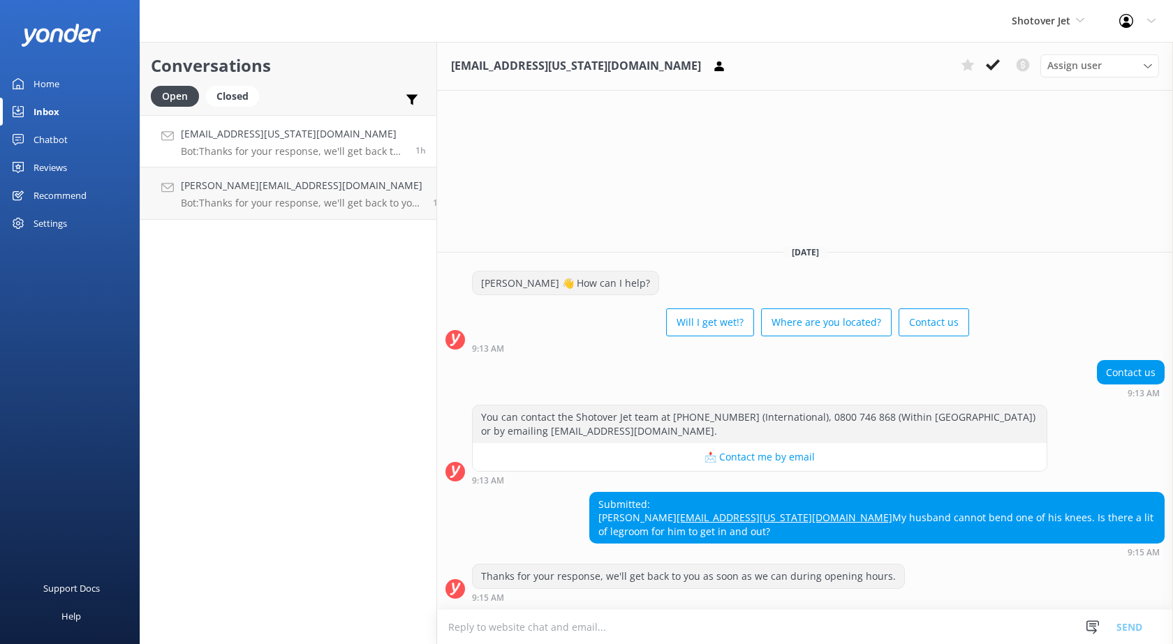
click at [713, 537] on div "Submitted: [PERSON_NAME] [EMAIL_ADDRESS][US_STATE][DOMAIN_NAME] My husband cann…" at bounding box center [805, 525] width 736 height 66
copy div "My husband cannot bend one of his knees. Is there a lit of legroom for him to g…"
click at [593, 515] on div "Submitted: [PERSON_NAME] [EMAIL_ADDRESS][US_STATE][DOMAIN_NAME] My husband cann…" at bounding box center [805, 525] width 736 height 66
click at [211, 151] on p "Bot: Thanks for your response, we'll get back to you as soon as we can during o…" at bounding box center [293, 151] width 224 height 13
click at [320, 158] on link "[EMAIL_ADDRESS][US_STATE][DOMAIN_NAME] Bot: Thanks for your response, we'll get…" at bounding box center [288, 141] width 296 height 52
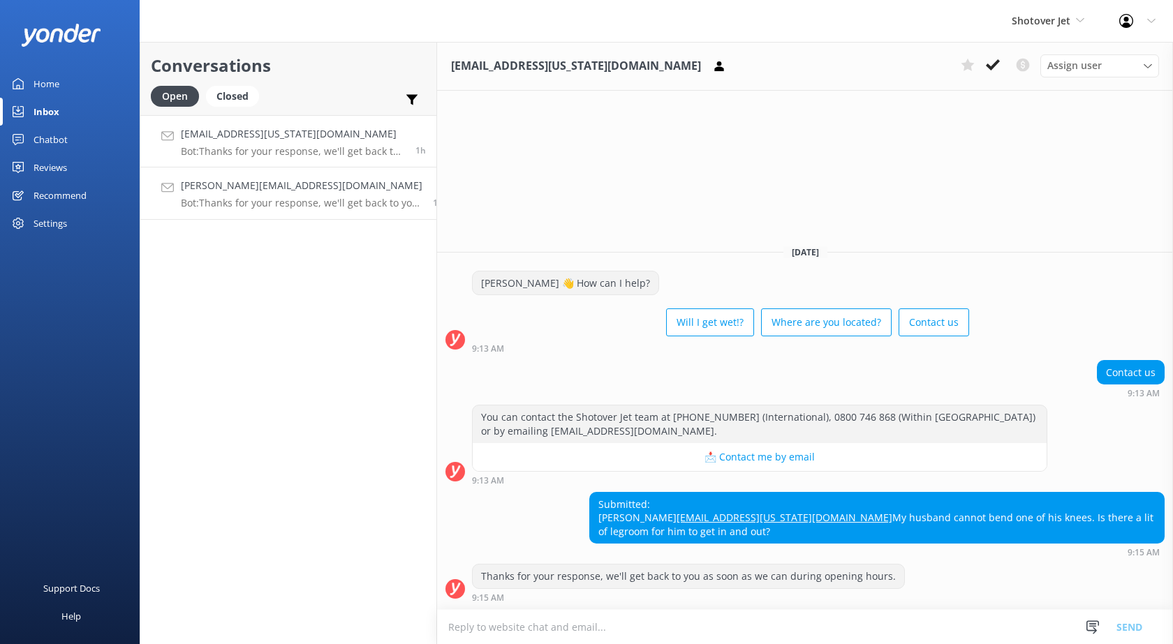
click at [258, 207] on p "Bot: Thanks for your response, we'll get back to you as soon as we can during o…" at bounding box center [301, 203] width 241 height 13
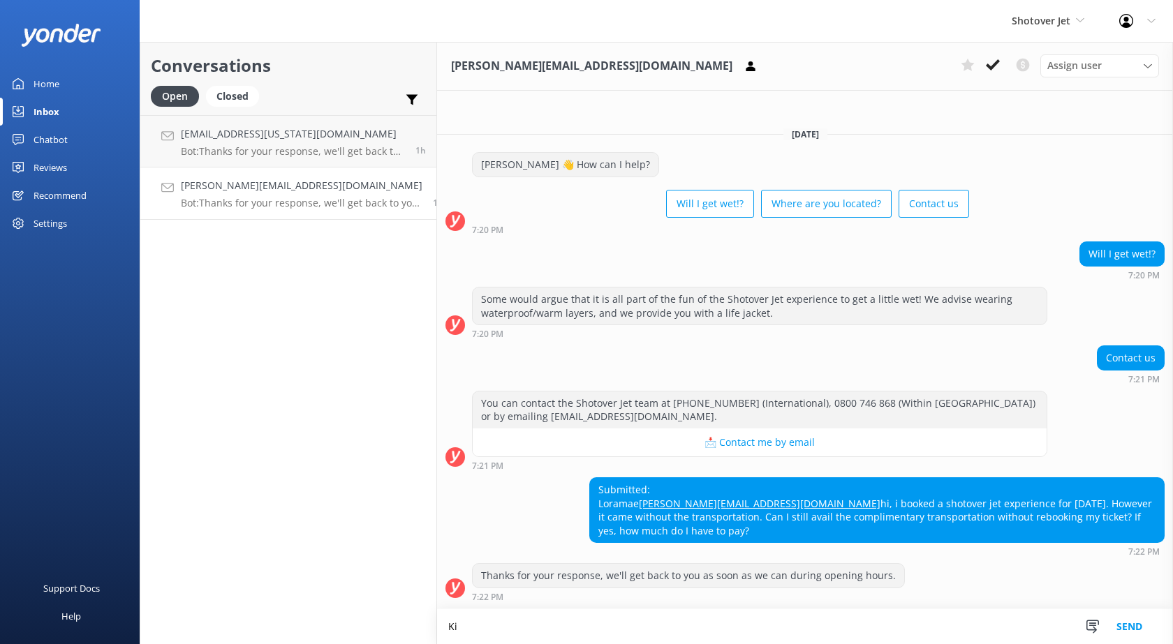
scroll to position [2, 0]
paste textarea "[EMAIL_ADDRESS][DOMAIN_NAME]"
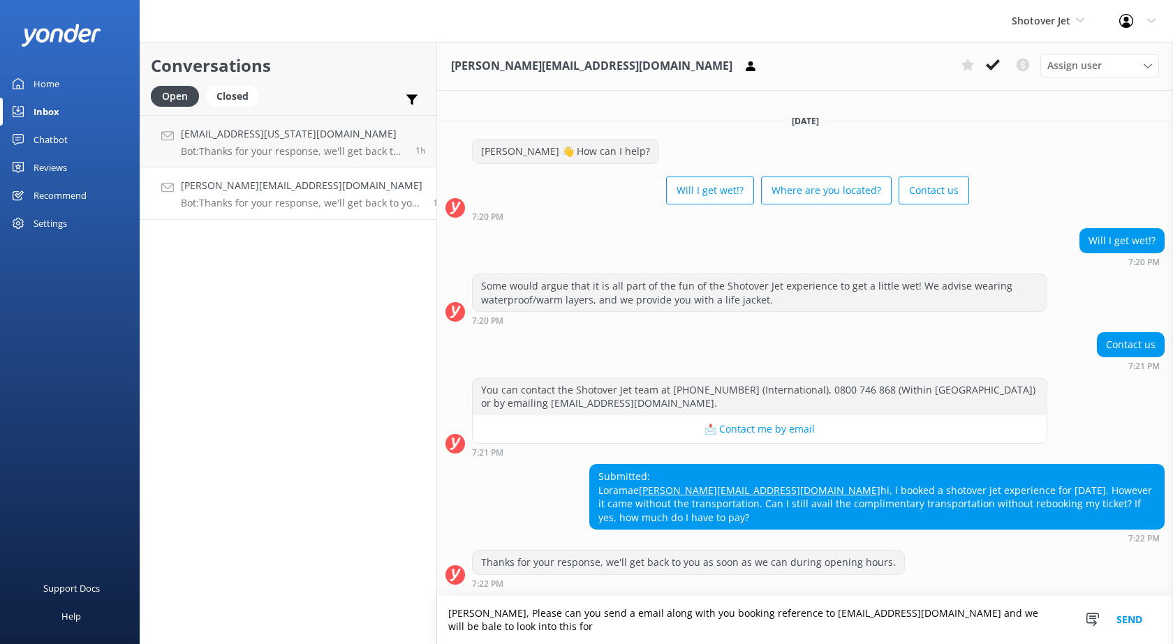
scroll to position [15, 0]
paste textarea "Ngā mihi / Kind regards,"
drag, startPoint x: 634, startPoint y: 630, endPoint x: 392, endPoint y: 610, distance: 243.0
click at [392, 610] on div "Conversations Open Closed Important Converted Assigned to me Unassigned [EMAIL_…" at bounding box center [656, 343] width 1033 height 602
type textarea "[PERSON_NAME], Please can you send a email along with you booking reference to …"
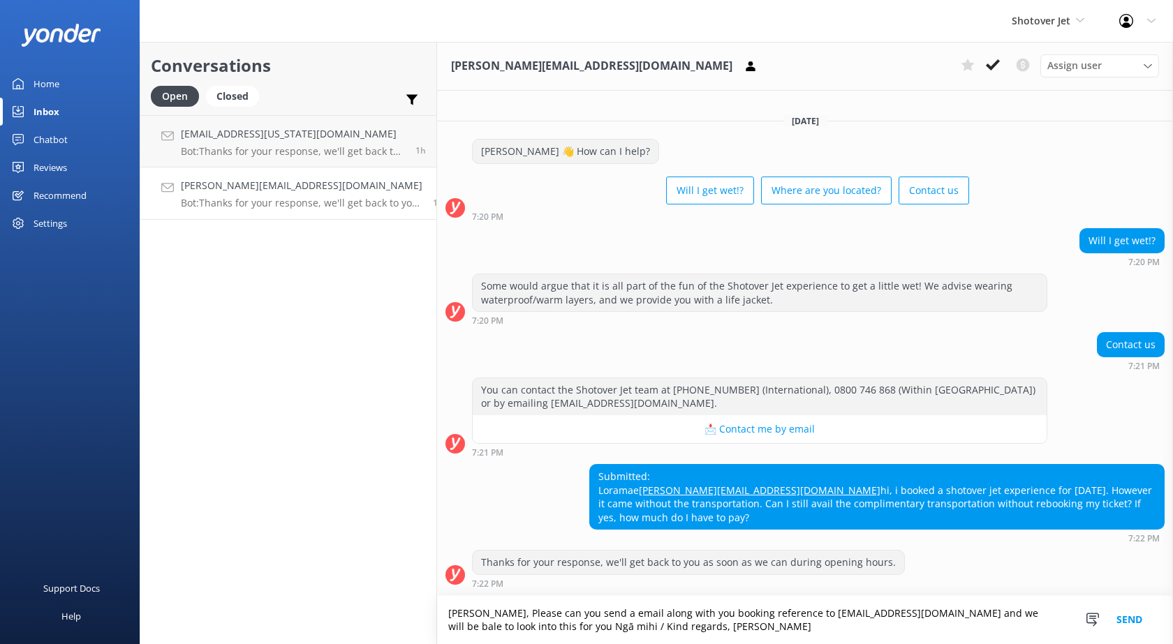
click at [1132, 620] on button "Send" at bounding box center [1129, 620] width 52 height 48
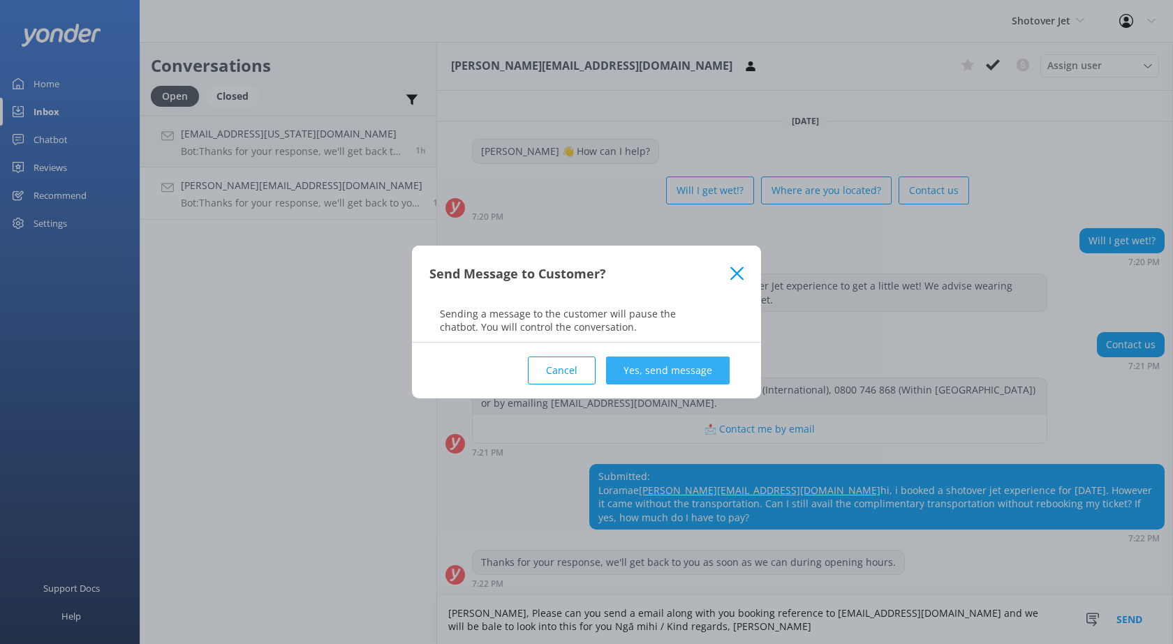
click at [699, 366] on button "Yes, send message" at bounding box center [668, 371] width 124 height 28
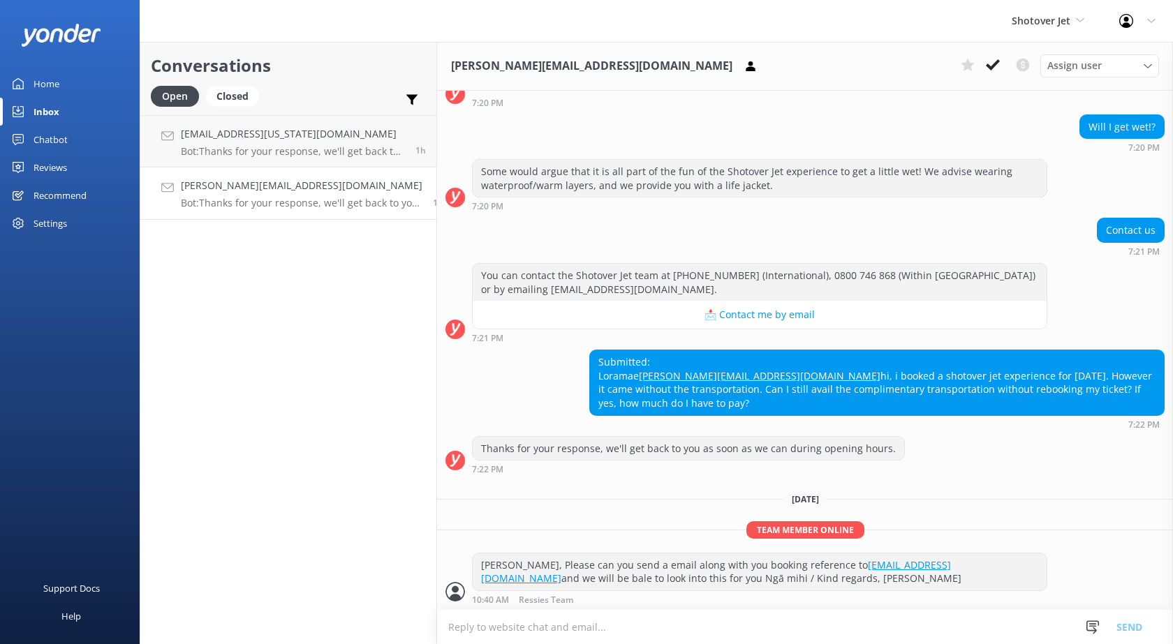
scroll to position [133, 0]
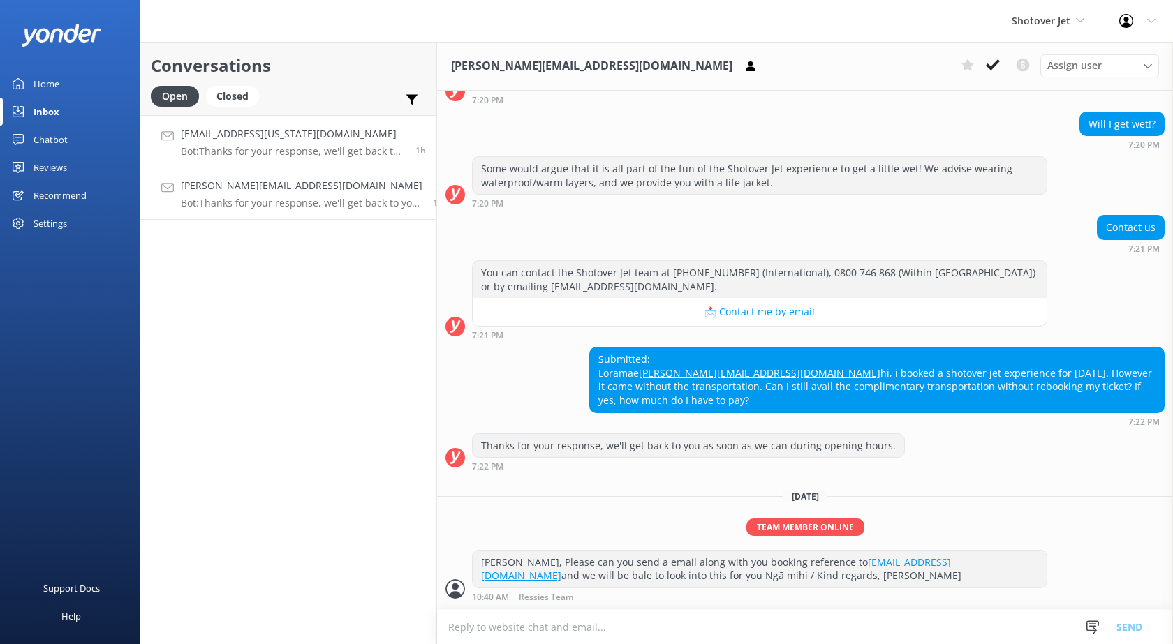
click at [251, 155] on p "Bot: Thanks for your response, we'll get back to you as soon as we can during o…" at bounding box center [293, 151] width 224 height 13
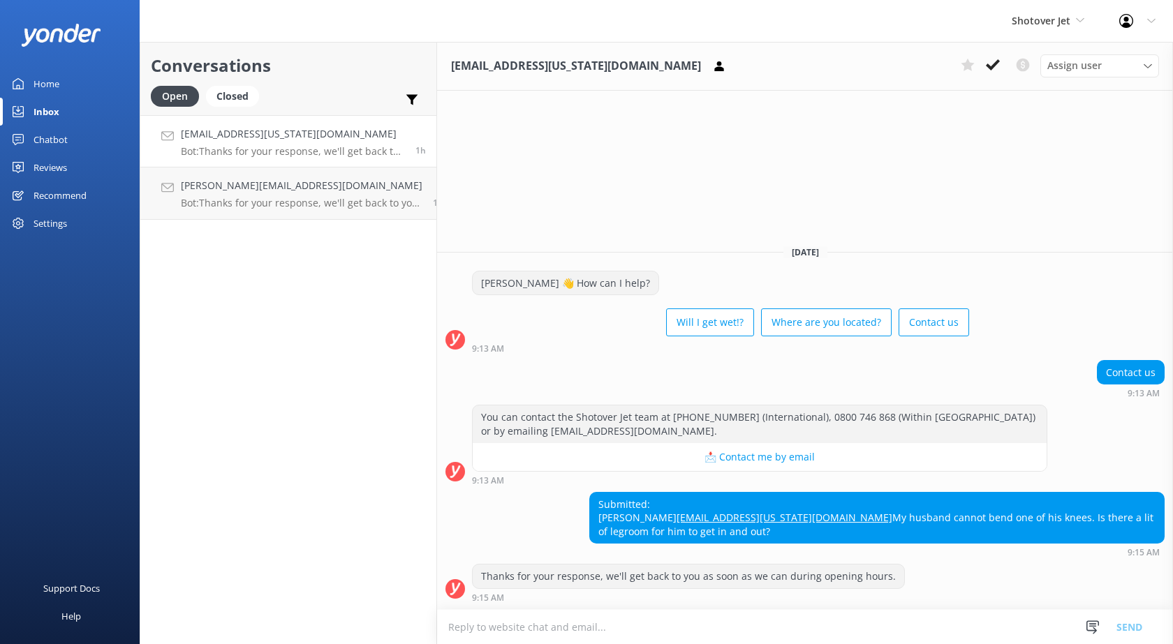
click at [570, 618] on textarea at bounding box center [805, 627] width 736 height 34
paste textarea "[PERSON_NAME], Please can you send a email along with you booking reference to …"
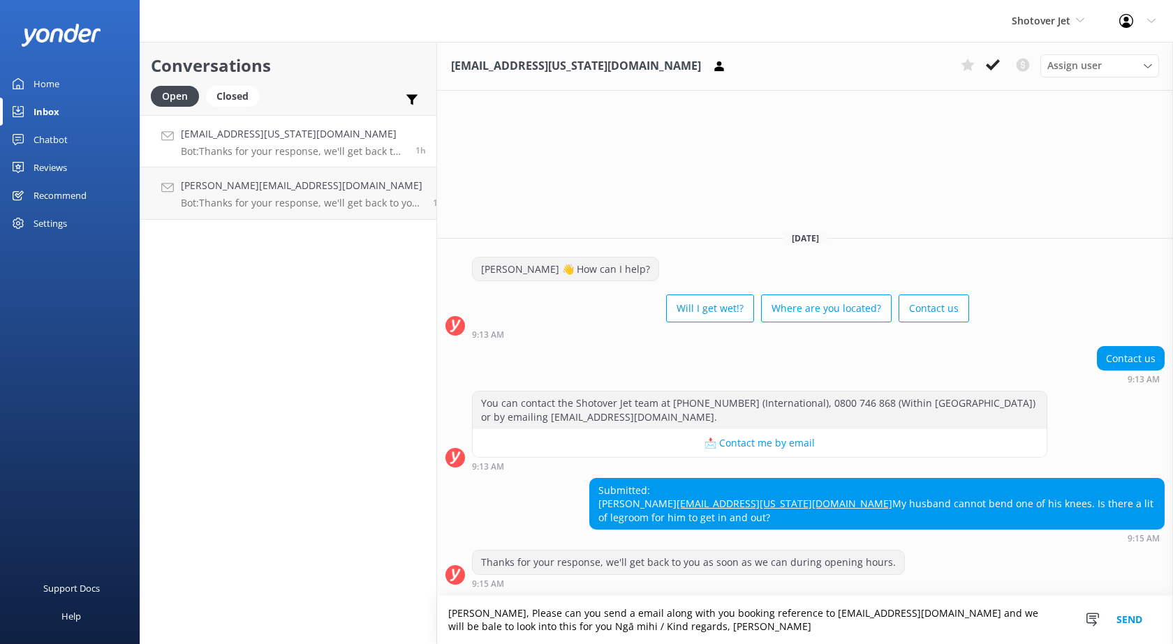
drag, startPoint x: 602, startPoint y: 611, endPoint x: 762, endPoint y: 612, distance: 159.8
click at [764, 616] on textarea "[PERSON_NAME], Please can you send a email along with you booking reference to …" at bounding box center [805, 620] width 736 height 48
drag, startPoint x: 947, startPoint y: 614, endPoint x: 778, endPoint y: 616, distance: 169.6
click at [778, 616] on textarea "[PERSON_NAME], Please can you send a email to [EMAIL_ADDRESS][DOMAIN_NAME] and …" at bounding box center [805, 620] width 736 height 48
click at [900, 615] on textarea "[PERSON_NAME], Please can you send a email to [EMAIL_ADDRESS][DOMAIN_NAME] and …" at bounding box center [805, 620] width 736 height 48
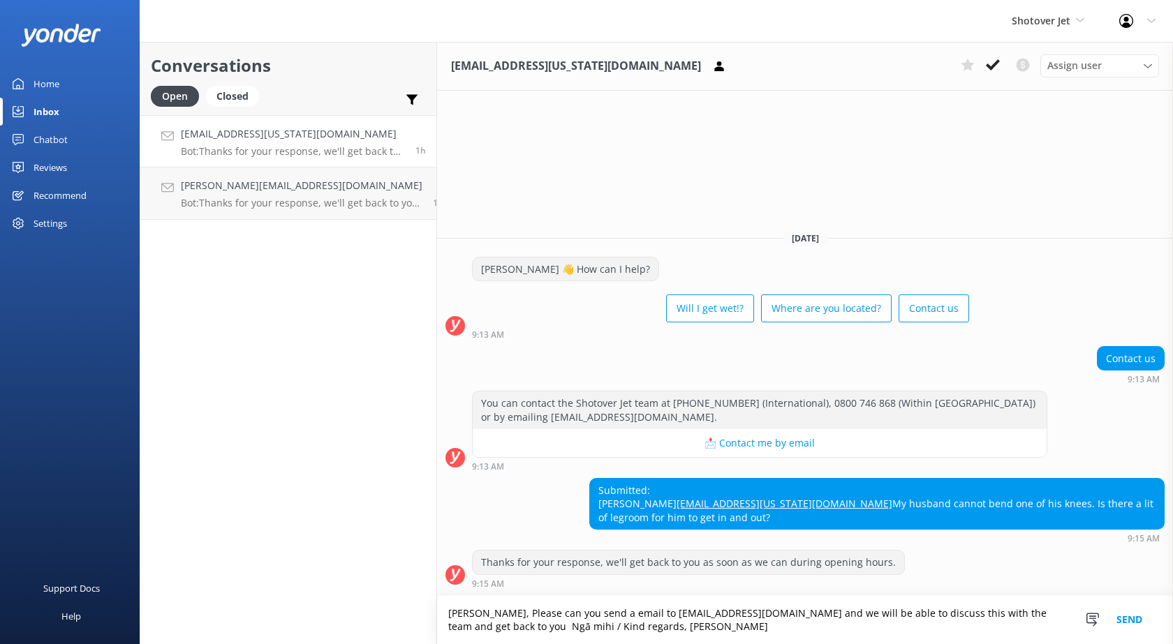
click at [609, 630] on textarea "[PERSON_NAME], Please can you send a email to [EMAIL_ADDRESS][DOMAIN_NAME] and …" at bounding box center [805, 620] width 736 height 48
type textarea "[PERSON_NAME], Please can you send a email to [EMAIL_ADDRESS][DOMAIN_NAME] and …"
click at [1145, 618] on button "Send" at bounding box center [1129, 620] width 52 height 48
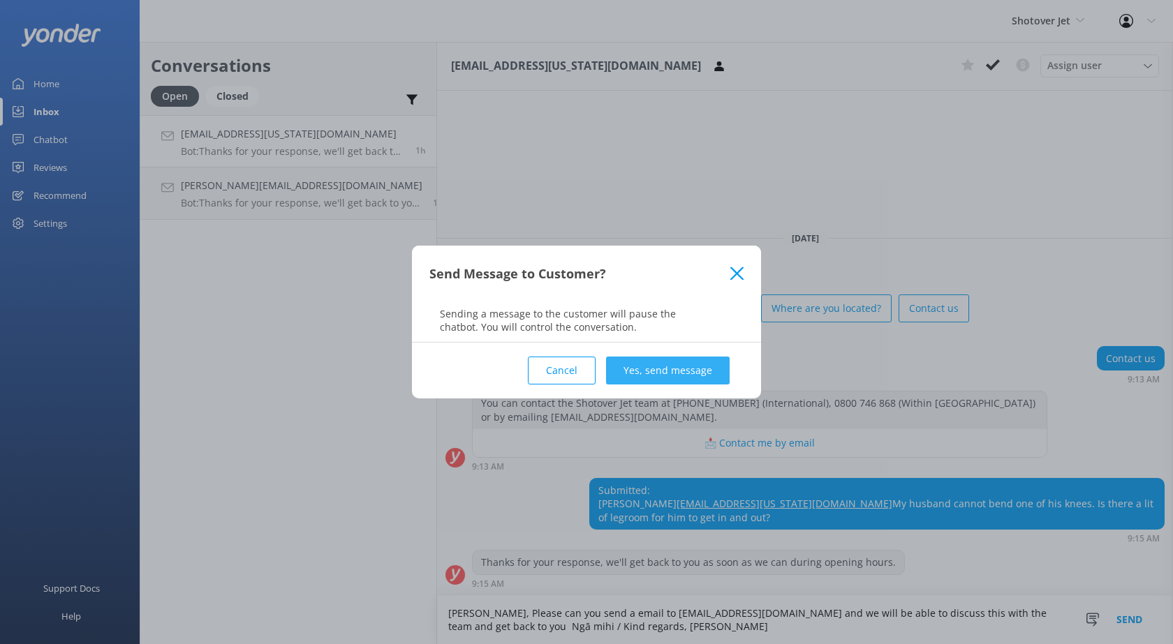
click at [664, 380] on button "Yes, send message" at bounding box center [668, 371] width 124 height 28
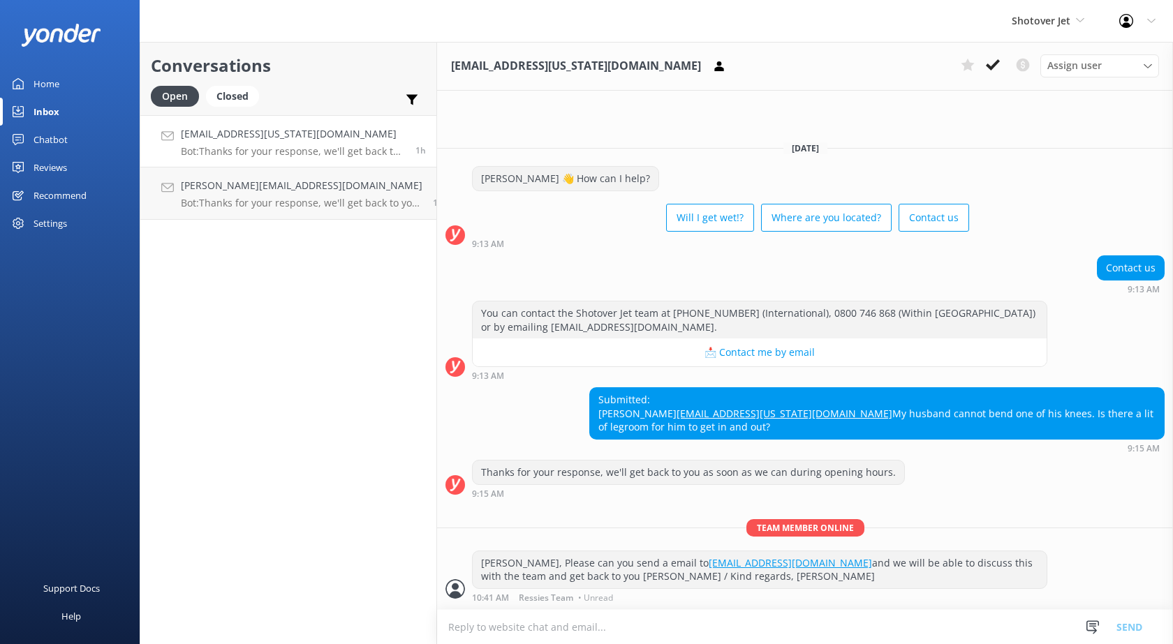
click at [38, 76] on div "Home" at bounding box center [47, 84] width 26 height 28
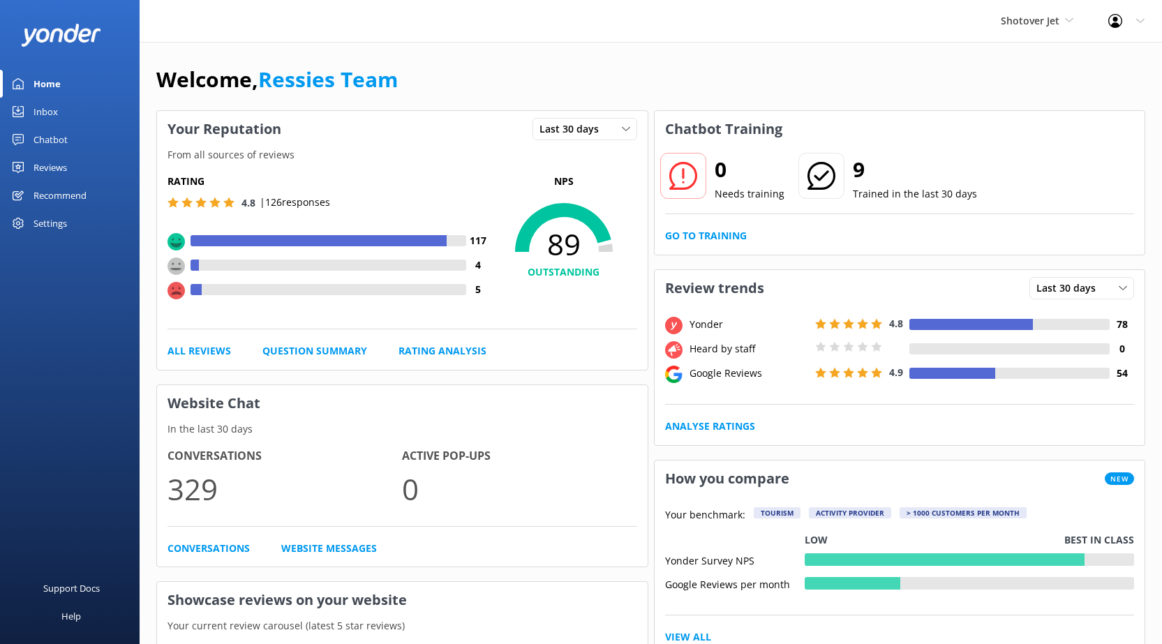
click at [53, 165] on div "Reviews" at bounding box center [51, 168] width 34 height 28
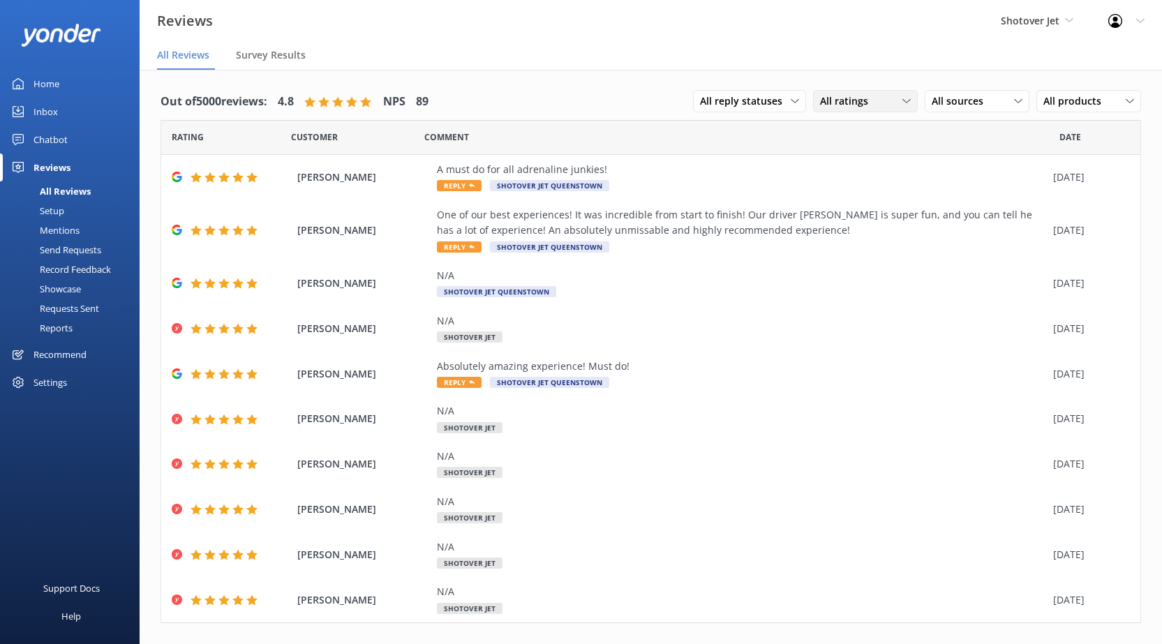
click at [860, 94] on span "All ratings" at bounding box center [848, 101] width 57 height 15
click at [993, 92] on div "All sources All sources Yonder survey Heard by staff Google reviews" at bounding box center [977, 101] width 105 height 22
click at [996, 214] on div "Google reviews" at bounding box center [986, 215] width 82 height 14
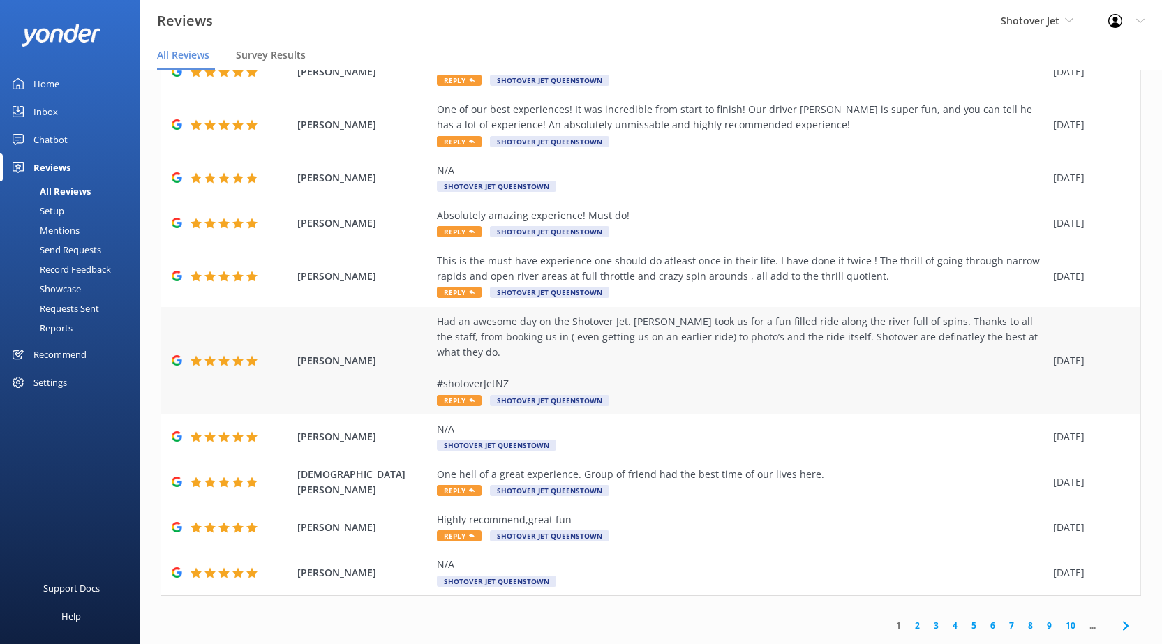
scroll to position [28, 0]
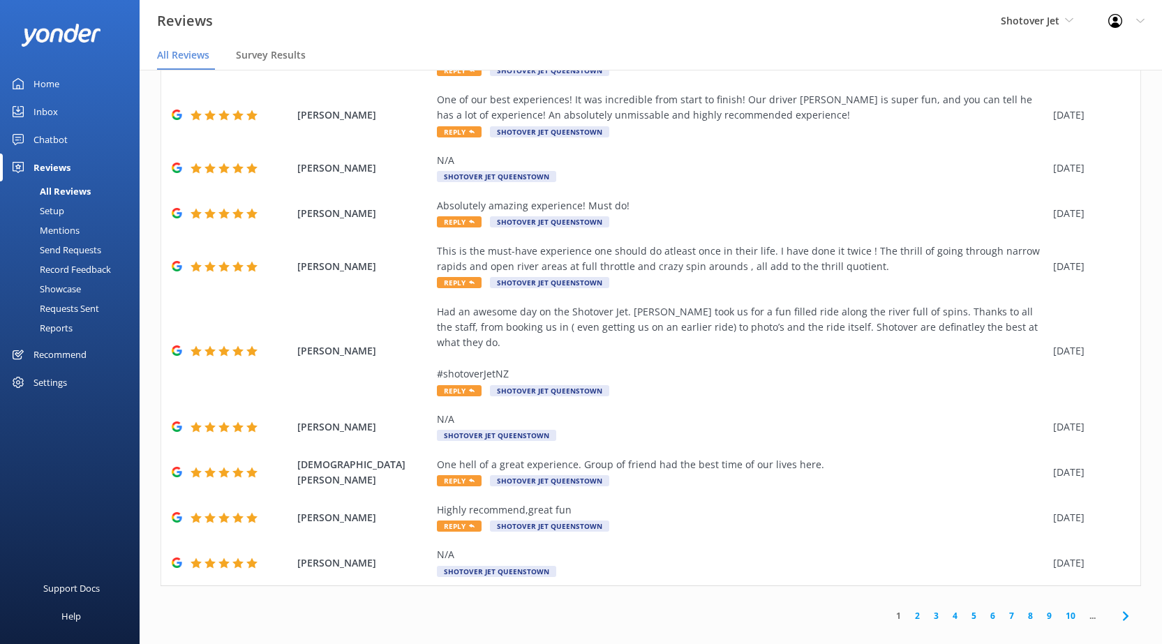
click at [909, 609] on link "2" at bounding box center [917, 615] width 19 height 13
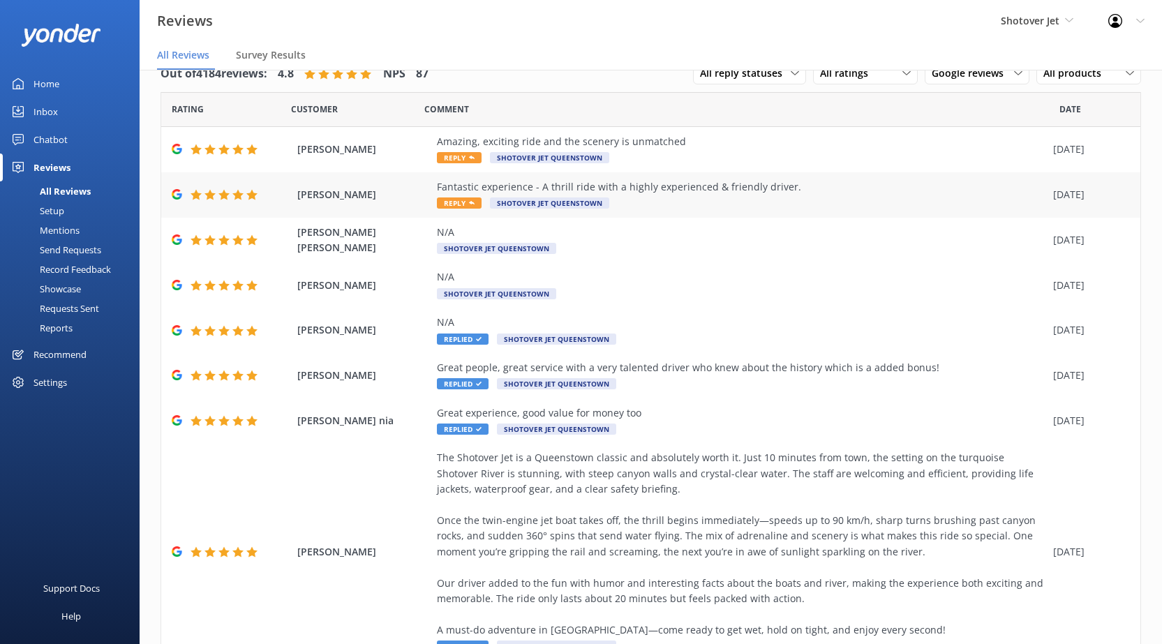
click at [631, 184] on div "Fantastic experience - A thrill ride with a highly experienced & friendly drive…" at bounding box center [741, 186] width 609 height 15
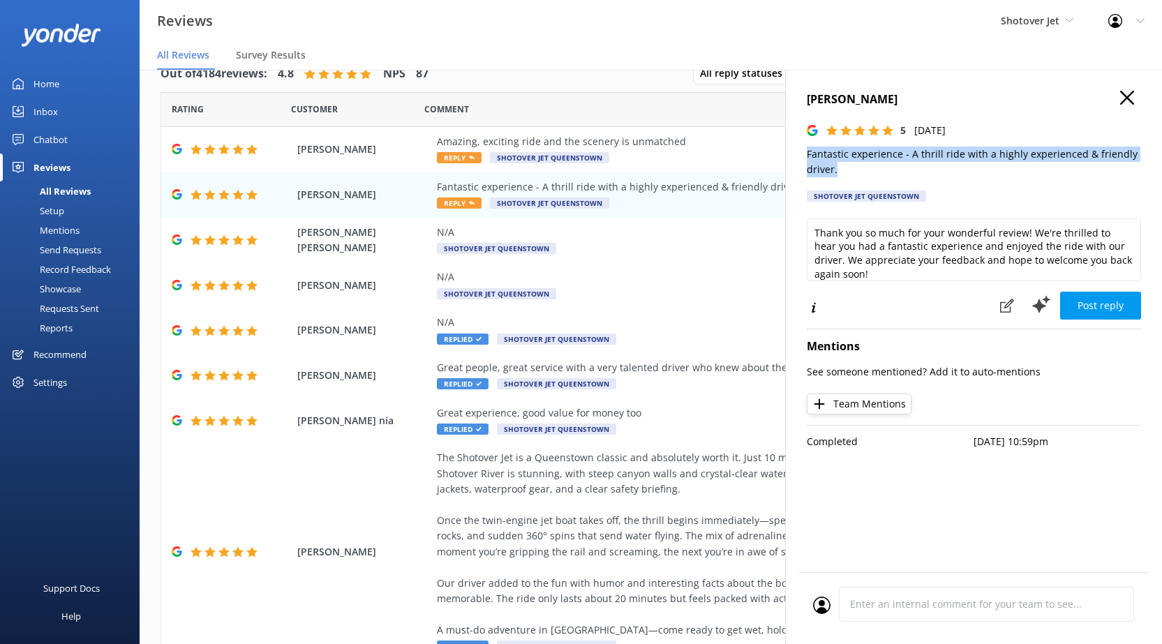
drag, startPoint x: 835, startPoint y: 169, endPoint x: 799, endPoint y: 151, distance: 40.6
click at [799, 151] on div "[PERSON_NAME] 5 [DATE] Fantastic experience - A thrill ride with a highly exper…" at bounding box center [973, 392] width 377 height 644
copy p "Fantastic experience - A thrill ride with a highly experienced & friendly drive…"
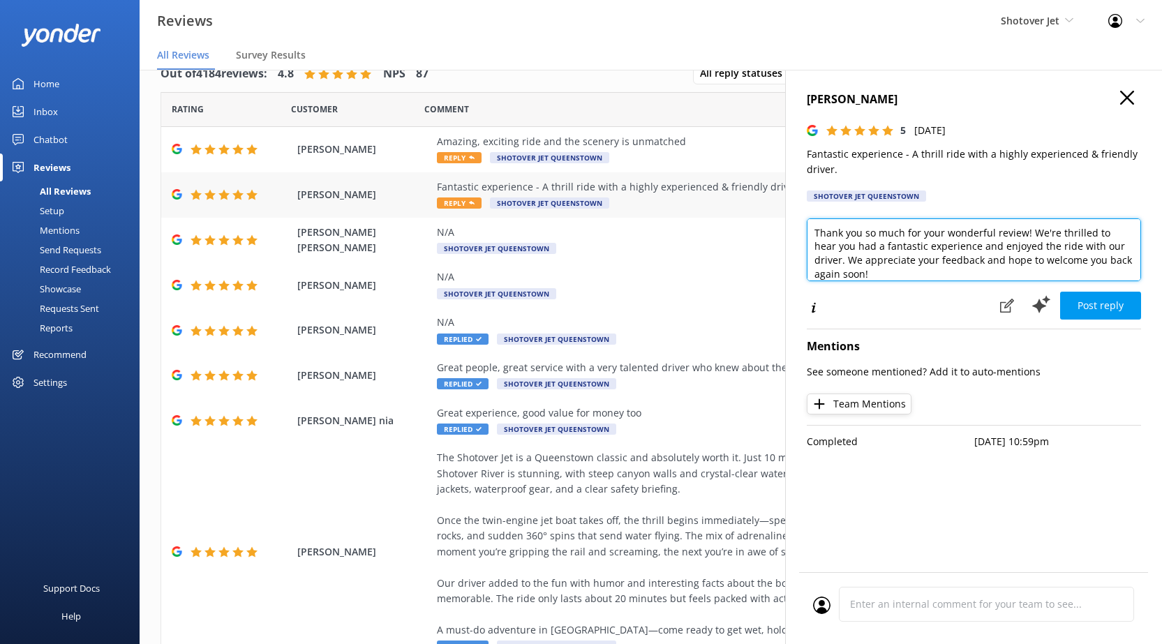
drag, startPoint x: 914, startPoint y: 277, endPoint x: 756, endPoint y: 207, distance: 173.1
click at [756, 207] on div "Out of 4184 reviews: 4.8 NPS 87 All reply statuses All reply statuses Needs a r…" at bounding box center [651, 343] width 1023 height 602
paste textarea "Kia ora, Fantastic to hear you had such a great time with us! Our drivers love …"
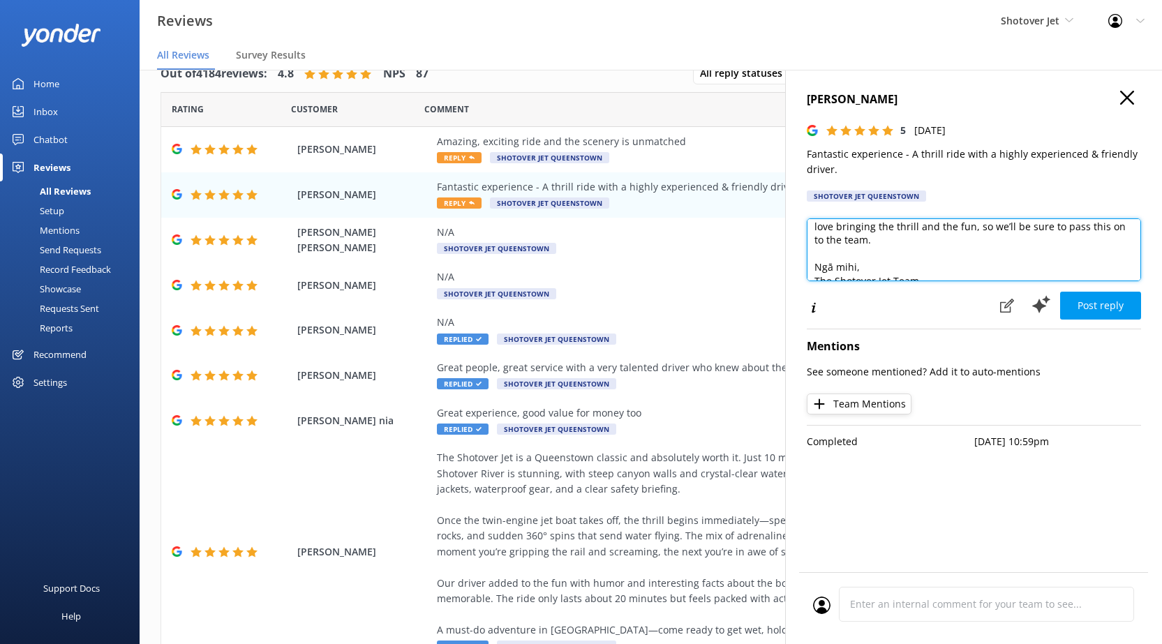
scroll to position [34, 0]
type textarea "Kia ora, Fantastic to hear you had such a great time with us! Our drivers love …"
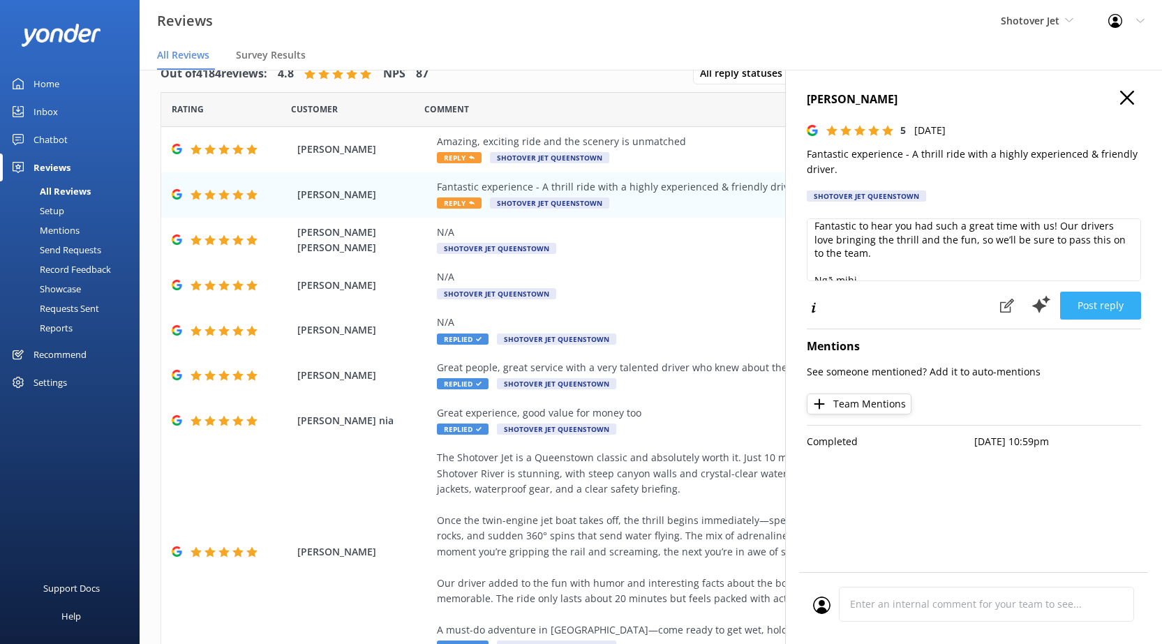
click at [1103, 307] on button "Post reply" at bounding box center [1100, 306] width 81 height 28
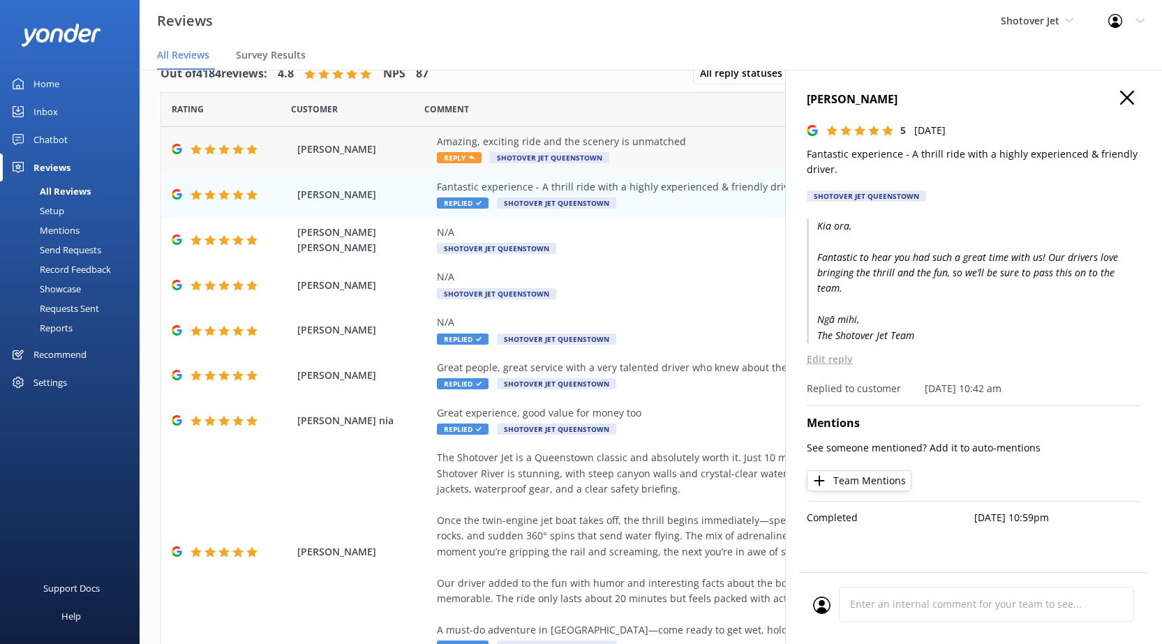
click at [557, 146] on div "Amazing, exciting ride and the scenery is unmatched" at bounding box center [741, 141] width 609 height 15
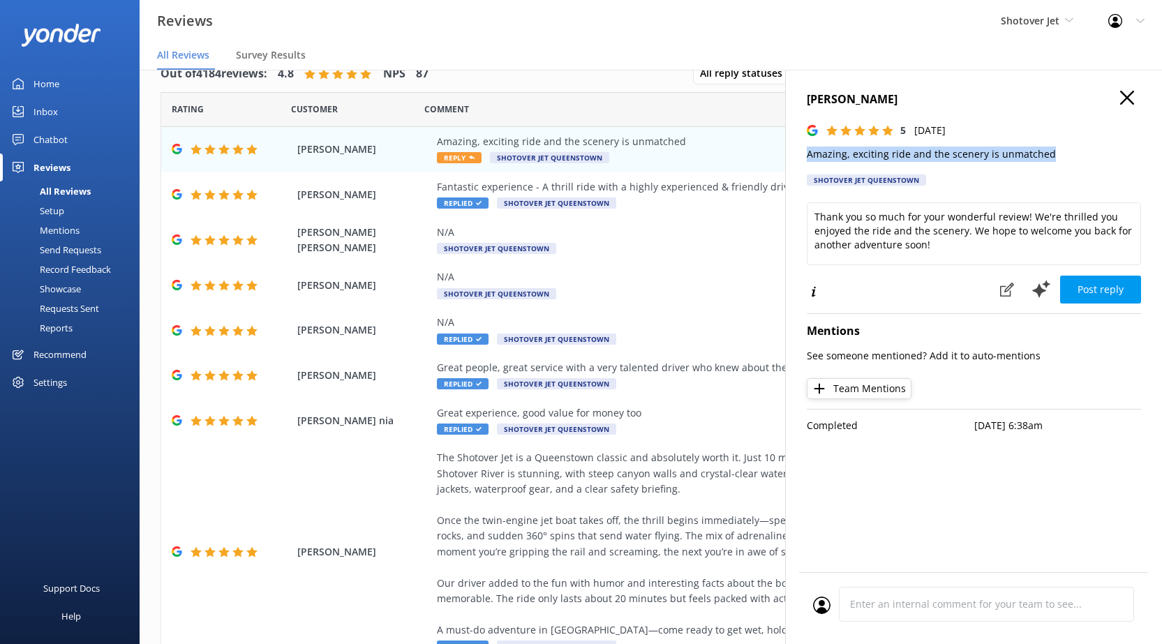
drag, startPoint x: 1050, startPoint y: 154, endPoint x: 805, endPoint y: 159, distance: 244.3
click at [805, 159] on div "[PERSON_NAME] 5 [DATE] Amazing, exciting ride and the scenery is unmatched Shot…" at bounding box center [973, 392] width 377 height 644
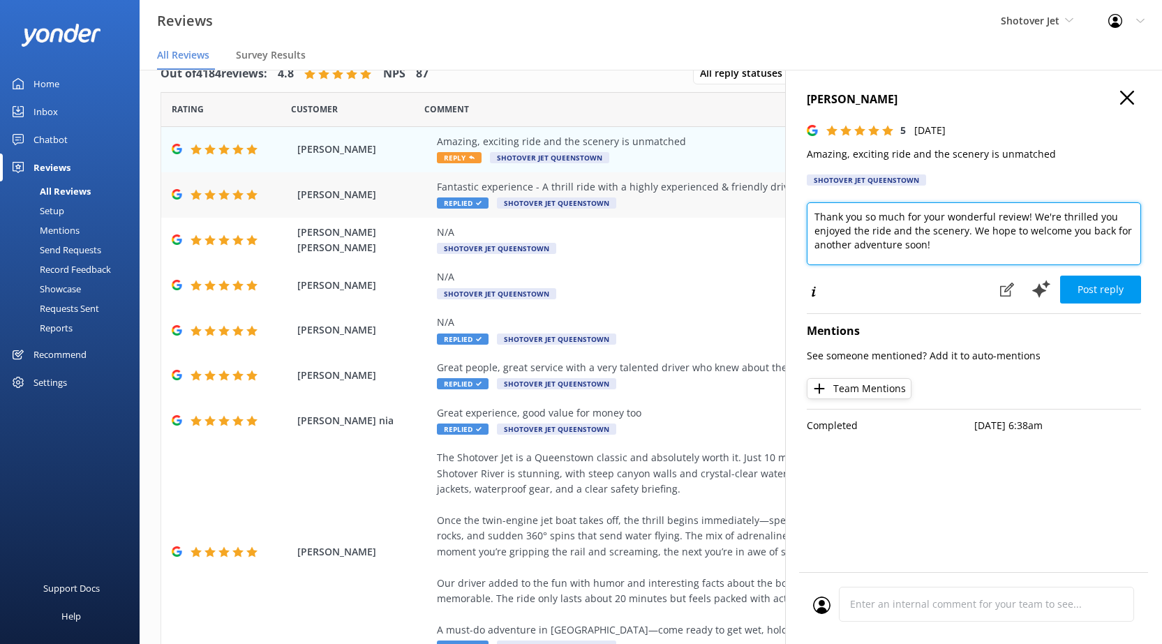
drag, startPoint x: 939, startPoint y: 245, endPoint x: 699, endPoint y: 174, distance: 251.1
click at [699, 174] on div "Out of 4184 reviews: 4.8 NPS 87 All reply statuses All reply statuses Needs a r…" at bounding box center [651, 343] width 1023 height 602
paste textarea "Kia ora, We’re so glad you enjoyed both the excitement of the ride and the incr…"
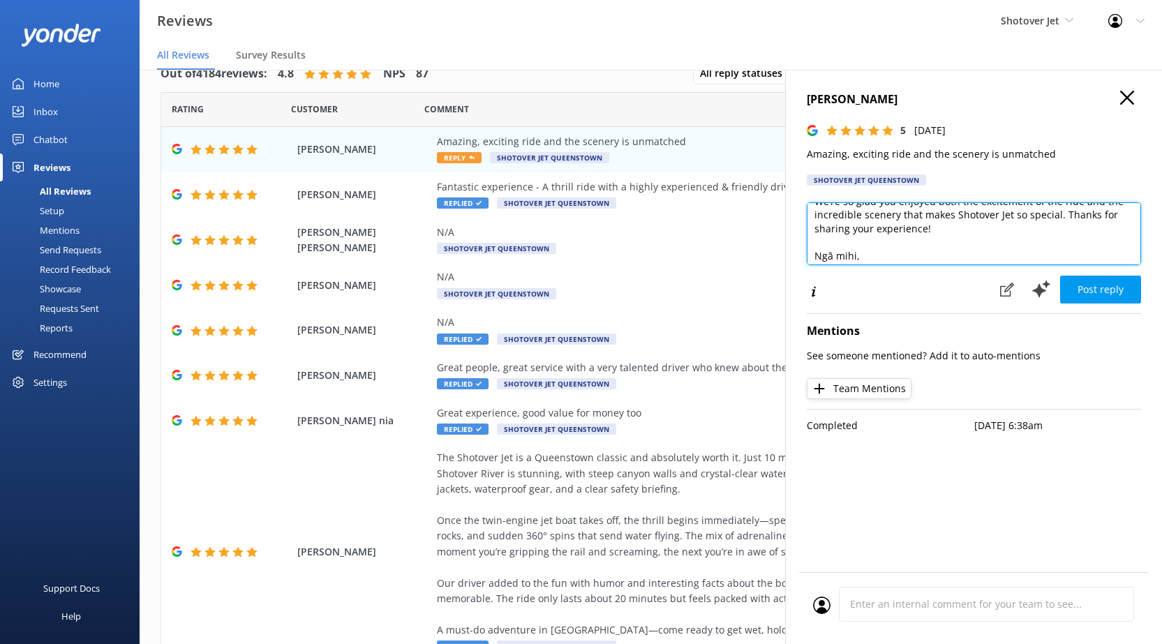
scroll to position [62, 0]
type textarea "Kia ora, We’re so glad you enjoyed both the excitement of the ride and the incr…"
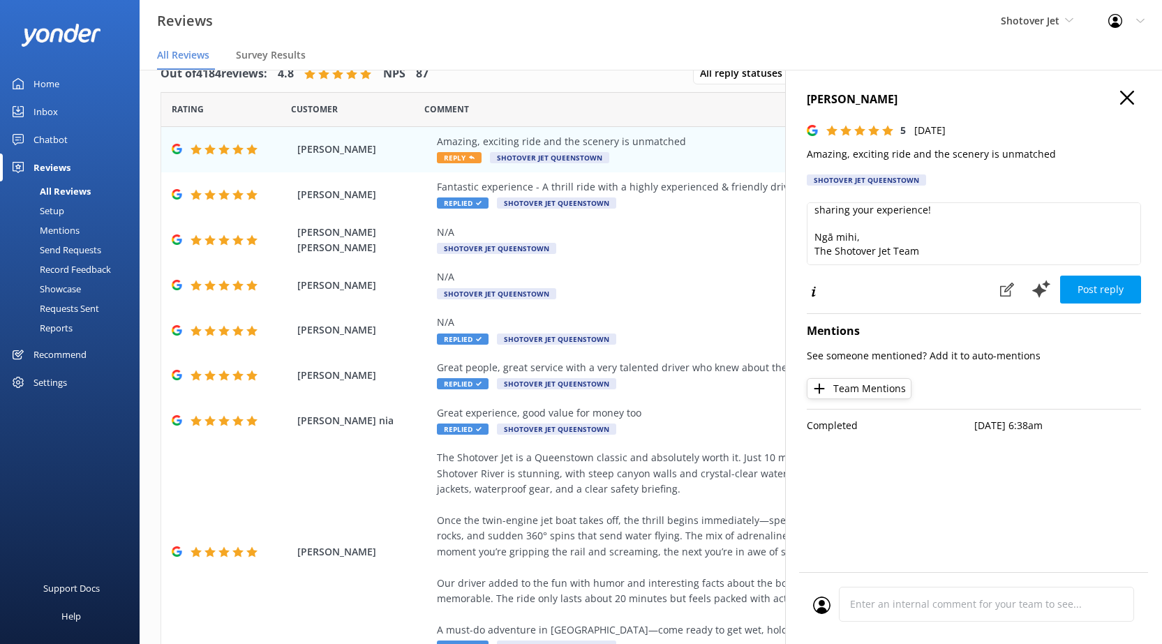
click at [1096, 290] on button "Post reply" at bounding box center [1100, 290] width 81 height 28
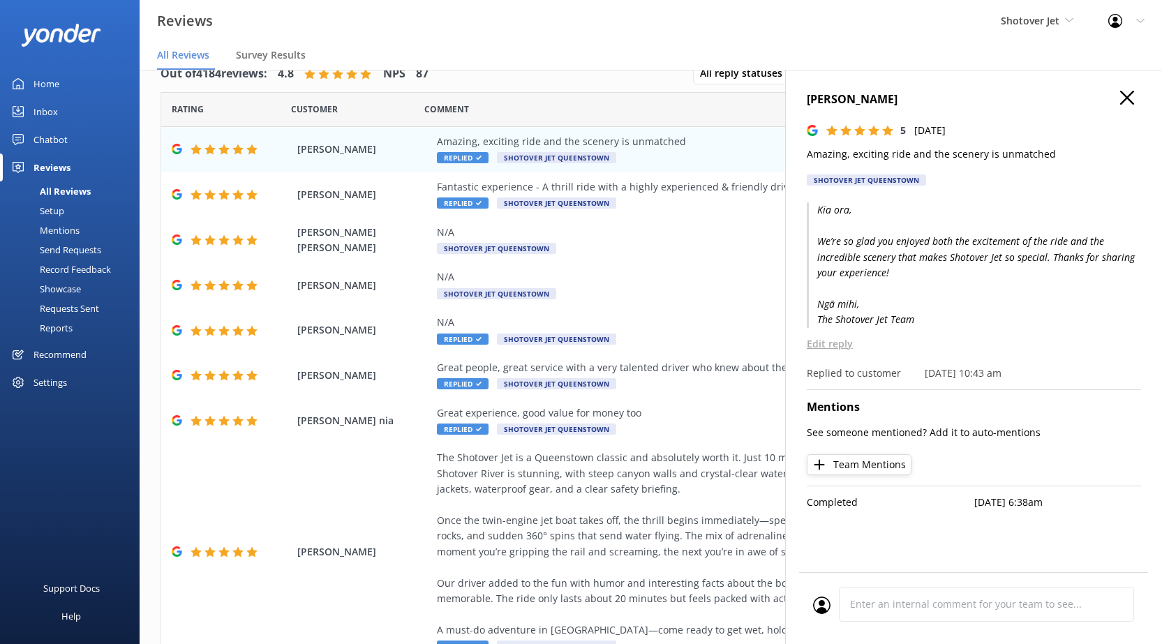
click at [1135, 98] on h4 "[PERSON_NAME]" at bounding box center [974, 100] width 334 height 18
click at [1129, 96] on use "button" at bounding box center [1127, 98] width 14 height 14
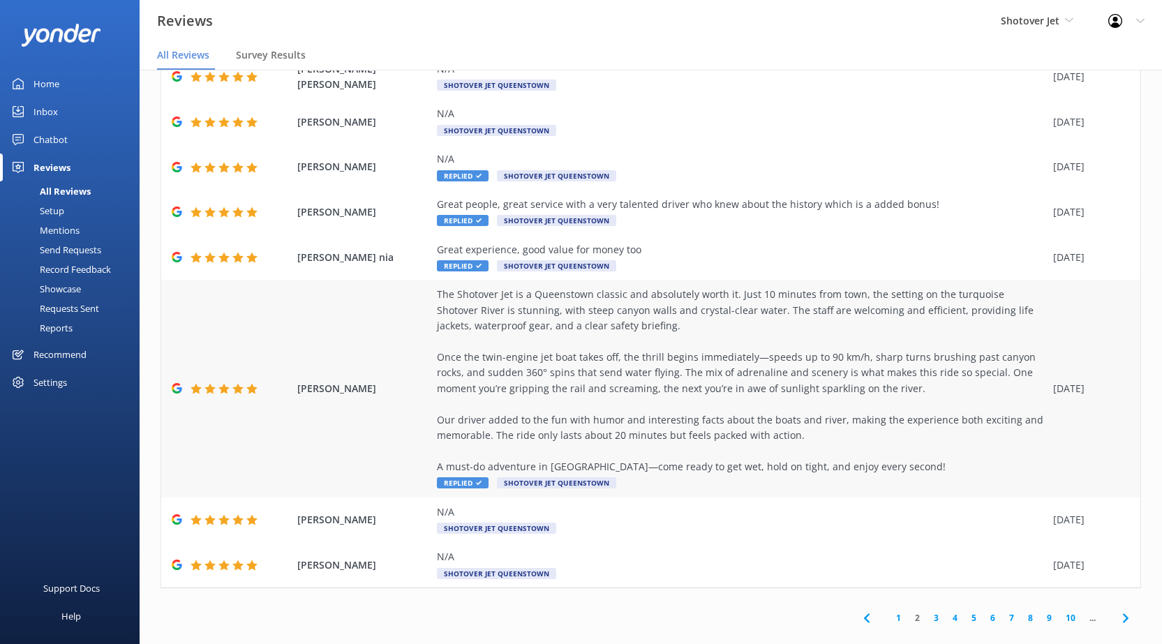
scroll to position [181, 0]
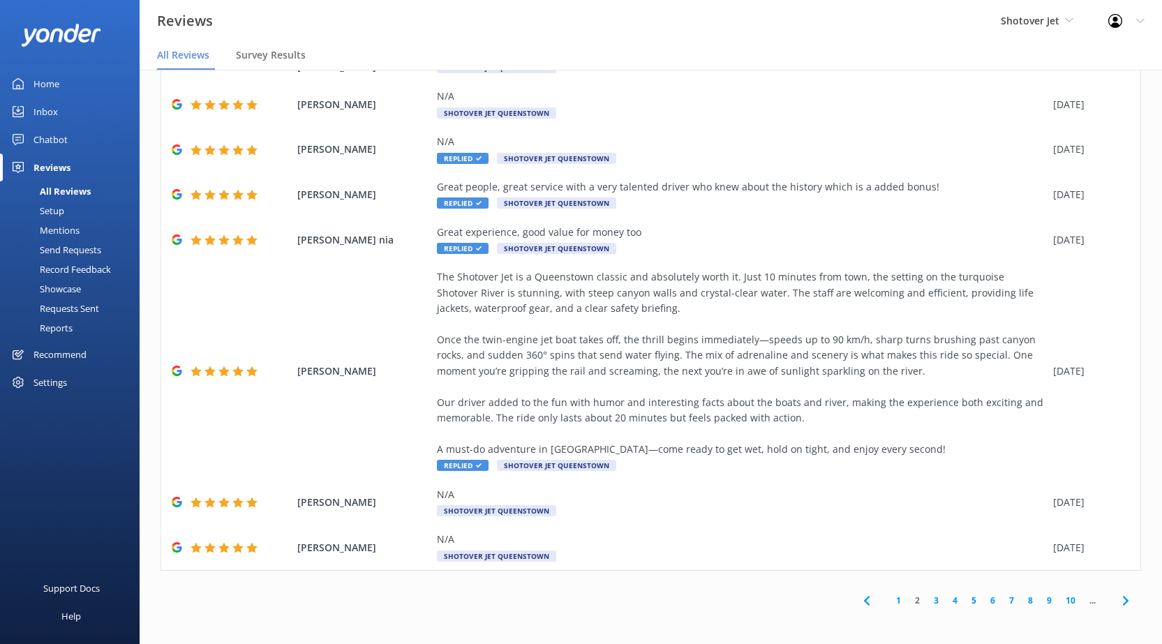
click at [891, 594] on link "1" at bounding box center [898, 600] width 19 height 13
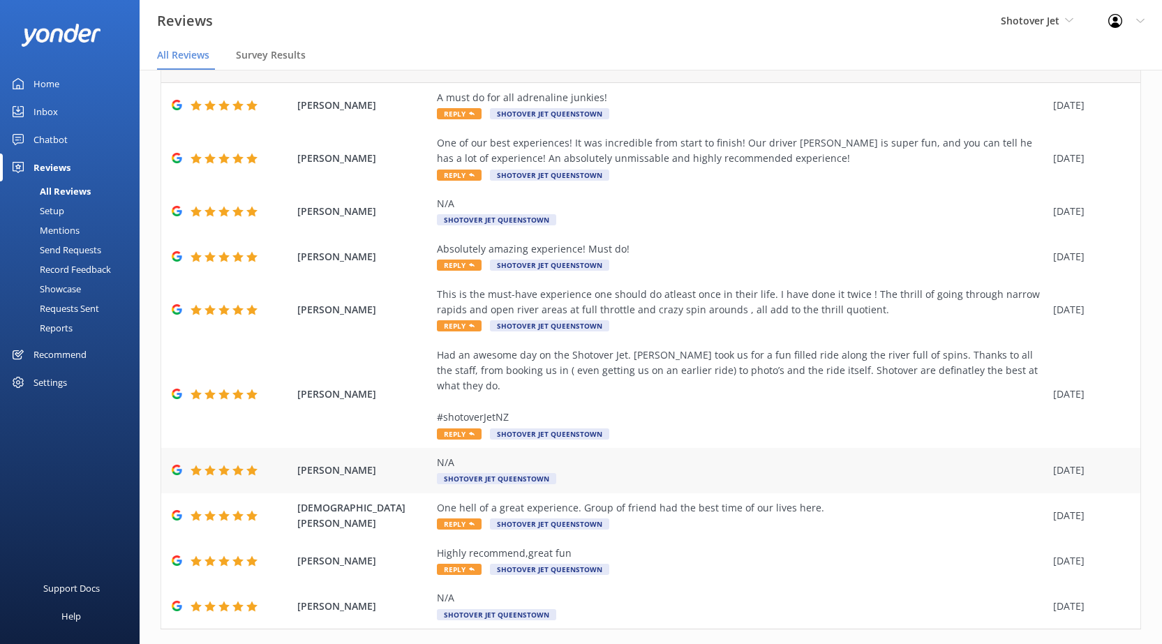
scroll to position [87, 0]
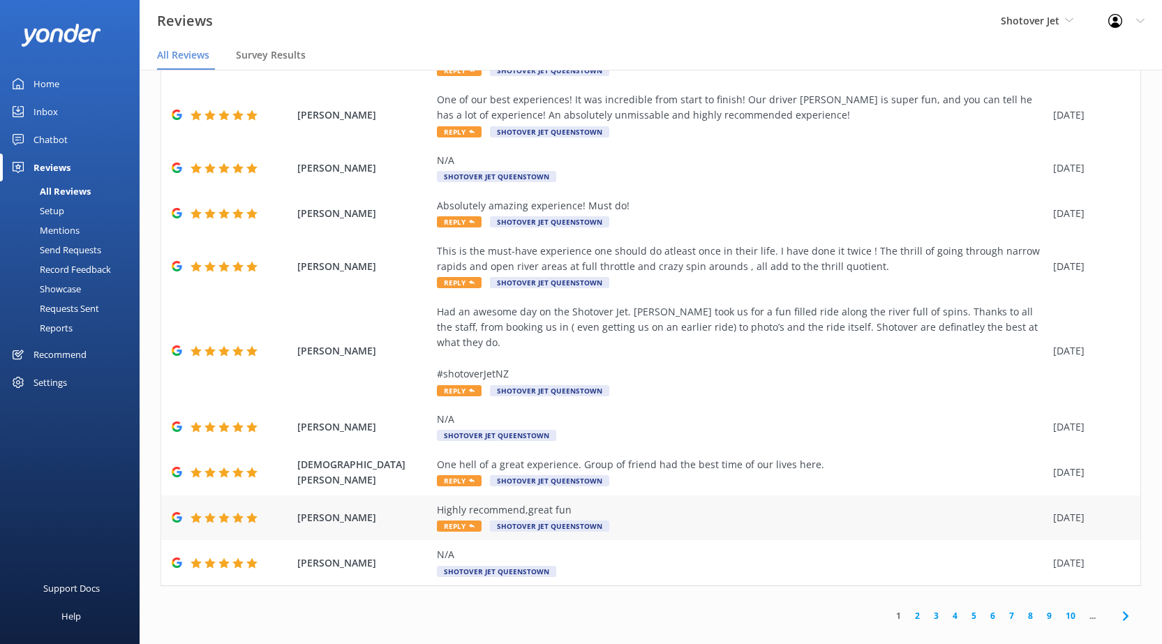
click at [620, 503] on div "Highly recommend,great fun" at bounding box center [741, 510] width 609 height 15
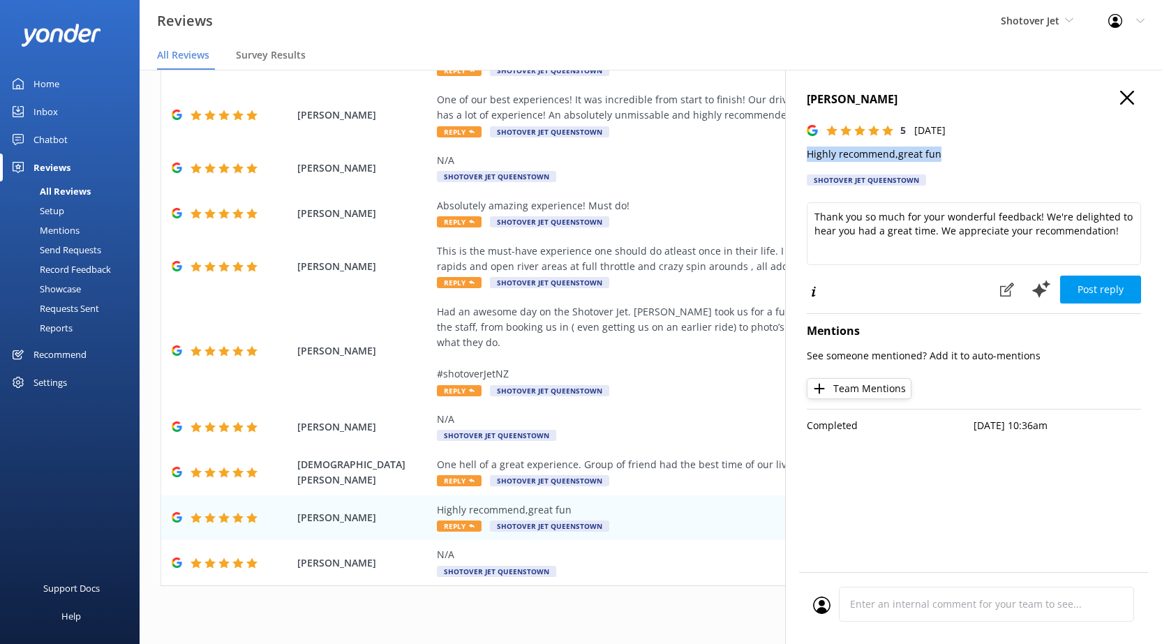
drag, startPoint x: 933, startPoint y: 157, endPoint x: 786, endPoint y: 149, distance: 147.5
click at [786, 149] on div "[PERSON_NAME] 5 [DATE] Highly recommend,great fun Shotover Jet [GEOGRAPHIC_DATA…" at bounding box center [973, 392] width 377 height 644
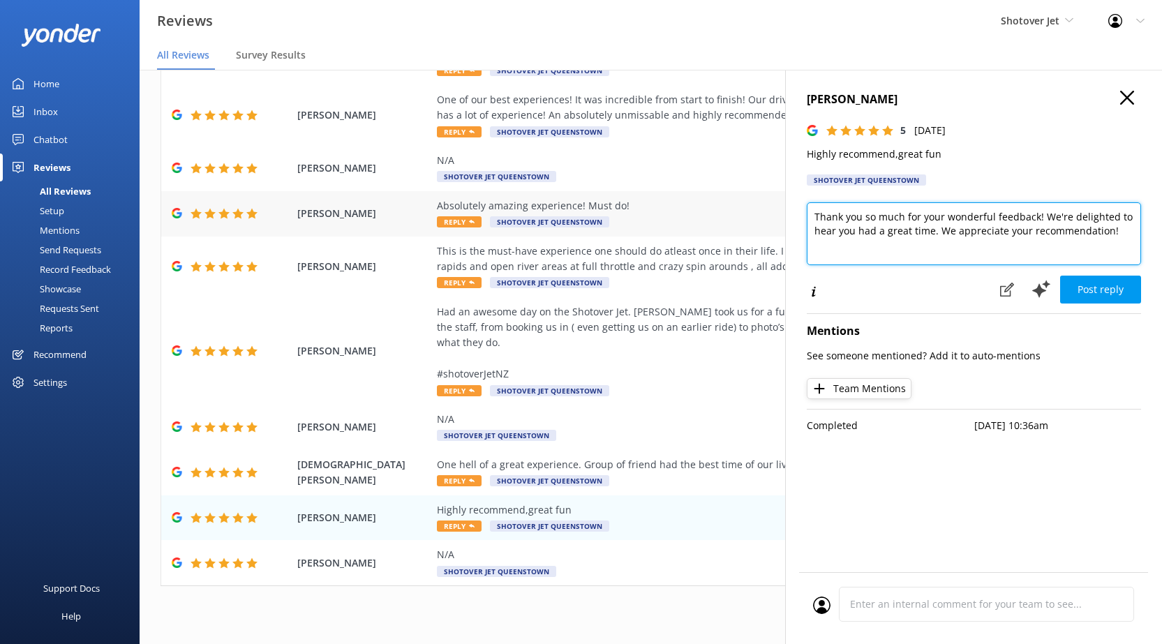
drag, startPoint x: 1115, startPoint y: 233, endPoint x: 729, endPoint y: 198, distance: 386.8
click at [729, 198] on div "Out of 4184 reviews: 4.8 NPS 87 All reply statuses All reply statuses Needs a r…" at bounding box center [651, 343] width 1023 height 602
paste textarea "Kia ora, Thanks for the recommendation! We’re stoked to hear you had great fun …"
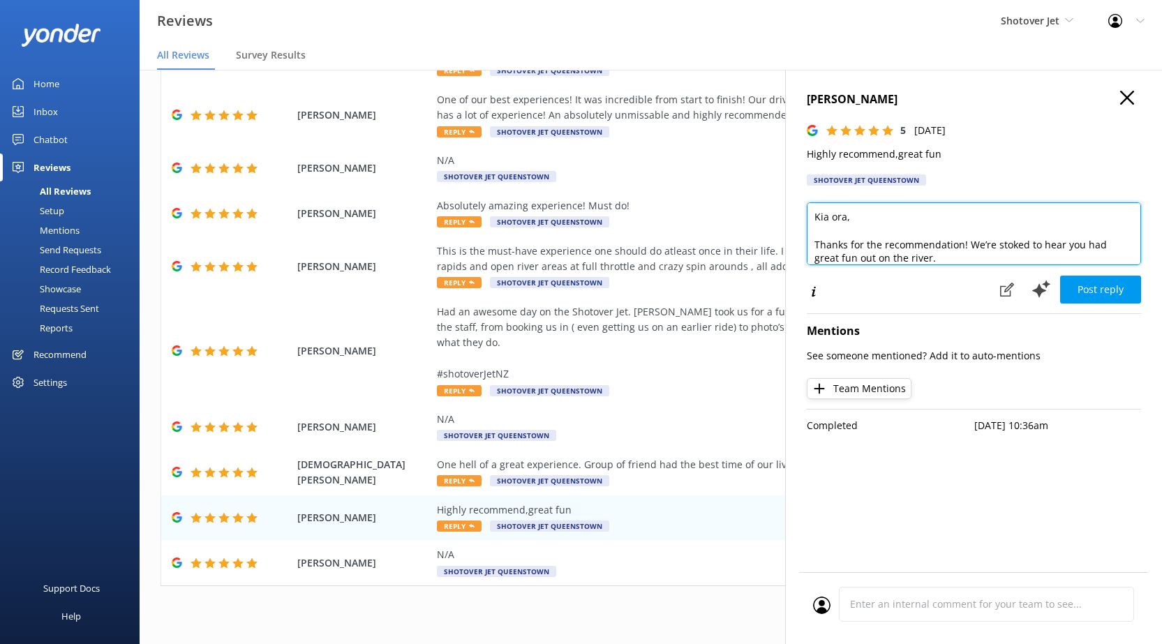
scroll to position [0, 0]
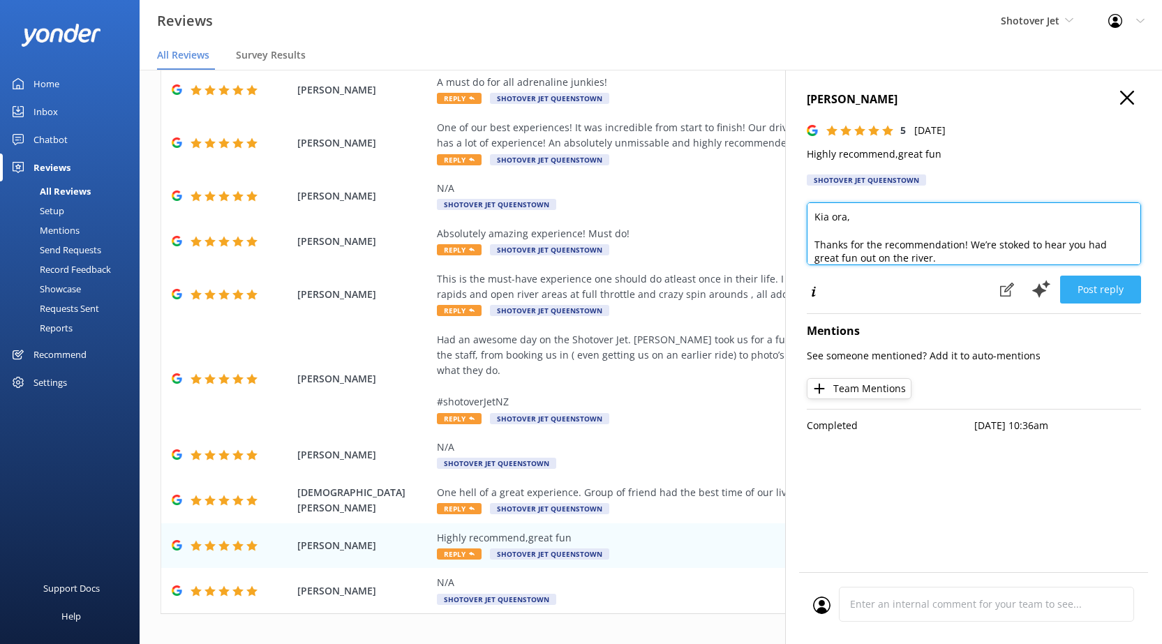
type textarea "Kia ora, Thanks for the recommendation! We’re stoked to hear you had great fun …"
click at [1103, 295] on button "Post reply" at bounding box center [1100, 290] width 81 height 28
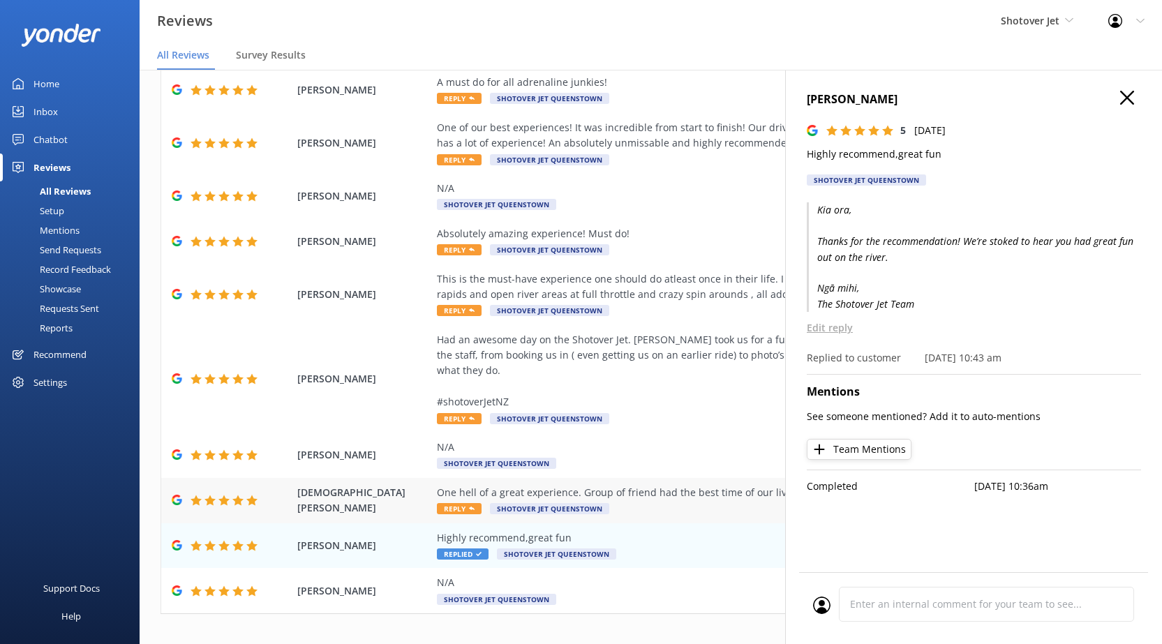
click at [562, 485] on div "One hell of a great experience. Group of friend had the best time of our lives …" at bounding box center [741, 492] width 609 height 15
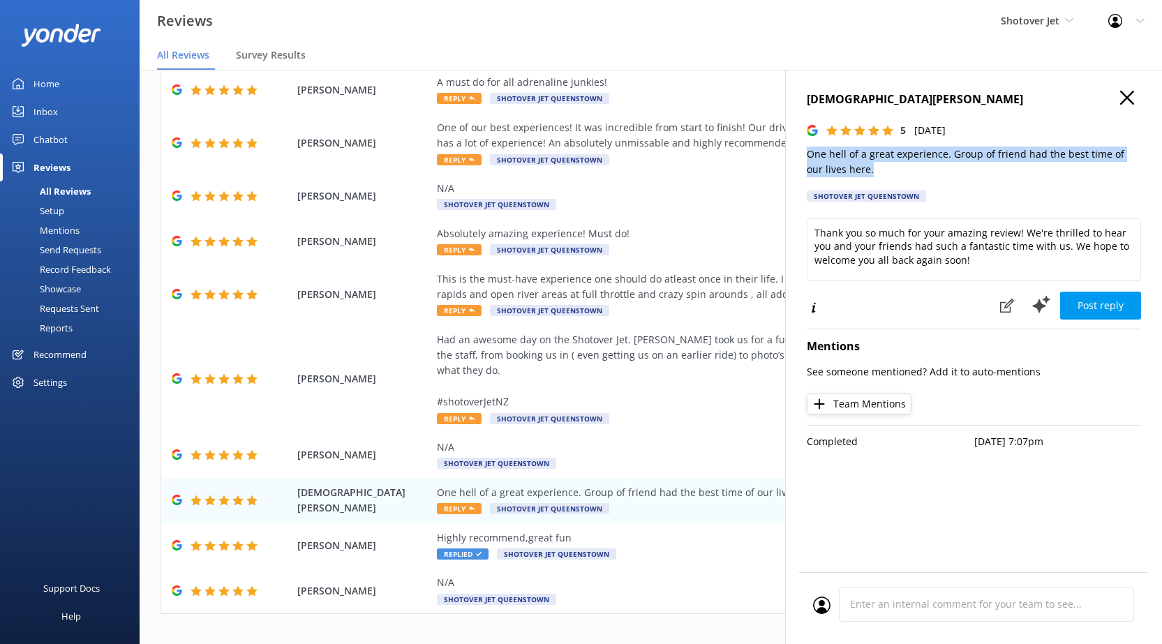
drag, startPoint x: 858, startPoint y: 170, endPoint x: 804, endPoint y: 150, distance: 58.1
click at [804, 150] on div "[DEMOGRAPHIC_DATA][PERSON_NAME] 5 [DATE] One hell of a great experience. Group …" at bounding box center [973, 392] width 377 height 644
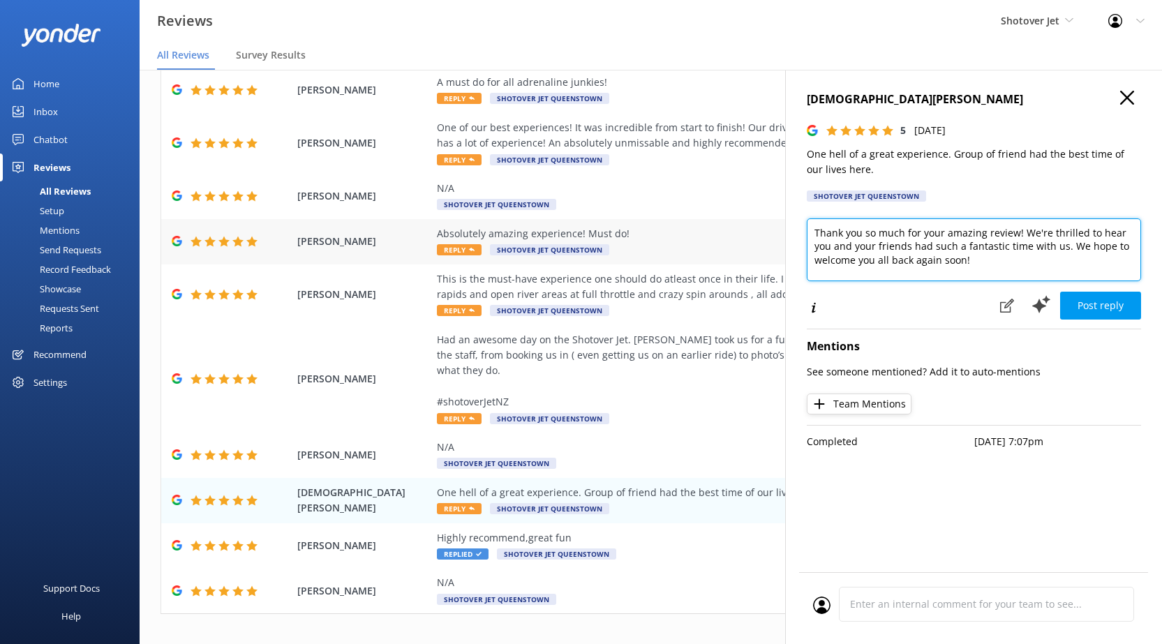
drag, startPoint x: 980, startPoint y: 264, endPoint x: 779, endPoint y: 225, distance: 204.6
click at [779, 225] on div "Out of 4184 reviews: 4.8 NPS 87 All reply statuses All reply statuses Needs a r…" at bounding box center [651, 371] width 1023 height 602
paste textarea "Kia ora, Wow – we love hearing that! It sounds like you and your friends made t…"
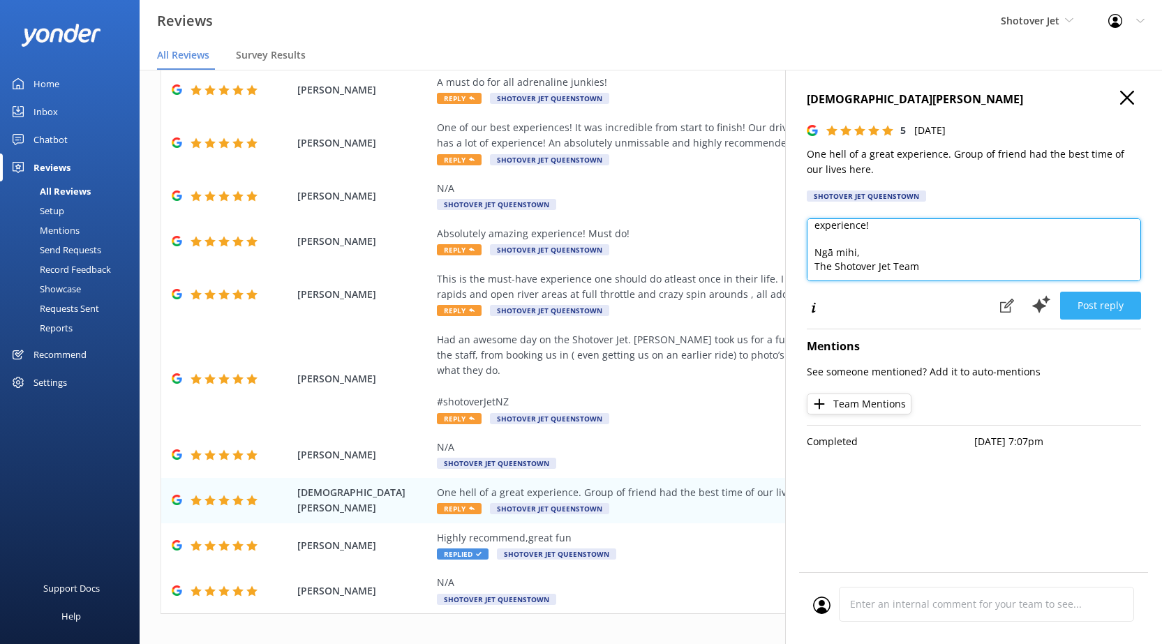
type textarea "Kia ora, Wow – we love hearing that! It sounds like you and your friends made t…"
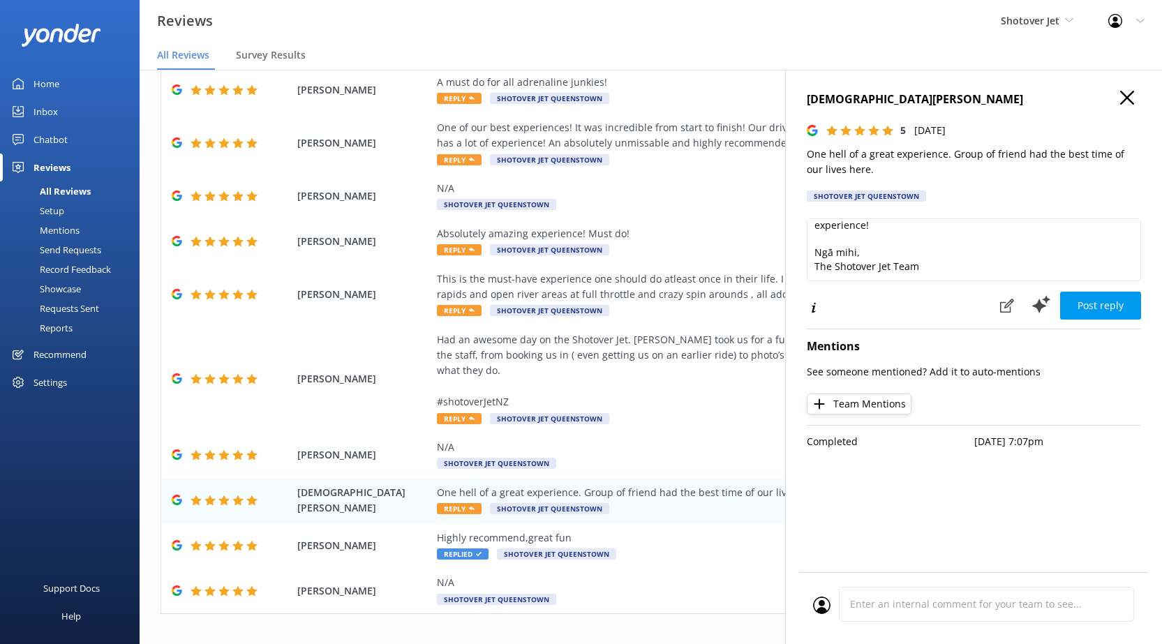
click at [1099, 297] on button "Post reply" at bounding box center [1100, 306] width 81 height 28
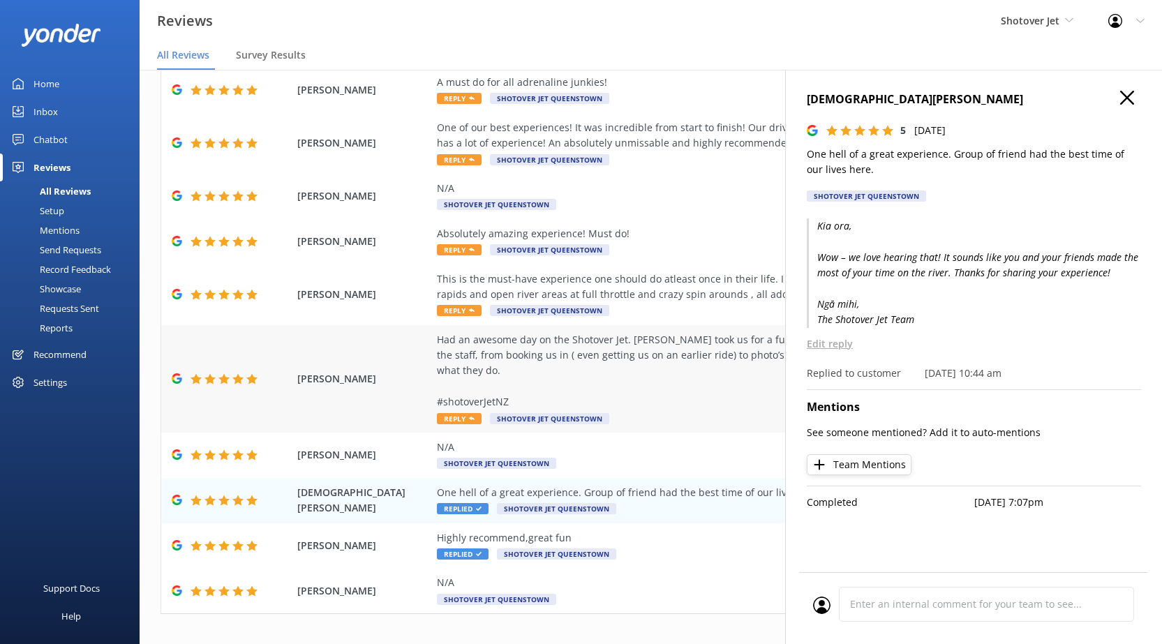
click at [676, 357] on div "Had an awesome day on the Shotover Jet. [PERSON_NAME] took us for a fun filled …" at bounding box center [741, 371] width 609 height 78
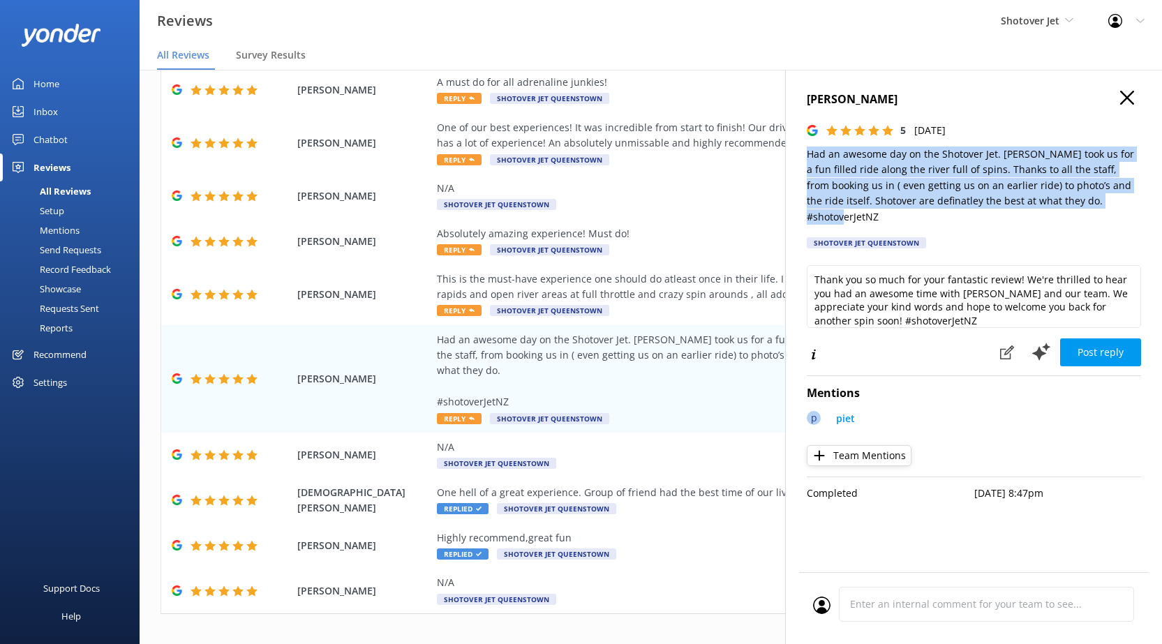
drag, startPoint x: 807, startPoint y: 153, endPoint x: 1115, endPoint y: 205, distance: 312.8
click at [1115, 205] on p "Had an awesome day on the Shotover Jet. [PERSON_NAME] took us for a fun filled …" at bounding box center [974, 186] width 334 height 78
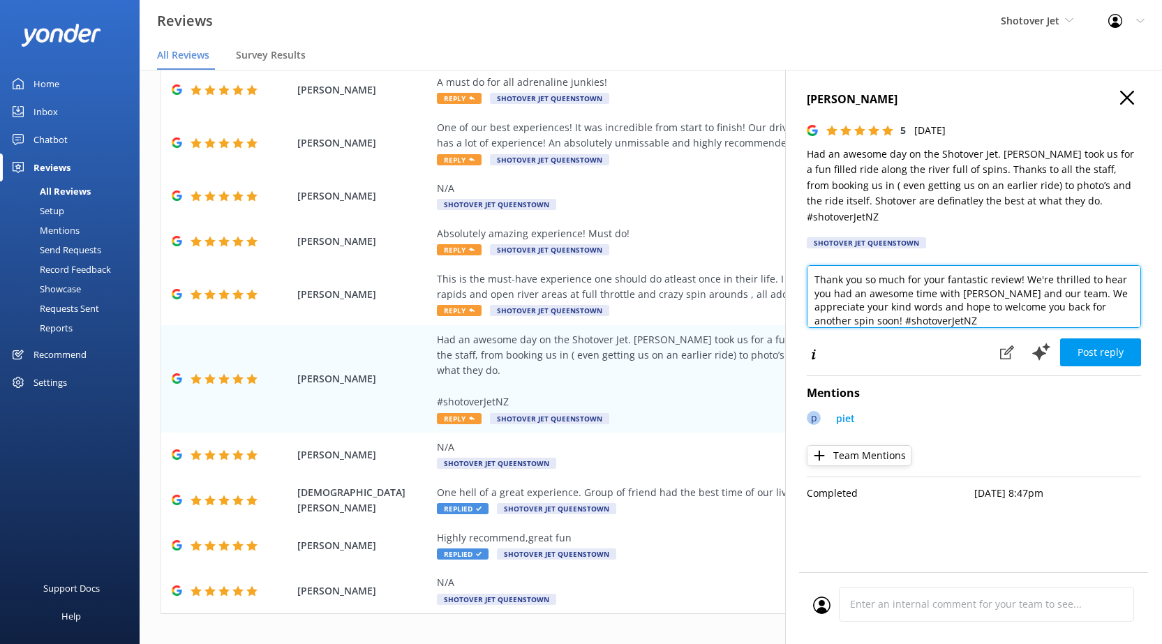
click at [939, 294] on textarea "Thank you so much for your fantastic review! We're thrilled to hear you had an …" at bounding box center [974, 296] width 334 height 63
drag, startPoint x: 926, startPoint y: 304, endPoint x: 779, endPoint y: 230, distance: 164.5
click at [779, 230] on div "Out of 4184 reviews: 4.8 NPS 87 All reply statuses All reply statuses Needs a r…" at bounding box center [651, 371] width 1023 height 602
paste textarea "Kia ora, Thanks so much for sharing your experience! [PERSON_NAME] and the team…"
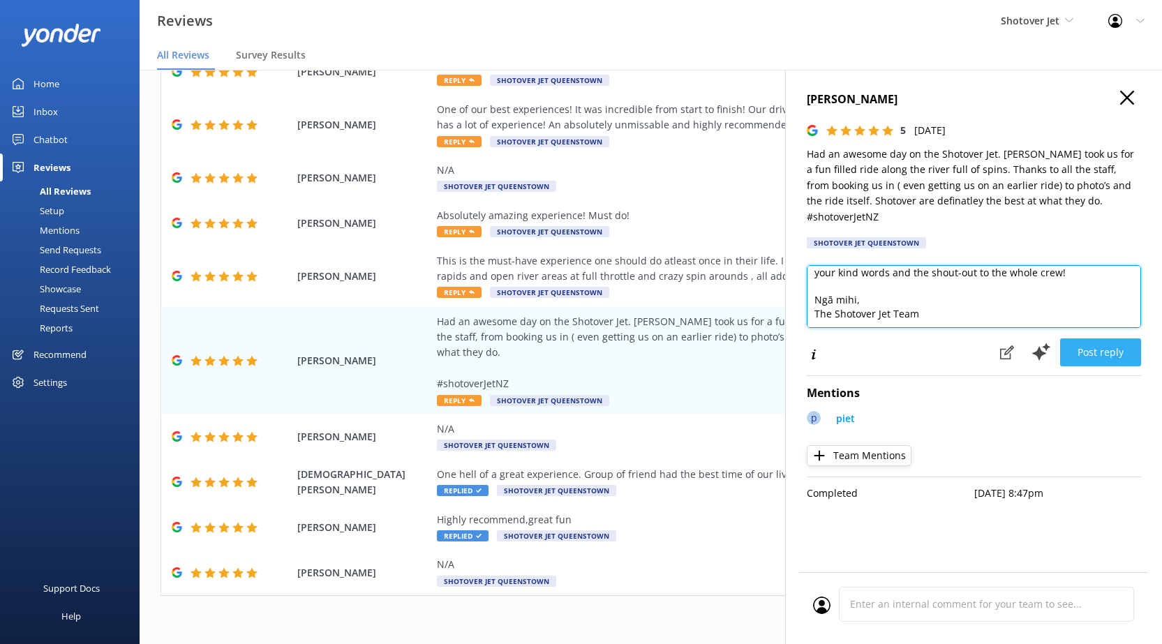
scroll to position [28, 0]
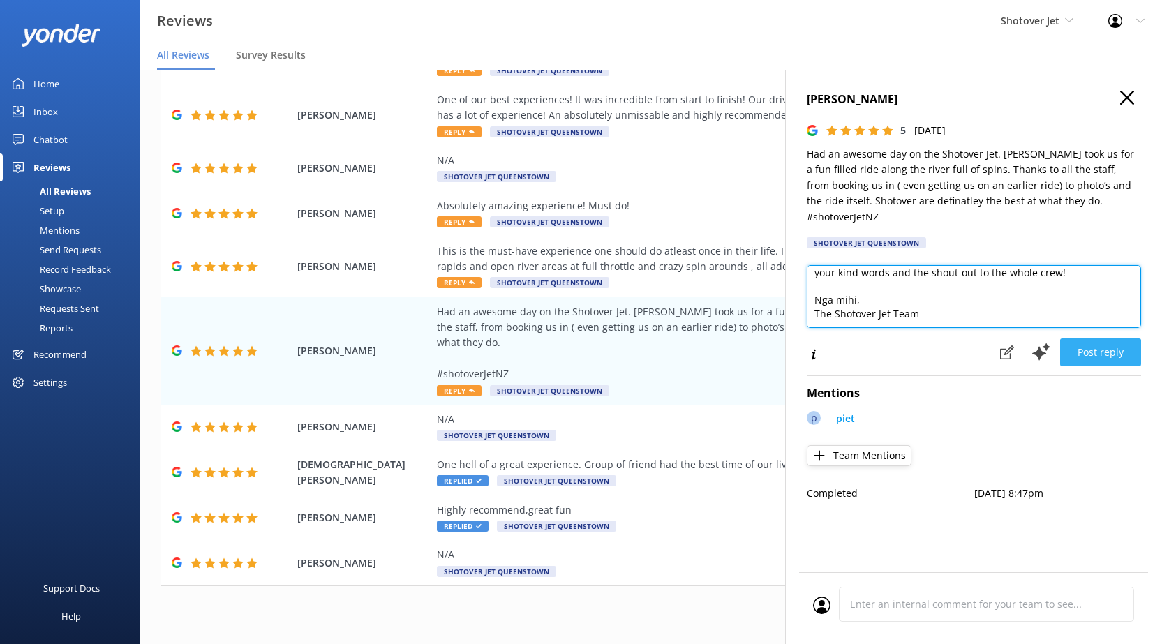
type textarea "Kia ora, Thanks so much for sharing your experience! [PERSON_NAME] and the team…"
click at [1085, 339] on button "Post reply" at bounding box center [1100, 353] width 81 height 28
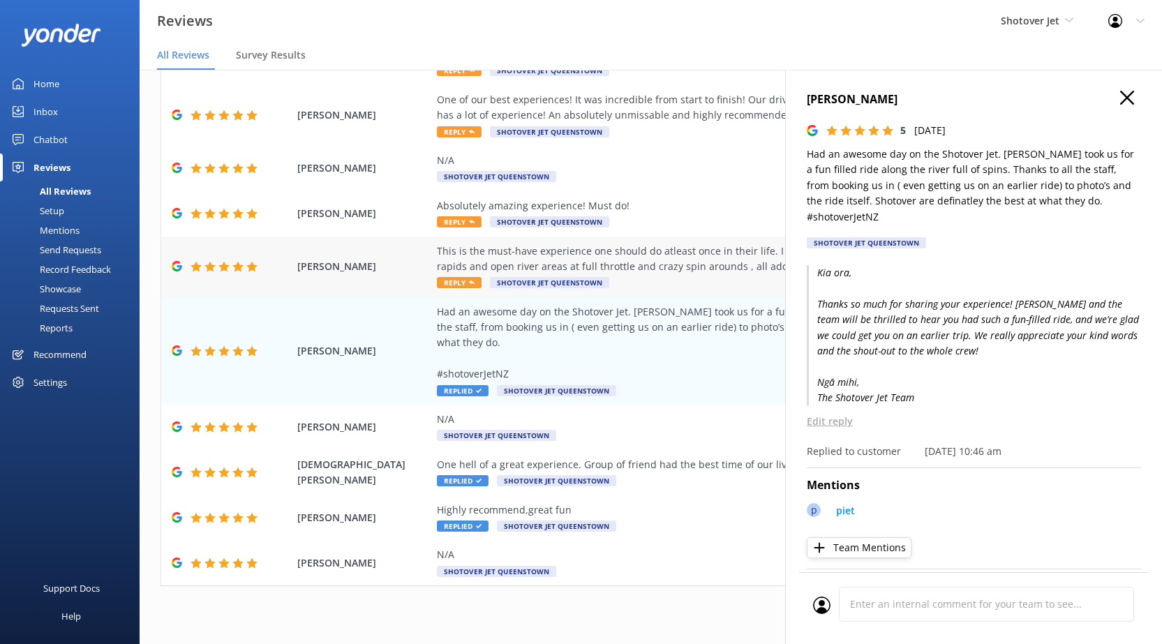
drag, startPoint x: 535, startPoint y: 250, endPoint x: 694, endPoint y: 276, distance: 161.9
click at [537, 249] on div "This is the must-have experience one should do atleast once in their life. I ha…" at bounding box center [741, 259] width 609 height 31
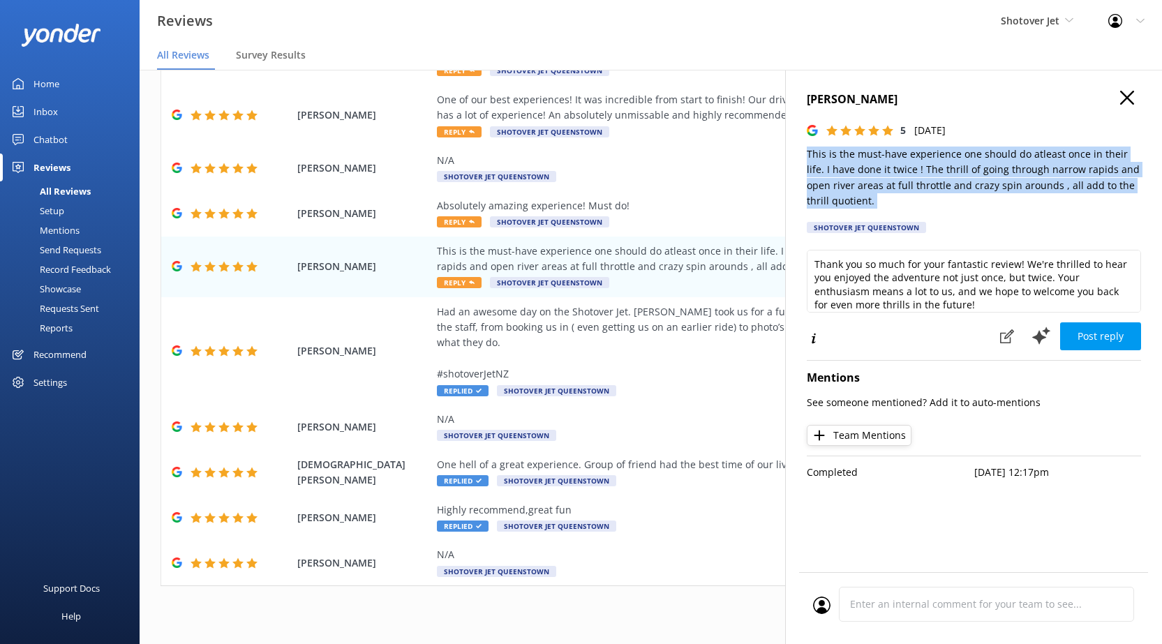
drag, startPoint x: 808, startPoint y: 154, endPoint x: 873, endPoint y: 211, distance: 87.1
click at [873, 211] on div "[PERSON_NAME] 5 [DATE] This is the must-have experience one should do atleast o…" at bounding box center [974, 166] width 334 height 151
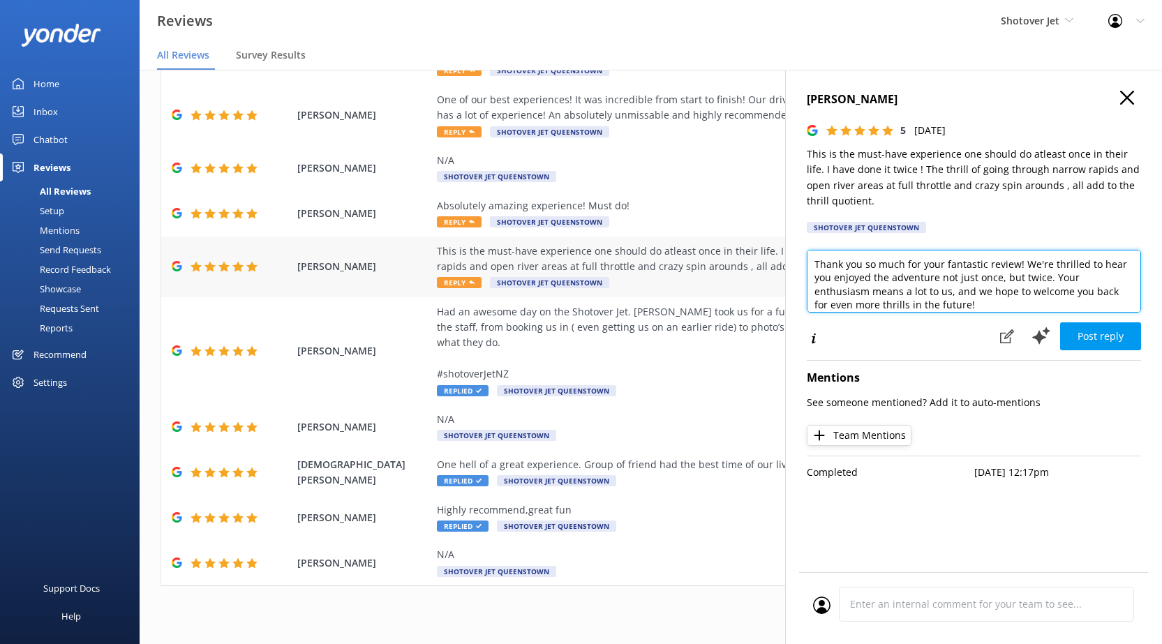
scroll to position [0, 0]
drag, startPoint x: 987, startPoint y: 305, endPoint x: 728, endPoint y: 252, distance: 264.3
click at [728, 252] on div "Out of 4184 reviews: 4.8 NPS 87 All reply statuses All reply statuses Needs a r…" at bounding box center [651, 343] width 1023 height 602
paste textarea "Kia ora, Wow – twice already! We’re thrilled you’ve enjoyed the full-throttle s…"
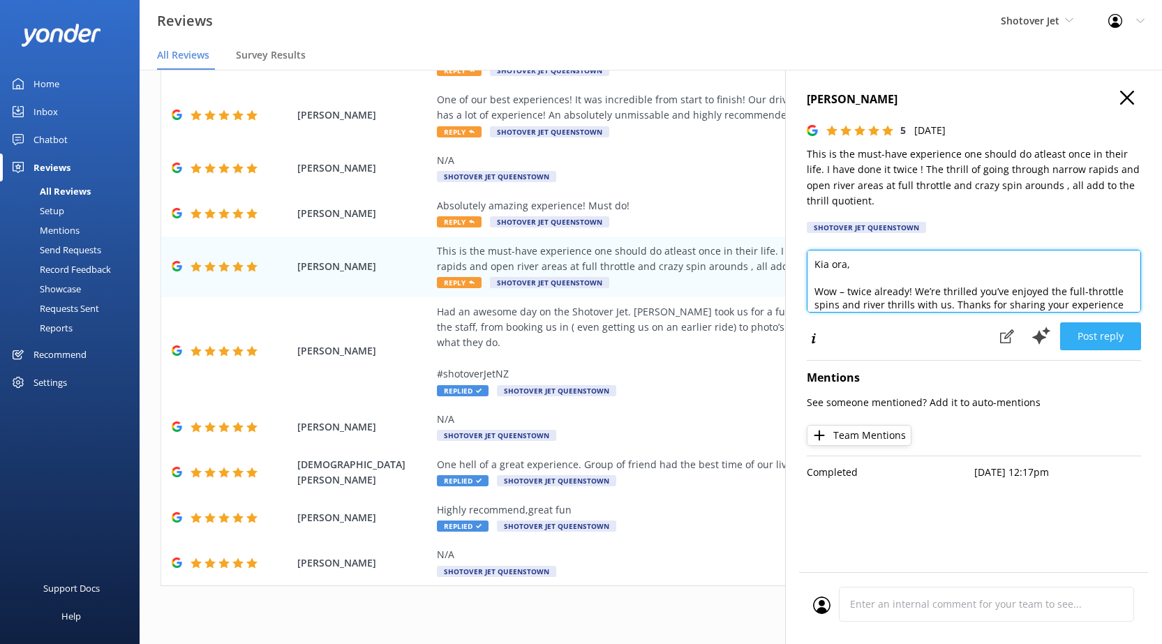
type textarea "Kia ora, Wow – twice already! We’re thrilled you’ve enjoyed the full-throttle s…"
click at [1094, 333] on button "Post reply" at bounding box center [1100, 336] width 81 height 28
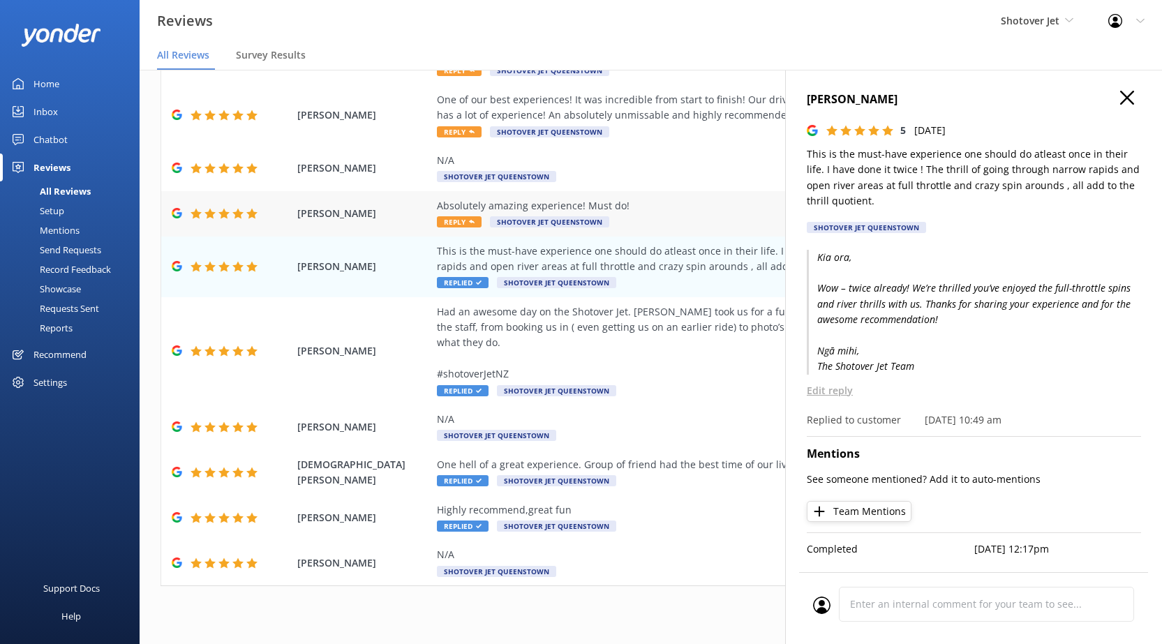
drag, startPoint x: 537, startPoint y: 190, endPoint x: 546, endPoint y: 198, distance: 12.3
click at [546, 198] on div "Rating Customer Comment Date [PERSON_NAME] A must do for all adrenaline junkies…" at bounding box center [651, 295] width 981 height 581
drag, startPoint x: 636, startPoint y: 210, endPoint x: 733, endPoint y: 209, distance: 97.0
click at [639, 210] on div "Absolutely amazing experience! Must do!" at bounding box center [741, 205] width 609 height 15
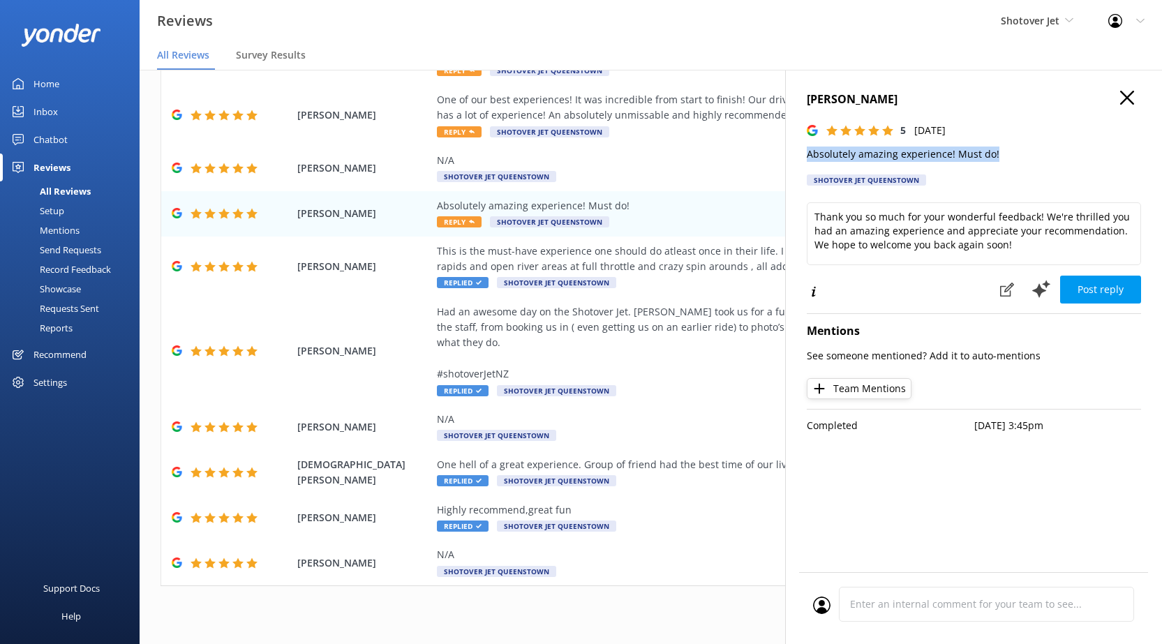
drag, startPoint x: 984, startPoint y: 151, endPoint x: 798, endPoint y: 155, distance: 186.4
click at [798, 155] on div "[PERSON_NAME] 5 [DATE] Absolutely amazing experience! Must do! Shotover Jet [GE…" at bounding box center [973, 392] width 377 height 644
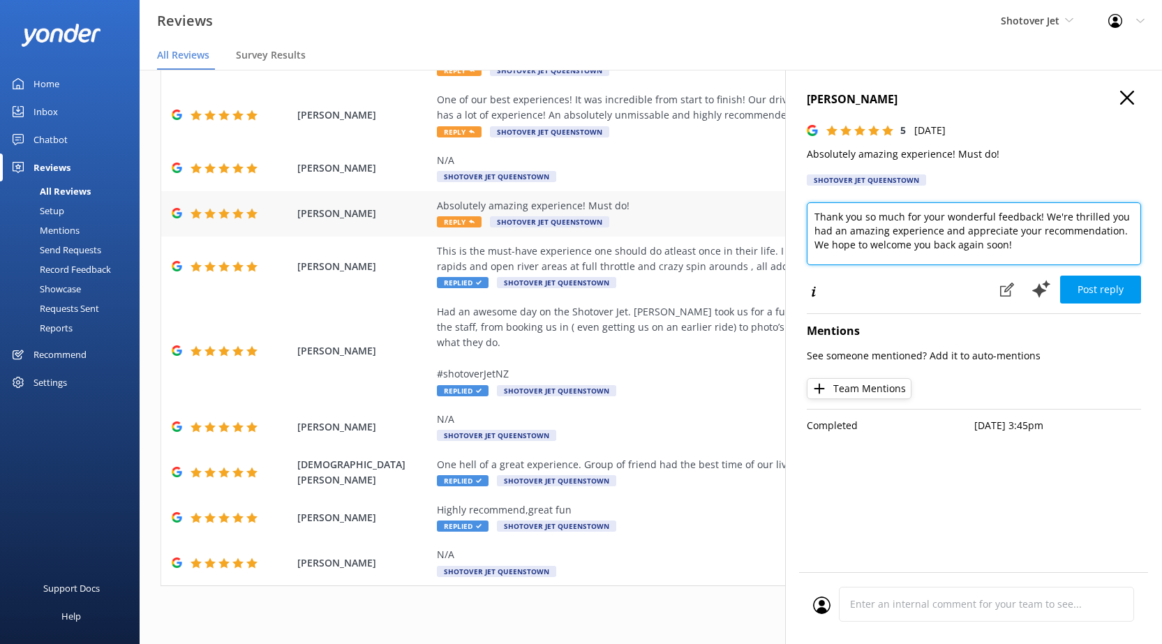
drag, startPoint x: 1018, startPoint y: 253, endPoint x: 746, endPoint y: 207, distance: 275.5
click at [746, 207] on div "Out of 4184 reviews: 4.8 NPS 87 All reply statuses All reply statuses Needs a r…" at bounding box center [651, 343] width 1023 height 602
paste textarea "Kia ora, So glad you had an absolutely amazing experience! Thanks for the recom…"
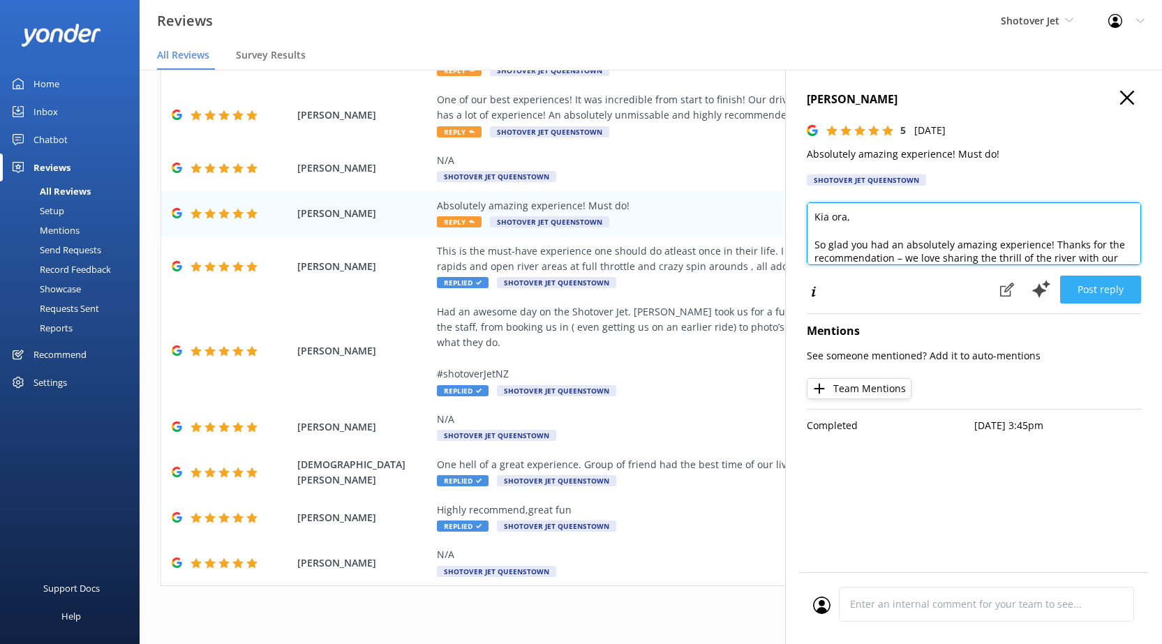
type textarea "Kia ora, So glad you had an absolutely amazing experience! Thanks for the recom…"
click at [1139, 288] on button "Post reply" at bounding box center [1100, 290] width 81 height 28
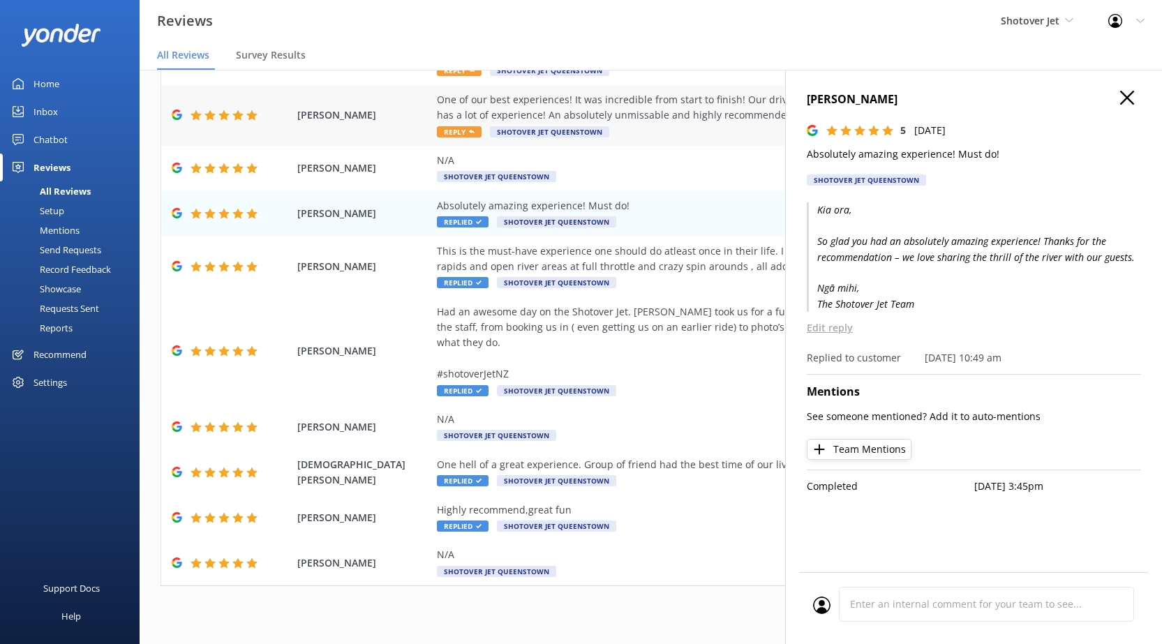
click at [636, 114] on div "One of our best experiences! It was incredible from start to finish! Our driver…" at bounding box center [741, 107] width 609 height 31
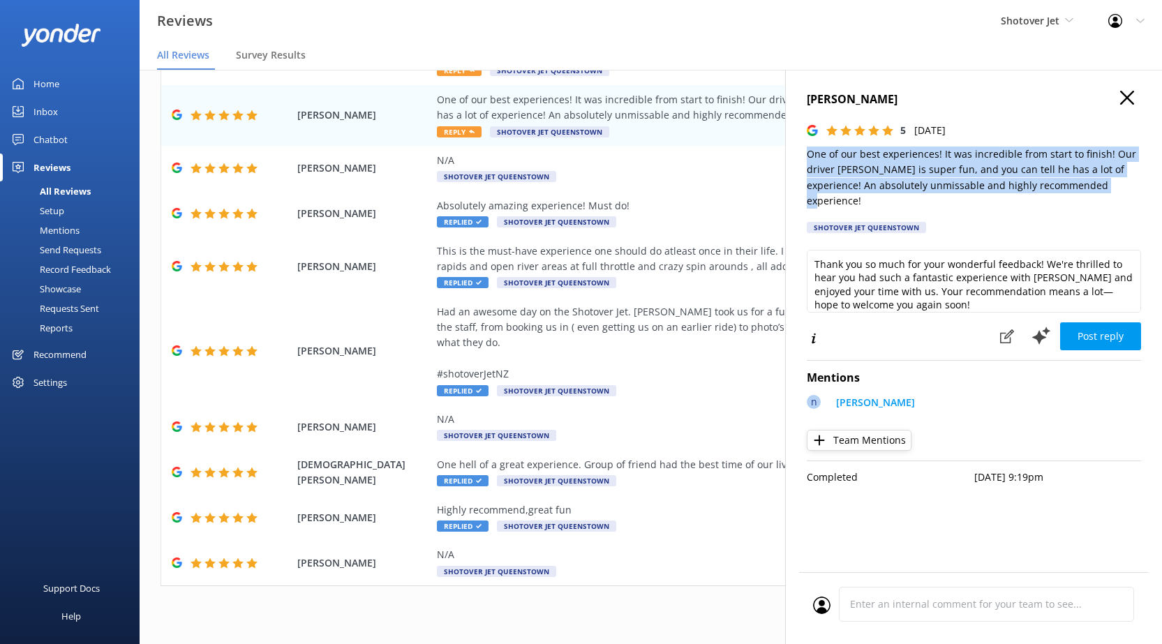
drag, startPoint x: 807, startPoint y: 154, endPoint x: 1095, endPoint y: 183, distance: 289.7
click at [1095, 183] on p "One of our best experiences! It was incredible from start to finish! Our driver…" at bounding box center [974, 178] width 334 height 63
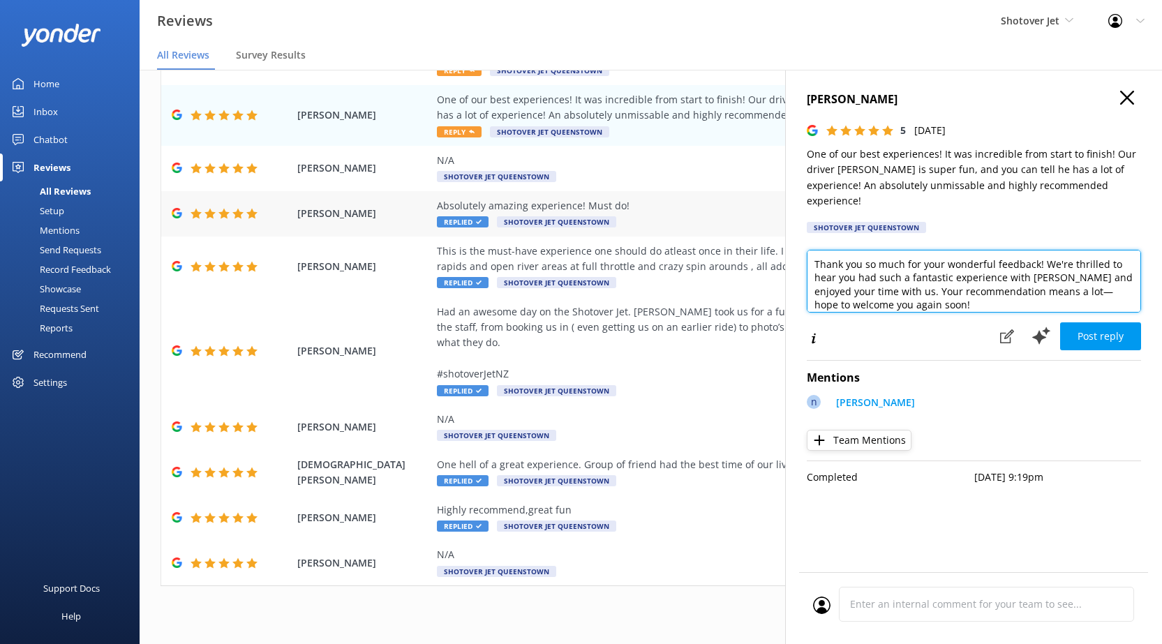
drag, startPoint x: 946, startPoint y: 287, endPoint x: 757, endPoint y: 216, distance: 202.5
click at [757, 216] on div "Out of 4184 reviews: 4.8 NPS 87 All reply statuses All reply statuses Needs a r…" at bounding box center [651, 343] width 1023 height 602
paste textarea "Kia ora, We’re so pleased to hear your experience was incredible from start to …"
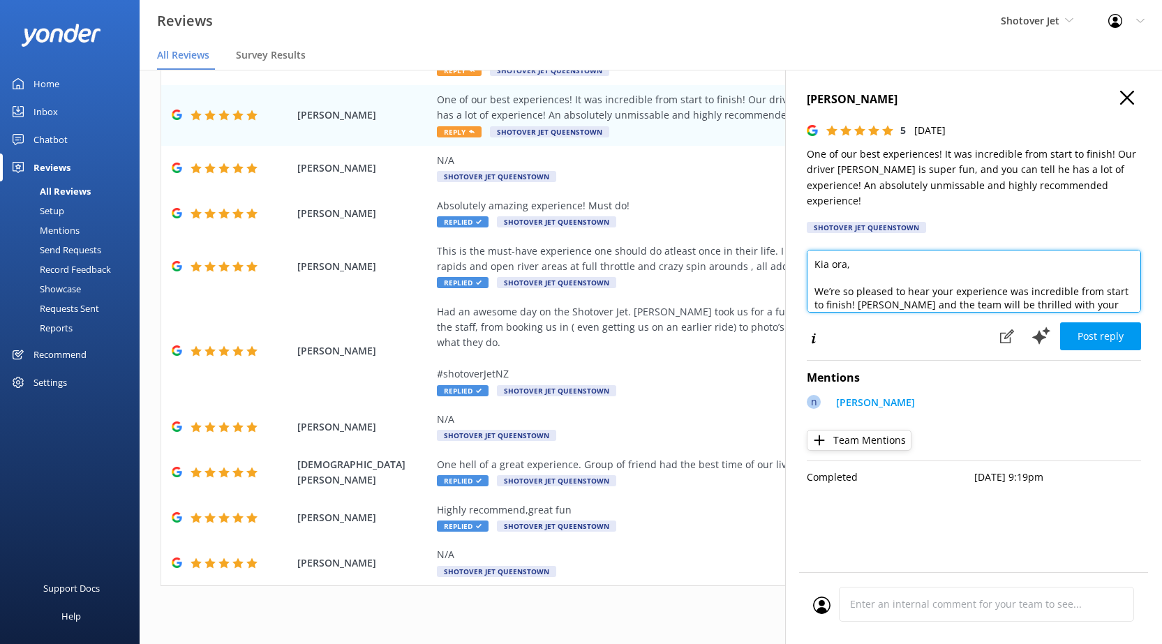
scroll to position [68, 0]
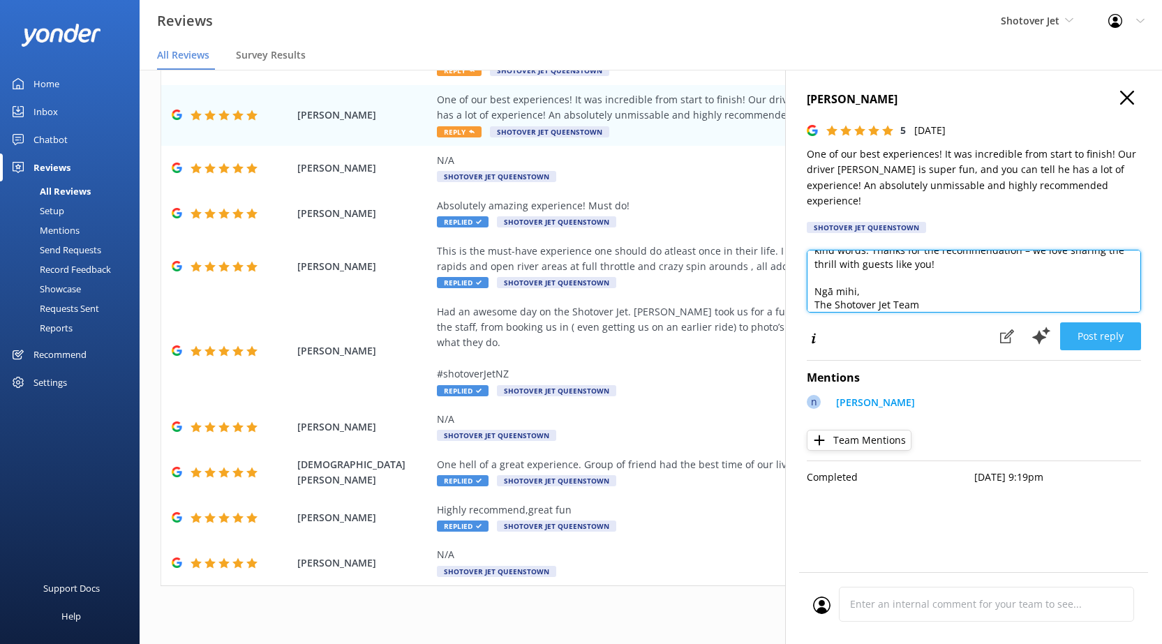
type textarea "Kia ora, We’re so pleased to hear your experience was incredible from start to …"
click at [1083, 322] on button "Post reply" at bounding box center [1100, 336] width 81 height 28
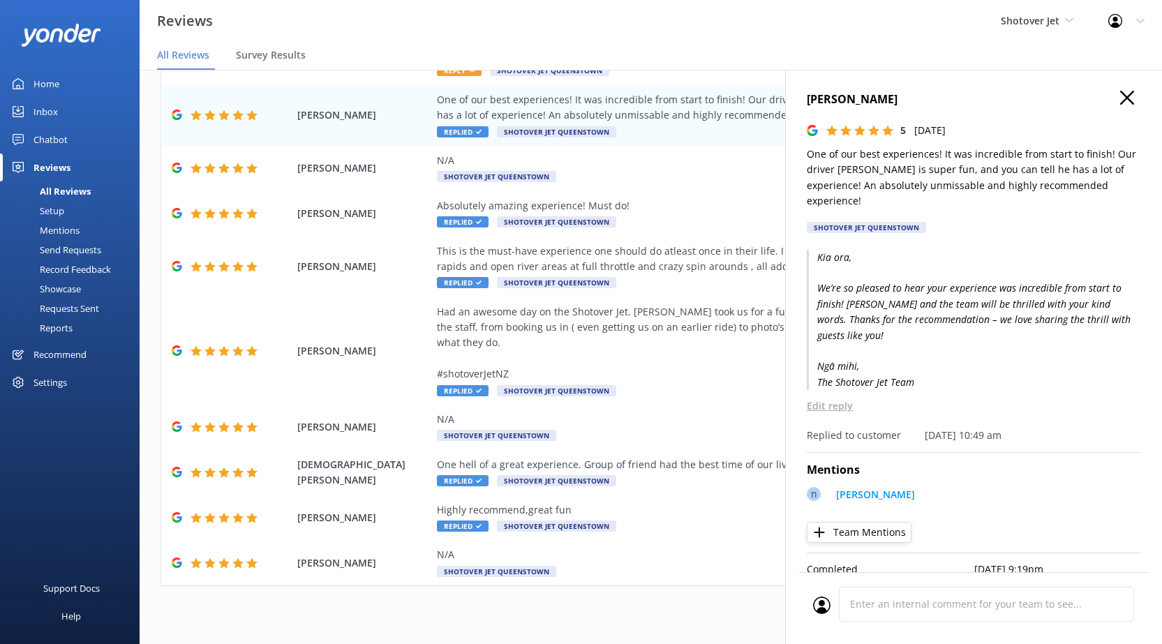
click at [31, 135] on link "Chatbot" at bounding box center [70, 140] width 140 height 28
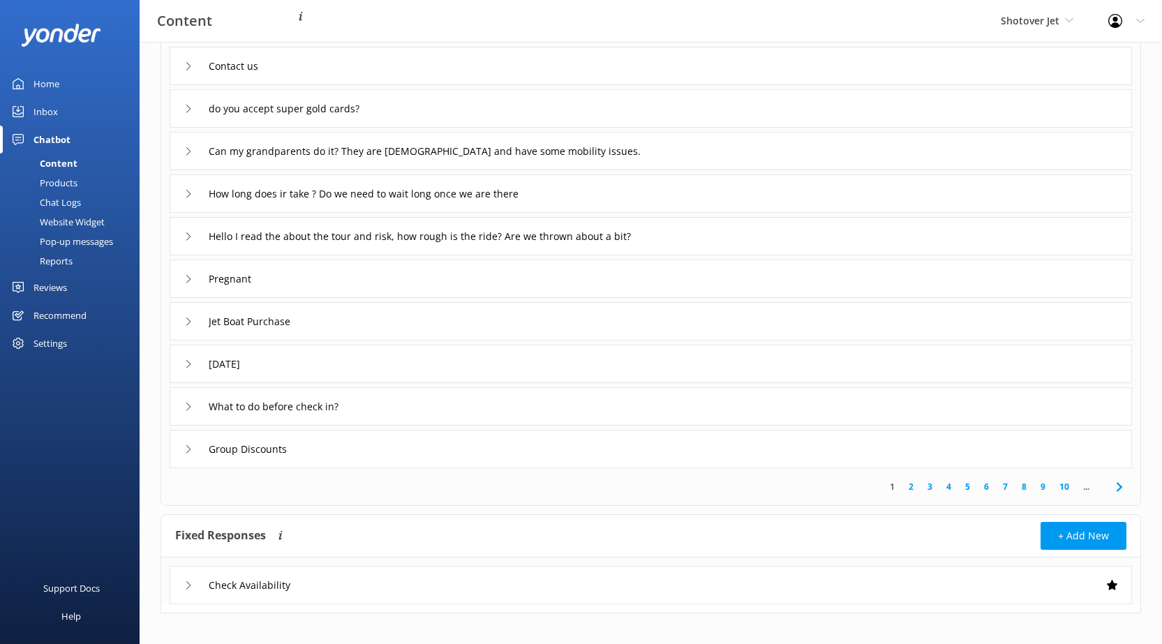
scroll to position [131, 0]
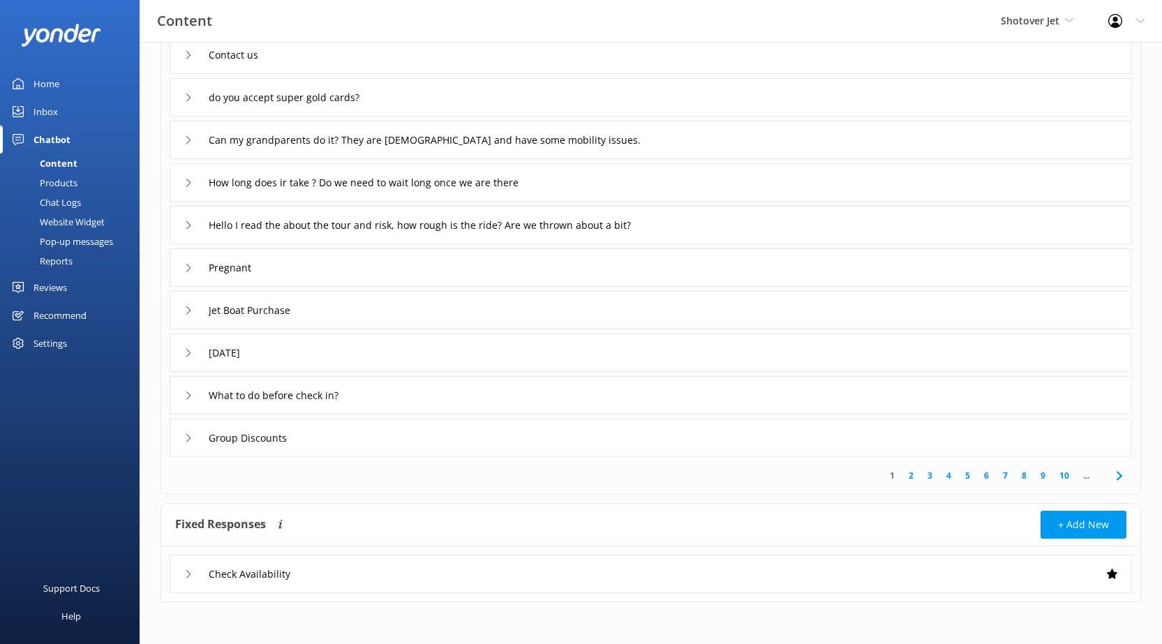
click at [185, 355] on icon at bounding box center [188, 353] width 8 height 8
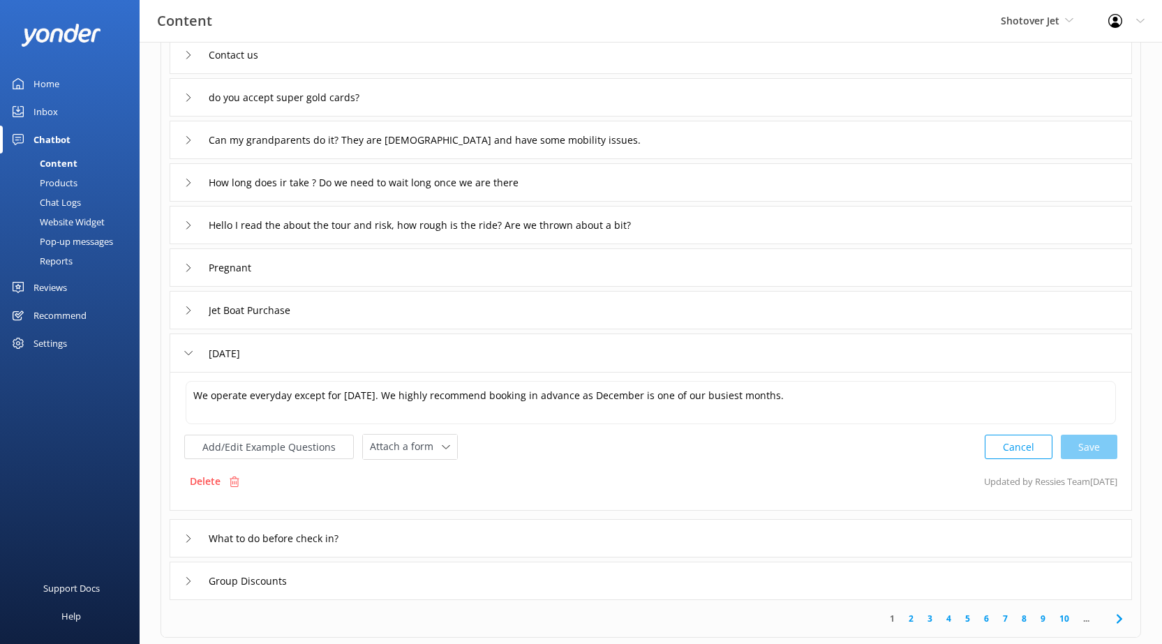
click at [185, 355] on icon at bounding box center [188, 353] width 8 height 8
